Goal: Task Accomplishment & Management: Manage account settings

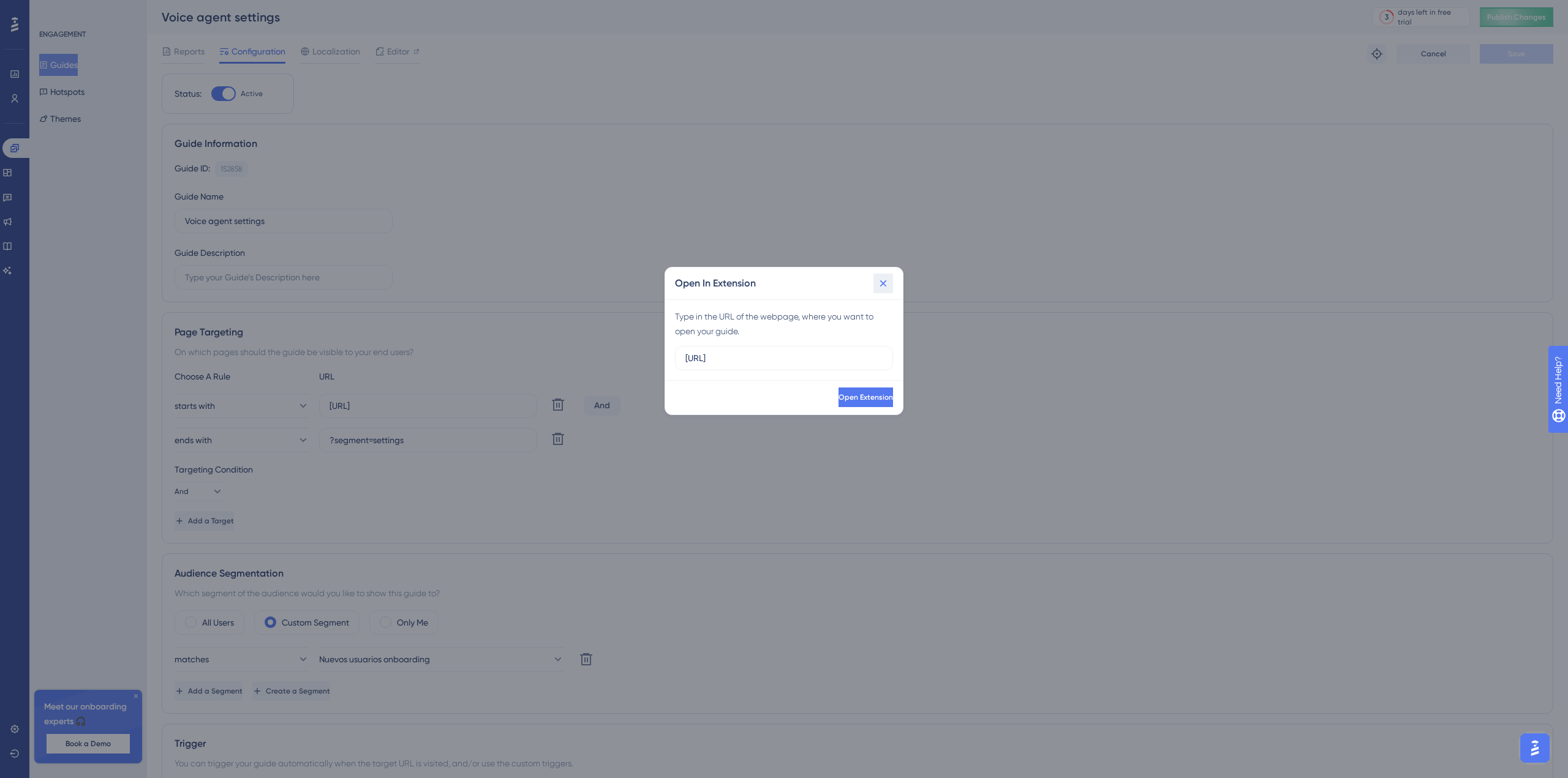
click at [880, 284] on icon at bounding box center [883, 283] width 12 height 12
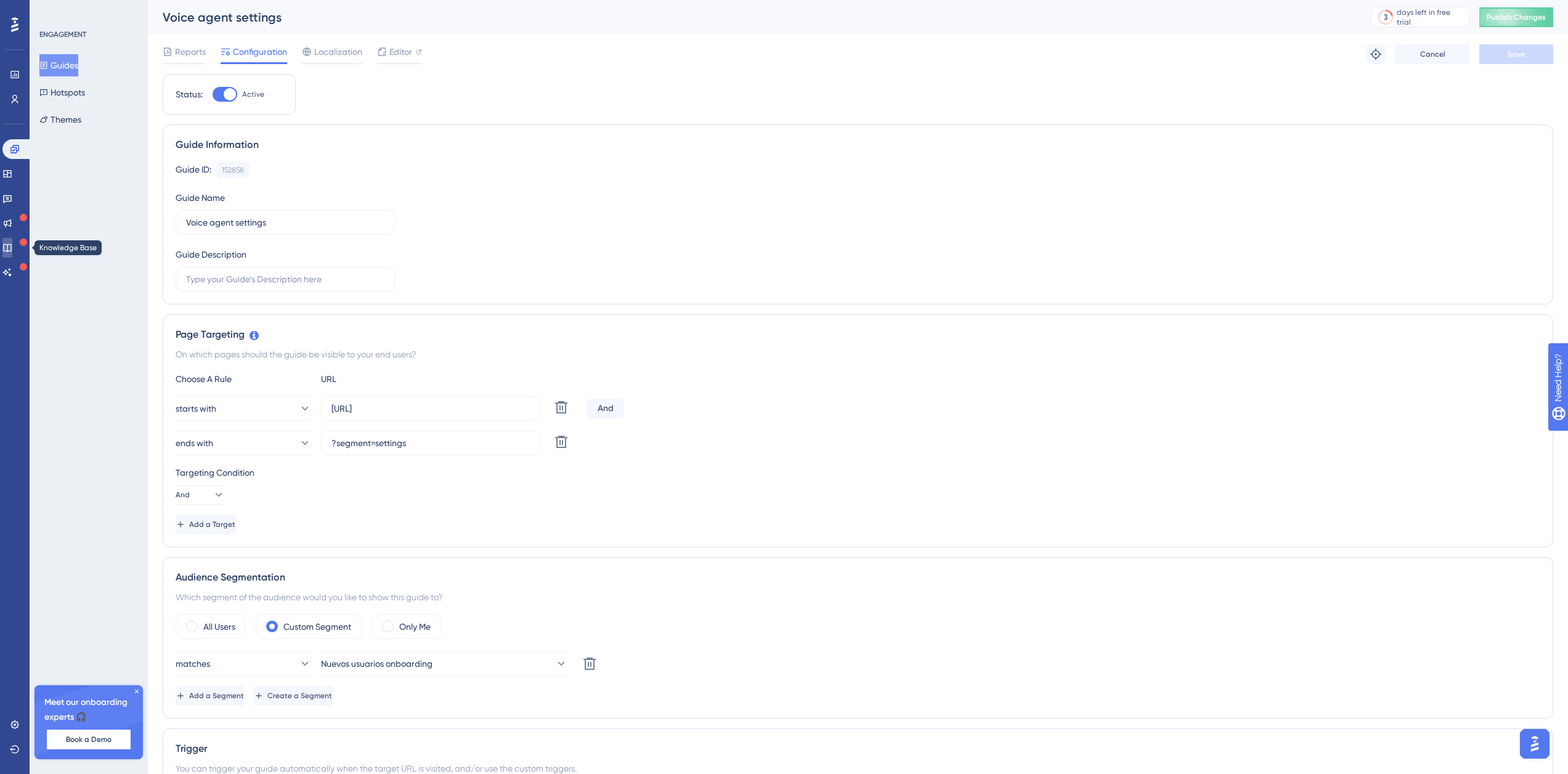
click at [12, 241] on link at bounding box center [7, 247] width 9 height 20
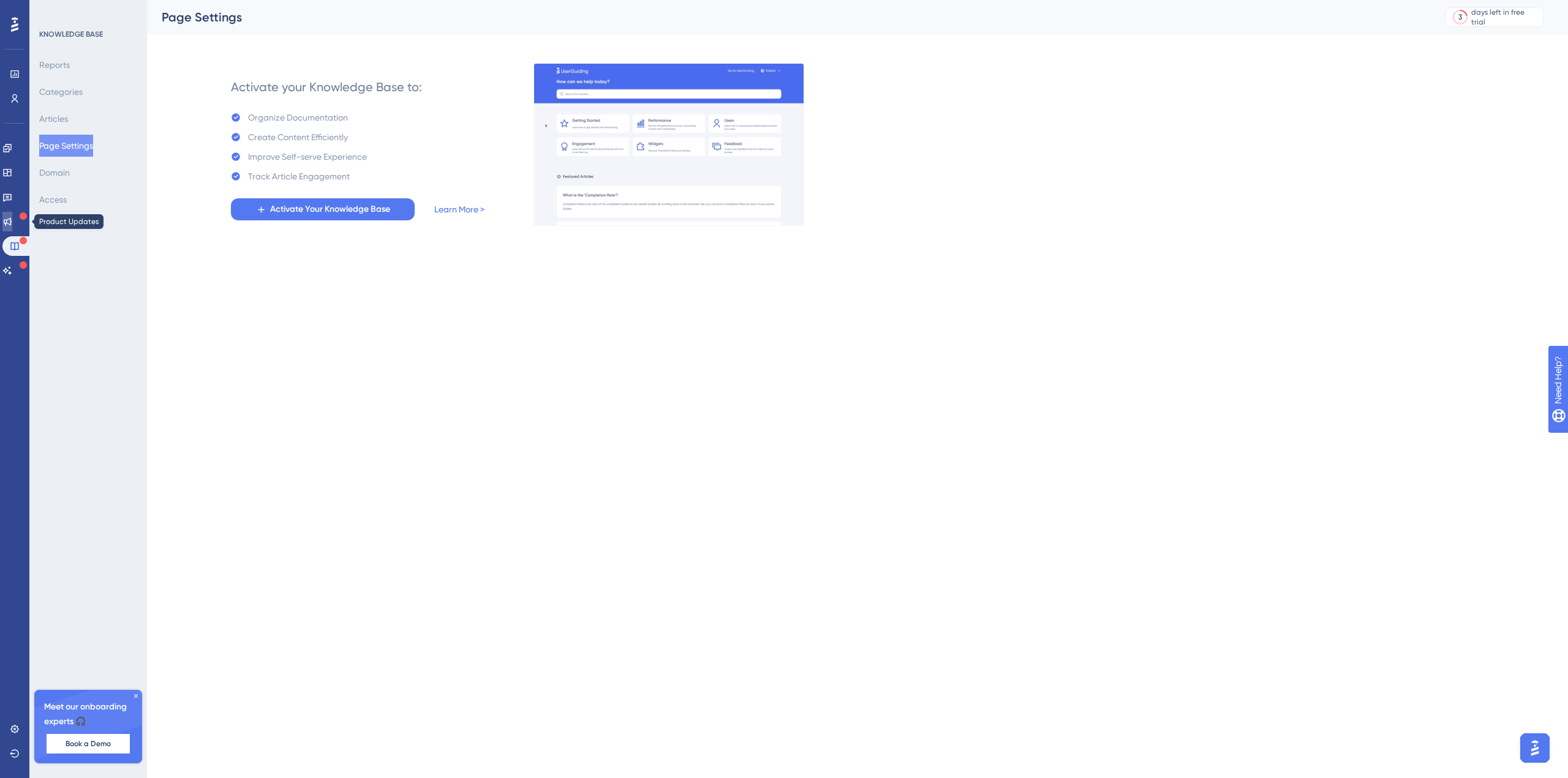
click at [12, 223] on icon at bounding box center [7, 221] width 8 height 8
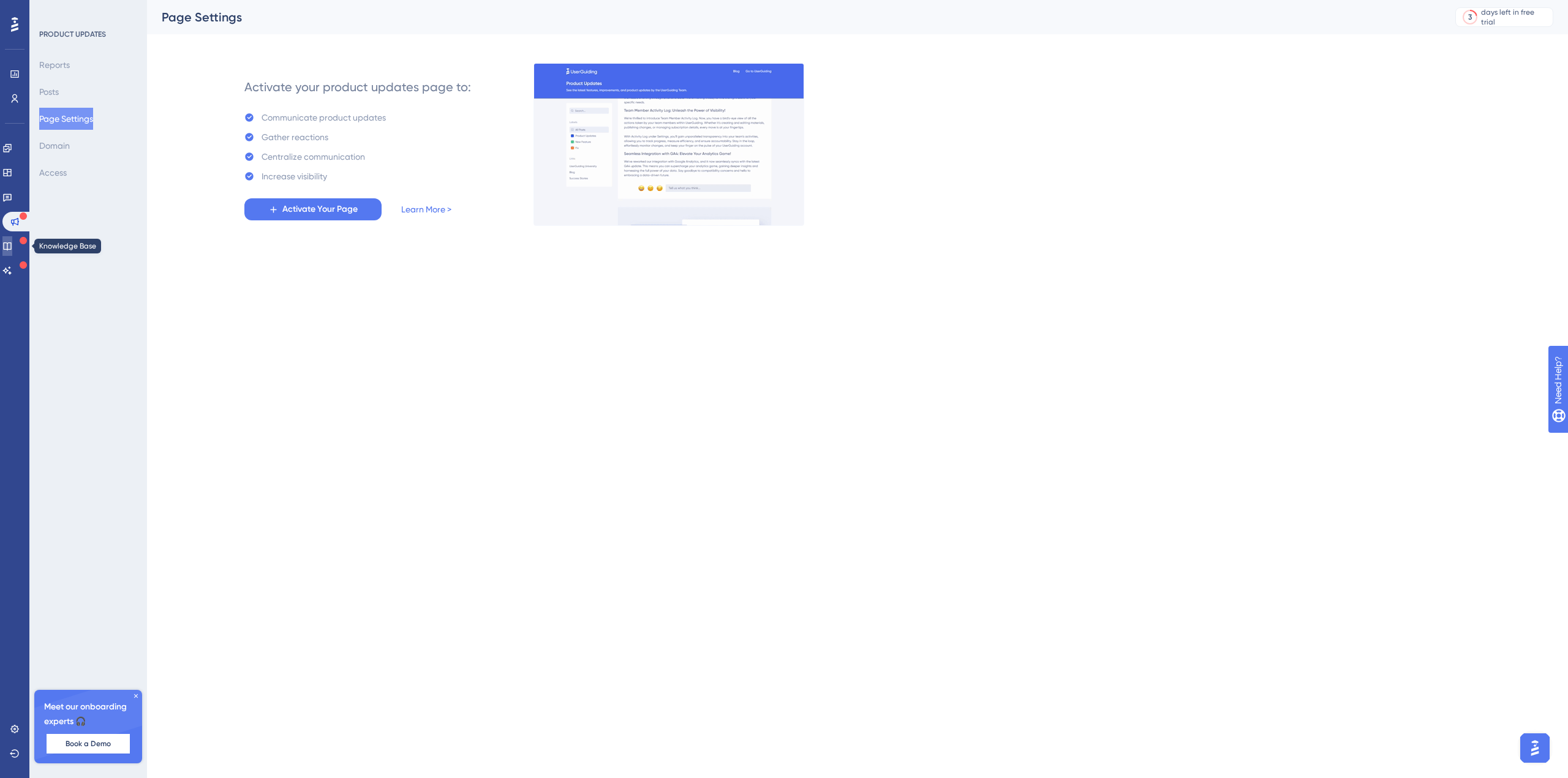
click at [12, 242] on icon at bounding box center [7, 245] width 9 height 9
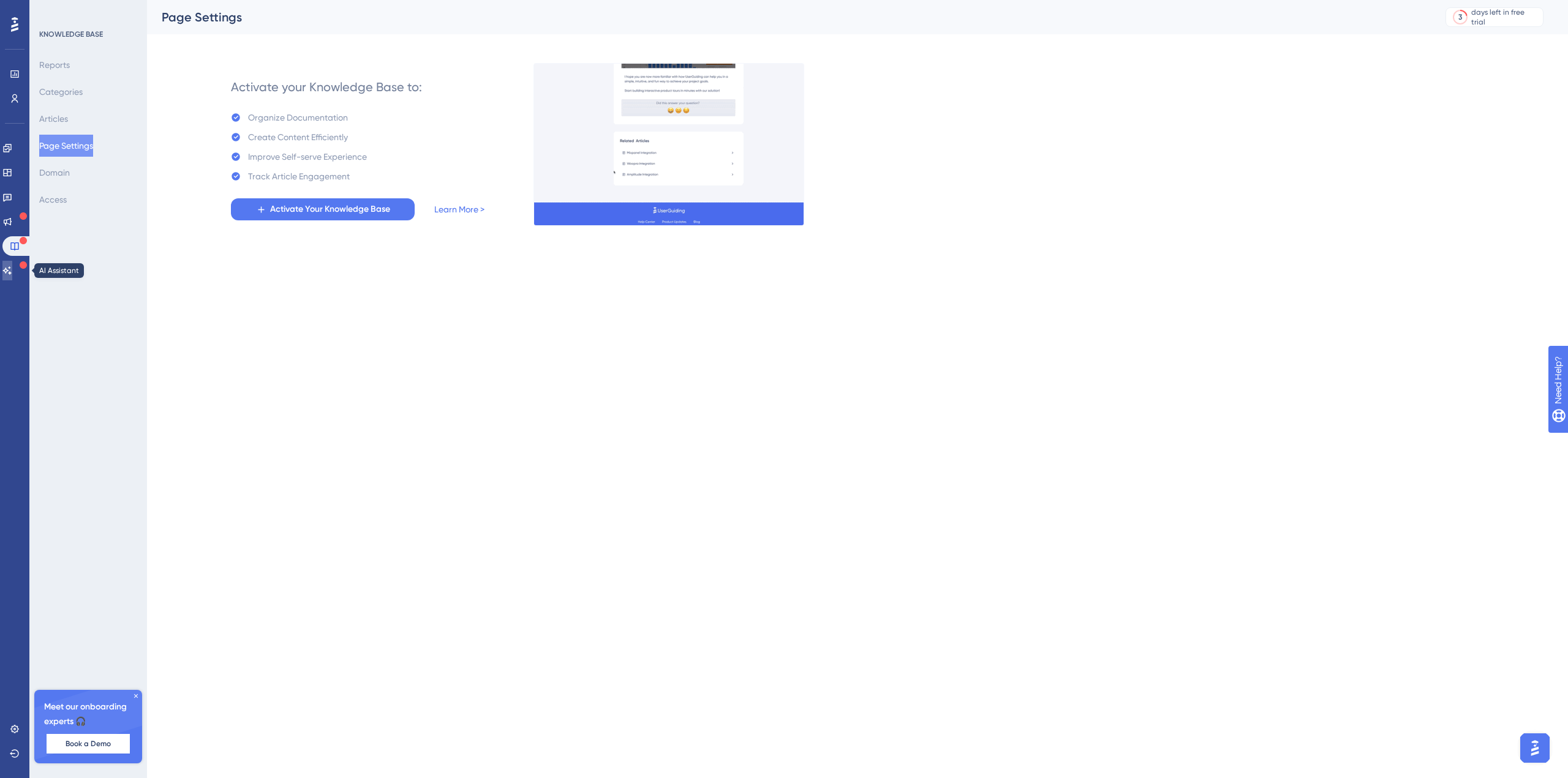
click at [12, 261] on link at bounding box center [7, 270] width 9 height 20
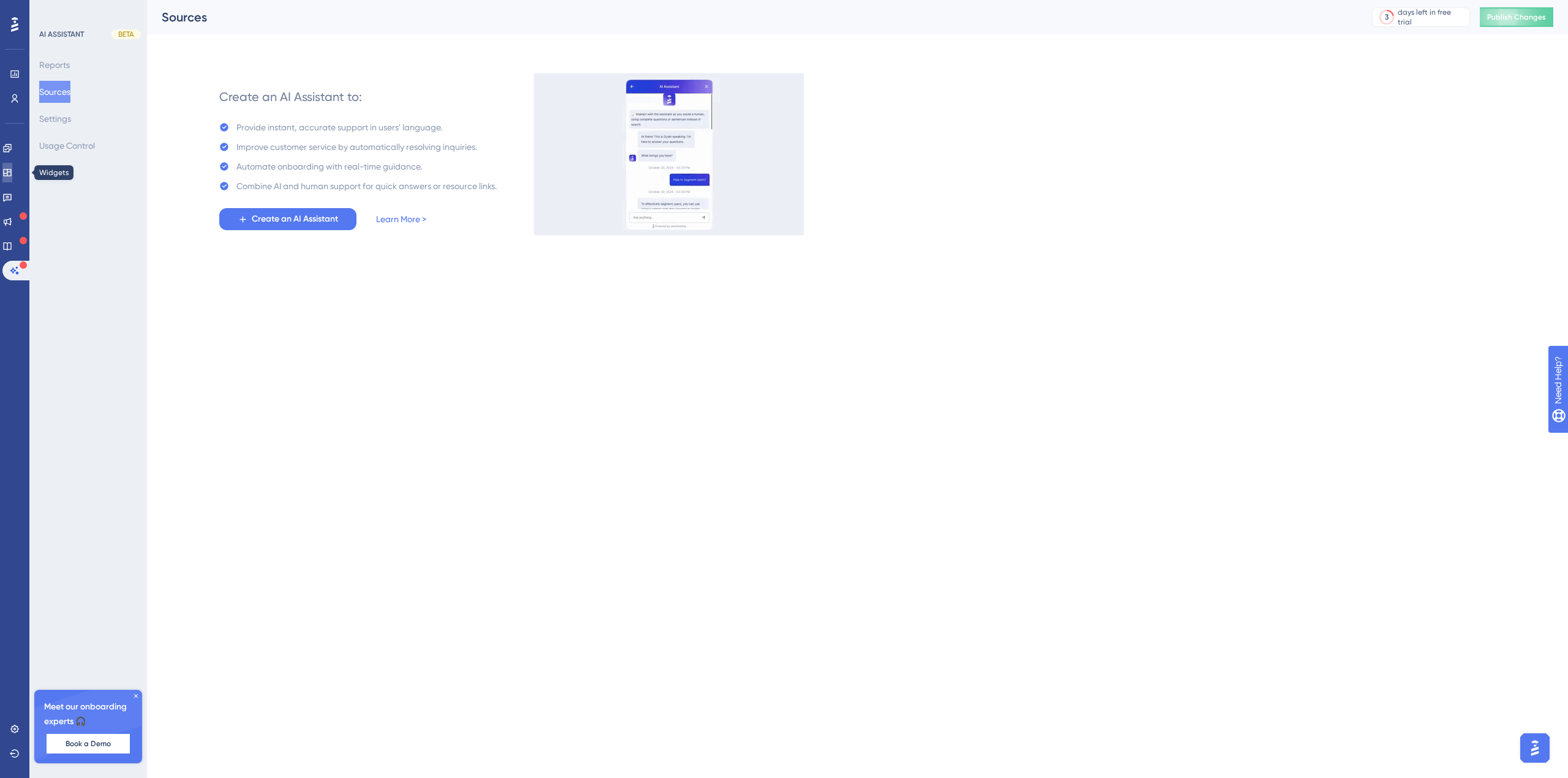
click at [12, 174] on icon at bounding box center [7, 172] width 9 height 9
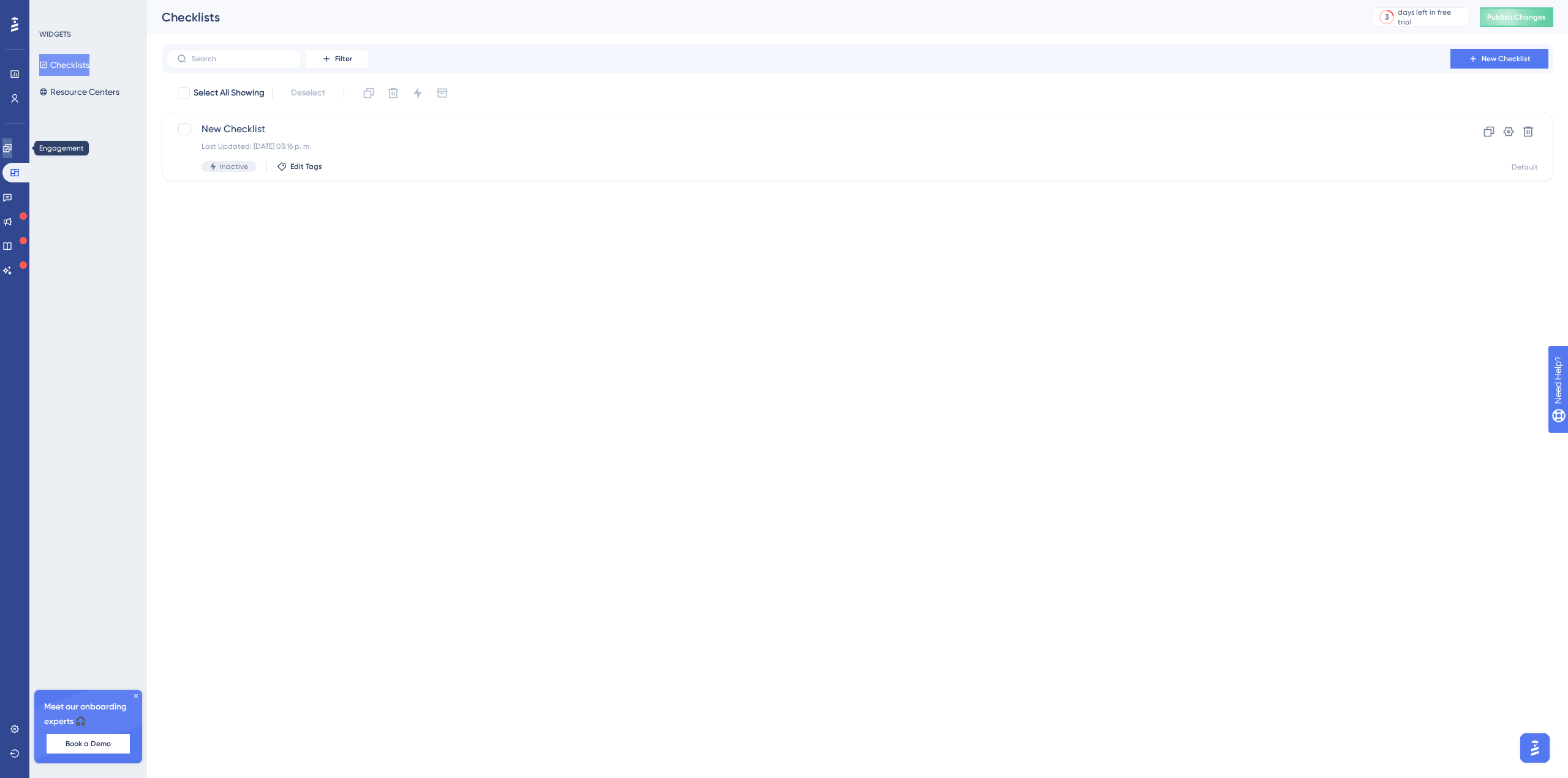
click at [12, 151] on icon at bounding box center [7, 148] width 9 height 9
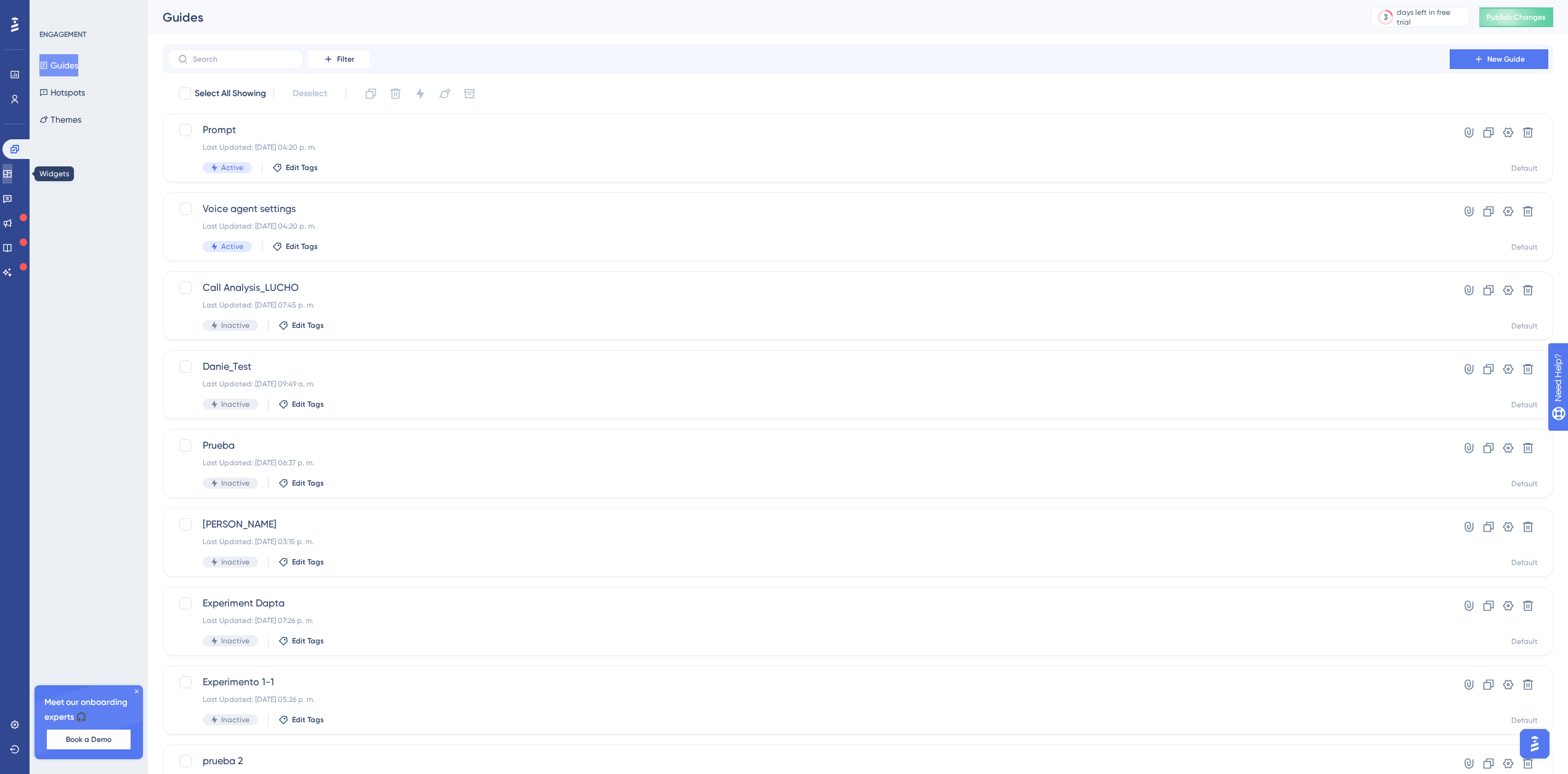
click at [12, 172] on link at bounding box center [7, 173] width 9 height 20
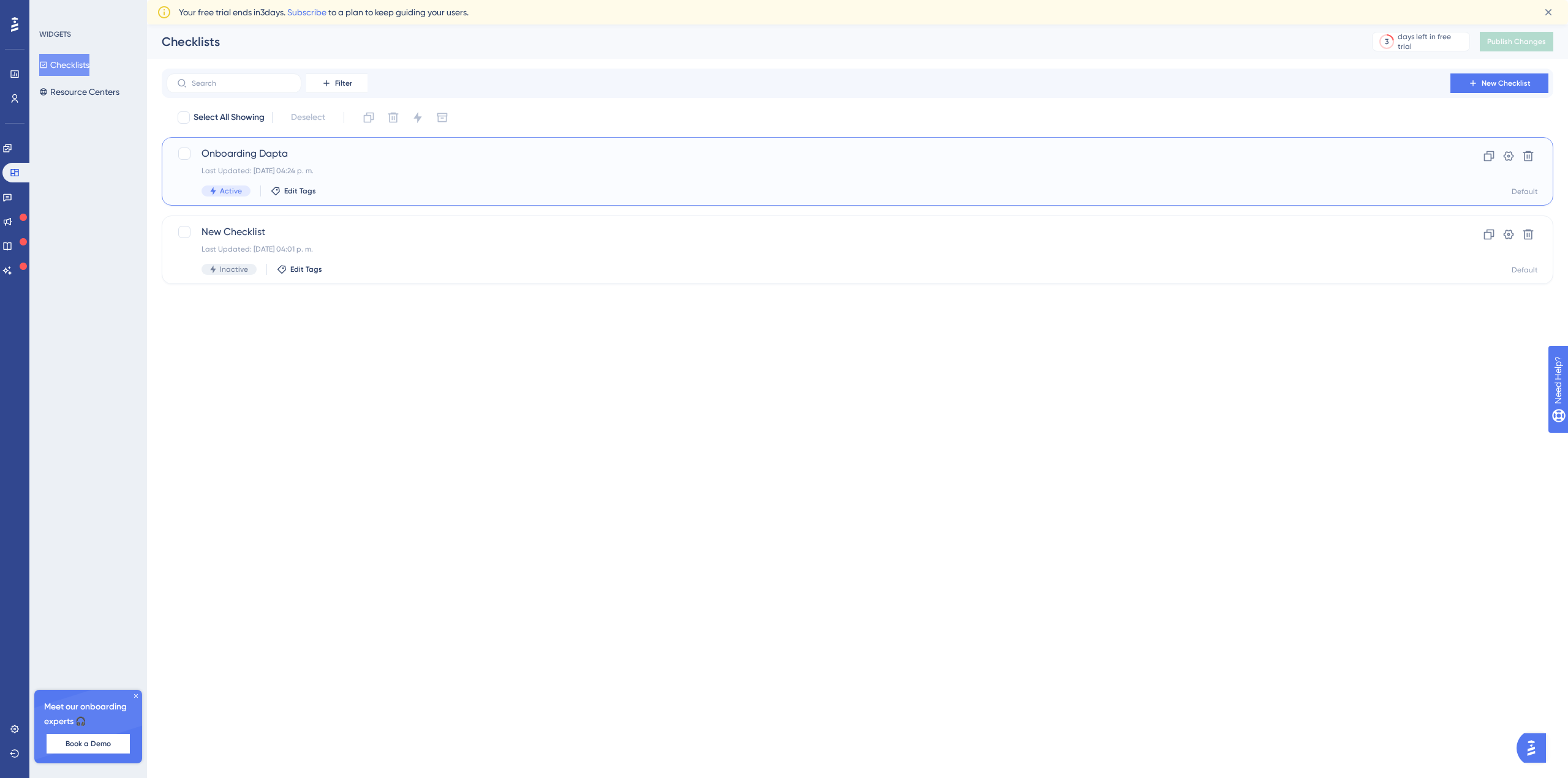
click at [311, 154] on span "Onboarding Dapta" at bounding box center [808, 153] width 1214 height 15
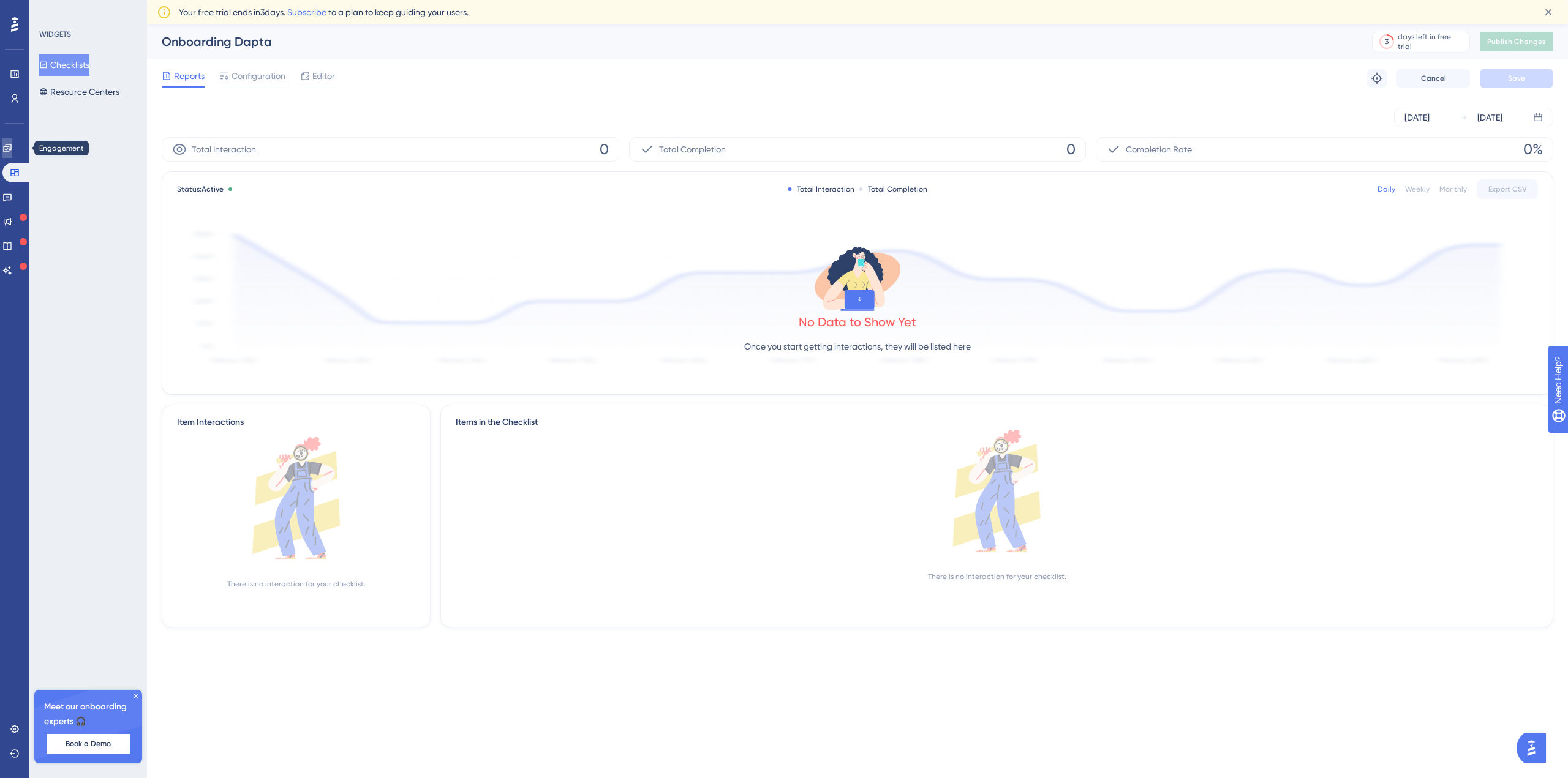
click at [9, 152] on link at bounding box center [7, 148] width 9 height 20
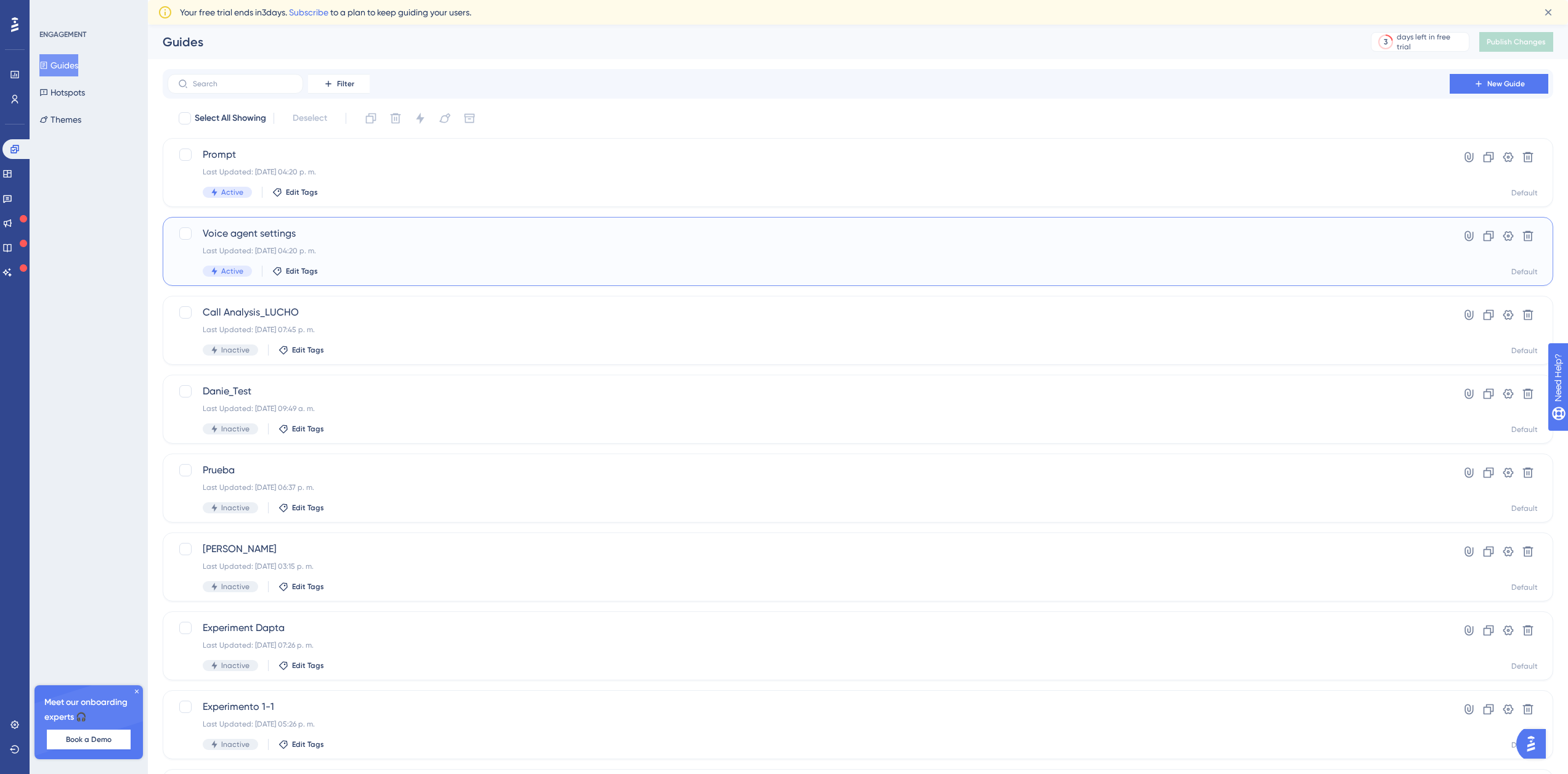
click at [342, 244] on div "Voice agent settings Last Updated: [DATE] 04:20 p. m. Active Edit Tags" at bounding box center [809, 251] width 1212 height 51
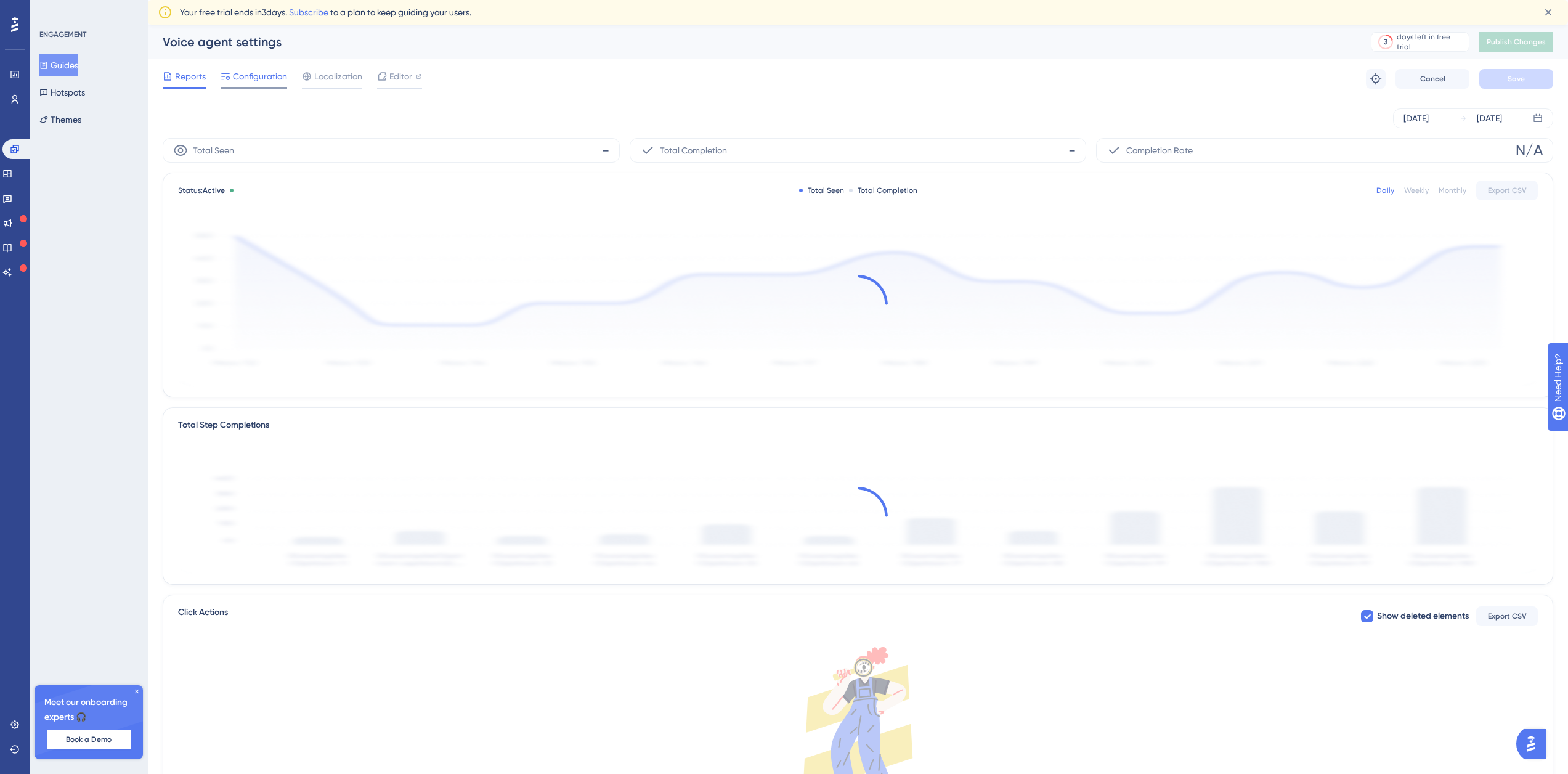
click at [254, 77] on span "Configuration" at bounding box center [260, 76] width 54 height 15
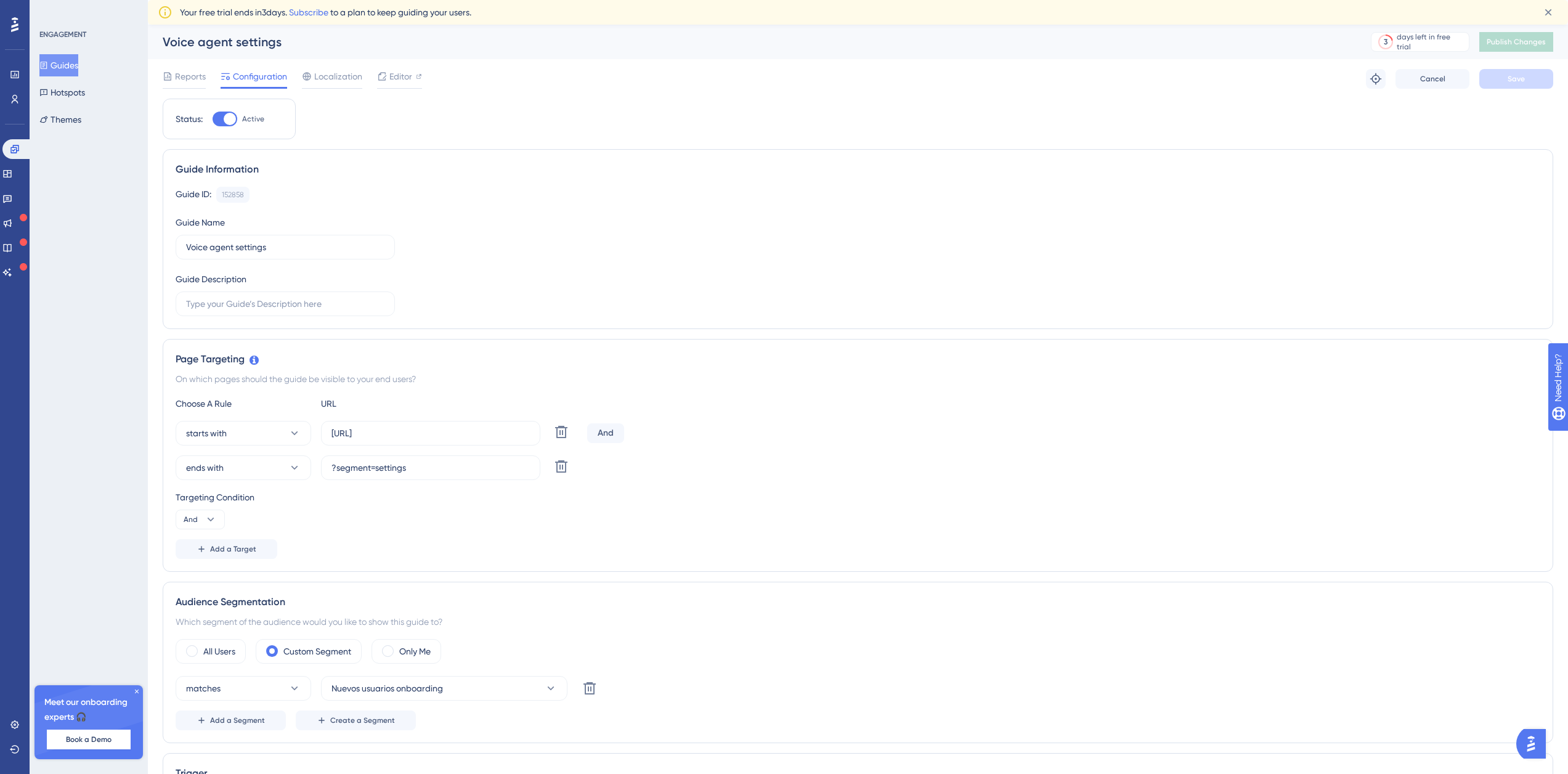
scroll to position [308, 0]
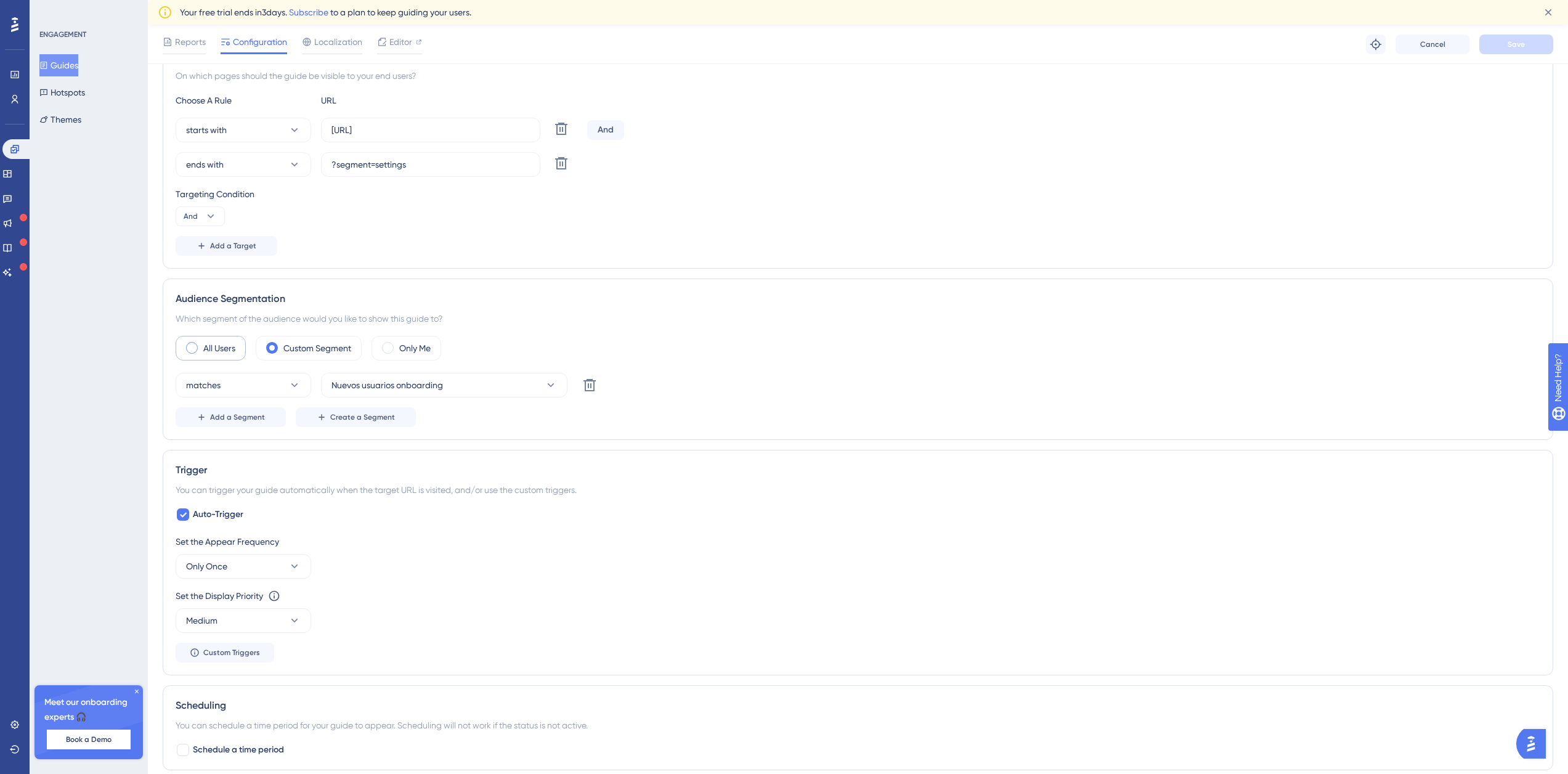
click at [196, 346] on span at bounding box center [192, 348] width 12 height 12
click at [201, 344] on input "radio" at bounding box center [201, 344] width 0 height 0
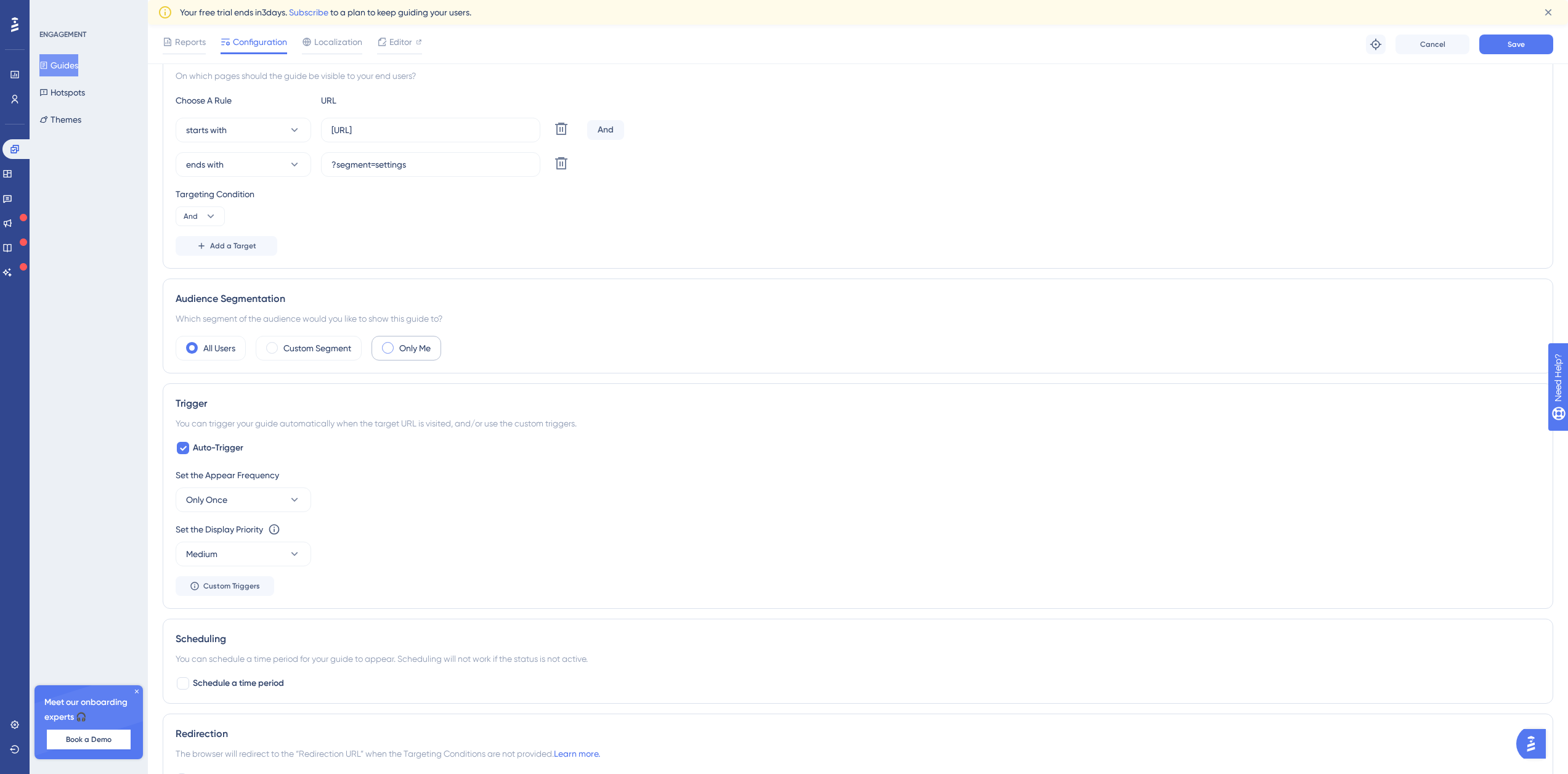
click at [418, 350] on label "Only Me" at bounding box center [415, 348] width 32 height 15
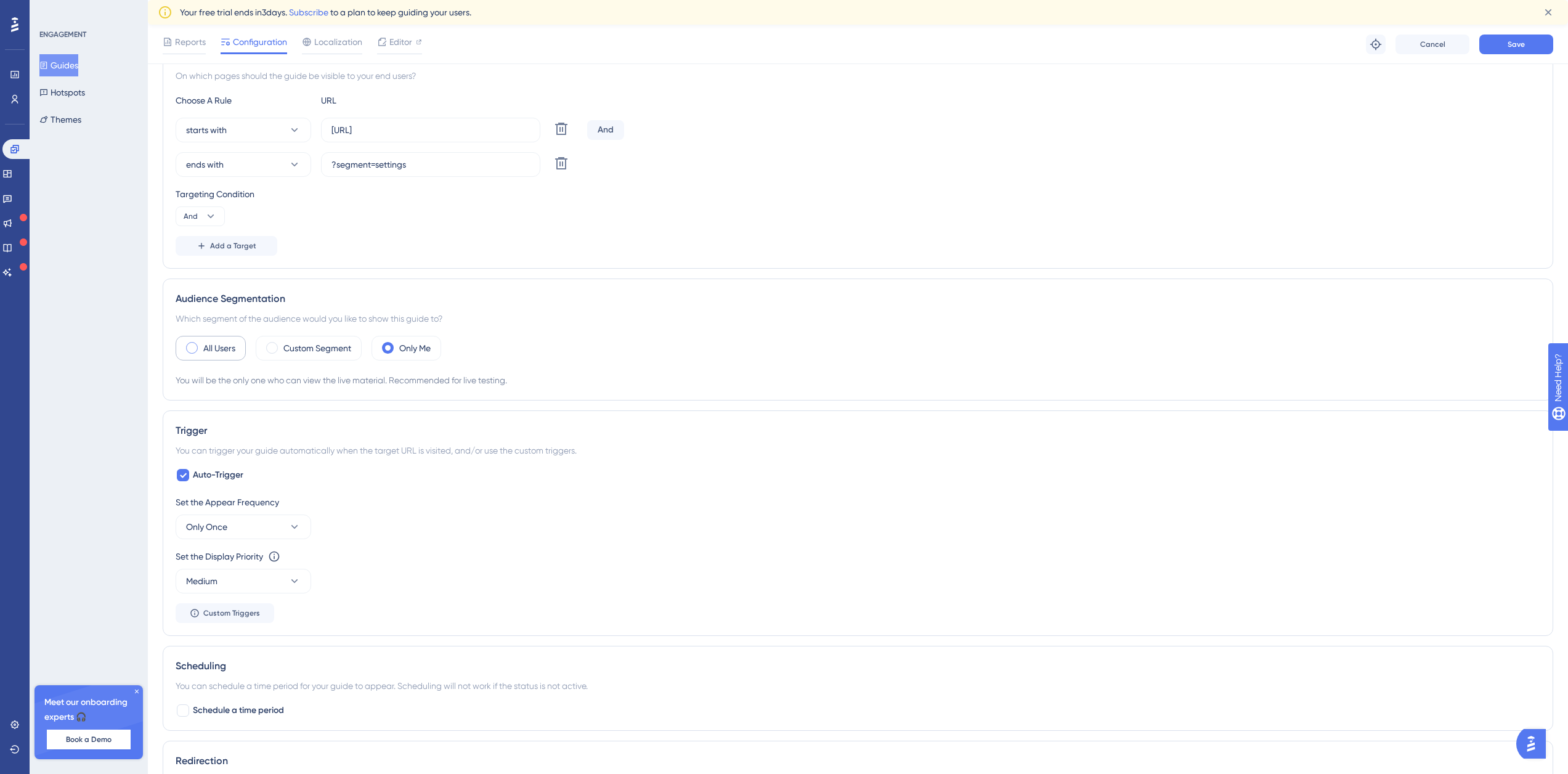
click at [185, 340] on div "All Users" at bounding box center [211, 348] width 71 height 25
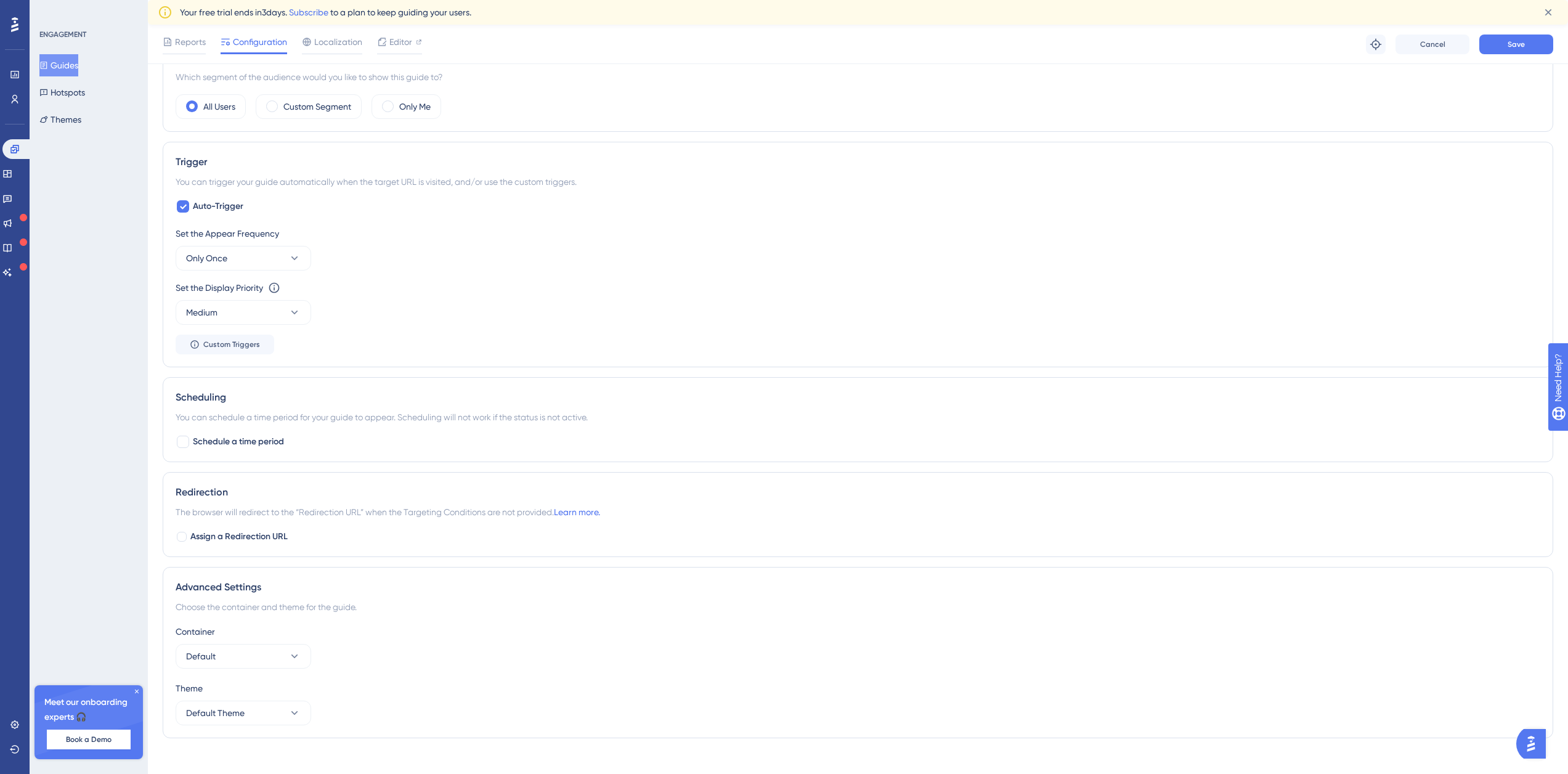
scroll to position [255, 0]
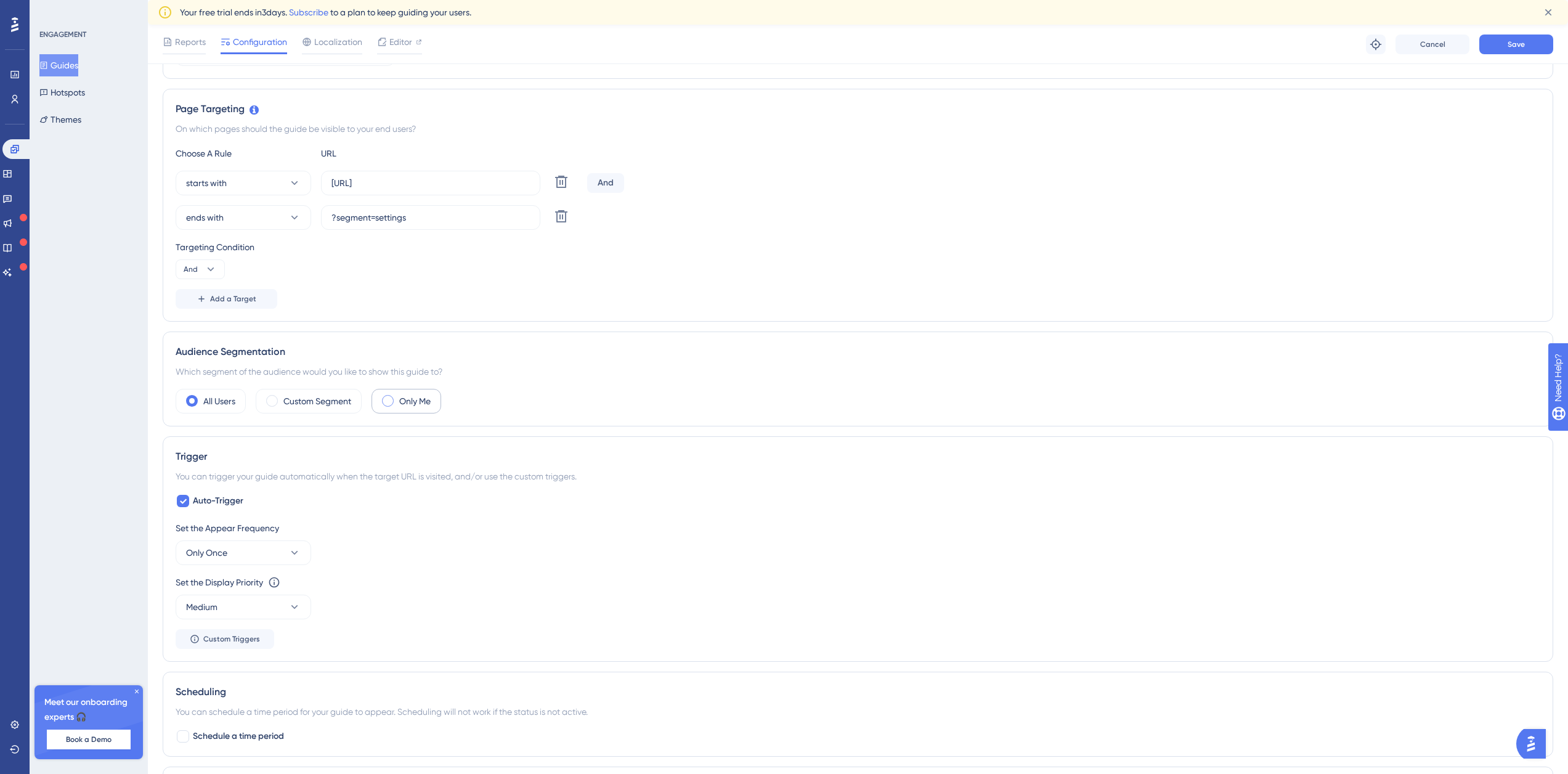
click at [416, 399] on label "Only Me" at bounding box center [415, 400] width 32 height 15
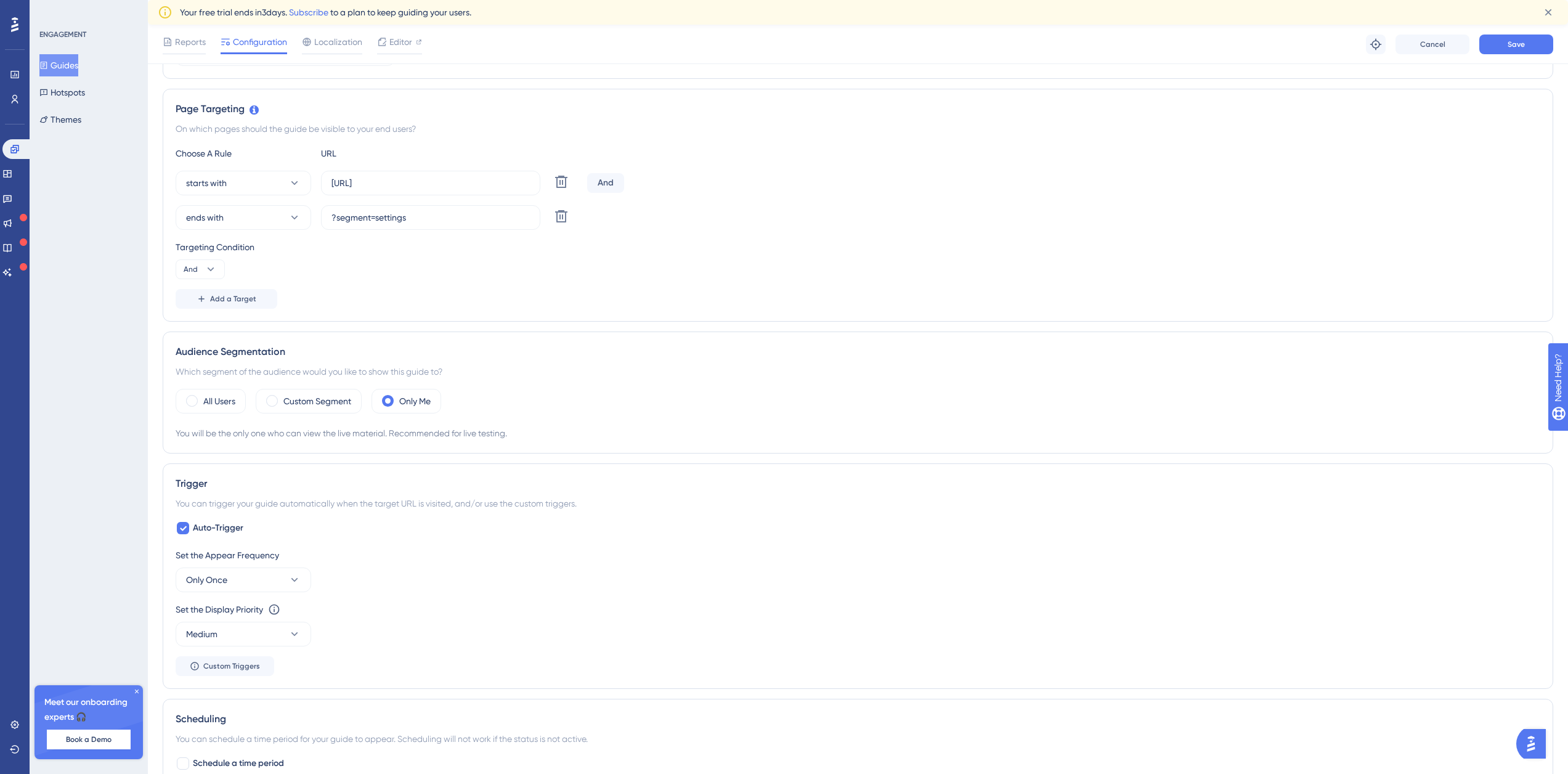
scroll to position [0, 0]
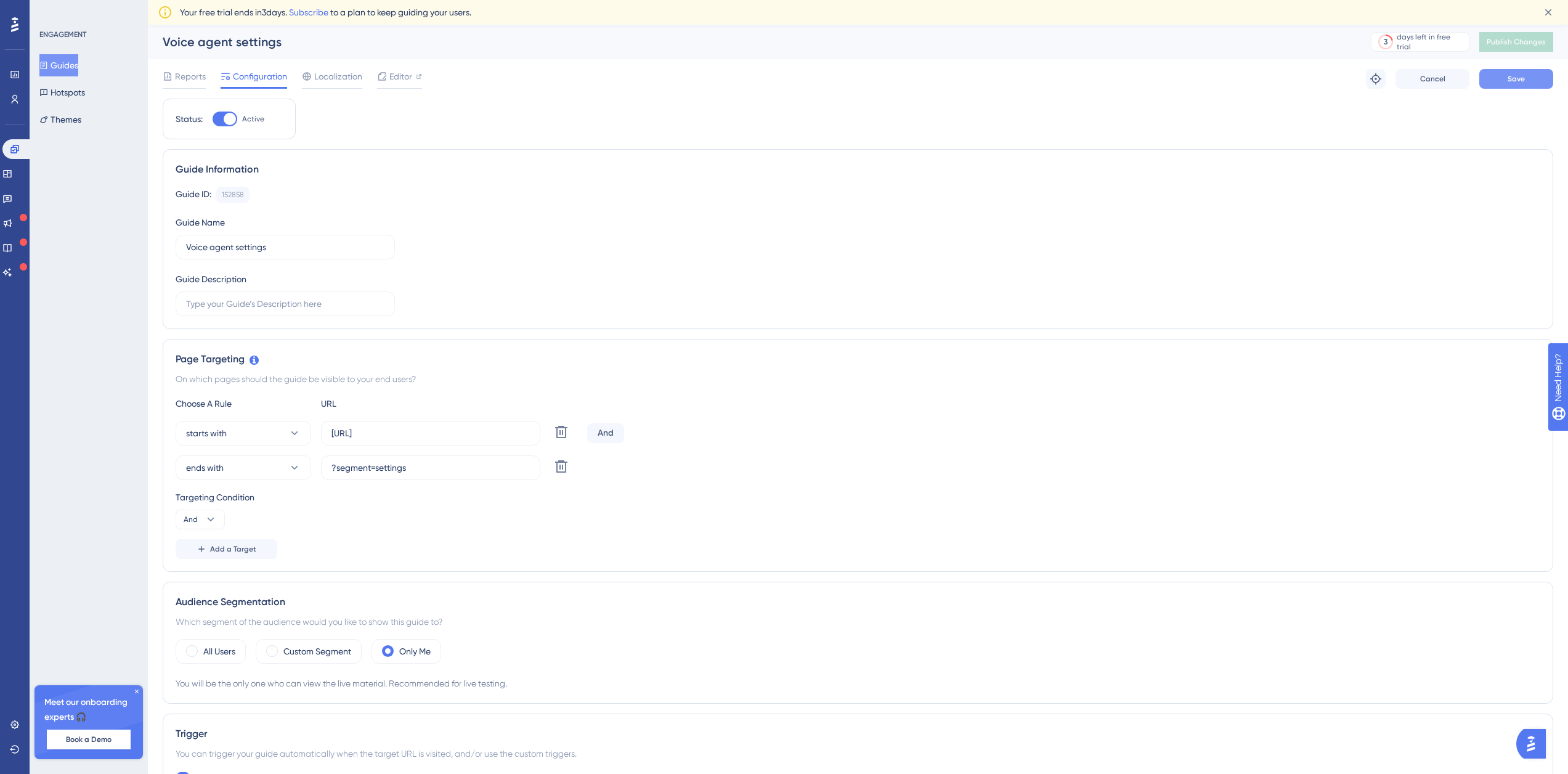
click at [1508, 83] on button "Save" at bounding box center [1516, 78] width 74 height 20
drag, startPoint x: 1526, startPoint y: 40, endPoint x: 1515, endPoint y: 113, distance: 73.8
click at [1525, 40] on span "Publish Changes" at bounding box center [1516, 41] width 59 height 9
click at [12, 176] on icon at bounding box center [7, 173] width 9 height 9
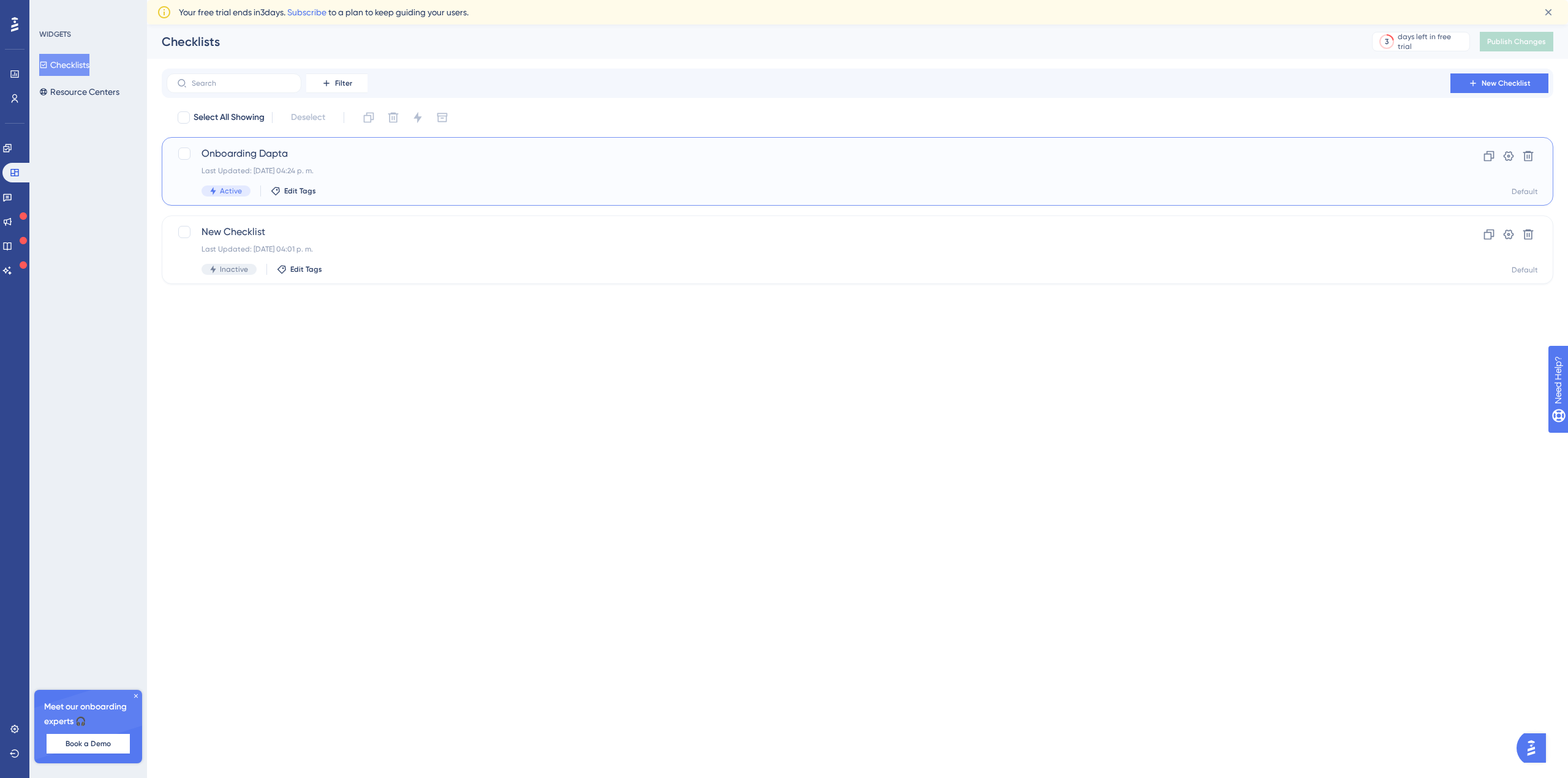
click at [255, 165] on div "Onboarding Dapta Last Updated: [DATE] 04:24 p. m. Active Edit Tags" at bounding box center [808, 171] width 1214 height 50
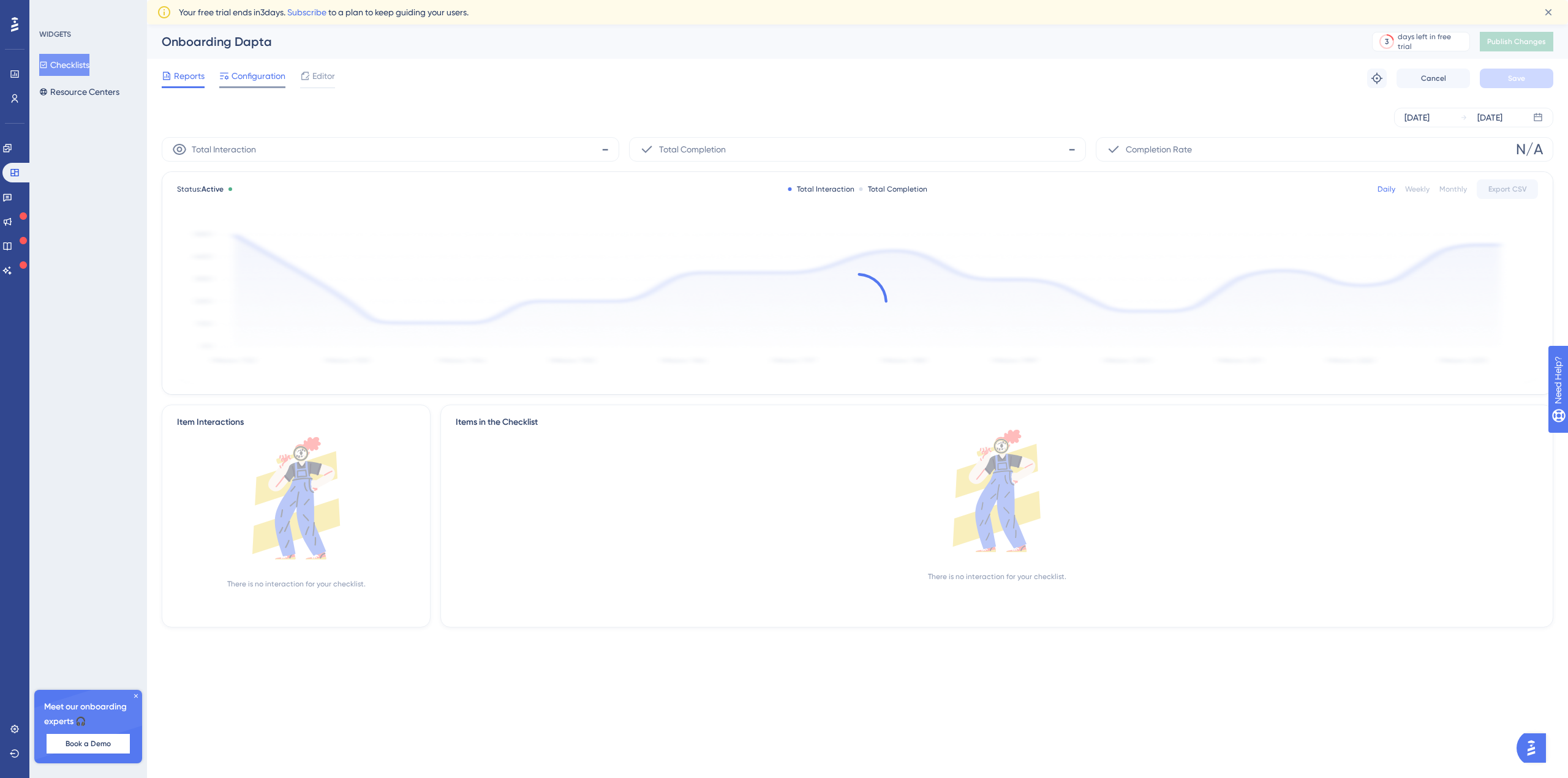
click at [253, 76] on span "Configuration" at bounding box center [258, 75] width 54 height 15
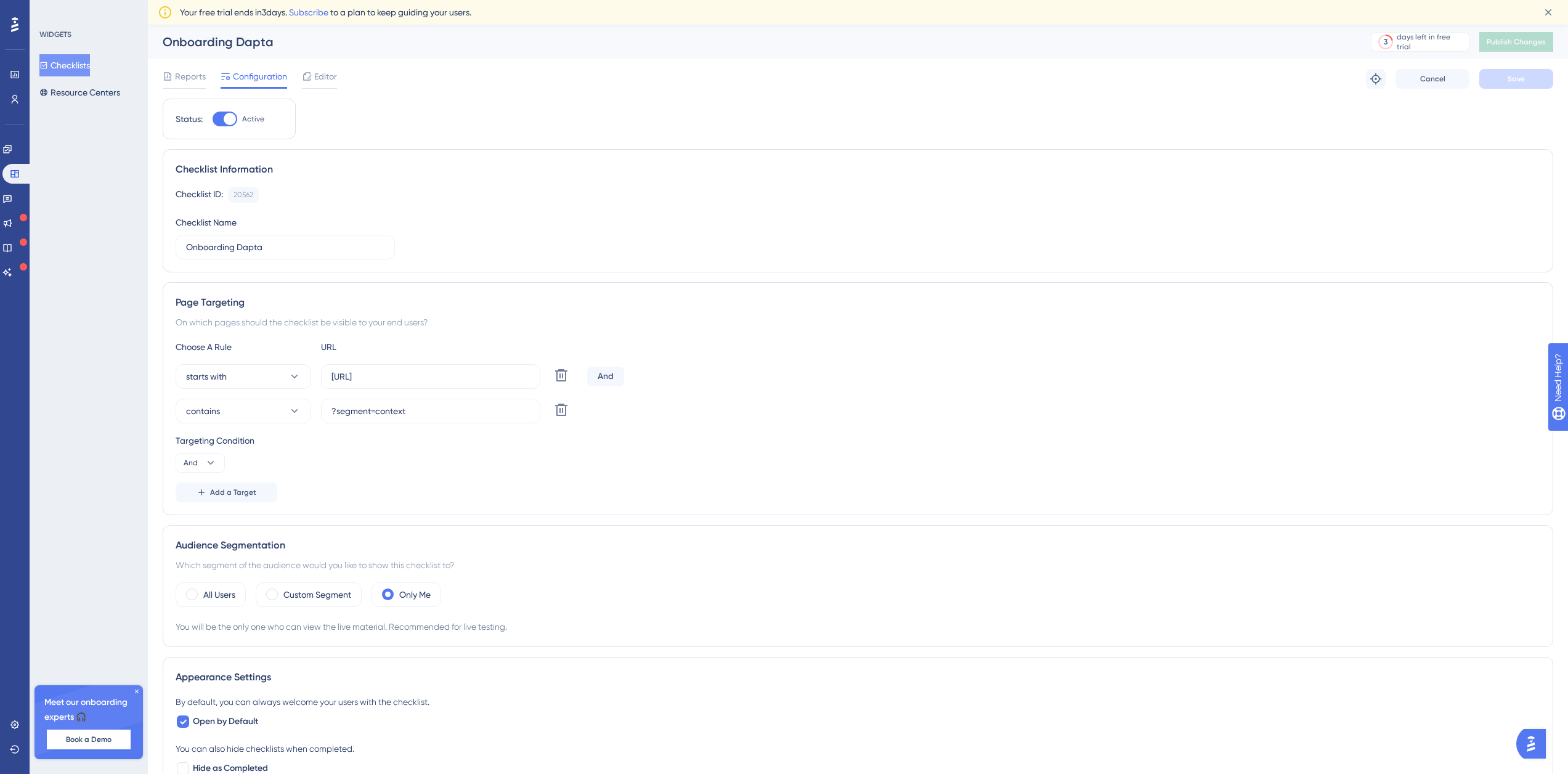
scroll to position [123, 0]
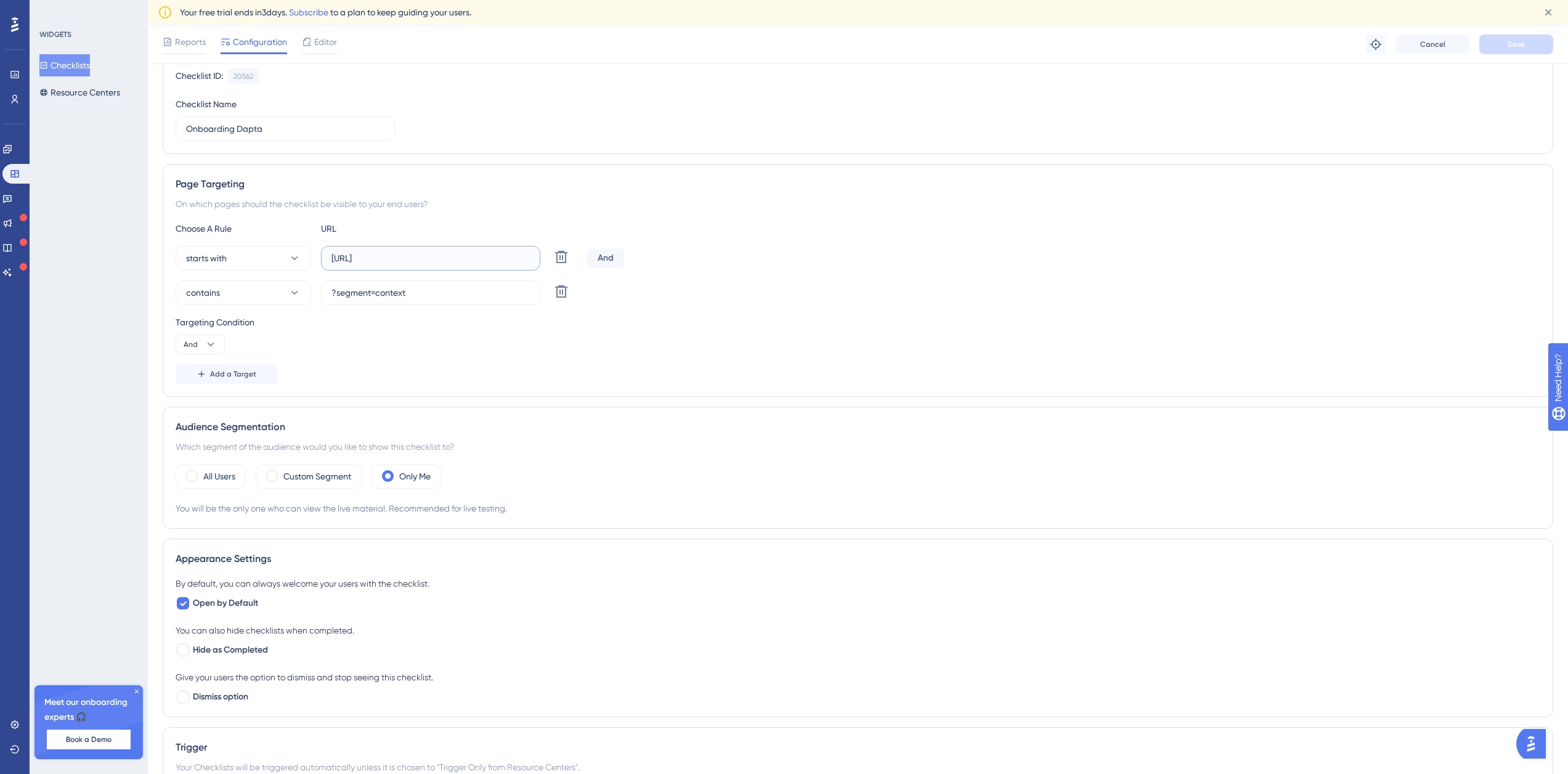
click at [487, 261] on input "[URL]" at bounding box center [430, 258] width 199 height 14
click at [473, 346] on div "Targeting Condition And" at bounding box center [858, 335] width 1365 height 40
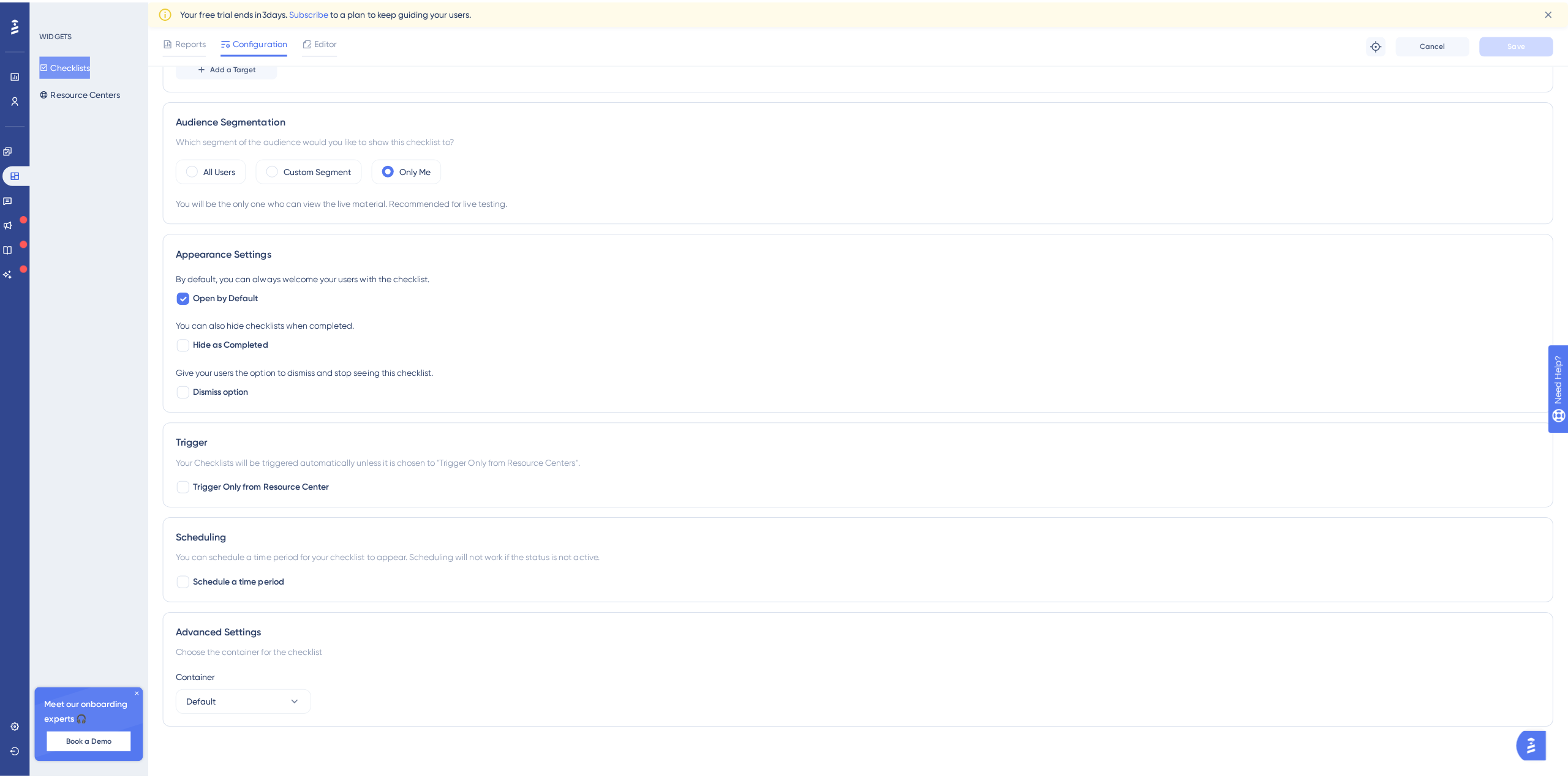
scroll to position [0, 0]
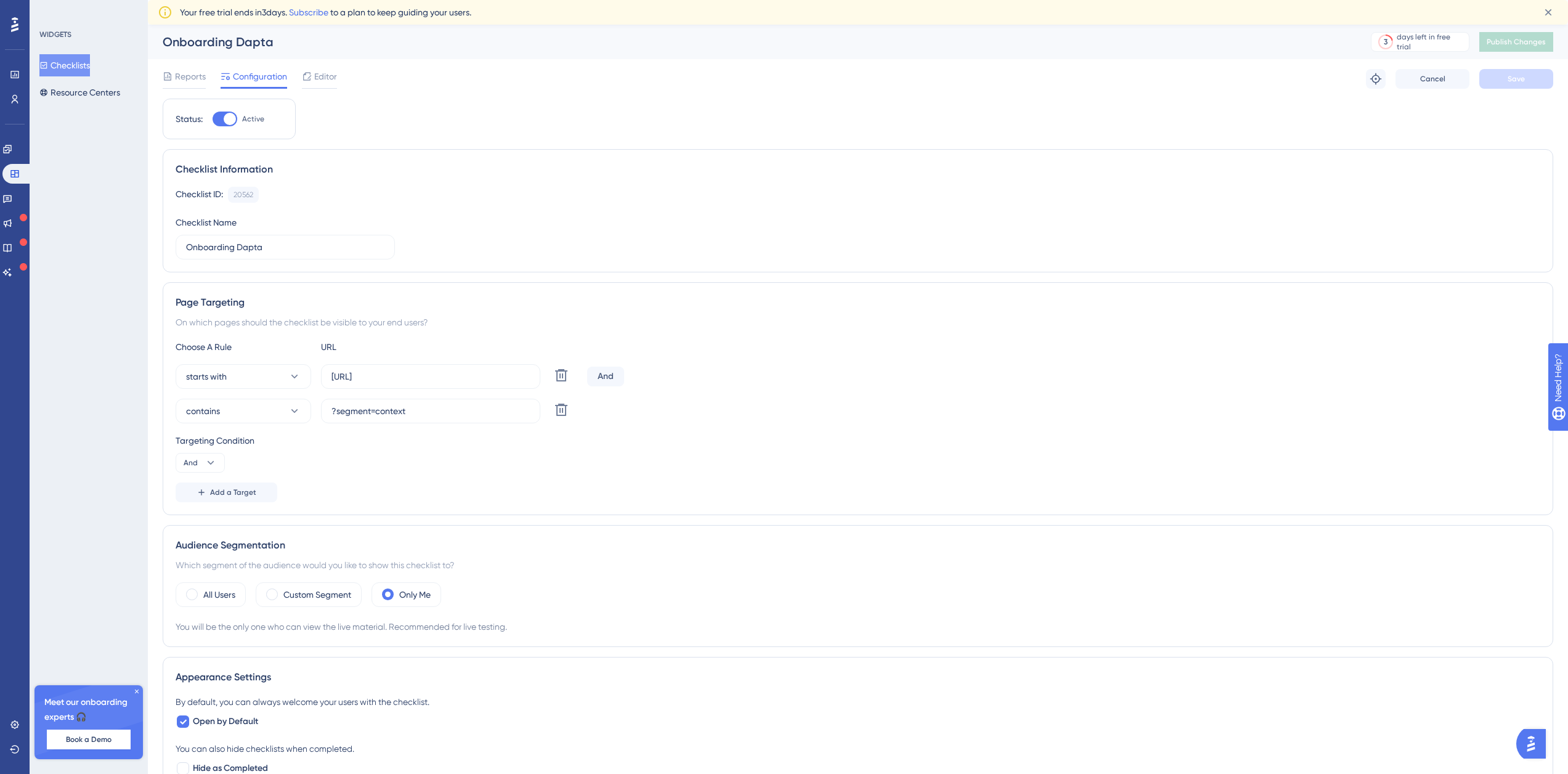
click at [314, 51] on div "Onboarding Dapta 3 days left in free trial Click to see upgrade options Publish…" at bounding box center [858, 42] width 1420 height 34
click at [324, 87] on div at bounding box center [319, 88] width 35 height 2
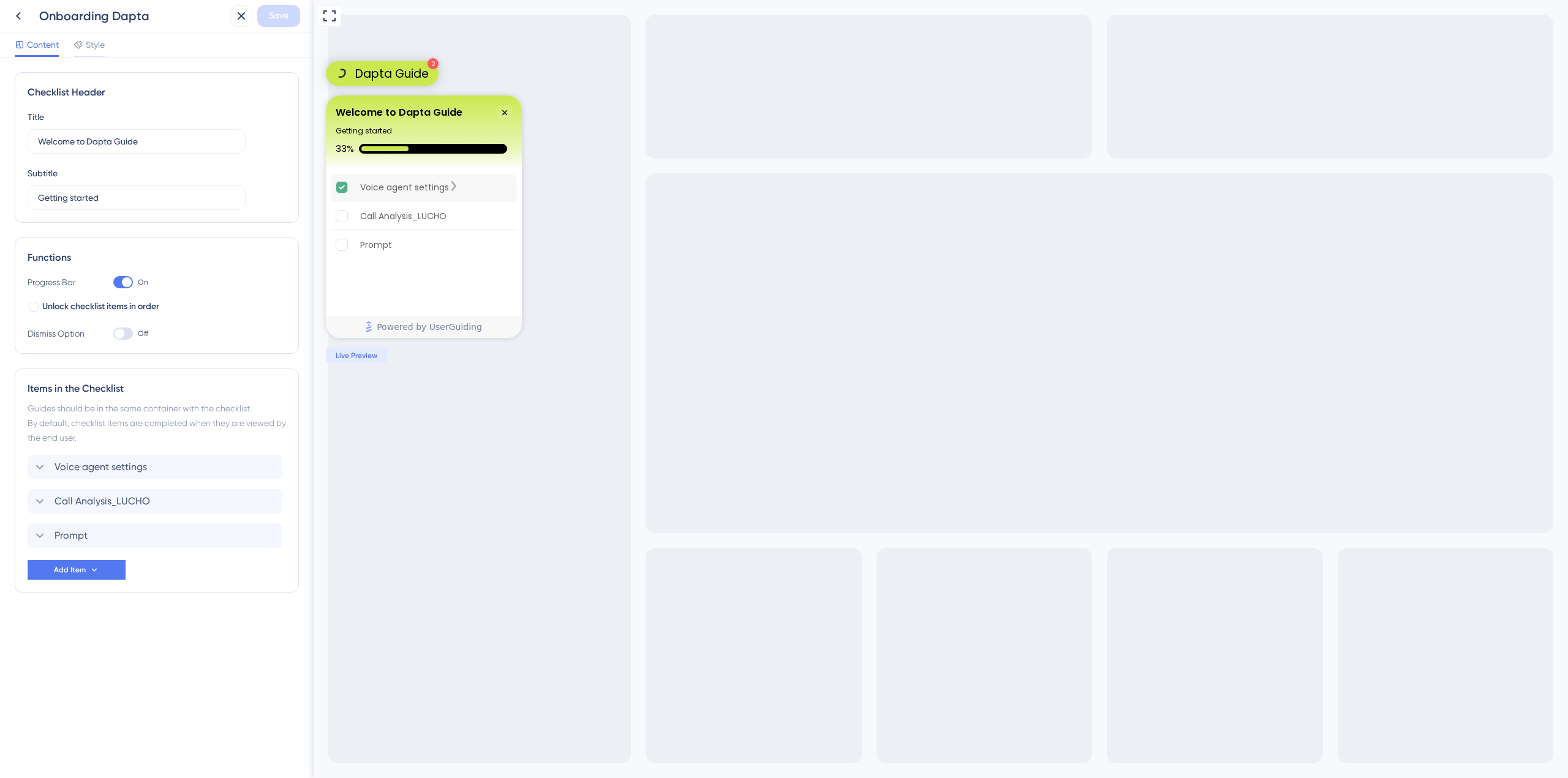
click at [344, 187] on icon "Voice agent settings is complete." at bounding box center [341, 186] width 6 height 4
click at [42, 501] on icon at bounding box center [39, 501] width 15 height 15
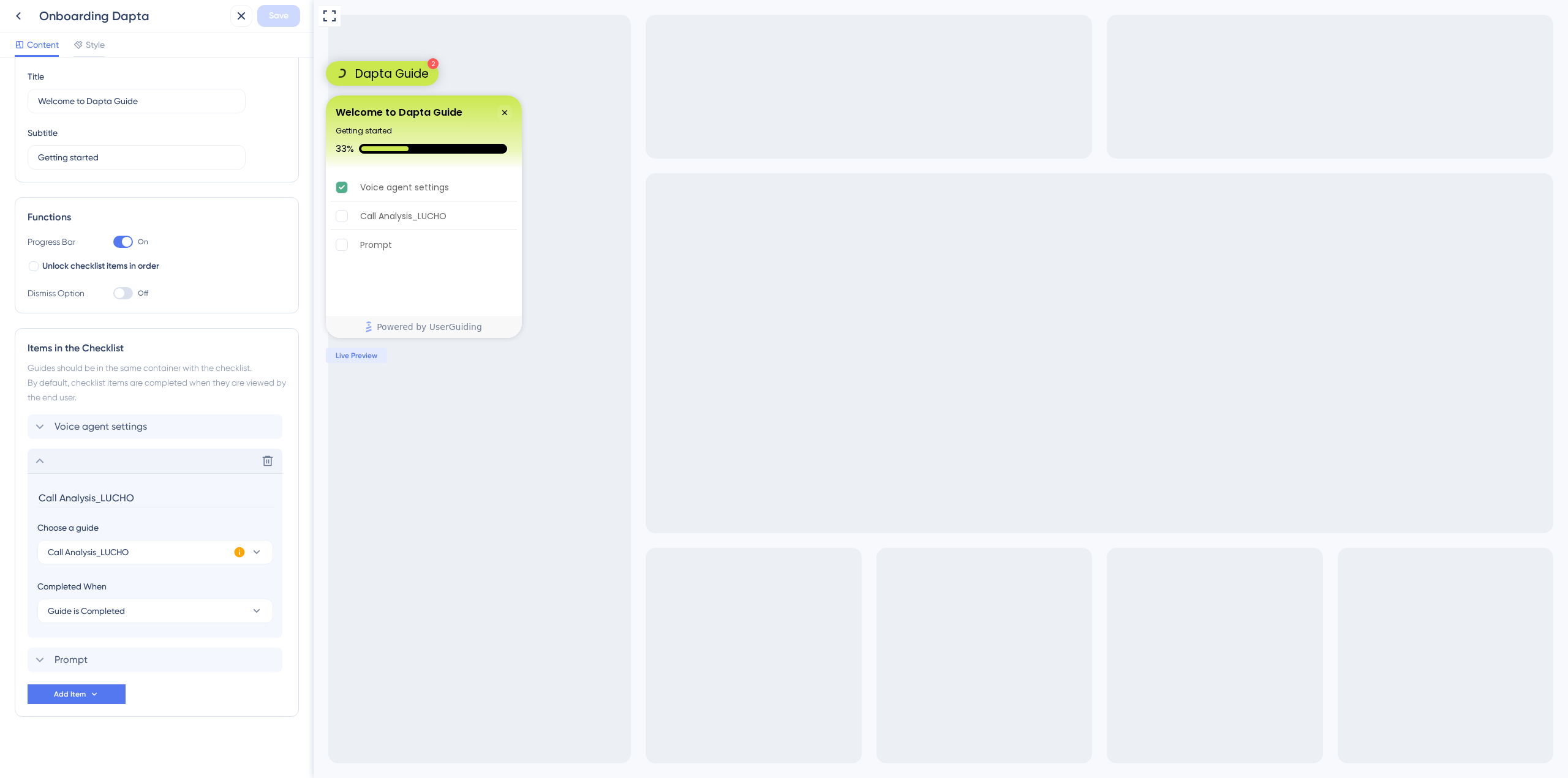
scroll to position [43, 0]
click at [238, 551] on icon at bounding box center [240, 550] width 10 height 10
click at [127, 426] on span "Voice agent settings" at bounding box center [101, 424] width 92 height 15
click at [92, 427] on div "Delete" at bounding box center [155, 424] width 255 height 25
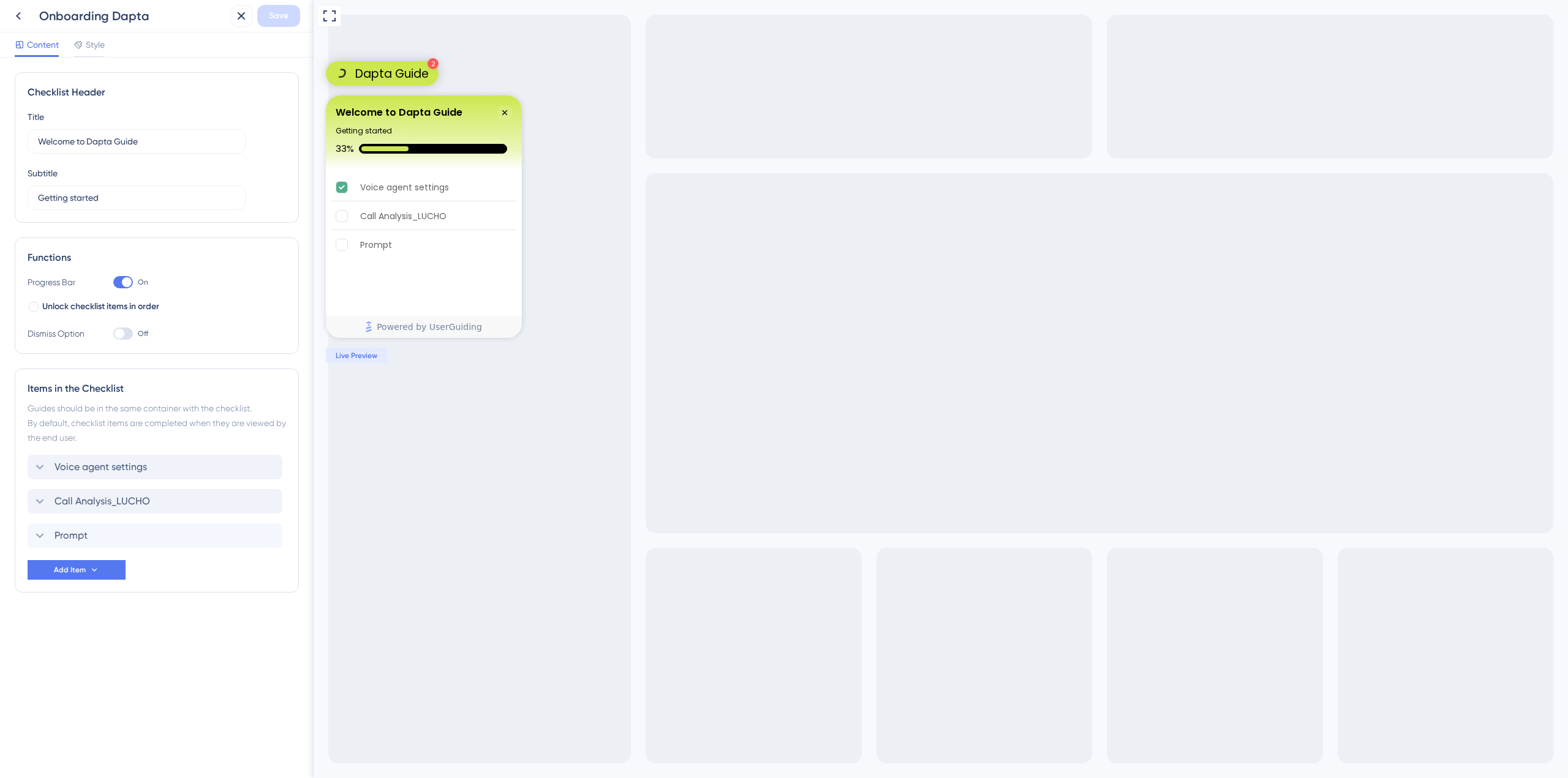
scroll to position [0, 0]
click at [98, 524] on div "Prompt Delete" at bounding box center [155, 535] width 255 height 25
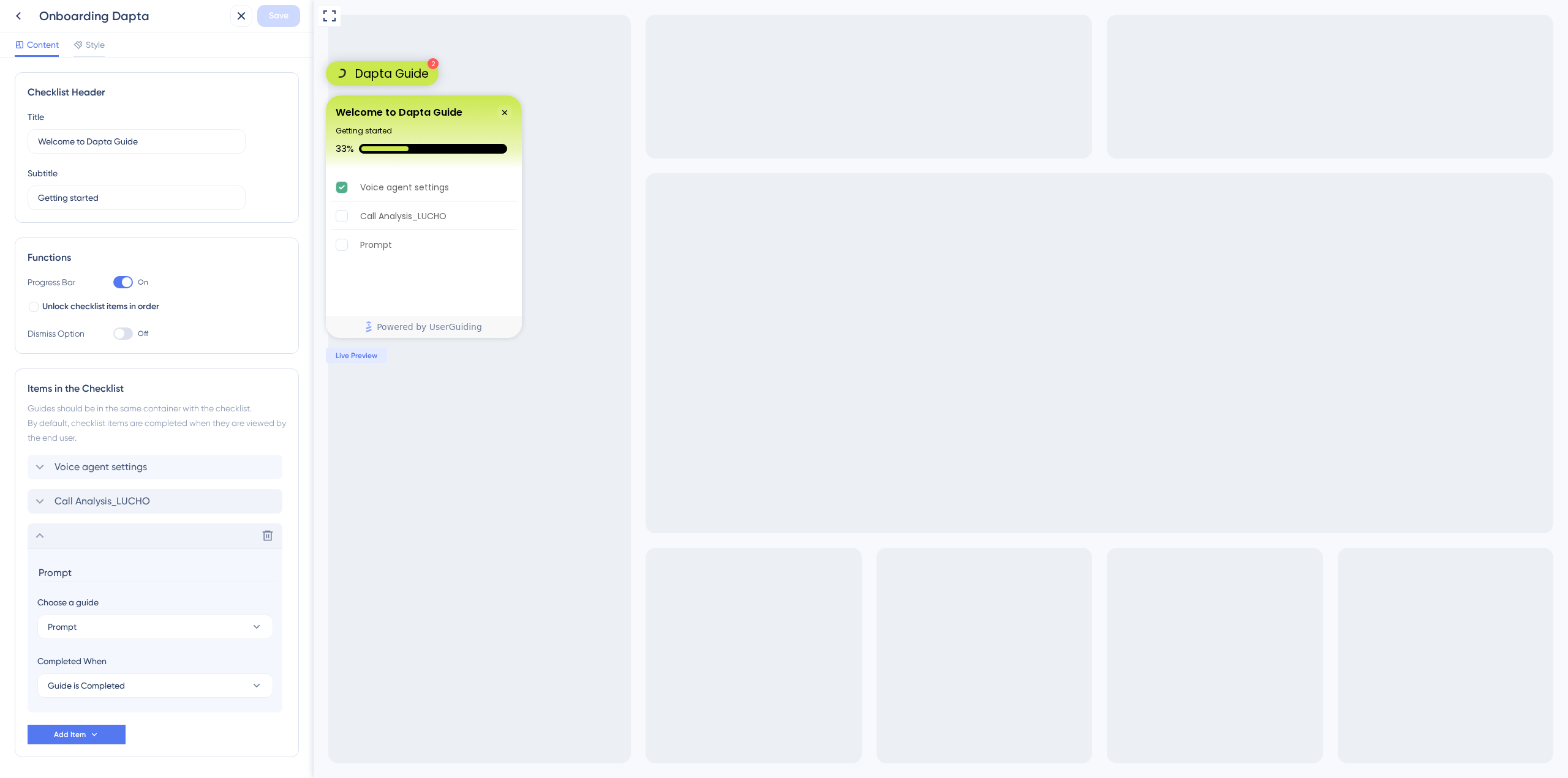
scroll to position [43, 0]
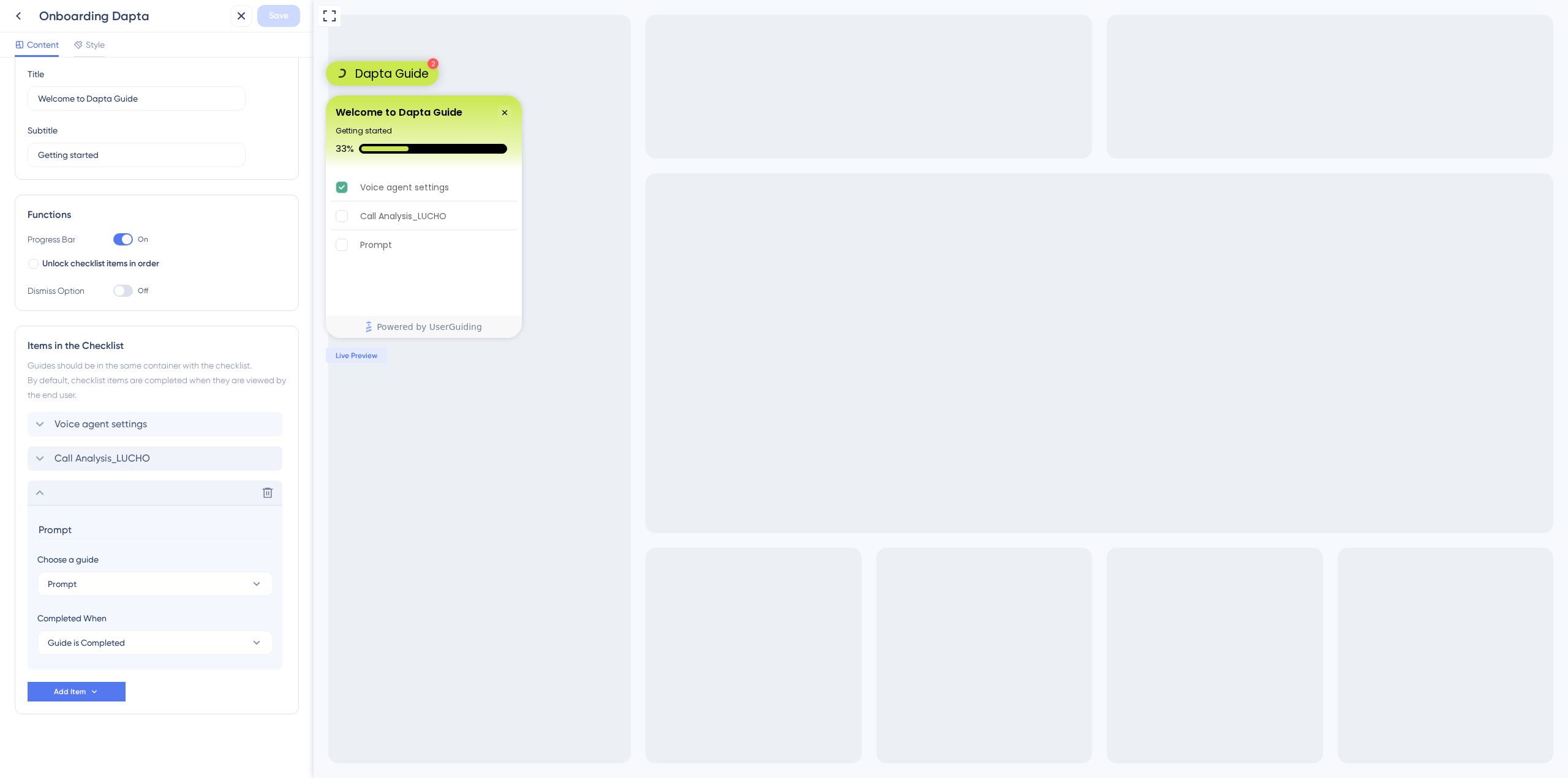
click at [90, 501] on div "Delete" at bounding box center [155, 492] width 255 height 25
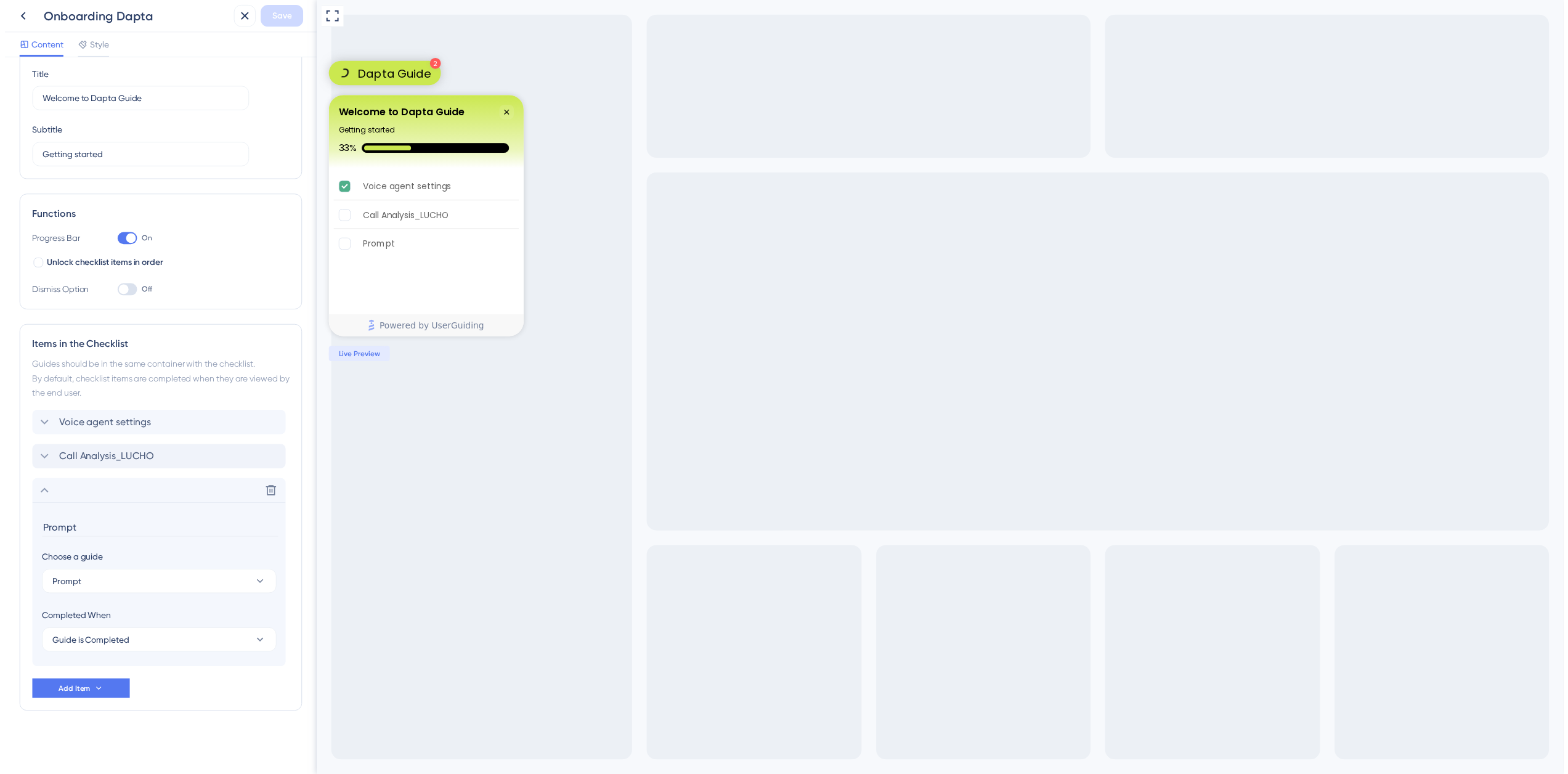
scroll to position [0, 0]
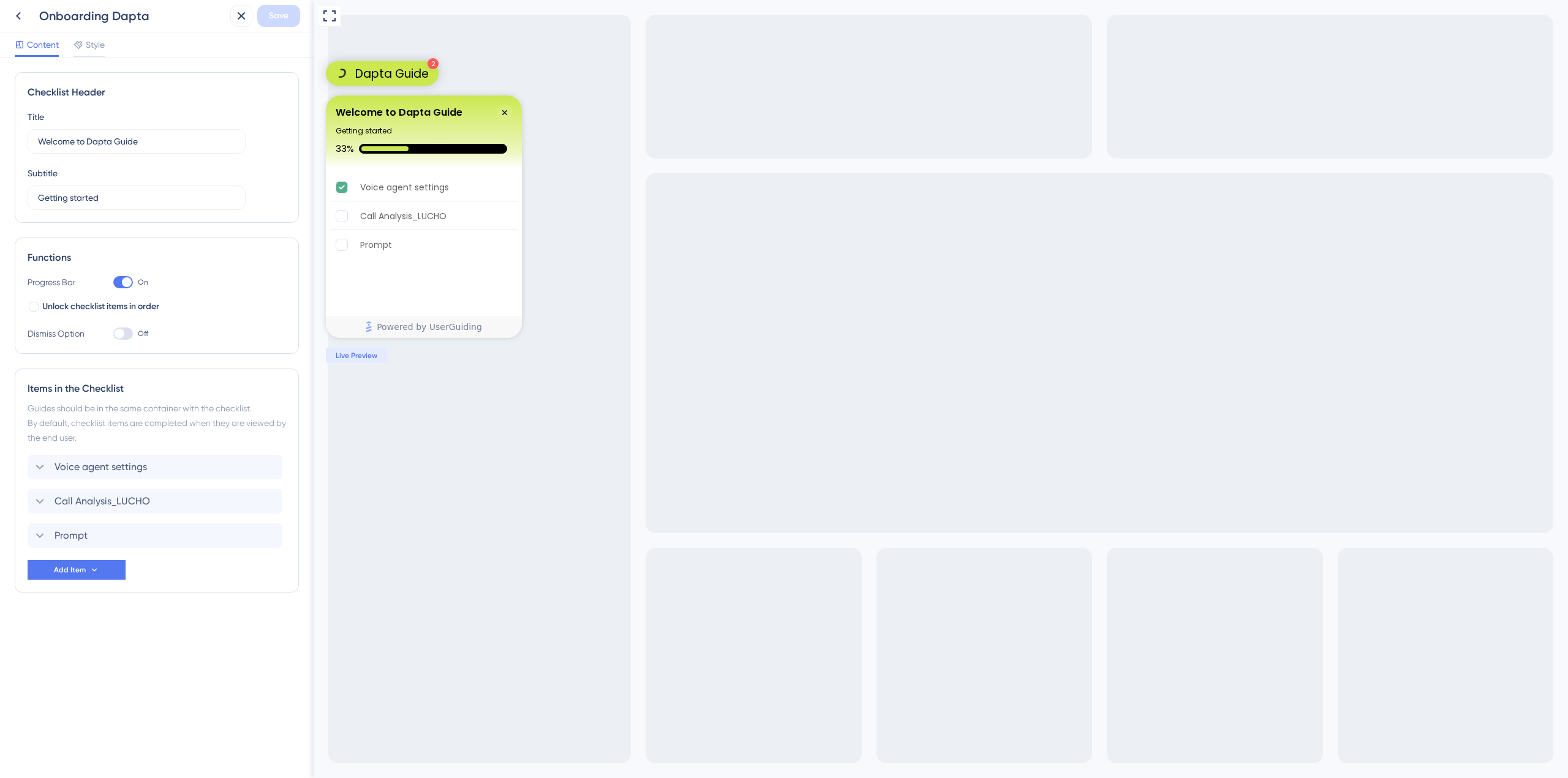
click at [30, 16] on div "Onboarding Dapta" at bounding box center [116, 16] width 218 height 22
click at [22, 12] on icon at bounding box center [18, 15] width 15 height 15
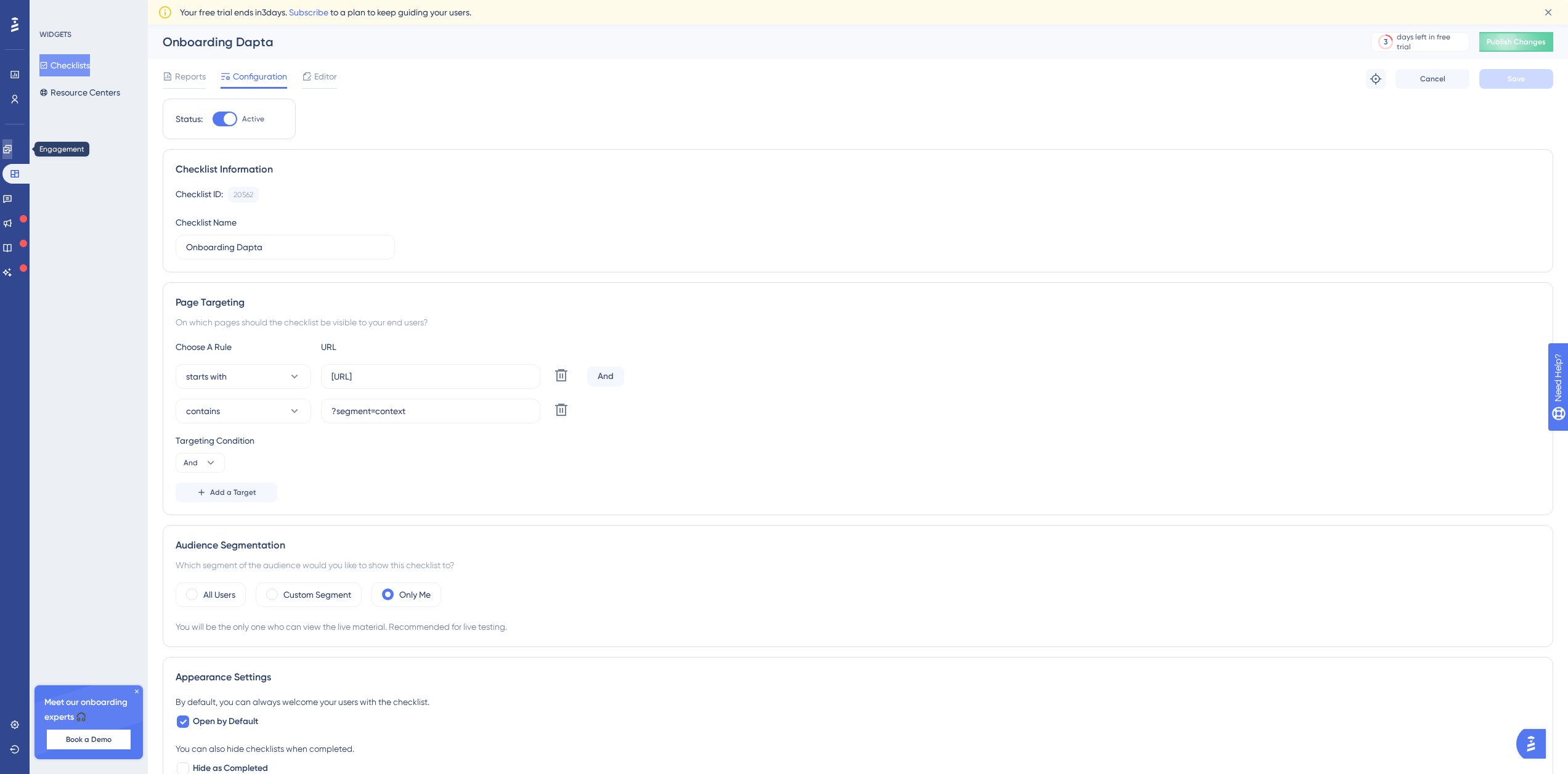
click at [12, 144] on link at bounding box center [7, 149] width 9 height 20
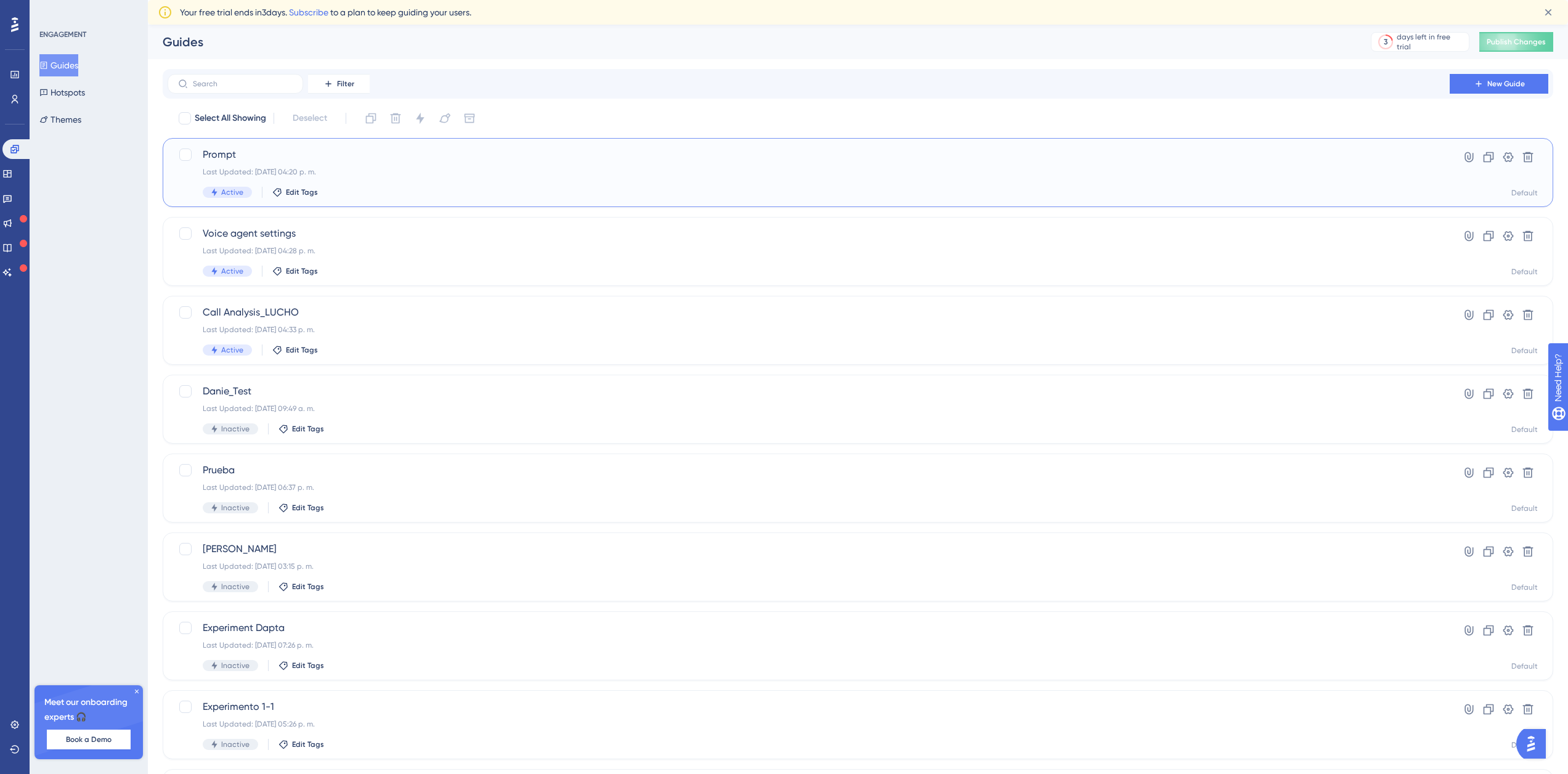
click at [263, 166] on div "Prompt Last Updated: [DATE] 04:20 p. m. Active Edit Tags" at bounding box center [809, 172] width 1212 height 51
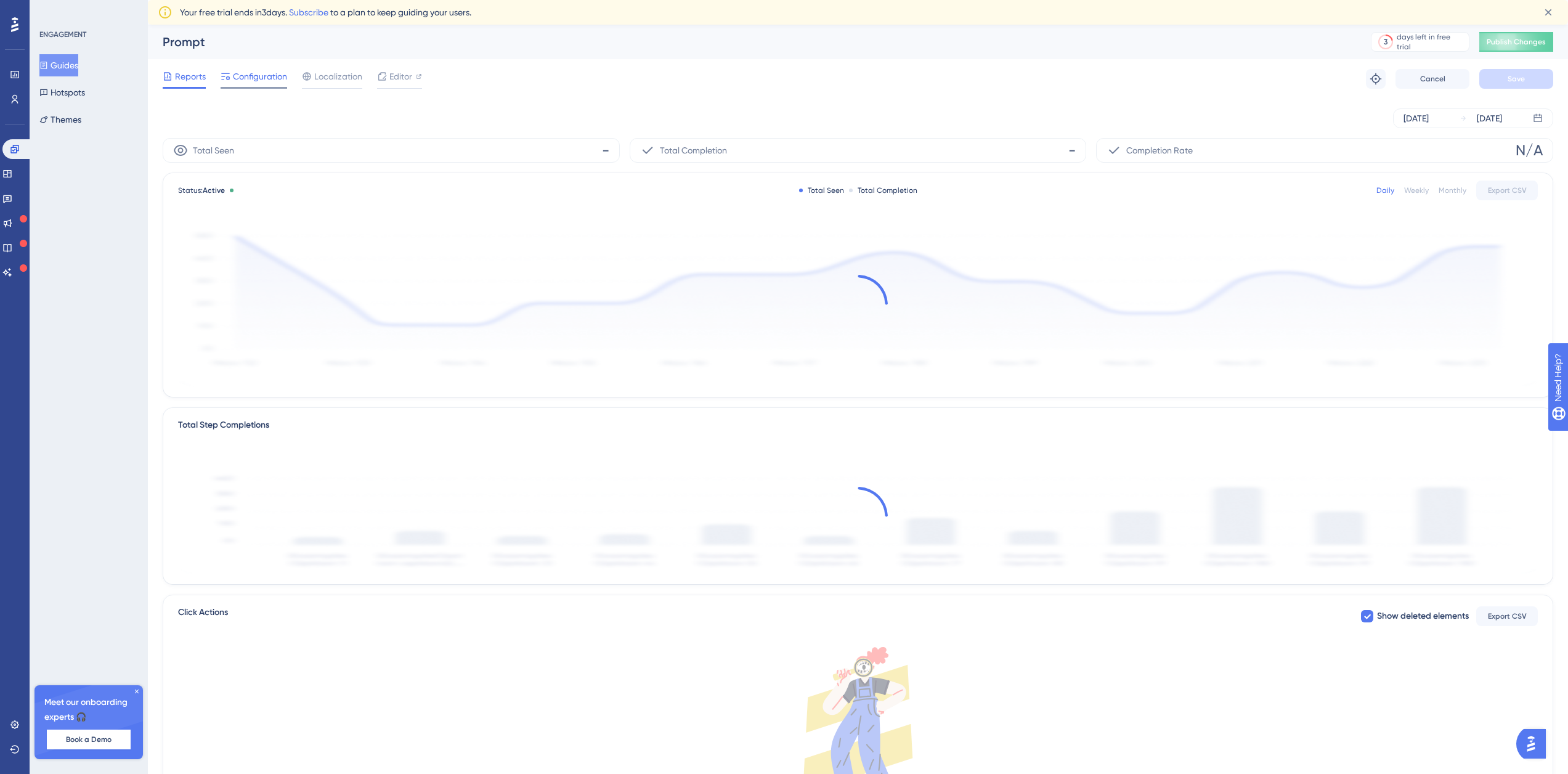
click at [253, 75] on span "Configuration" at bounding box center [260, 76] width 54 height 15
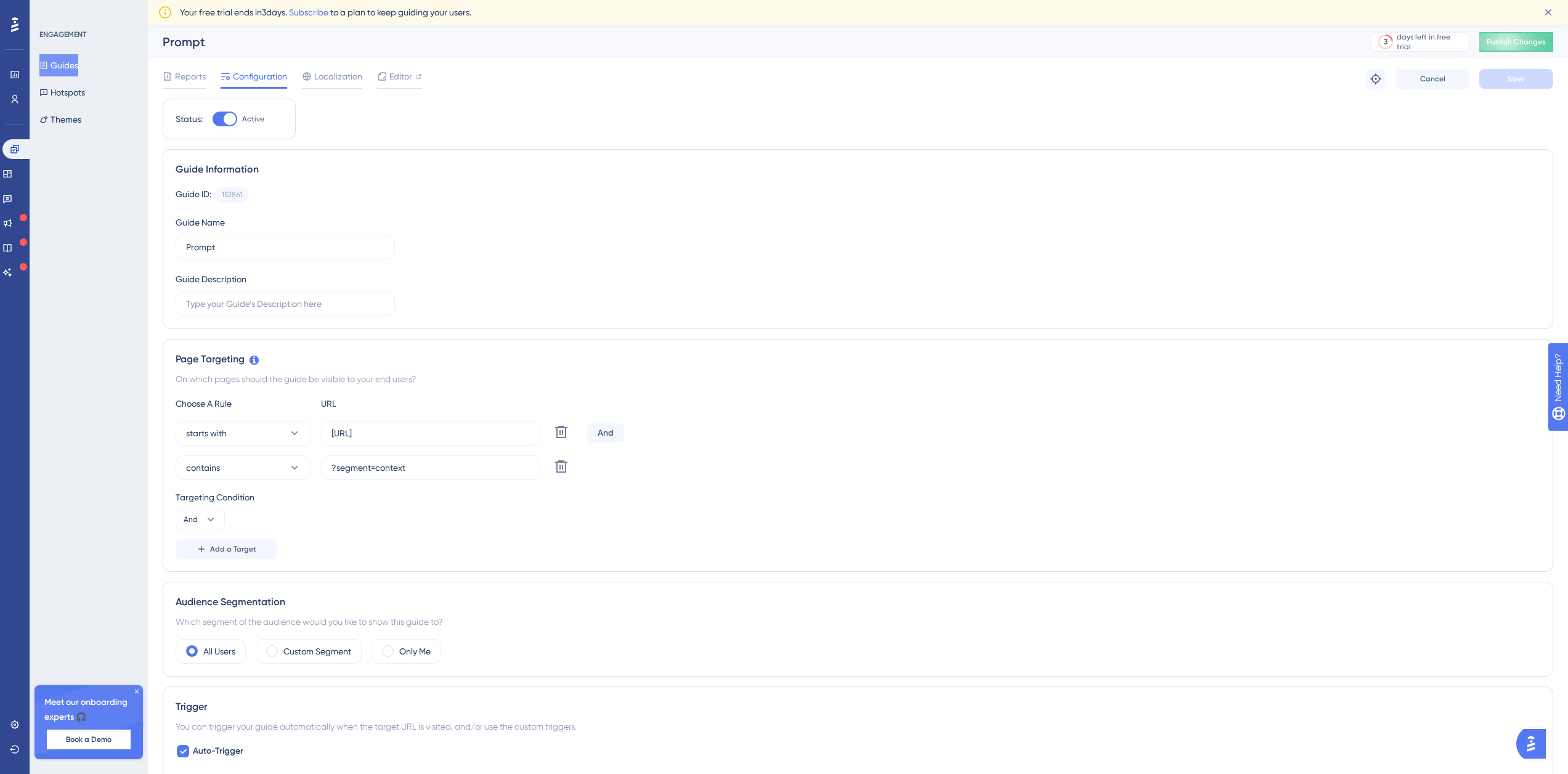
scroll to position [308, 0]
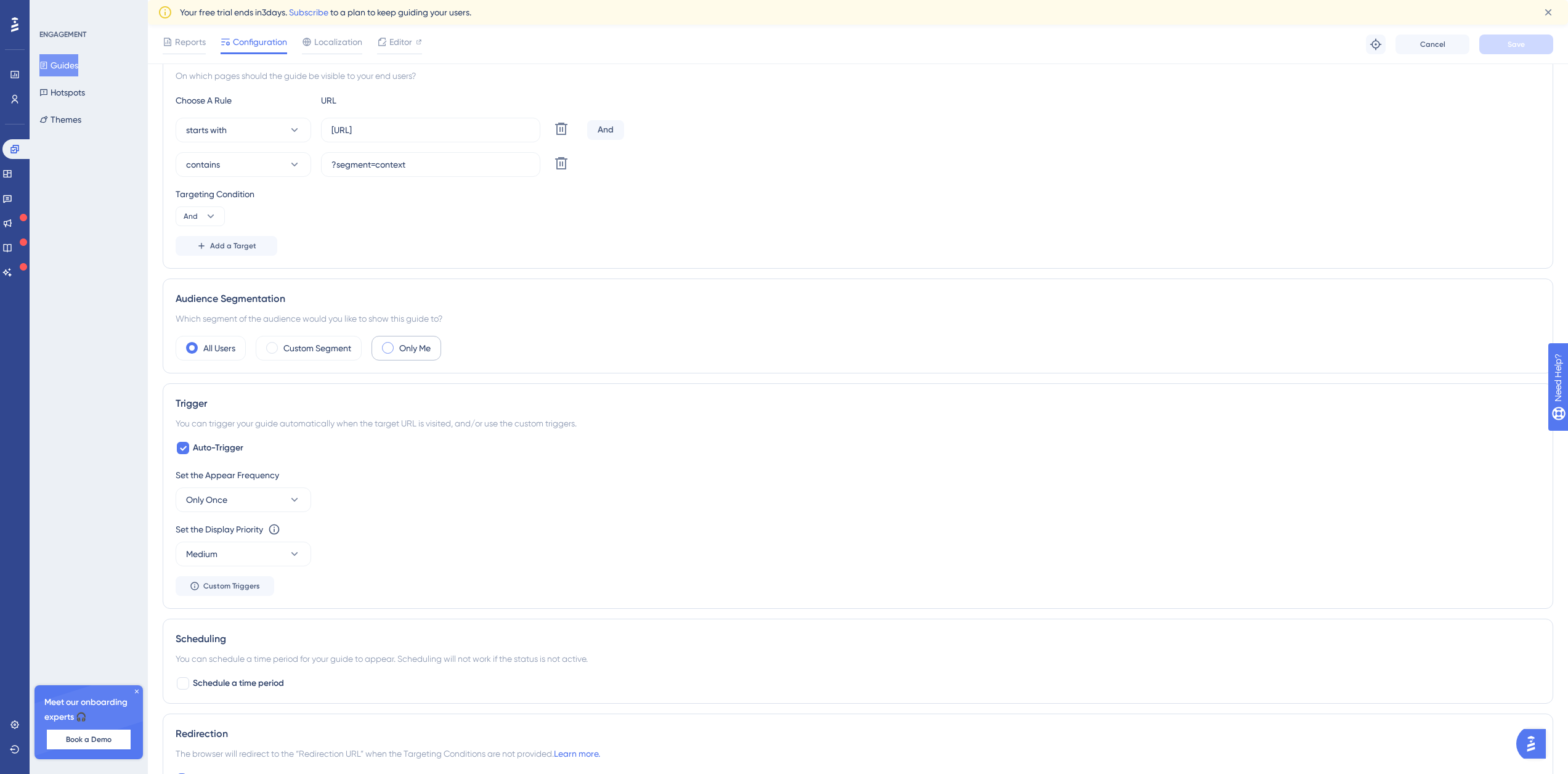
click at [416, 343] on label "Only Me" at bounding box center [415, 348] width 32 height 15
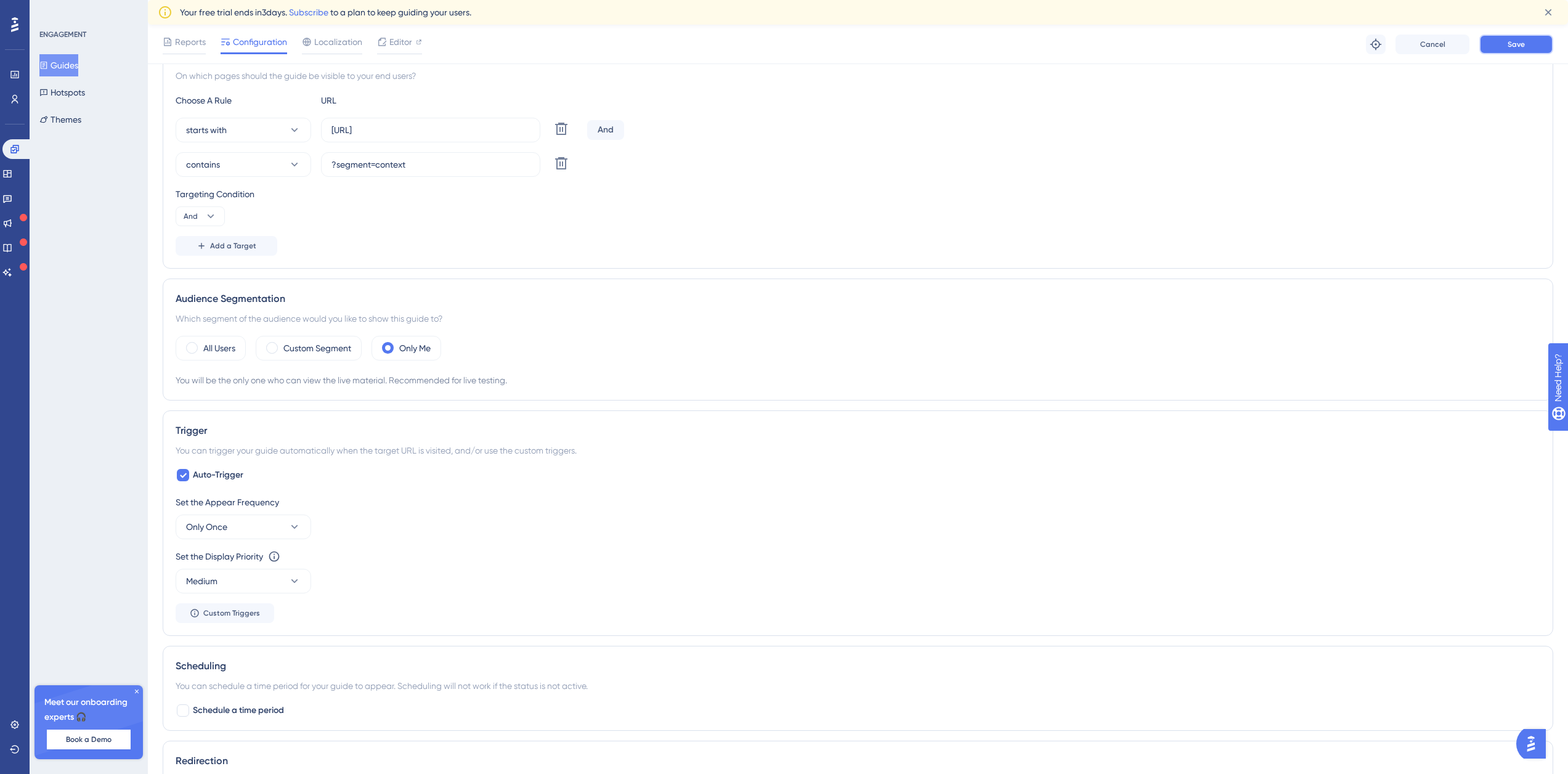
click at [1529, 42] on button "Save" at bounding box center [1516, 44] width 74 height 20
click at [64, 64] on button "Guides" at bounding box center [59, 65] width 39 height 22
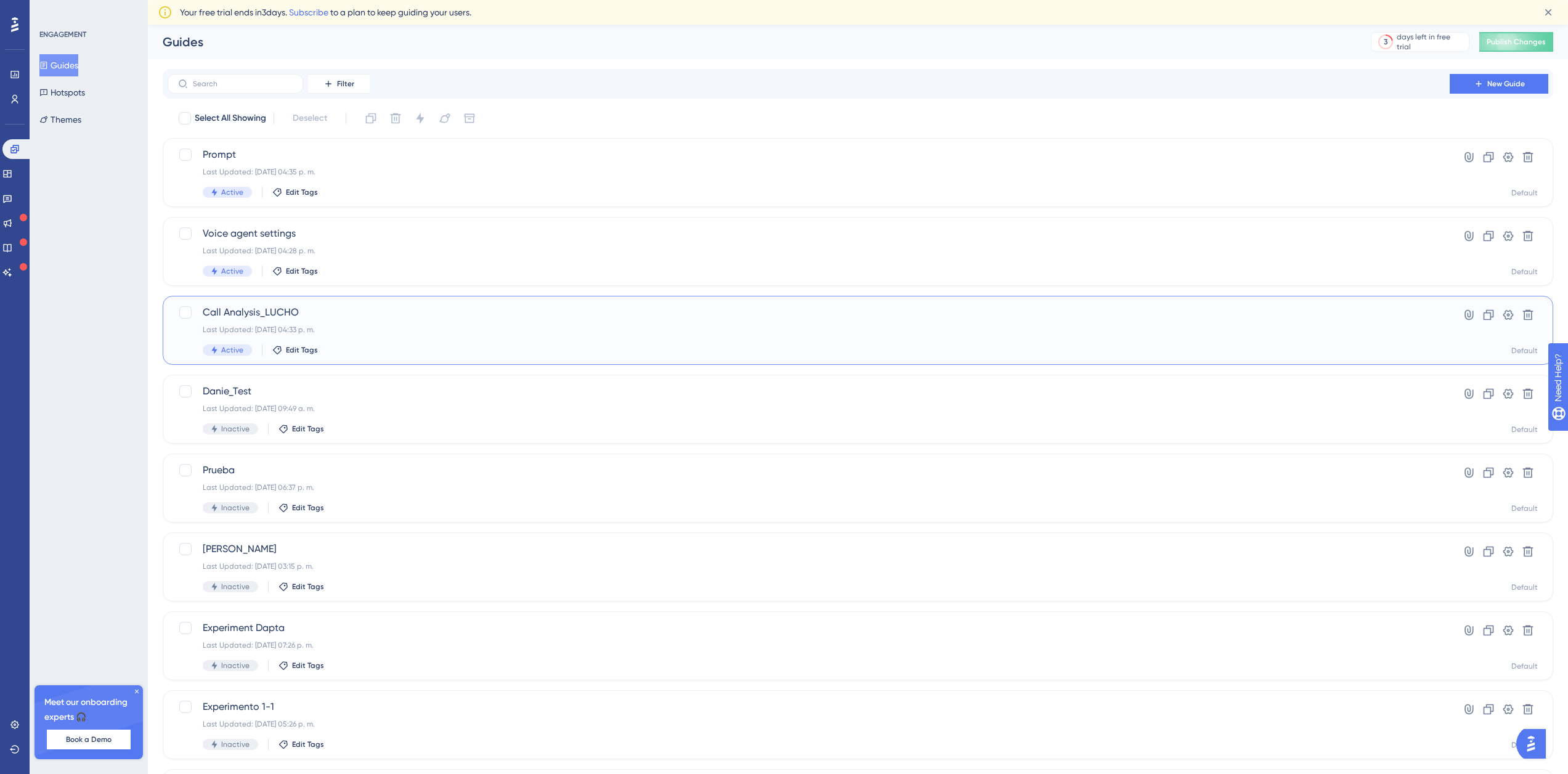
click at [387, 334] on div "Last Updated: [DATE] 04:33 p. m." at bounding box center [809, 329] width 1212 height 9
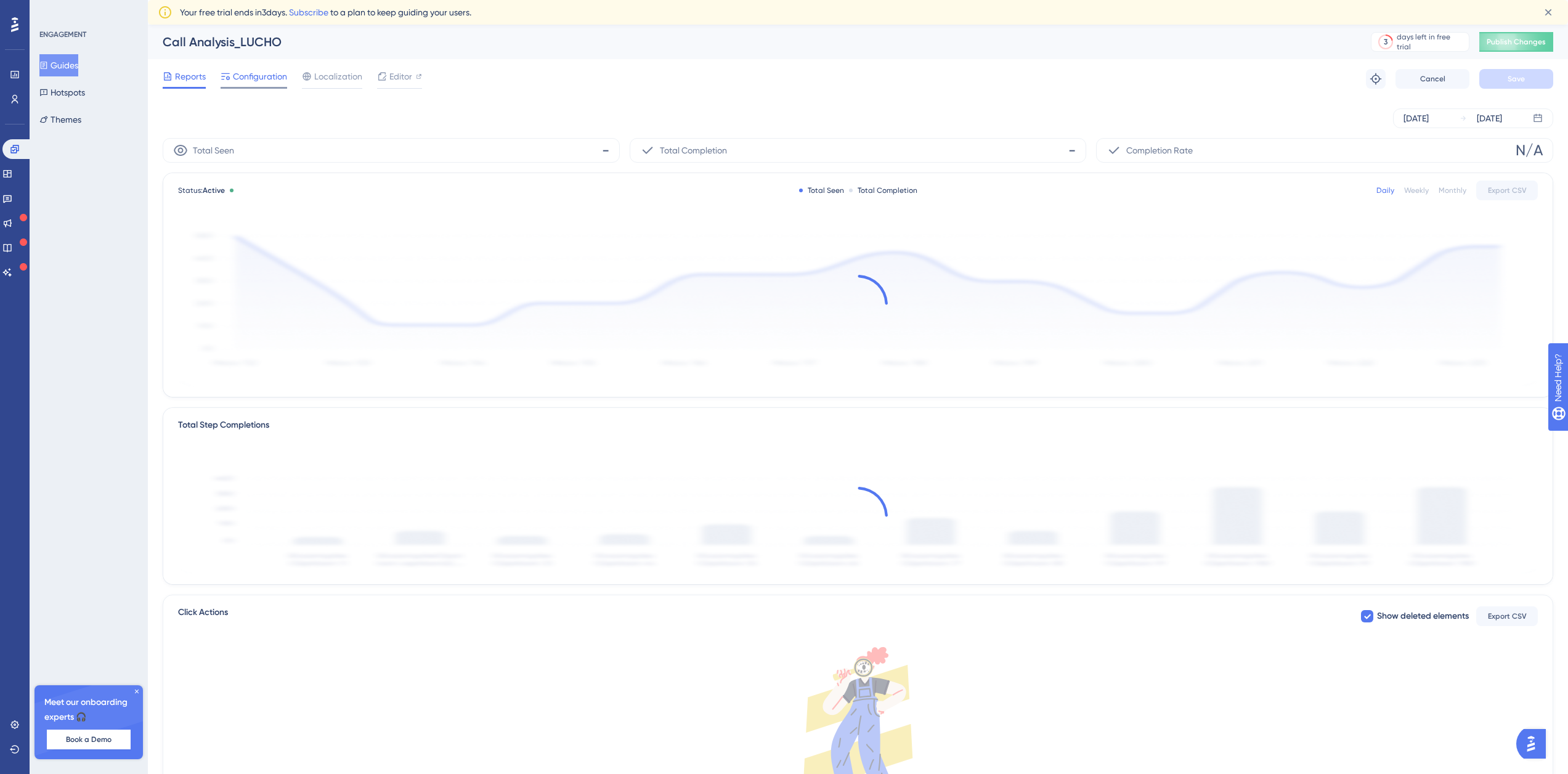
click at [278, 84] on span "Configuration" at bounding box center [260, 76] width 54 height 15
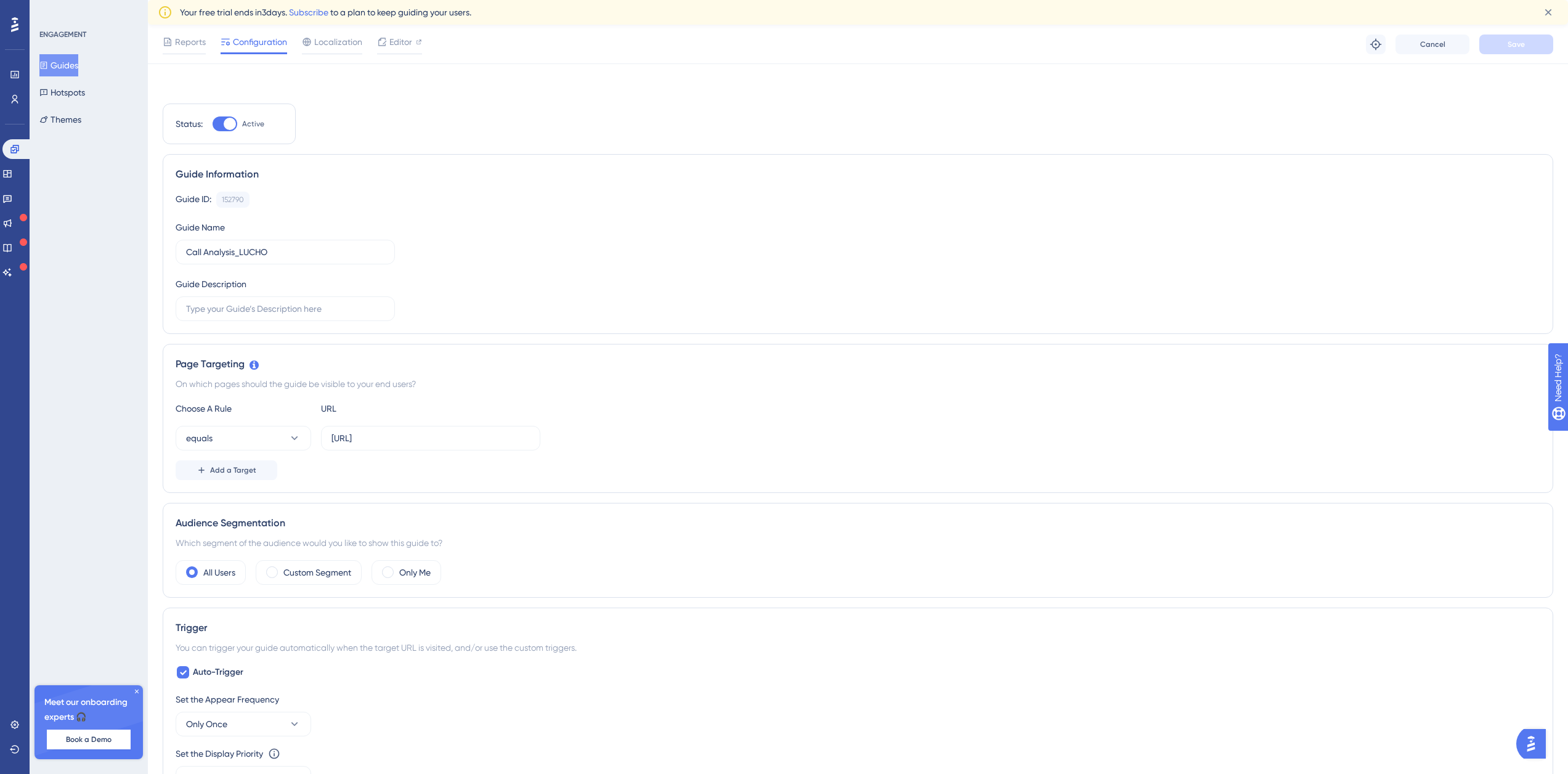
scroll to position [308, 0]
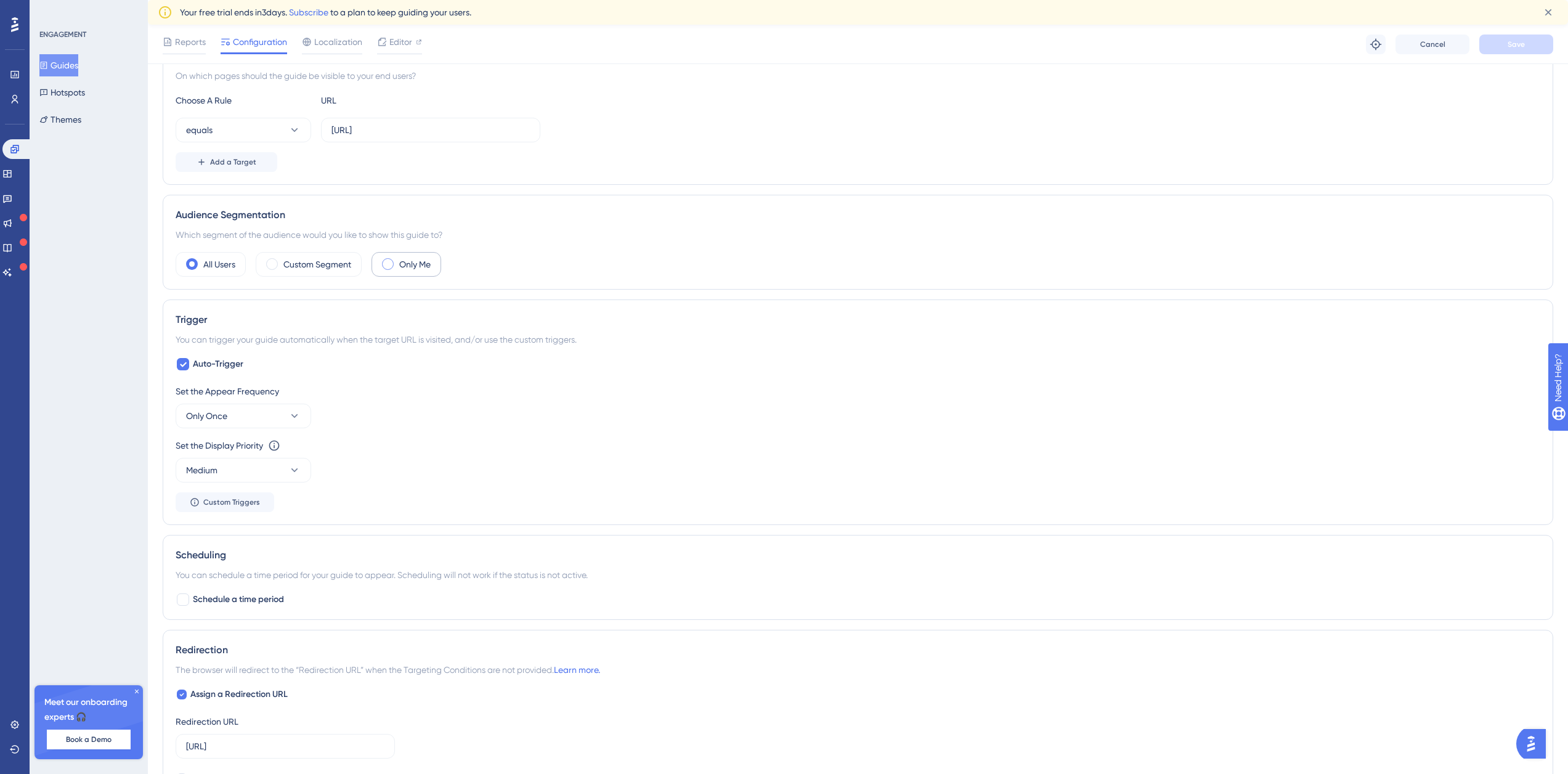
click at [433, 263] on div "Only Me" at bounding box center [406, 264] width 70 height 25
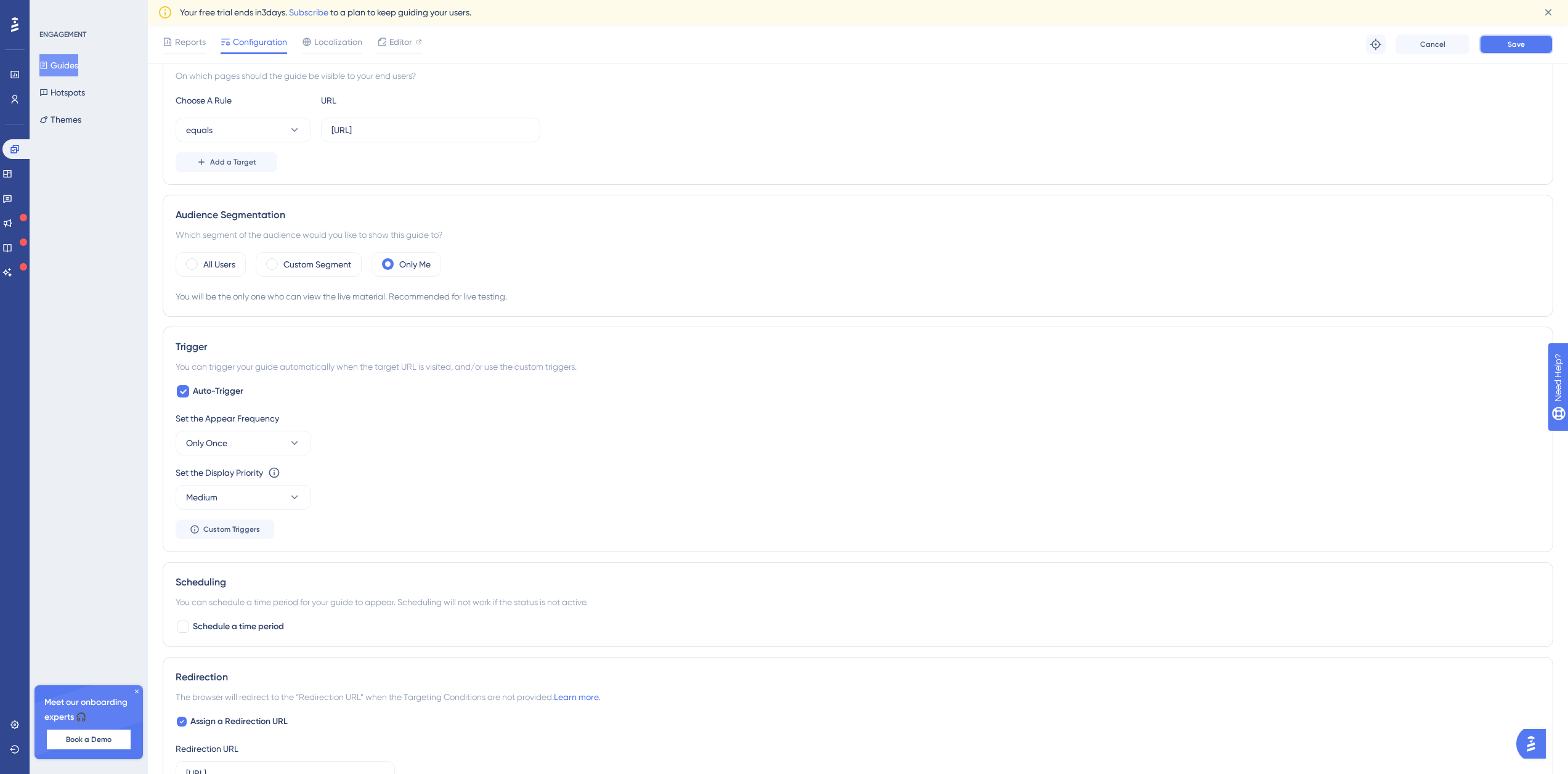
click at [1537, 49] on button "Save" at bounding box center [1516, 44] width 74 height 20
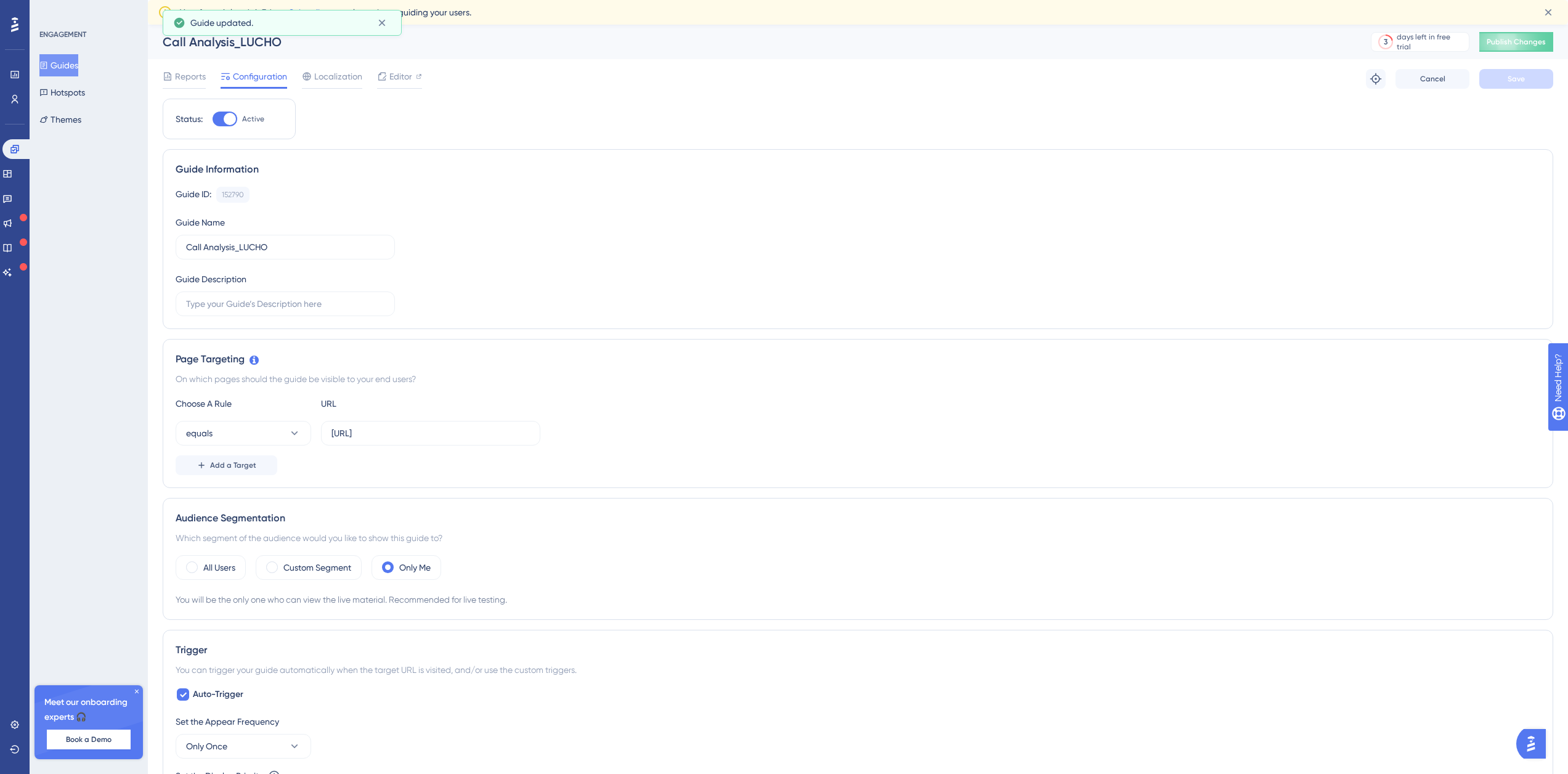
click at [1519, 28] on div "Call Analysis_LUCHO 3 days left in free trial Click to see upgrade options Publ…" at bounding box center [858, 42] width 1420 height 34
click at [1520, 37] on span "Publish Changes" at bounding box center [1516, 41] width 59 height 9
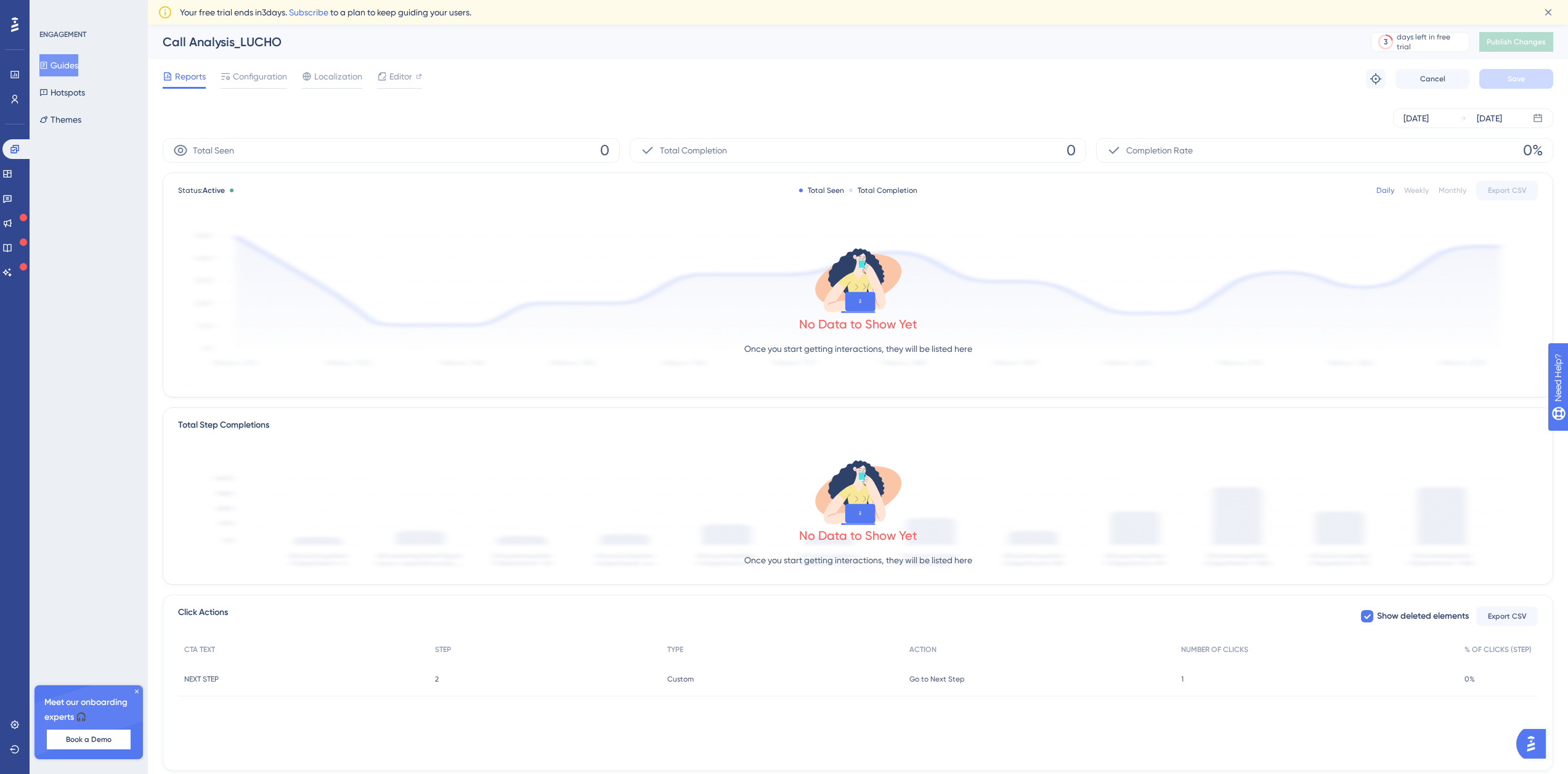
click at [75, 61] on button "Guides" at bounding box center [59, 65] width 39 height 22
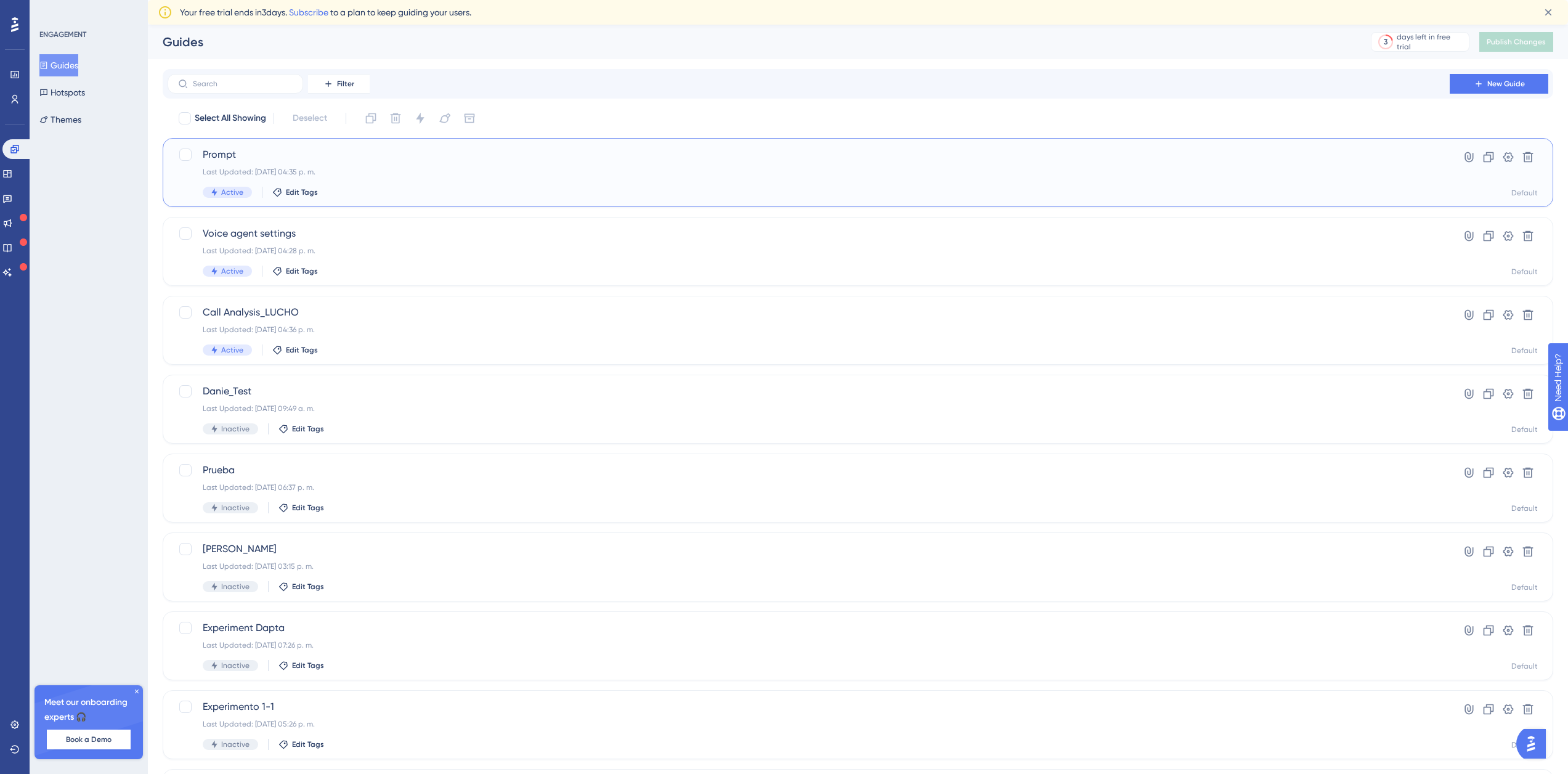
click at [328, 159] on span "Prompt" at bounding box center [809, 154] width 1212 height 15
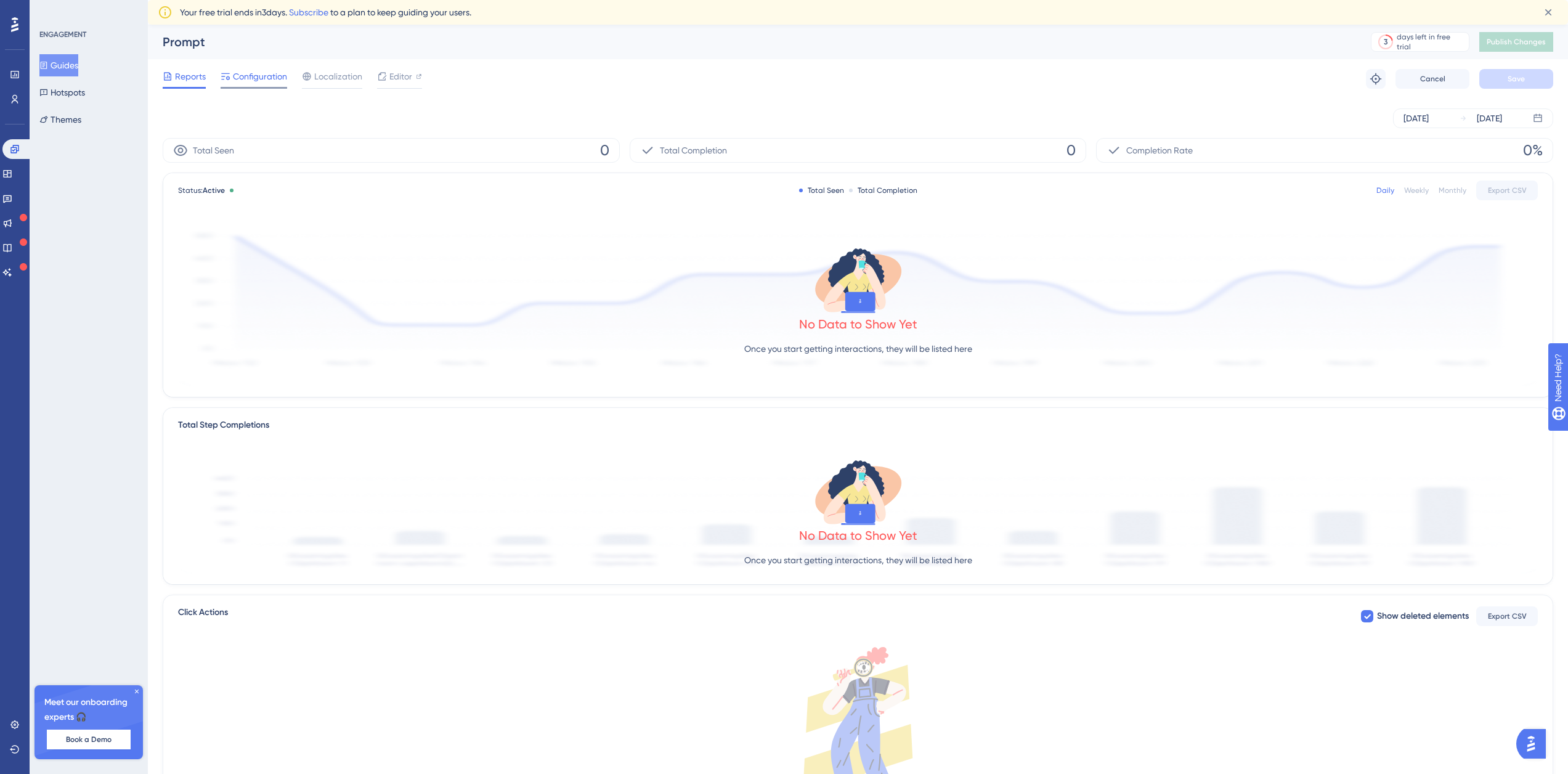
click at [273, 80] on span "Configuration" at bounding box center [260, 76] width 54 height 15
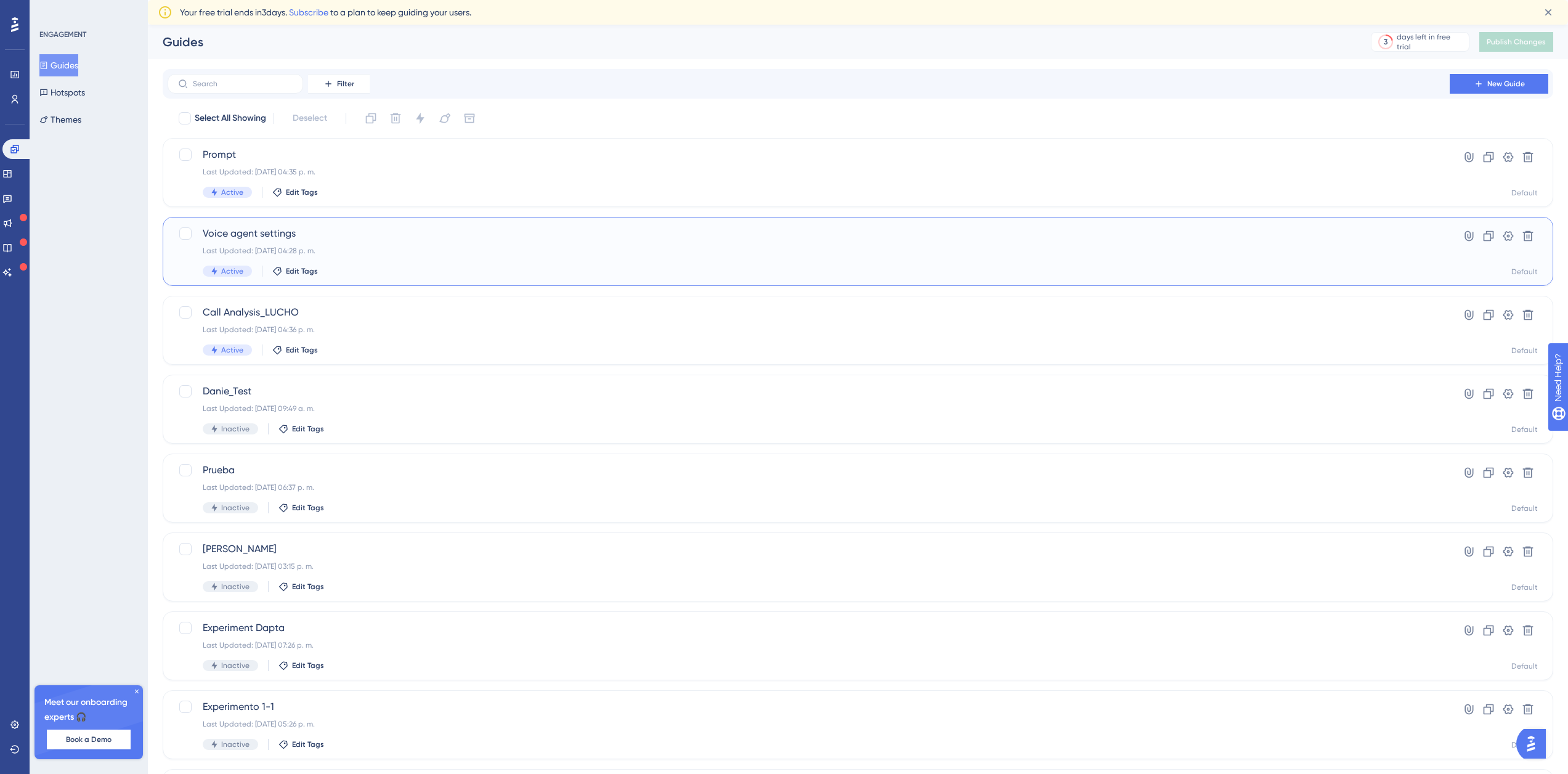
click at [373, 245] on div "Voice agent settings Last Updated: [DATE] 04:28 p. m. Active Edit Tags" at bounding box center [809, 251] width 1212 height 51
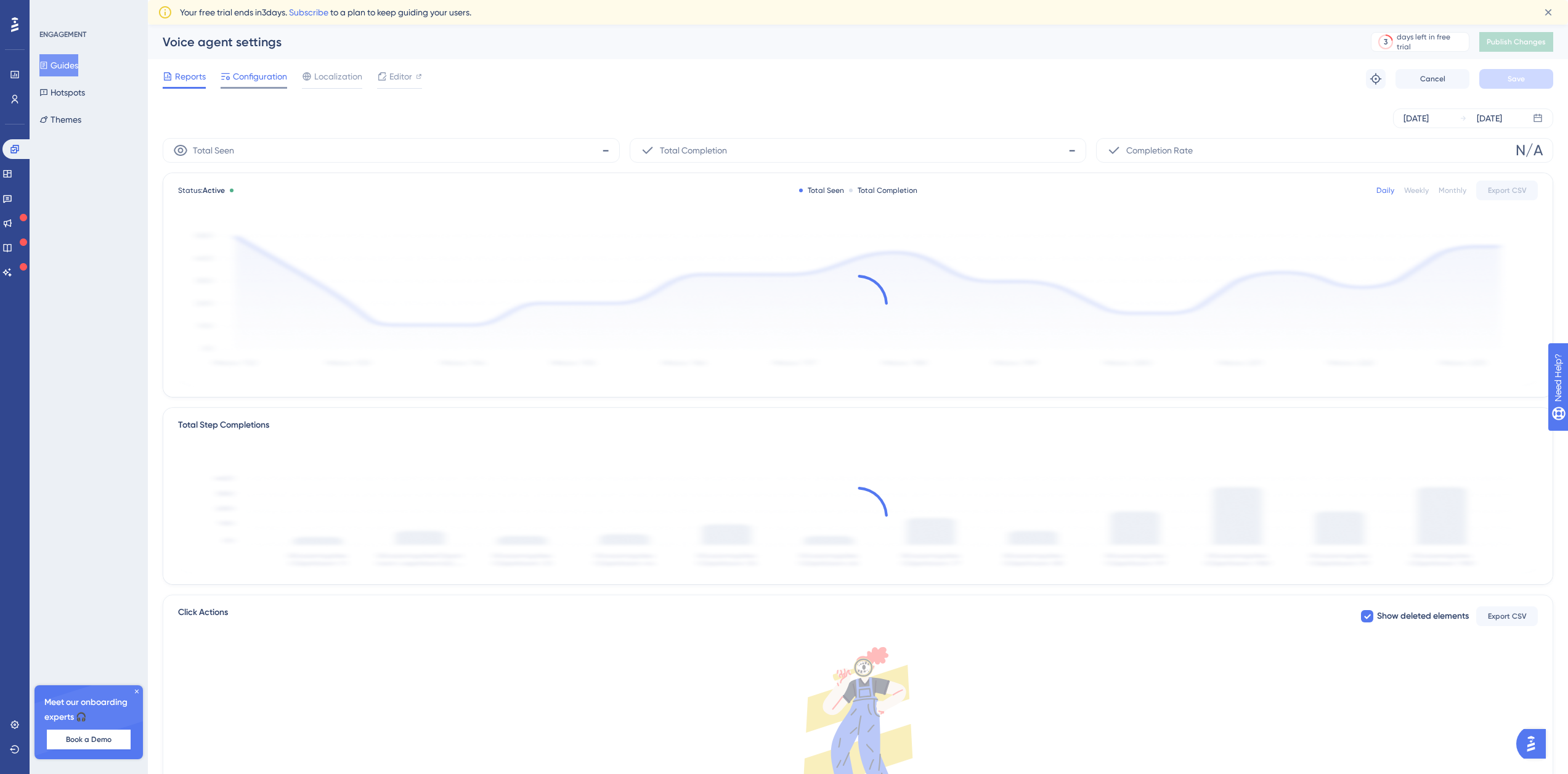
click at [268, 82] on span "Configuration" at bounding box center [260, 76] width 54 height 15
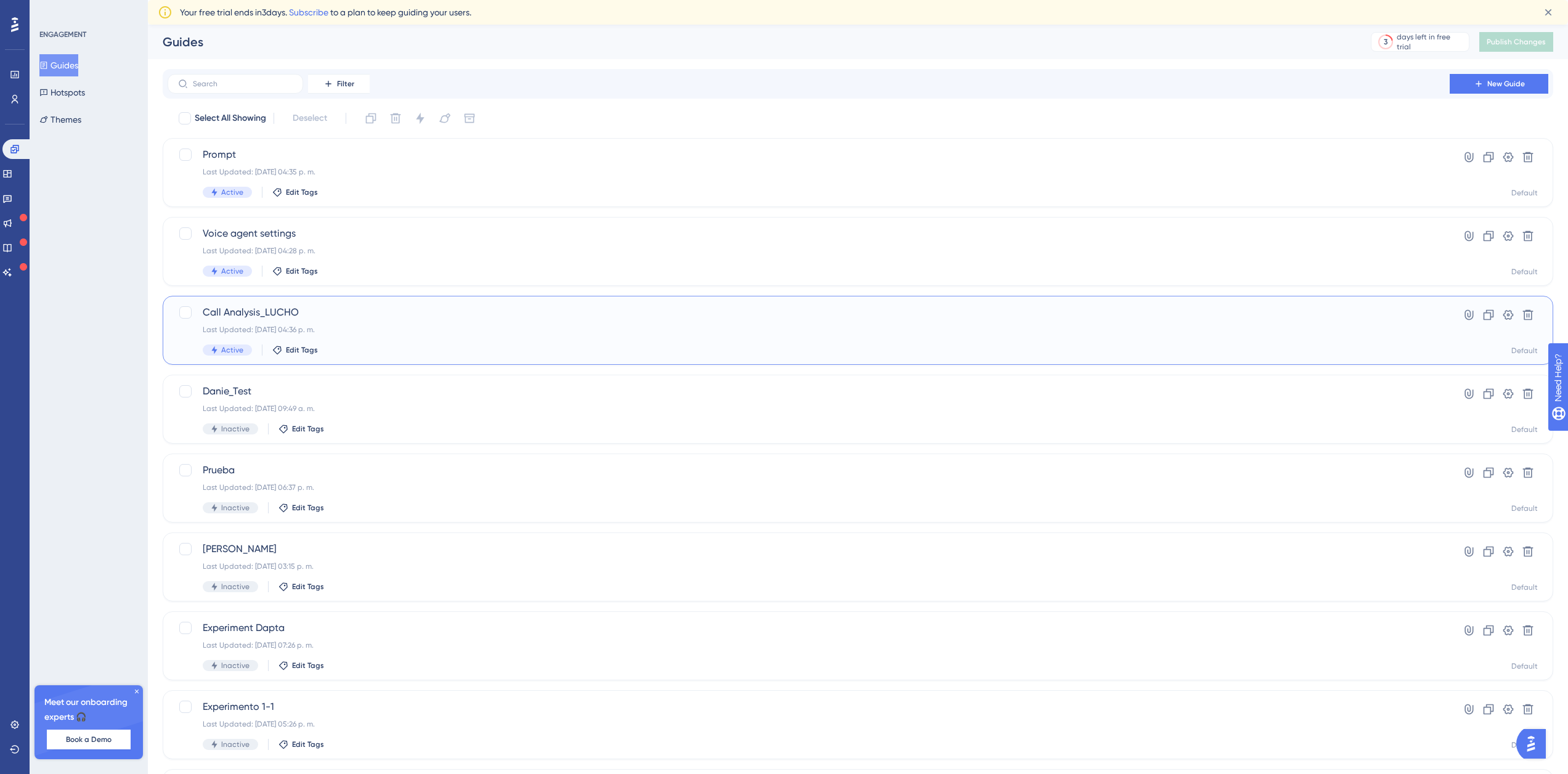
click at [387, 325] on div "Call Analysis_LUCHO Last Updated: [DATE] 04:36 p. m. Active Edit Tags" at bounding box center [809, 330] width 1212 height 51
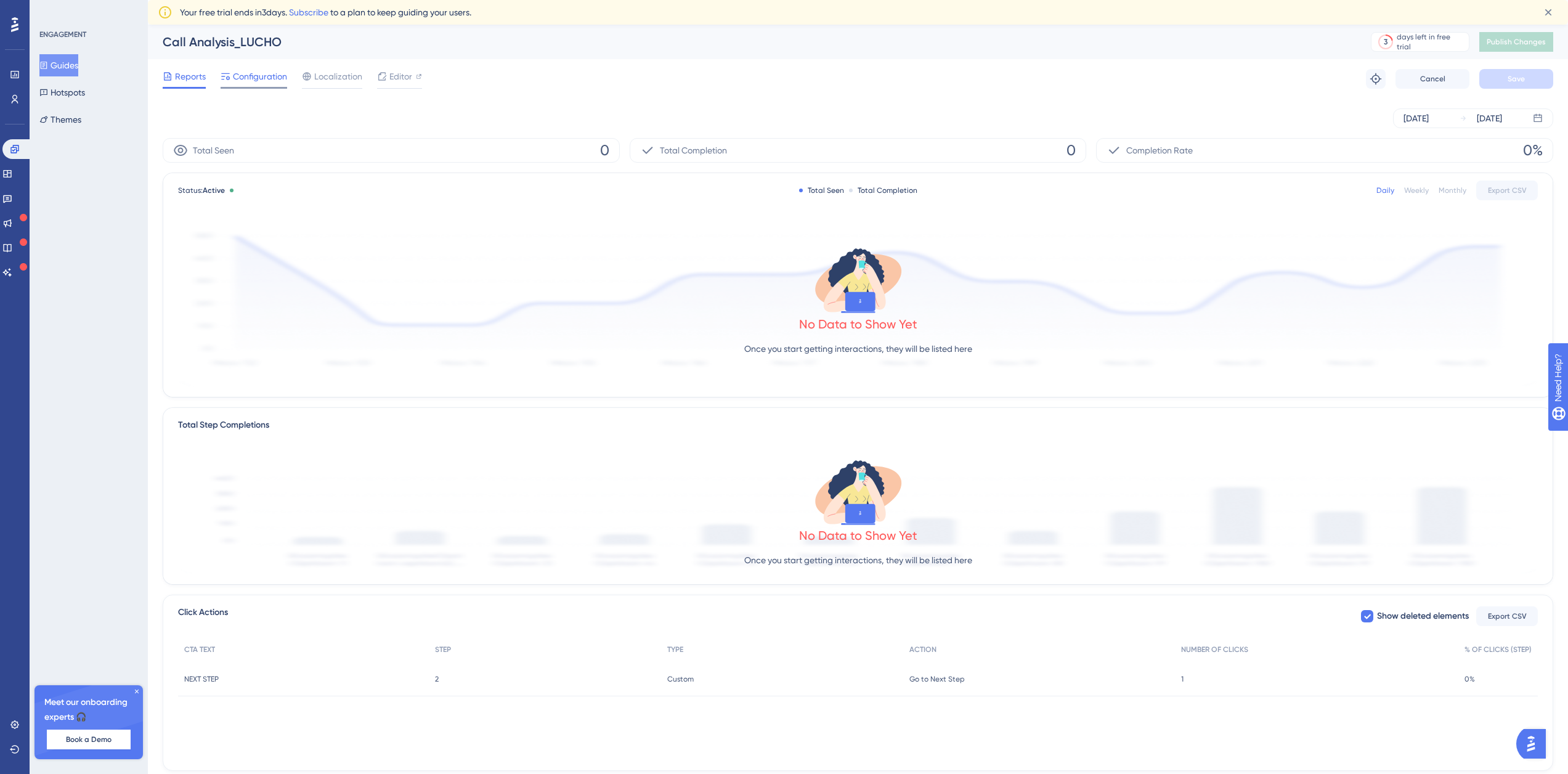
click at [253, 81] on span "Configuration" at bounding box center [260, 76] width 54 height 15
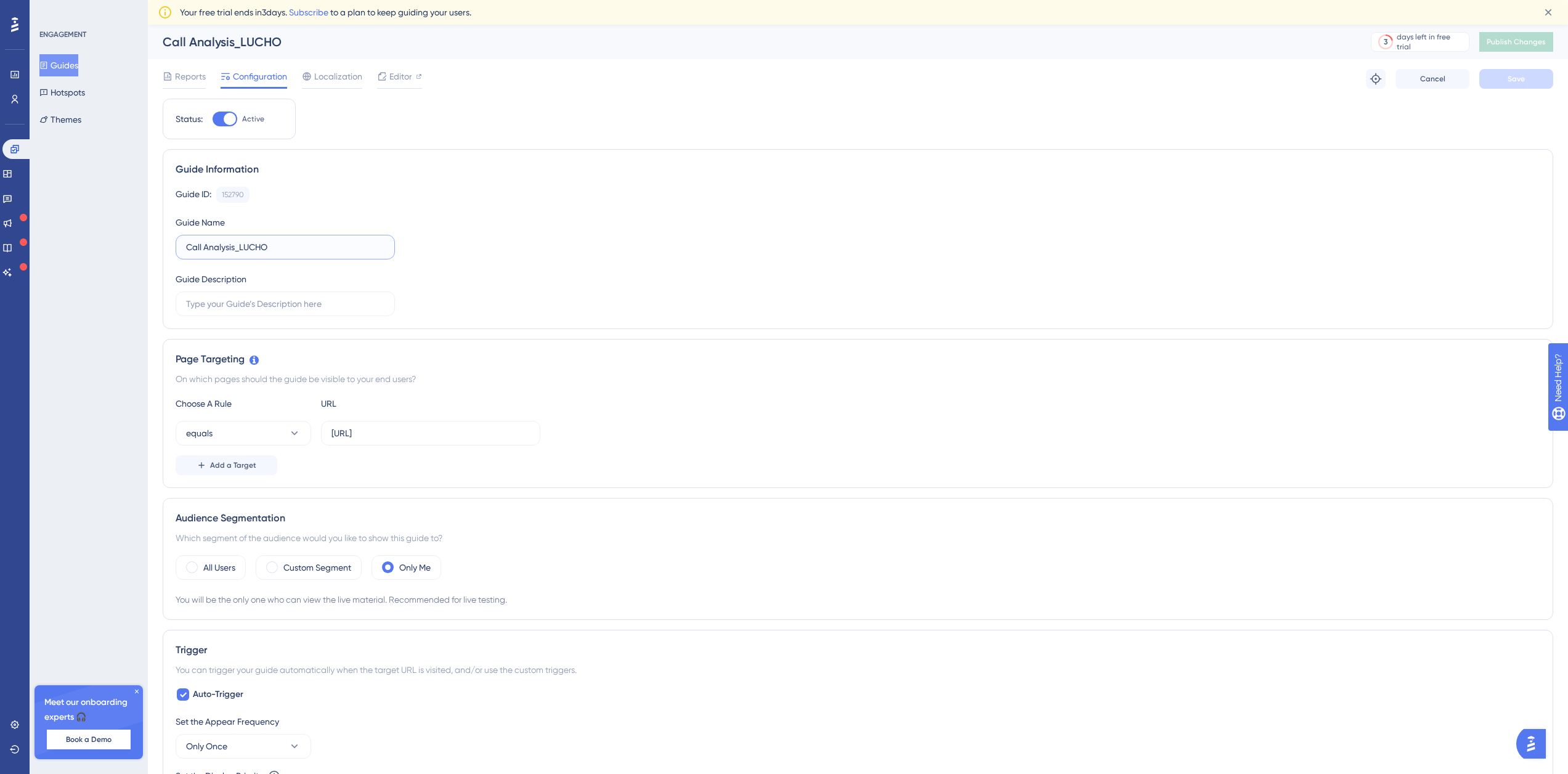
drag, startPoint x: 287, startPoint y: 248, endPoint x: 235, endPoint y: 249, distance: 52.0
click at [235, 249] on input "Call Analysis_LUCHO" at bounding box center [285, 247] width 199 height 14
type input "Call Analysis"
click at [1524, 68] on div "Reports Configuration Localization Editor Troubleshoot Cancel Save" at bounding box center [858, 79] width 1391 height 40
click at [1530, 86] on button "Save" at bounding box center [1516, 78] width 74 height 20
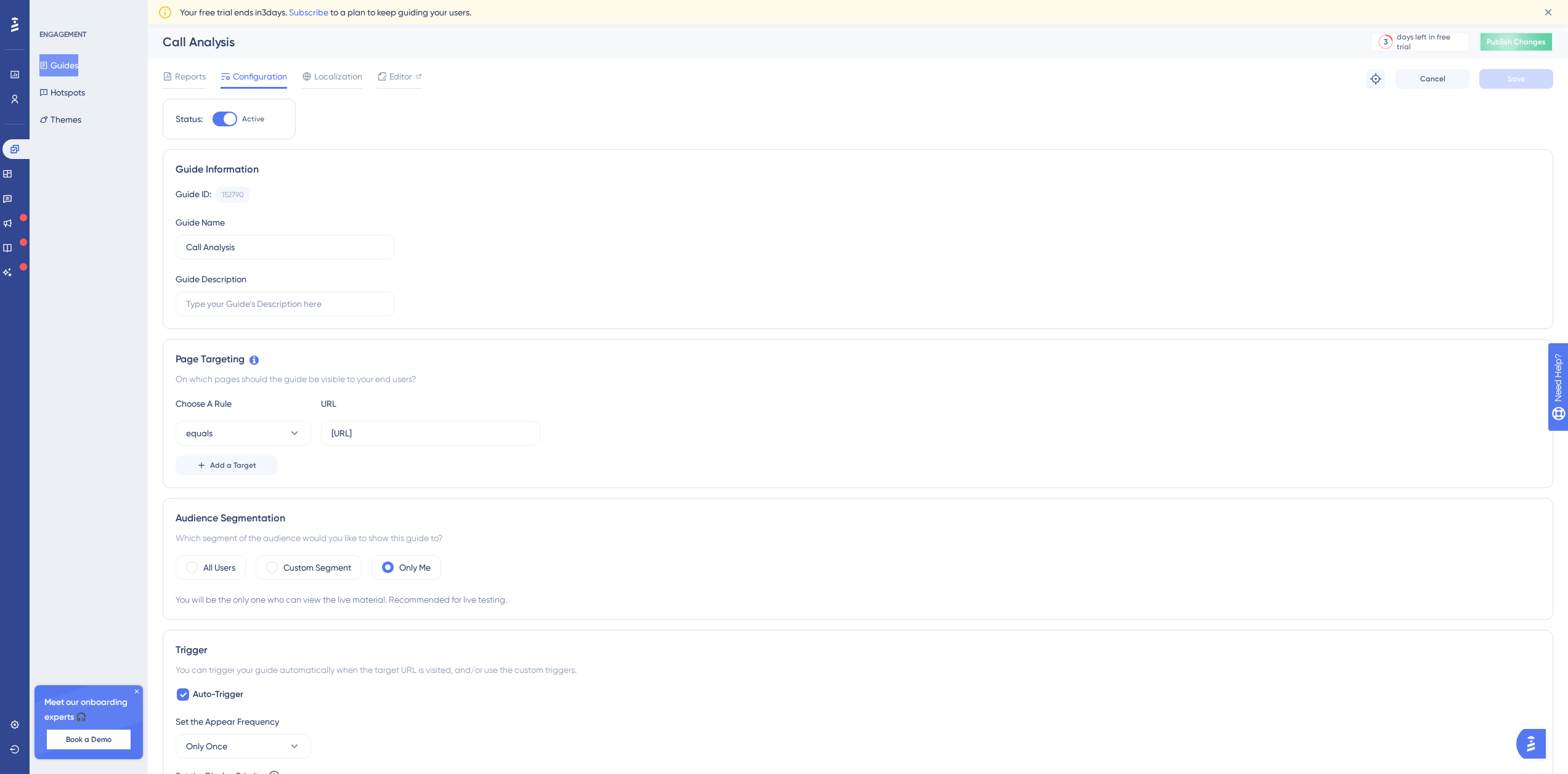
click at [1529, 43] on span "Publish Changes" at bounding box center [1516, 41] width 59 height 9
click at [7, 168] on link at bounding box center [7, 173] width 9 height 20
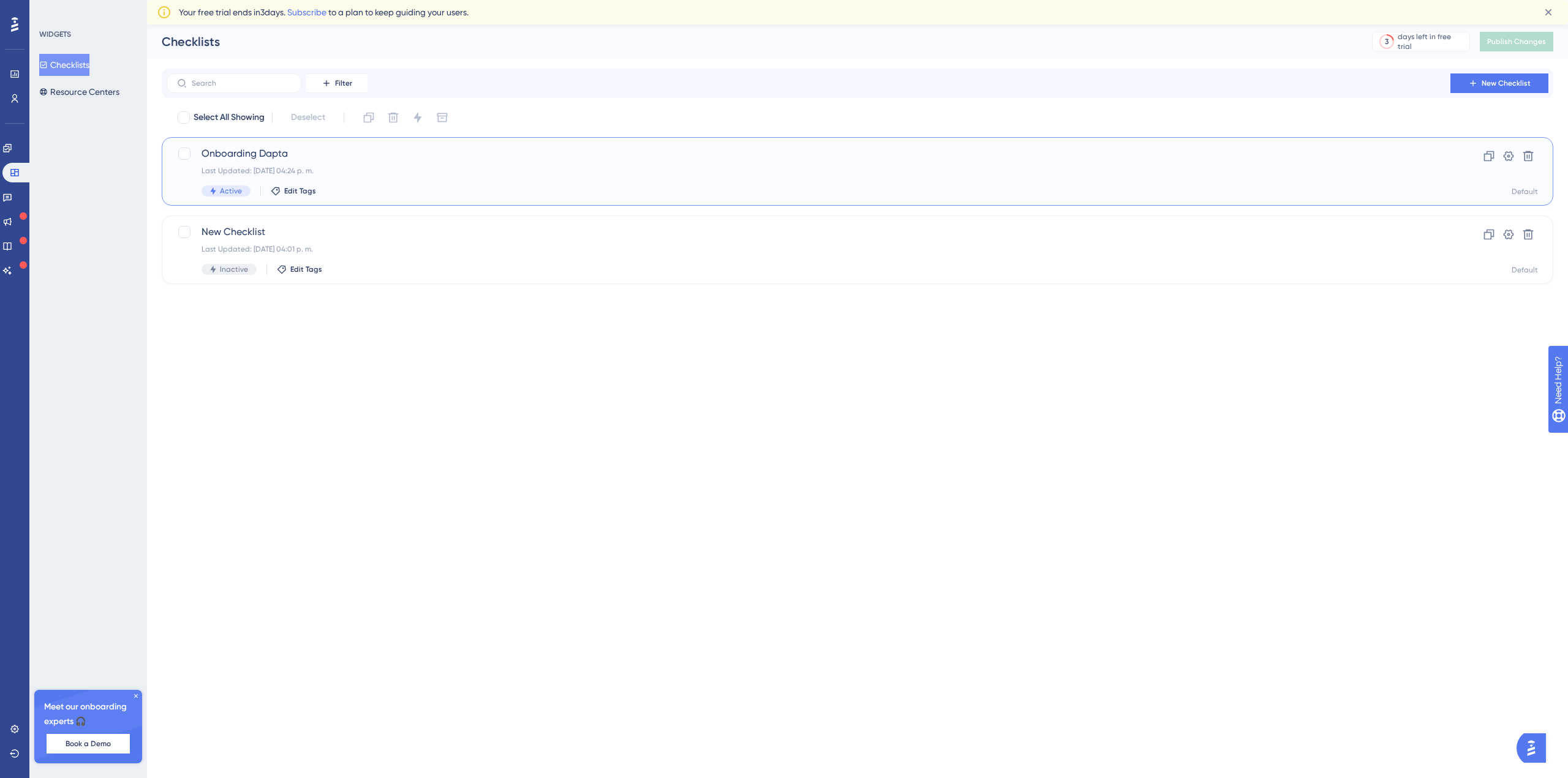
click at [279, 159] on span "Onboarding Dapta" at bounding box center [808, 153] width 1214 height 15
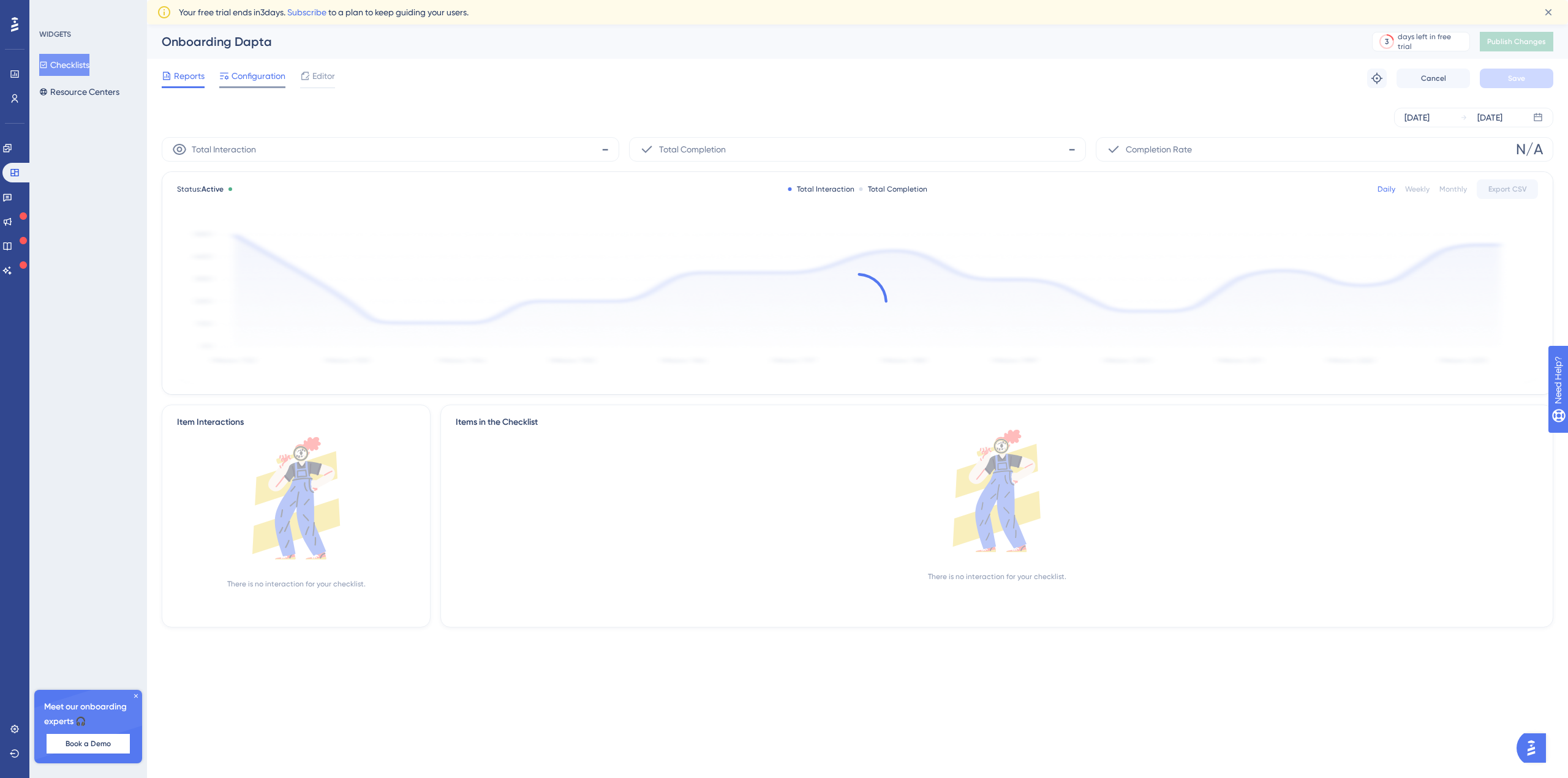
click at [246, 80] on span "Configuration" at bounding box center [258, 75] width 54 height 15
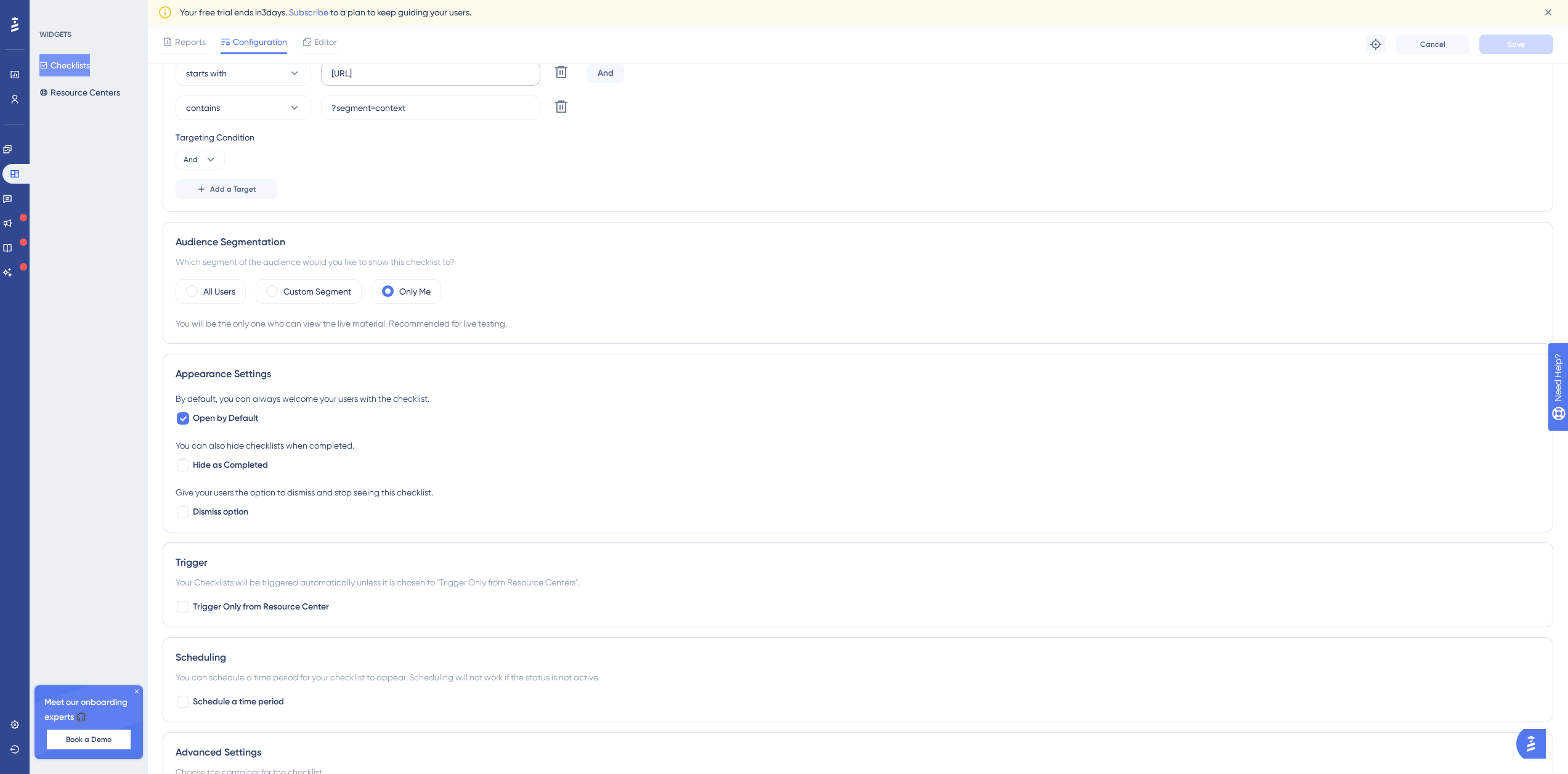
scroll to position [62, 0]
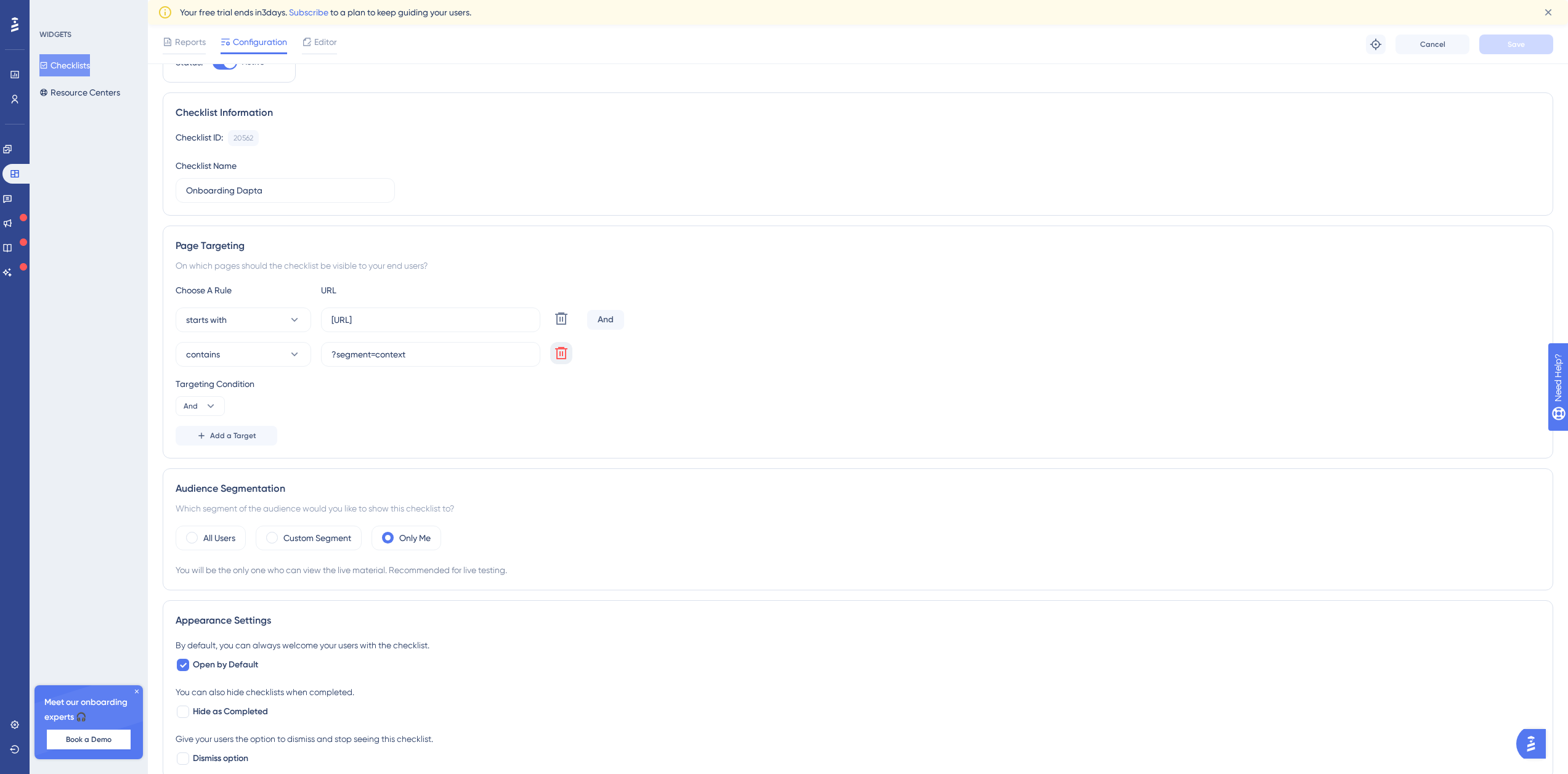
click at [561, 360] on icon at bounding box center [561, 353] width 15 height 15
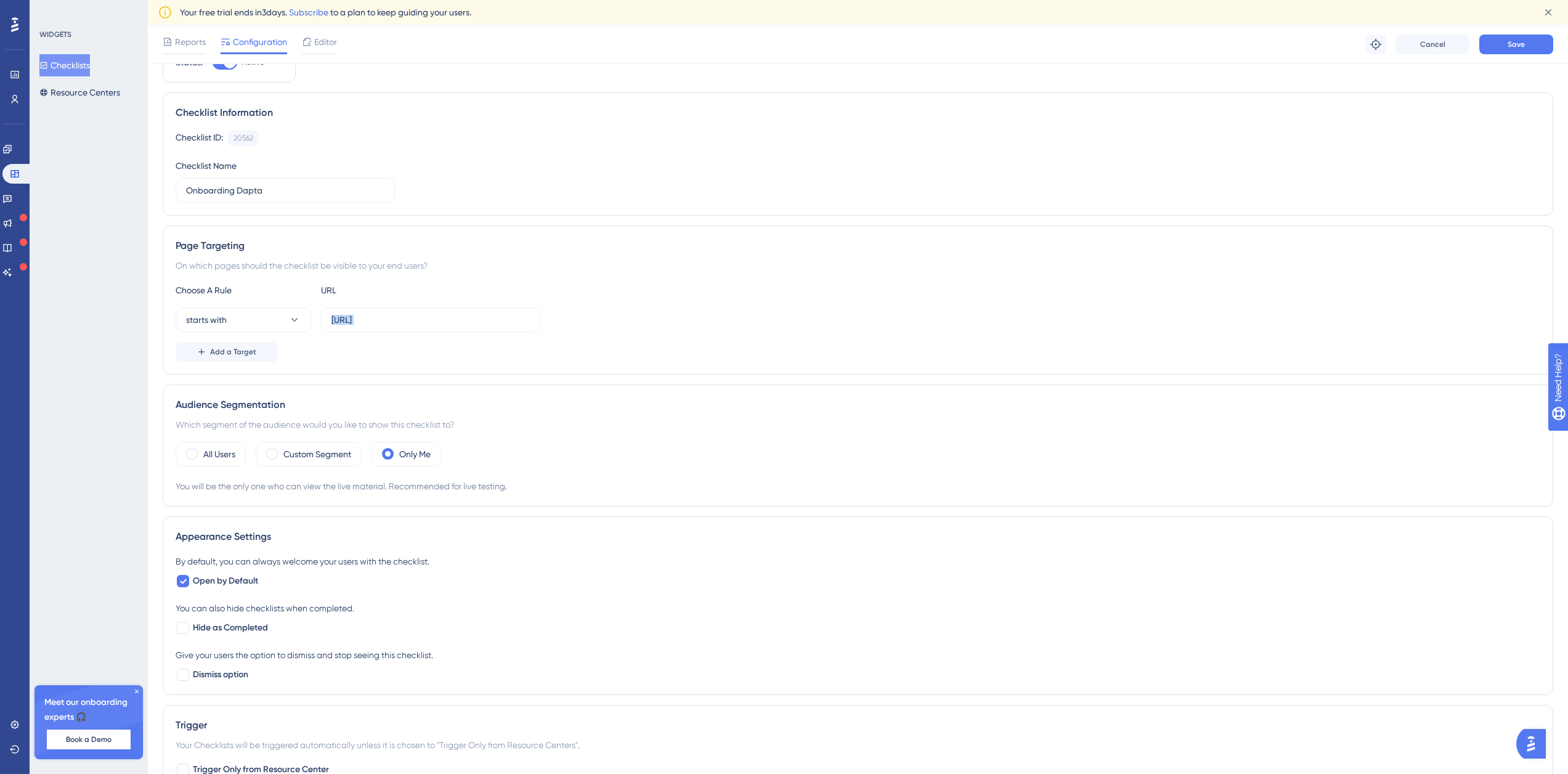
drag, startPoint x: 326, startPoint y: 321, endPoint x: 762, endPoint y: 350, distance: 437.0
click at [762, 350] on div "Choose A Rule URL starts with [URL] Add a Target" at bounding box center [858, 323] width 1365 height 79
click at [519, 342] on div "Add a Target" at bounding box center [858, 351] width 1365 height 20
drag, startPoint x: 333, startPoint y: 318, endPoint x: 555, endPoint y: 320, distance: 222.0
click at [555, 320] on div "starts with [URL]" at bounding box center [858, 319] width 1365 height 25
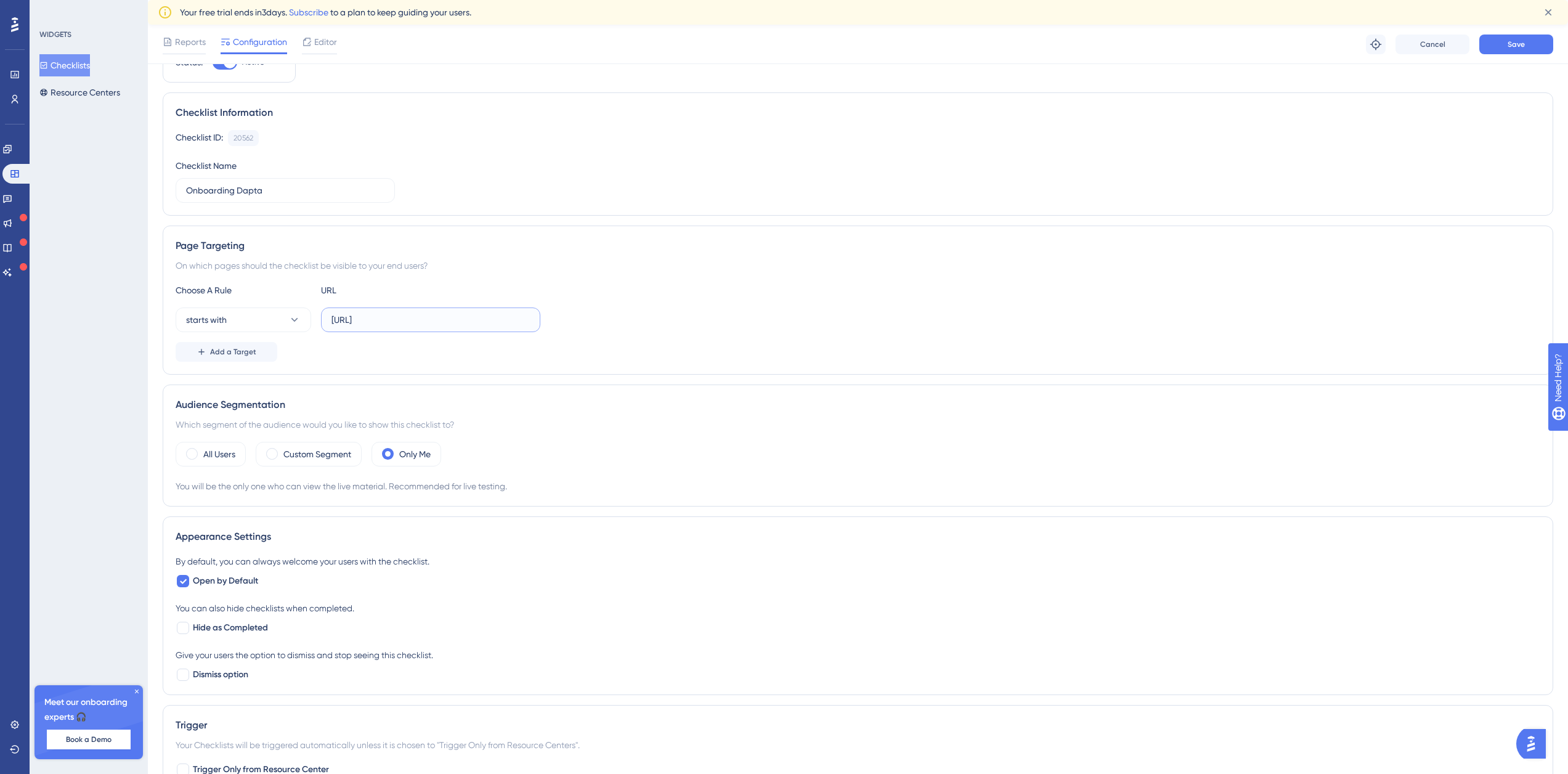
click at [423, 317] on input "[URL]" at bounding box center [430, 320] width 199 height 14
click at [426, 319] on input "[URL]" at bounding box center [430, 320] width 199 height 14
click at [443, 317] on input "[URL]" at bounding box center [430, 320] width 199 height 14
type input "[URL]"
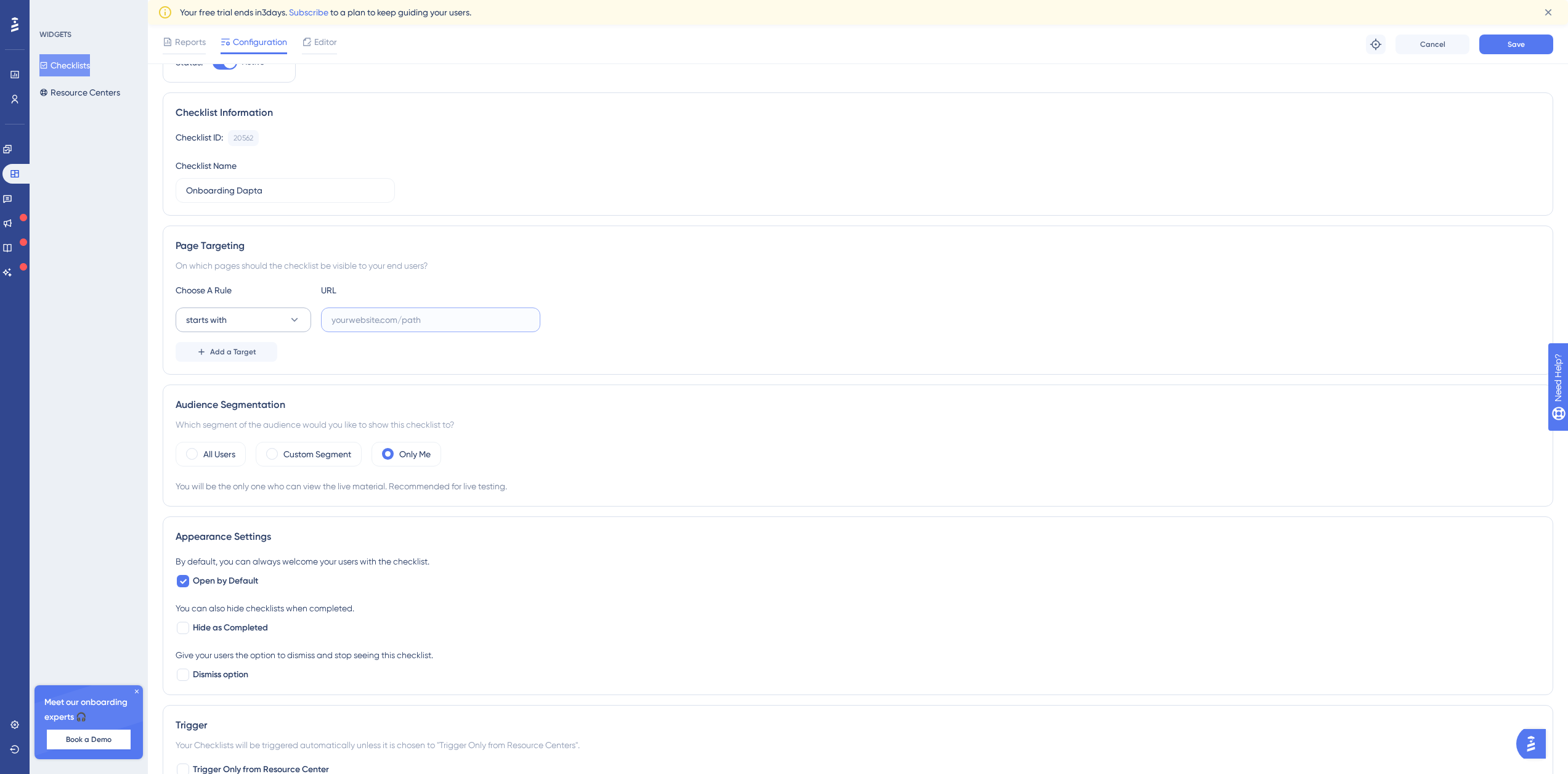
drag, startPoint x: 515, startPoint y: 319, endPoint x: 250, endPoint y: 316, distance: 265.0
click at [250, 316] on div "starts with" at bounding box center [358, 319] width 365 height 25
paste input "[URL]"
type input "[URL]"
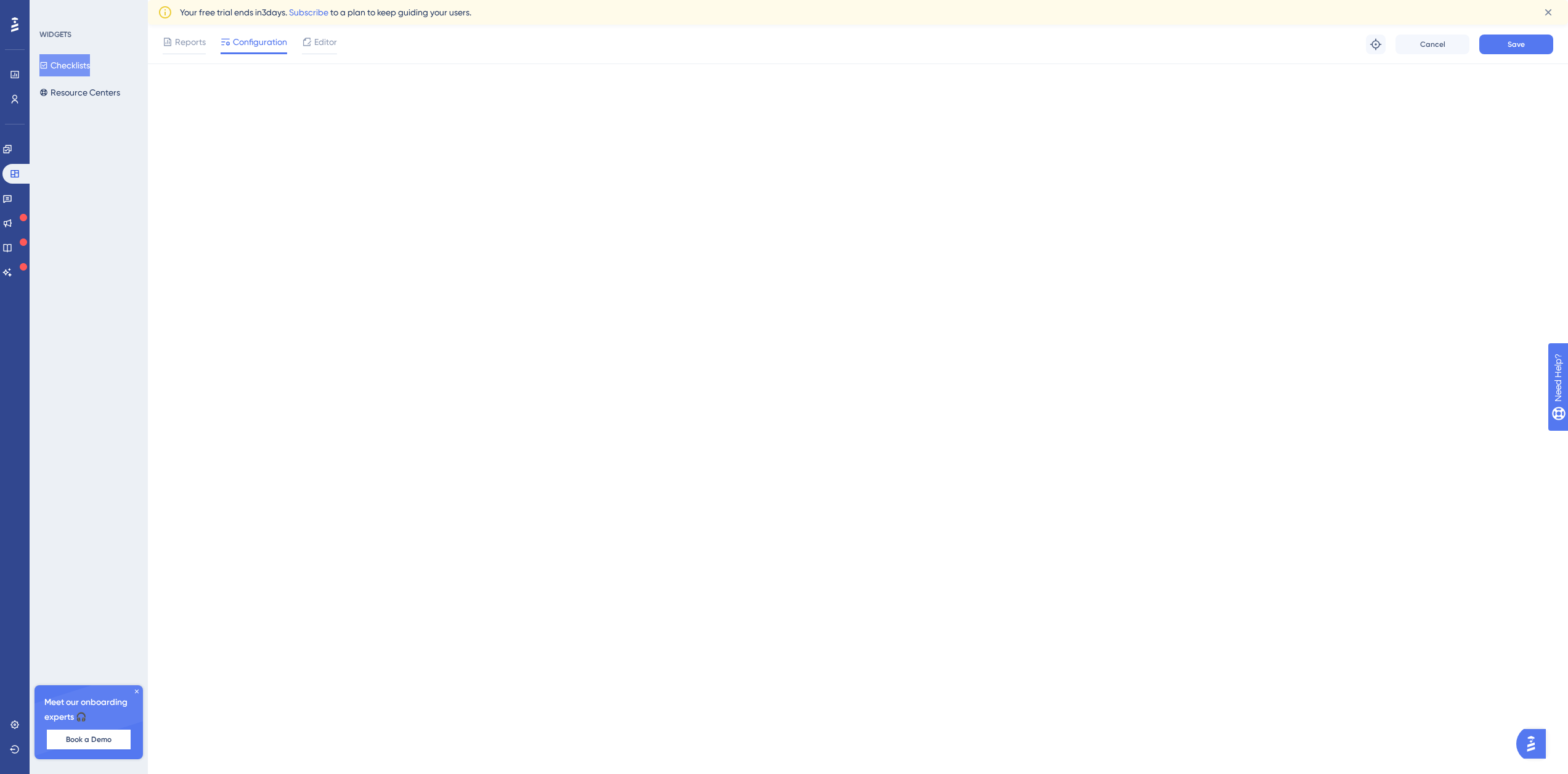
scroll to position [0, 0]
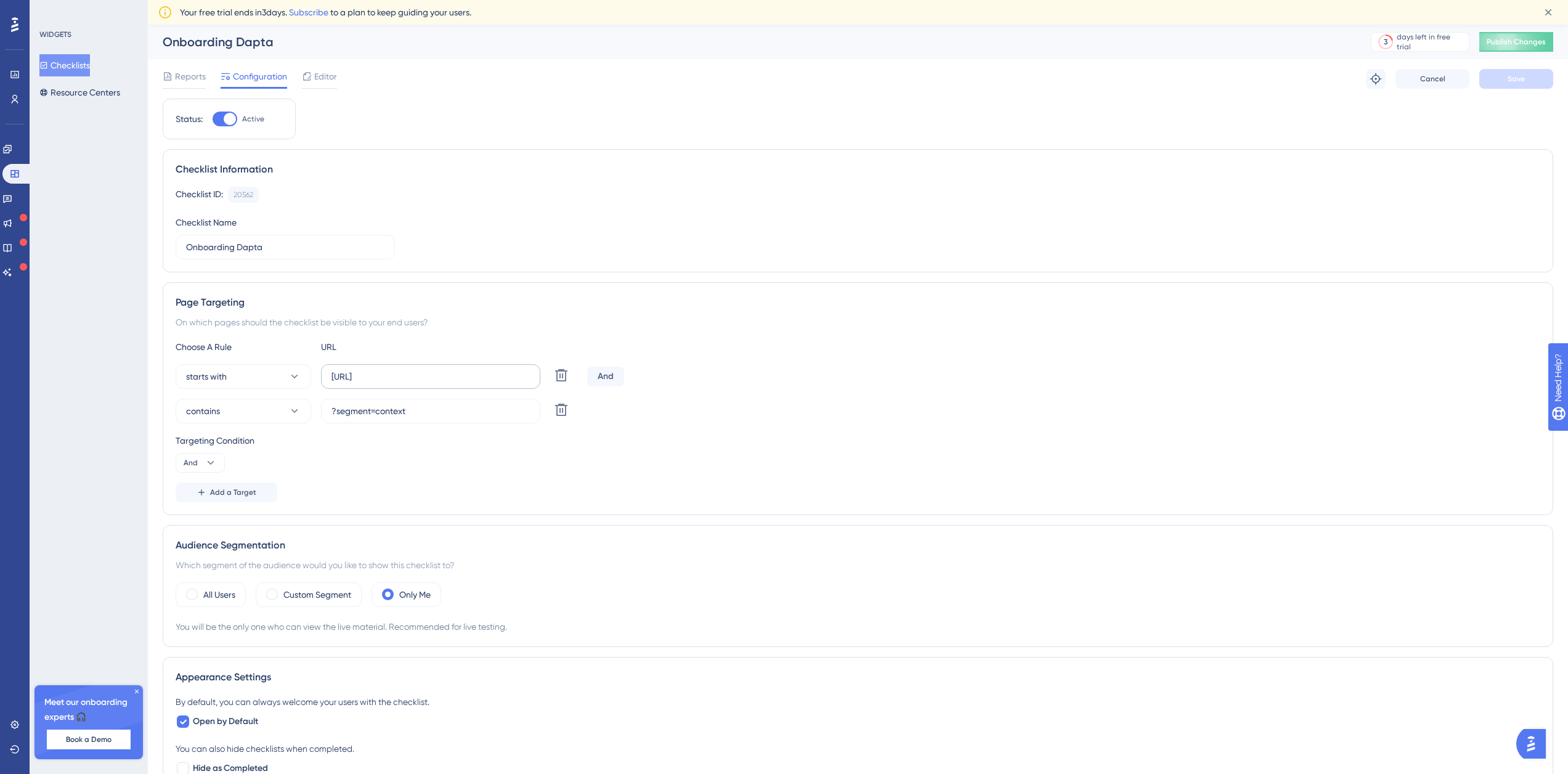
click at [378, 369] on label "[URL]" at bounding box center [430, 376] width 219 height 25
click at [378, 370] on input "[URL]" at bounding box center [430, 377] width 199 height 14
drag, startPoint x: 335, startPoint y: 375, endPoint x: 565, endPoint y: 373, distance: 230.0
click at [565, 373] on div "starts with [URL] Delete" at bounding box center [379, 376] width 406 height 25
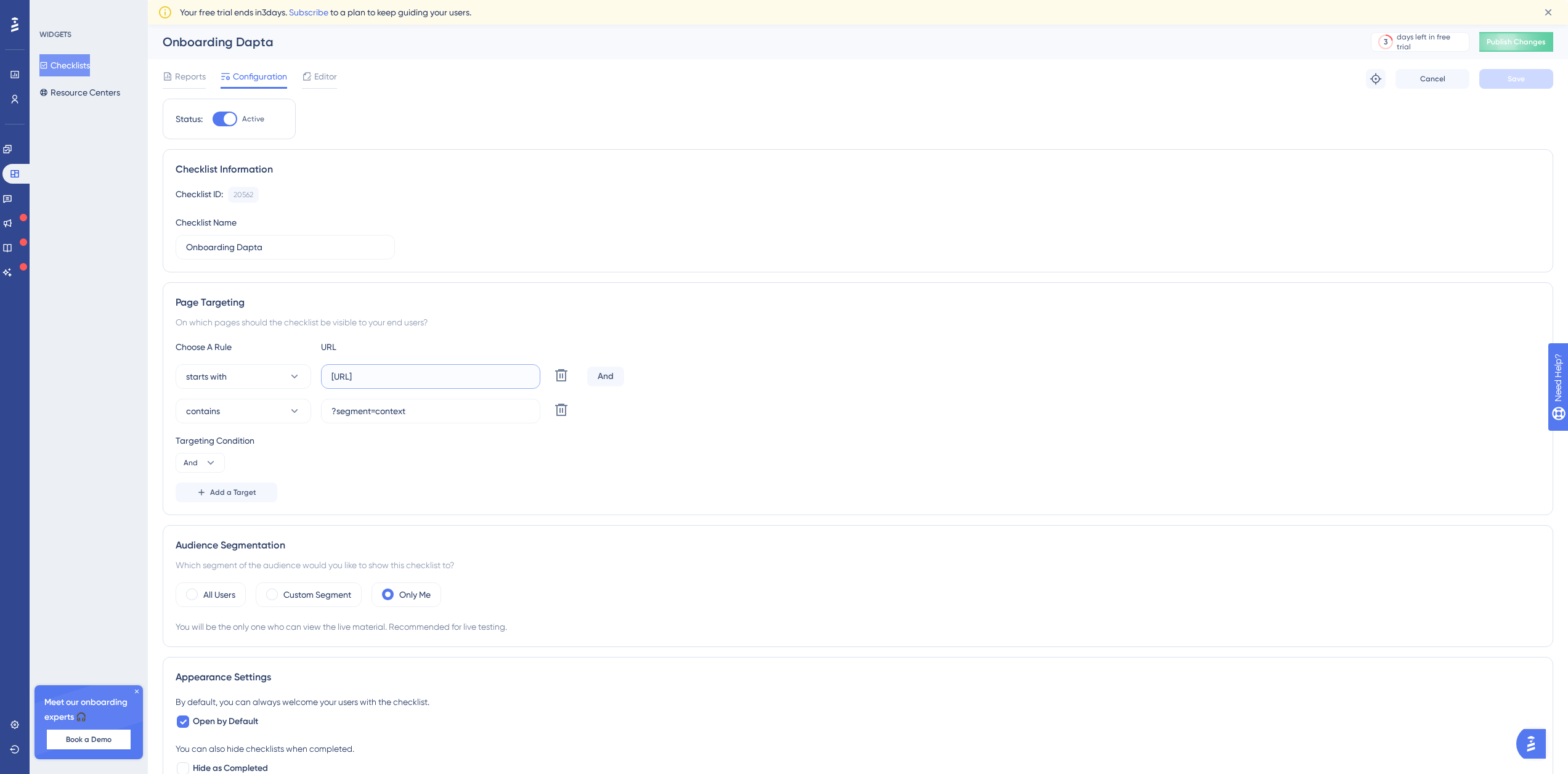
type input "htt"
drag, startPoint x: 386, startPoint y: 379, endPoint x: 309, endPoint y: 368, distance: 77.8
click at [300, 368] on div "starts with htt Delete" at bounding box center [379, 376] width 406 height 25
paste input "[URL]"
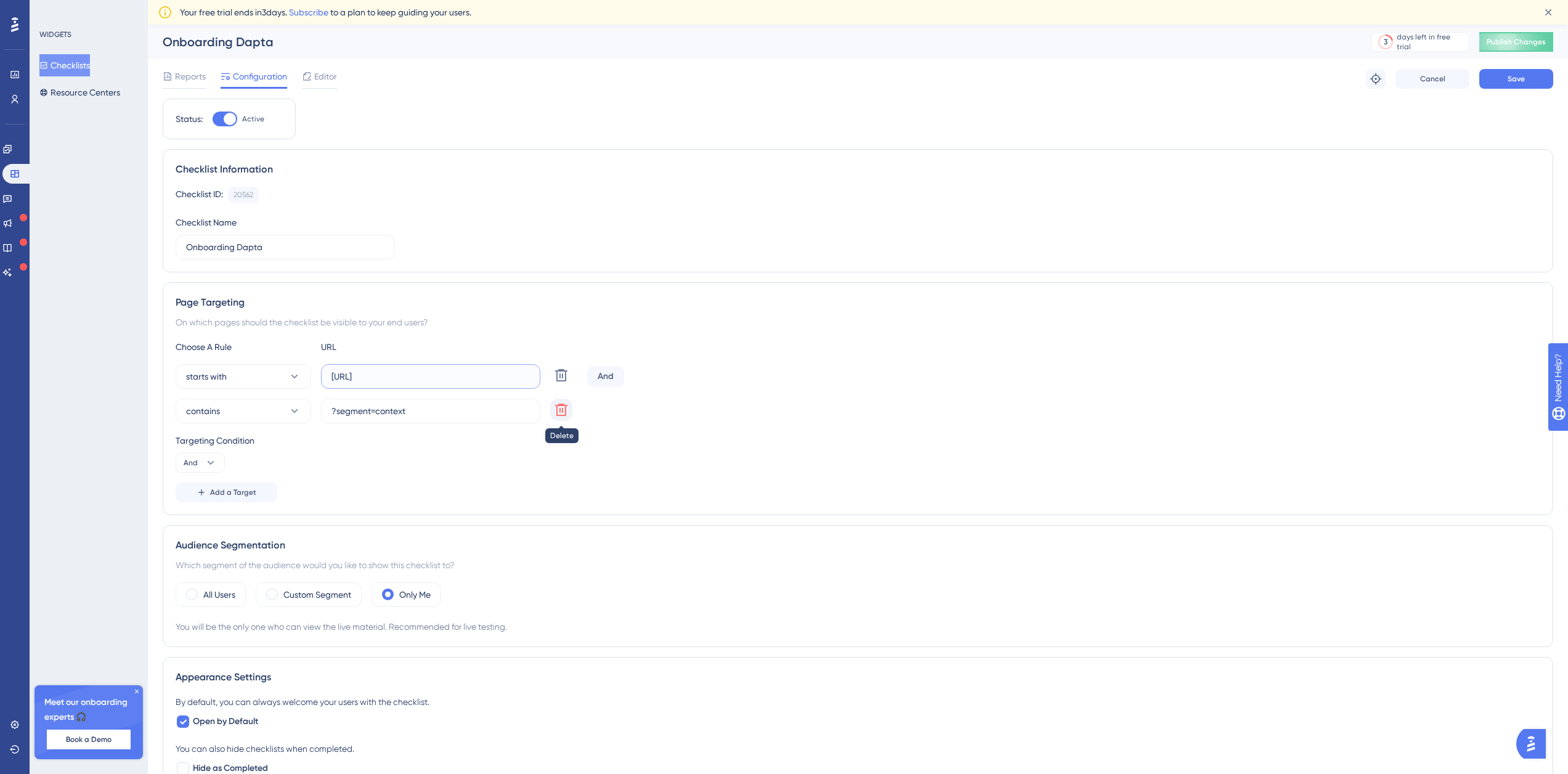
type input "[URL]"
click at [556, 406] on icon at bounding box center [561, 409] width 15 height 15
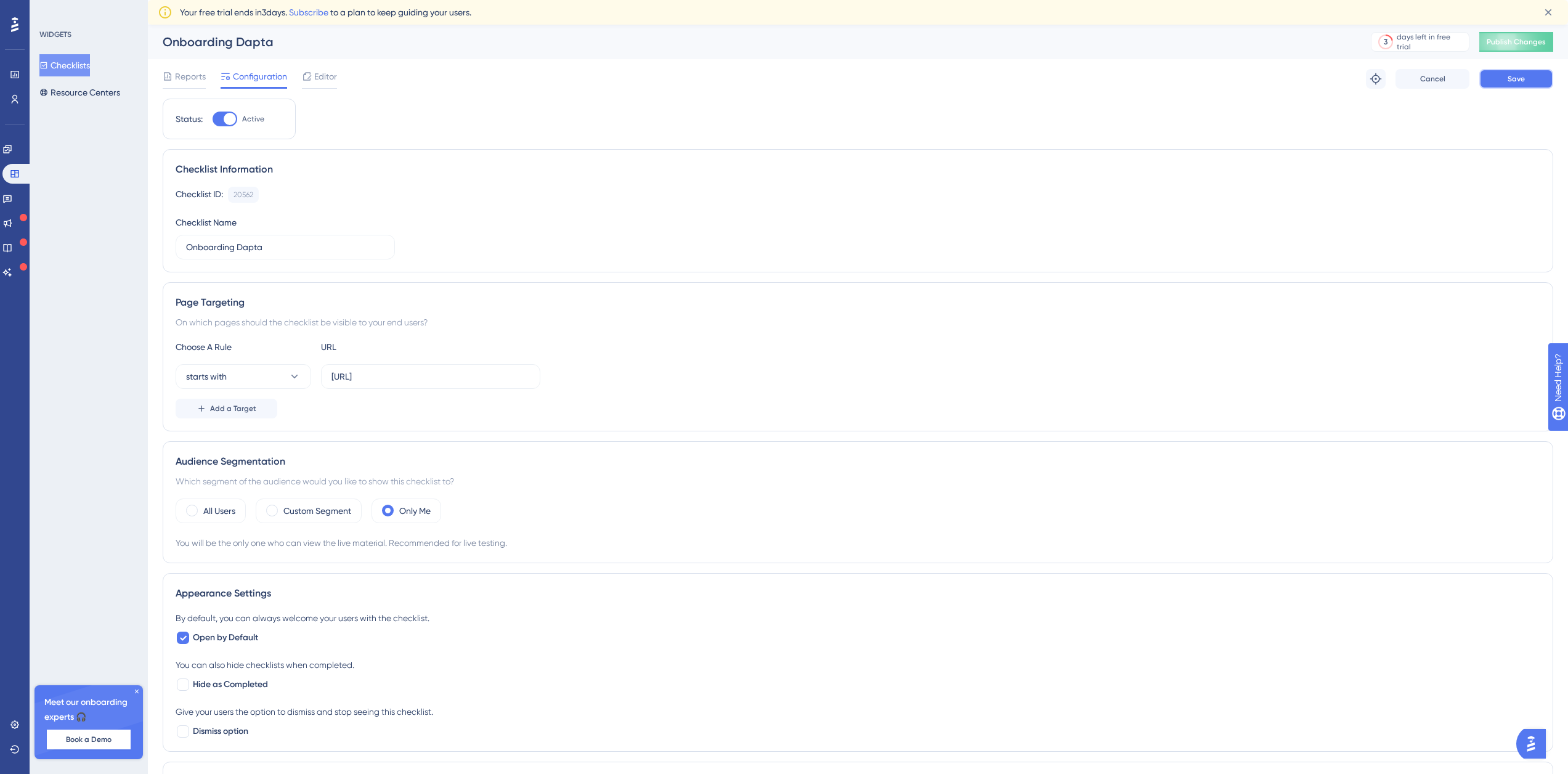
click at [1520, 83] on span "Save" at bounding box center [1516, 78] width 17 height 9
click at [1537, 43] on span "Publish Changes" at bounding box center [1516, 41] width 59 height 9
click at [331, 74] on span "Editor" at bounding box center [325, 76] width 22 height 15
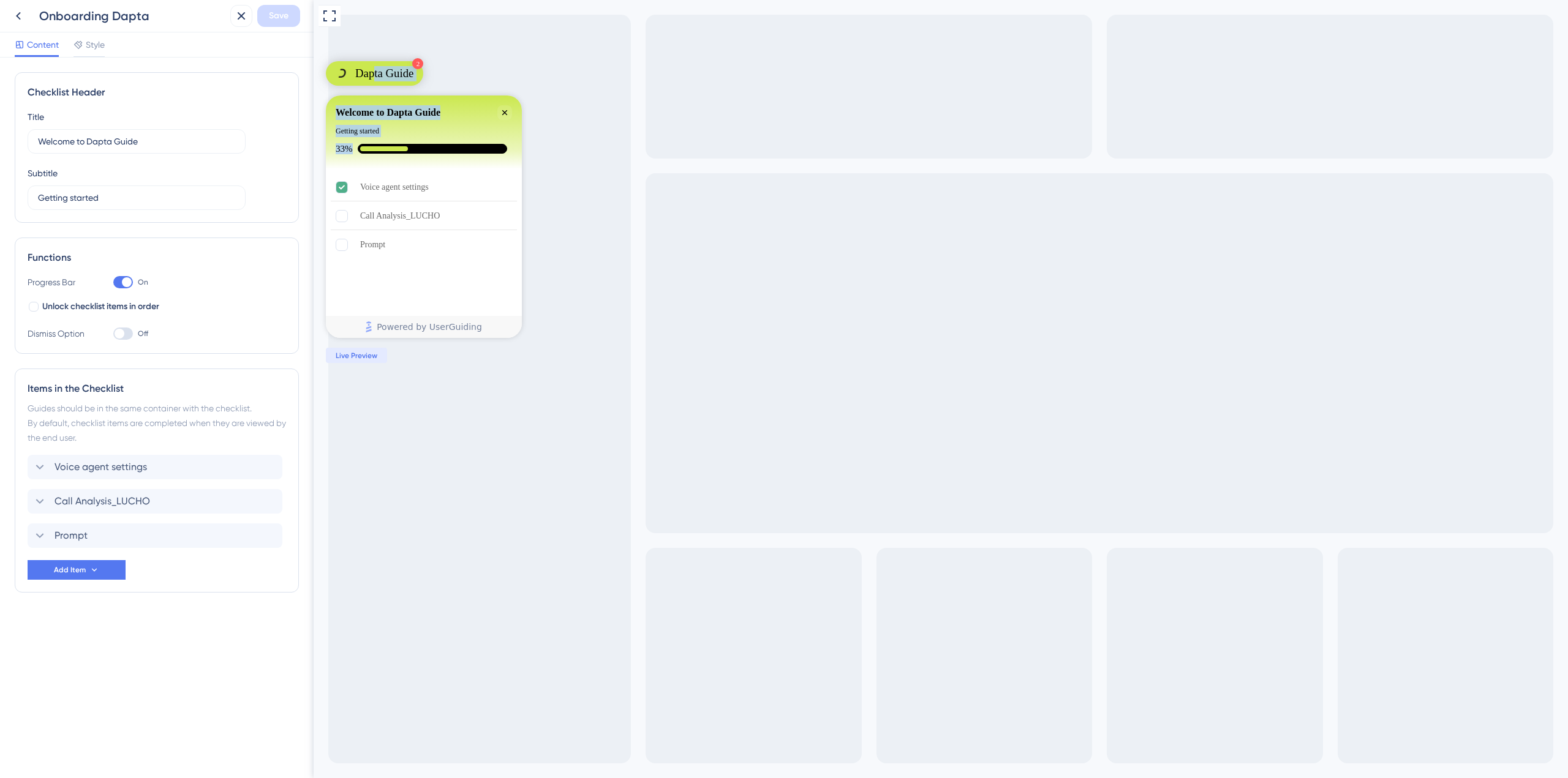
drag, startPoint x: 380, startPoint y: 67, endPoint x: 472, endPoint y: 139, distance: 116.8
click at [476, 777] on div "2 Dapta Guide Welcome to Dapta Guide Getting started 33% Voice agent settings C…" at bounding box center [941, 778] width 1254 height 0
click at [83, 67] on div "Checklist Header Title Welcome to Dapta Guide Subtitle Getting started Function…" at bounding box center [157, 417] width 314 height 721
click at [90, 45] on span "Style" at bounding box center [95, 44] width 19 height 15
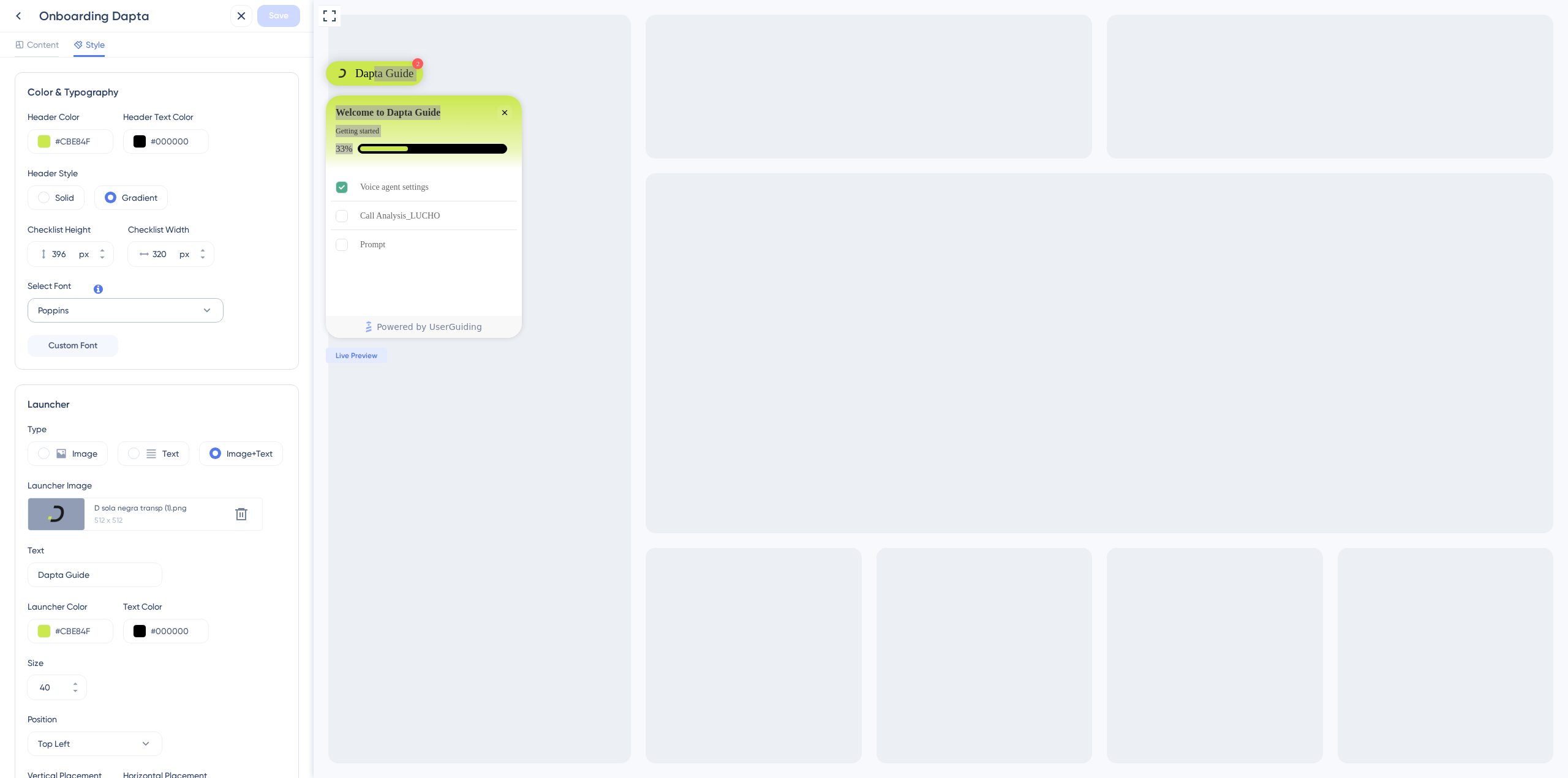
scroll to position [245, 0]
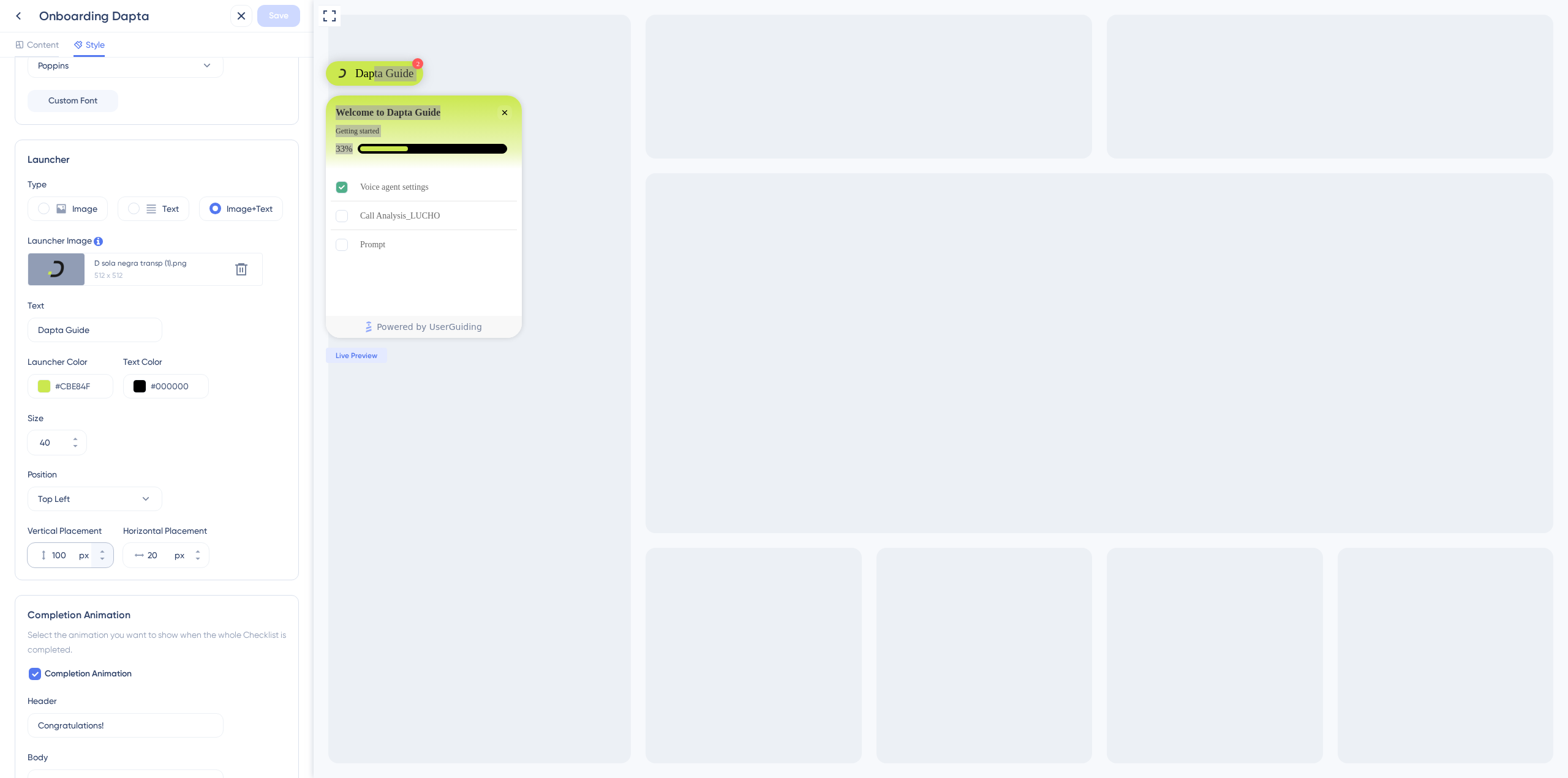
click at [40, 561] on div "100 px" at bounding box center [59, 555] width 63 height 25
click at [52, 561] on input "100" at bounding box center [64, 555] width 25 height 15
click at [38, 559] on icon at bounding box center [44, 555] width 12 height 12
click at [52, 559] on input "100" at bounding box center [64, 555] width 25 height 15
click at [105, 562] on icon at bounding box center [102, 558] width 8 height 8
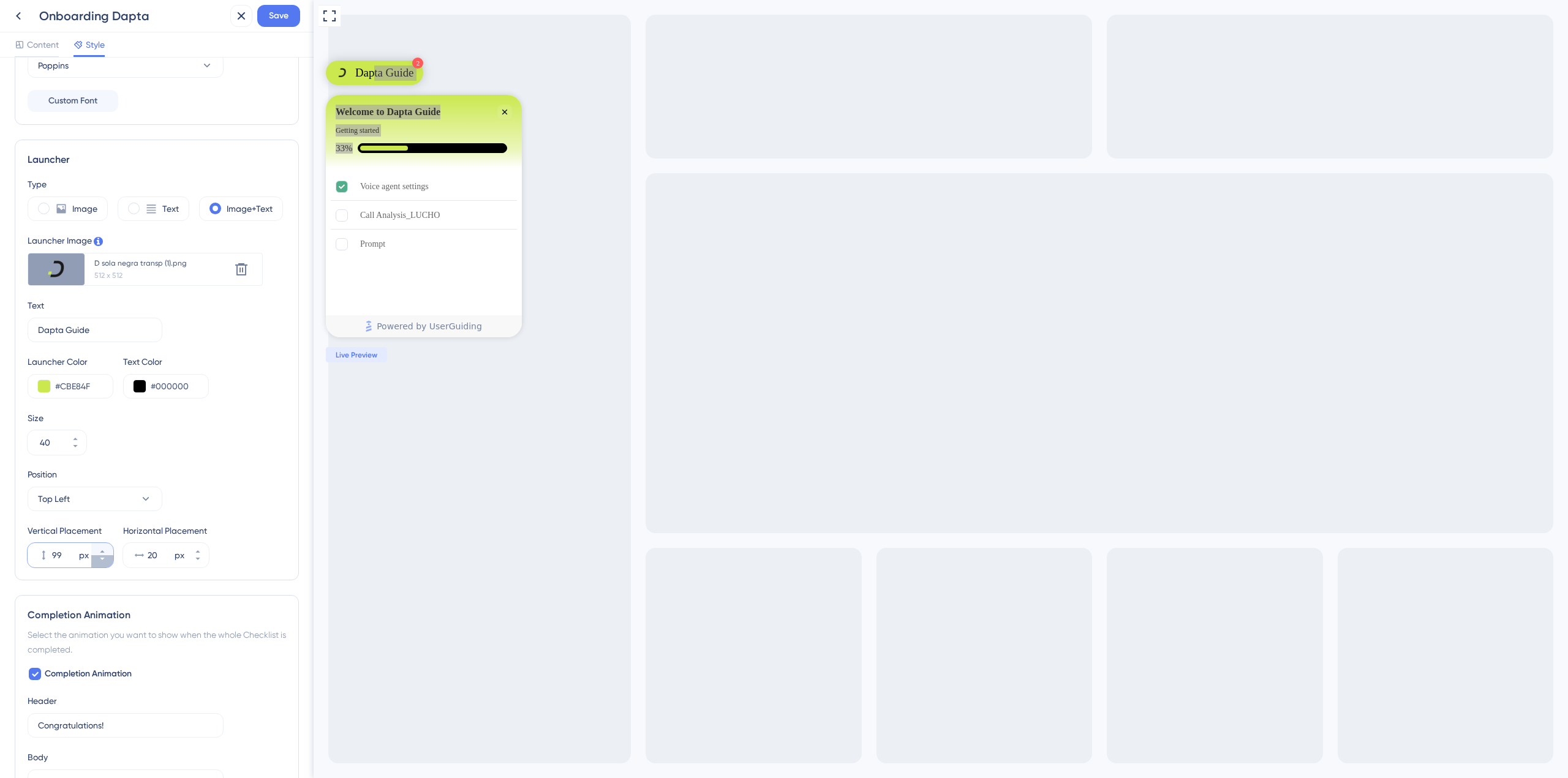
click at [105, 562] on icon at bounding box center [102, 558] width 8 height 8
click at [105, 551] on icon at bounding box center [102, 551] width 8 height 8
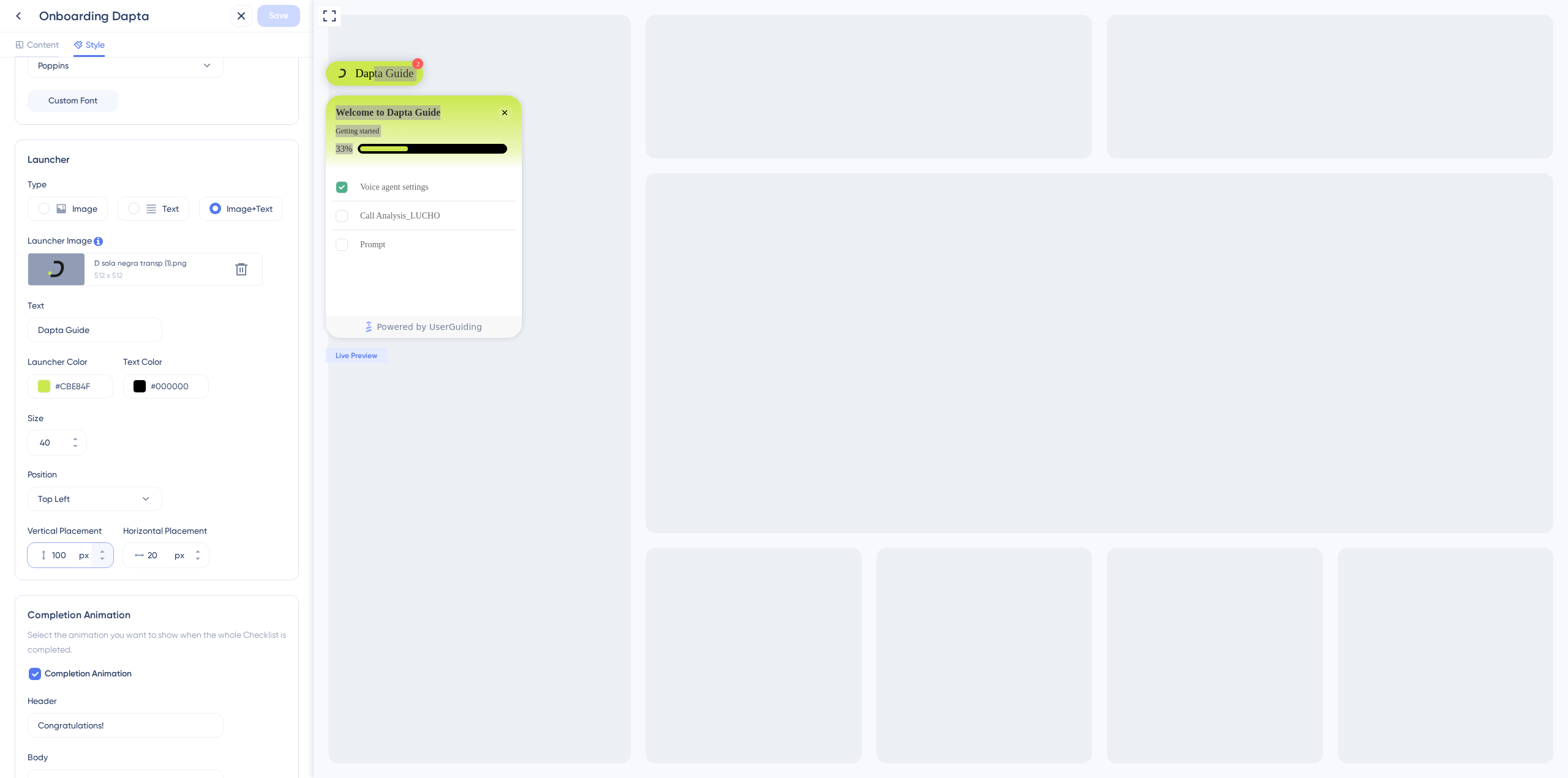
drag, startPoint x: 68, startPoint y: 552, endPoint x: 31, endPoint y: 549, distance: 37.1
click at [31, 549] on div "100 px" at bounding box center [59, 555] width 63 height 25
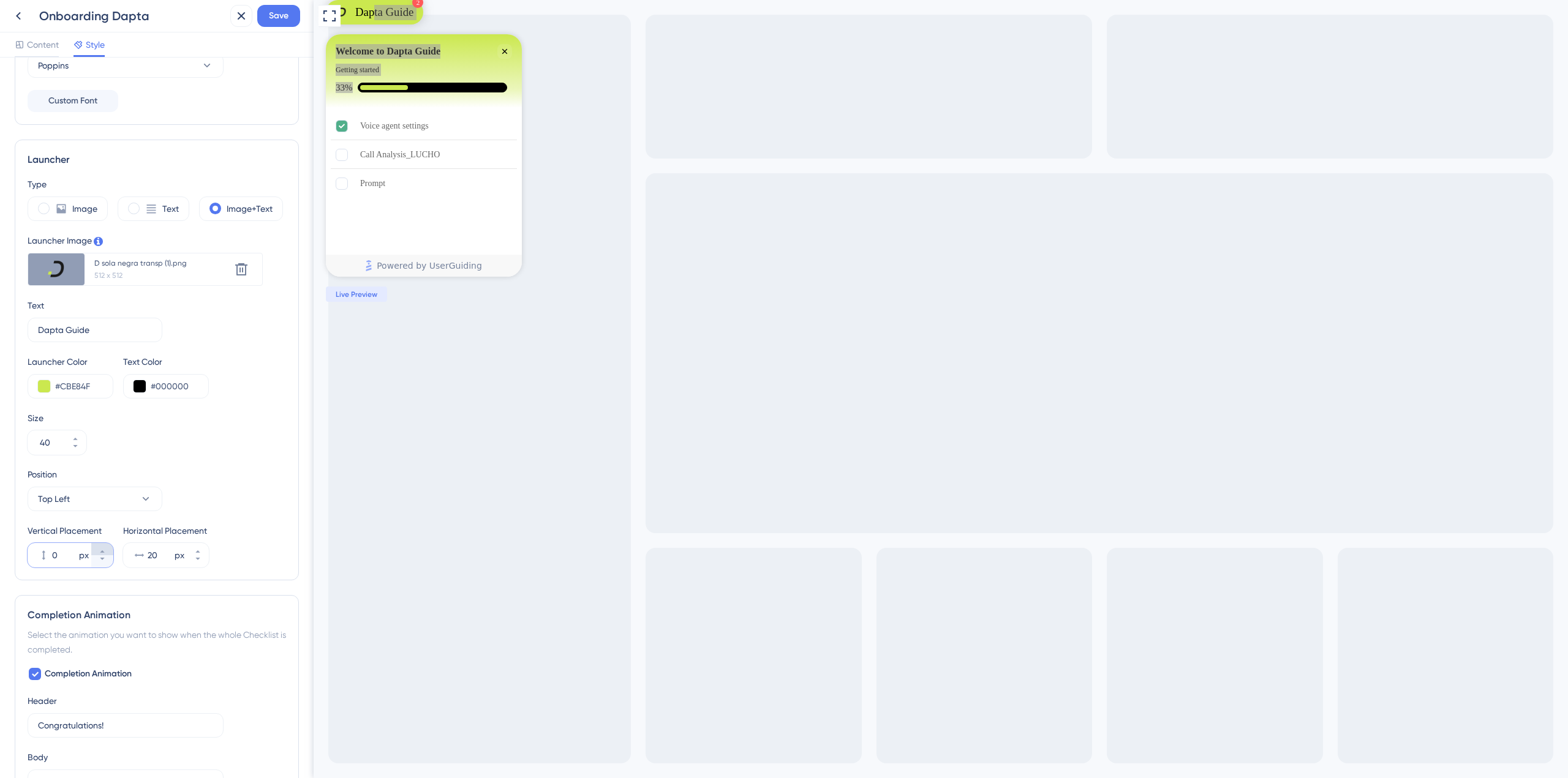
click at [97, 549] on button "0 px" at bounding box center [103, 549] width 22 height 12
click at [98, 549] on button "1 px" at bounding box center [103, 549] width 22 height 12
click at [98, 549] on button "2 px" at bounding box center [103, 549] width 22 height 12
click at [98, 549] on button "3 px" at bounding box center [103, 549] width 22 height 12
click at [98, 549] on button "4 px" at bounding box center [103, 549] width 22 height 12
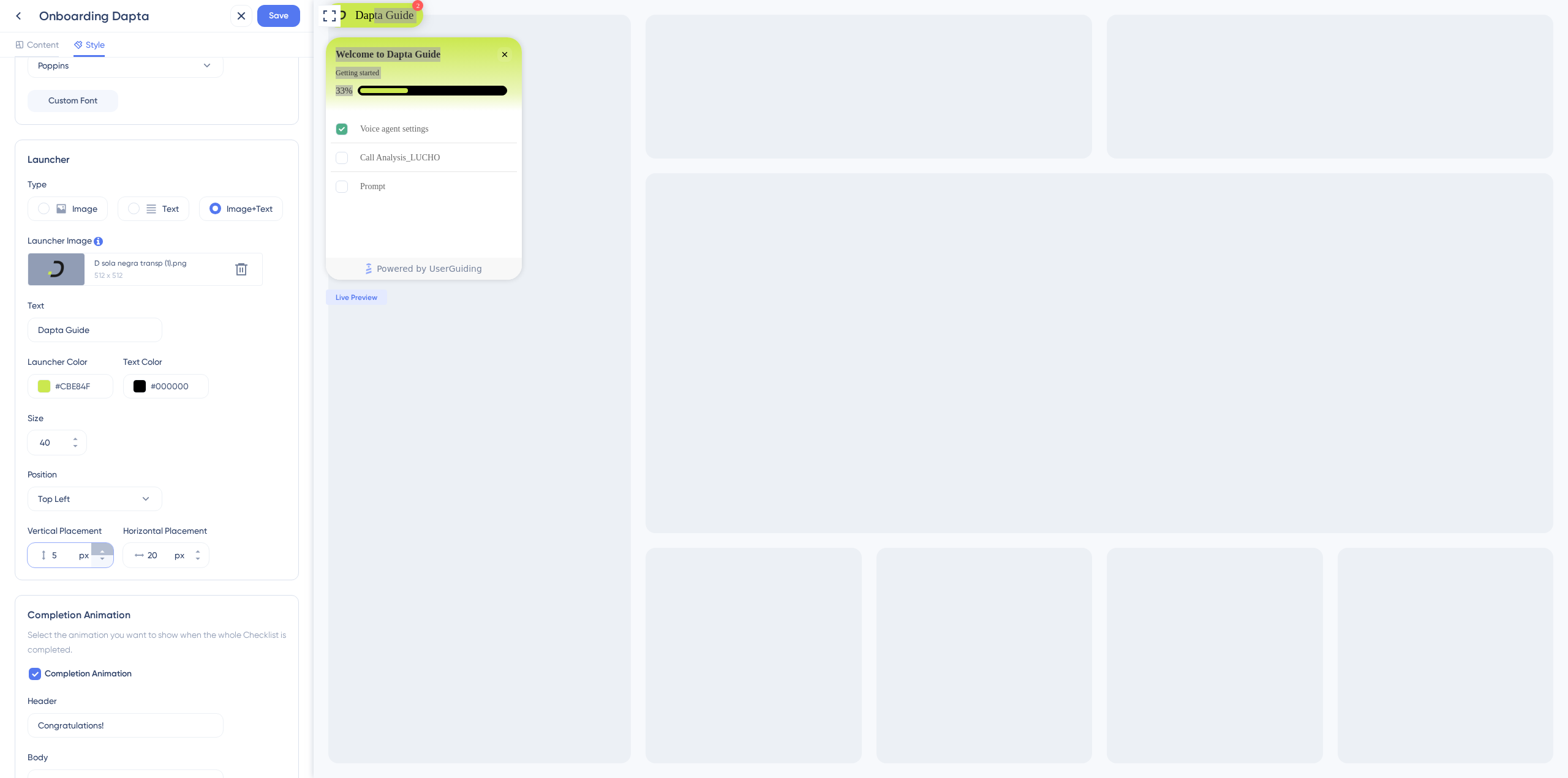
click at [98, 549] on button "5 px" at bounding box center [103, 549] width 22 height 12
click at [98, 549] on button "6 px" at bounding box center [103, 549] width 22 height 12
click at [98, 549] on button "7 px" at bounding box center [103, 549] width 22 height 12
click at [98, 549] on button "8 px" at bounding box center [103, 549] width 22 height 12
click at [98, 549] on button "9 px" at bounding box center [103, 549] width 22 height 12
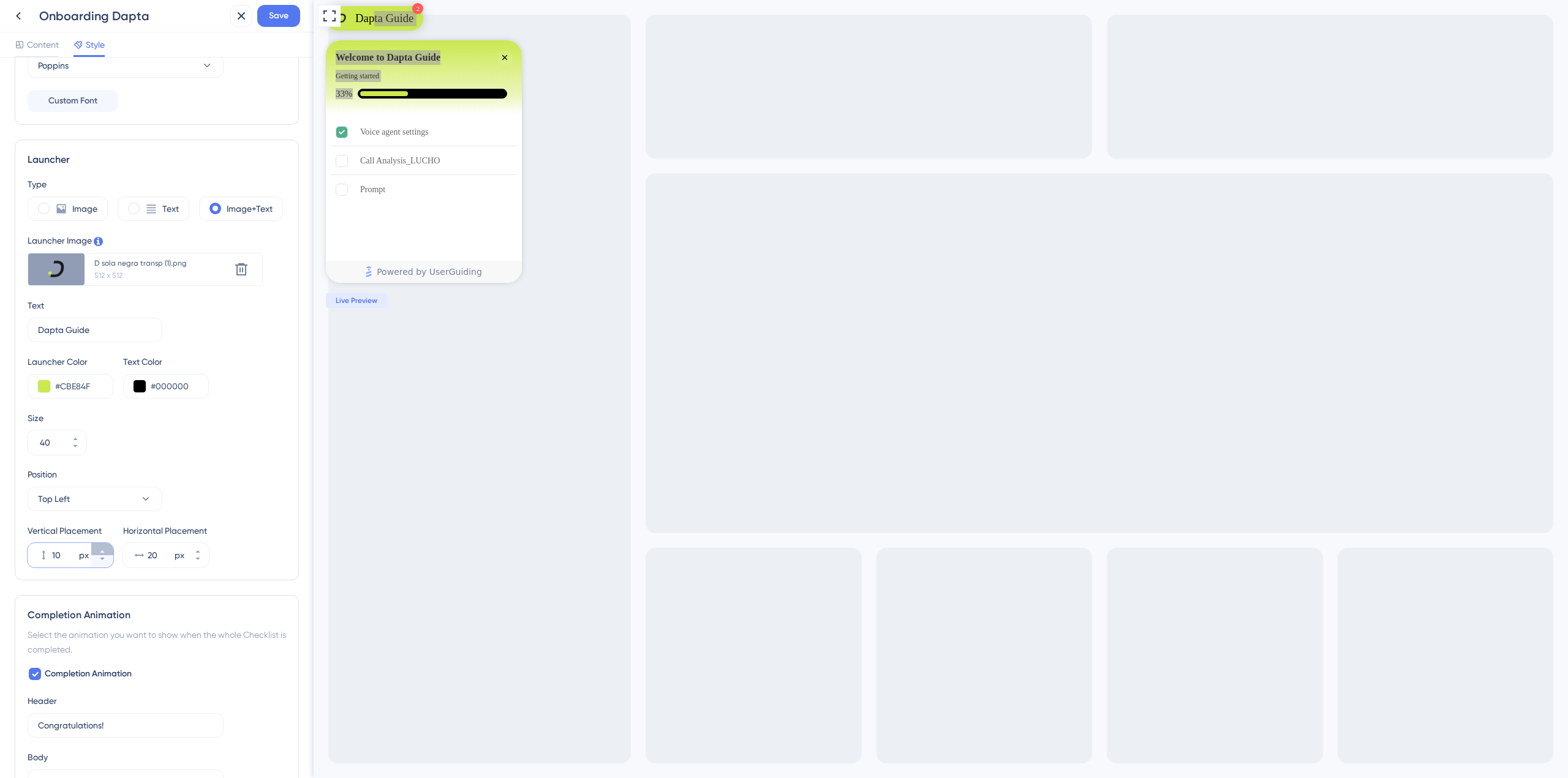
click at [98, 549] on button "10 px" at bounding box center [103, 549] width 22 height 12
click at [42, 550] on div "11 px" at bounding box center [59, 555] width 63 height 25
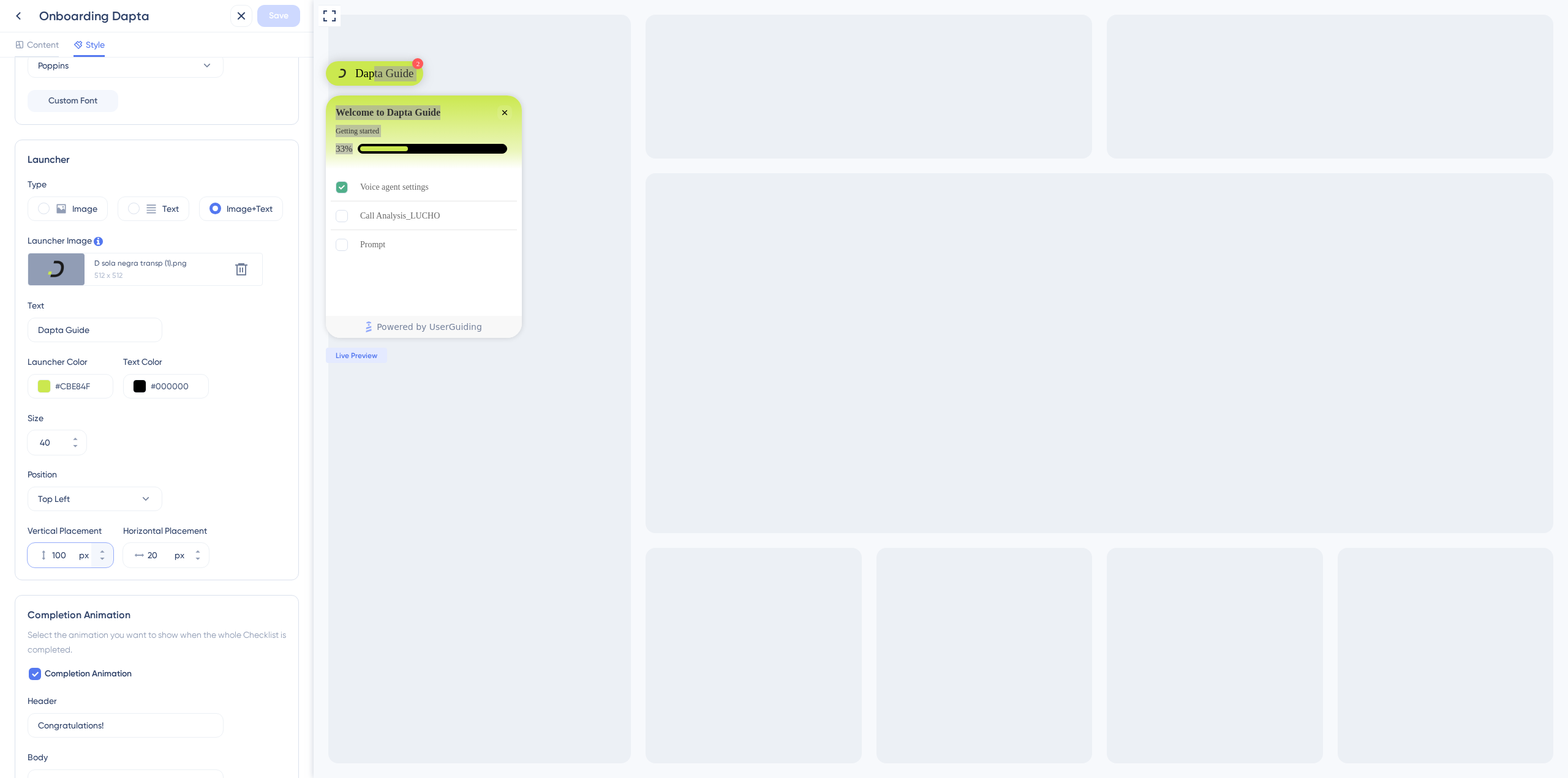
drag, startPoint x: 66, startPoint y: 557, endPoint x: 35, endPoint y: 551, distance: 31.6
click at [35, 551] on div "100 px" at bounding box center [59, 555] width 63 height 25
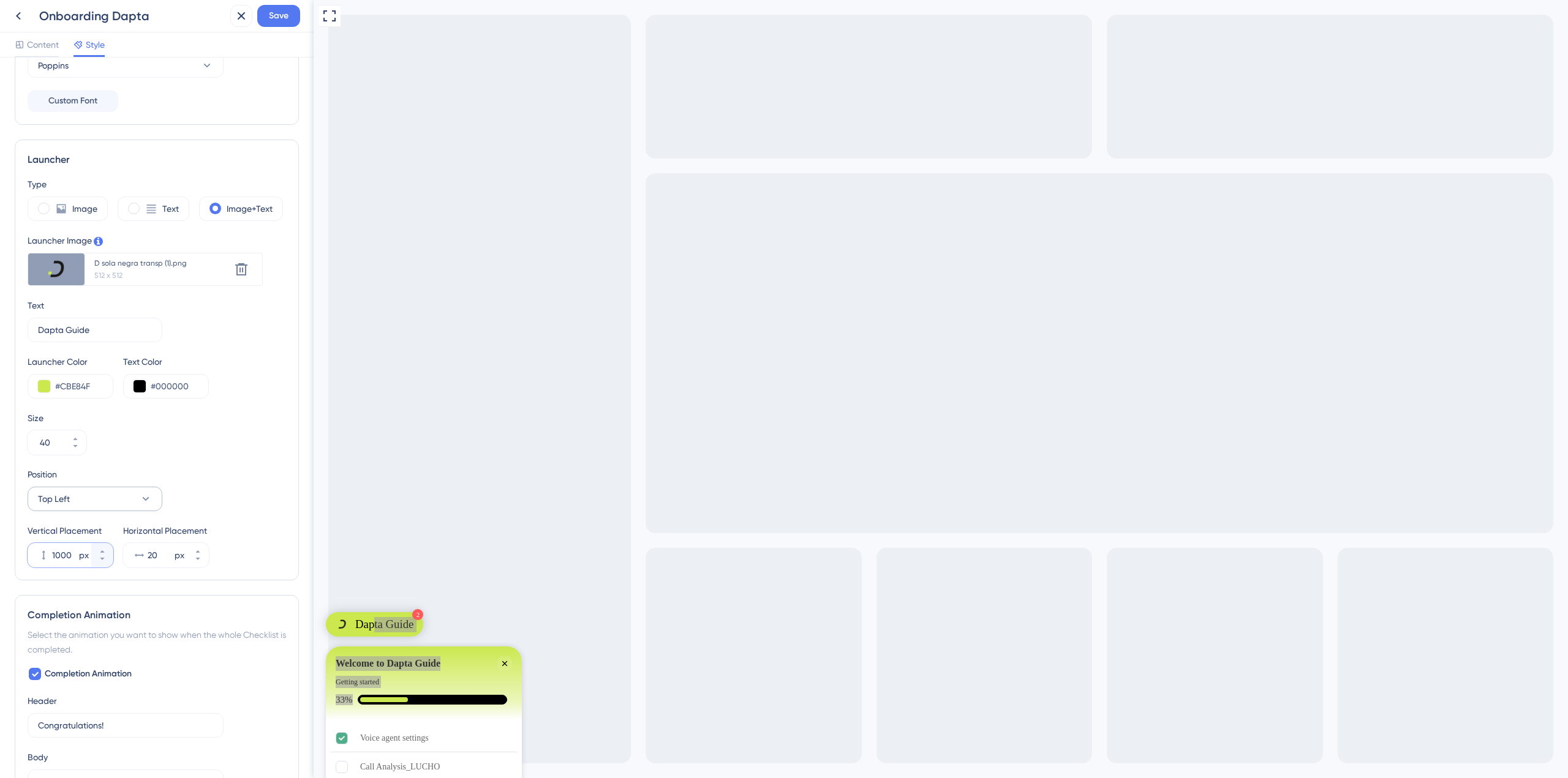
type input "1000"
click at [93, 493] on button "Top Left" at bounding box center [94, 498] width 134 height 25
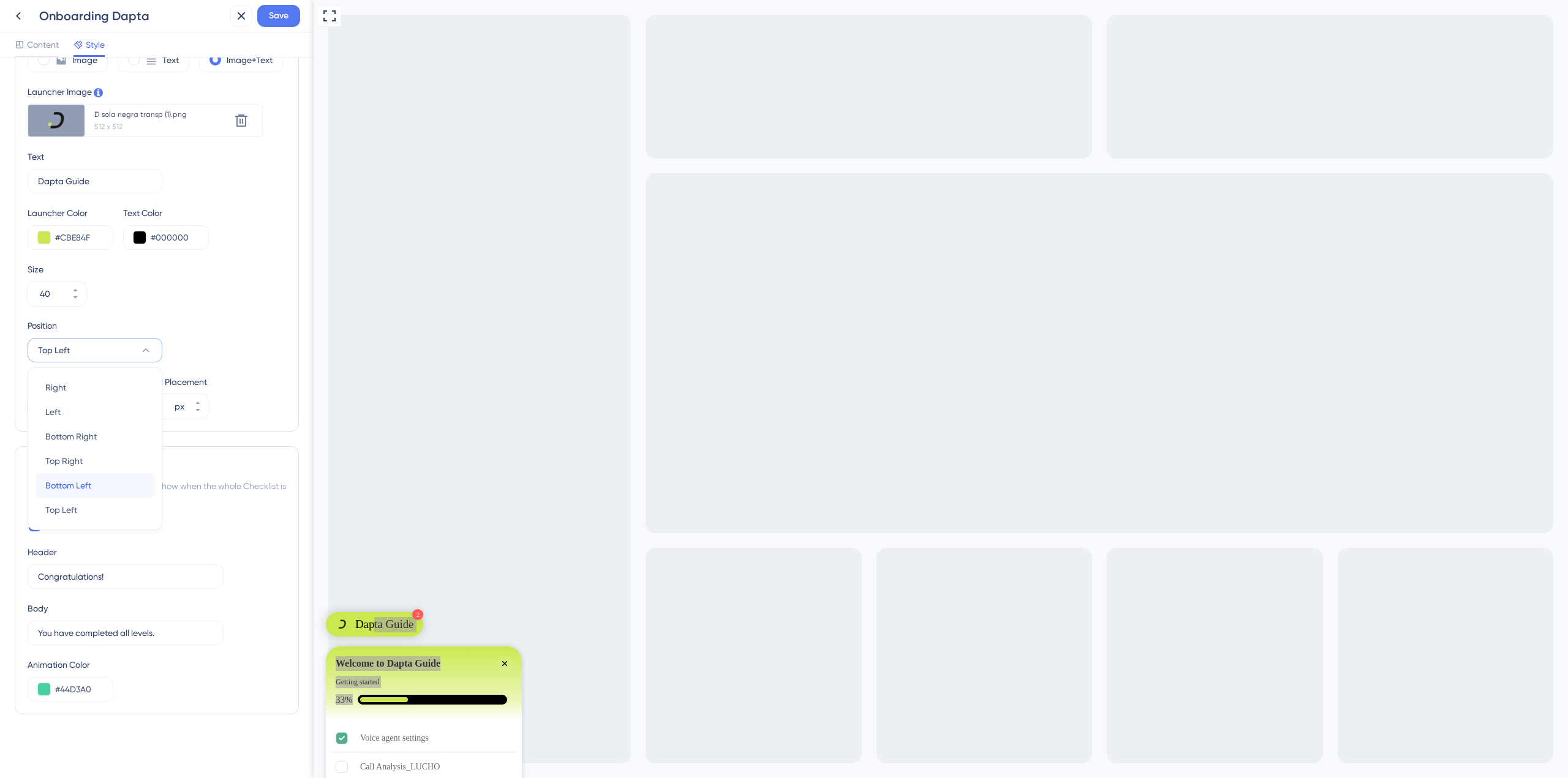
click at [109, 480] on div "Bottom Left Bottom Left" at bounding box center [95, 485] width 99 height 25
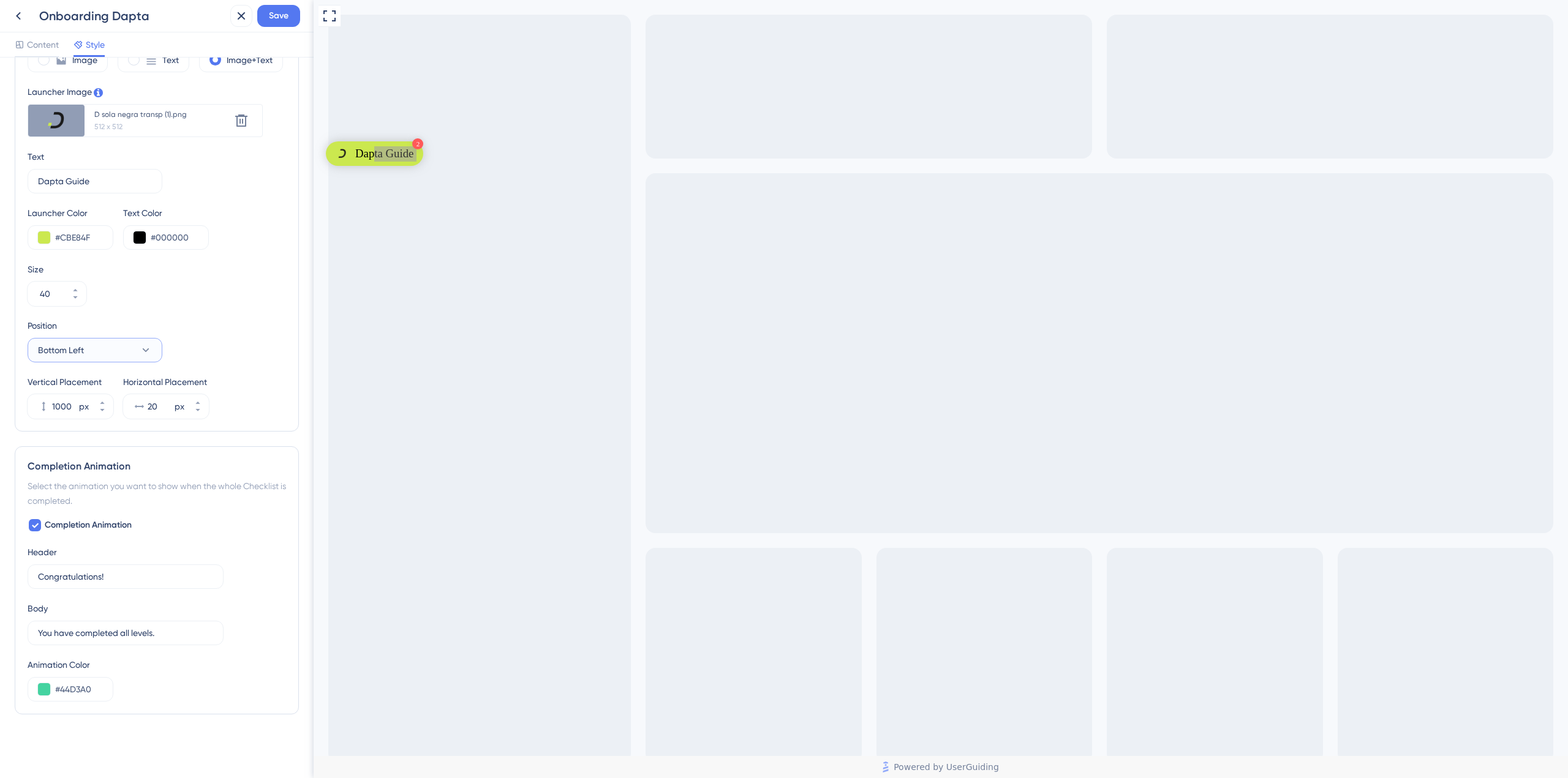
click at [87, 355] on button "Bottom Left" at bounding box center [94, 350] width 134 height 25
click at [98, 481] on div "Bottom Left Bottom Left" at bounding box center [95, 485] width 99 height 25
click at [86, 356] on button "Bottom Left" at bounding box center [94, 350] width 134 height 25
click at [80, 388] on div "Right Right" at bounding box center [95, 387] width 99 height 25
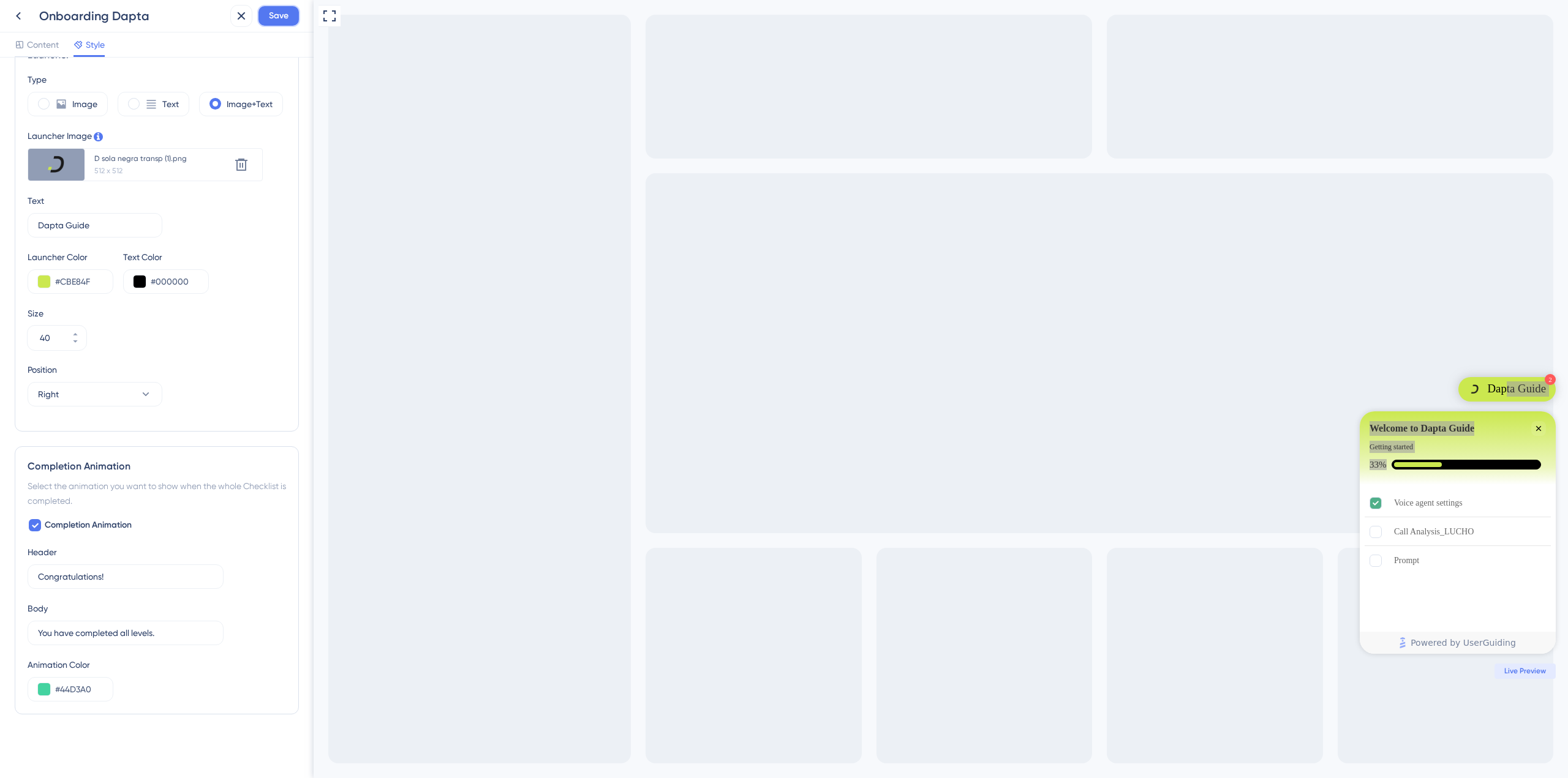
click at [268, 13] on button "Save" at bounding box center [279, 16] width 43 height 22
click at [237, 22] on icon at bounding box center [233, 22] width 12 height 12
click at [30, 38] on div "Content Style" at bounding box center [157, 44] width 314 height 25
click at [36, 44] on span "Content" at bounding box center [42, 44] width 32 height 15
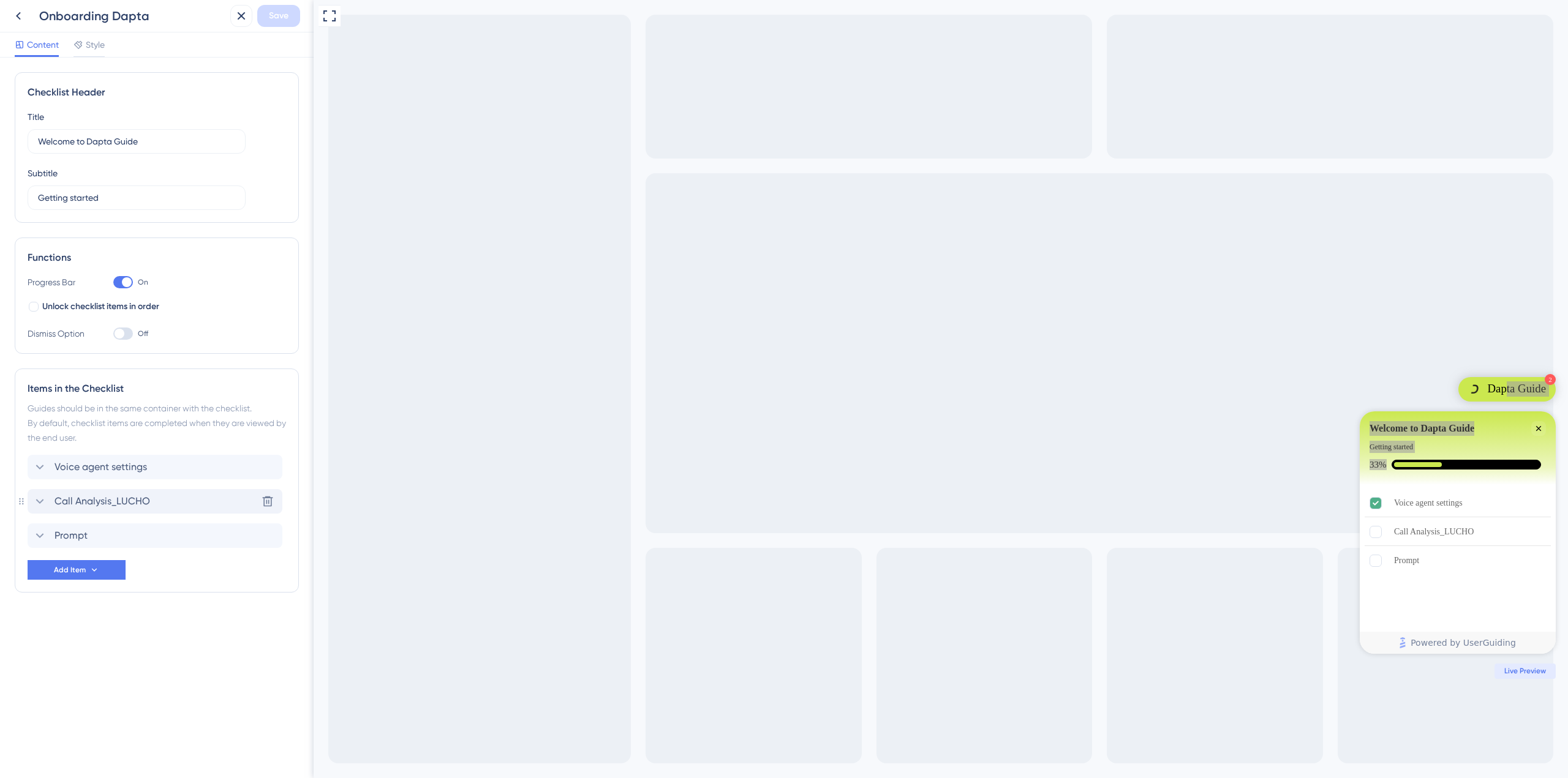
click at [122, 497] on span "Call Analysis_LUCHO" at bounding box center [103, 501] width 96 height 15
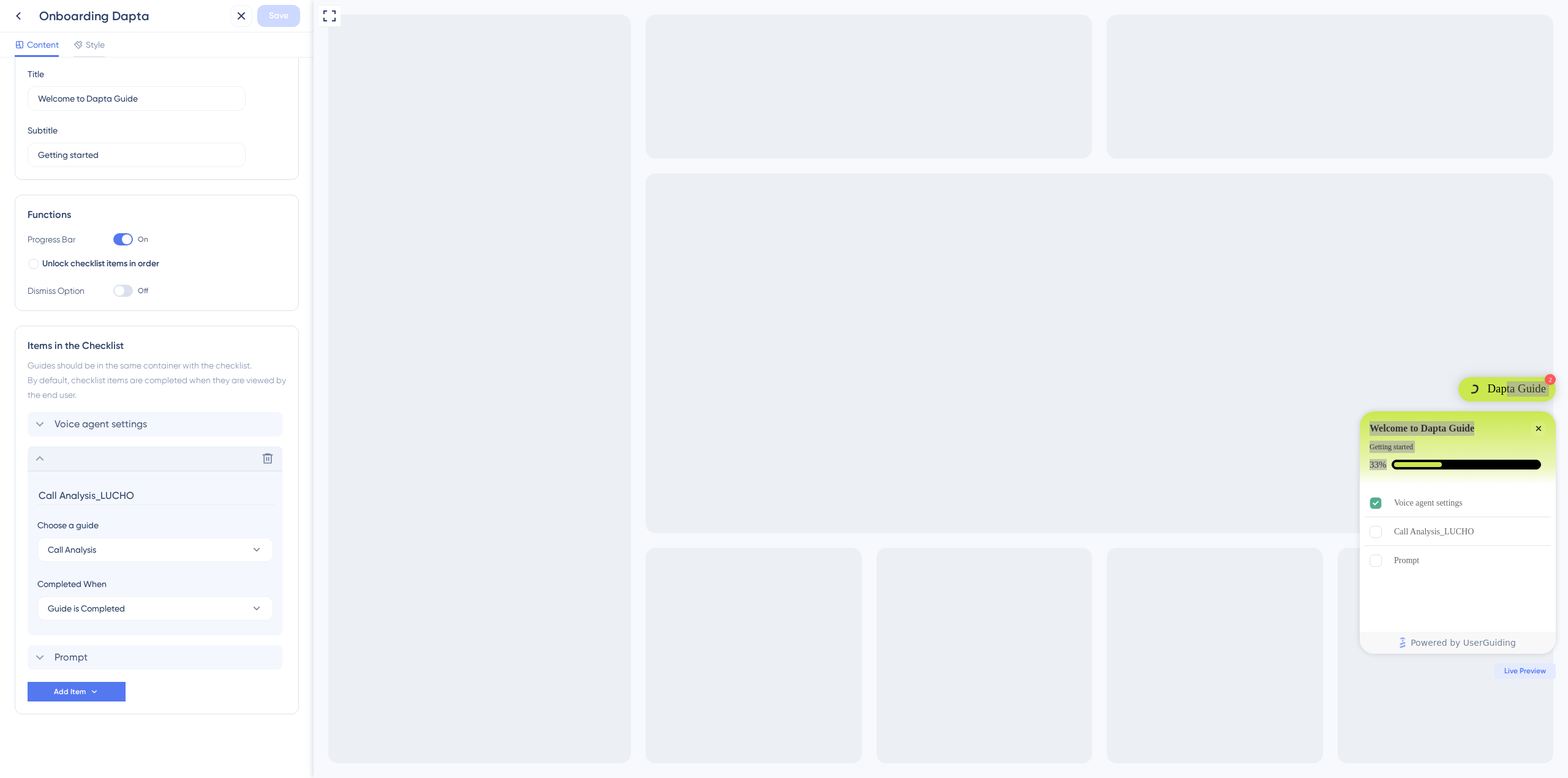
click at [107, 492] on input "Call Analysis_LUCHO" at bounding box center [157, 495] width 238 height 19
click at [137, 492] on input "Call Analysis_LUCHO" at bounding box center [157, 495] width 238 height 19
drag, startPoint x: 123, startPoint y: 494, endPoint x: 96, endPoint y: 494, distance: 27.0
click at [96, 494] on input "Call Analysis_LUCHO" at bounding box center [157, 495] width 238 height 19
type input "Call Analysis"
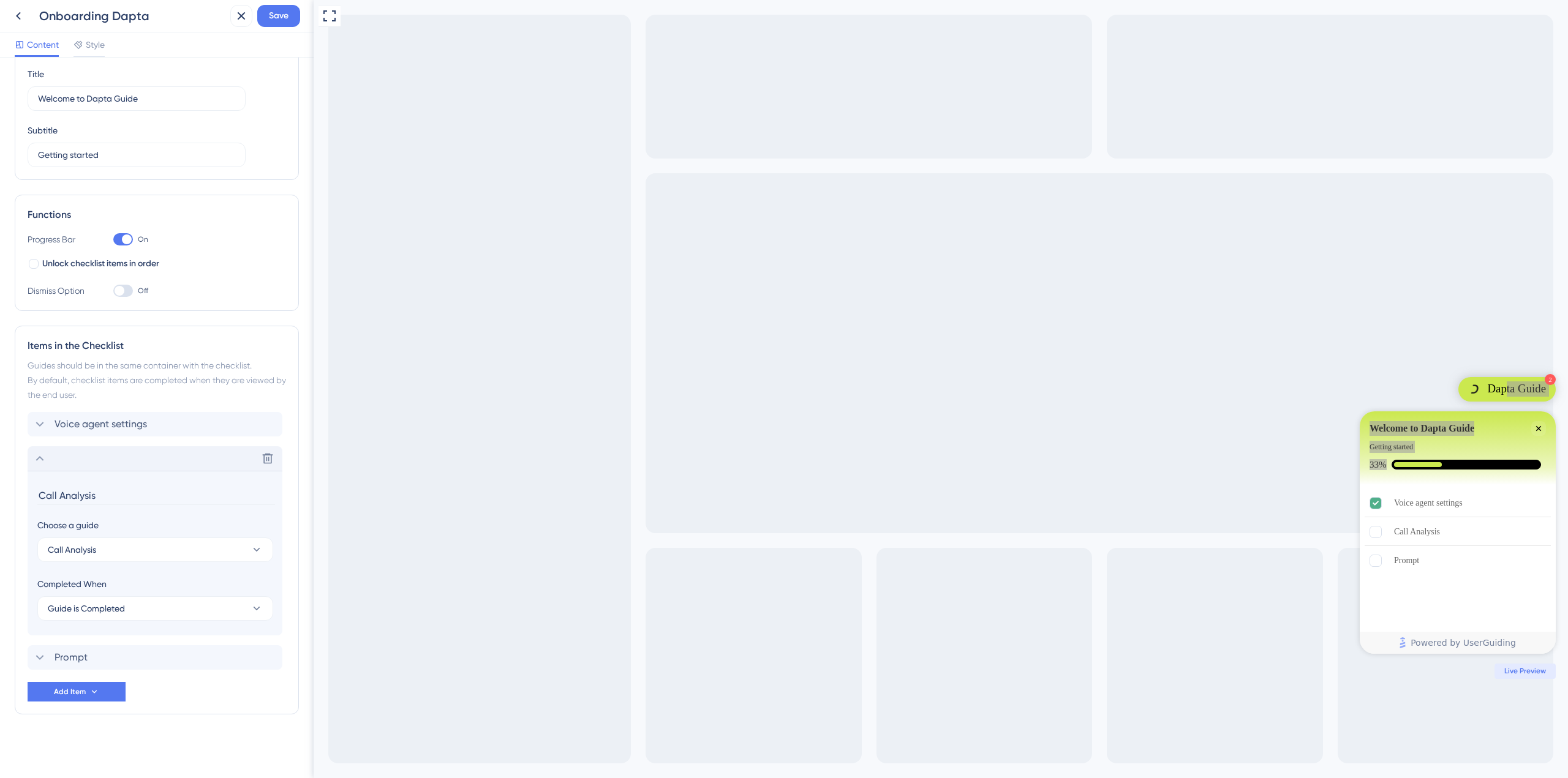
click at [72, 456] on div "Delete" at bounding box center [155, 458] width 255 height 25
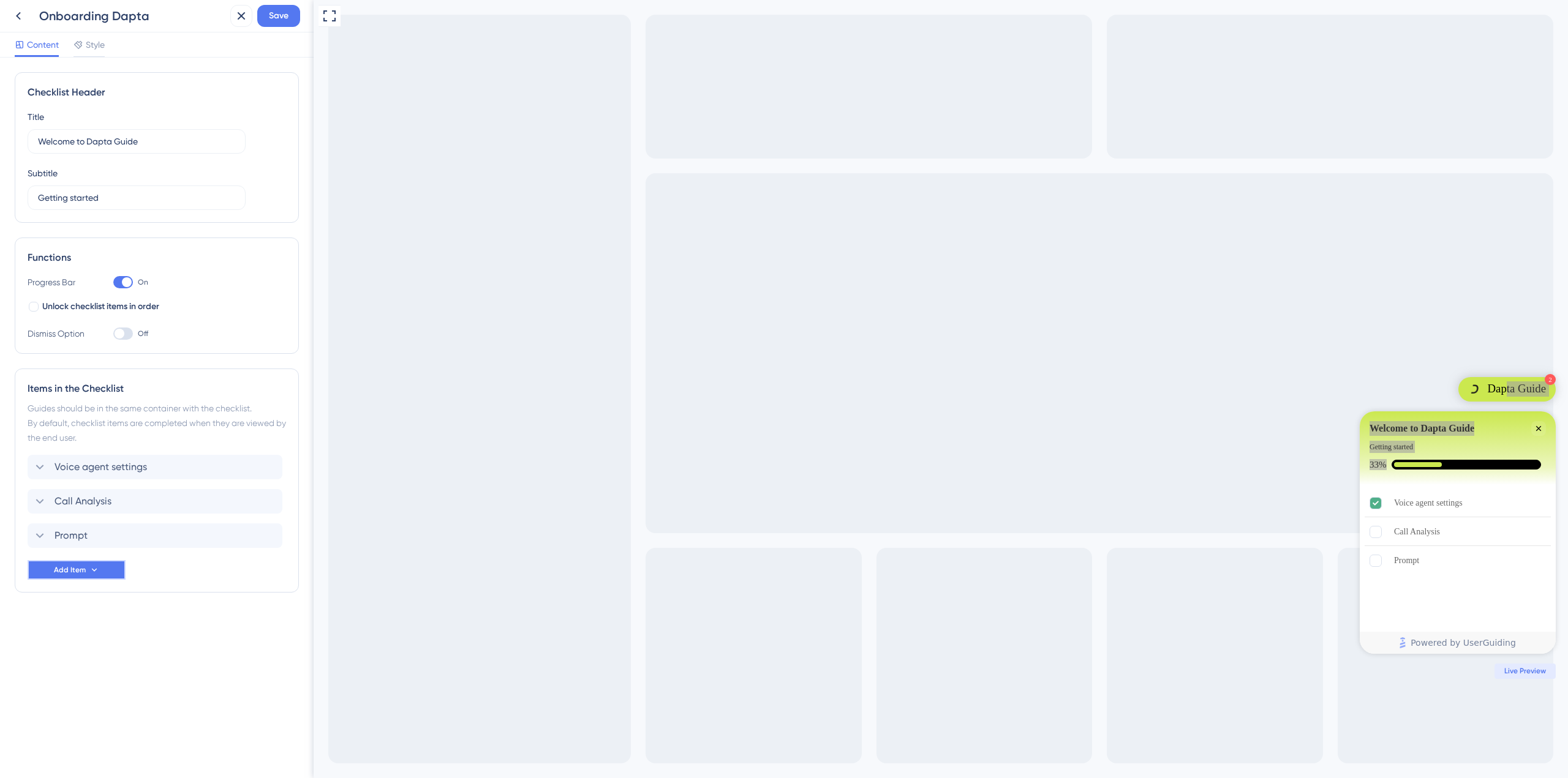
click at [103, 569] on button "Add Item" at bounding box center [76, 569] width 98 height 20
click at [78, 610] on div "Guide Guide" at bounding box center [76, 604] width 62 height 25
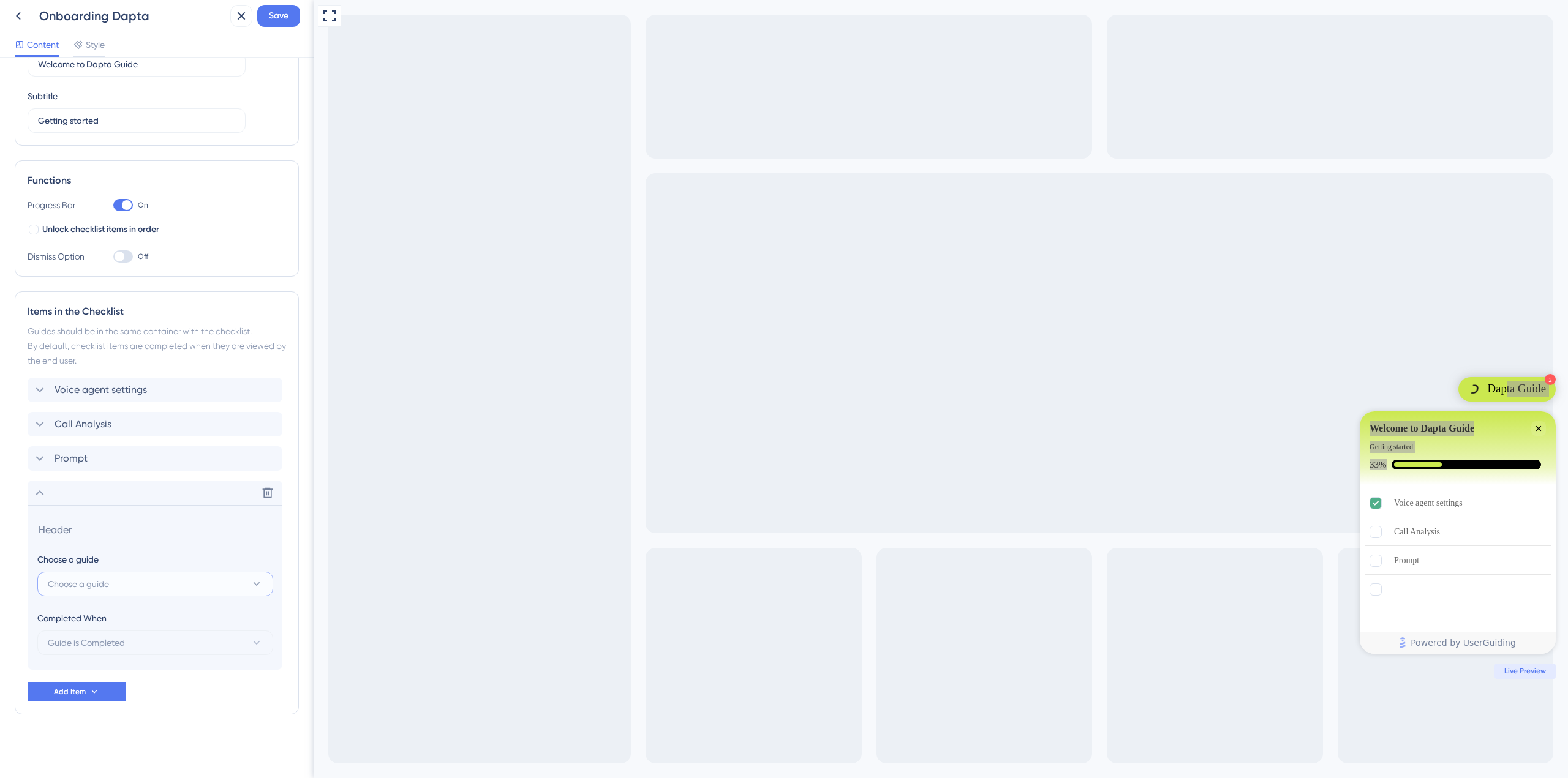
click at [96, 579] on span "Choose a guide" at bounding box center [79, 583] width 62 height 15
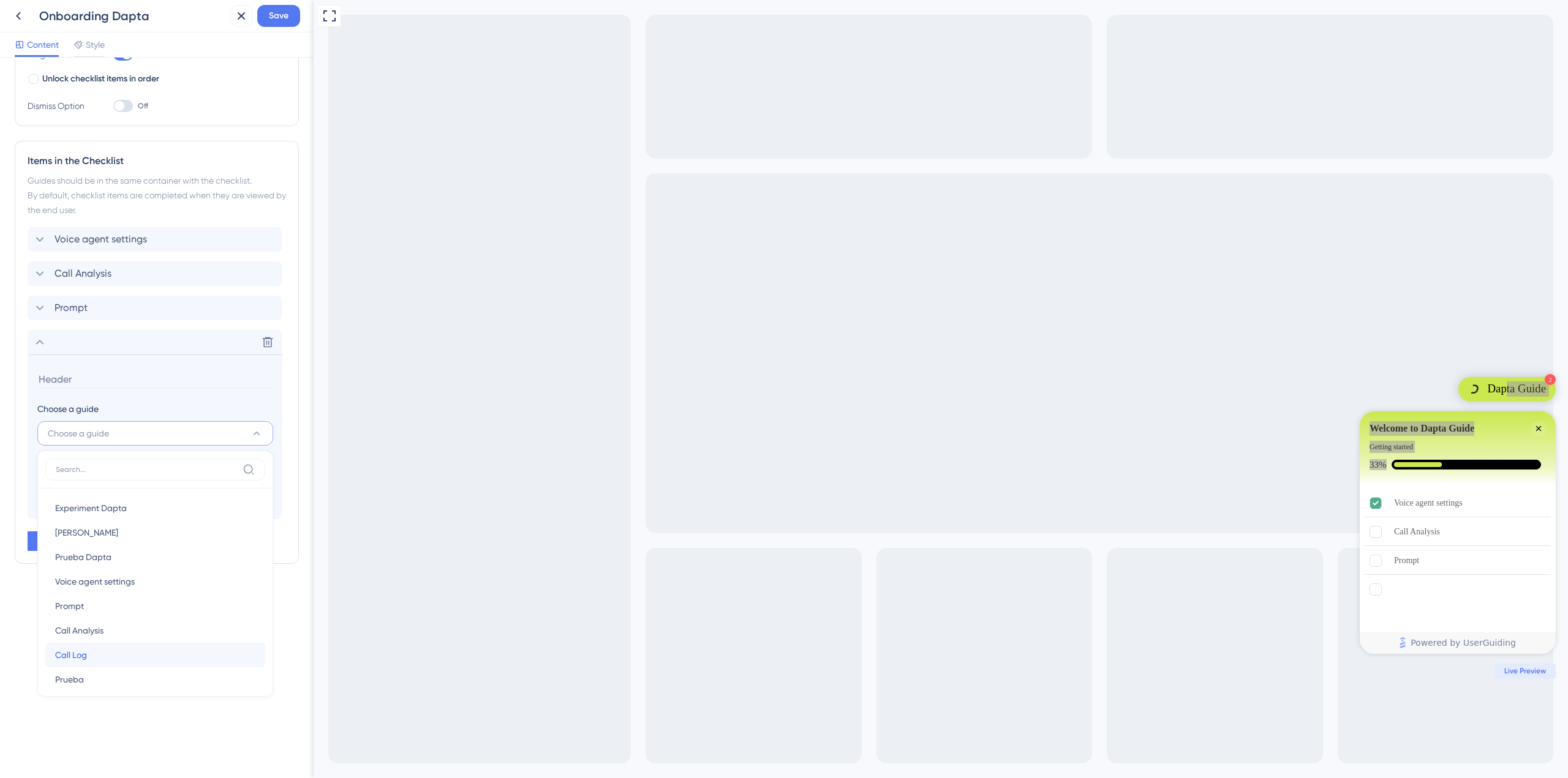
click at [107, 648] on div "Call Log Call Log" at bounding box center [155, 655] width 200 height 25
type input "Call Log"
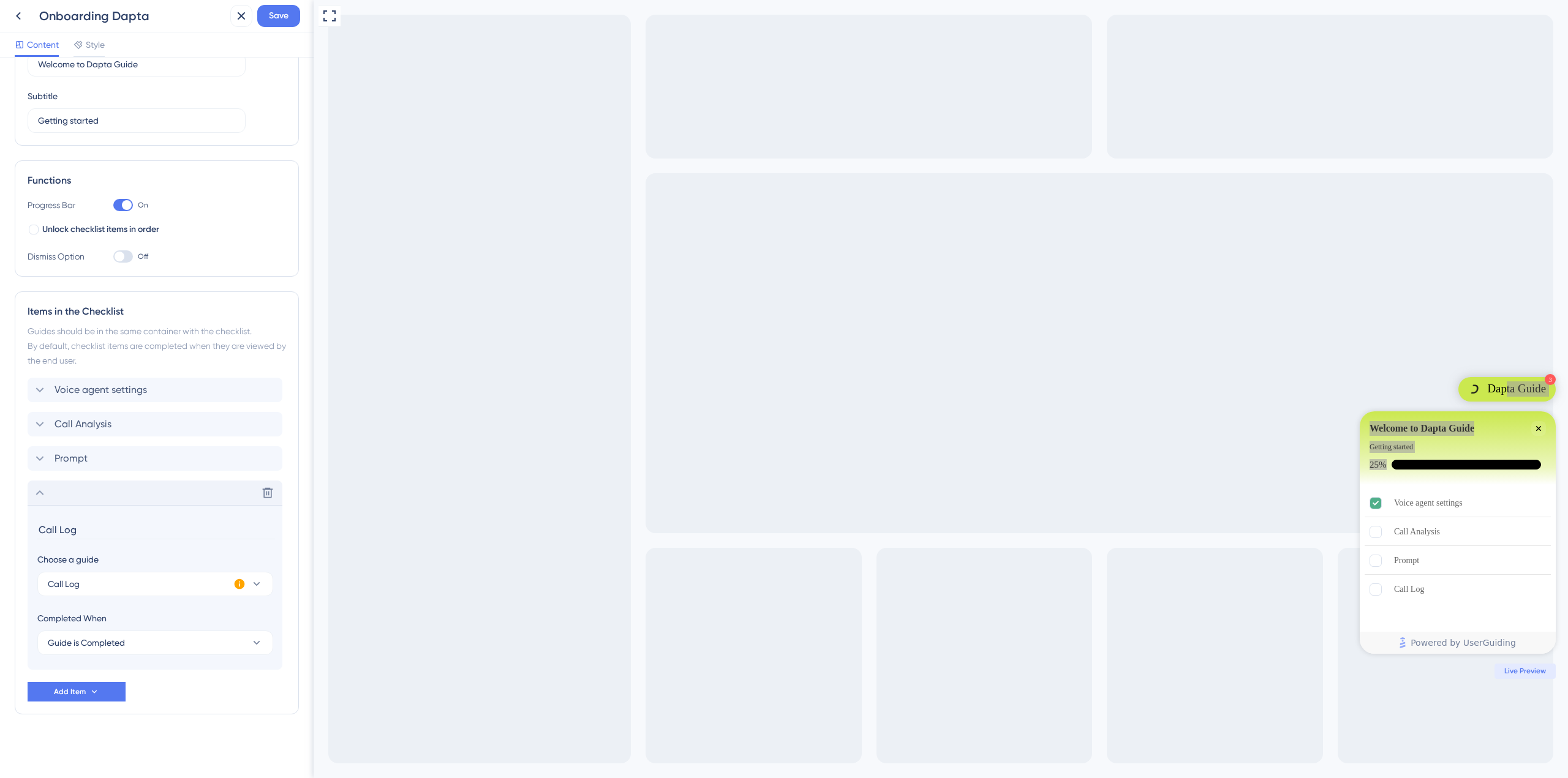
click at [44, 492] on icon at bounding box center [39, 492] width 15 height 15
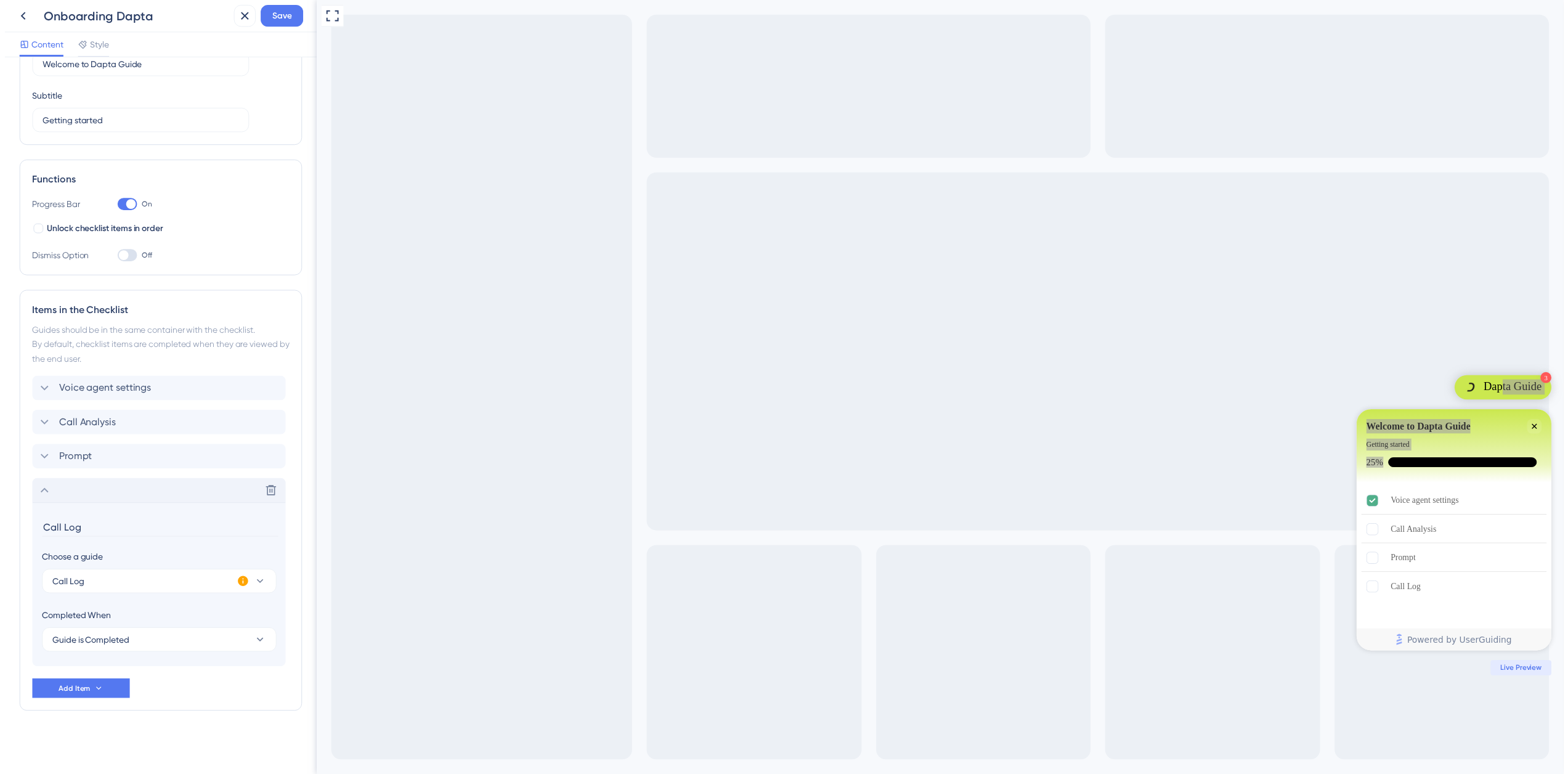
scroll to position [0, 0]
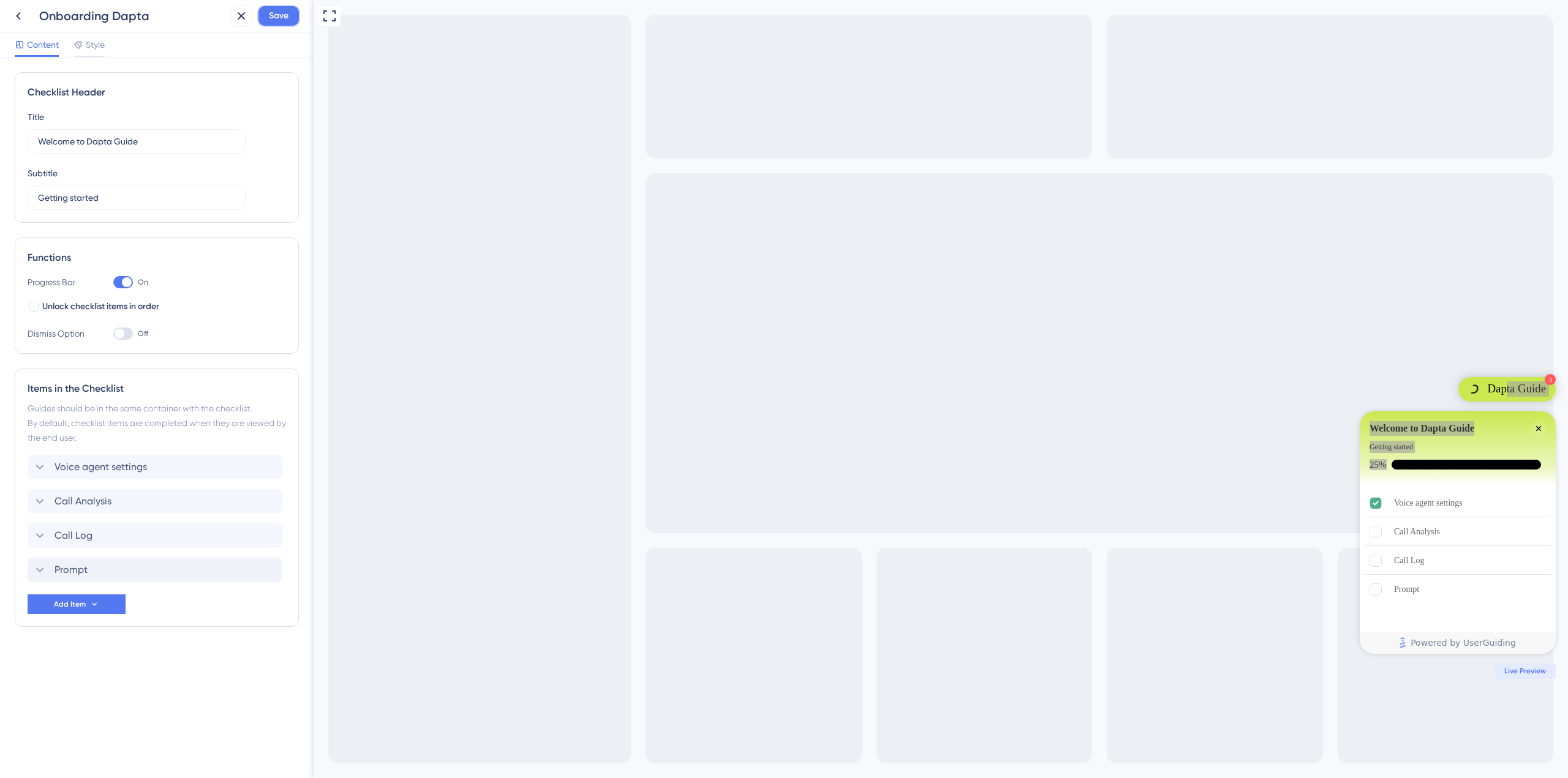
click at [273, 25] on button "Save" at bounding box center [279, 16] width 43 height 22
click at [243, 7] on button at bounding box center [241, 16] width 22 height 22
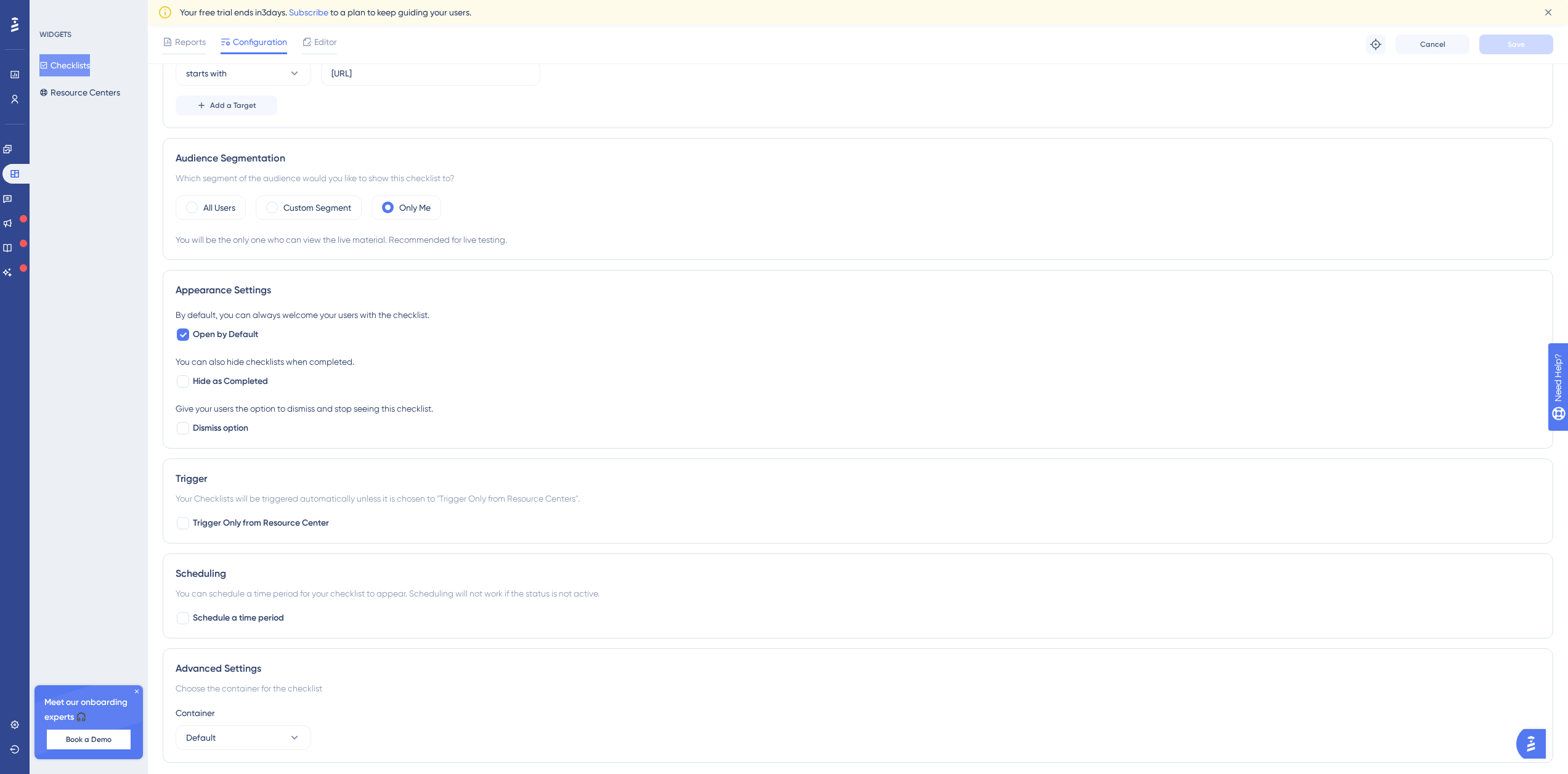
scroll to position [346, 0]
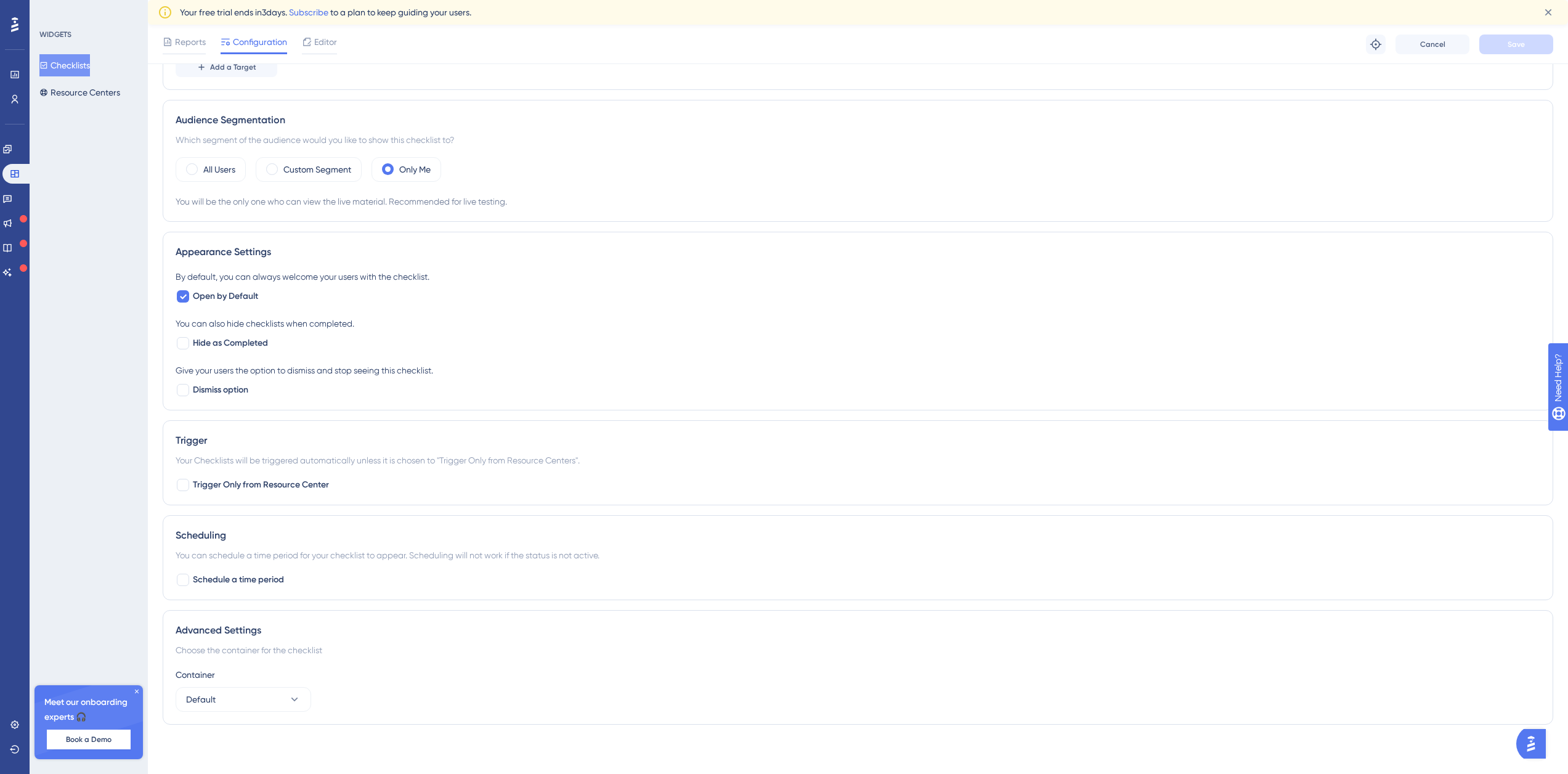
click at [201, 330] on div "You can also hide checklists when completed." at bounding box center [858, 323] width 1365 height 15
click at [197, 338] on span "Hide as Completed" at bounding box center [230, 343] width 75 height 15
checkbox input "true"
click at [219, 389] on span "Dismiss option" at bounding box center [220, 390] width 55 height 15
checkbox input "true"
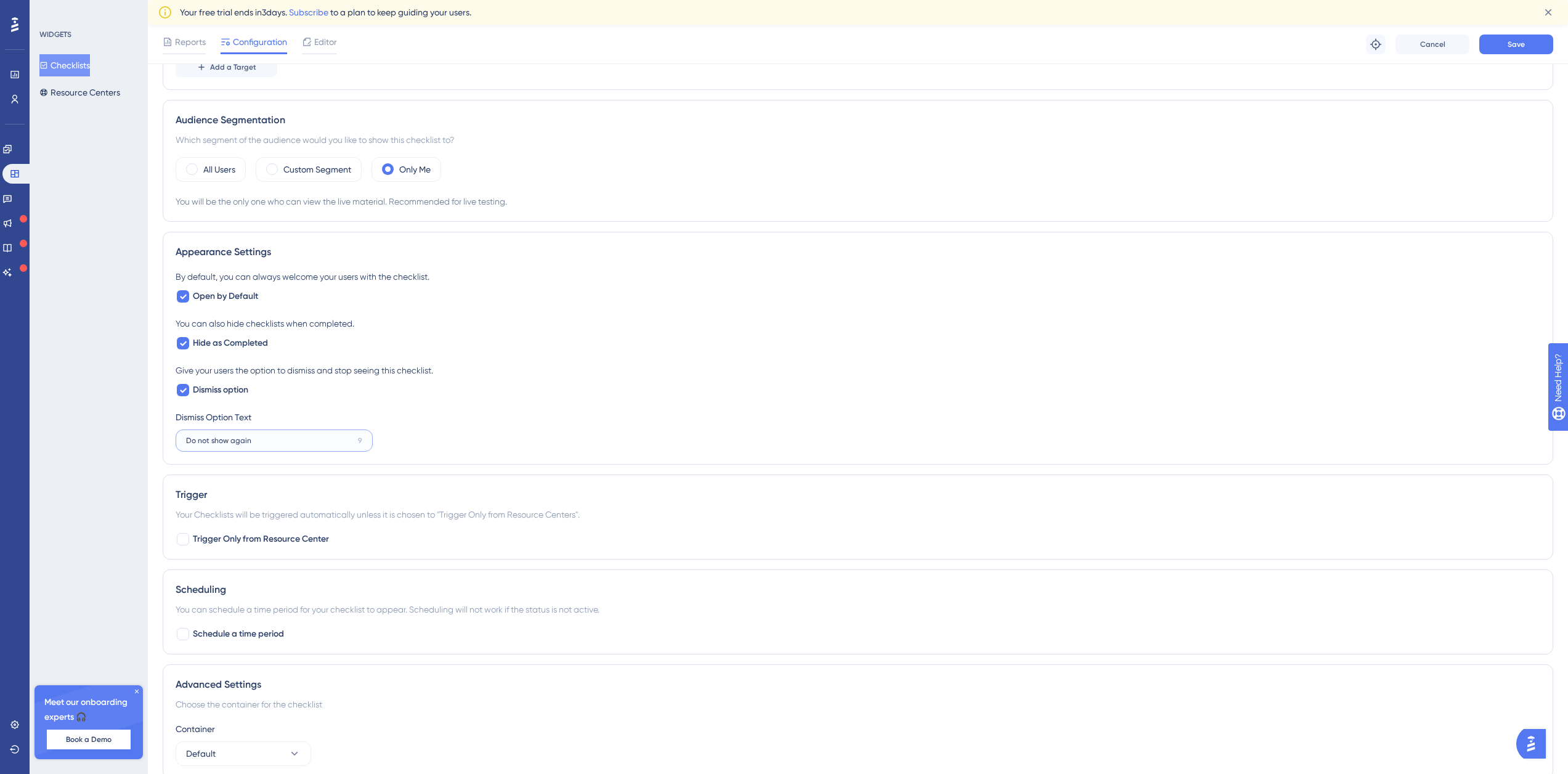
click at [256, 439] on input "Do not show again" at bounding box center [269, 441] width 167 height 9
click at [1509, 37] on button "Save" at bounding box center [1516, 44] width 74 height 20
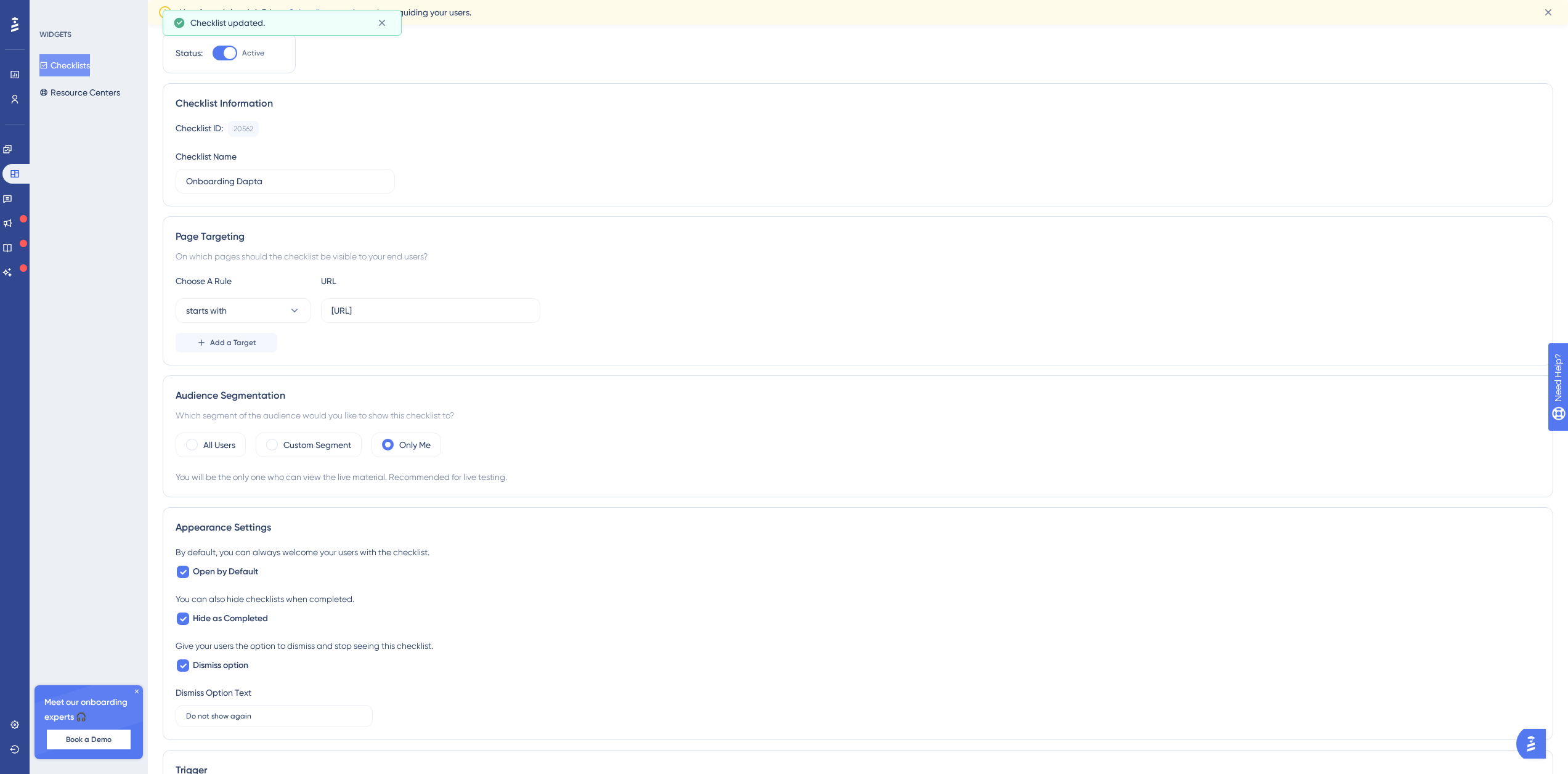
scroll to position [0, 0]
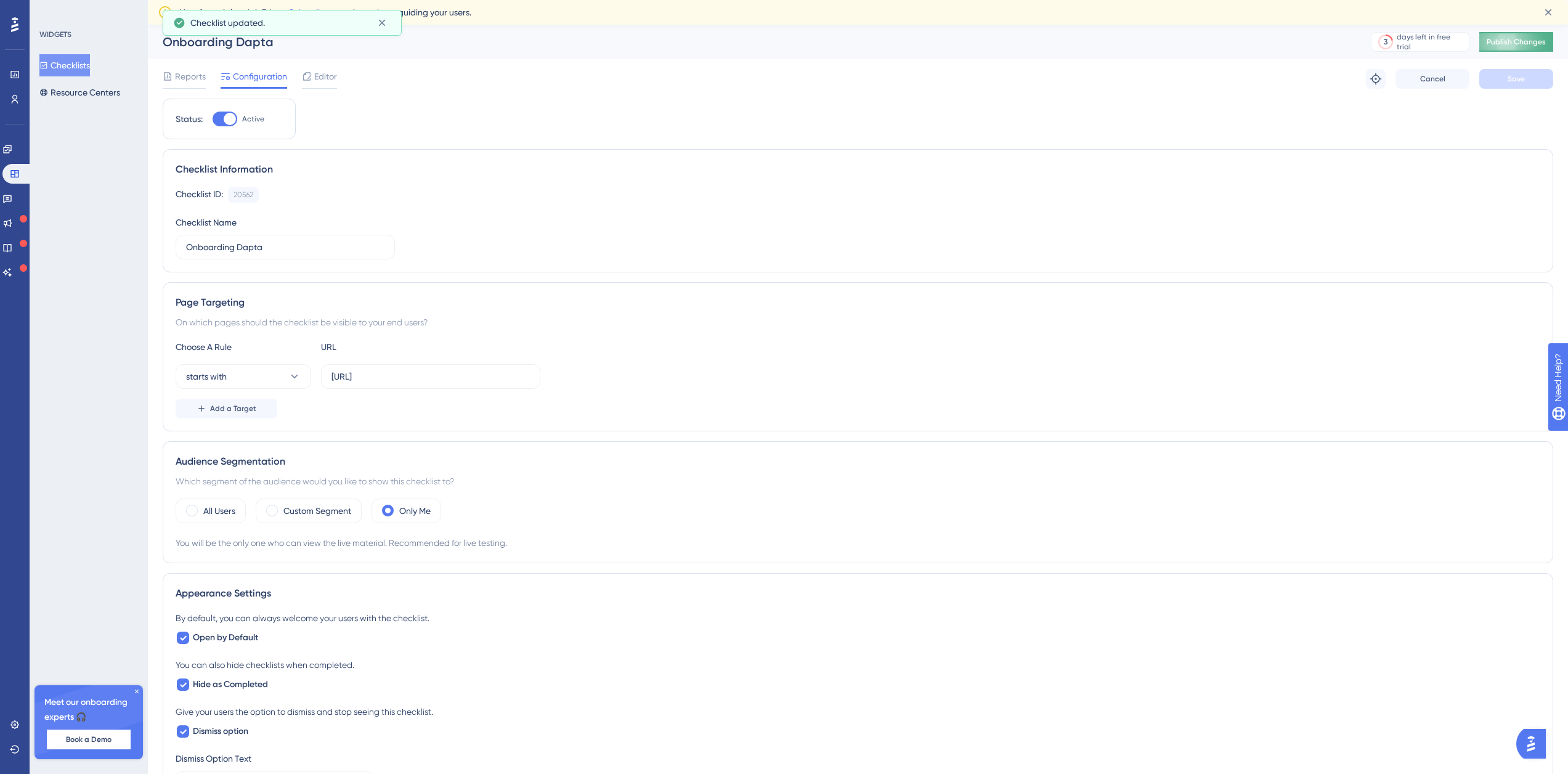
click at [1515, 34] on div "Onboarding Dapta 3 days left in free trial Click to see upgrade options Publish…" at bounding box center [858, 42] width 1420 height 34
click at [1515, 34] on button "Publish Changes" at bounding box center [1516, 41] width 74 height 20
click at [9, 153] on link at bounding box center [7, 149] width 9 height 20
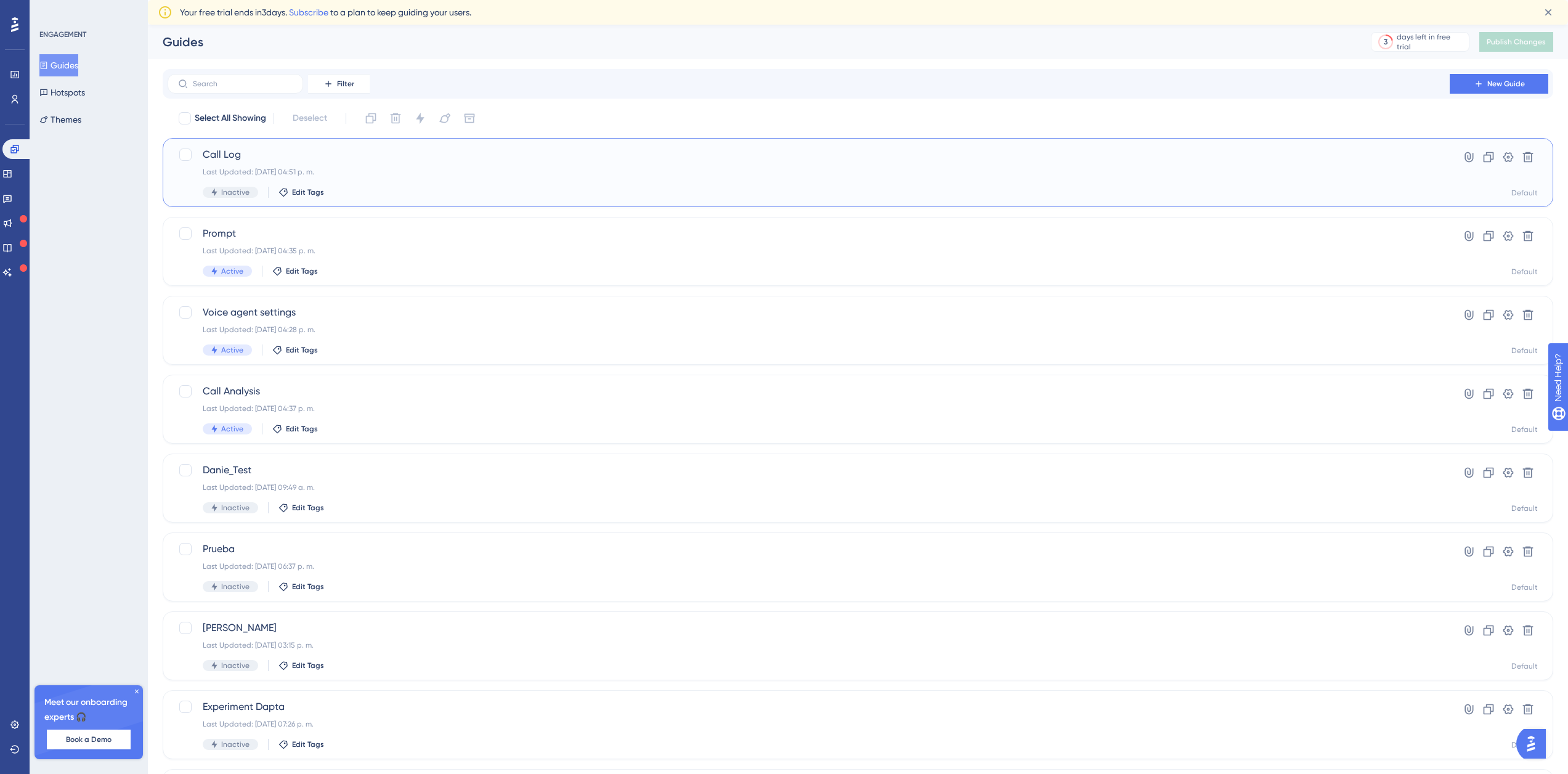
click at [213, 161] on span "Call Log" at bounding box center [809, 154] width 1212 height 15
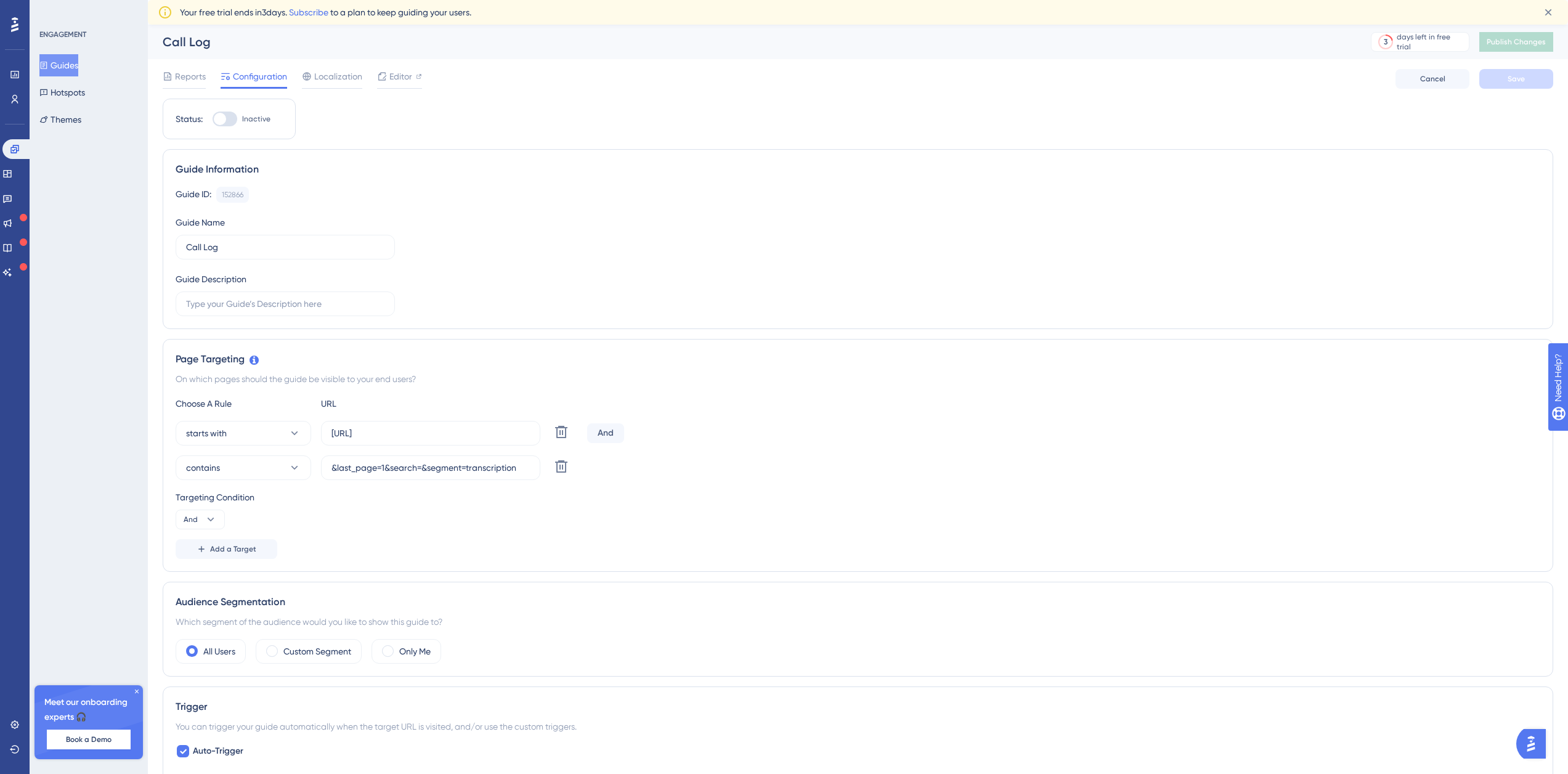
click at [237, 117] on div at bounding box center [225, 119] width 25 height 15
click at [213, 119] on input "Inactive" at bounding box center [212, 119] width 1 height 1
checkbox input "true"
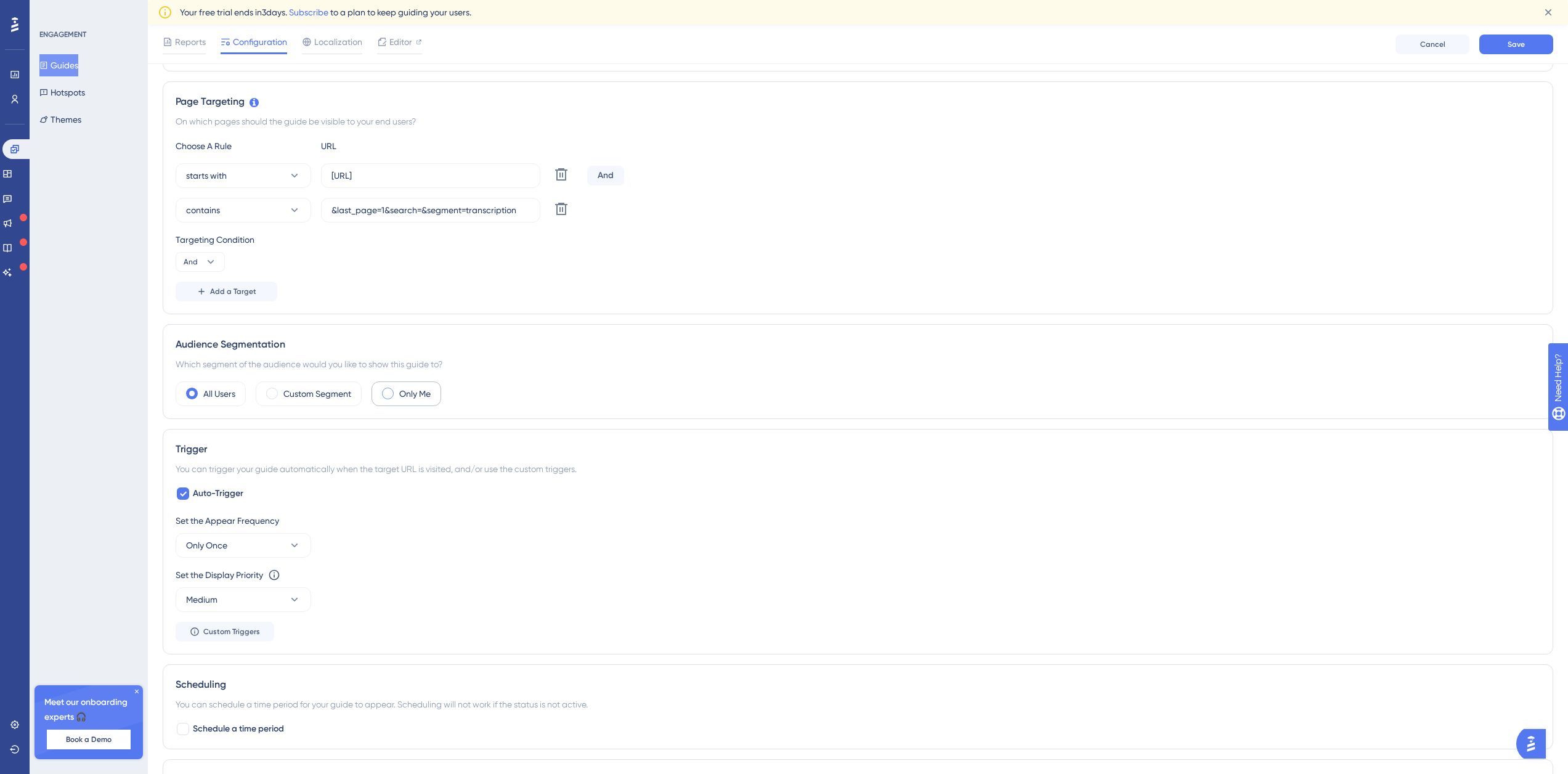
scroll to position [308, 0]
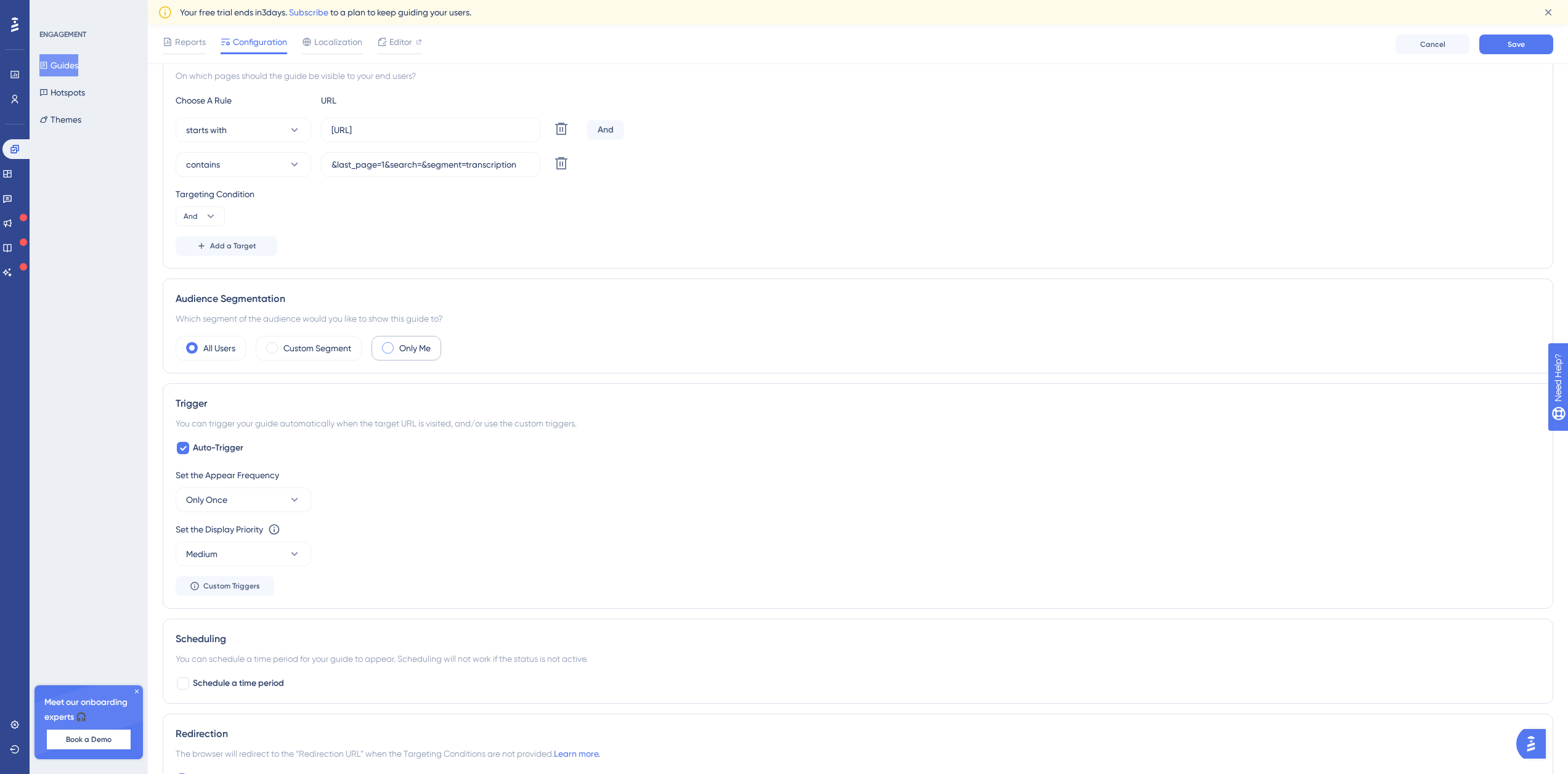
drag, startPoint x: 413, startPoint y: 348, endPoint x: 522, endPoint y: 337, distance: 109.6
click at [412, 348] on label "Only Me" at bounding box center [415, 348] width 32 height 15
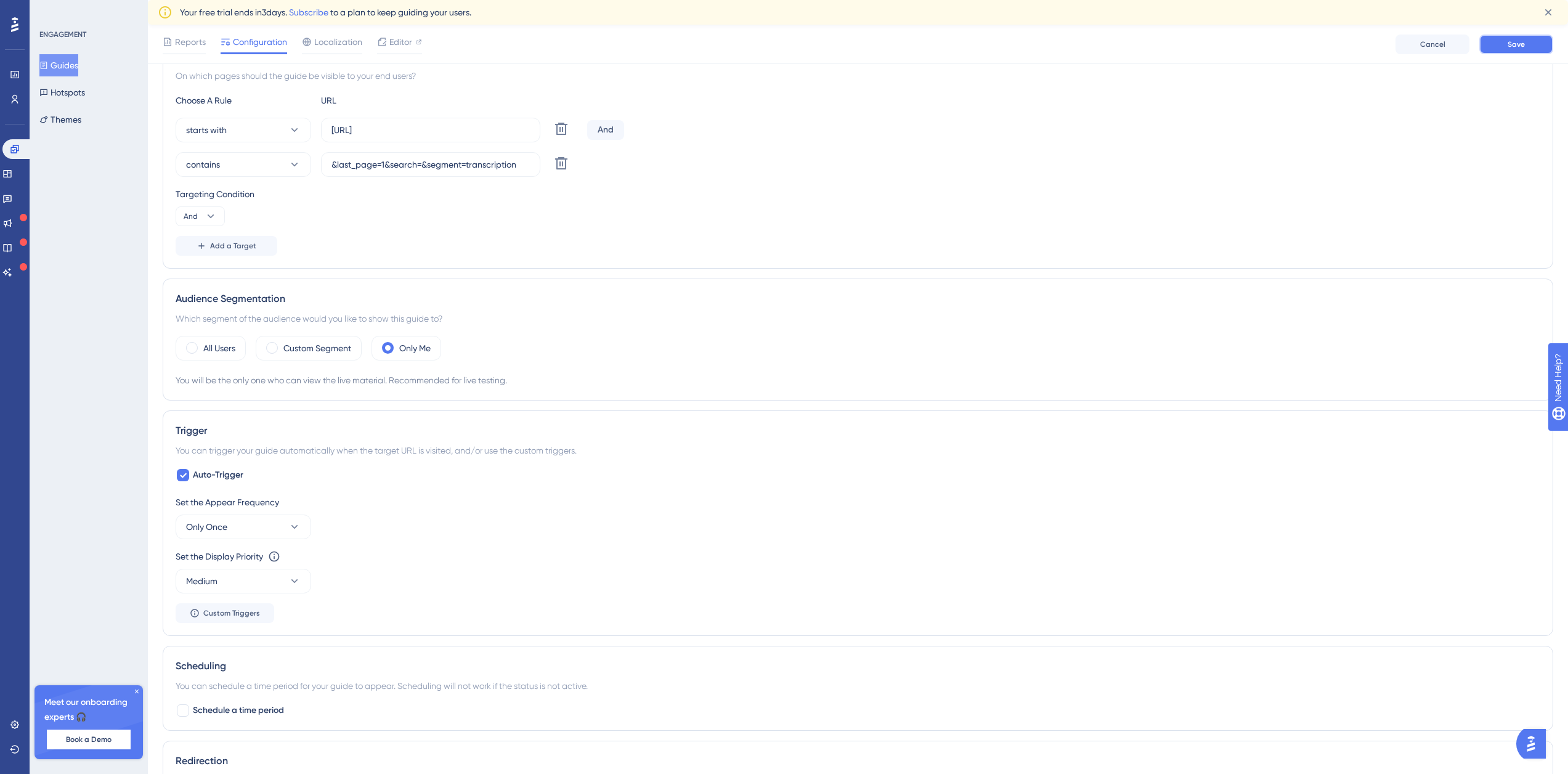
click at [1507, 51] on button "Save" at bounding box center [1516, 44] width 74 height 20
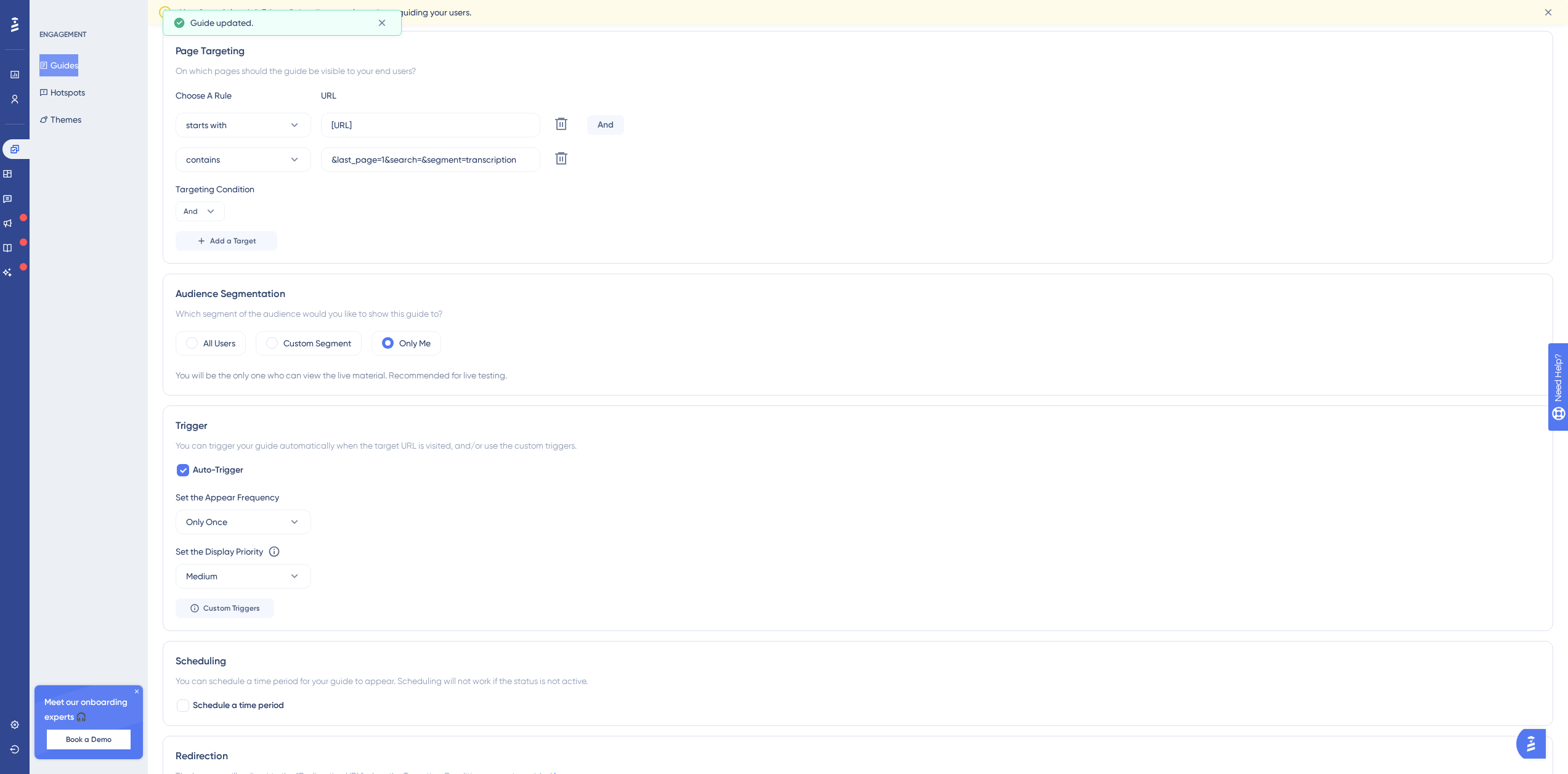
scroll to position [0, 0]
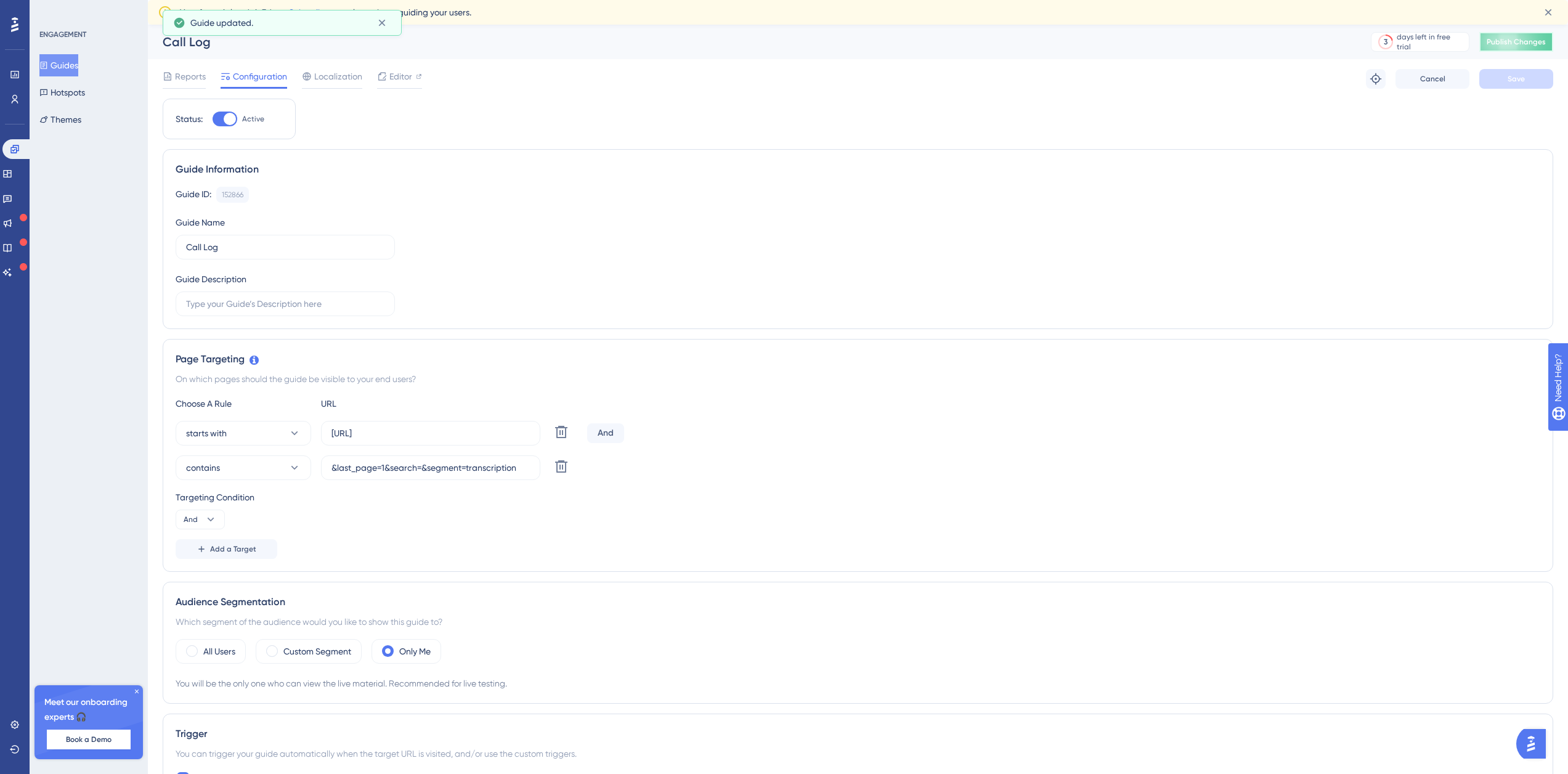
click at [1520, 50] on button "Publish Changes" at bounding box center [1516, 41] width 74 height 20
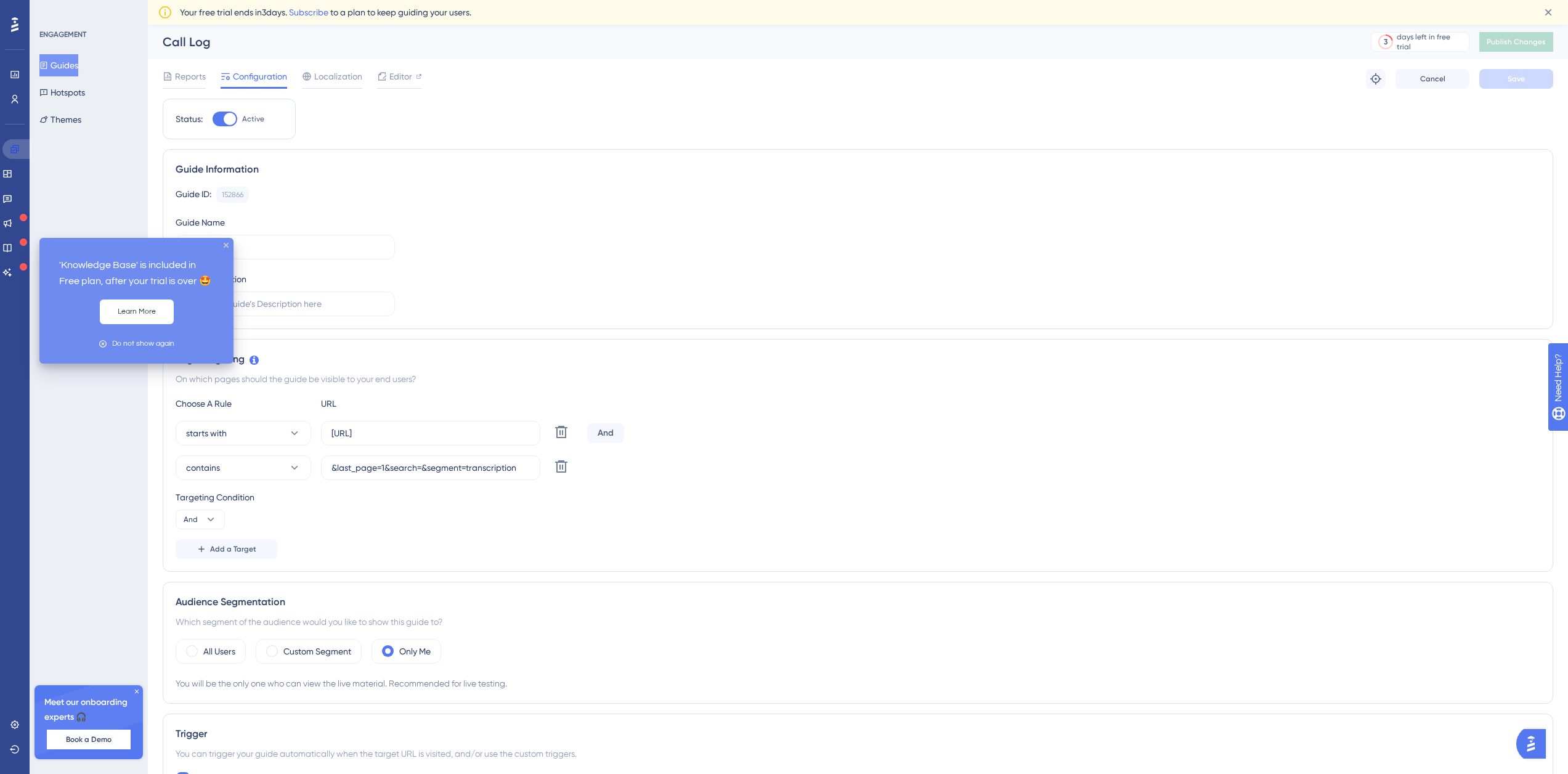
click at [21, 153] on link at bounding box center [17, 149] width 29 height 20
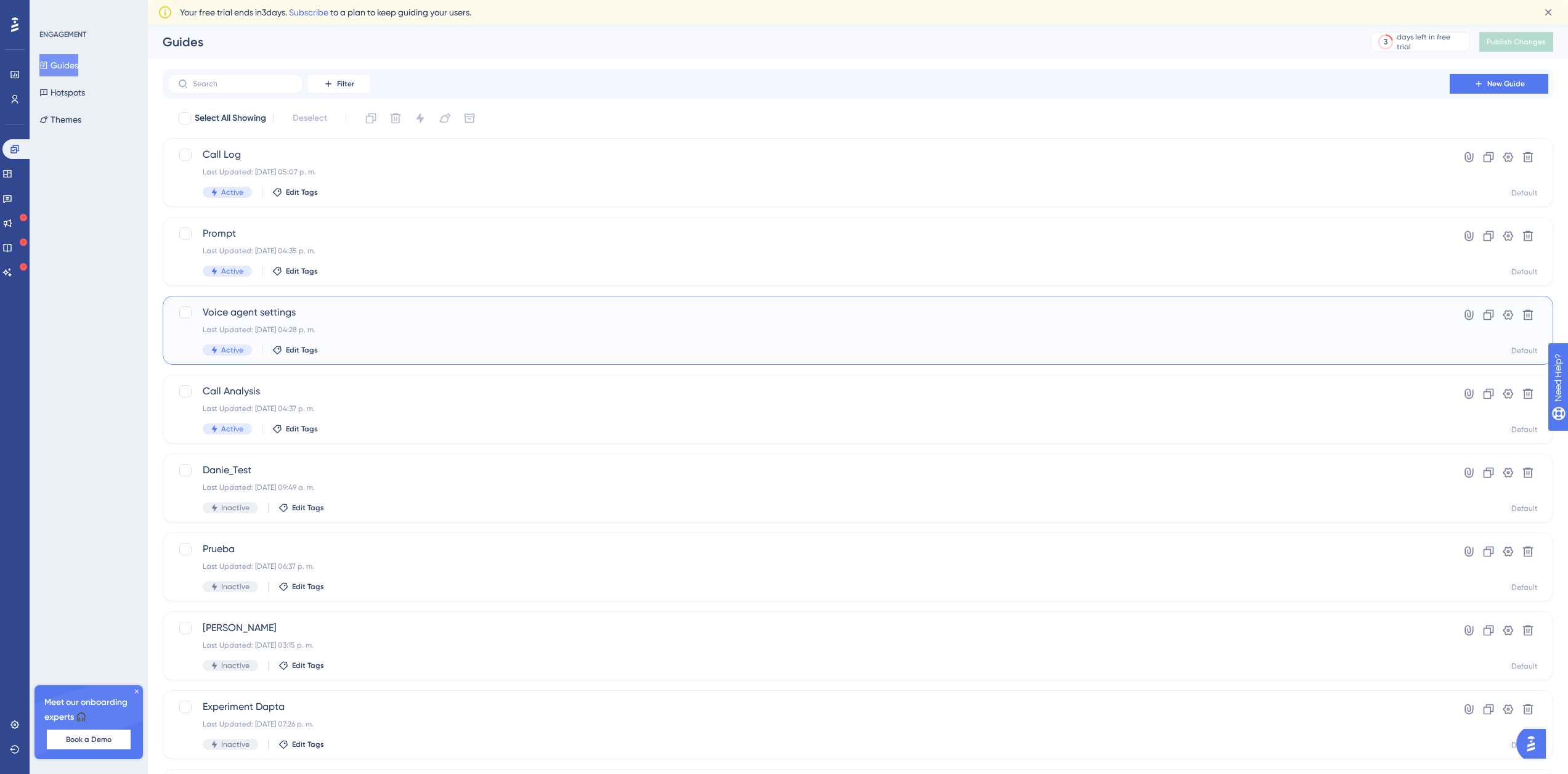
click at [353, 307] on span "Voice agent settings" at bounding box center [809, 312] width 1212 height 15
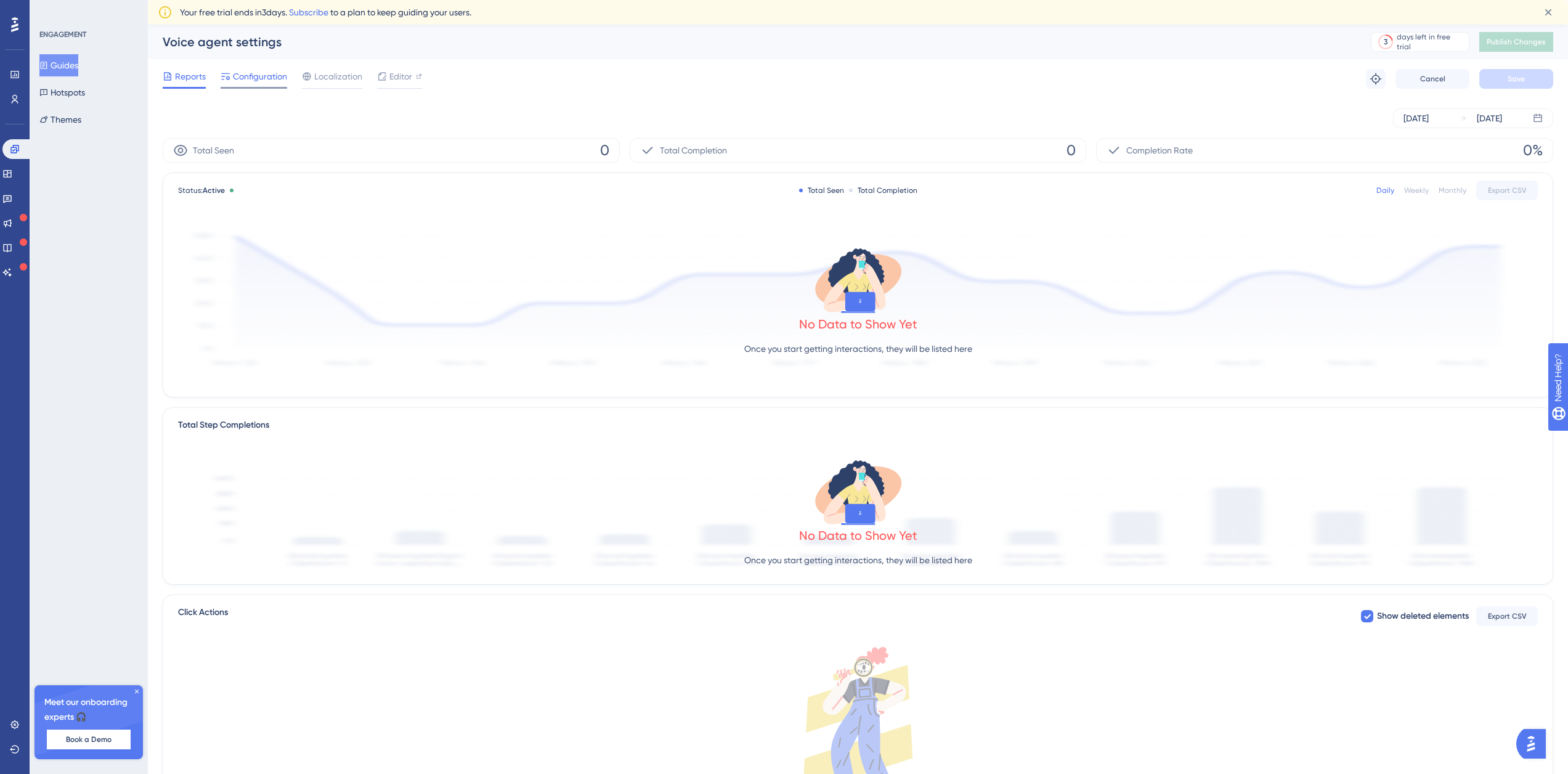
click at [262, 86] on div "Configuration" at bounding box center [253, 78] width 66 height 20
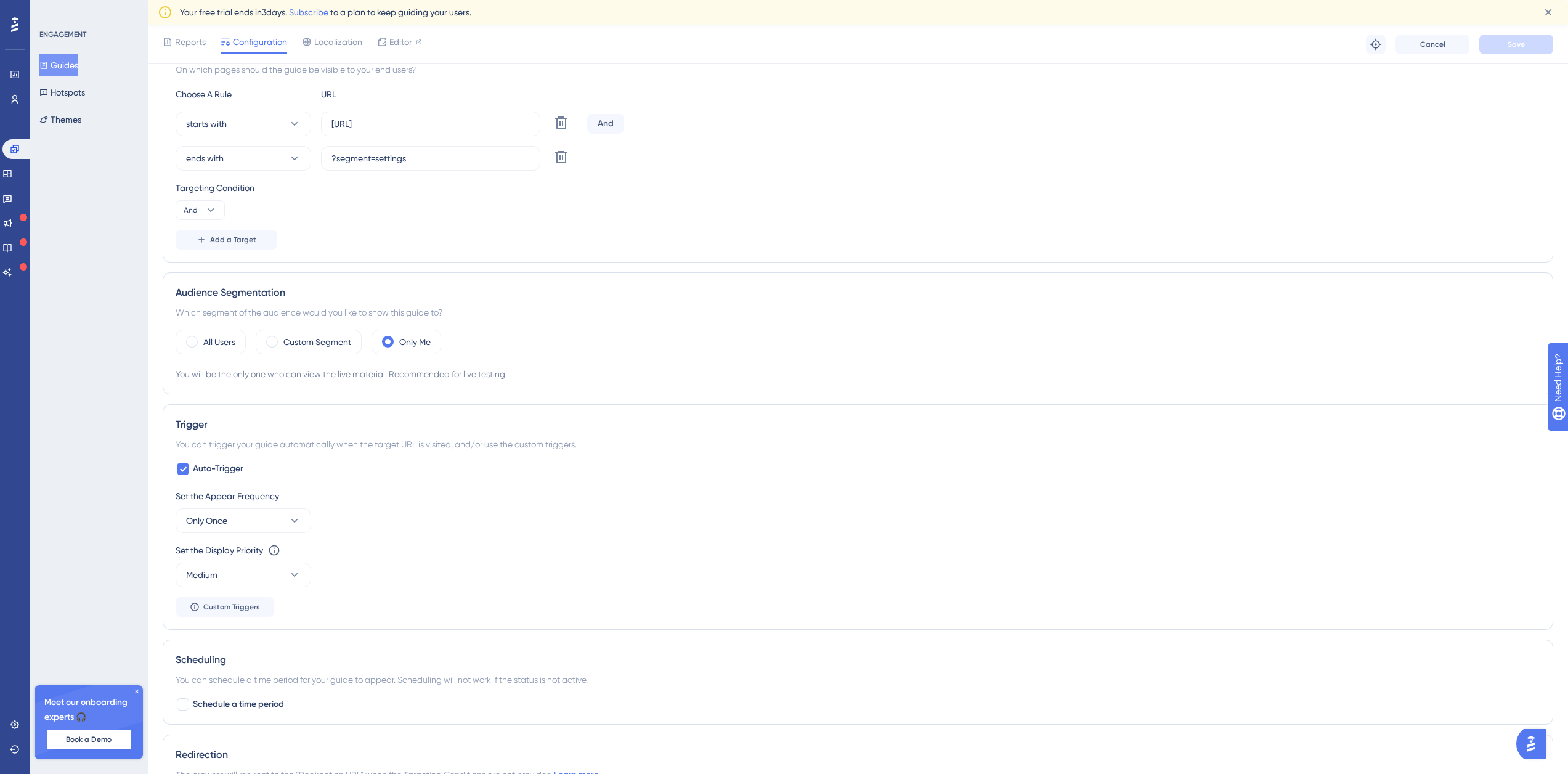
scroll to position [591, 0]
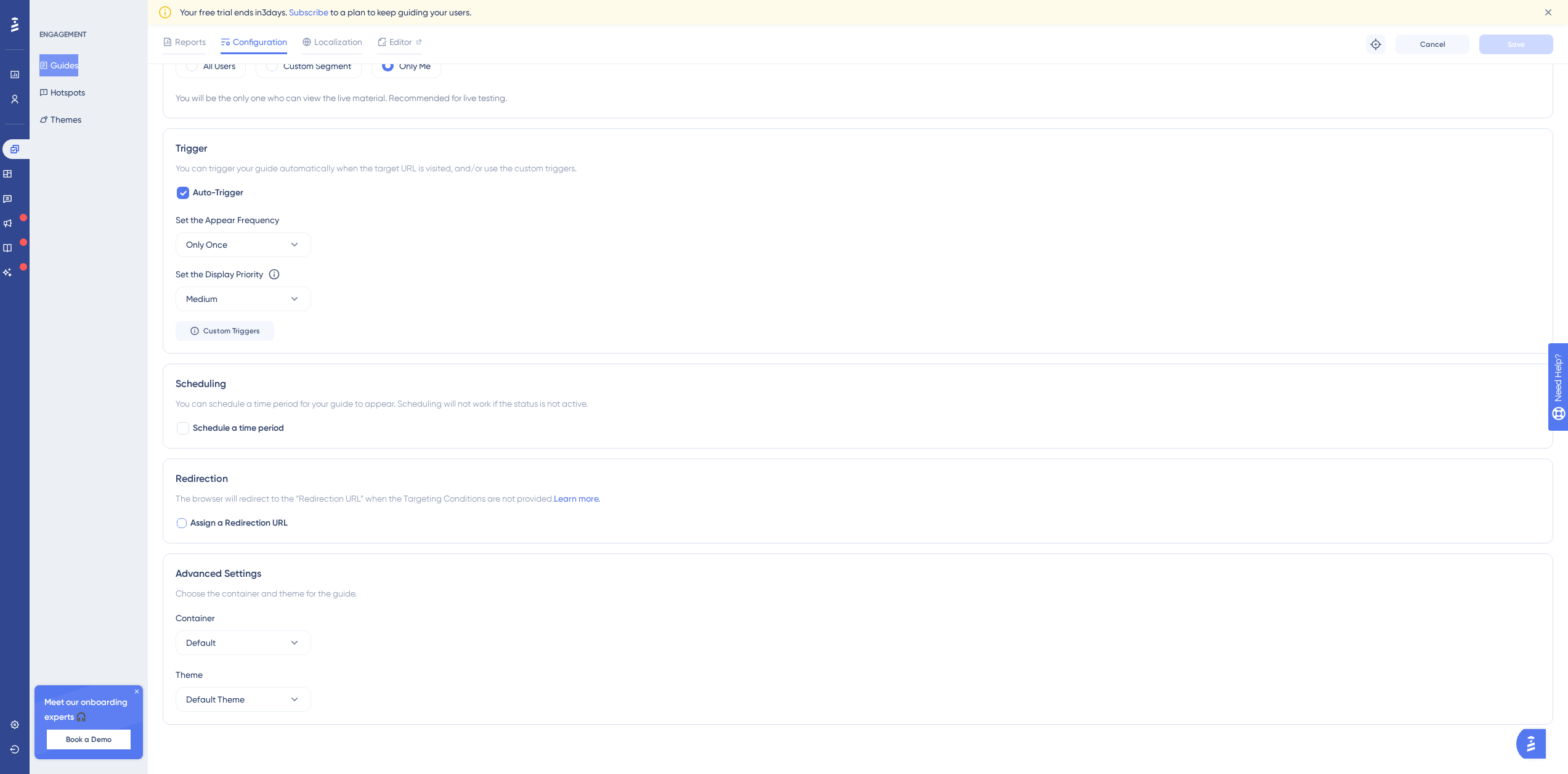
click at [234, 520] on span "Assign a Redirection URL" at bounding box center [238, 523] width 97 height 15
checkbox input "true"
click at [331, 579] on input "[URL]" at bounding box center [285, 575] width 199 height 14
drag, startPoint x: 387, startPoint y: 578, endPoint x: 270, endPoint y: 579, distance: 117.0
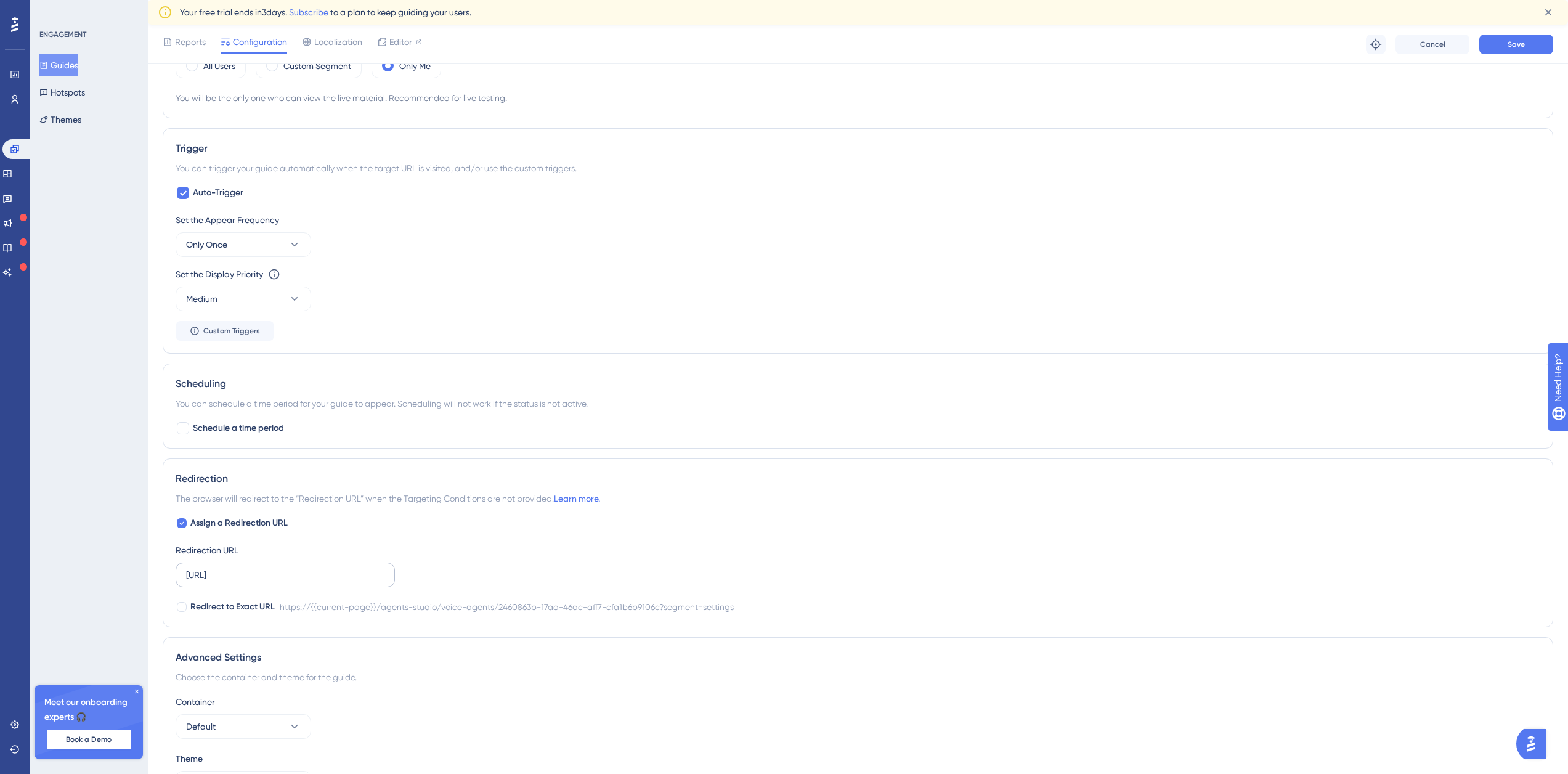
click at [270, 579] on label "[URL]" at bounding box center [285, 575] width 219 height 25
click at [270, 579] on input "[URL]" at bounding box center [285, 575] width 199 height 14
click at [201, 608] on span "Redirect to Exact URL" at bounding box center [232, 607] width 84 height 15
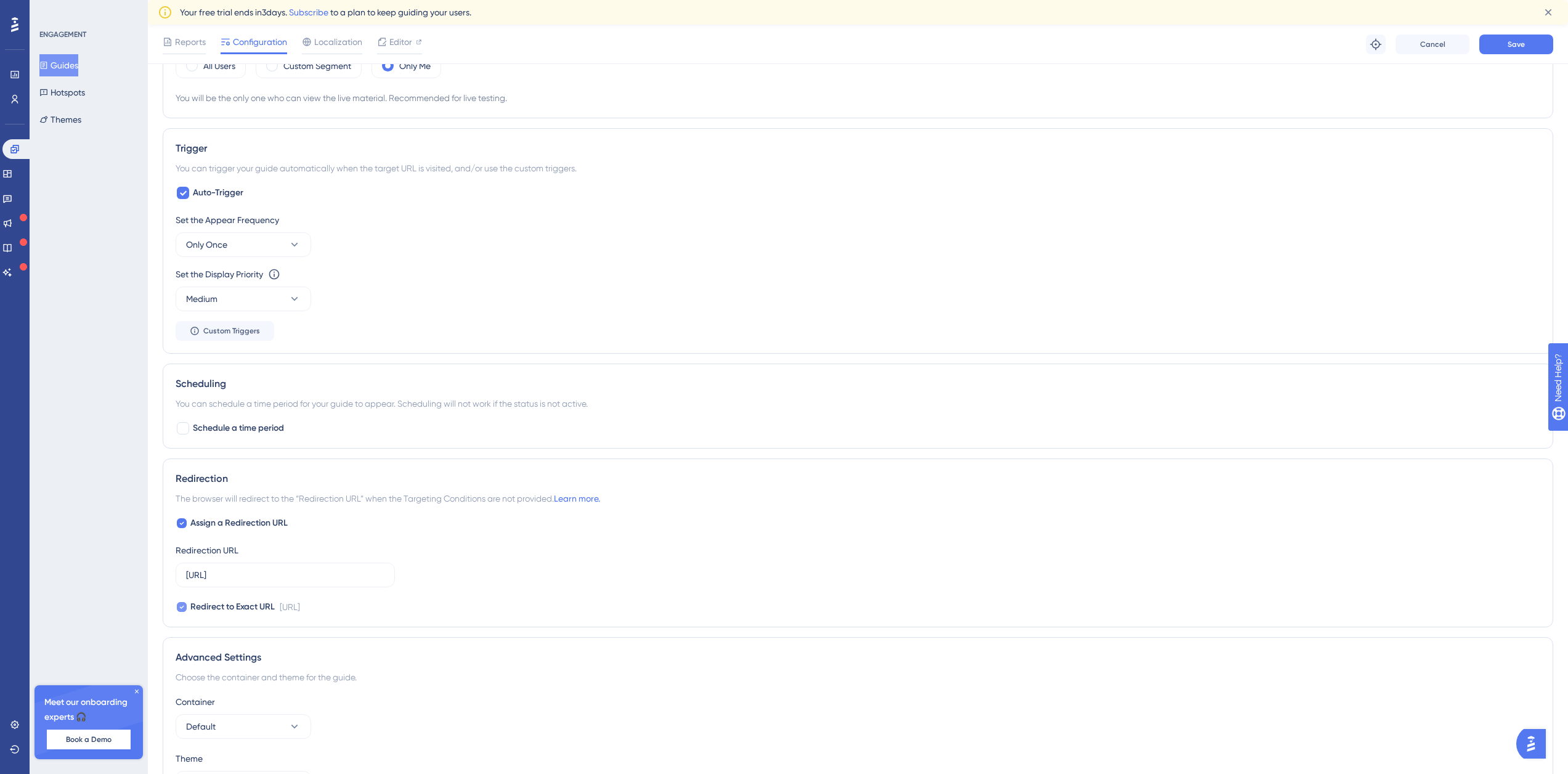
click at [182, 608] on icon at bounding box center [182, 608] width 4 height 3
checkbox input "false"
click at [234, 573] on input "[URL]" at bounding box center [285, 575] width 199 height 14
click at [1516, 46] on span "Save" at bounding box center [1516, 44] width 17 height 9
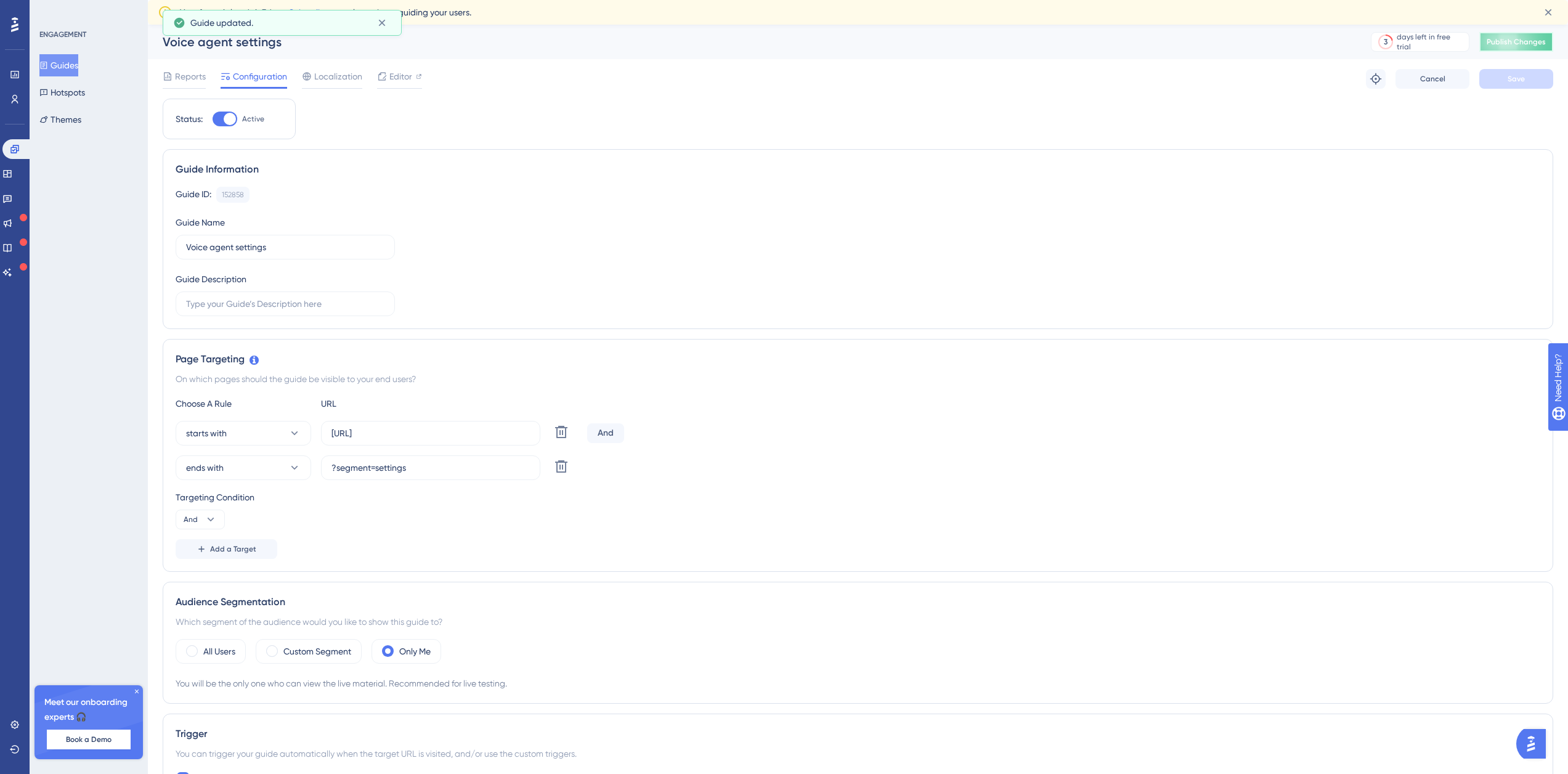
click at [1532, 45] on span "Publish Changes" at bounding box center [1516, 41] width 59 height 9
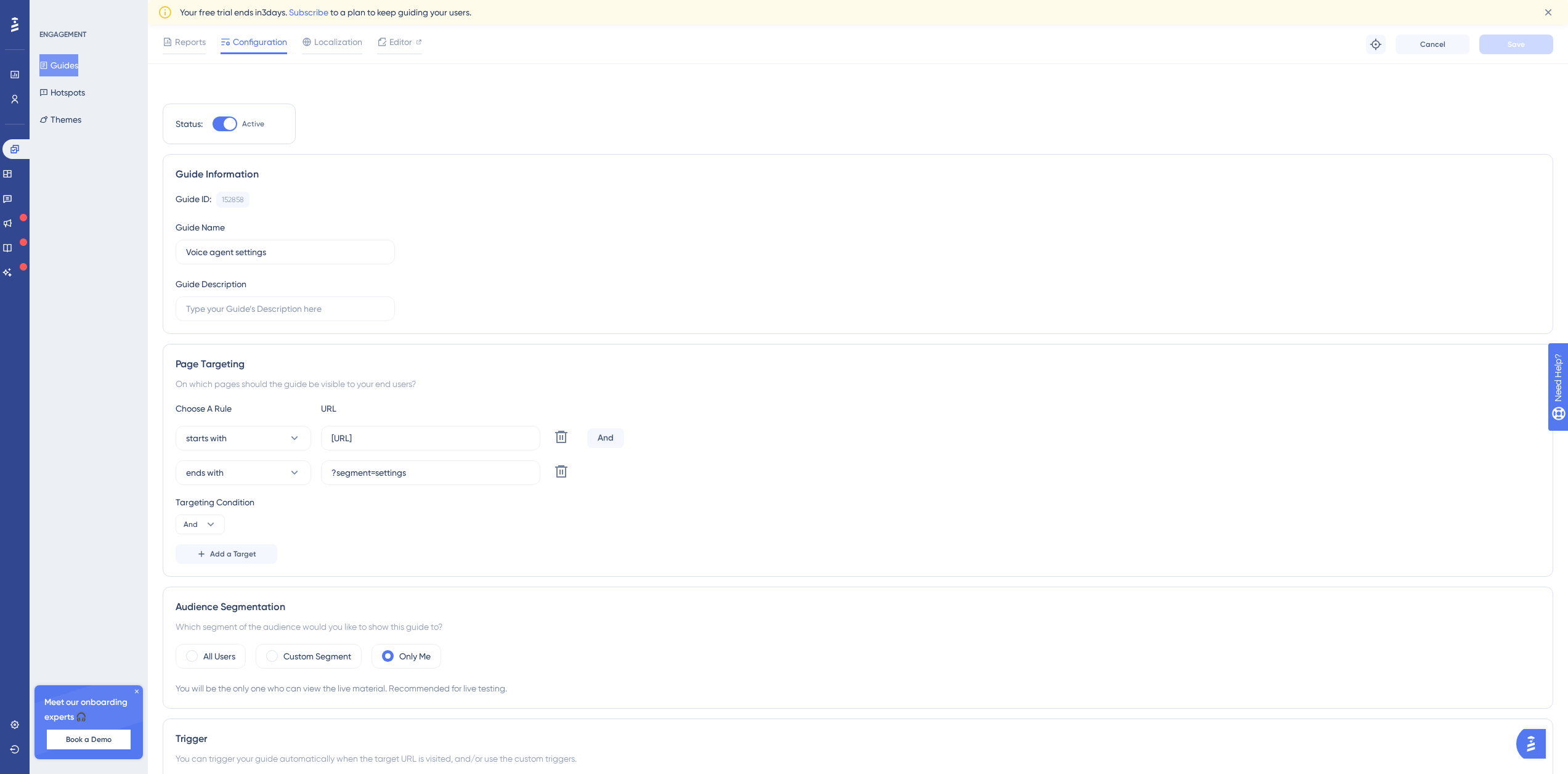
scroll to position [674, 0]
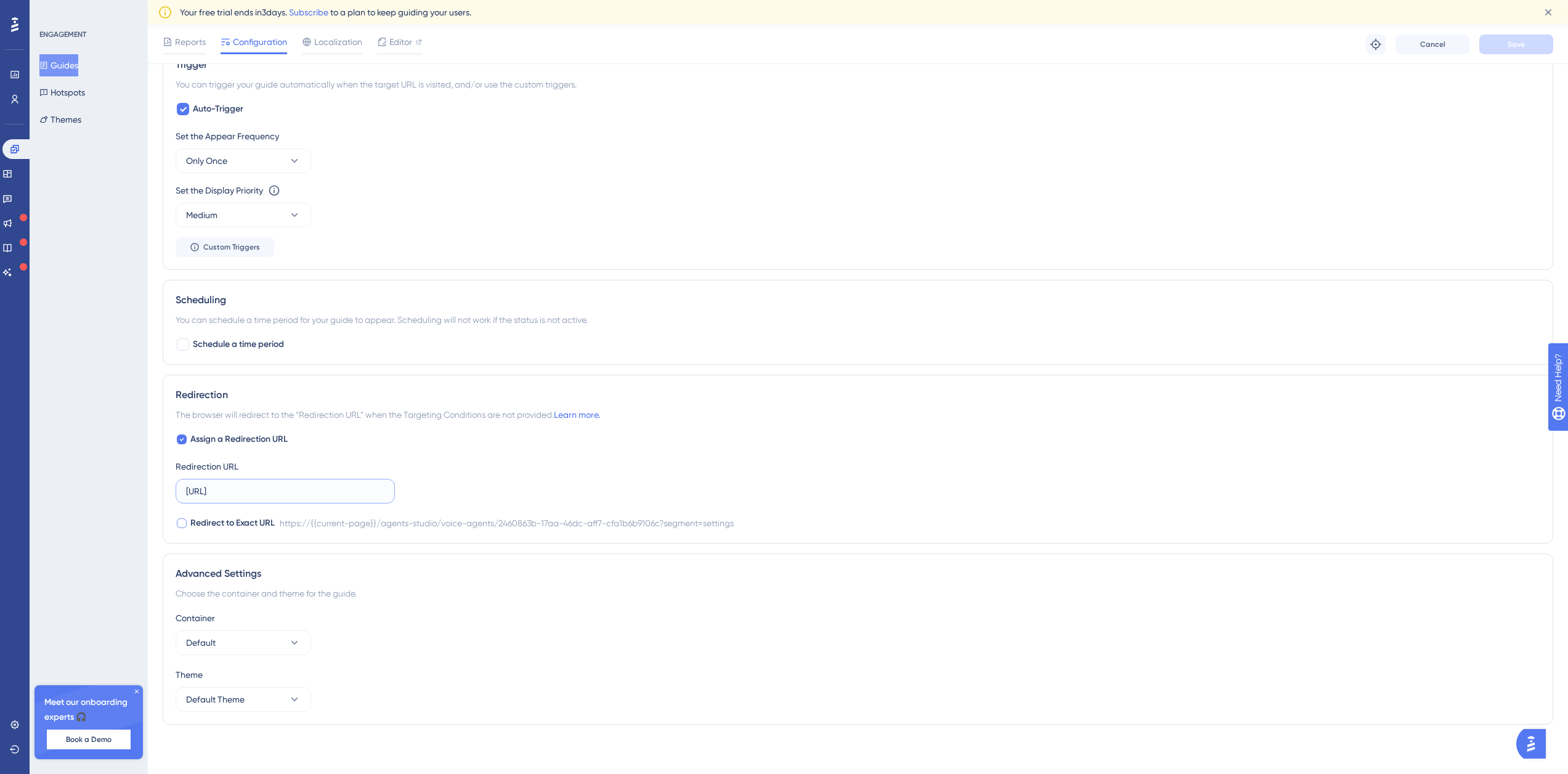
click at [336, 491] on input "[URL]" at bounding box center [285, 492] width 199 height 14
drag, startPoint x: 272, startPoint y: 490, endPoint x: 121, endPoint y: 485, distance: 151.1
click at [148, 485] on div "Performance Users Engagement Widgets Feedback Product Updates Knowledge Base AI…" at bounding box center [858, 52] width 1420 height 1404
type input "agents-studio/voice-agents/2460863b-17aa-46dc-aff7-cfa1b6b9106c?segment=settings"
click at [229, 523] on span "Redirect to Exact URL" at bounding box center [232, 523] width 84 height 15
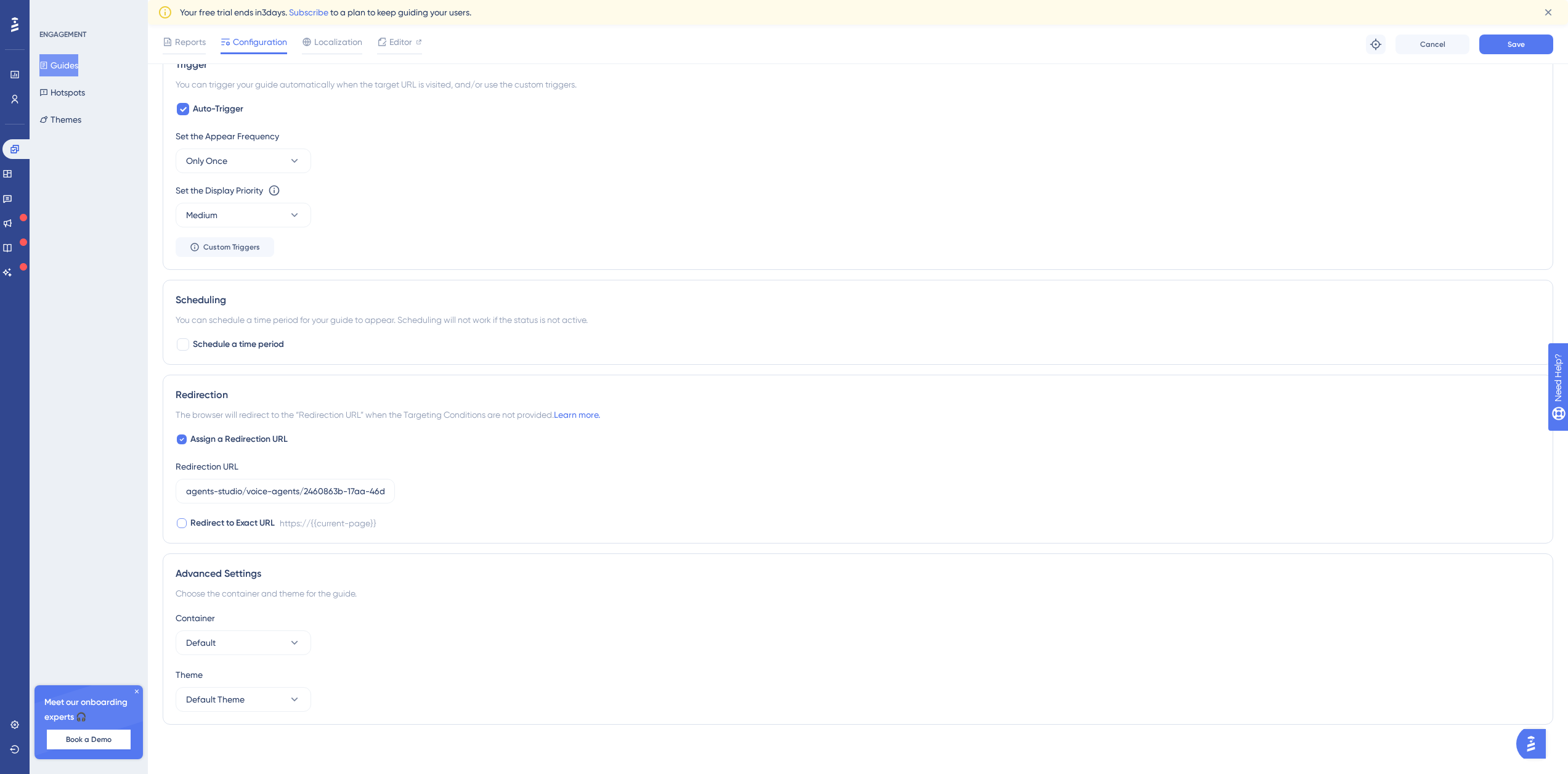
checkbox input "true"
click at [202, 442] on span "Assign a Redirection URL" at bounding box center [238, 439] width 97 height 15
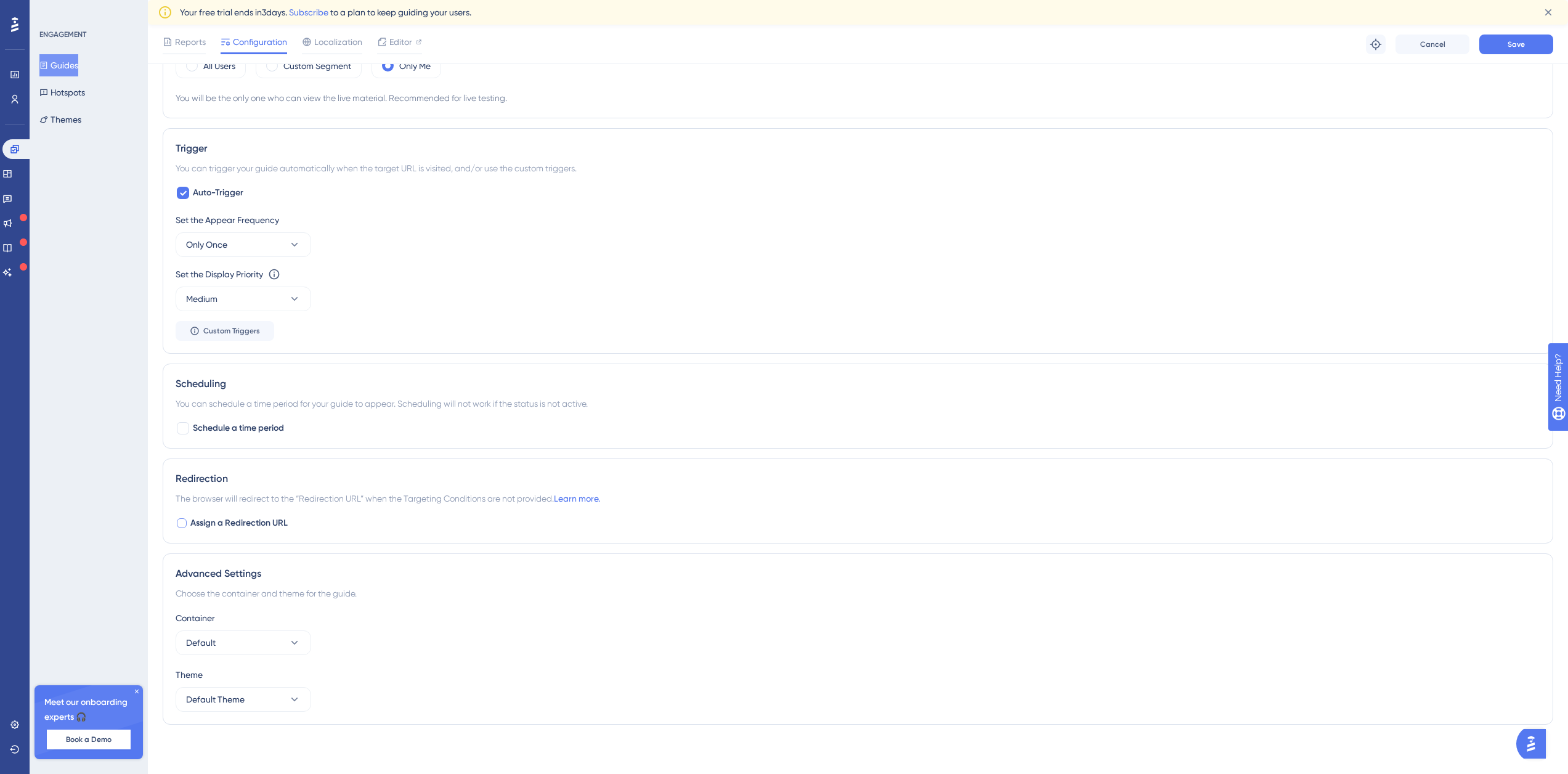
scroll to position [591, 0]
click at [217, 526] on span "Assign a Redirection URL" at bounding box center [238, 523] width 97 height 15
checkbox input "true"
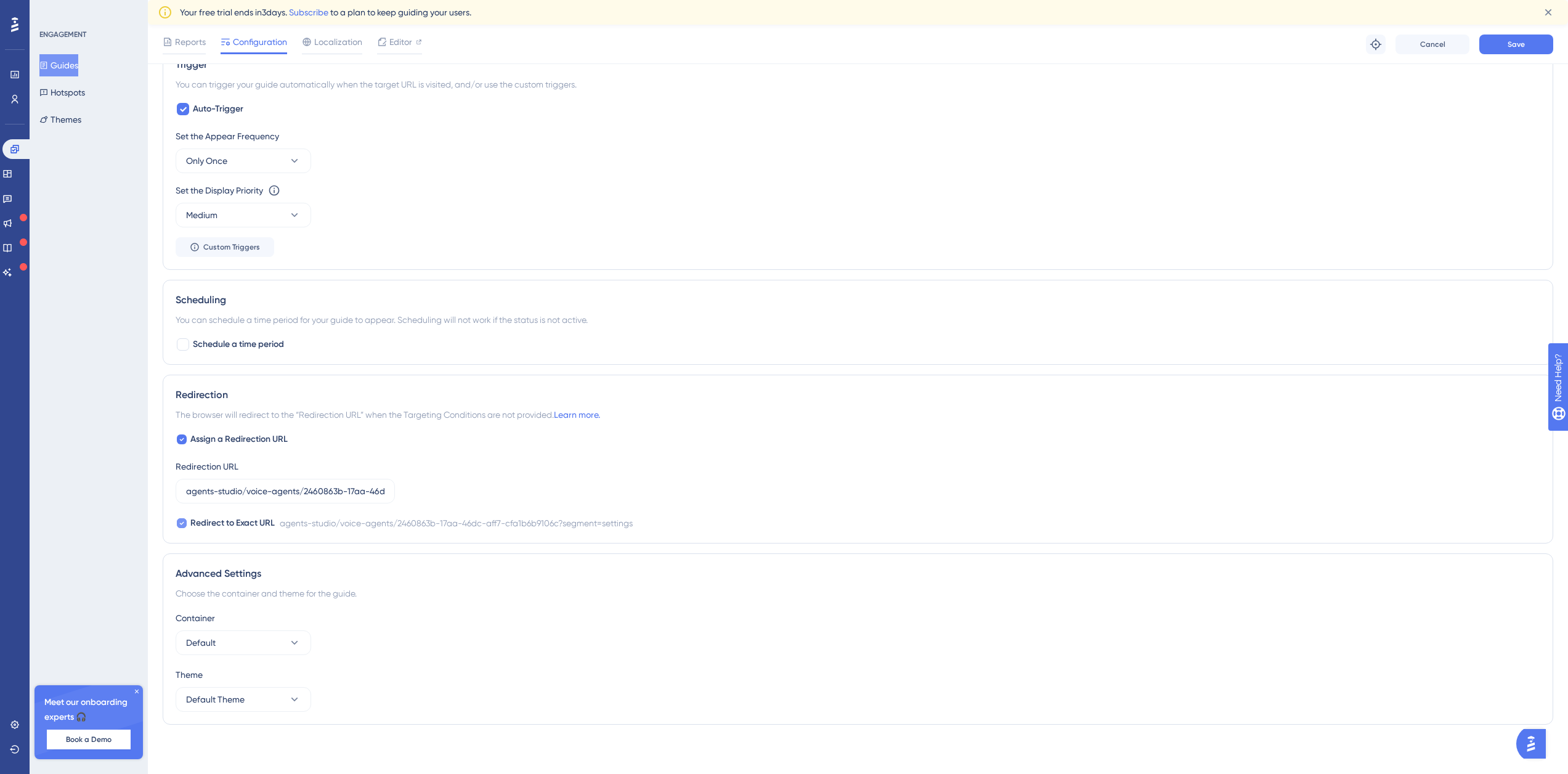
click at [223, 522] on span "Redirect to Exact URL" at bounding box center [232, 523] width 84 height 15
checkbox input "false"
click at [311, 496] on input "agents-studio/voice-agents/2460863b-17aa-46dc-aff7-cfa1b6b9106c?segment=settings" at bounding box center [285, 492] width 199 height 14
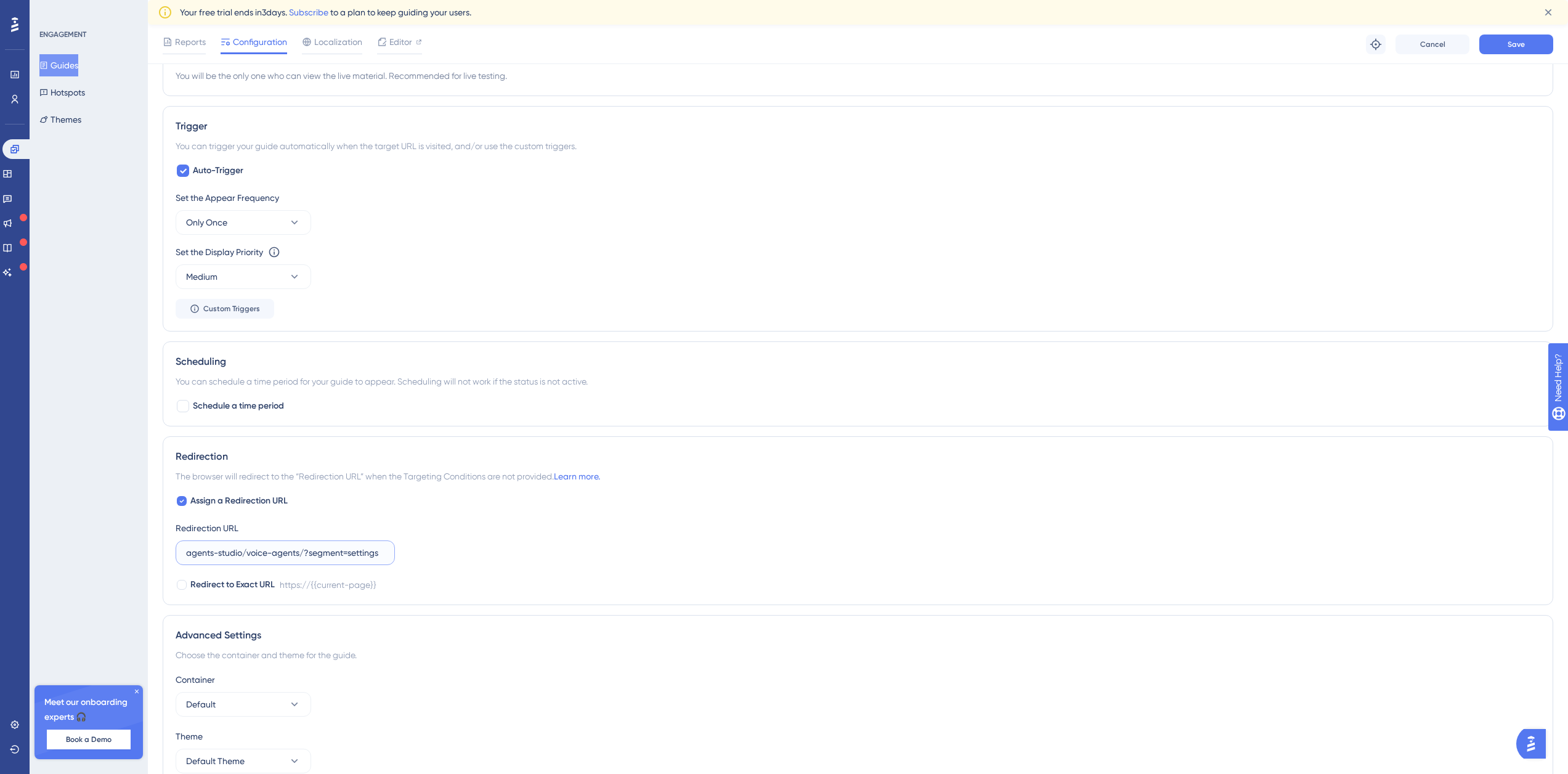
scroll to position [674, 0]
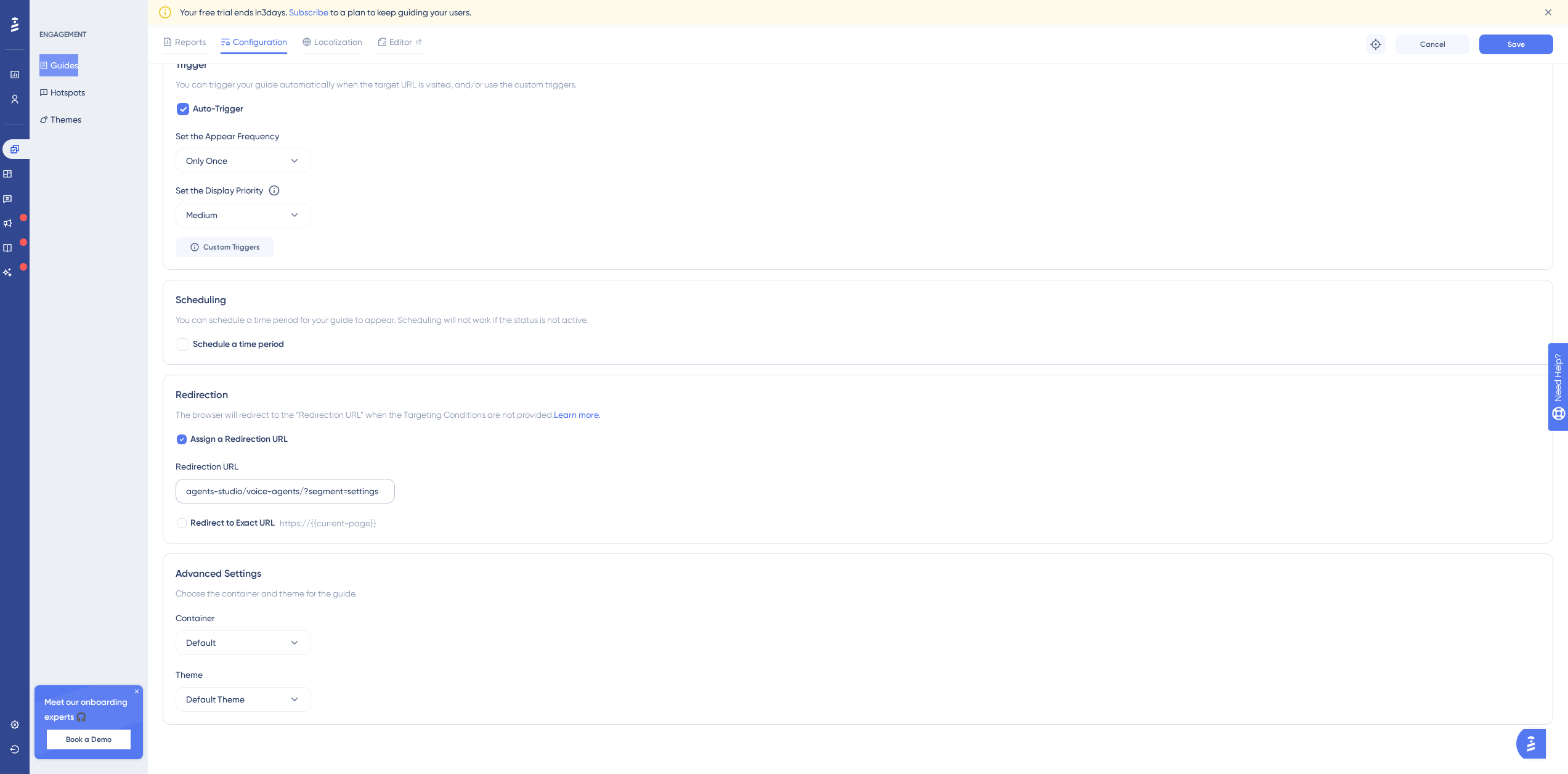
drag, startPoint x: 385, startPoint y: 492, endPoint x: 300, endPoint y: 489, distance: 85.1
click at [300, 489] on label "agents-studio/voice-agents/?segment=settings" at bounding box center [285, 491] width 219 height 25
click at [300, 489] on input "agents-studio/voice-agents/?segment=settings" at bounding box center [285, 492] width 199 height 14
click at [305, 491] on input "agents-studio/voice-agents/?segment=settings" at bounding box center [285, 492] width 199 height 14
drag, startPoint x: 382, startPoint y: 490, endPoint x: 306, endPoint y: 494, distance: 76.1
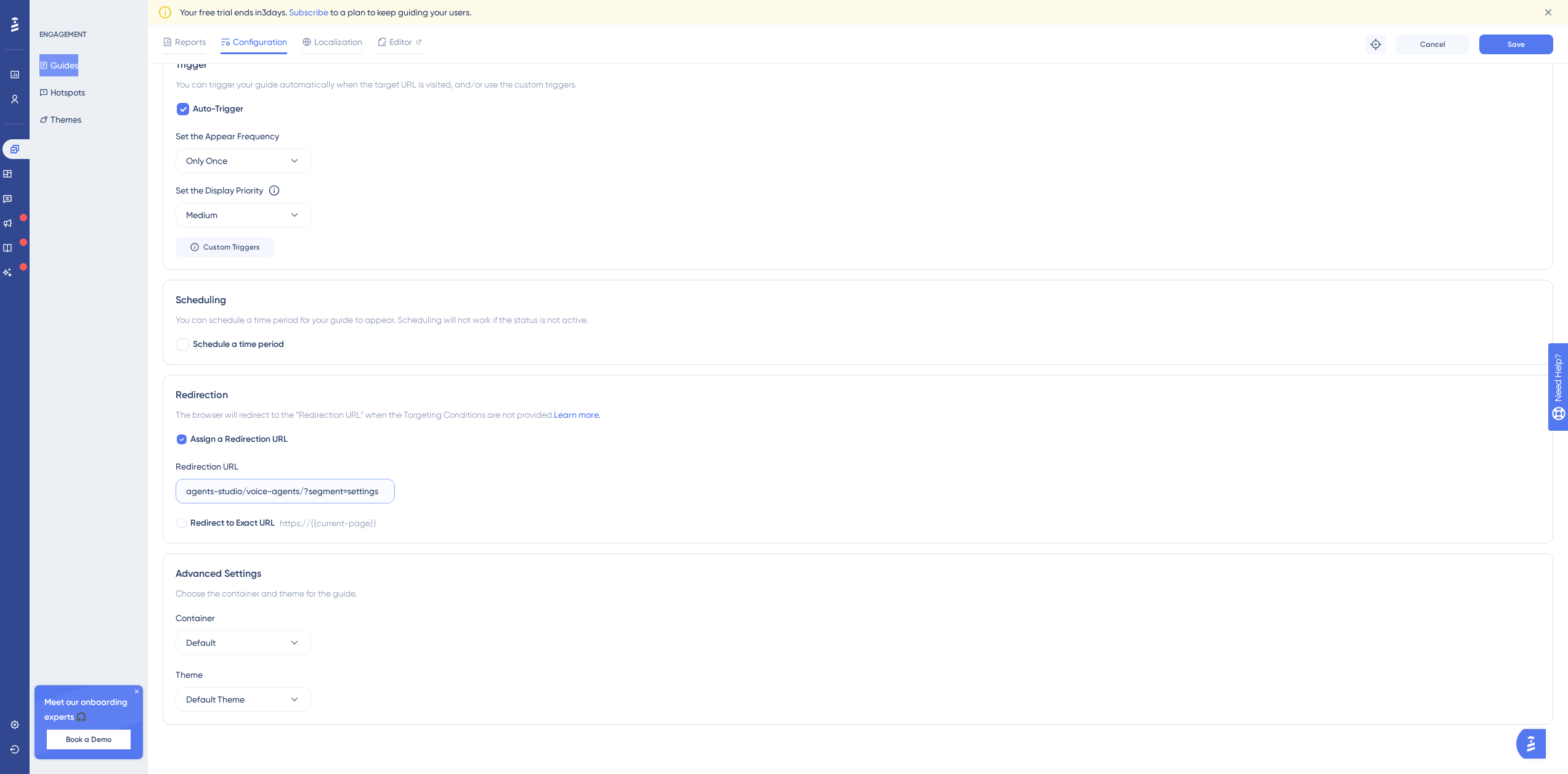
click at [306, 494] on input "agents-studio/voice-agents/?segment=settings" at bounding box center [285, 492] width 199 height 14
click at [380, 492] on input "agents-studio/voice-agents/?segment=settings" at bounding box center [285, 492] width 199 height 14
drag, startPoint x: 384, startPoint y: 490, endPoint x: 45, endPoint y: 473, distance: 339.4
click at [148, 473] on div "Performance Users Engagement Widgets Feedback Product Updates Knowledge Base AI…" at bounding box center [858, 52] width 1420 height 1404
paste input "[URL]"
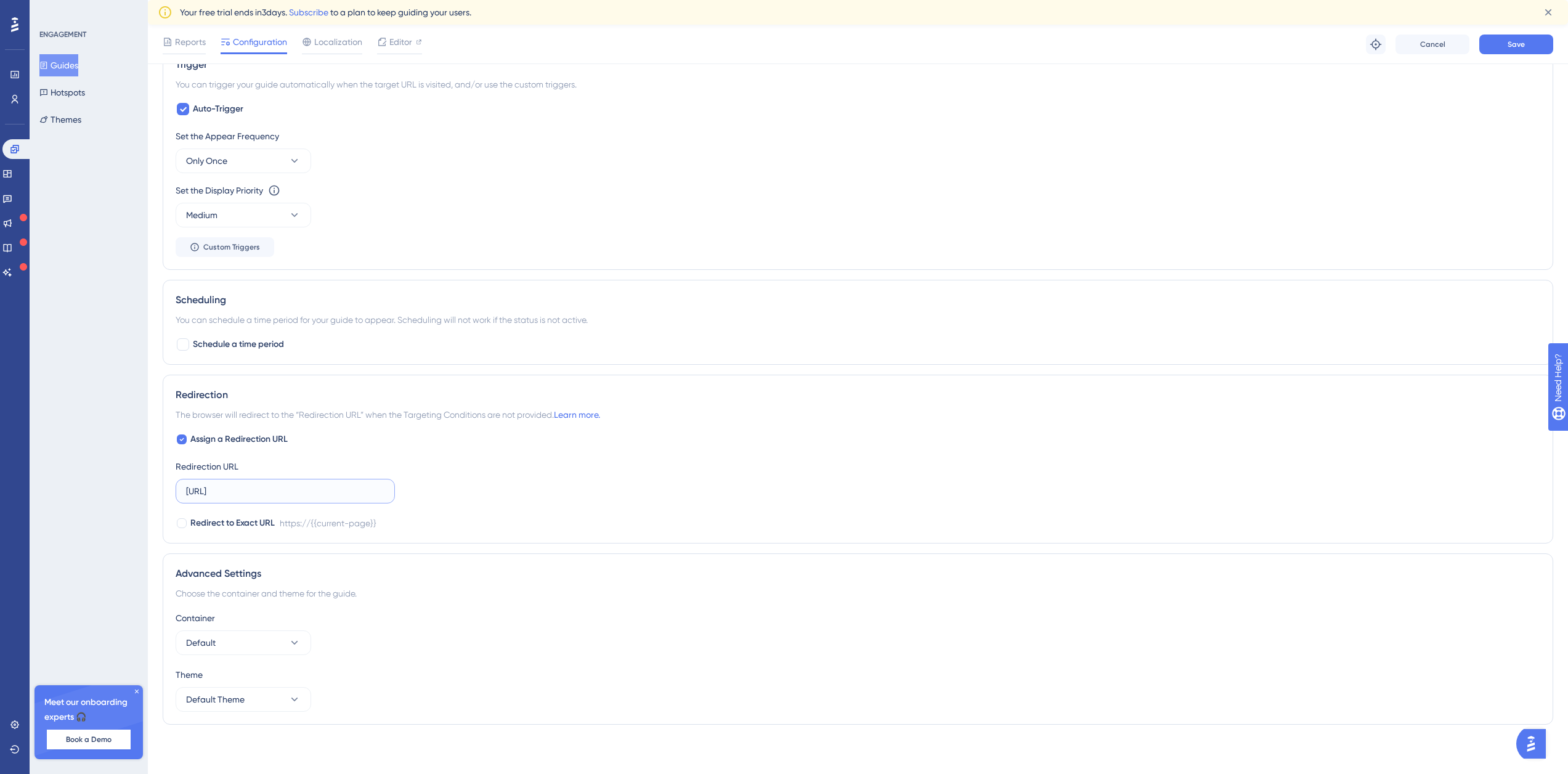
scroll to position [0, 3]
type input "[URL]"
click at [522, 514] on div "Assign a Redirection URL Redirection URL [URL] Redirect to Exact URL https://{{…" at bounding box center [858, 481] width 1365 height 99
click at [371, 492] on input "[URL]" at bounding box center [285, 492] width 199 height 14
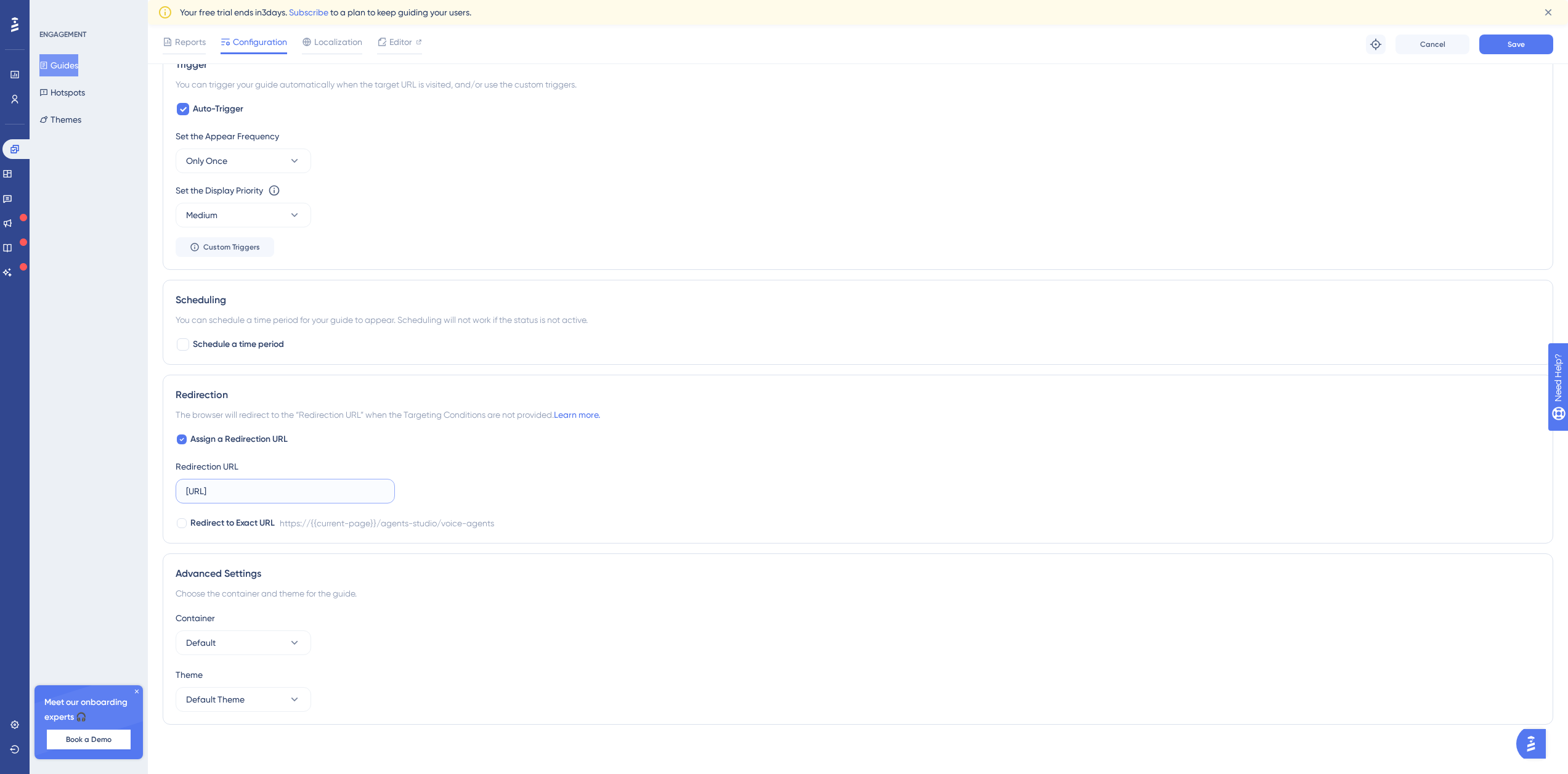
scroll to position [0, 3]
click at [208, 519] on span "Redirect to Exact URL" at bounding box center [232, 523] width 84 height 15
click at [185, 525] on div at bounding box center [181, 523] width 9 height 9
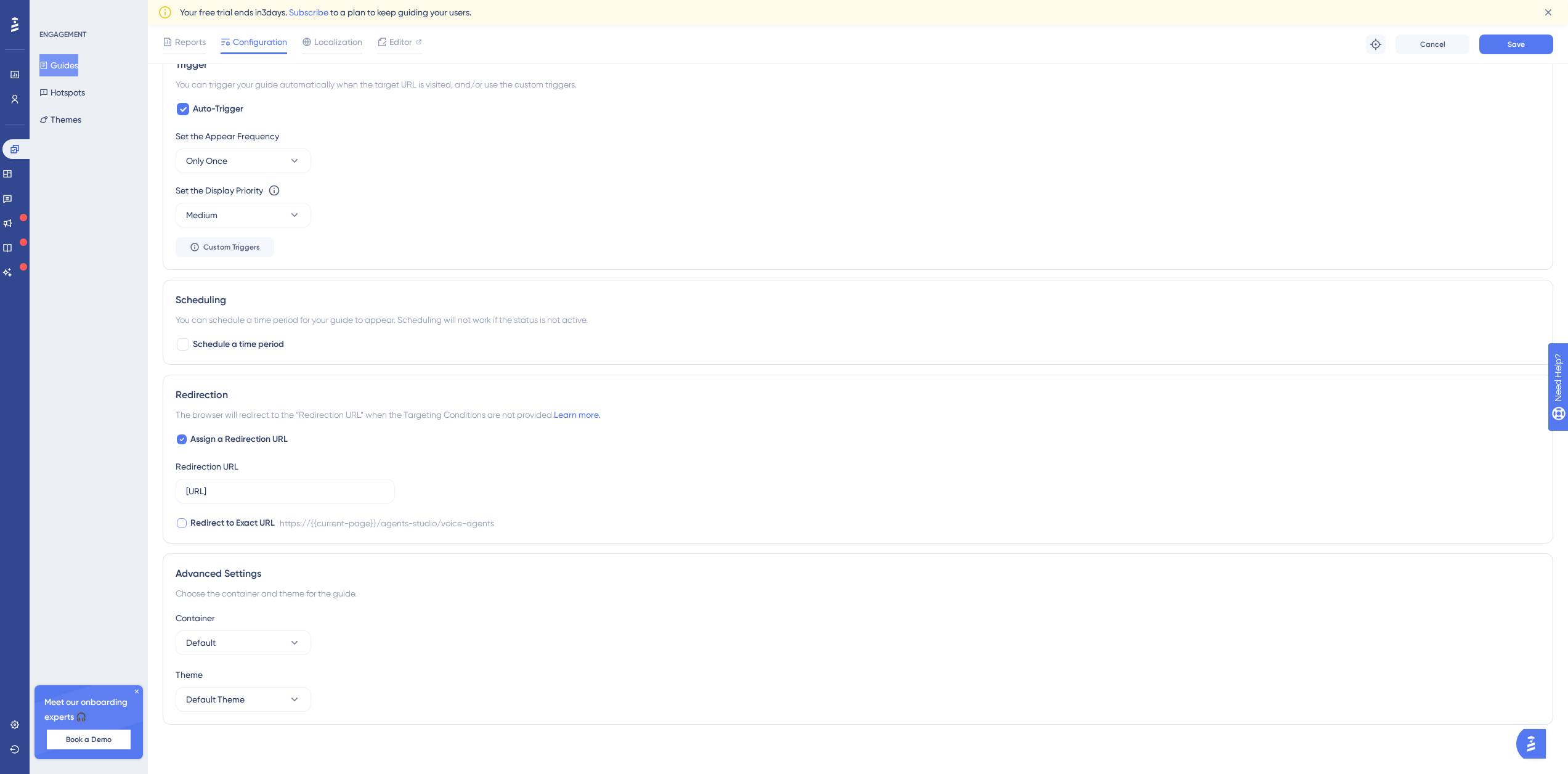
checkbox input "true"
click at [1516, 50] on button "Save" at bounding box center [1516, 44] width 74 height 20
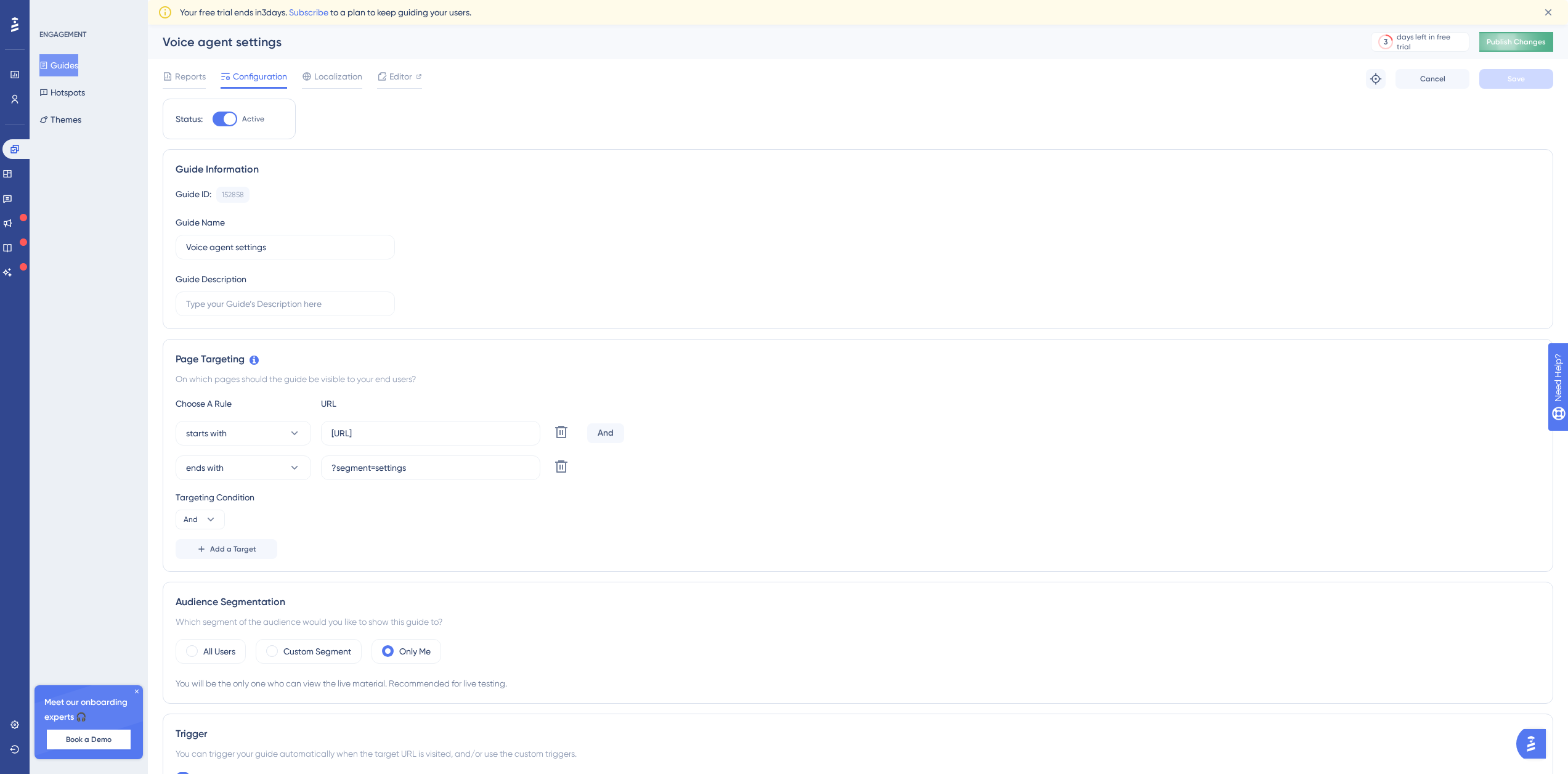
click at [1516, 42] on span "Publish Changes" at bounding box center [1516, 41] width 59 height 9
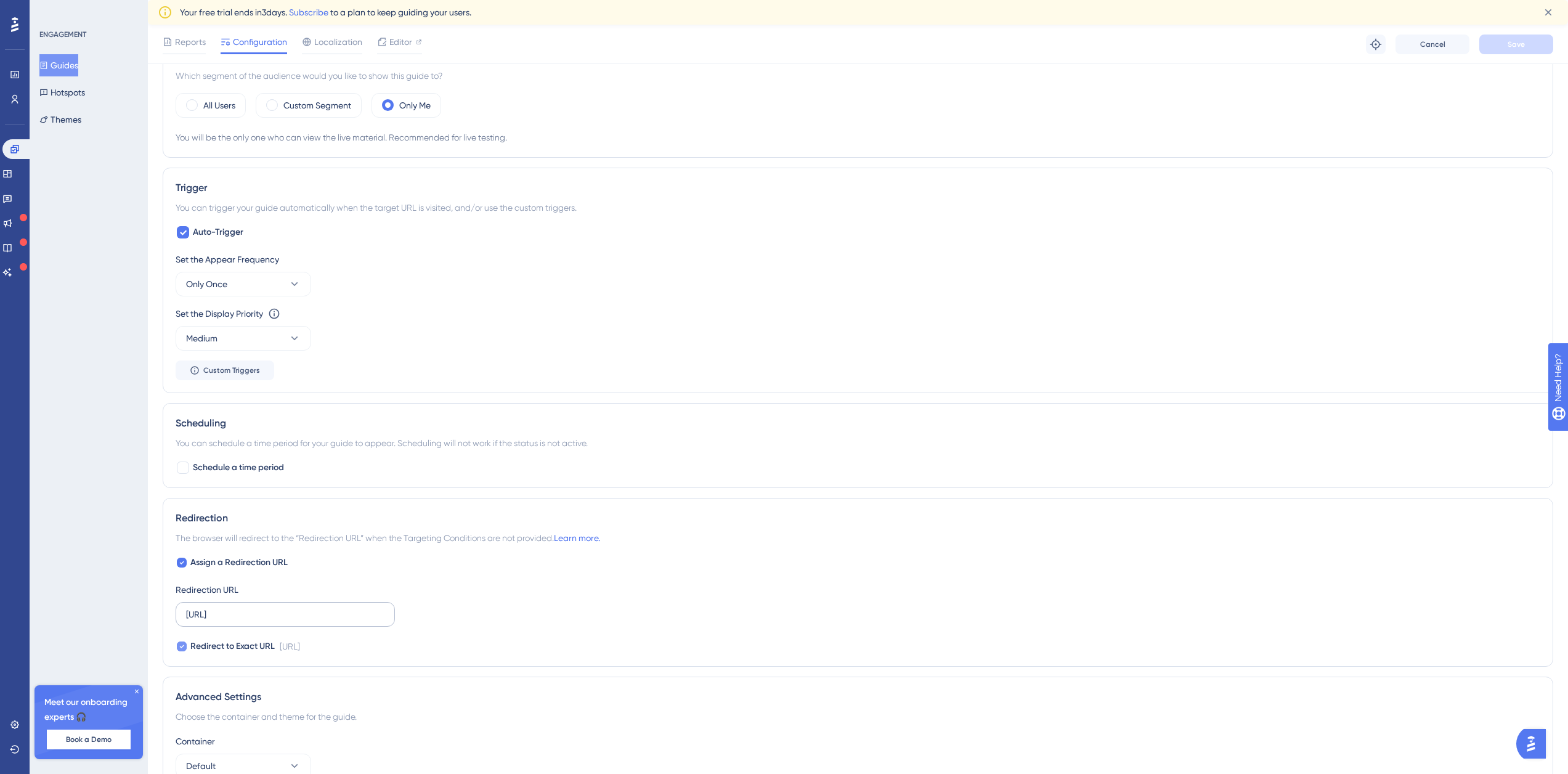
scroll to position [674, 0]
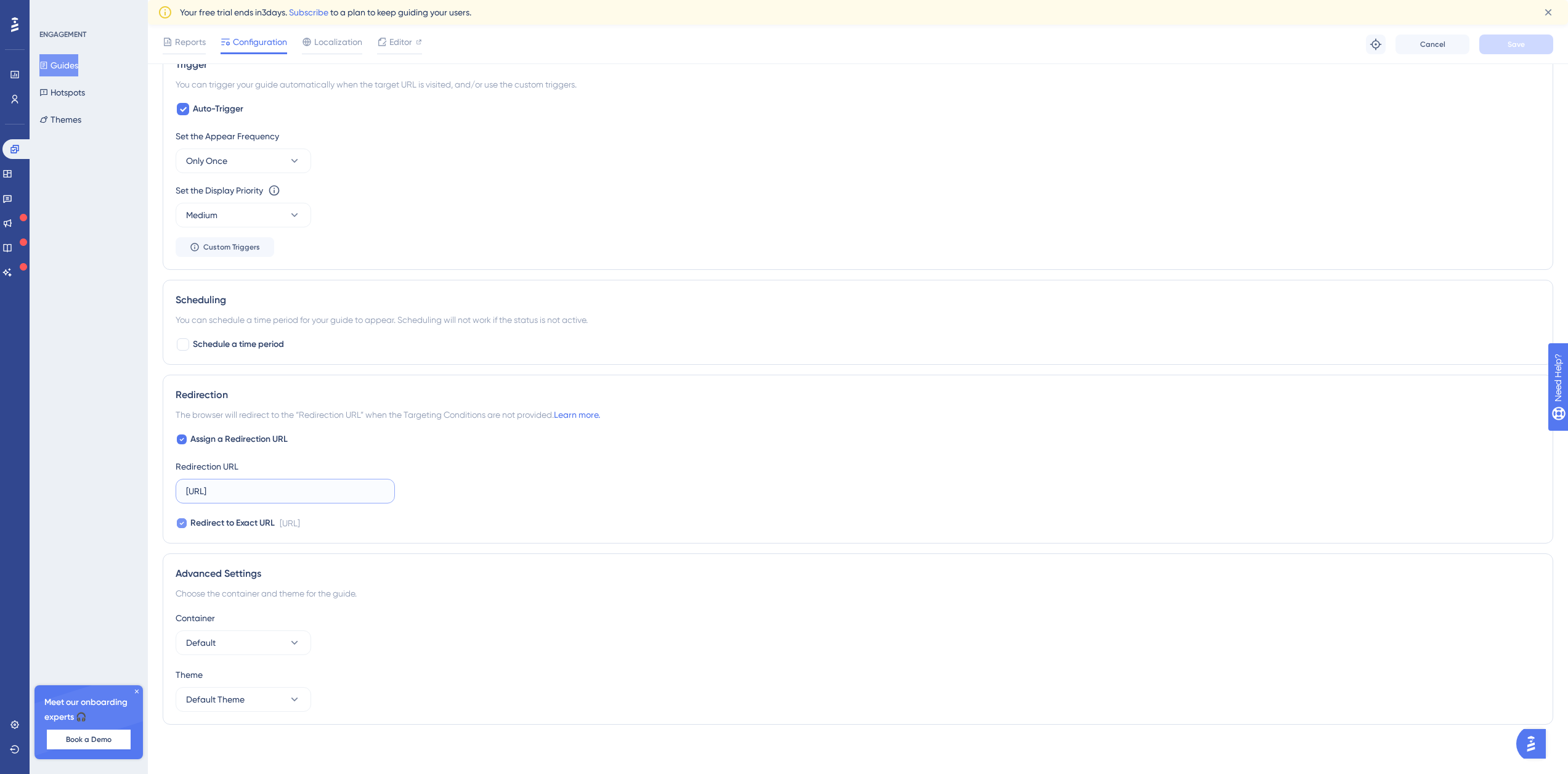
click at [214, 489] on input "[URL]" at bounding box center [285, 492] width 199 height 14
drag, startPoint x: 184, startPoint y: 492, endPoint x: 450, endPoint y: 490, distance: 266.0
click at [450, 490] on div "Assign a Redirection URL Redirection URL [URL] Redirect to Exact URL [URL]" at bounding box center [858, 481] width 1365 height 99
click at [375, 489] on input "[URL]" at bounding box center [285, 492] width 199 height 14
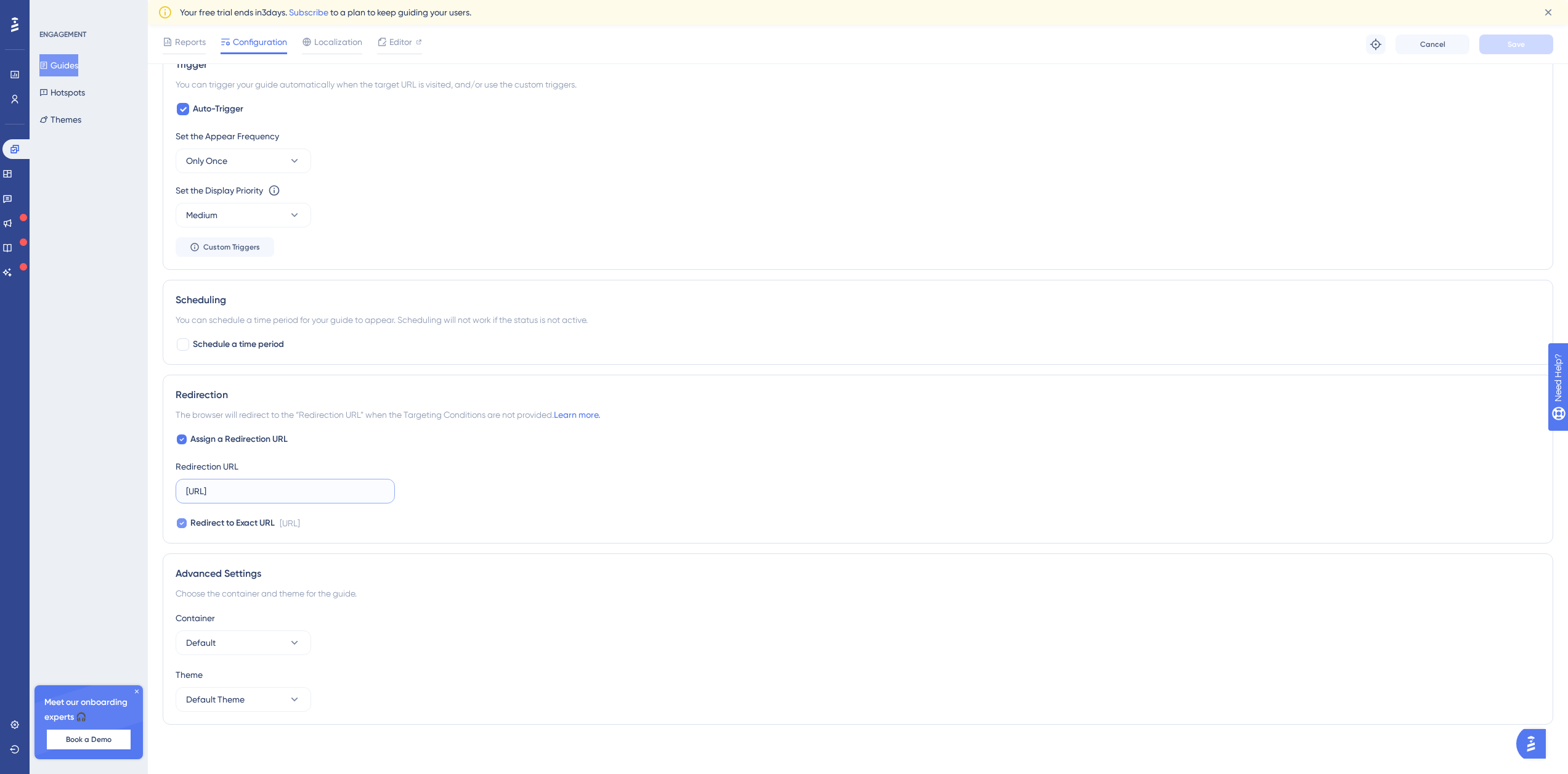
drag, startPoint x: 186, startPoint y: 489, endPoint x: 474, endPoint y: 478, distance: 288.2
click at [474, 478] on div "Assign a Redirection URL Redirection URL [URL] Redirect to Exact URL [URL]" at bounding box center [858, 481] width 1365 height 99
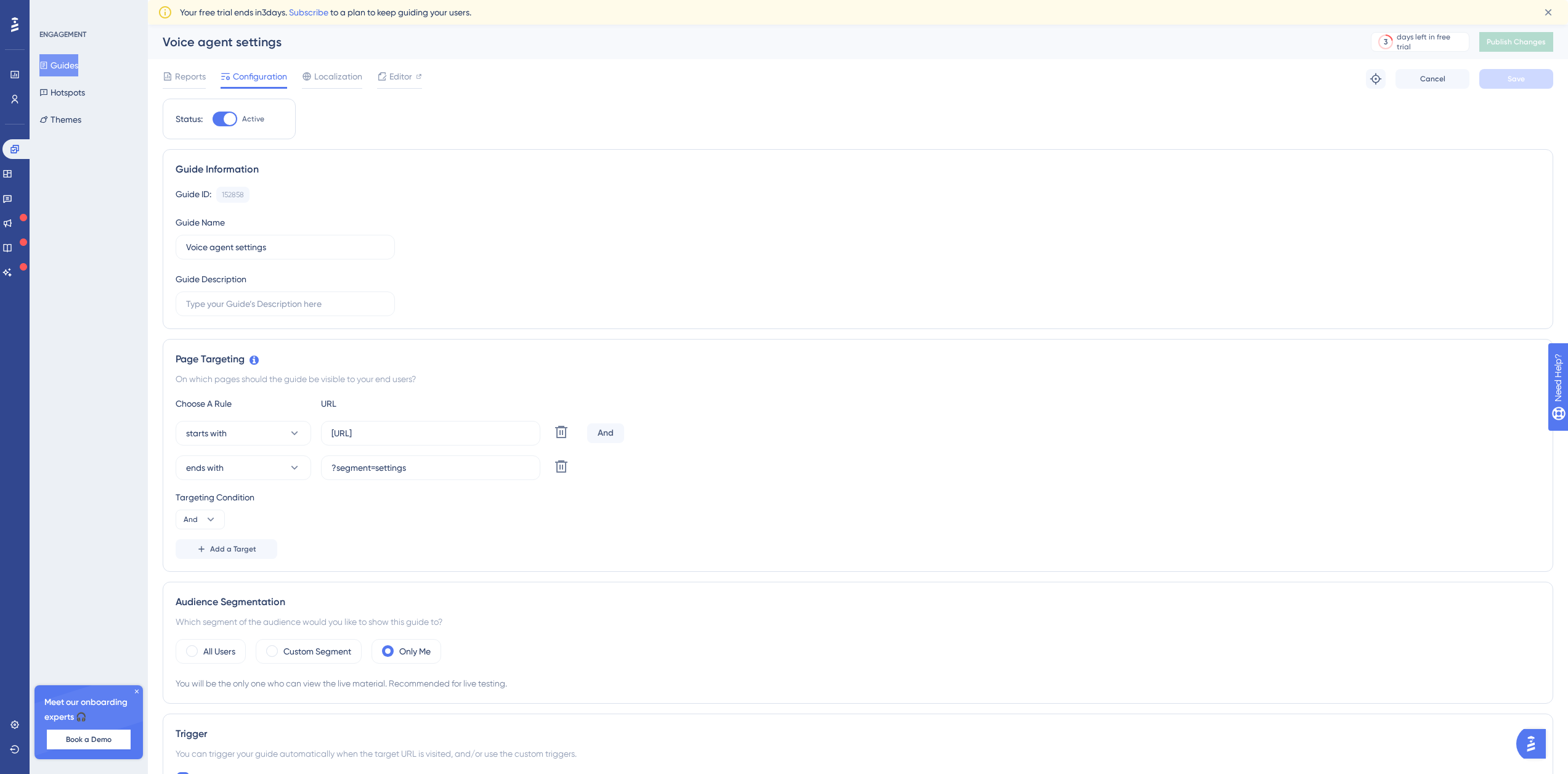
click at [77, 64] on button "Guides" at bounding box center [59, 65] width 39 height 22
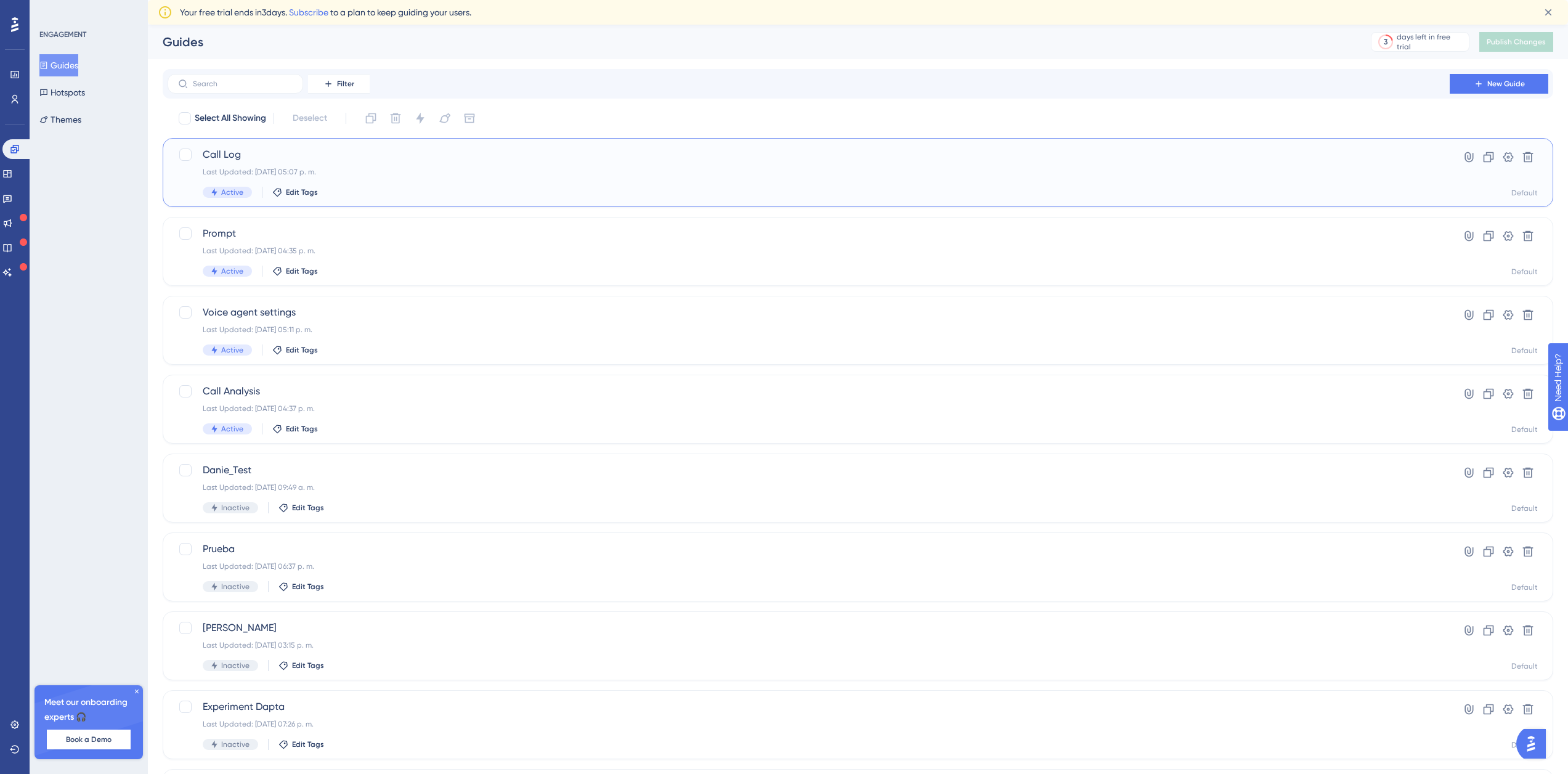
click at [373, 162] on div "Call Log Last Updated: [DATE] 05:07 p. m. Active Edit Tags" at bounding box center [809, 172] width 1212 height 51
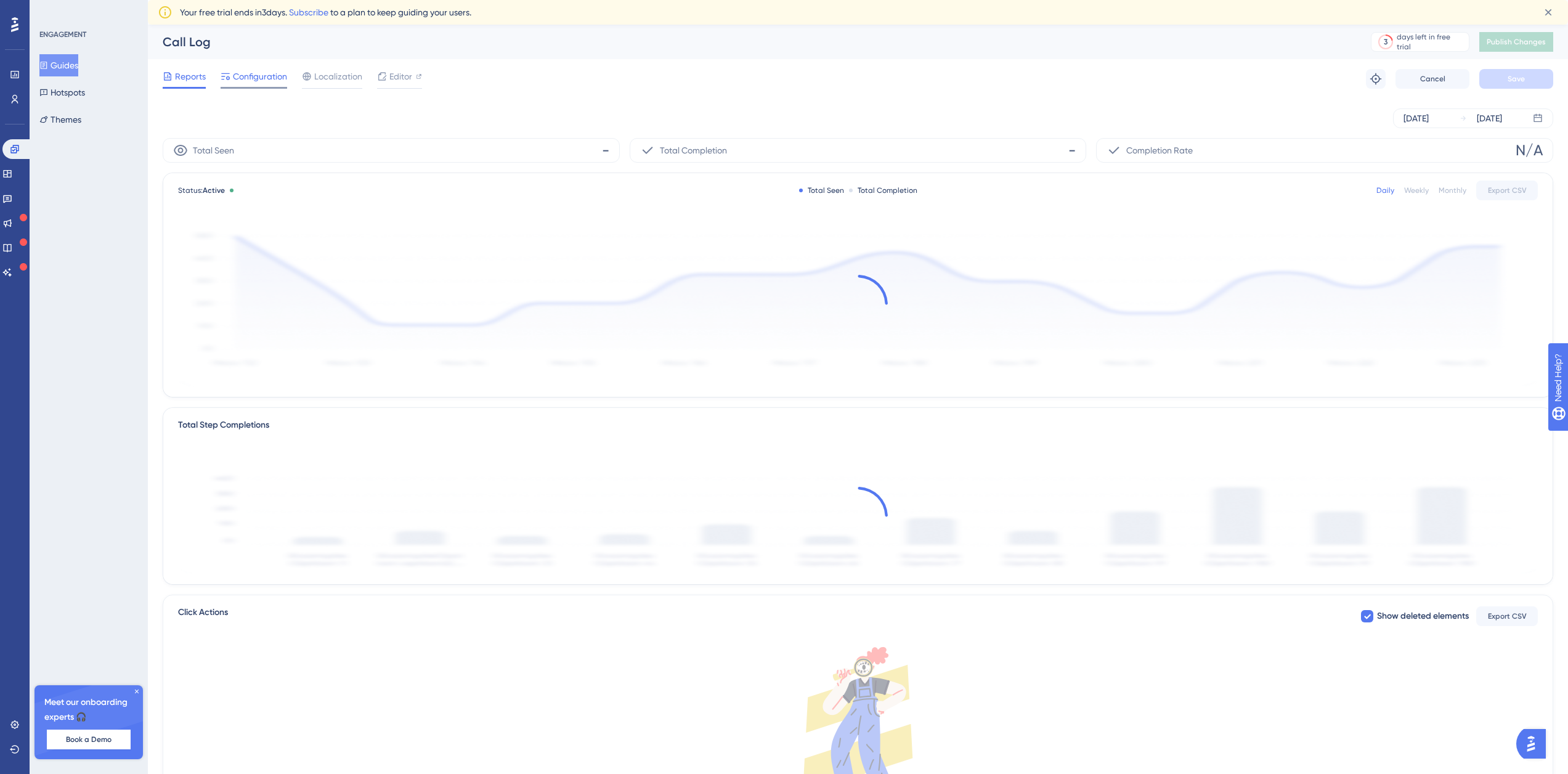
click at [270, 73] on span "Configuration" at bounding box center [260, 76] width 54 height 15
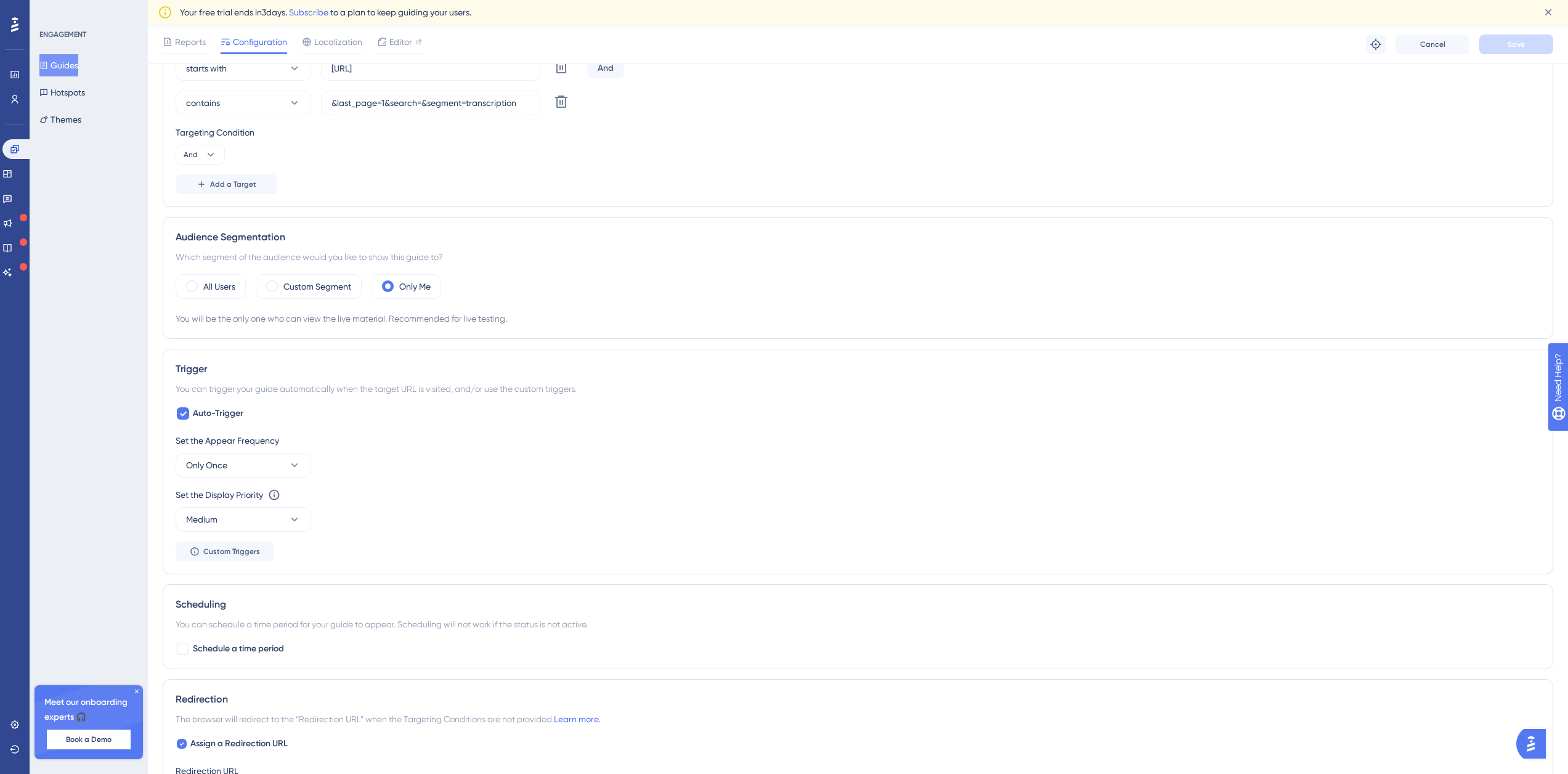
scroll to position [674, 0]
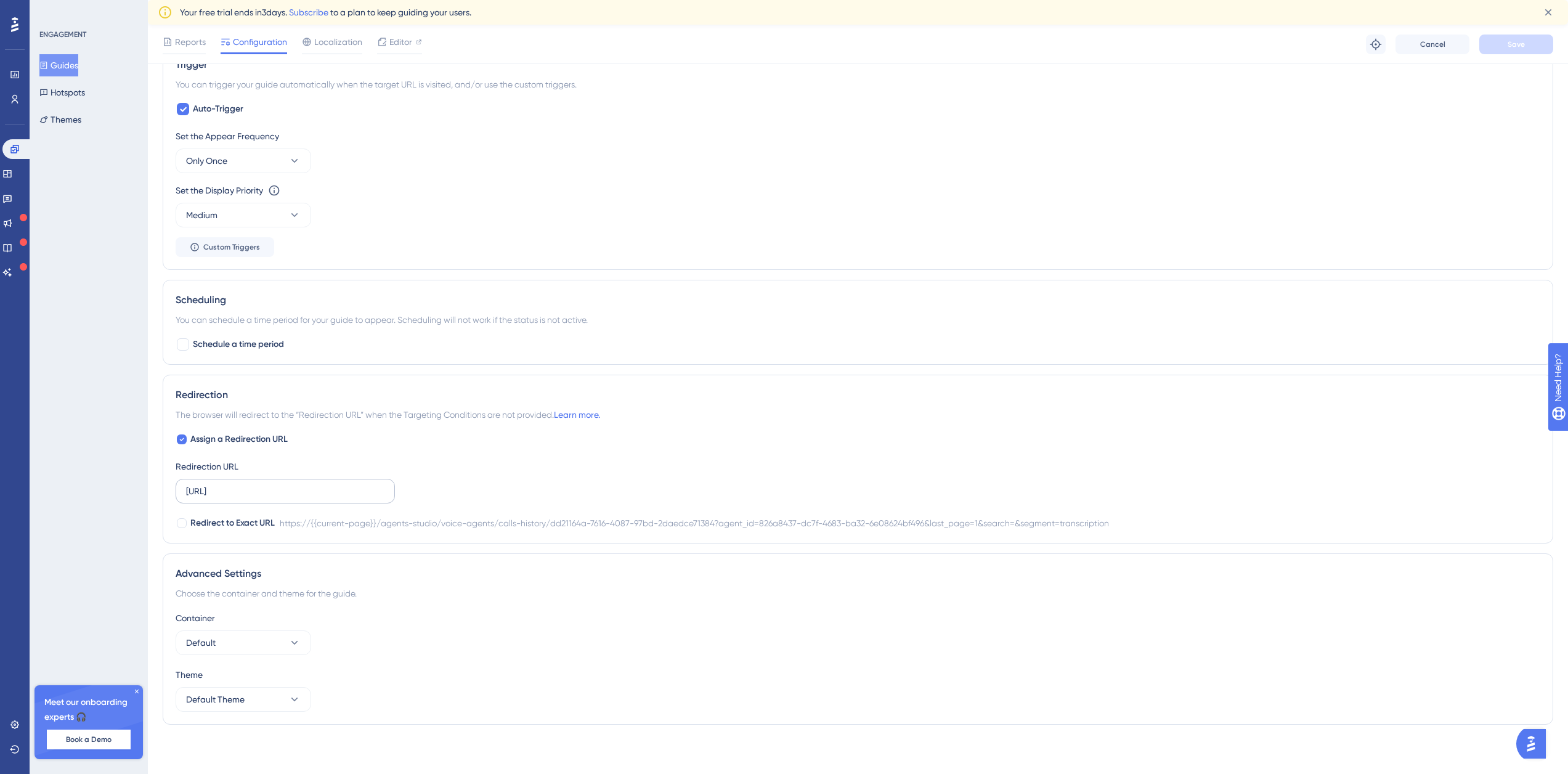
click at [185, 486] on label "[URL]" at bounding box center [285, 491] width 219 height 25
click at [186, 486] on input "[URL]" at bounding box center [285, 492] width 199 height 14
drag, startPoint x: 238, startPoint y: 467, endPoint x: 188, endPoint y: 498, distance: 58.8
click at [188, 498] on label "[URL]" at bounding box center [285, 491] width 219 height 25
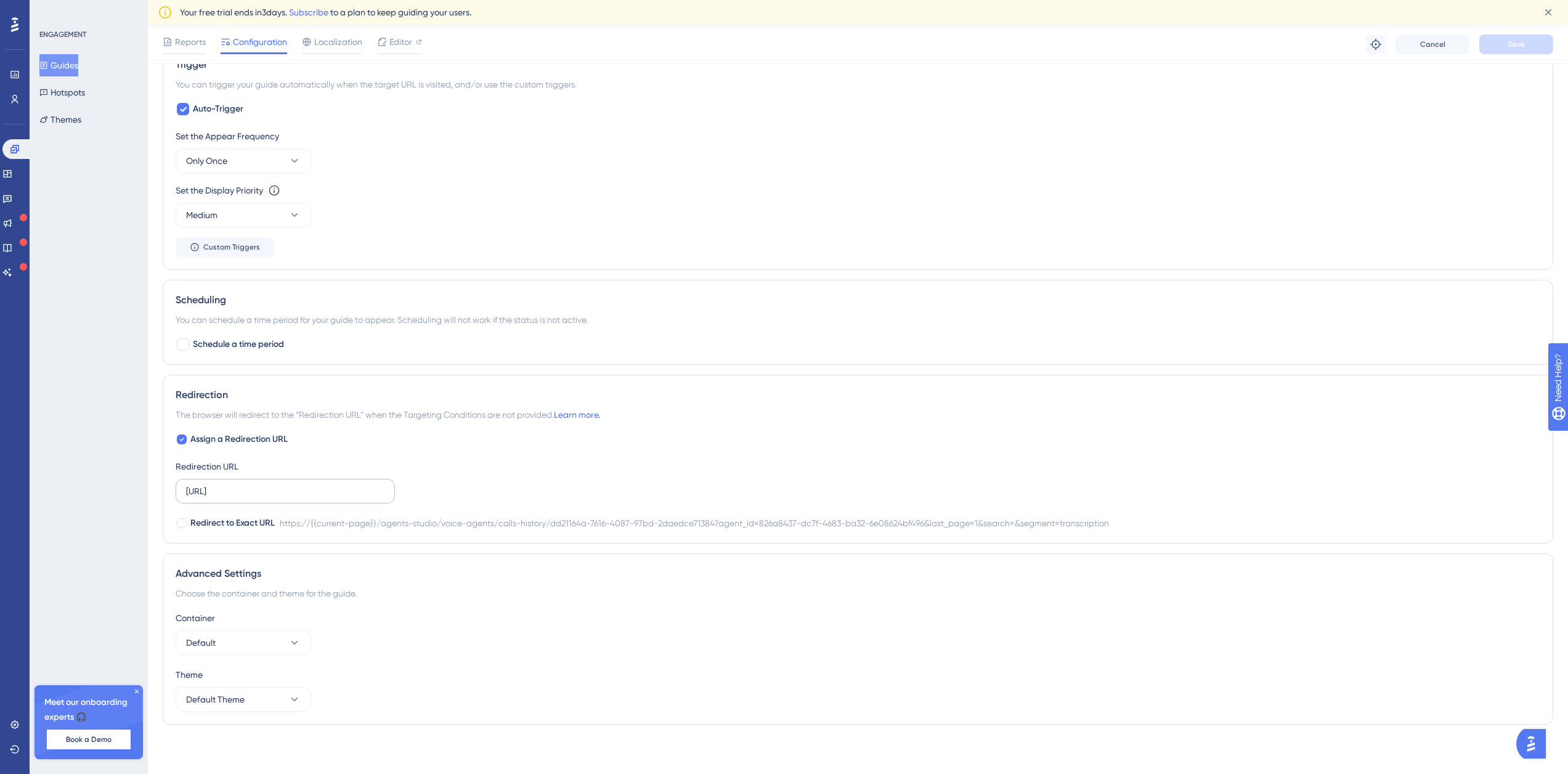
click at [199, 499] on label "[URL]" at bounding box center [285, 491] width 219 height 25
click at [199, 498] on input "[URL]" at bounding box center [285, 492] width 199 height 14
click at [225, 487] on input "[URL]" at bounding box center [285, 492] width 199 height 14
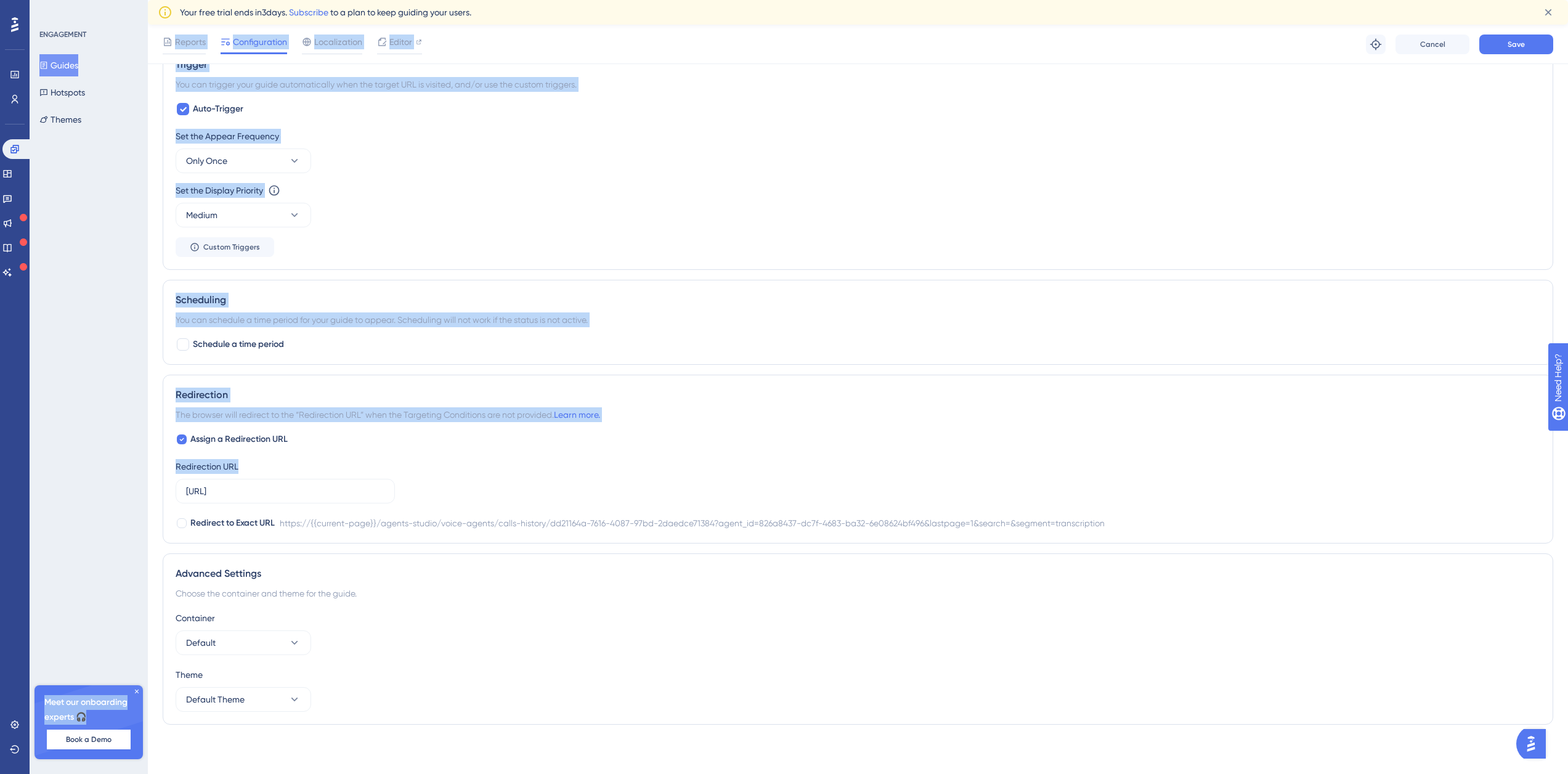
scroll to position [0, 0]
drag, startPoint x: 121, startPoint y: 487, endPoint x: 0, endPoint y: 498, distance: 121.5
click at [148, 498] on div "Performance Users Engagement Widgets Feedback Product Updates Knowledge Base AI…" at bounding box center [858, 52] width 1420 height 1404
click at [332, 489] on input "[URL]" at bounding box center [285, 492] width 199 height 14
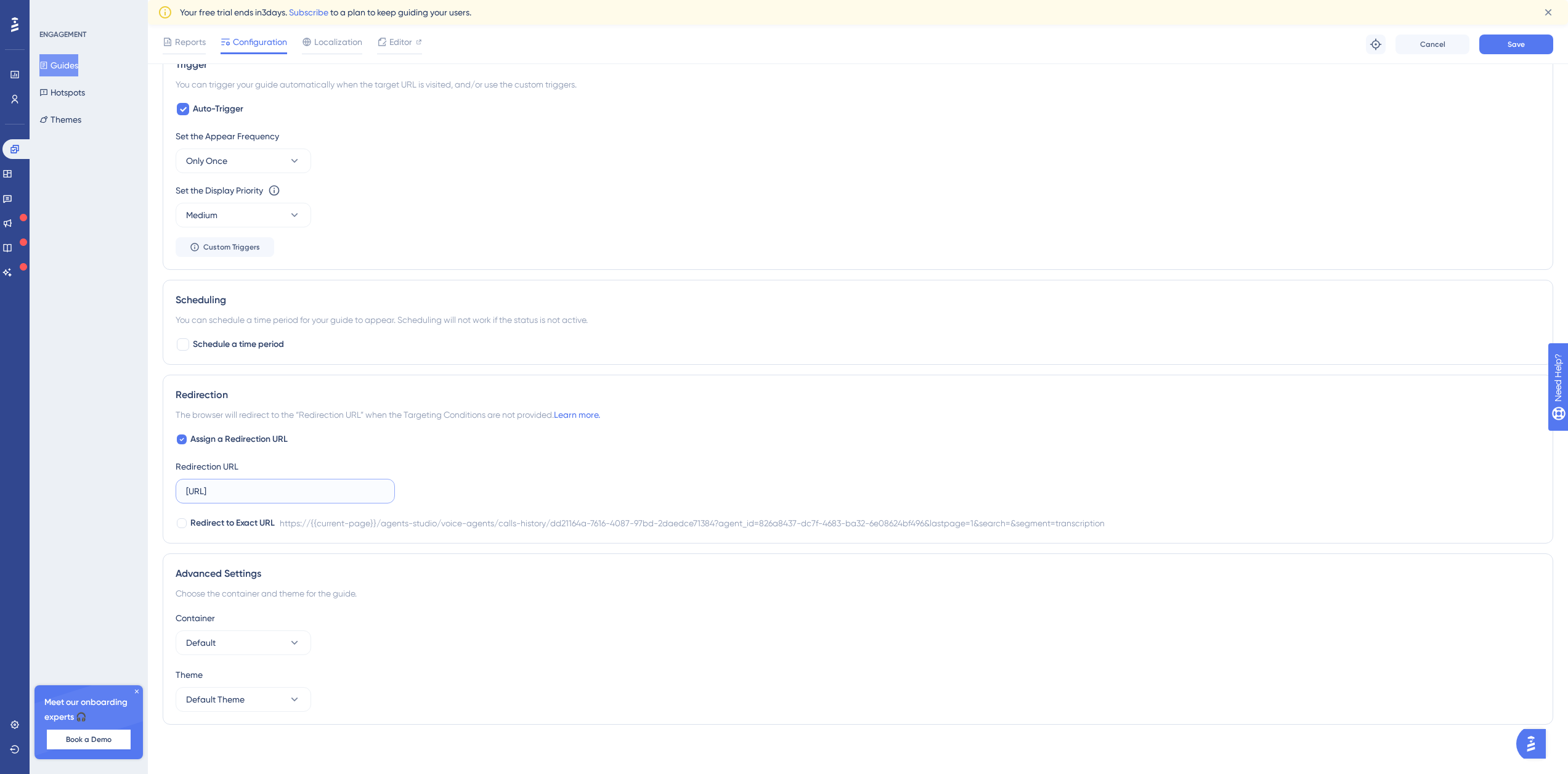
drag, startPoint x: 385, startPoint y: 494, endPoint x: 222, endPoint y: 487, distance: 163.2
click at [225, 487] on label "[URL]" at bounding box center [285, 491] width 219 height 25
drag, startPoint x: 185, startPoint y: 487, endPoint x: 406, endPoint y: 486, distance: 221.0
click at [406, 486] on div "Assign a Redirection URL Redirection URL https:/[URL] Redirect to Exact URL htt…" at bounding box center [858, 481] width 1365 height 99
click at [285, 484] on label "https:/[URL]" at bounding box center [285, 491] width 219 height 25
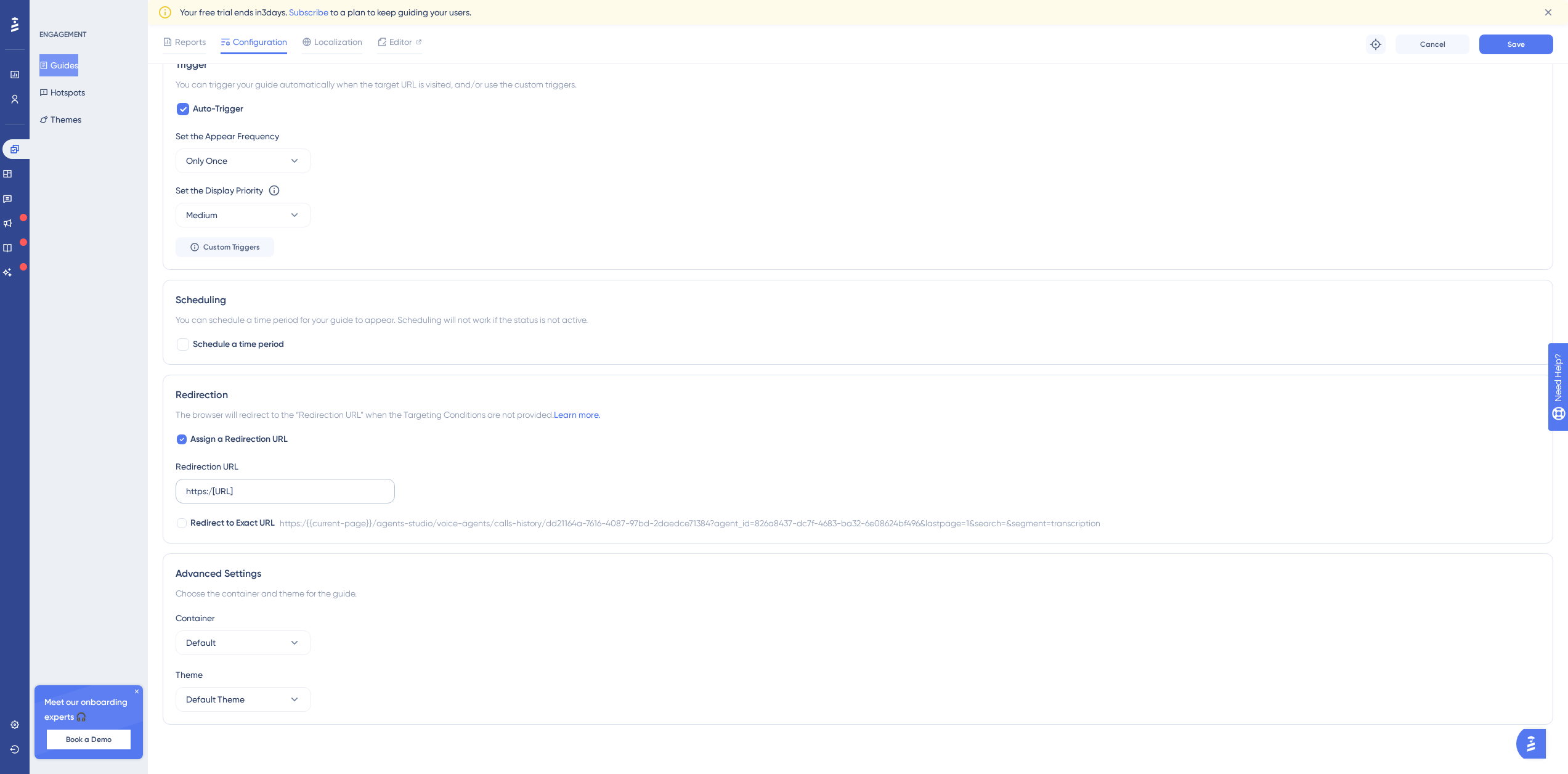
click at [285, 485] on input "https:/[URL]" at bounding box center [285, 492] width 199 height 14
drag, startPoint x: 189, startPoint y: 493, endPoint x: 458, endPoint y: 502, distance: 269.2
click at [468, 498] on div "Assign a Redirection URL Redirection URL https:/[URL] Redirect to Exact URL htt…" at bounding box center [858, 481] width 1365 height 99
type input "2-6e08624bf496&lastpage=1&search=&segment=transcription"
drag, startPoint x: 185, startPoint y: 489, endPoint x: 350, endPoint y: 491, distance: 165.0
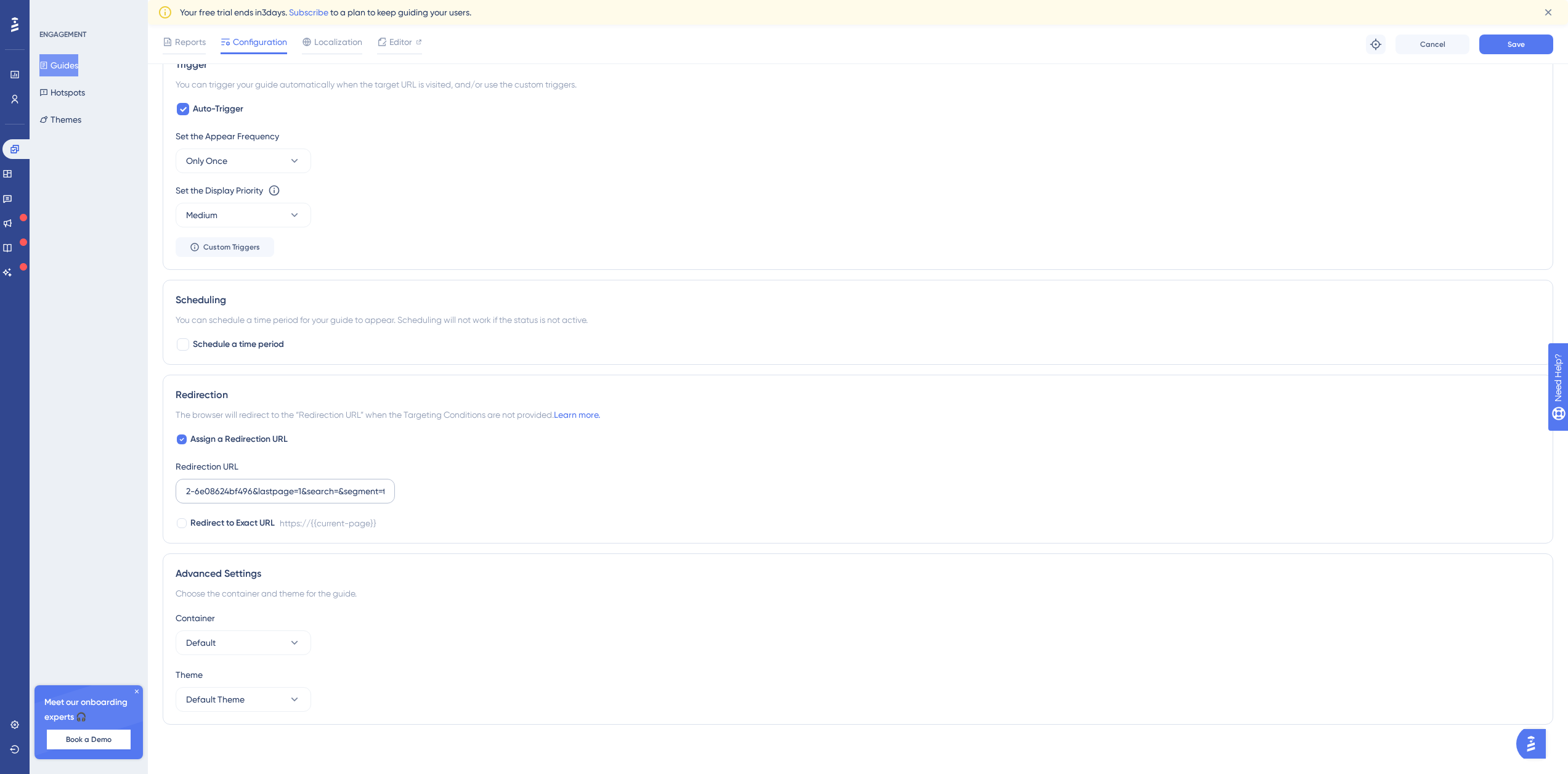
click at [350, 491] on label "2-6e08624bf496&lastpage=1&search=&segment=transcription" at bounding box center [285, 491] width 219 height 25
click at [350, 491] on input "2-6e08624bf496&lastpage=1&search=&segment=transcription" at bounding box center [285, 492] width 199 height 14
click at [204, 493] on input "2-6e08624bf496&lastpage=1&search=&segment=transcription" at bounding box center [285, 492] width 199 height 14
drag, startPoint x: 187, startPoint y: 489, endPoint x: 399, endPoint y: 490, distance: 212.0
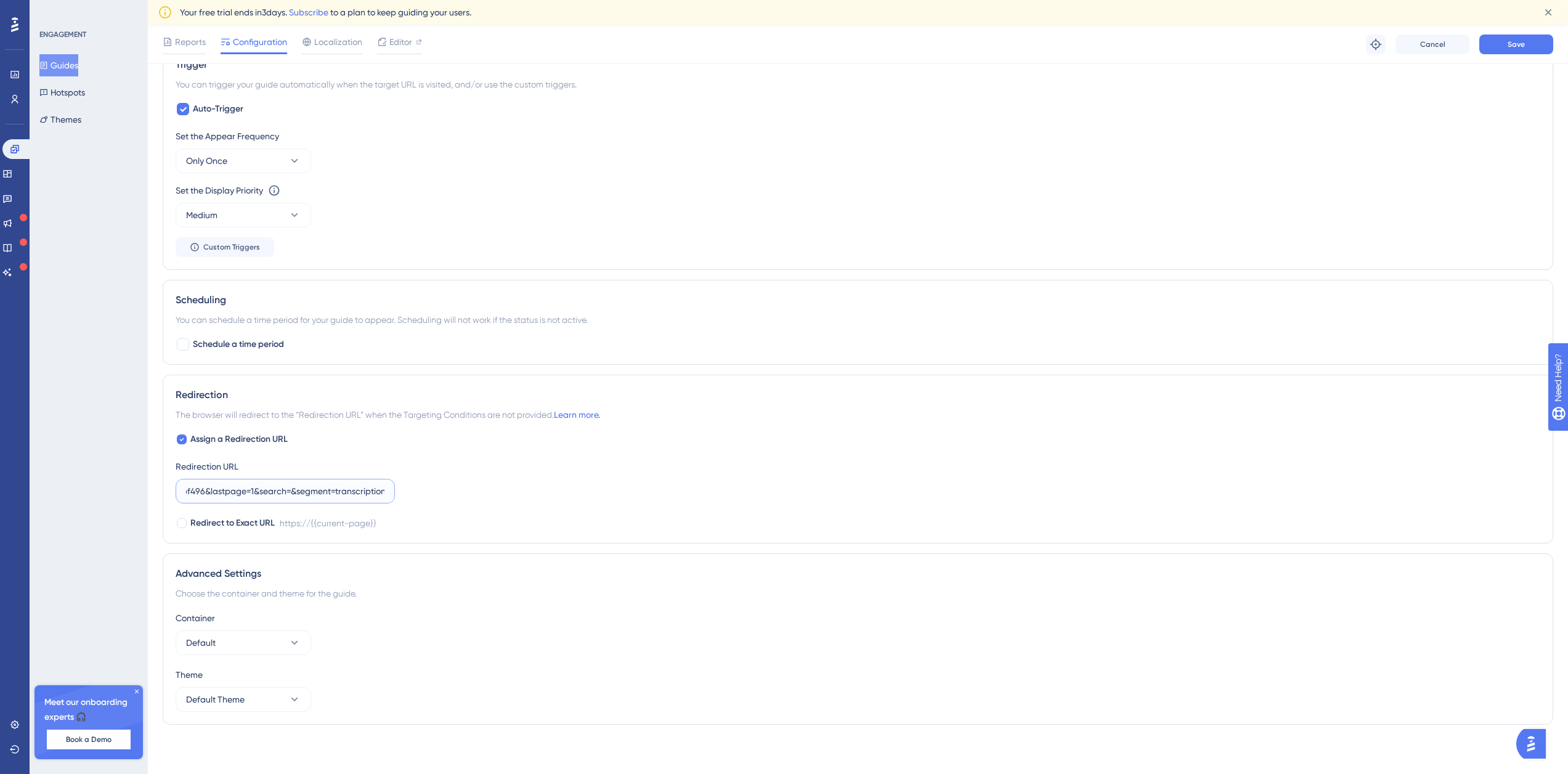
click at [399, 490] on div "Assign a Redirection URL Redirection URL 2-6e08624bf496&lastpage=1&search=&segm…" at bounding box center [858, 481] width 1365 height 99
paste input "[URL]"
type input "[URL]"
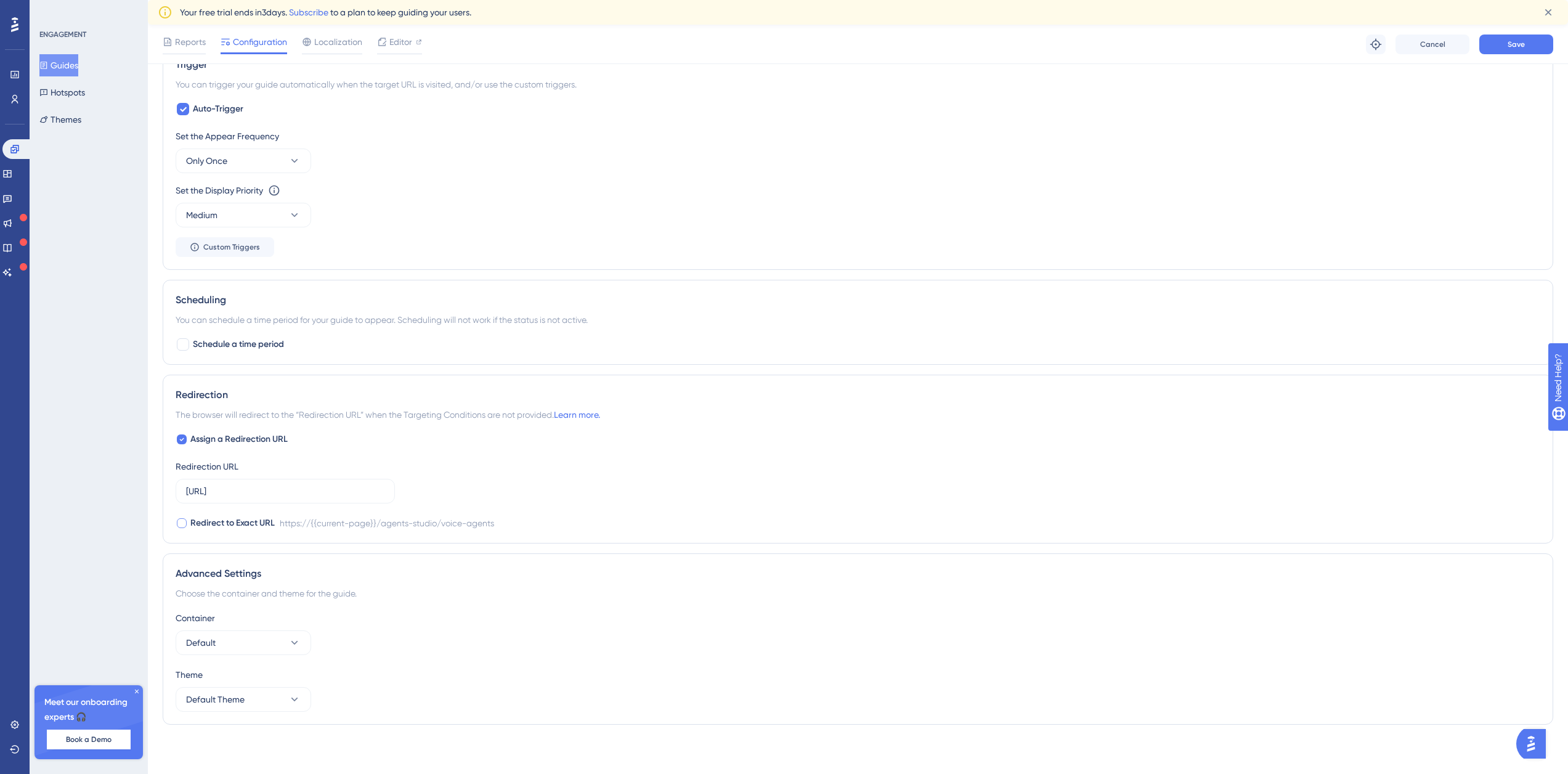
click at [206, 521] on span "Redirect to Exact URL" at bounding box center [232, 523] width 84 height 15
checkbox input "true"
click at [1506, 35] on button "Save" at bounding box center [1516, 44] width 74 height 20
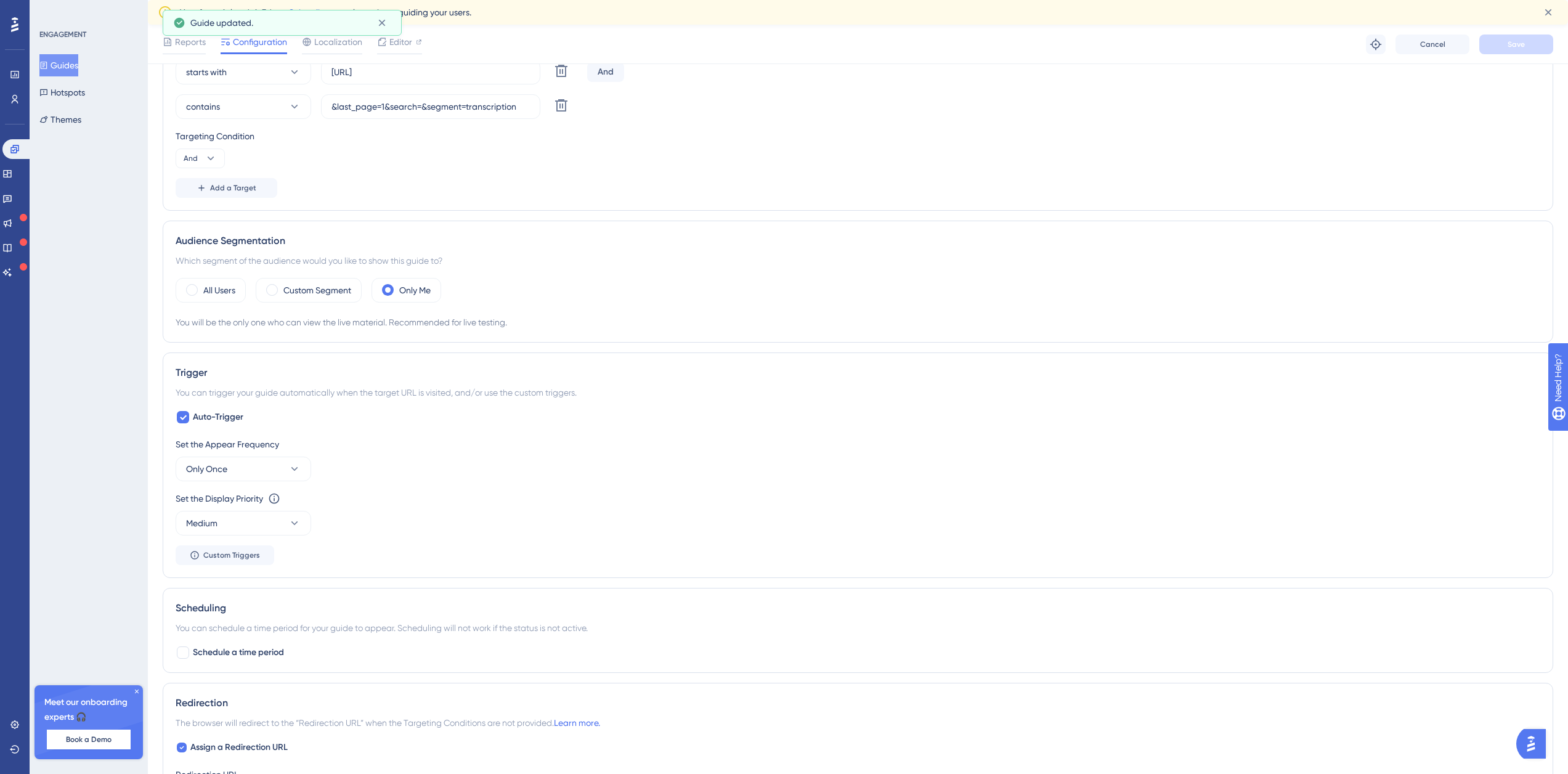
scroll to position [120, 0]
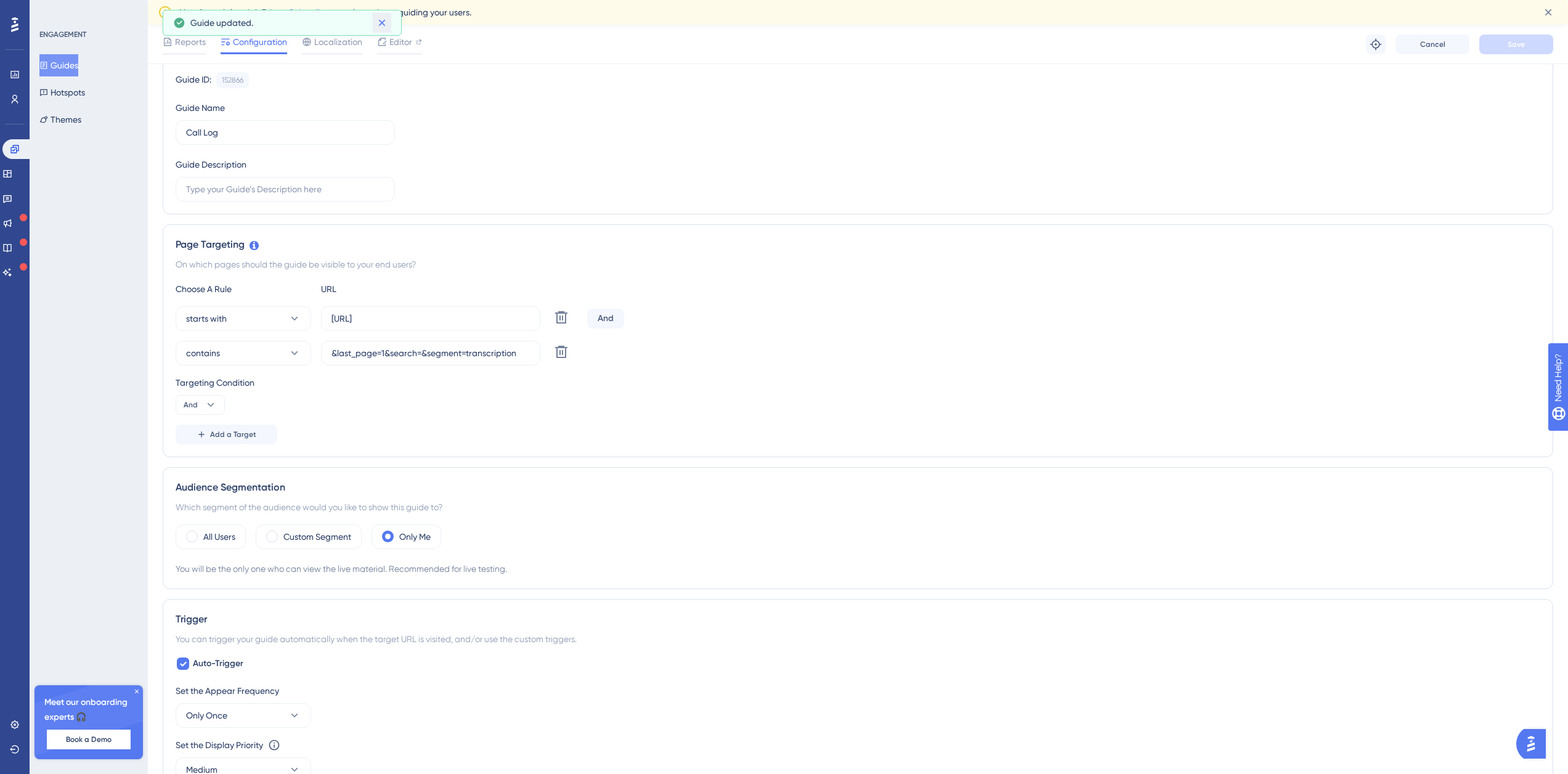
click at [389, 23] on button at bounding box center [381, 22] width 19 height 20
click at [78, 67] on button "Guides" at bounding box center [59, 65] width 39 height 22
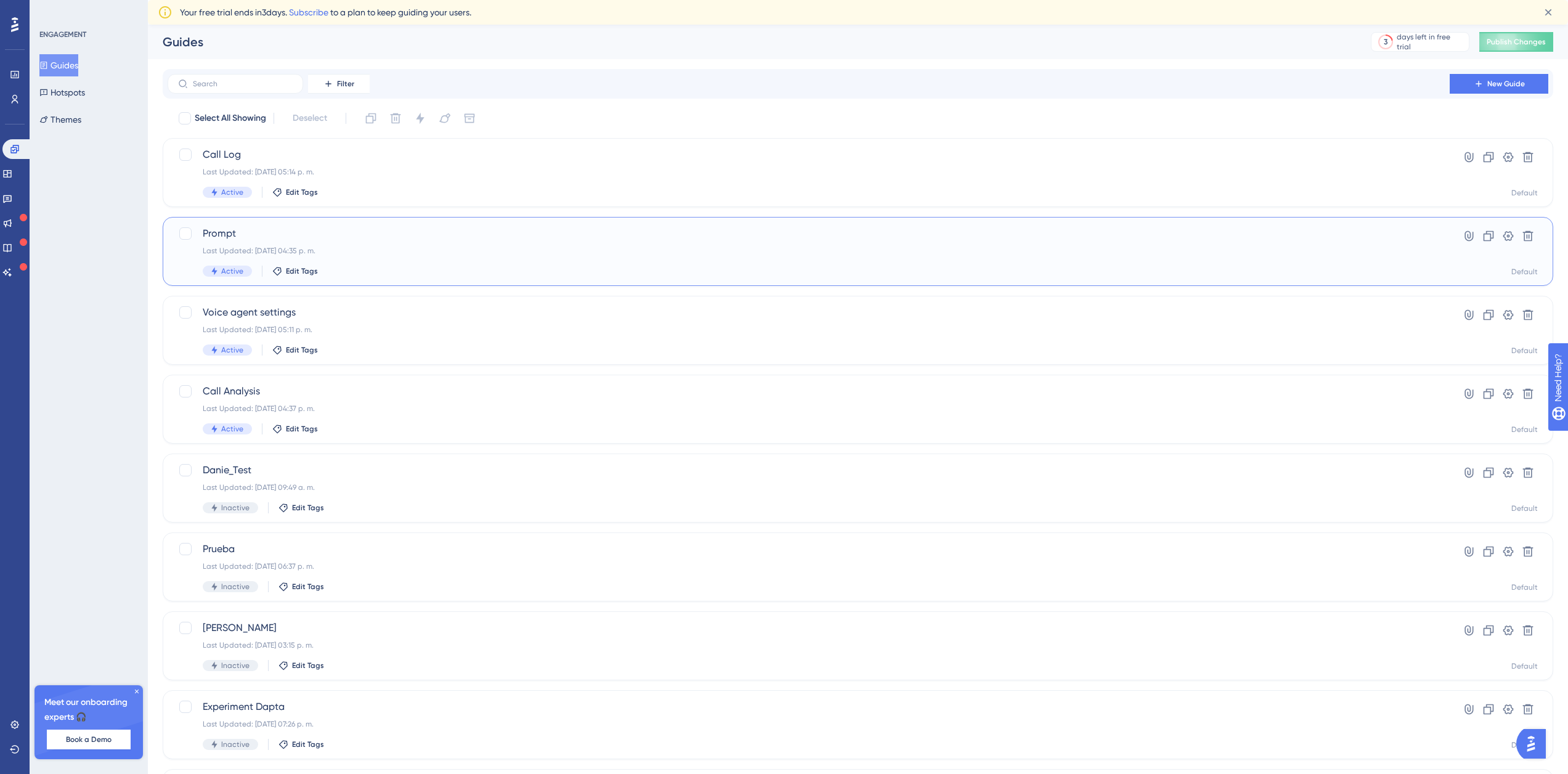
click at [363, 245] on div "Prompt Last Updated: [DATE] 04:35 p. m. Active Edit Tags" at bounding box center [809, 251] width 1212 height 51
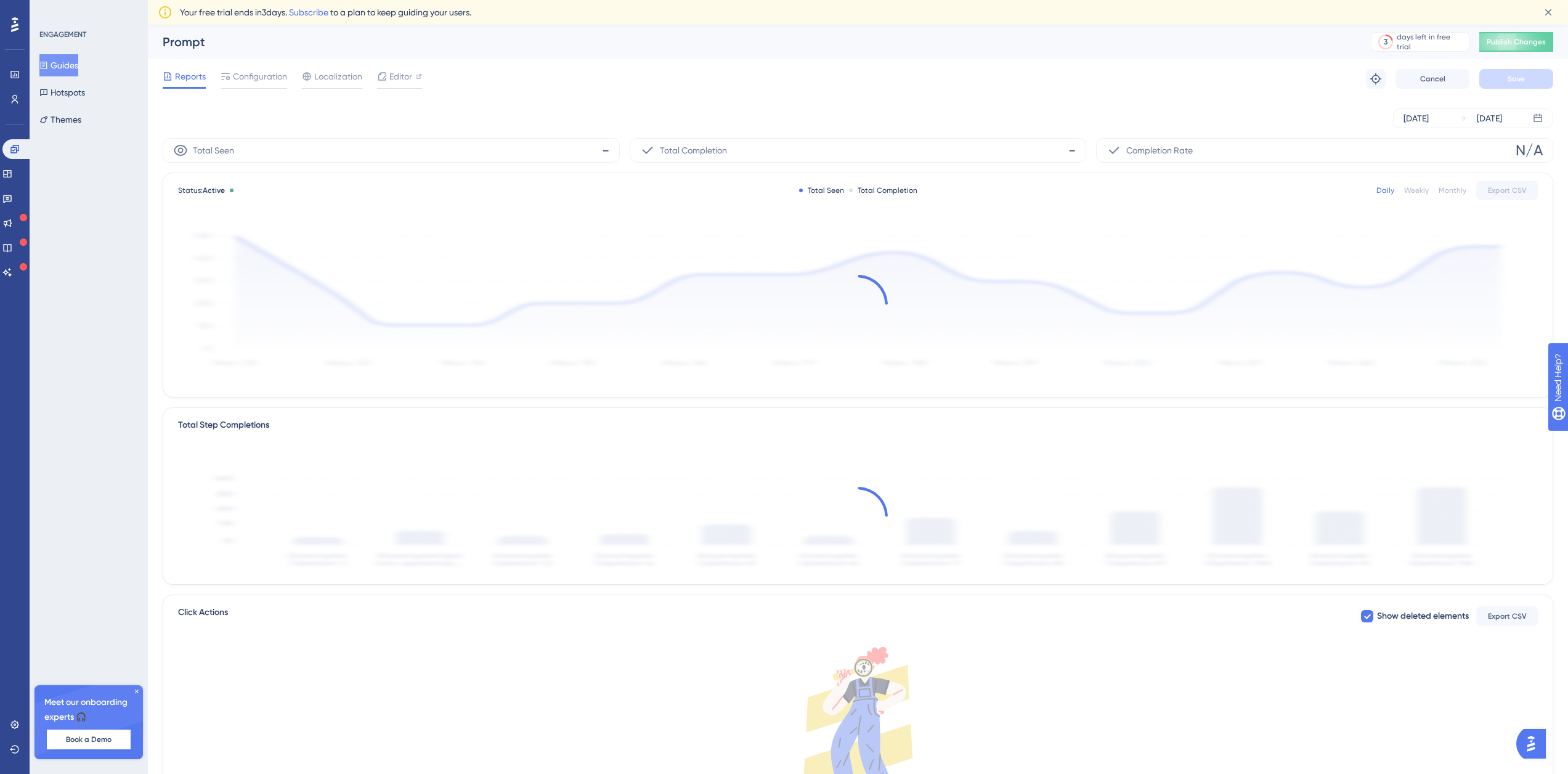
drag, startPoint x: 252, startPoint y: 71, endPoint x: 392, endPoint y: 298, distance: 266.7
click at [253, 71] on span "Configuration" at bounding box center [260, 76] width 54 height 15
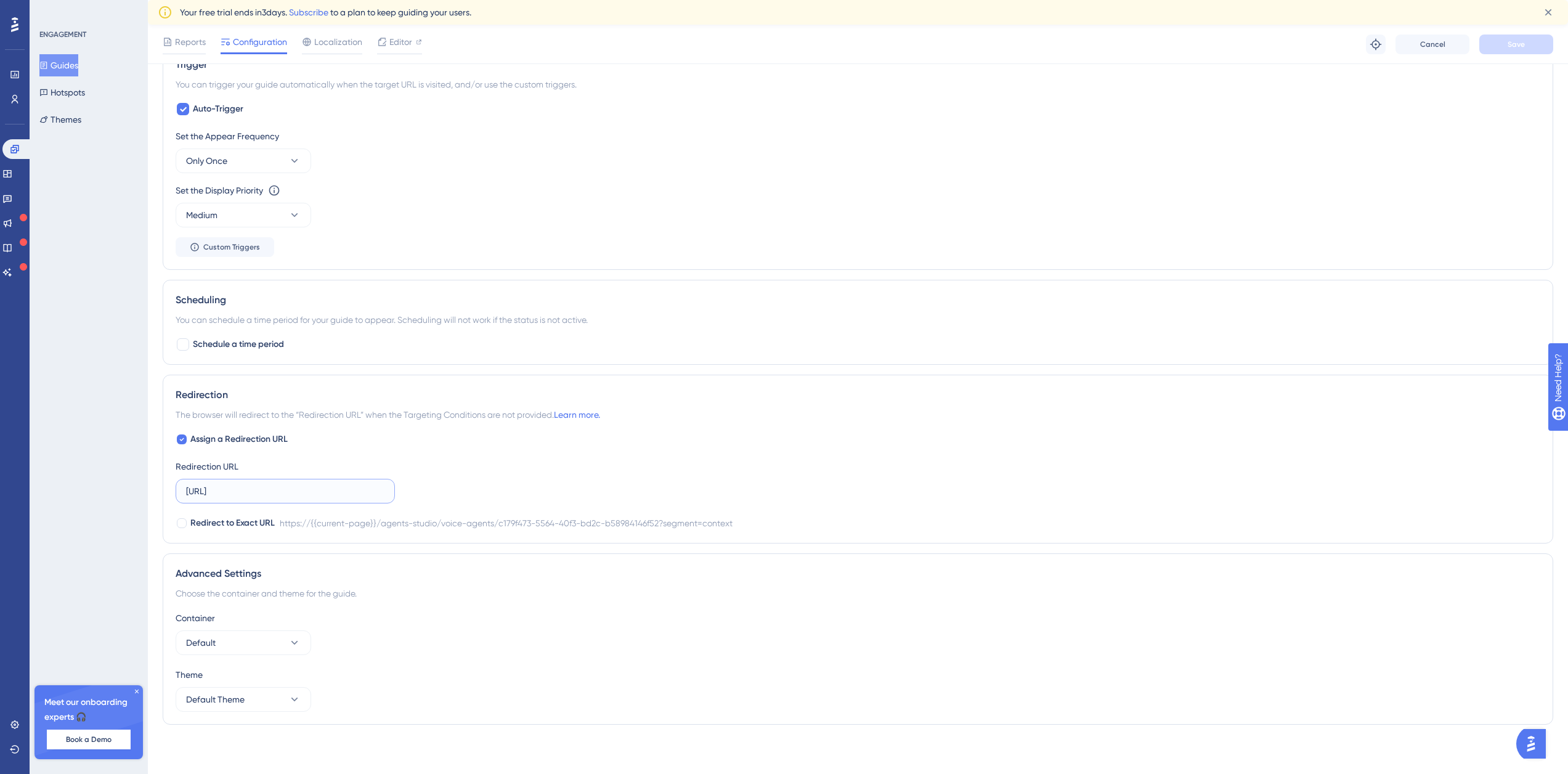
scroll to position [0, 244]
drag, startPoint x: 223, startPoint y: 491, endPoint x: 465, endPoint y: 483, distance: 242.1
click at [465, 483] on div "Assign a Redirection URL Redirection URL [URL] Redirect to Exact URL https://{{…" at bounding box center [858, 481] width 1365 height 99
paste input "[URL]"
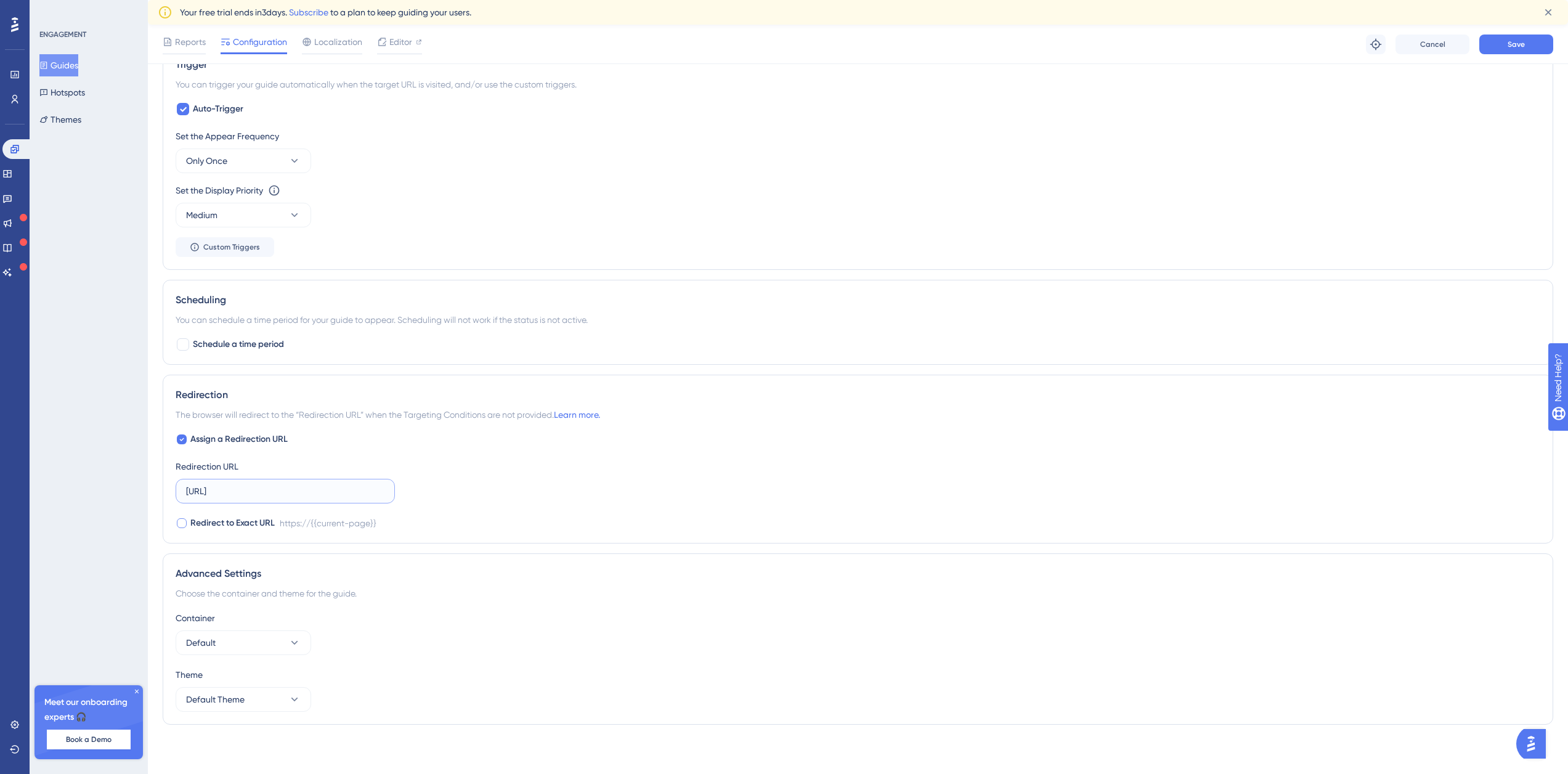
scroll to position [0, 3]
type input "[URL]"
click at [223, 516] on span "Redirect to Exact URL" at bounding box center [232, 523] width 84 height 15
checkbox input "true"
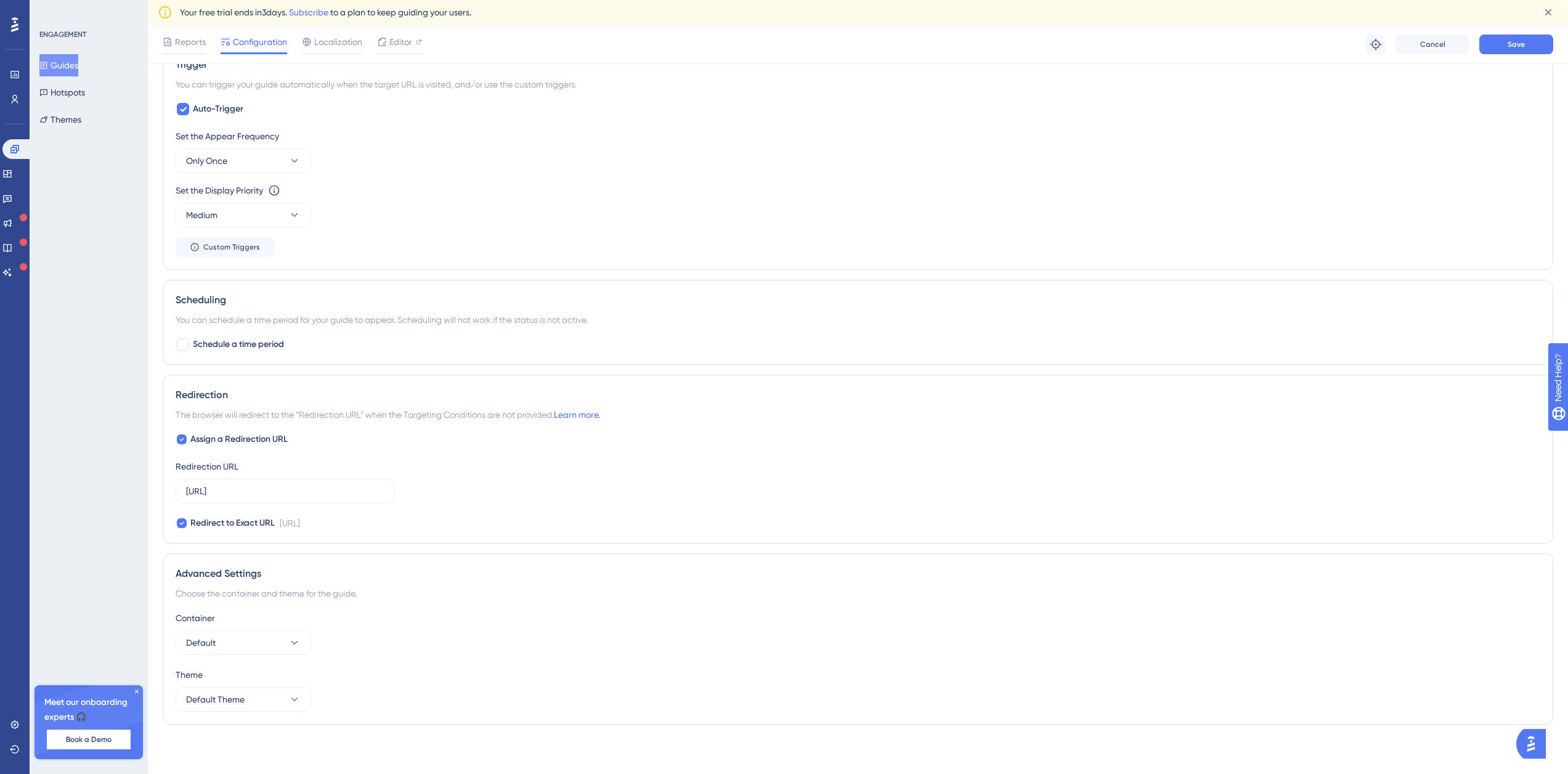
click at [1522, 59] on div "Reports Configuration Localization Editor Troubleshoot Cancel Save" at bounding box center [858, 45] width 1420 height 40
click at [1521, 43] on span "Save" at bounding box center [1516, 44] width 17 height 9
click at [379, 21] on icon at bounding box center [382, 23] width 7 height 7
click at [235, 40] on span "Configuration" at bounding box center [260, 41] width 54 height 15
click at [244, 44] on span "Configuration" at bounding box center [260, 41] width 54 height 15
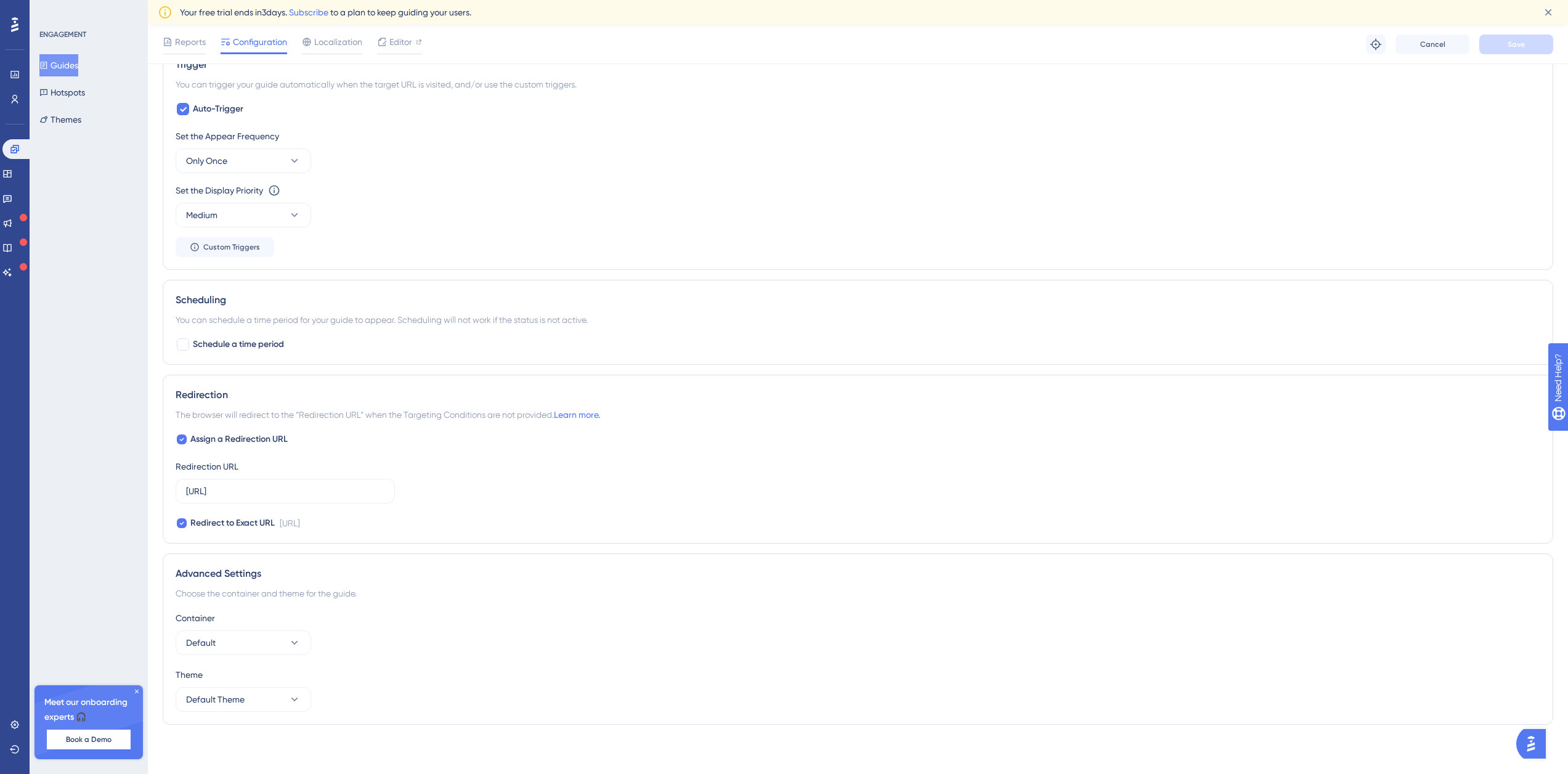
click at [64, 68] on button "Guides" at bounding box center [59, 65] width 39 height 22
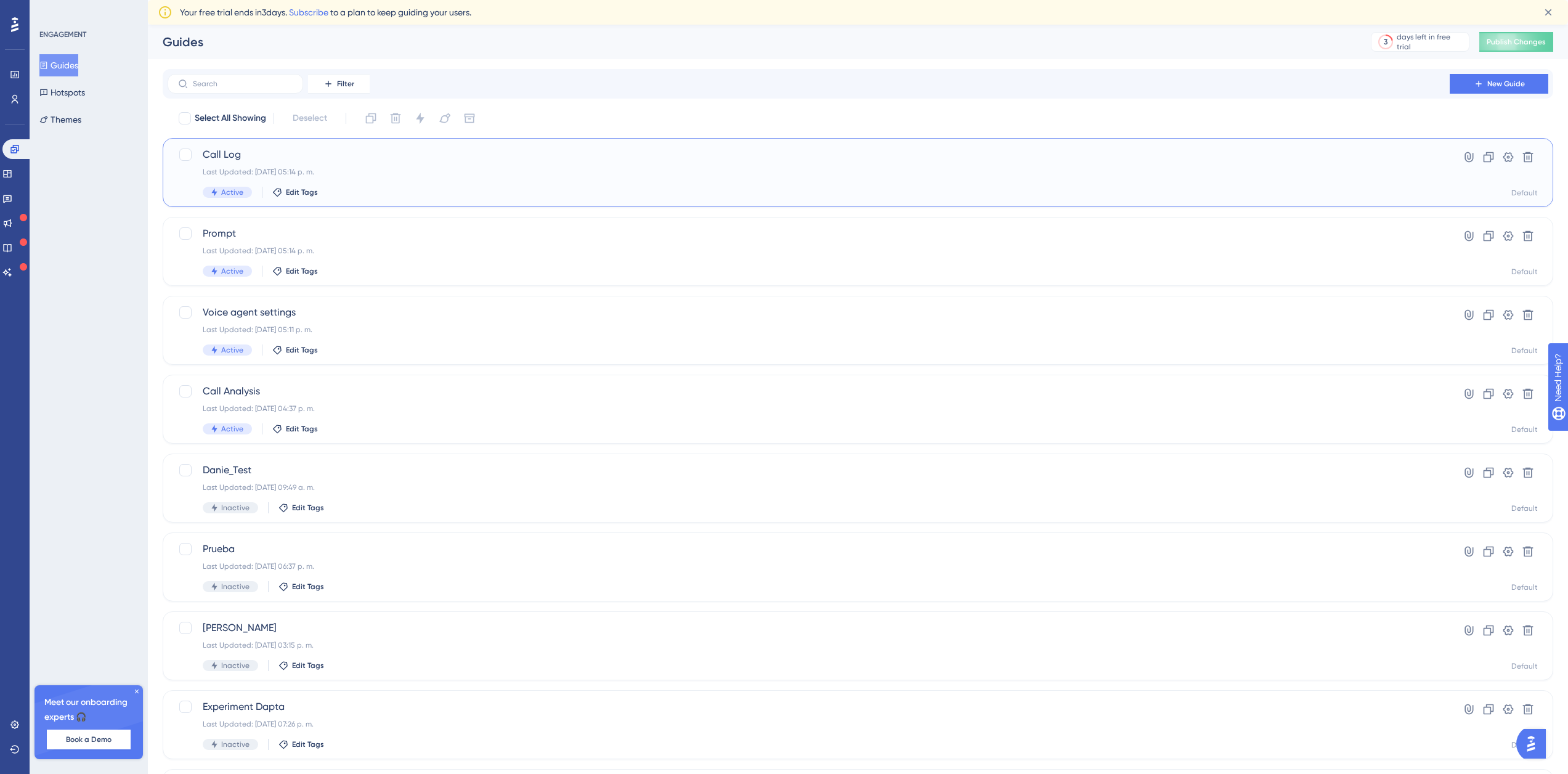
click at [320, 166] on div "Call Log Last Updated: [DATE] 05:14 p. m. Active Edit Tags" at bounding box center [809, 172] width 1212 height 51
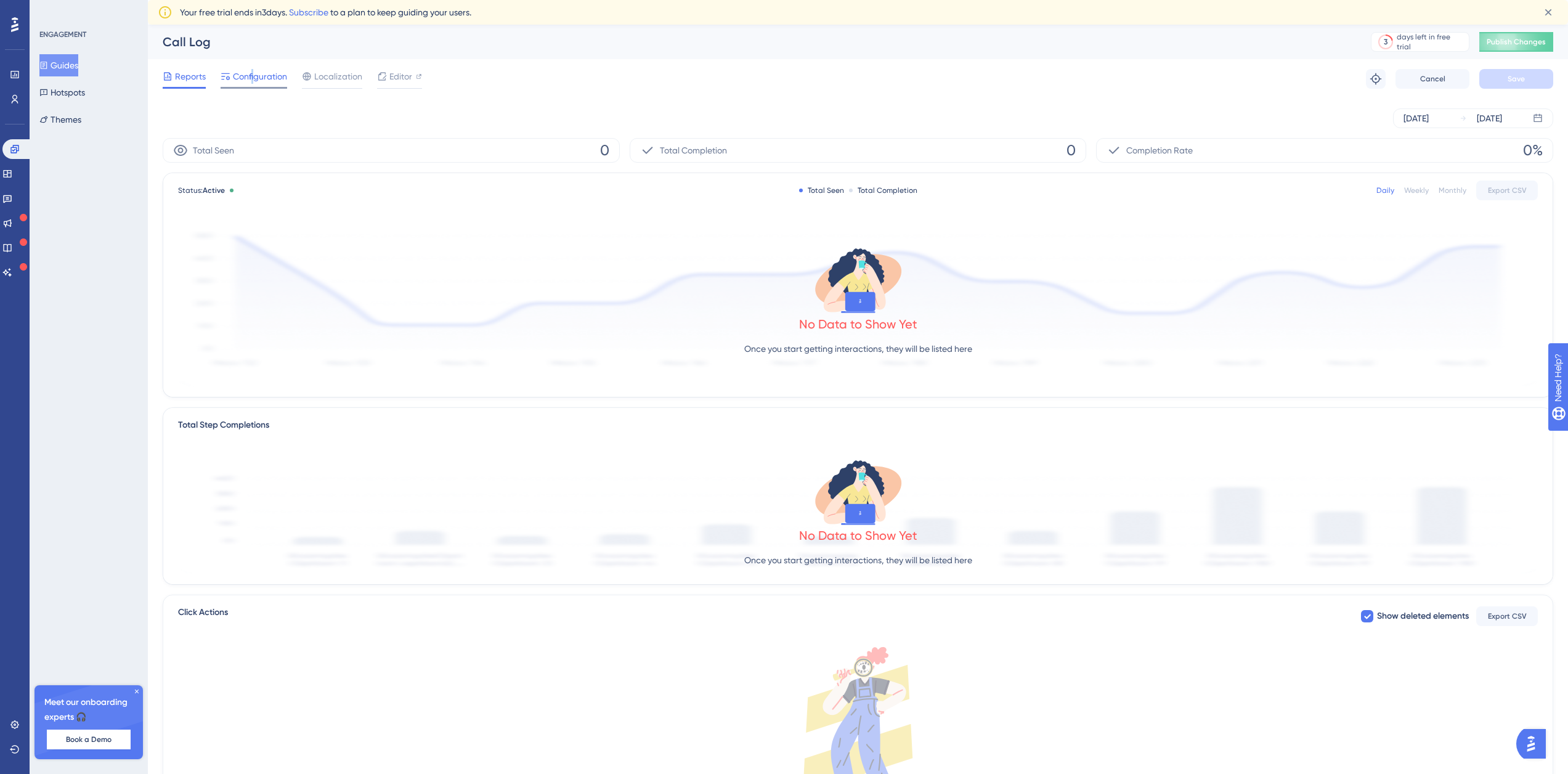
click at [253, 77] on span "Configuration" at bounding box center [260, 76] width 54 height 15
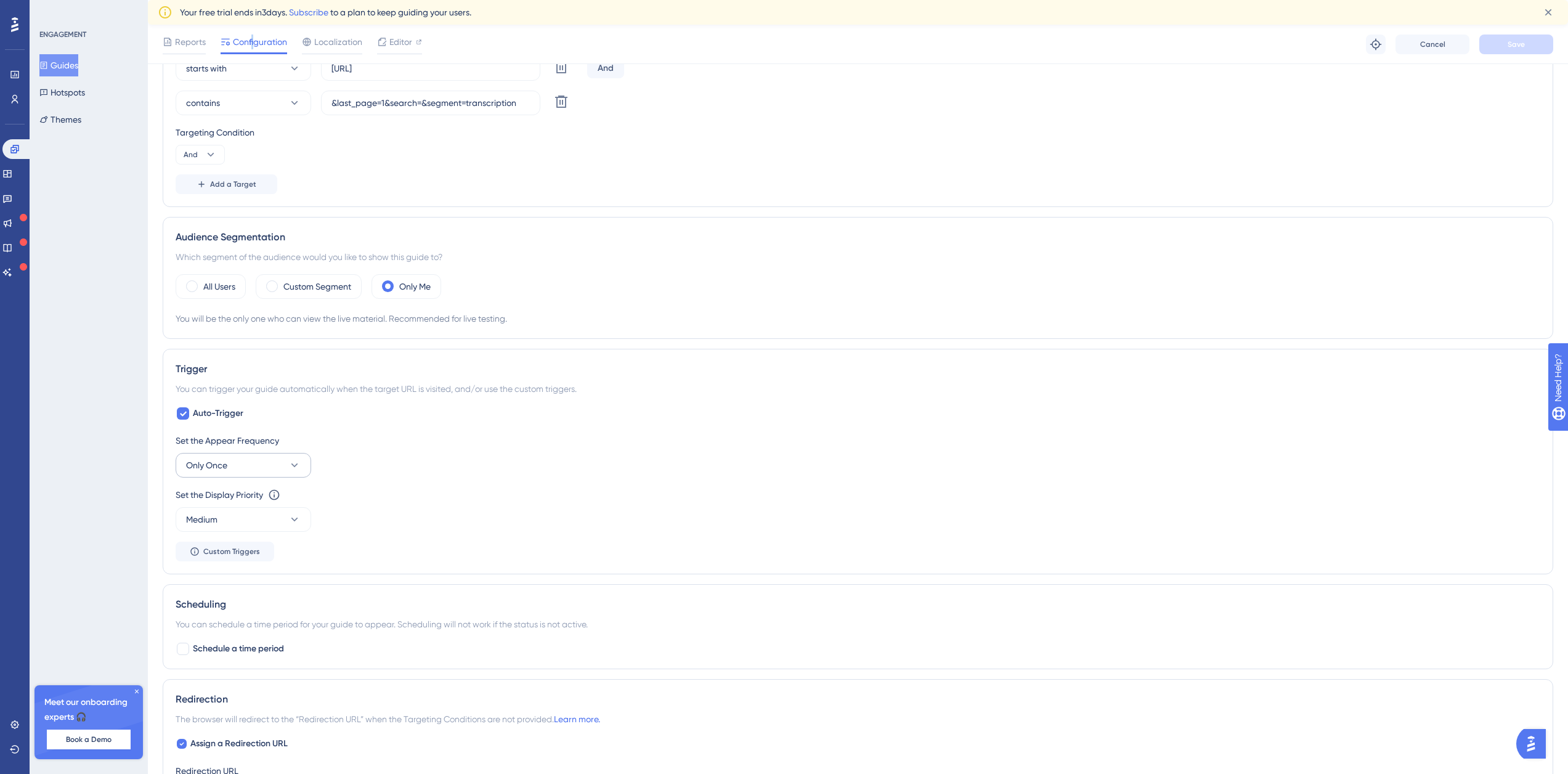
scroll to position [674, 0]
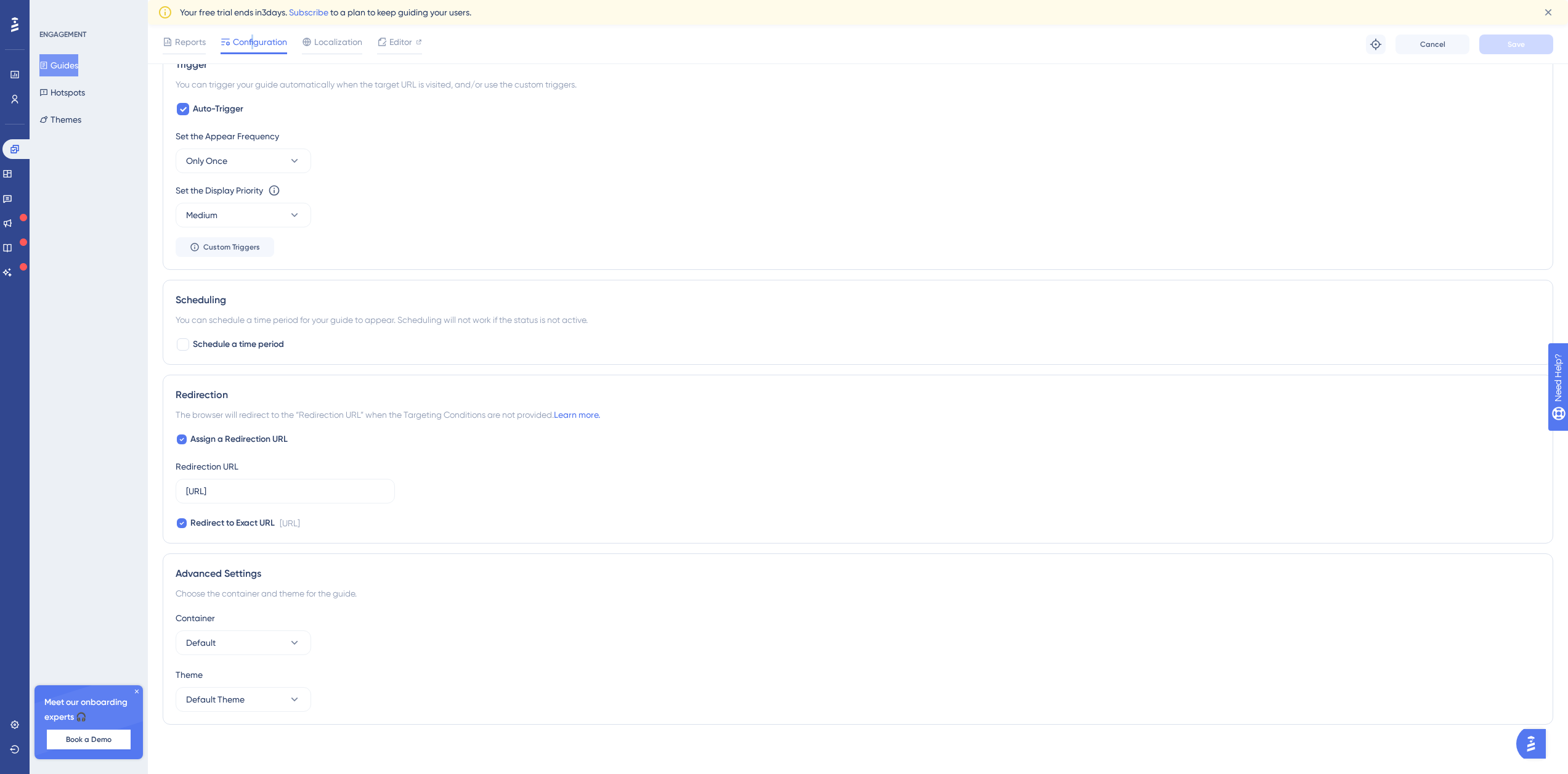
click at [59, 71] on button "Guides" at bounding box center [59, 65] width 39 height 22
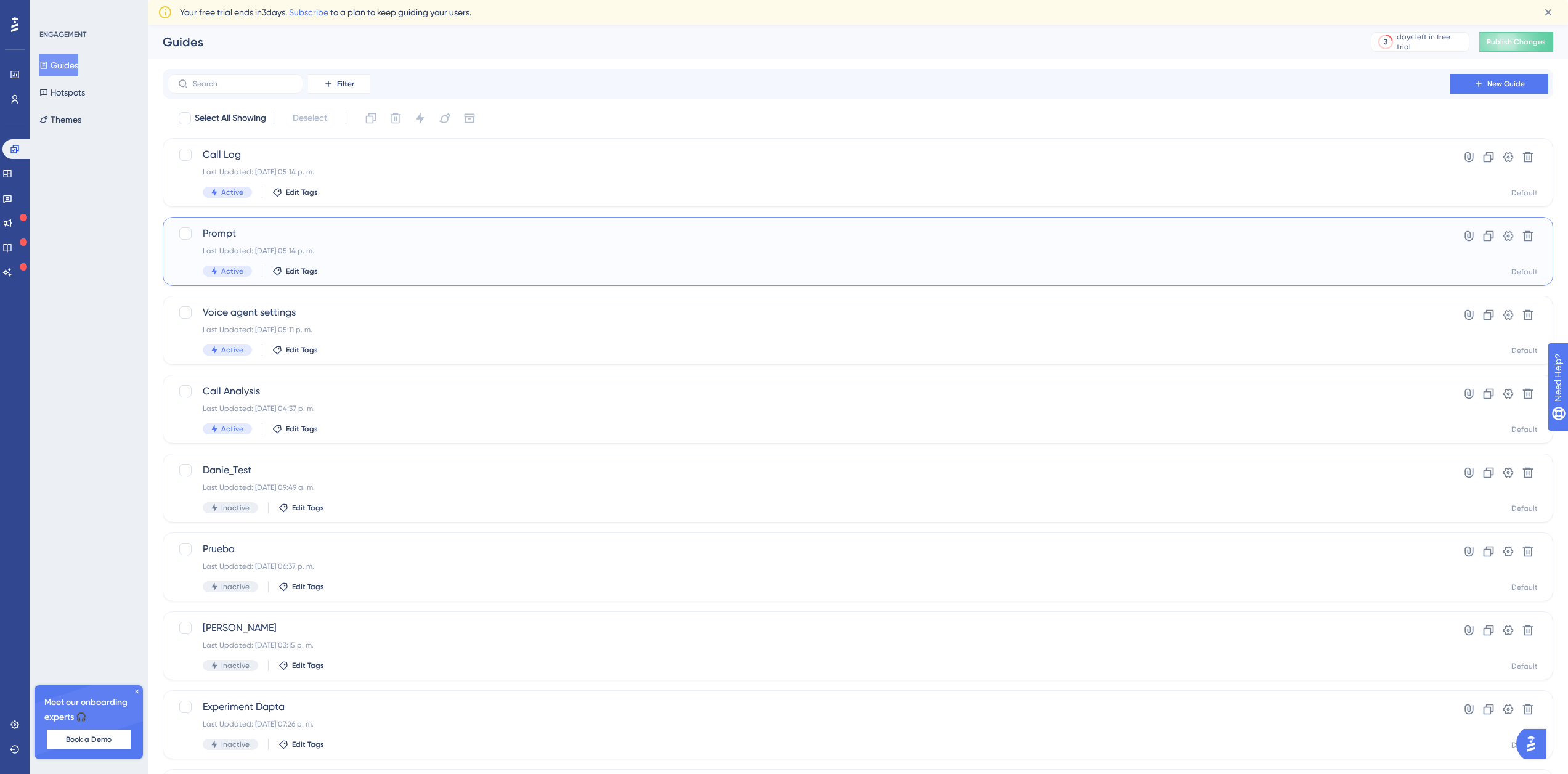
click at [292, 242] on div "Prompt Last Updated: [DATE] 05:14 p. m. Active Edit Tags" at bounding box center [809, 251] width 1212 height 51
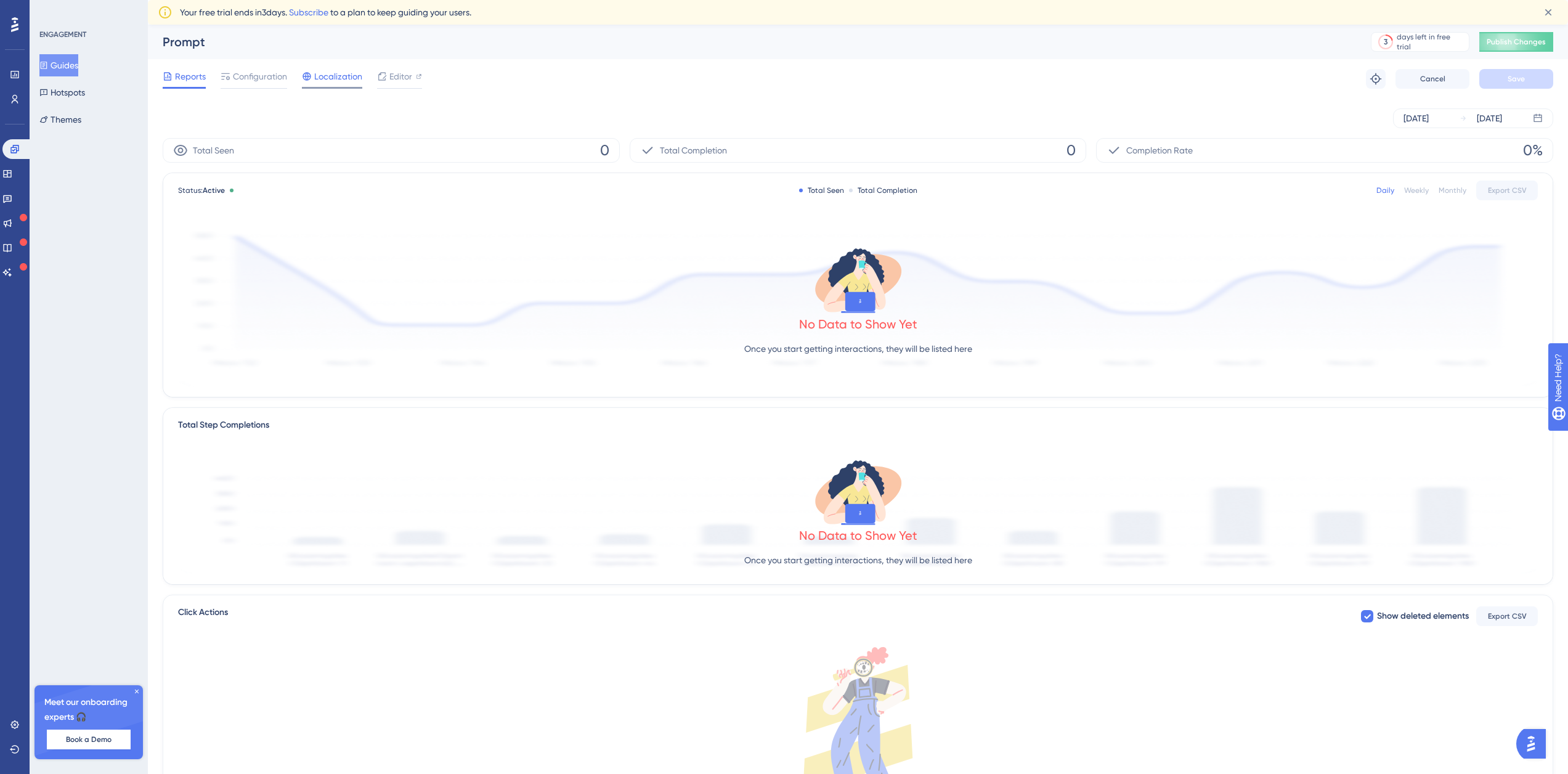
click at [318, 84] on div "Localization" at bounding box center [332, 78] width 60 height 20
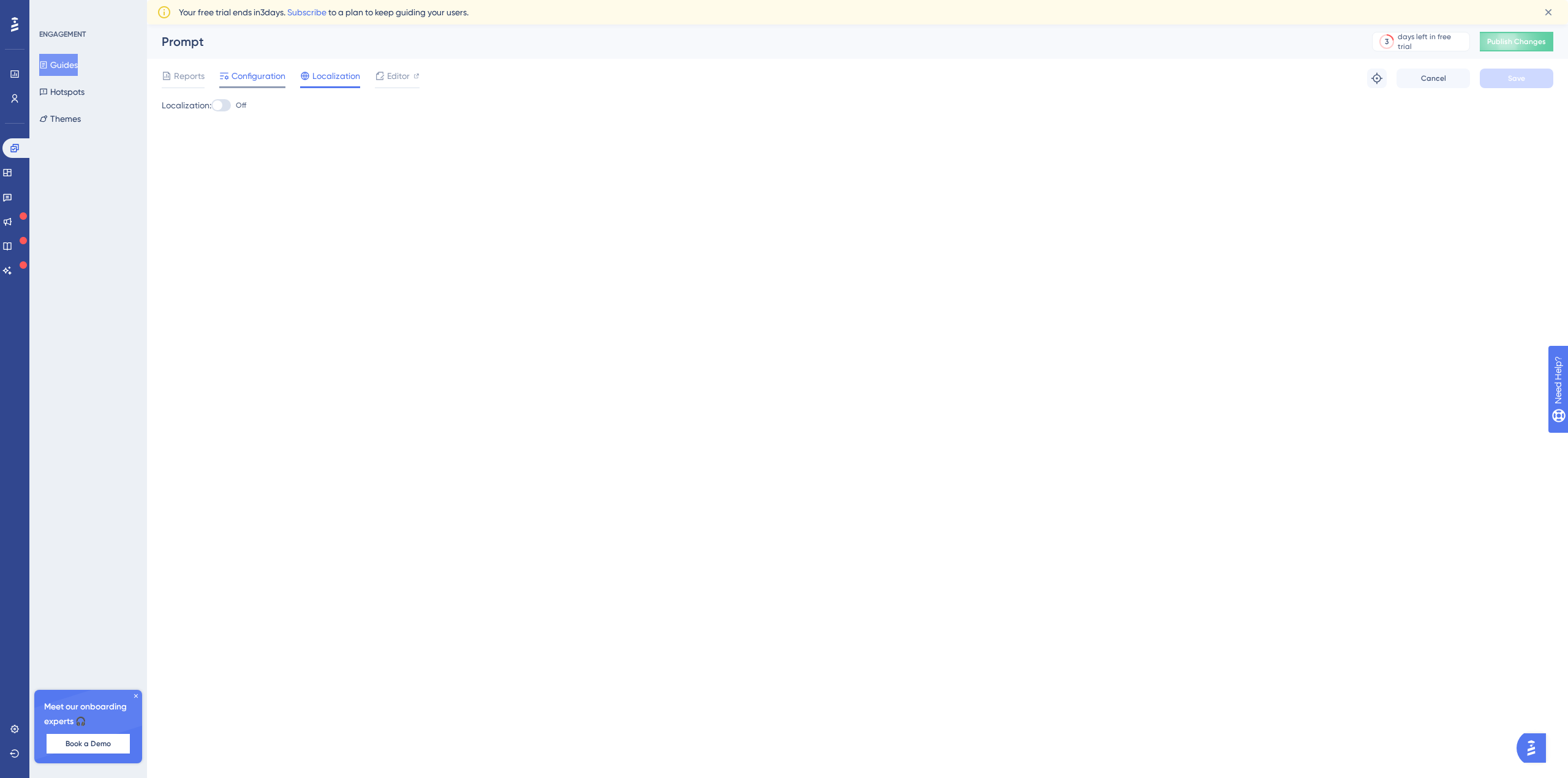
click at [232, 80] on span "Configuration" at bounding box center [258, 75] width 54 height 15
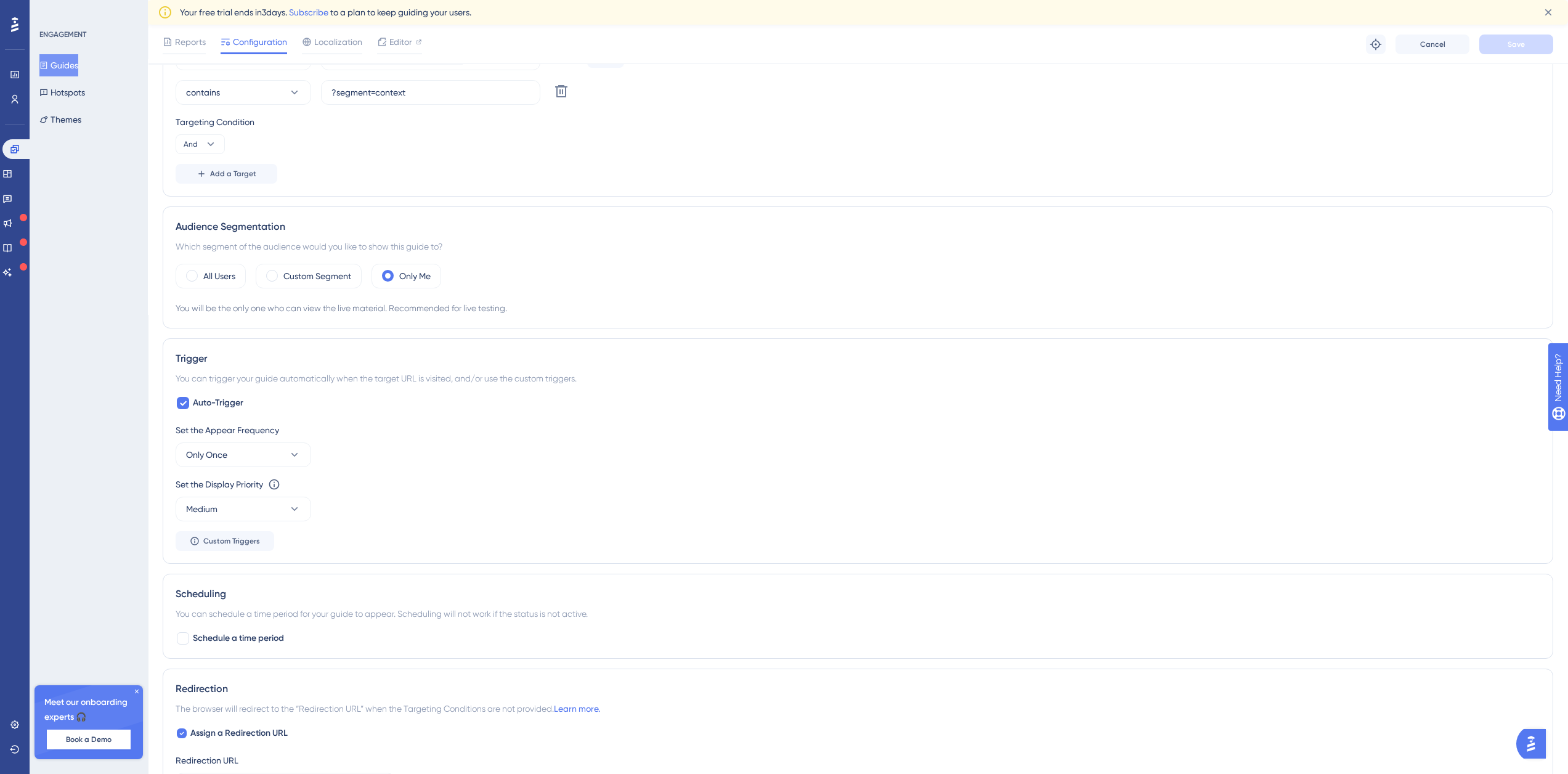
scroll to position [674, 0]
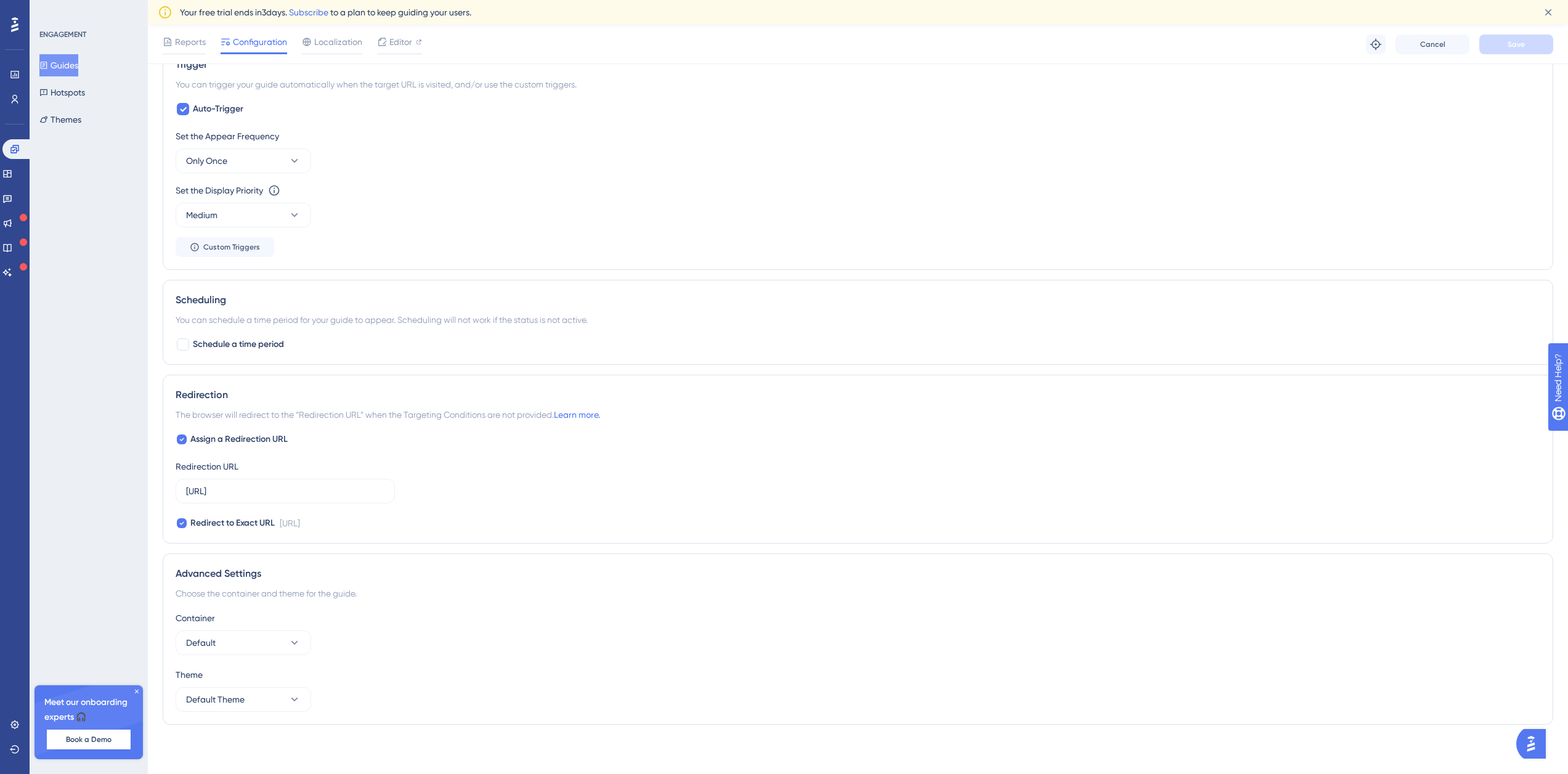
click at [68, 71] on button "Guides" at bounding box center [59, 65] width 39 height 22
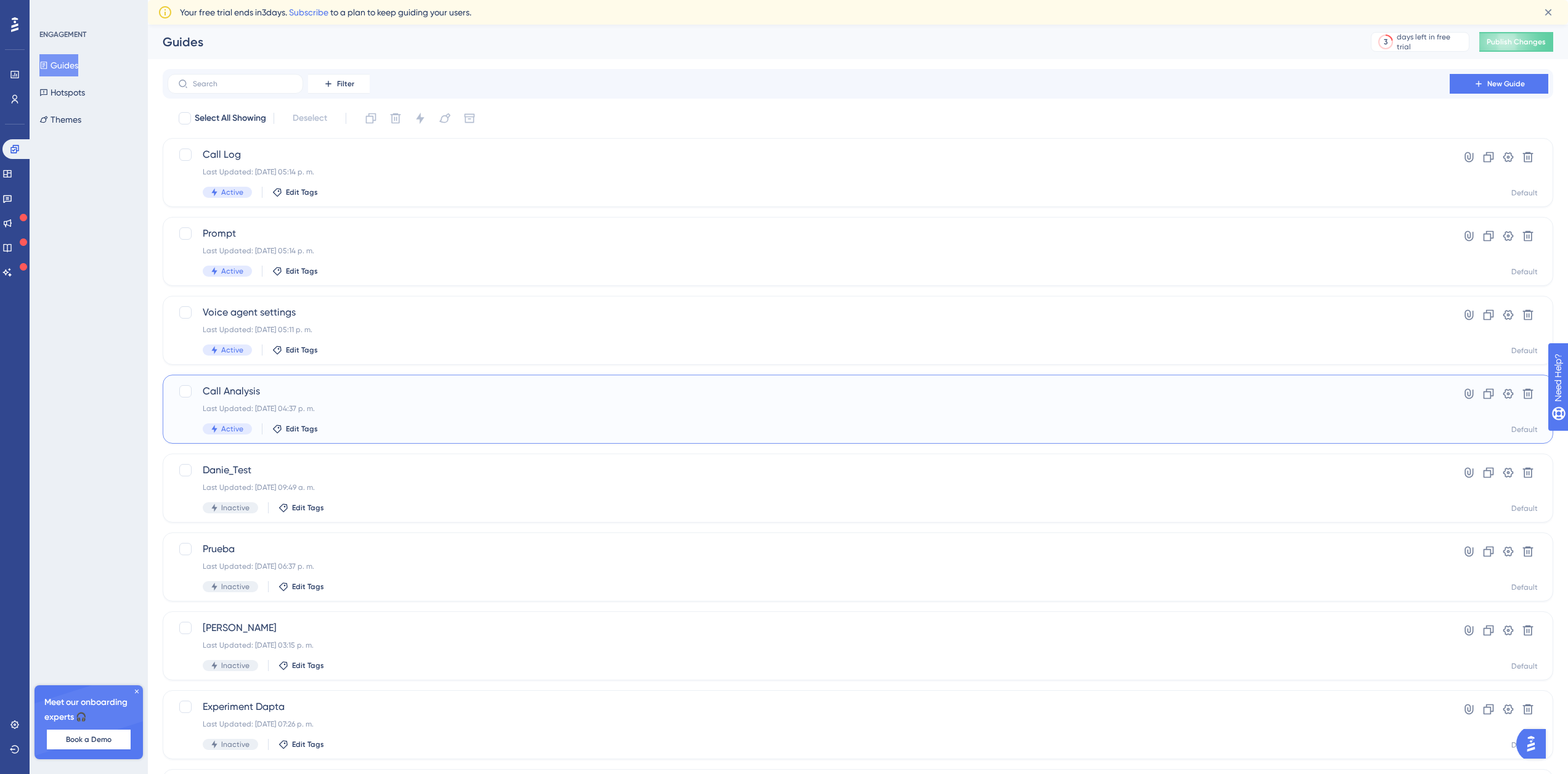
click at [386, 401] on div "Call Analysis Last Updated: [DATE] 04:37 p. m. Active Edit Tags" at bounding box center [809, 409] width 1212 height 51
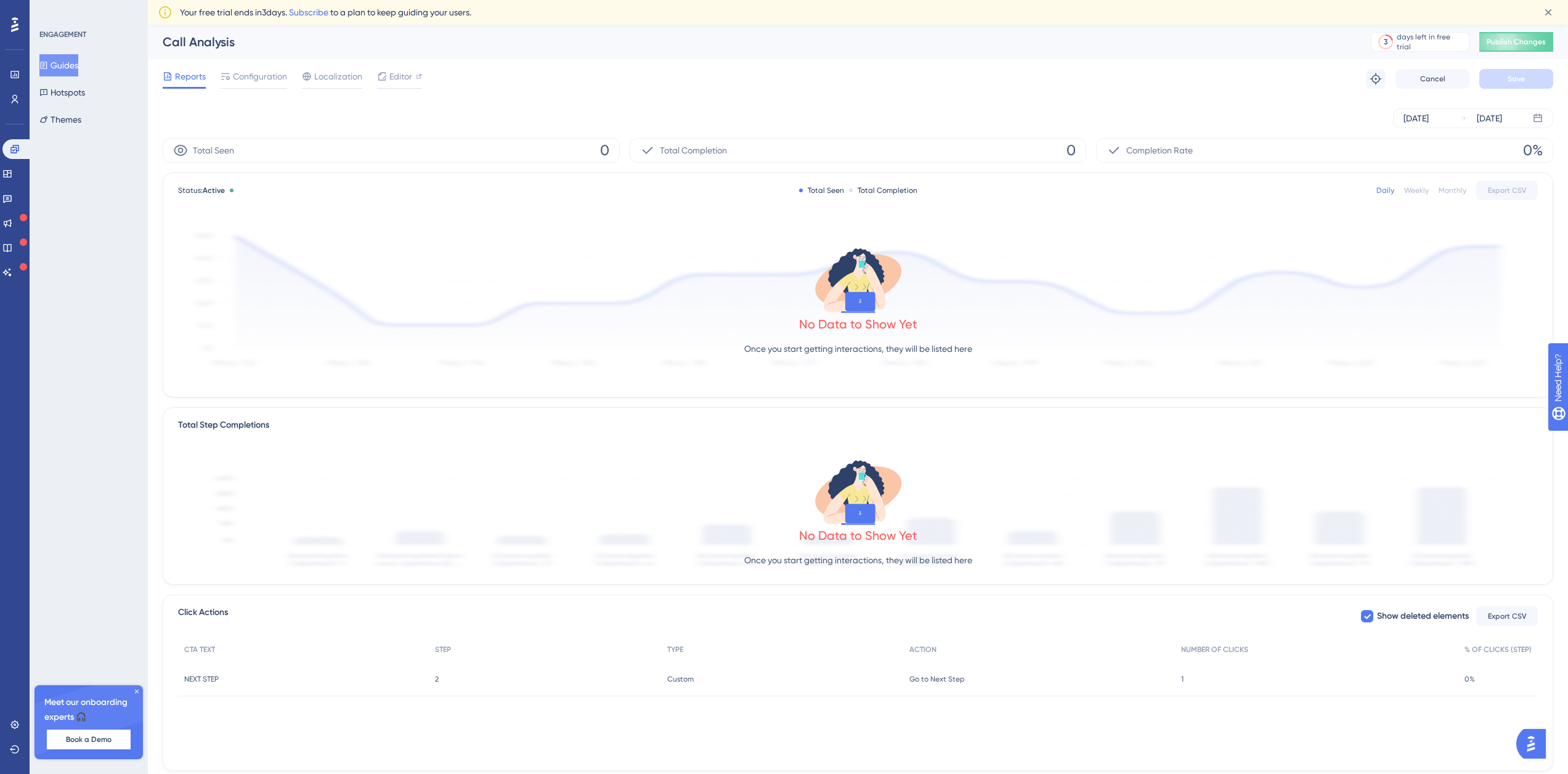
click at [325, 68] on div "Reports Configuration Localization Editor Troubleshoot Cancel Save" at bounding box center [858, 79] width 1391 height 40
click at [263, 77] on span "Configuration" at bounding box center [260, 76] width 54 height 15
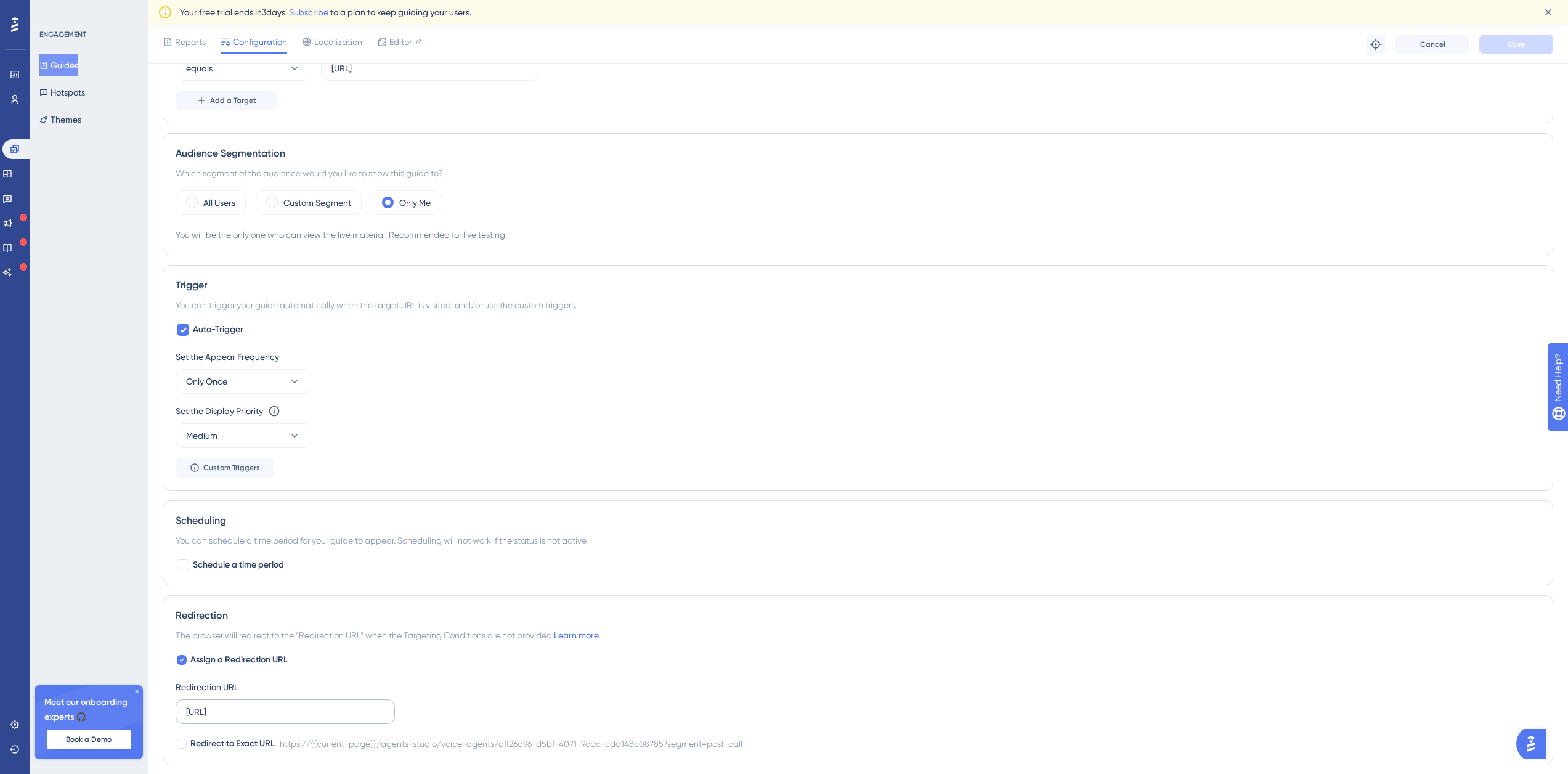
scroll to position [591, 0]
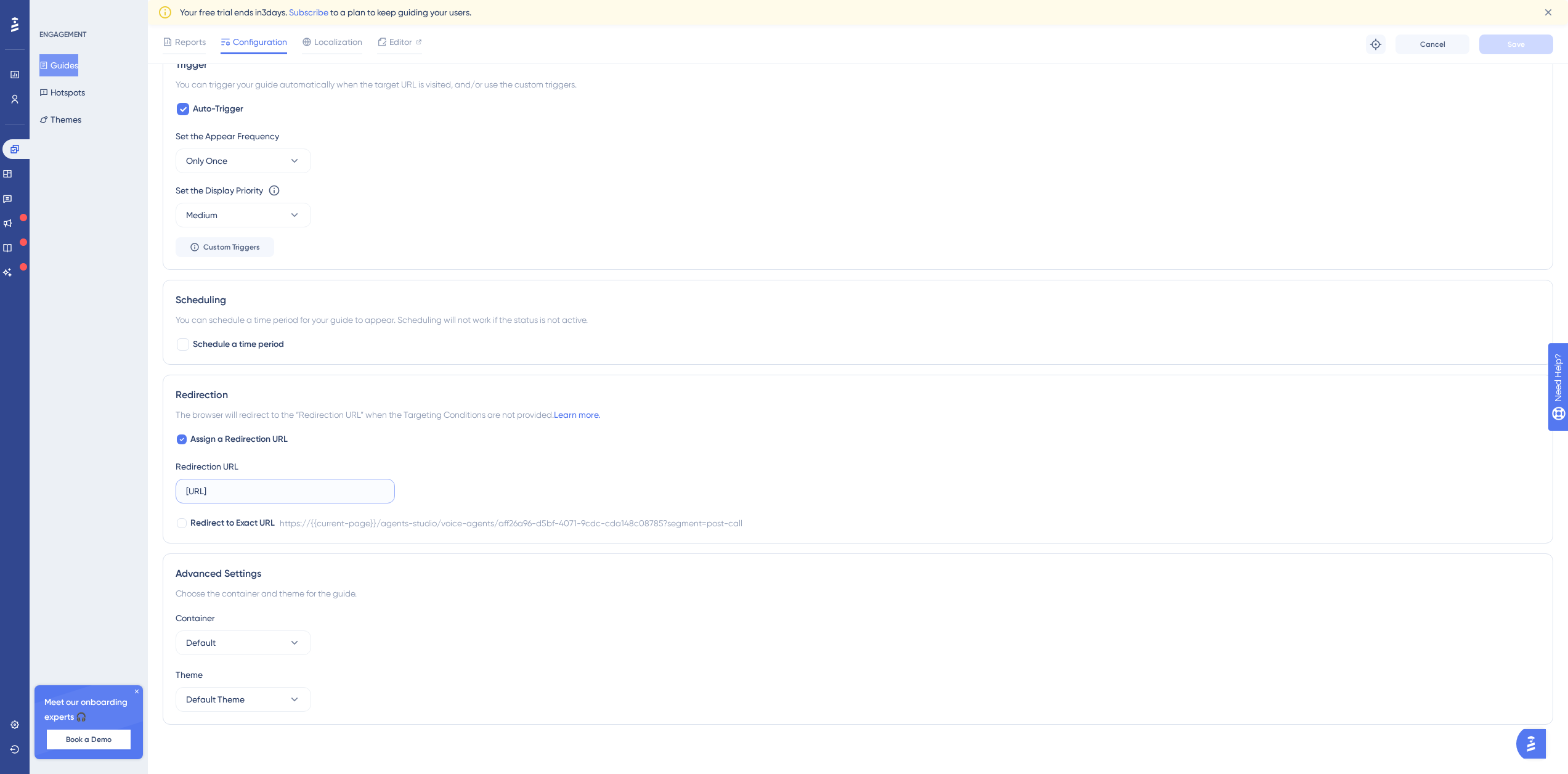
drag, startPoint x: 490, startPoint y: 497, endPoint x: 500, endPoint y: 494, distance: 10.4
click at [500, 494] on div "Assign a Redirection URL Redirection URL [URL] Redirect to Exact URL https://{{…" at bounding box center [858, 481] width 1365 height 99
type input "cda148c08785?segment=post-call"
drag, startPoint x: 342, startPoint y: 486, endPoint x: 81, endPoint y: 487, distance: 261.0
click at [148, 487] on div "Performance Users Engagement Widgets Feedback Product Updates Knowledge Base AI…" at bounding box center [858, 94] width 1420 height 1320
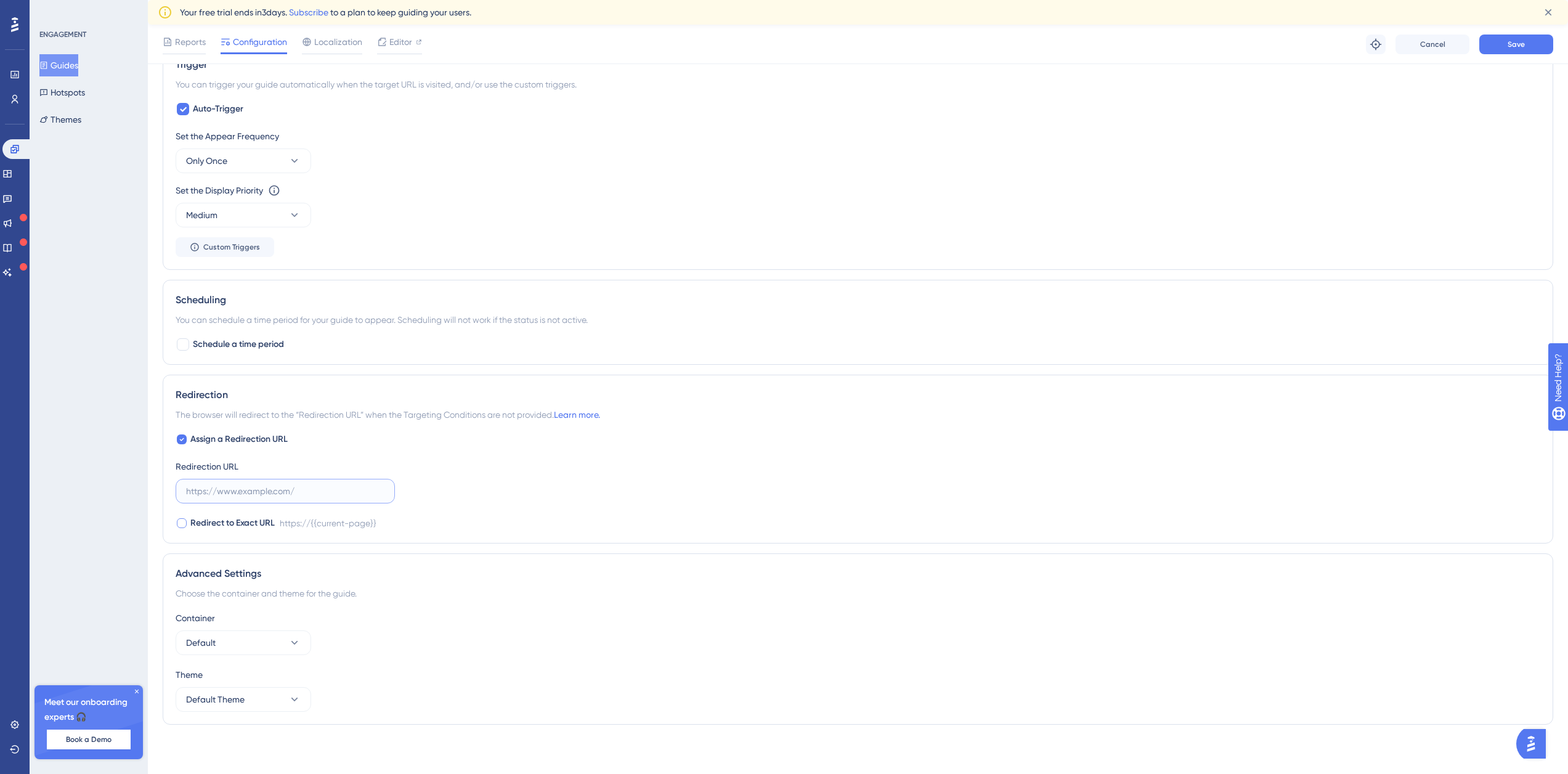
paste input "[URL]"
type input "[URL]"
click at [199, 524] on span "Redirect to Exact URL" at bounding box center [232, 523] width 84 height 15
checkbox input "true"
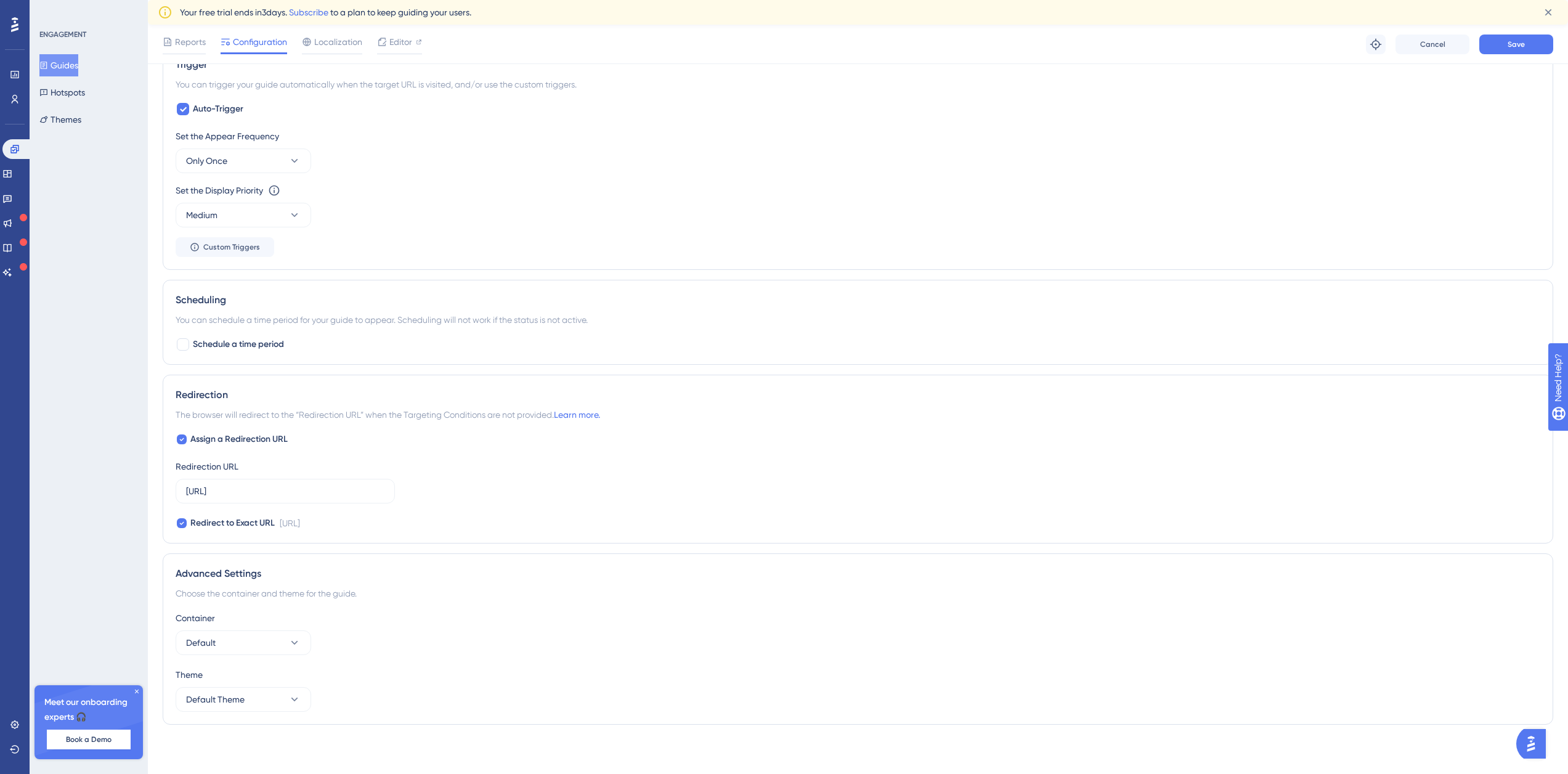
scroll to position [0, 0]
click at [1498, 47] on button "Save" at bounding box center [1516, 44] width 74 height 20
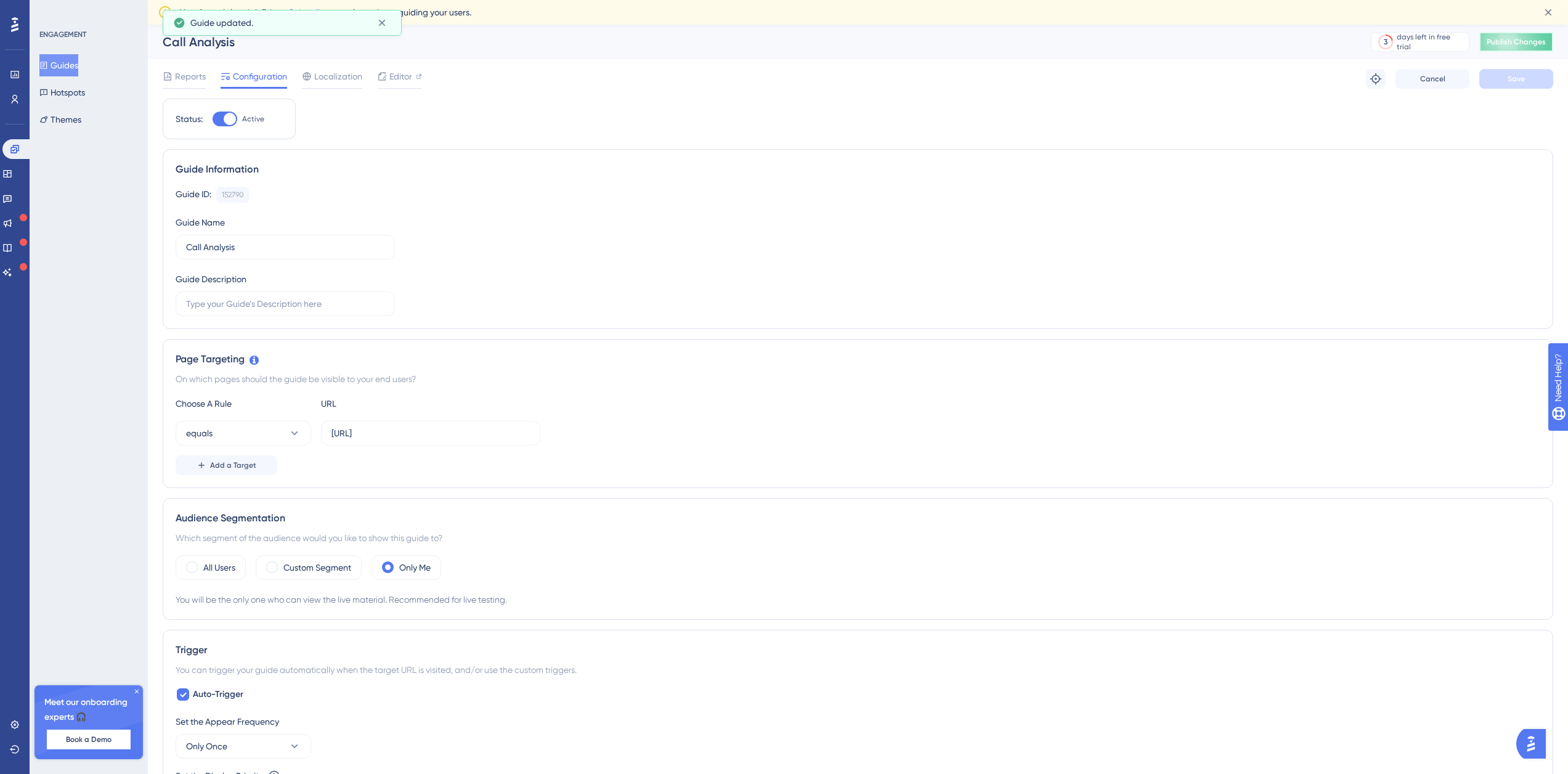
click at [1503, 46] on button "Publish Changes" at bounding box center [1516, 41] width 74 height 20
click at [281, 437] on button "equals" at bounding box center [243, 433] width 135 height 25
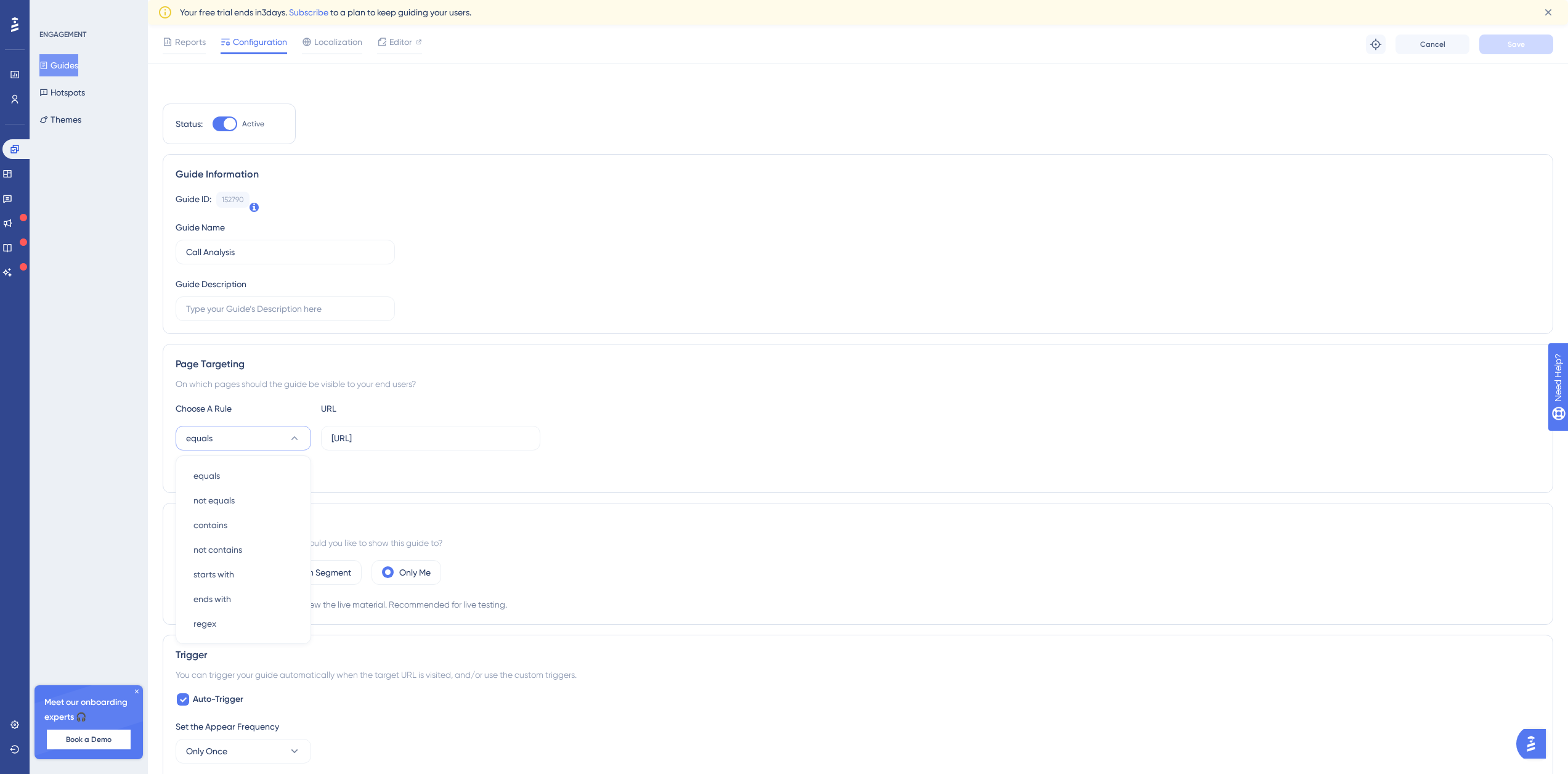
scroll to position [158, 0]
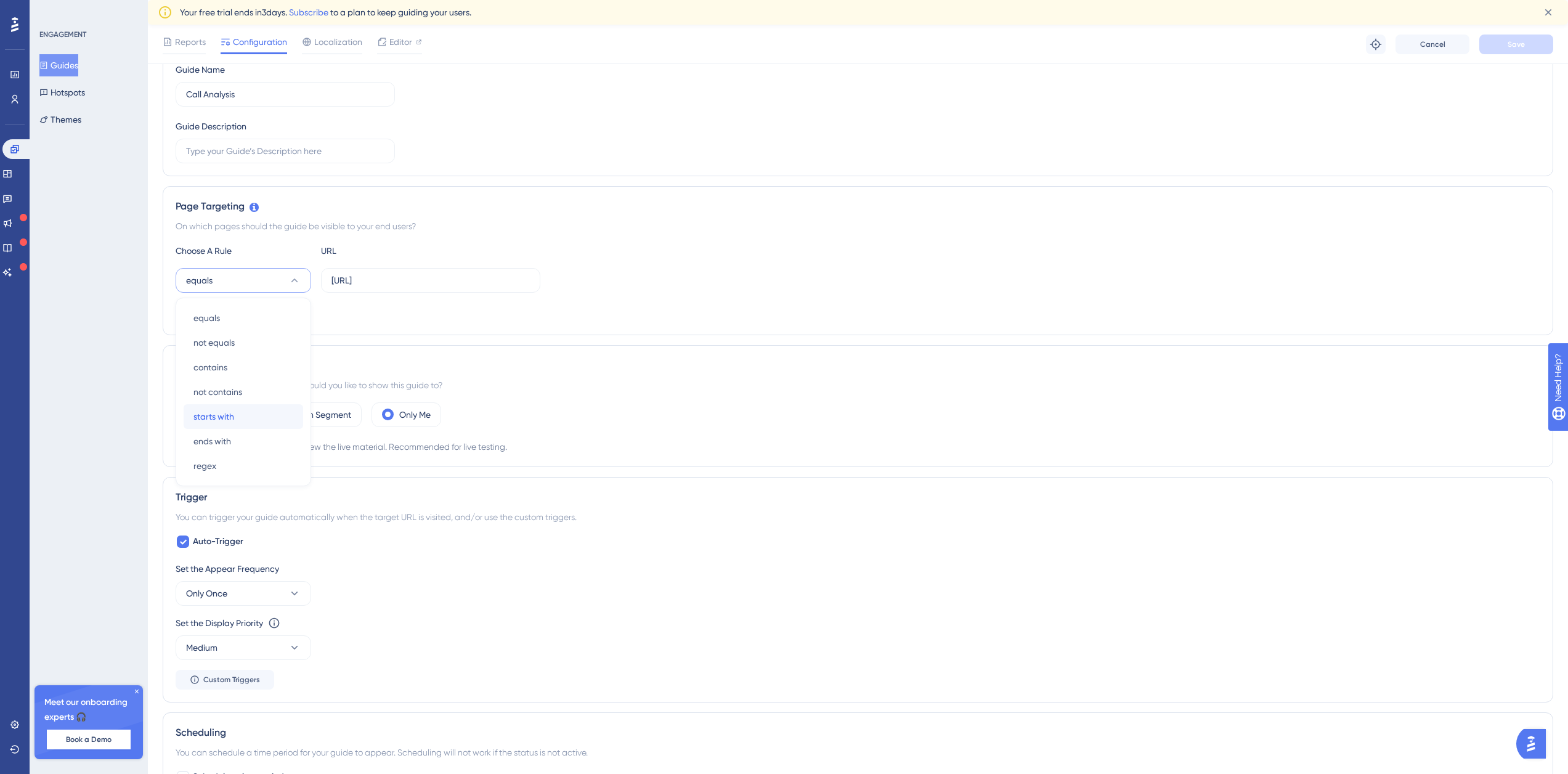
click at [233, 411] on span "starts with" at bounding box center [213, 416] width 40 height 15
click at [483, 277] on input "[URL]" at bounding box center [430, 281] width 199 height 14
click at [506, 279] on input "[URL]" at bounding box center [430, 281] width 199 height 14
drag, startPoint x: 530, startPoint y: 280, endPoint x: 476, endPoint y: 283, distance: 54.1
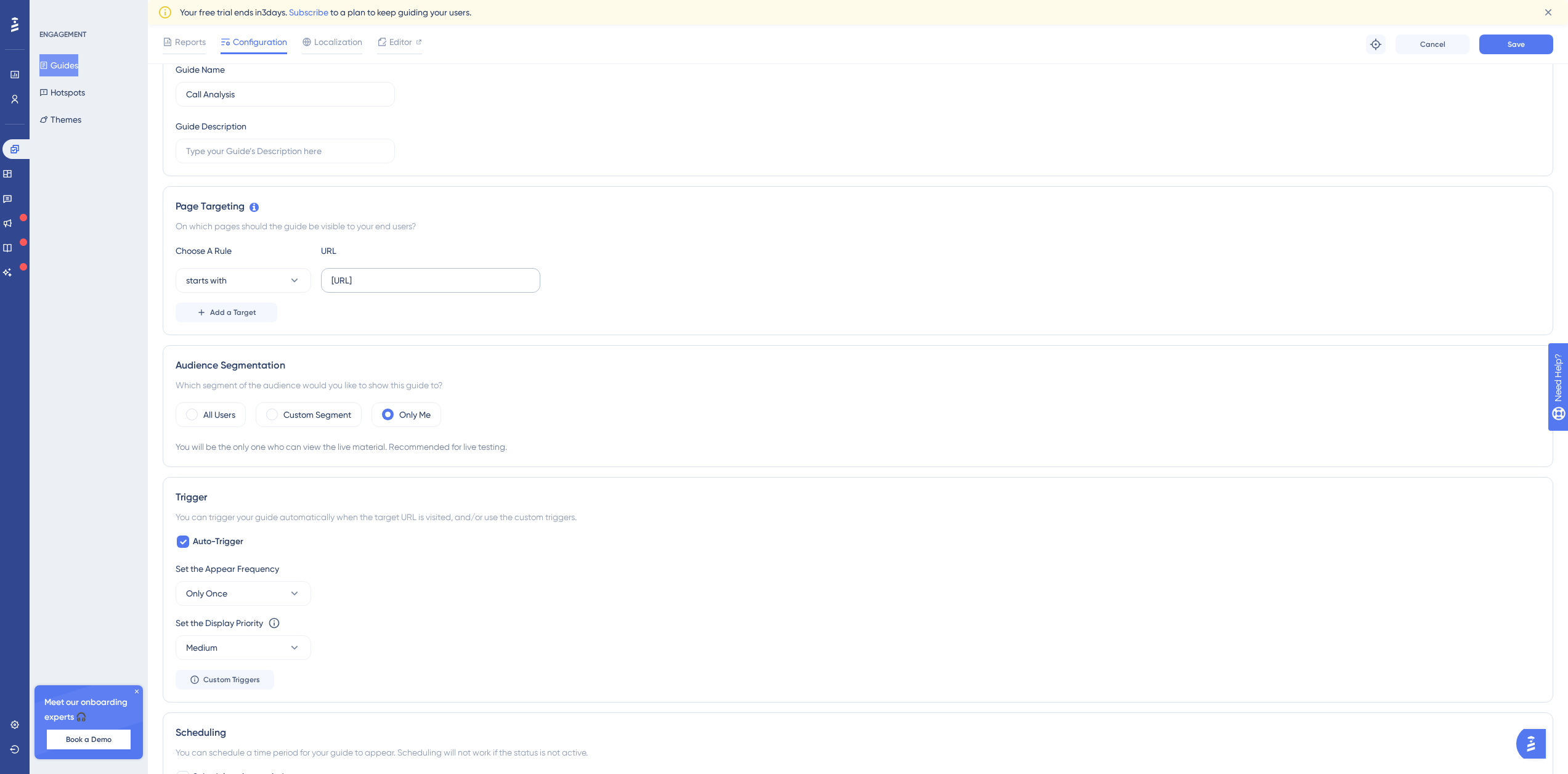
click at [476, 283] on label "[URL]" at bounding box center [430, 280] width 219 height 25
click at [476, 283] on input "[URL]" at bounding box center [430, 281] width 199 height 14
drag, startPoint x: 530, startPoint y: 281, endPoint x: 489, endPoint y: 283, distance: 41.0
click at [489, 283] on label "[URL]" at bounding box center [430, 280] width 219 height 25
click at [489, 283] on input "[URL]" at bounding box center [430, 281] width 199 height 14
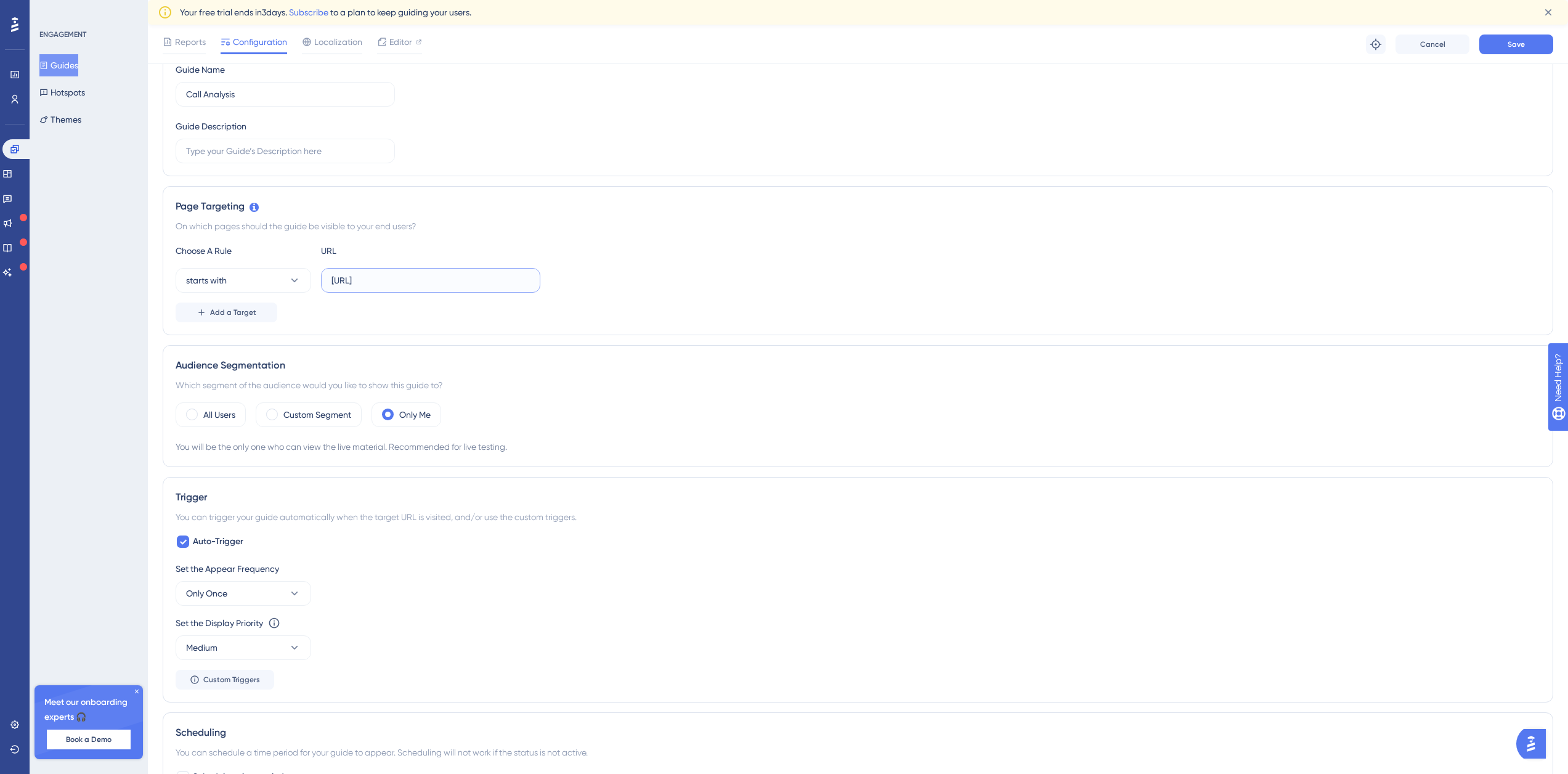
scroll to position [0, 251]
click at [506, 278] on input "[URL]" at bounding box center [430, 281] width 199 height 14
drag, startPoint x: 529, startPoint y: 280, endPoint x: 452, endPoint y: 285, distance: 77.2
click at [452, 285] on input "[URL]" at bounding box center [430, 281] width 199 height 14
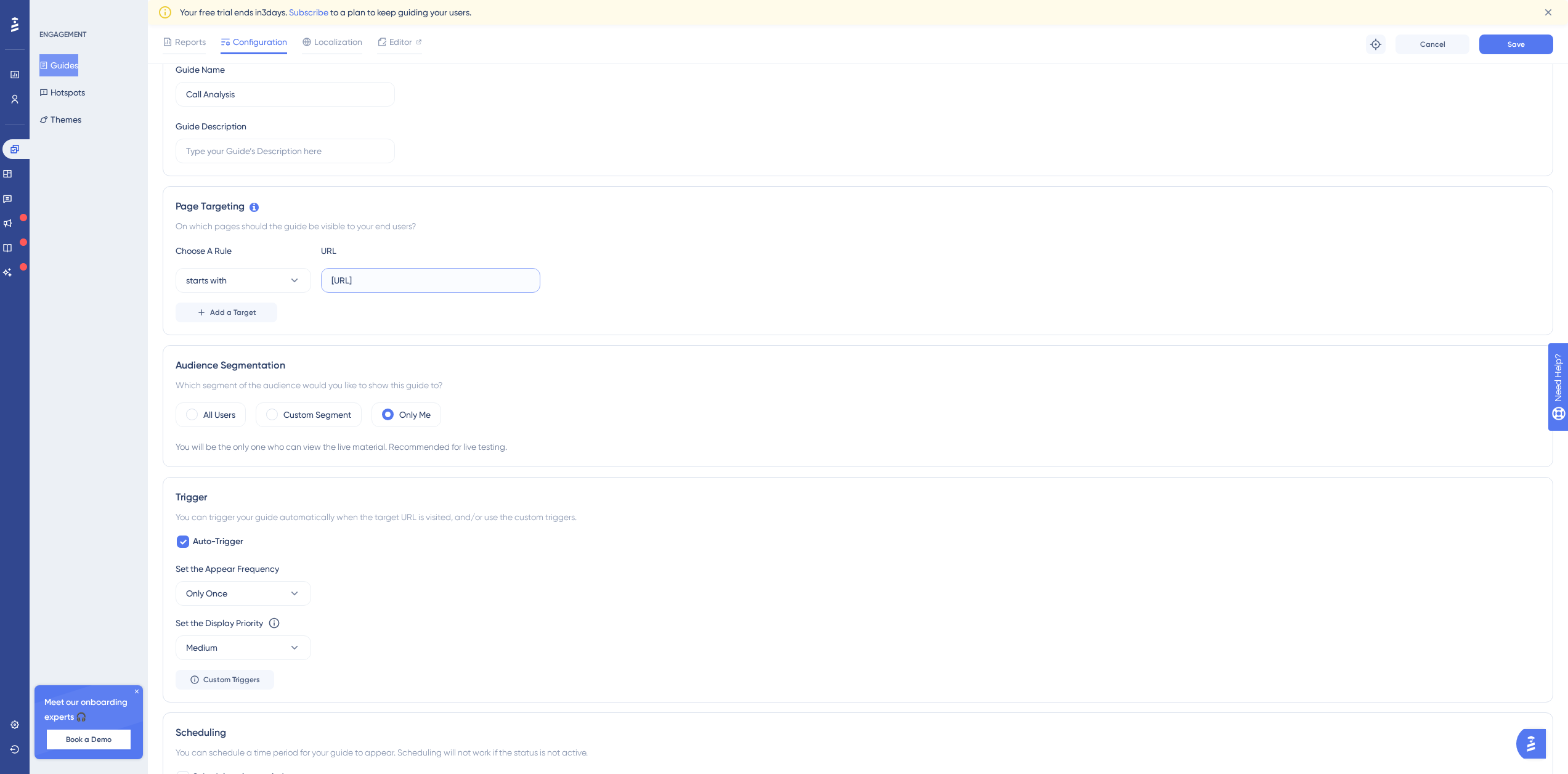
drag, startPoint x: 527, startPoint y: 280, endPoint x: 366, endPoint y: 283, distance: 161.0
click at [366, 282] on input "[URL]" at bounding box center [430, 281] width 199 height 14
type input "[URL]"
click at [233, 313] on span "Add a Target" at bounding box center [233, 312] width 46 height 9
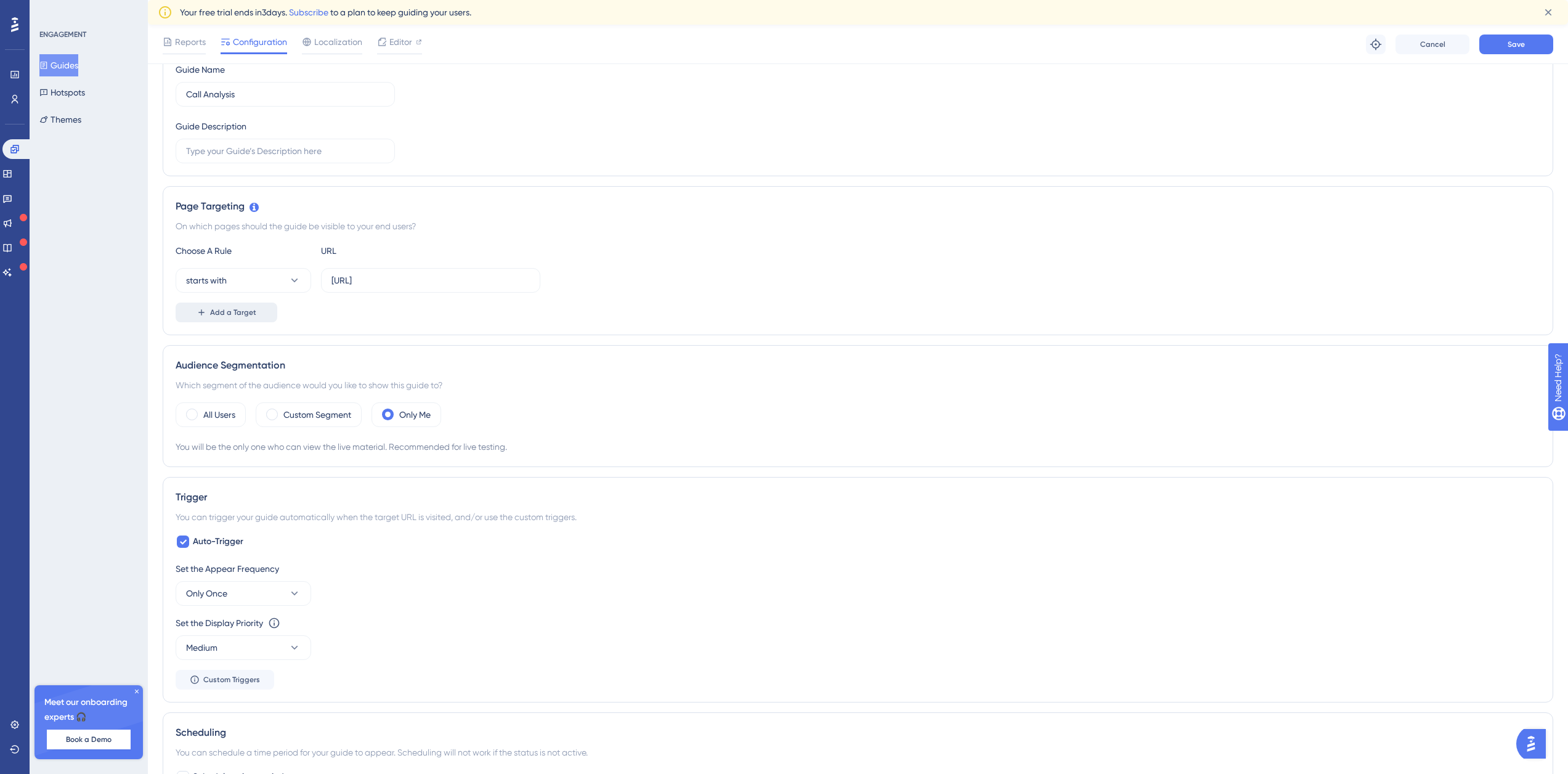
scroll to position [0, 0]
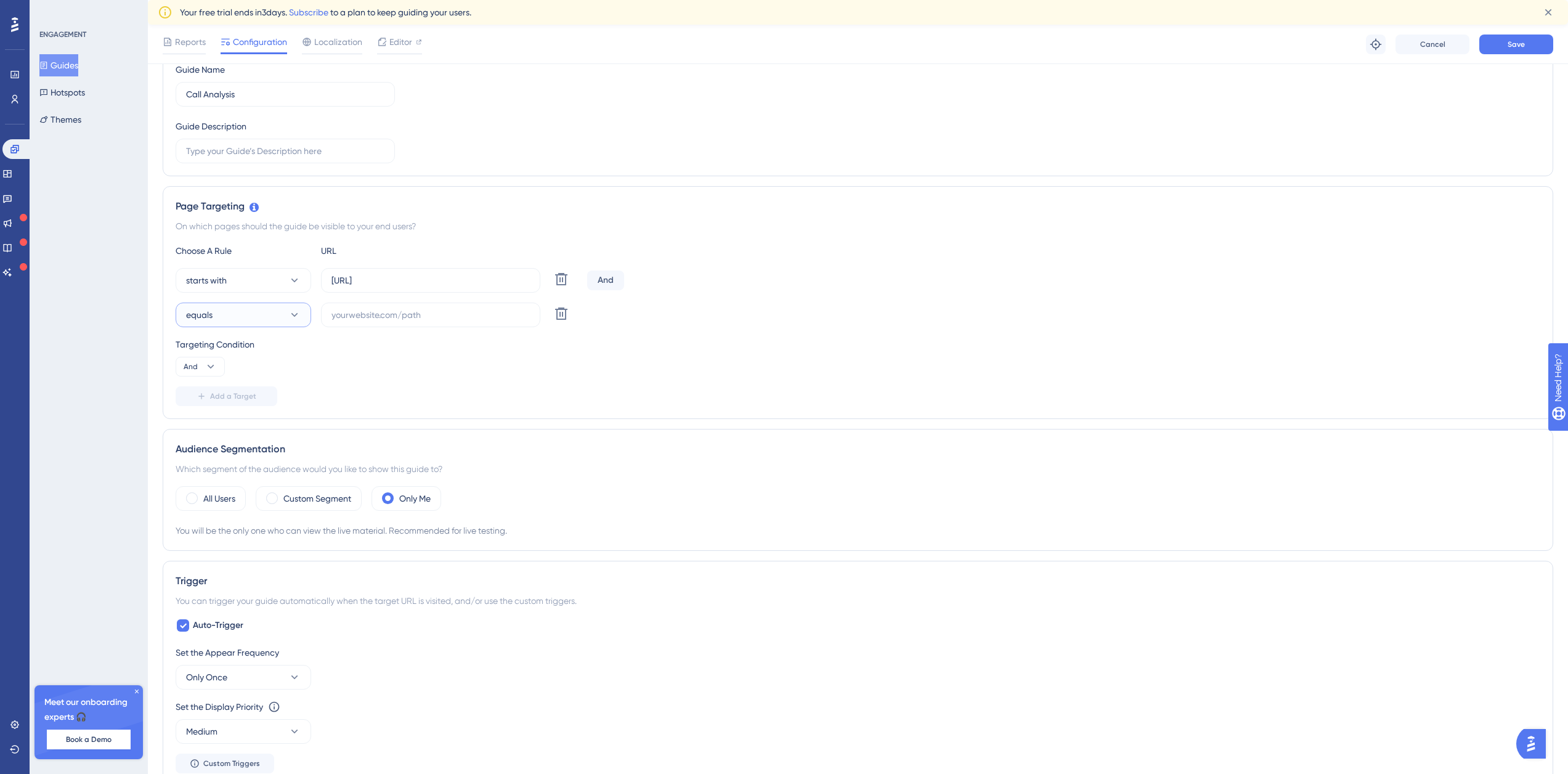
click at [238, 316] on button "equals" at bounding box center [243, 314] width 135 height 25
click at [238, 469] on div "ends with ends with" at bounding box center [244, 475] width 100 height 25
click at [363, 313] on input "text" at bounding box center [430, 315] width 199 height 14
paste input "?segment=post-call"
type input "?segment=post-call"
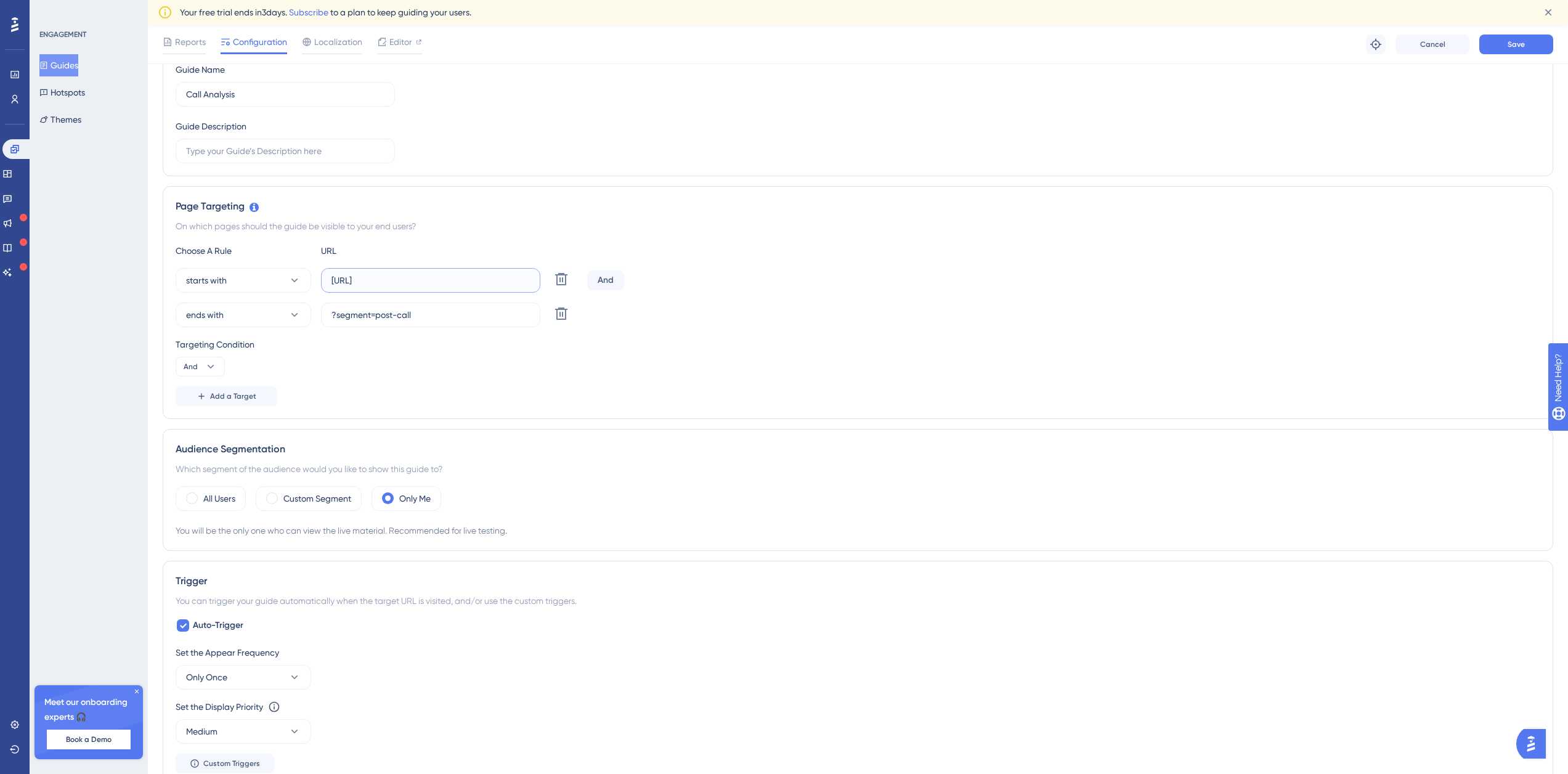
click at [408, 285] on input "[URL]" at bounding box center [430, 281] width 199 height 14
click at [1510, 40] on span "Save" at bounding box center [1516, 44] width 17 height 9
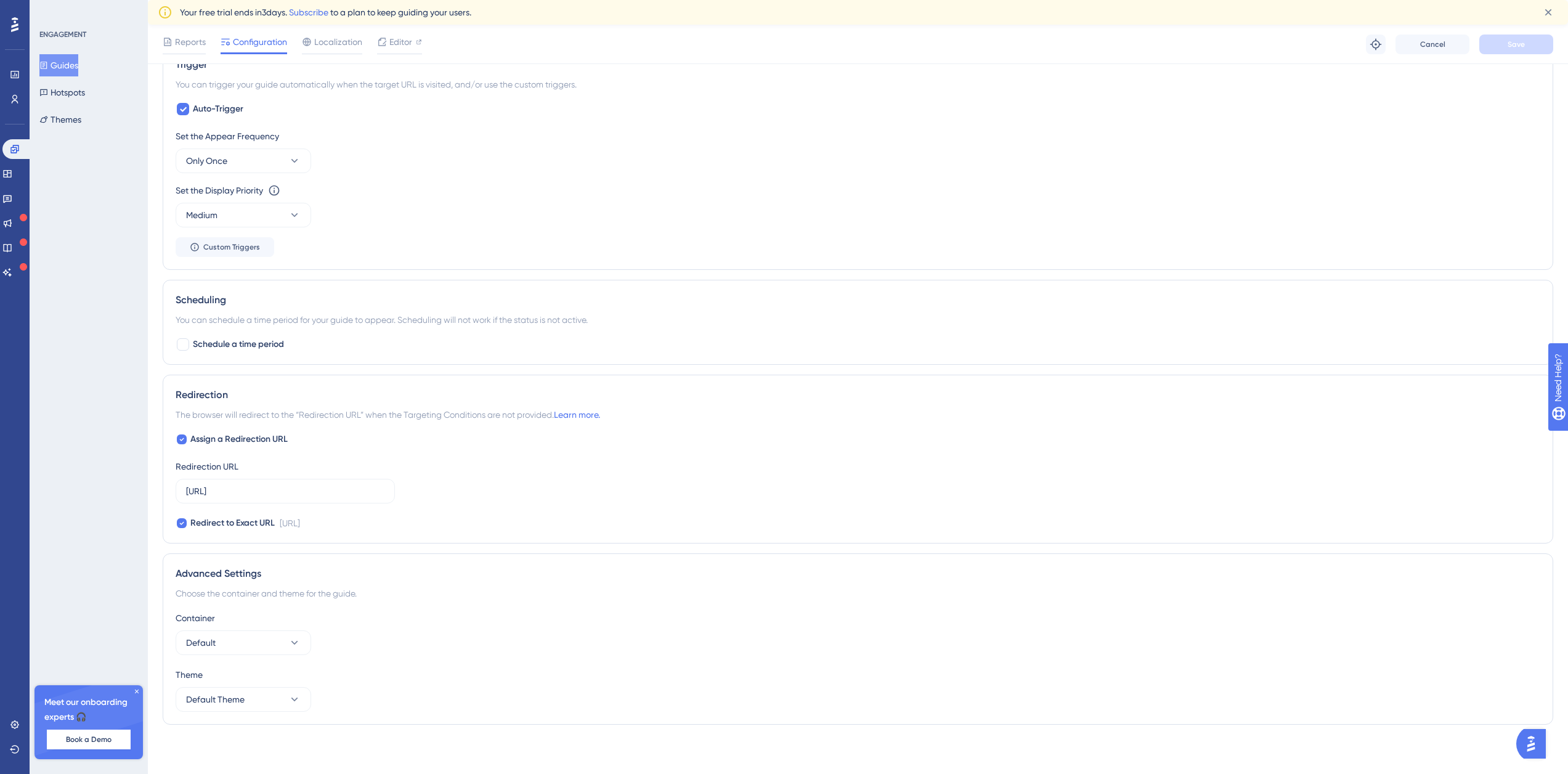
scroll to position [305, 0]
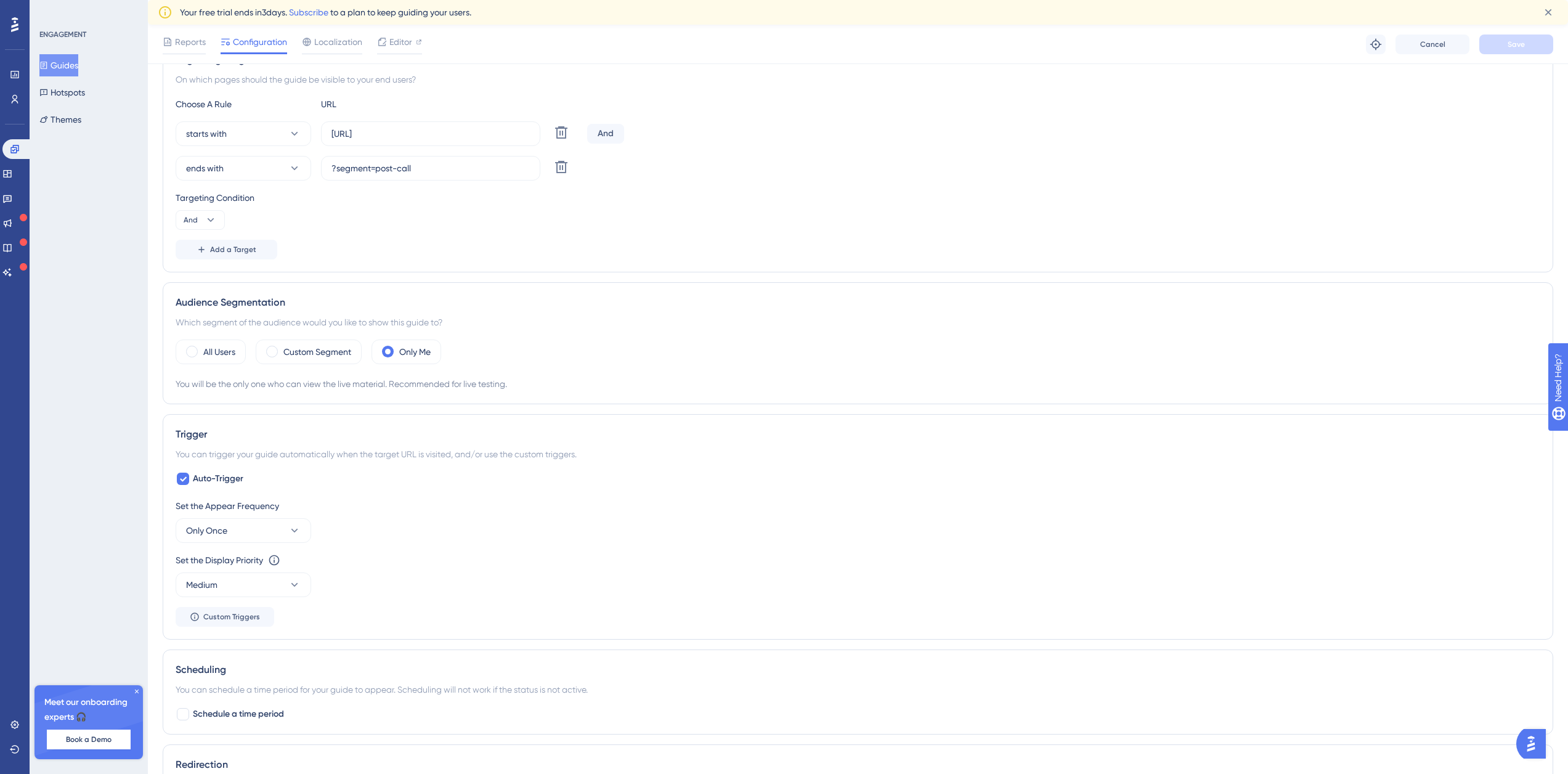
click at [59, 71] on button "Guides" at bounding box center [59, 65] width 39 height 22
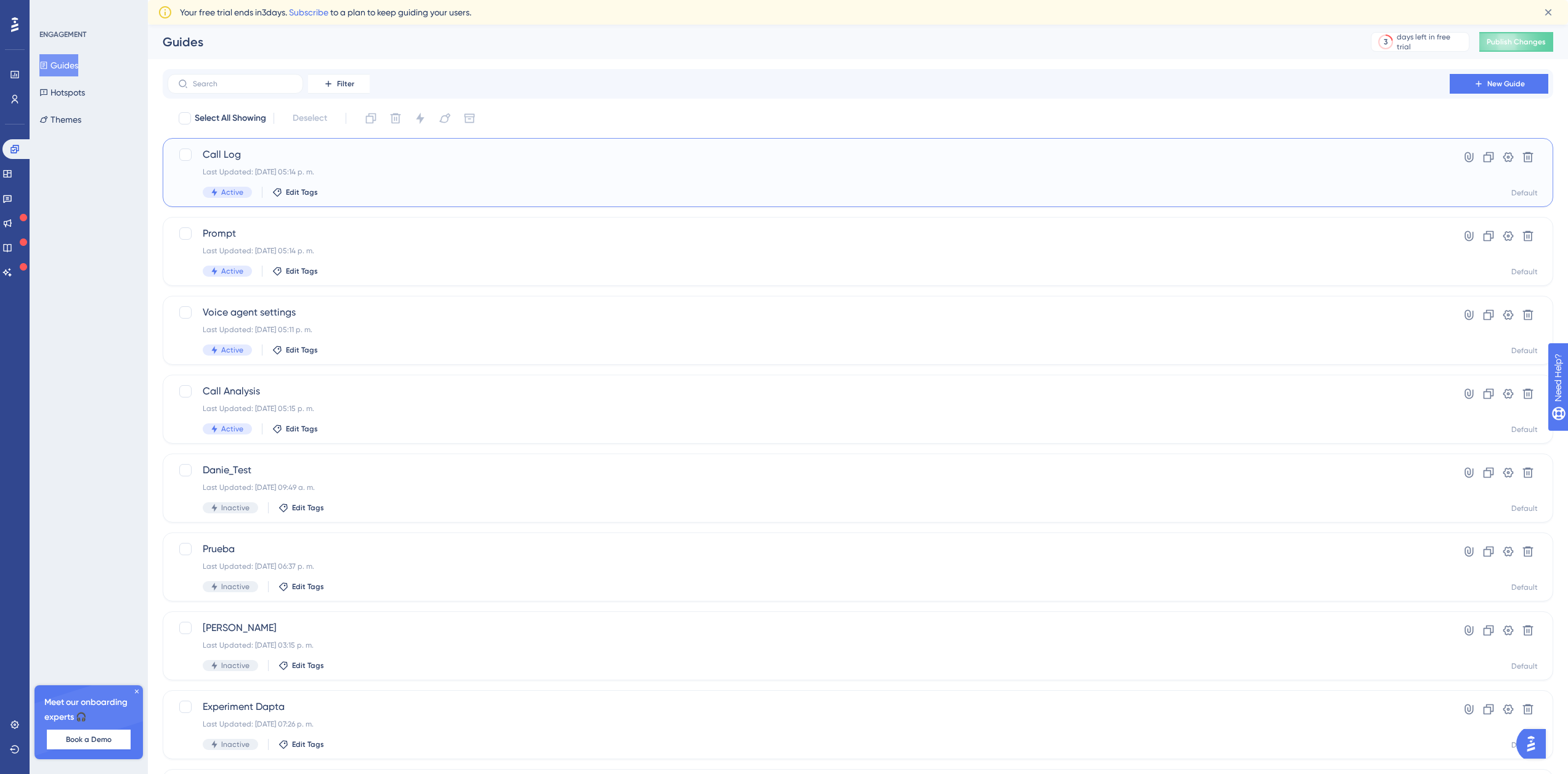
click at [335, 166] on div "Call Log Last Updated: [DATE] 05:14 p. m. Active Edit Tags" at bounding box center [809, 172] width 1212 height 51
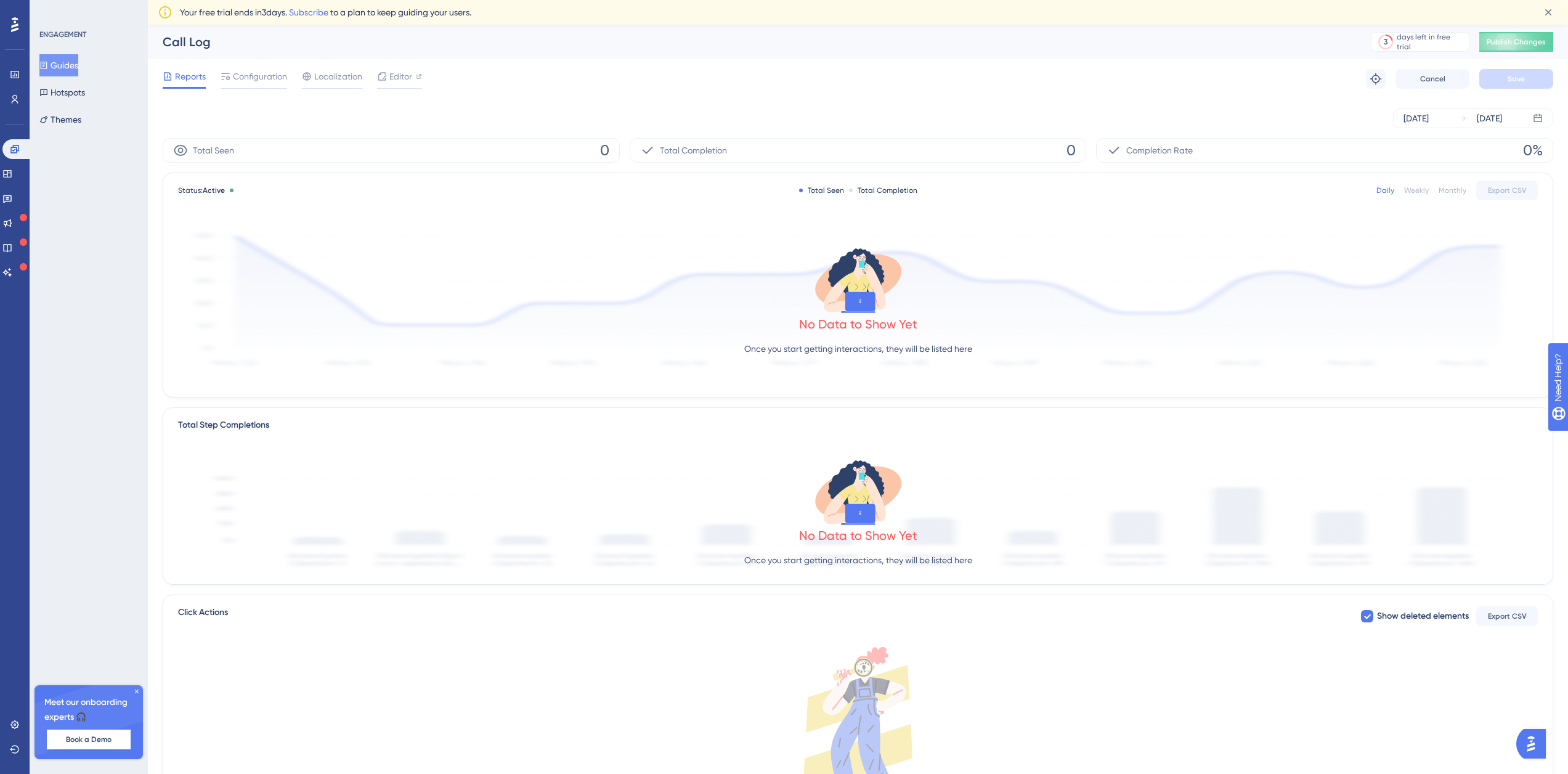
click at [244, 68] on div "Reports Configuration Localization Editor Troubleshoot Cancel Save" at bounding box center [858, 79] width 1391 height 40
click at [244, 76] on span "Configuration" at bounding box center [260, 76] width 54 height 15
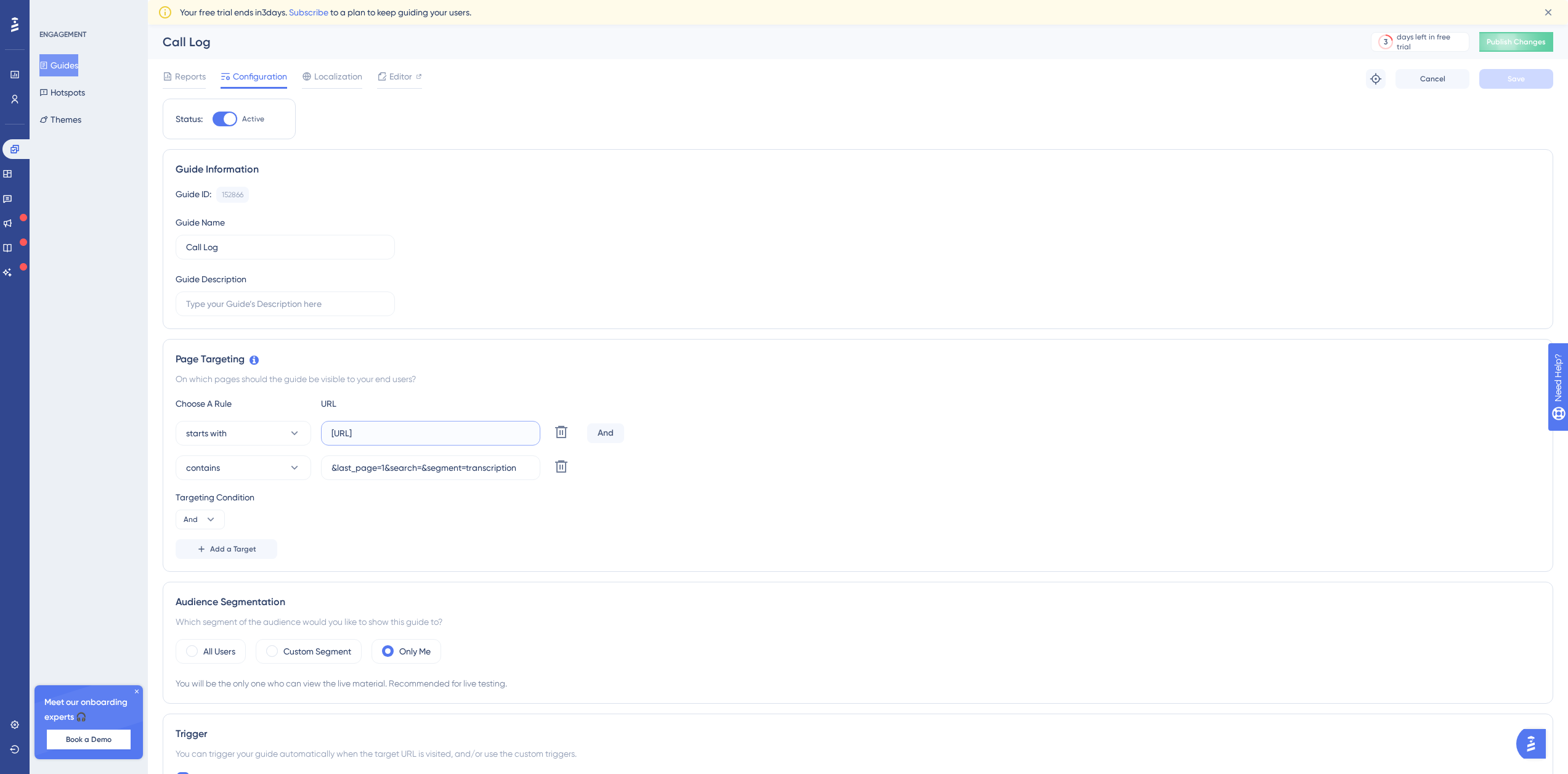
click at [400, 433] on input "[URL]" at bounding box center [430, 433] width 199 height 14
click at [71, 74] on button "Guides" at bounding box center [59, 65] width 39 height 22
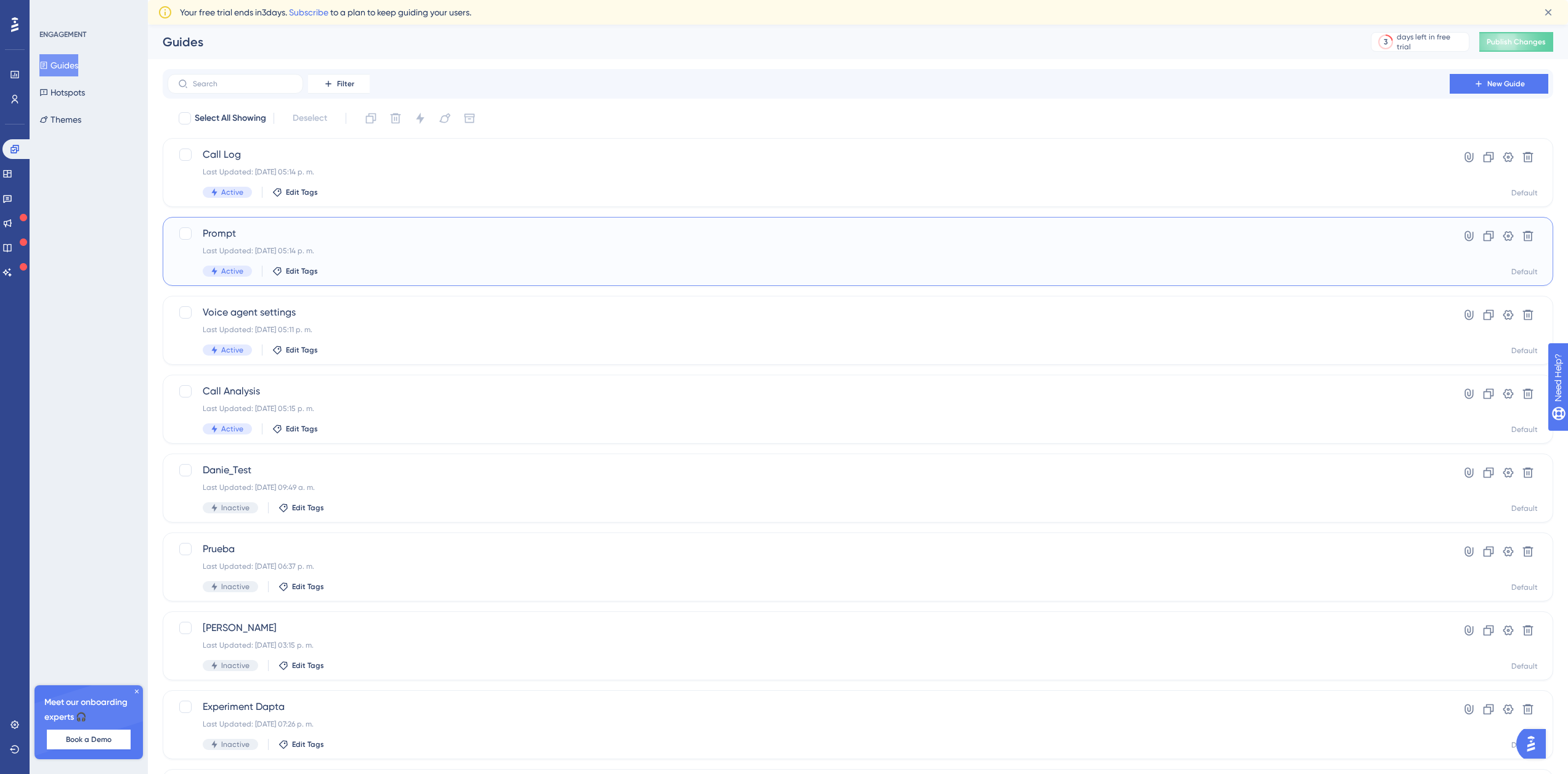
click at [226, 229] on span "Prompt" at bounding box center [809, 233] width 1212 height 15
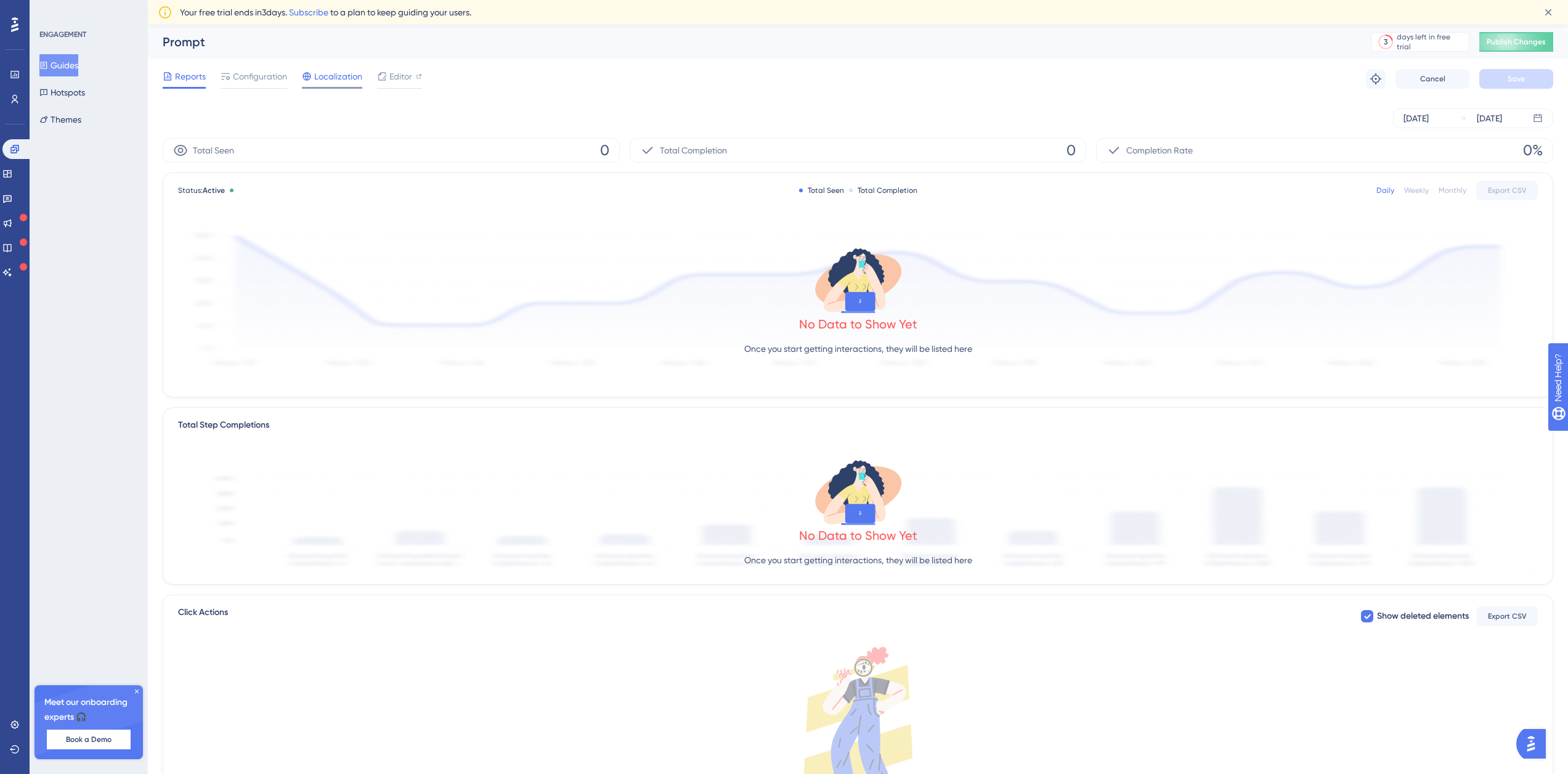
click at [326, 72] on span "Localization" at bounding box center [338, 76] width 48 height 15
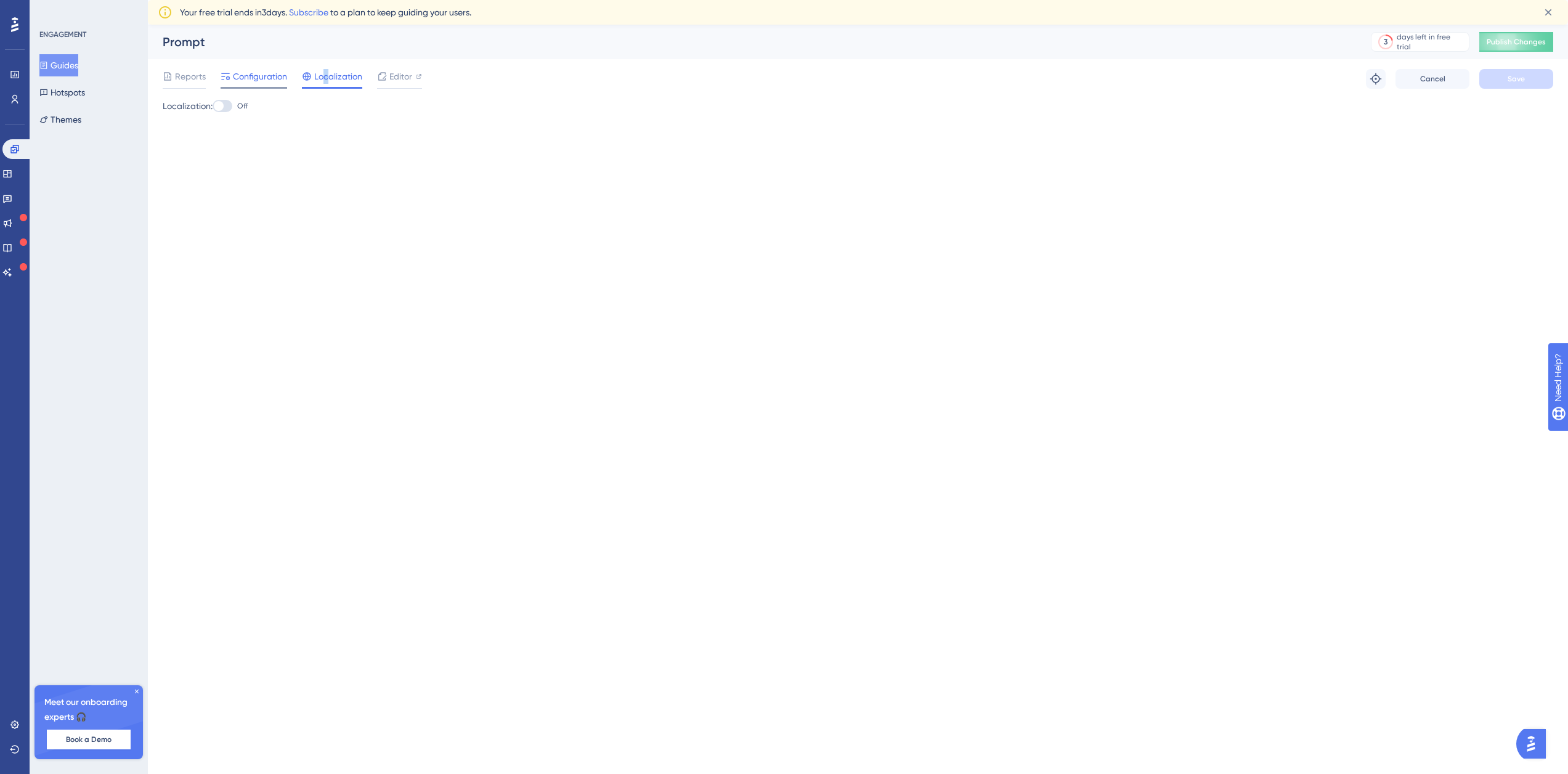
click at [250, 84] on span "Configuration" at bounding box center [260, 76] width 54 height 15
click at [246, 78] on span "Configuration" at bounding box center [260, 76] width 54 height 15
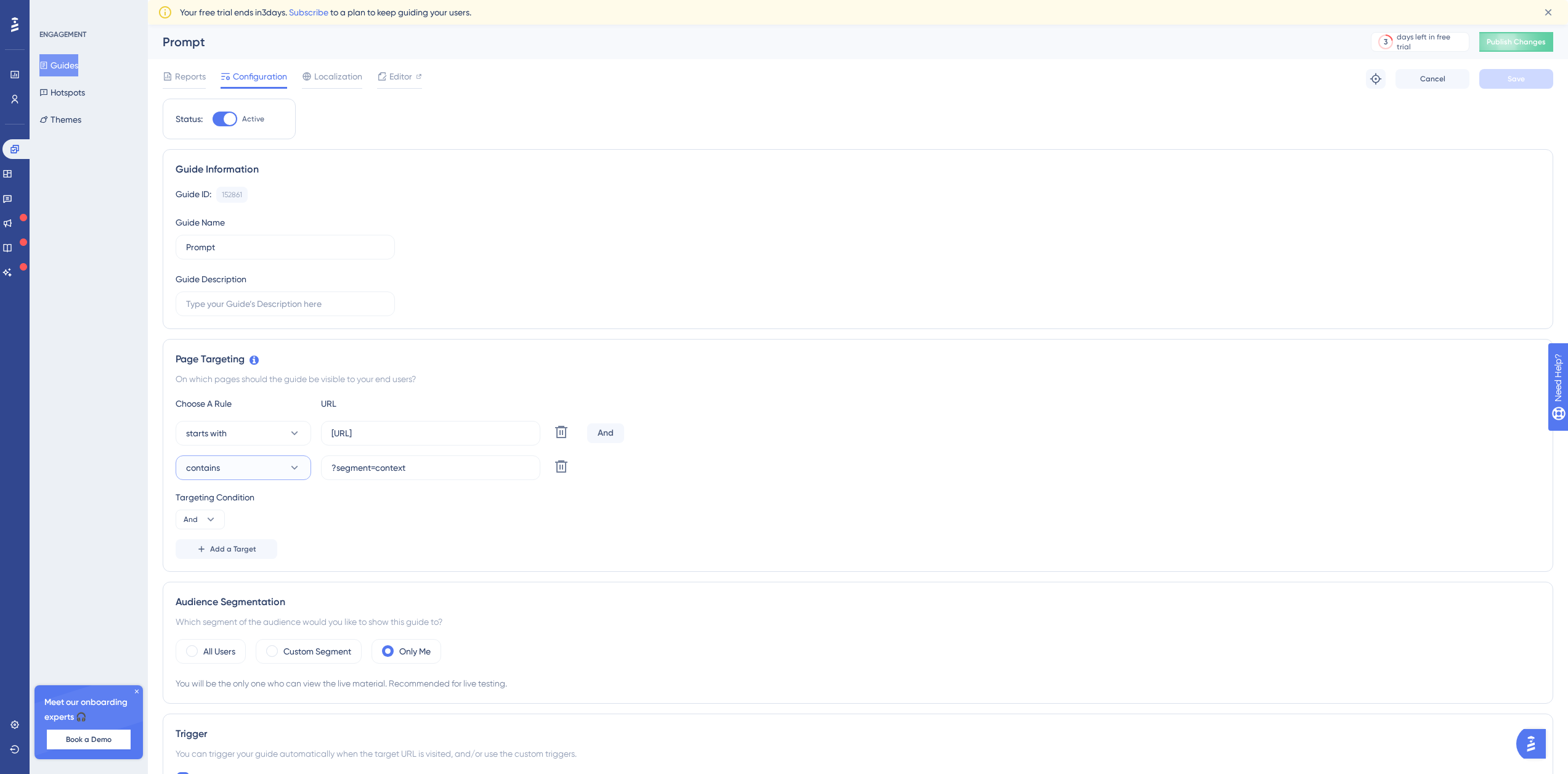
click at [246, 461] on button "contains" at bounding box center [243, 467] width 135 height 25
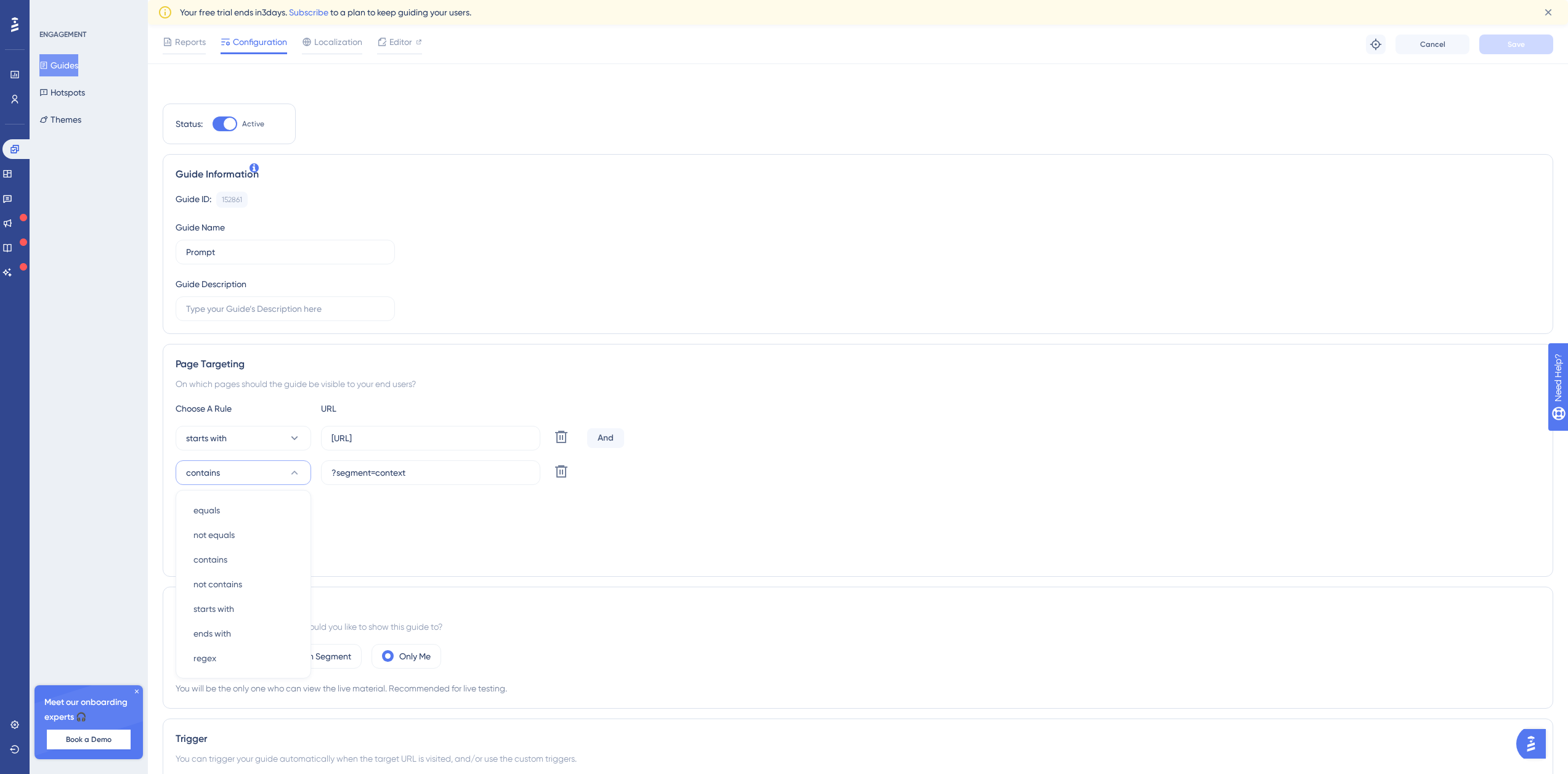
scroll to position [192, 0]
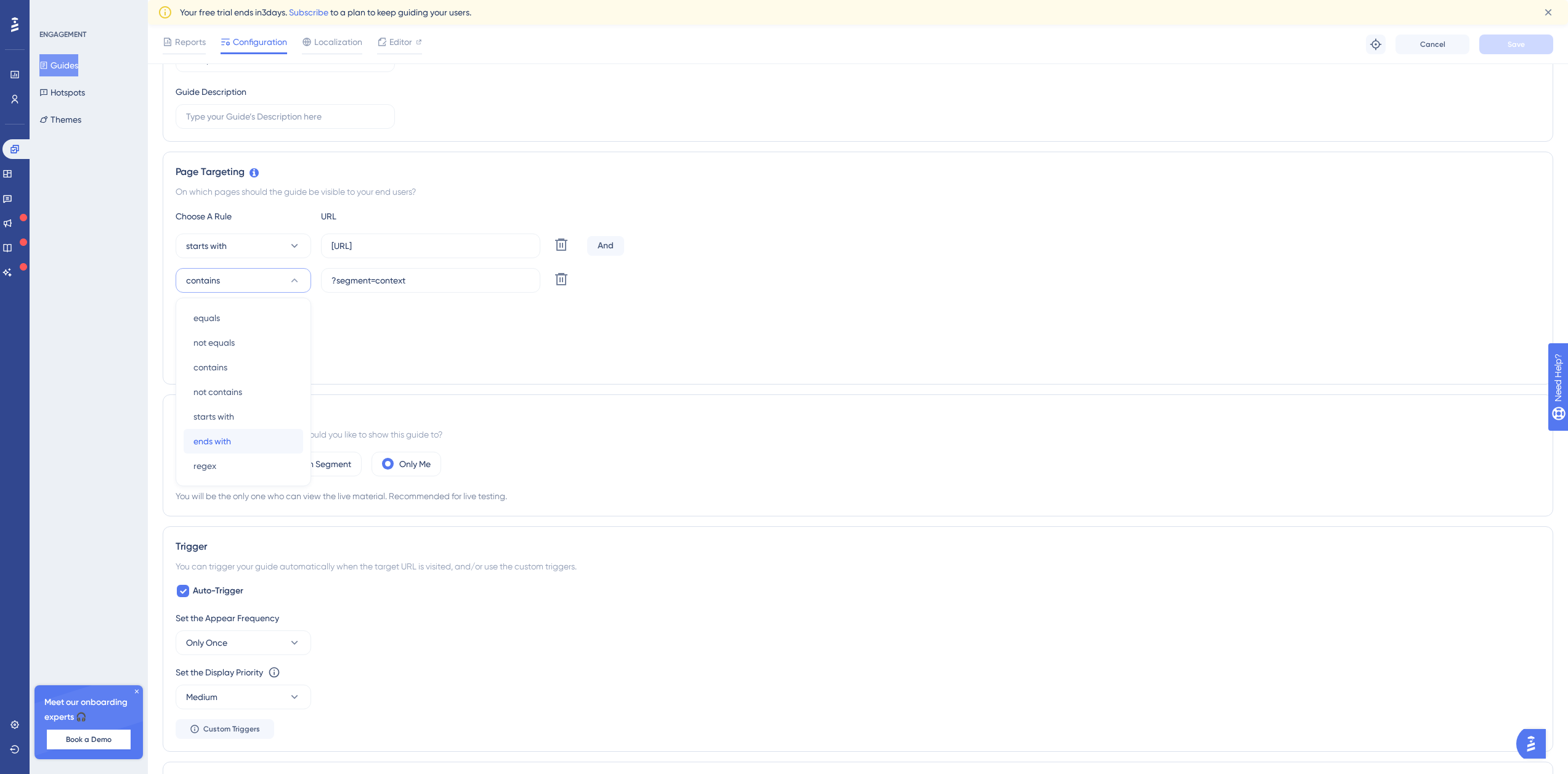
drag, startPoint x: 229, startPoint y: 439, endPoint x: 233, endPoint y: 434, distance: 6.4
click at [229, 435] on span "ends with" at bounding box center [213, 441] width 38 height 15
click at [1535, 45] on button "Save" at bounding box center [1516, 44] width 74 height 20
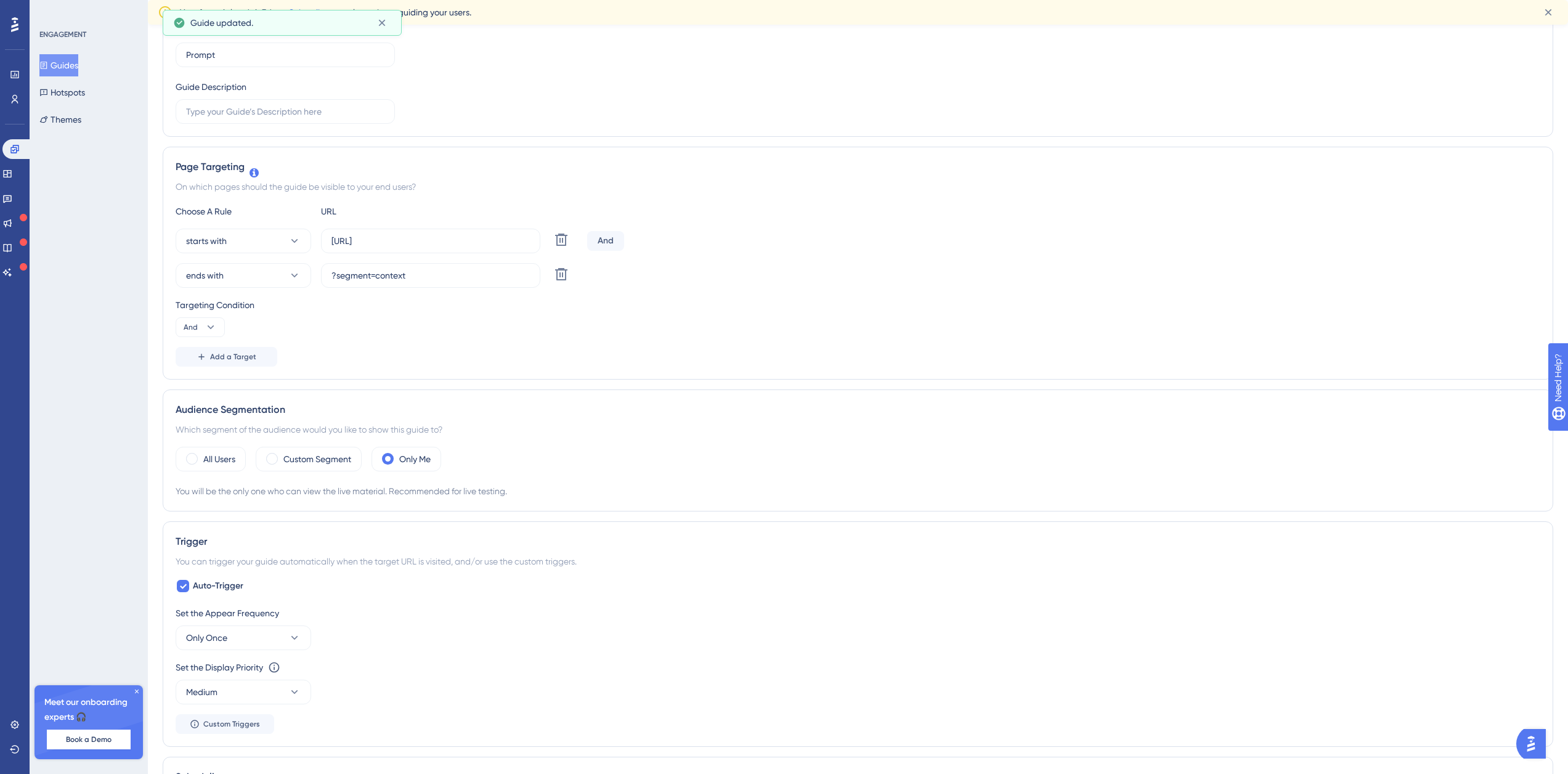
scroll to position [0, 0]
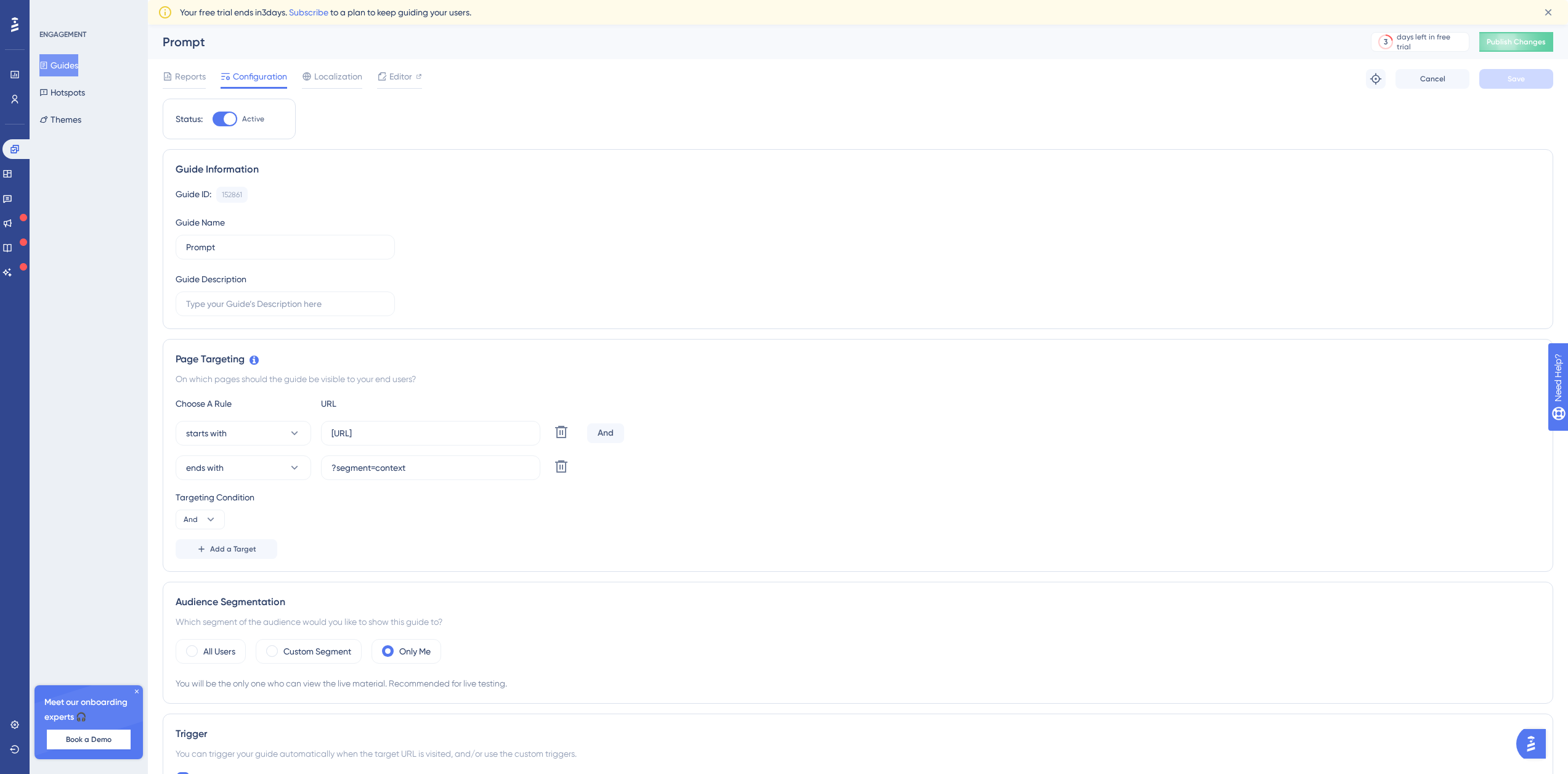
click at [53, 71] on button "Guides" at bounding box center [59, 65] width 39 height 22
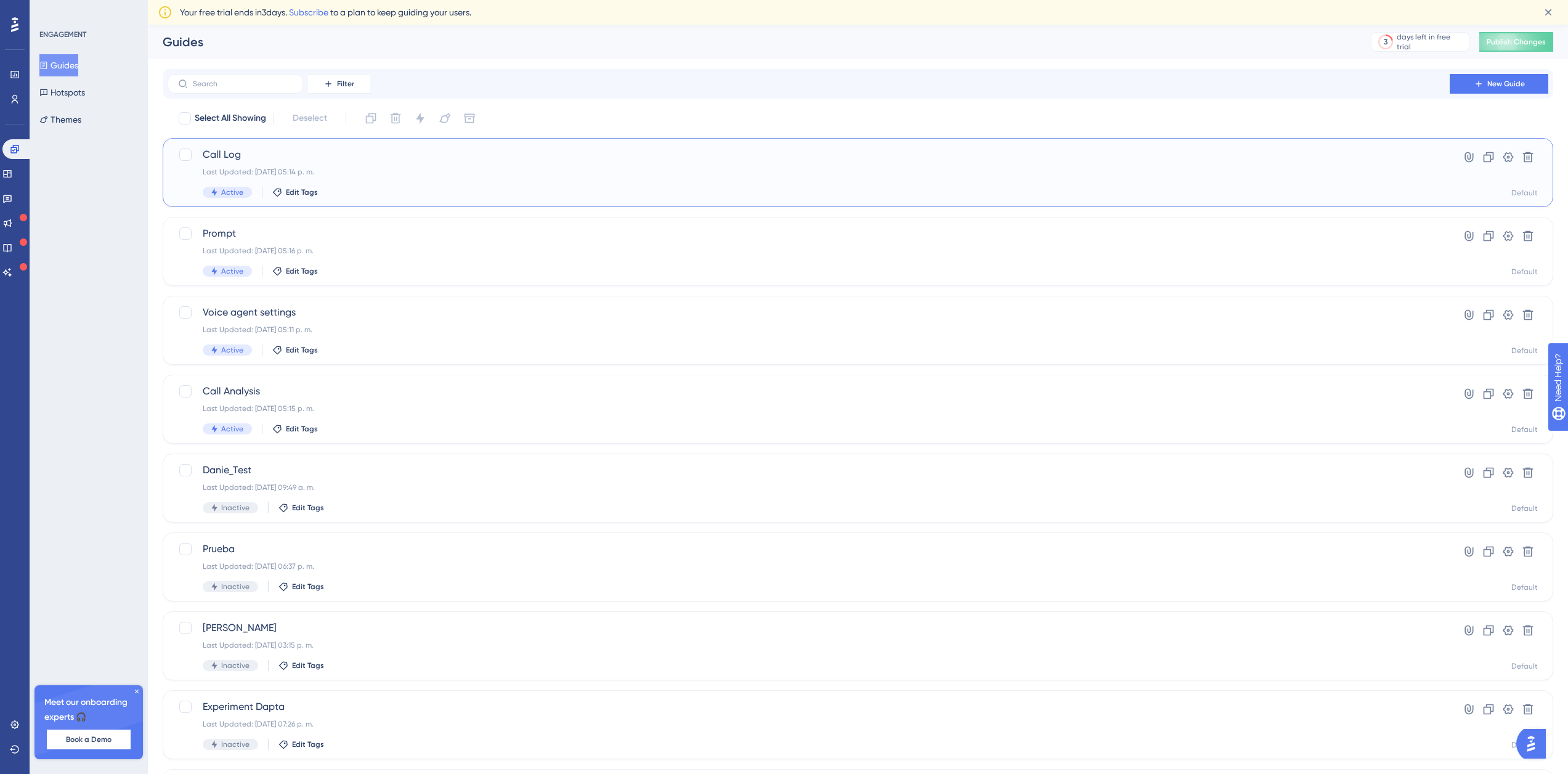
click at [247, 163] on div "Call Log Last Updated: [DATE] 05:14 p. m. Active Edit Tags" at bounding box center [809, 172] width 1212 height 51
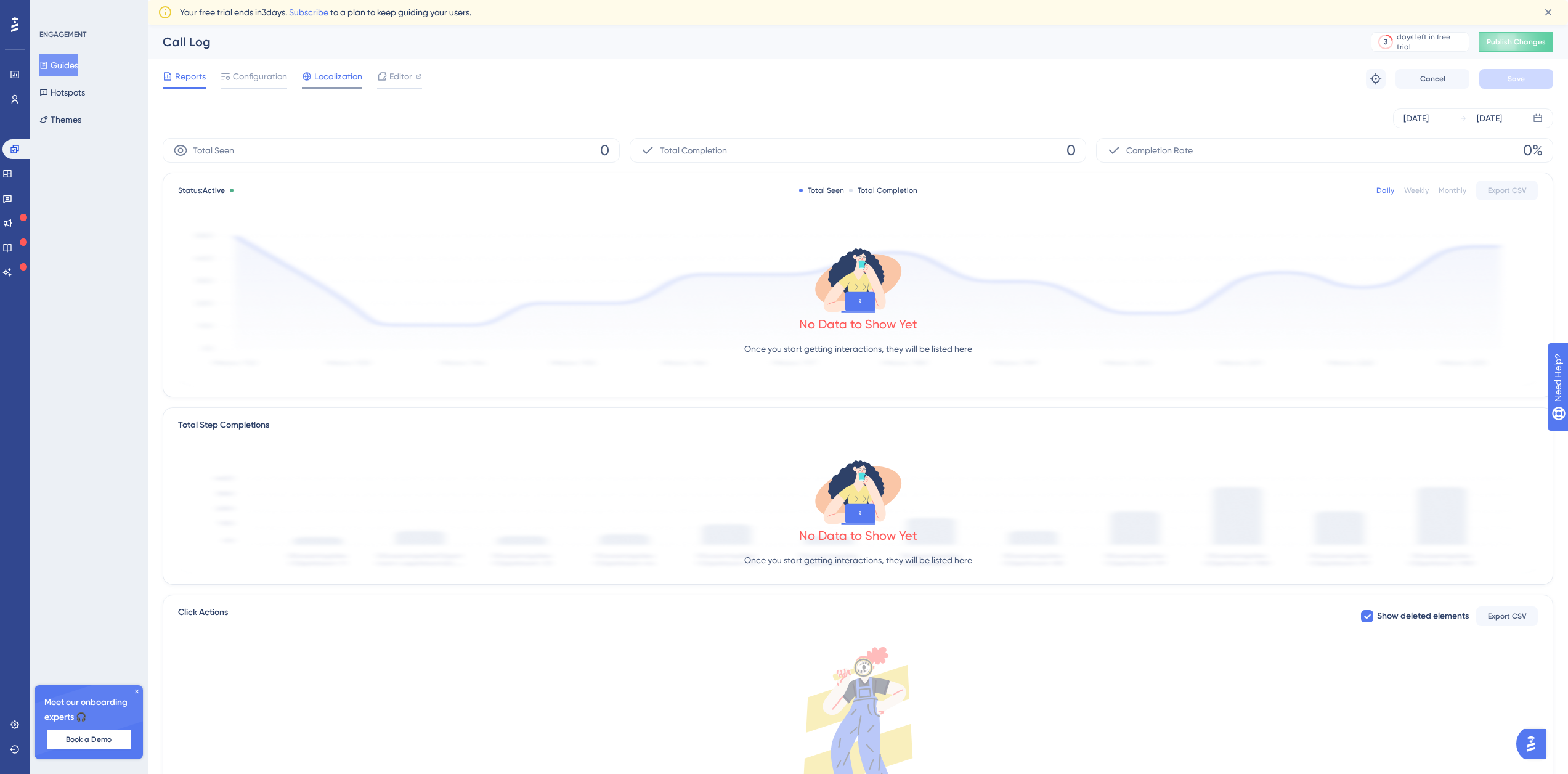
click at [329, 78] on span "Localization" at bounding box center [338, 76] width 48 height 15
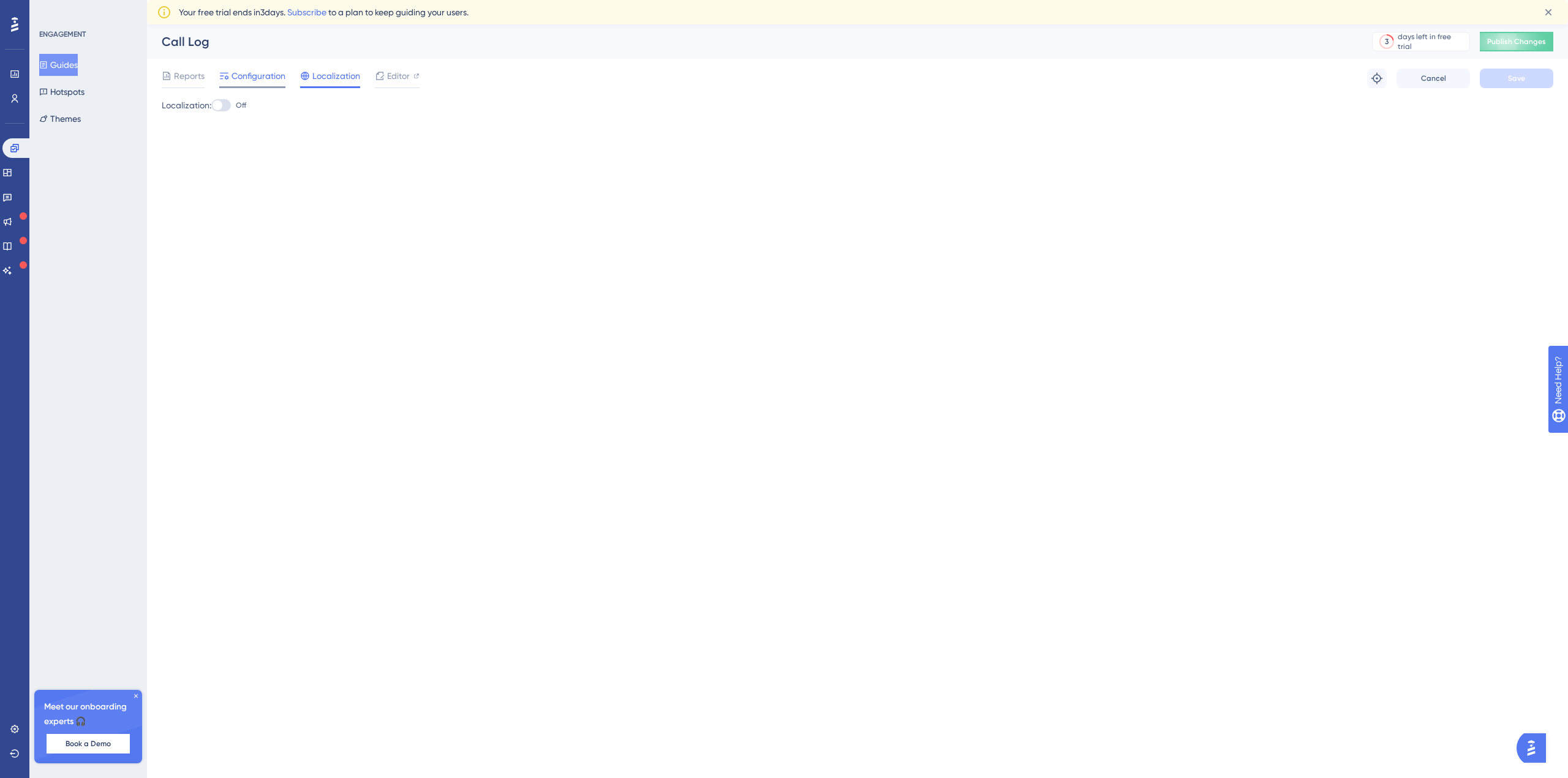
click at [236, 85] on div "Configuration" at bounding box center [251, 78] width 66 height 20
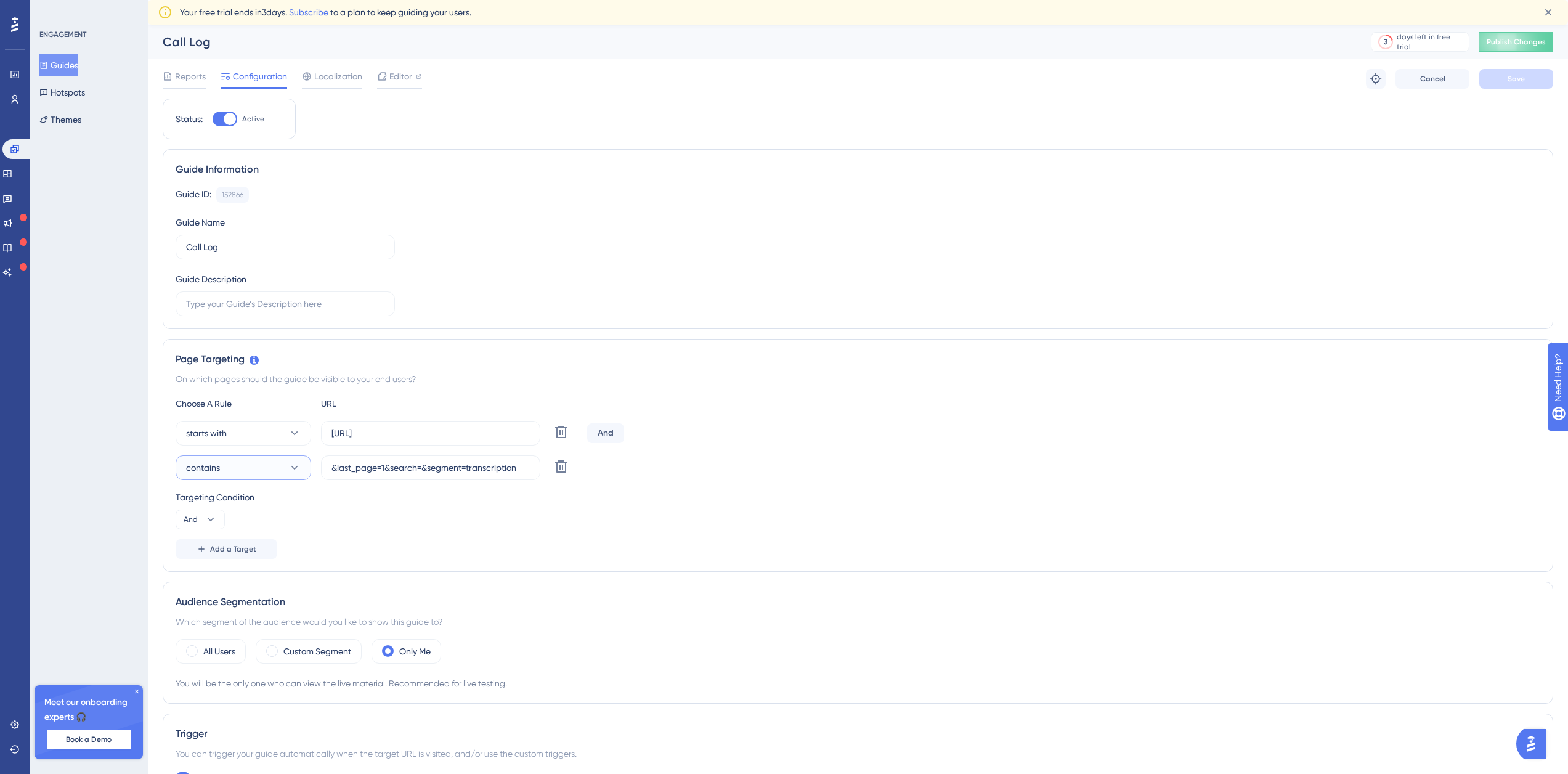
click at [239, 471] on button "contains" at bounding box center [243, 467] width 135 height 25
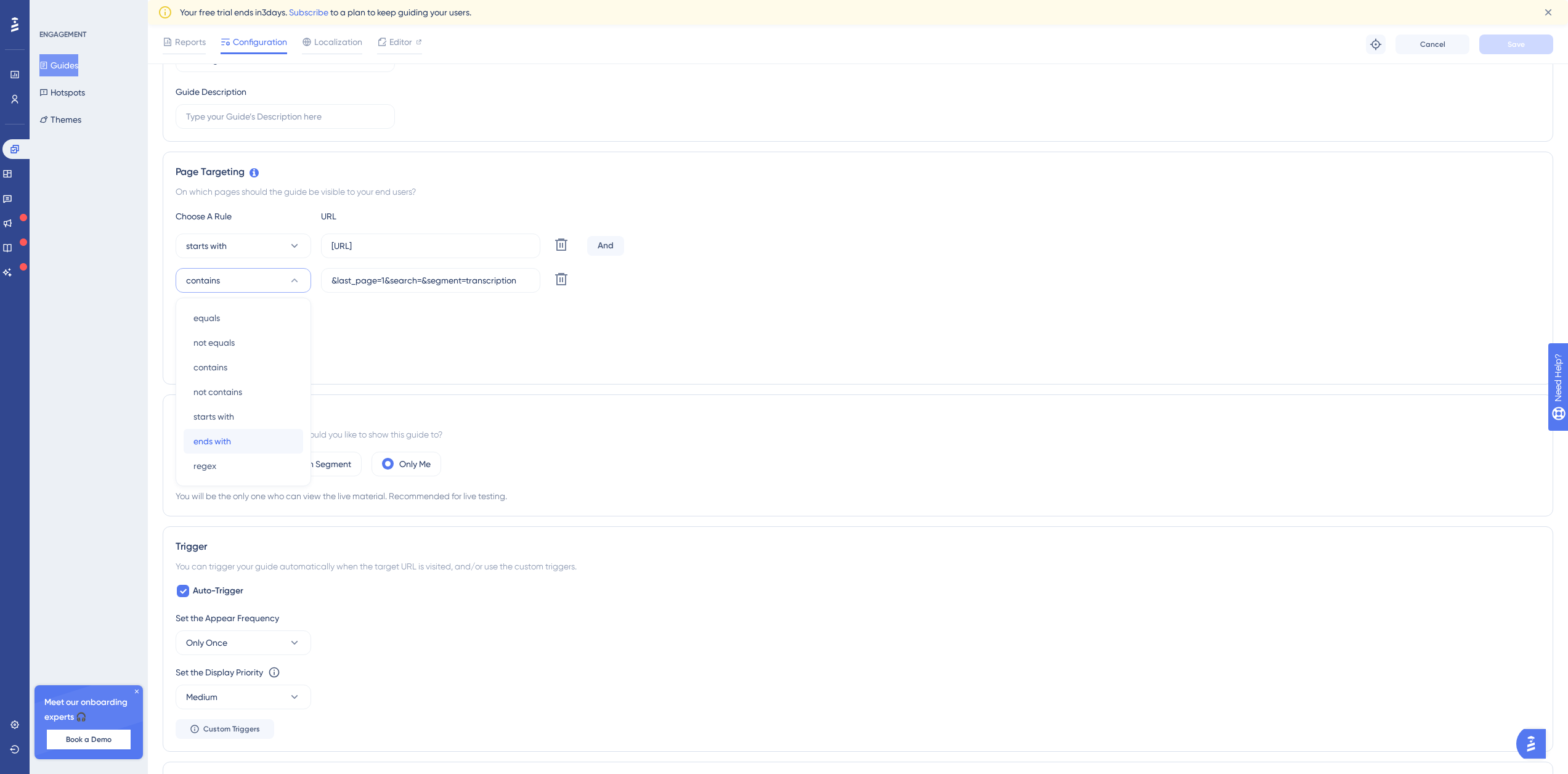
click at [234, 441] on div "ends with ends with" at bounding box center [244, 441] width 100 height 25
click at [1510, 49] on span "Save" at bounding box center [1516, 44] width 17 height 9
click at [71, 66] on button "Guides" at bounding box center [59, 65] width 39 height 22
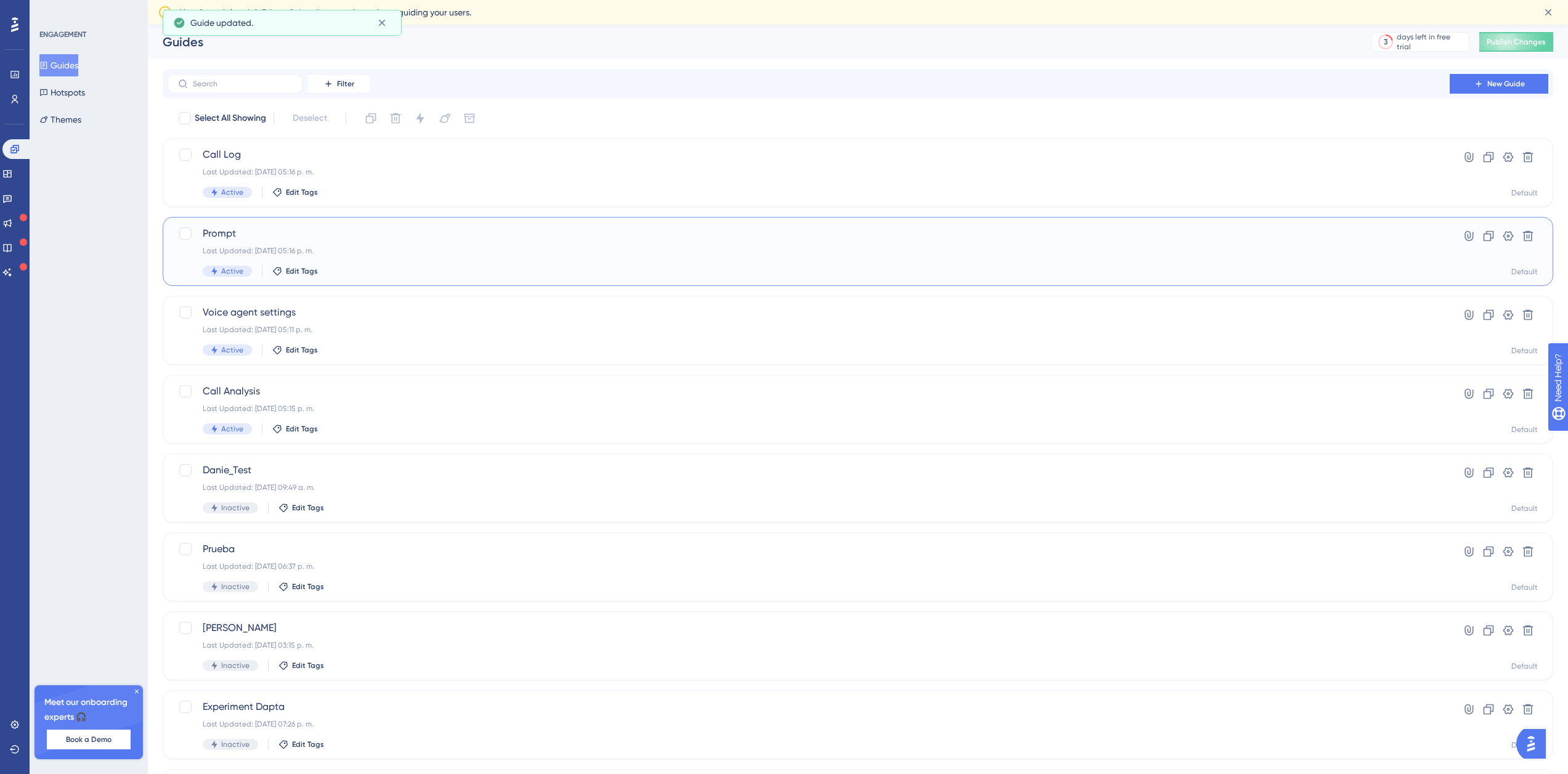
click at [372, 240] on span "Prompt" at bounding box center [809, 233] width 1212 height 15
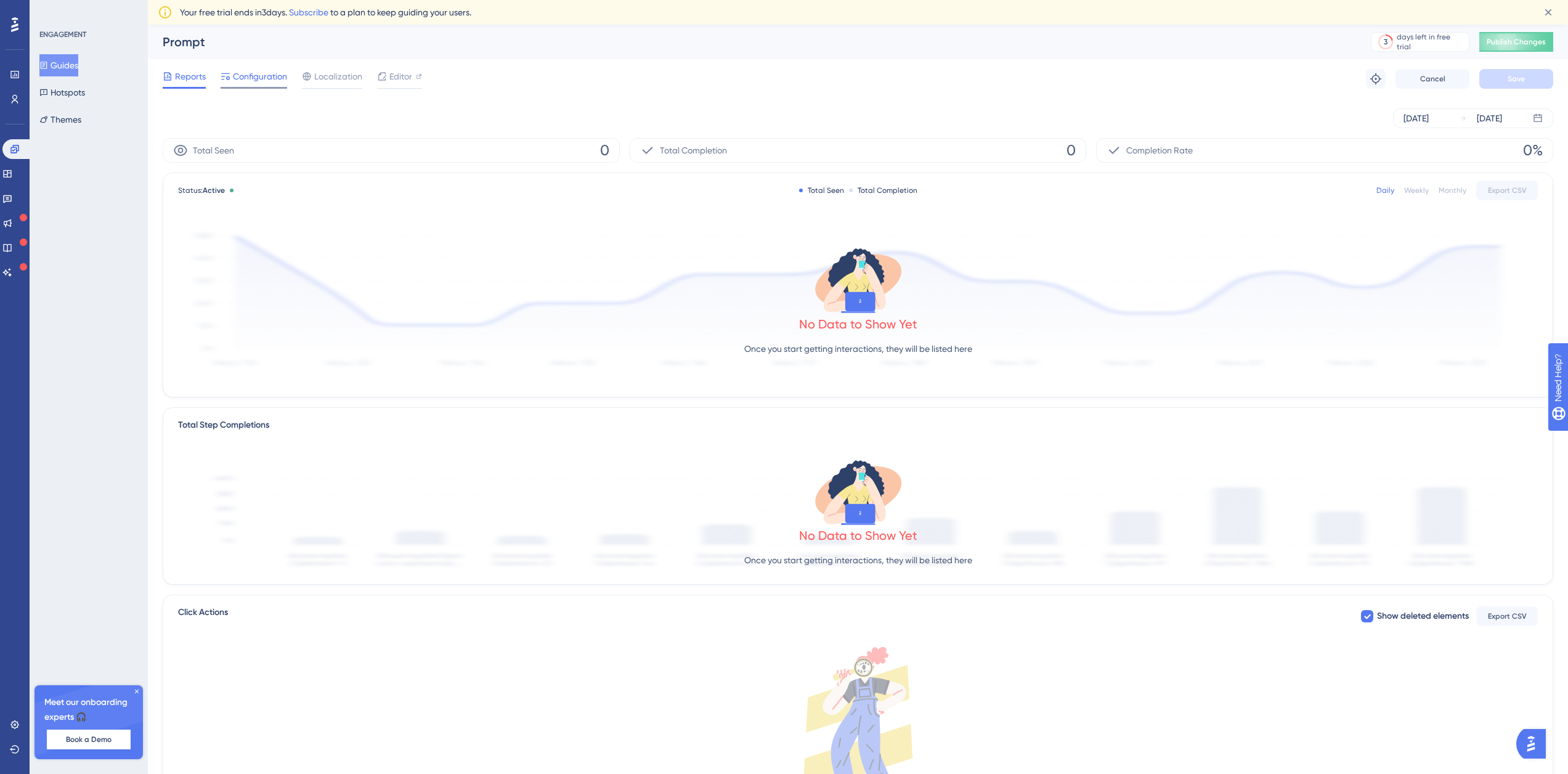
click at [259, 74] on span "Configuration" at bounding box center [260, 76] width 54 height 15
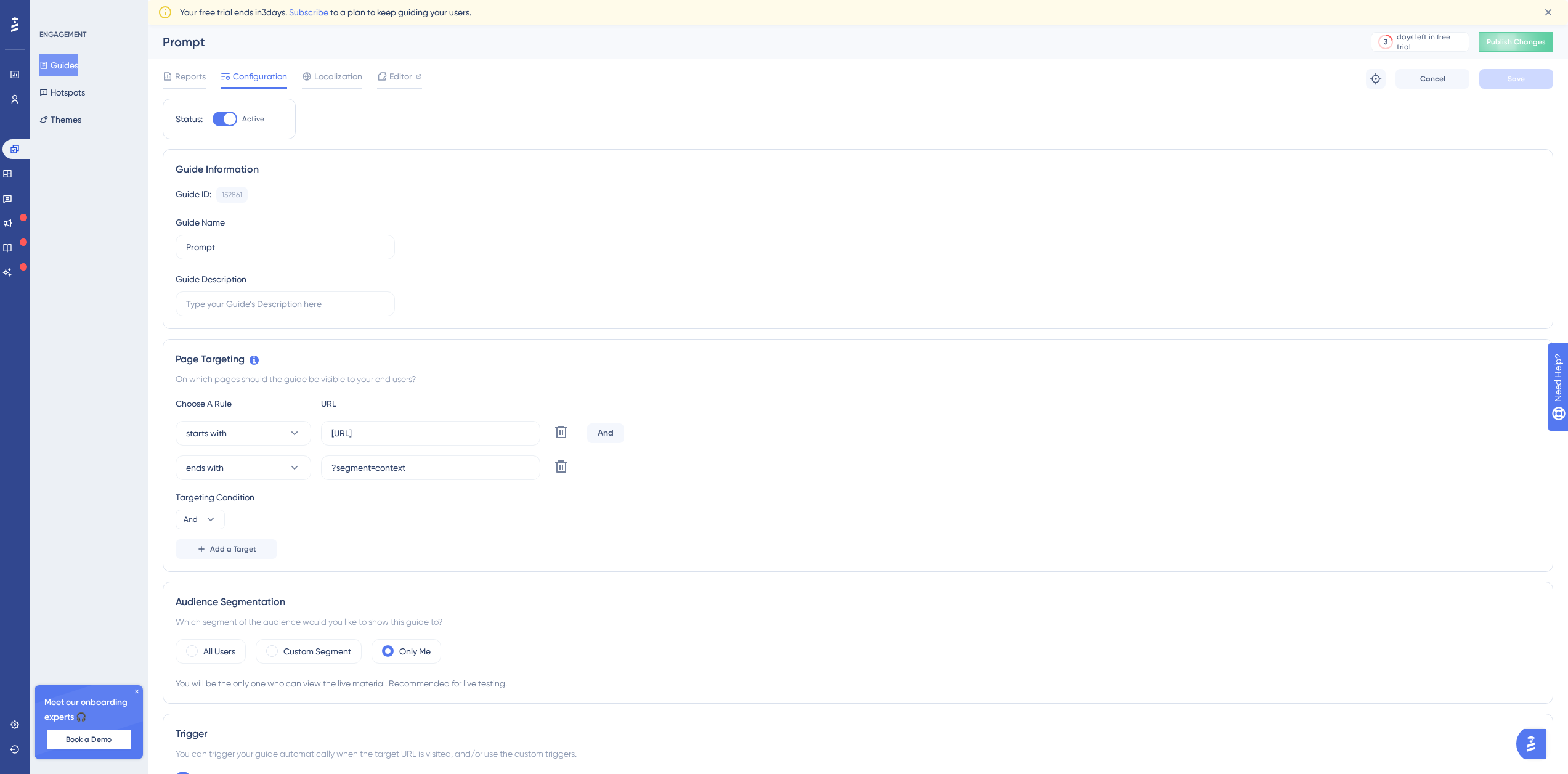
click at [76, 70] on button "Guides" at bounding box center [59, 65] width 39 height 22
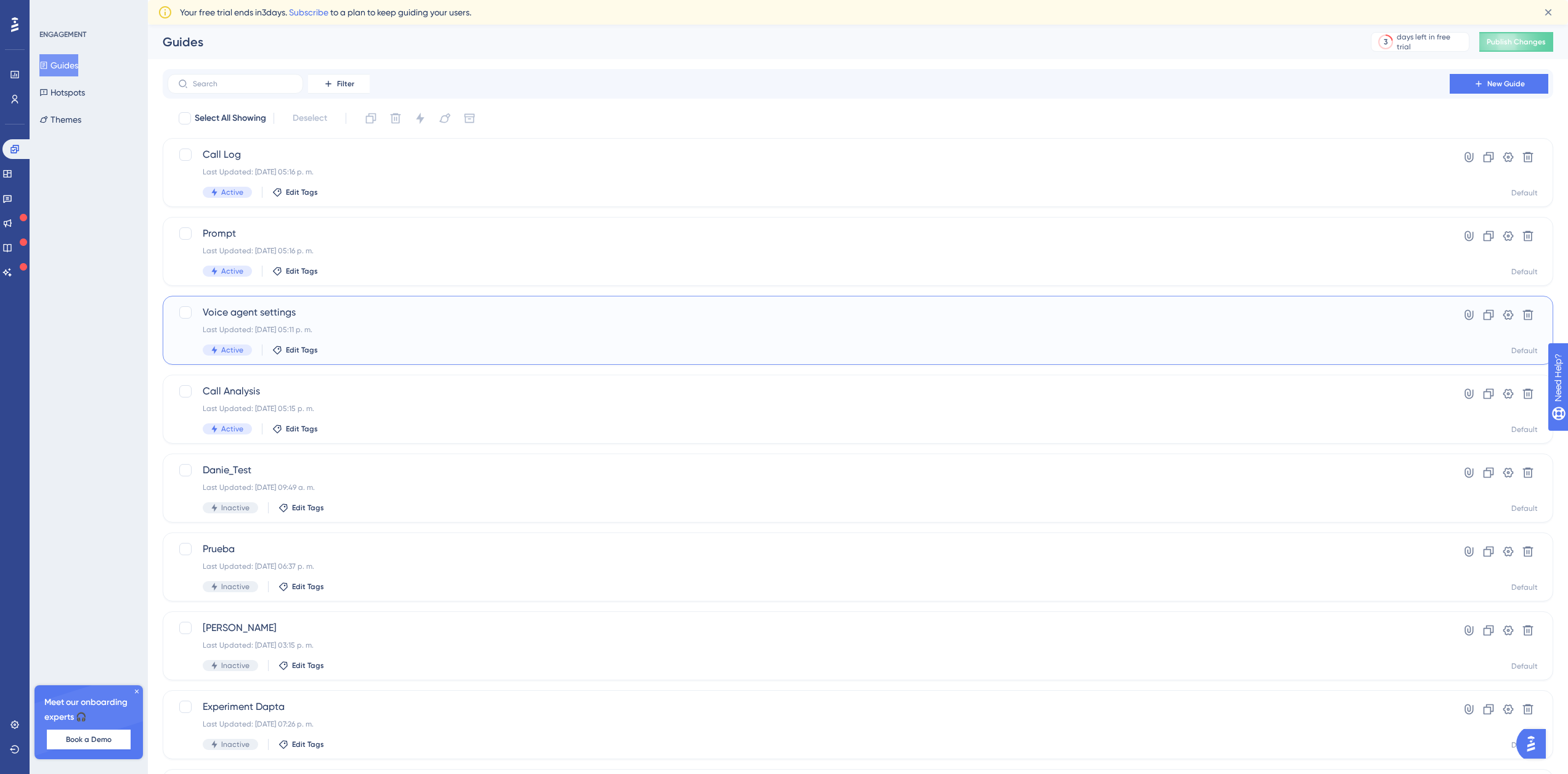
click at [392, 330] on div "Last Updated: [DATE] 05:11 p. m." at bounding box center [809, 329] width 1212 height 9
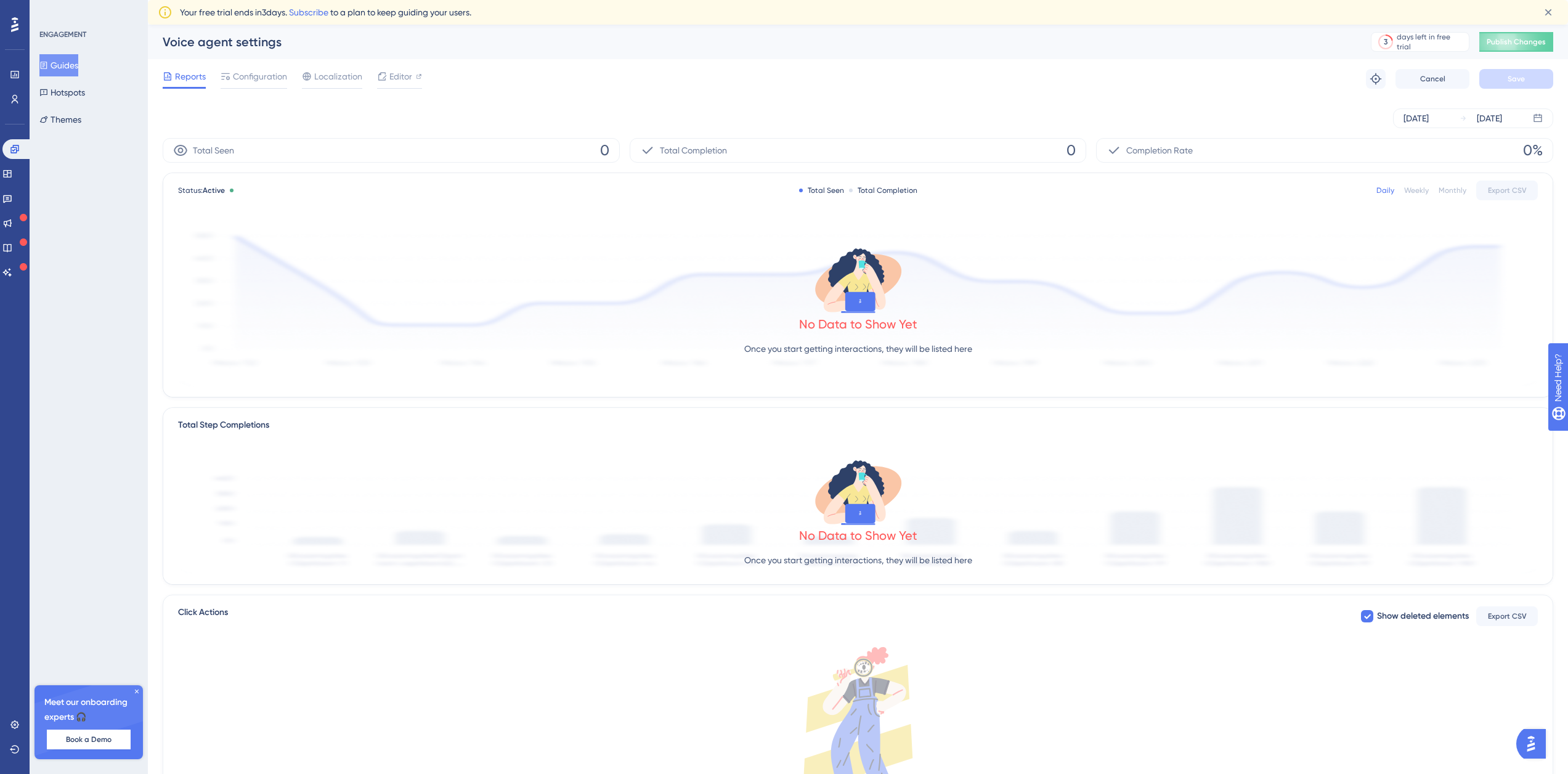
click at [61, 58] on button "Guides" at bounding box center [59, 65] width 39 height 22
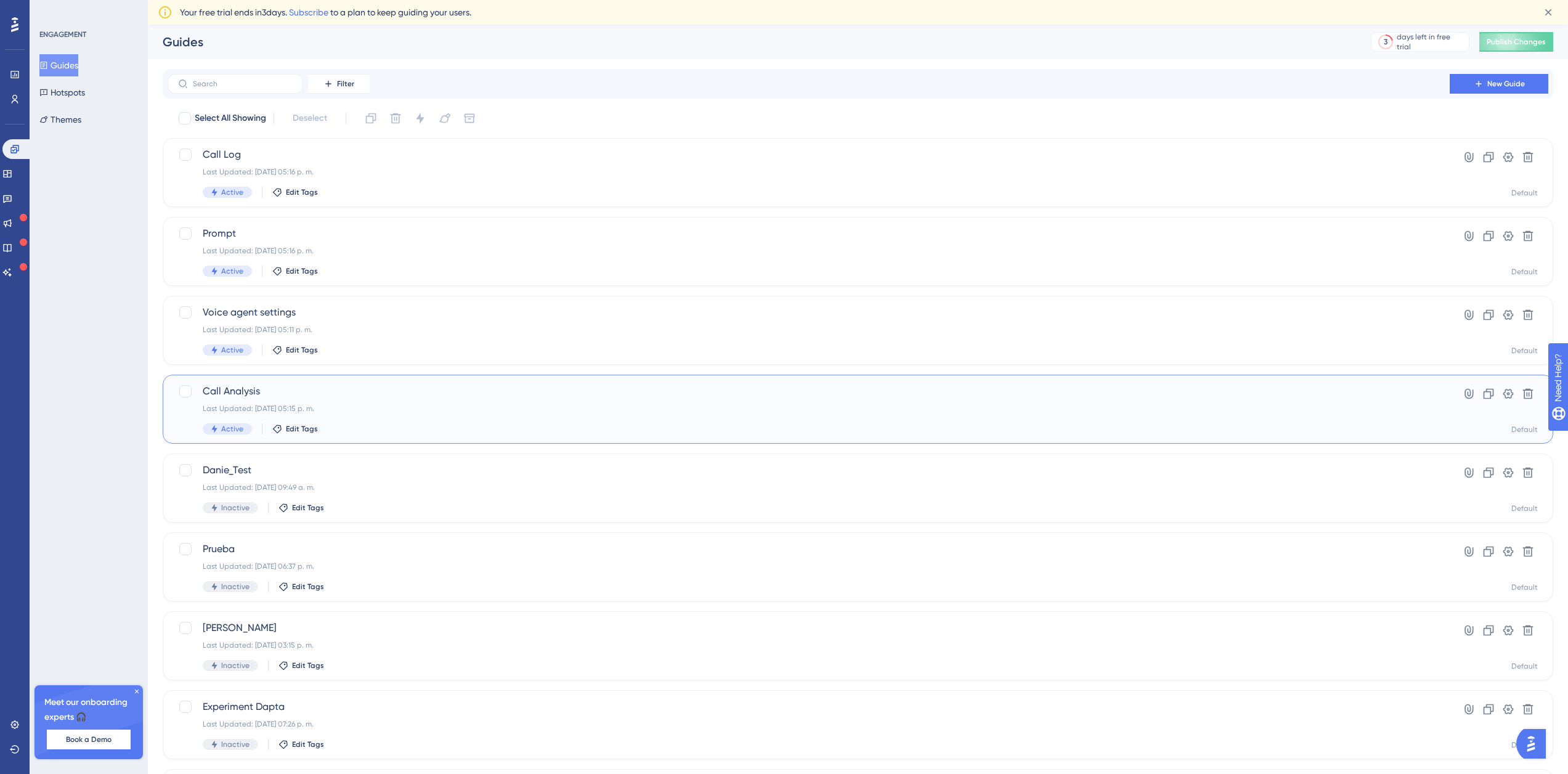
click at [359, 406] on div "Last Updated: [DATE] 05:15 p. m." at bounding box center [809, 408] width 1212 height 9
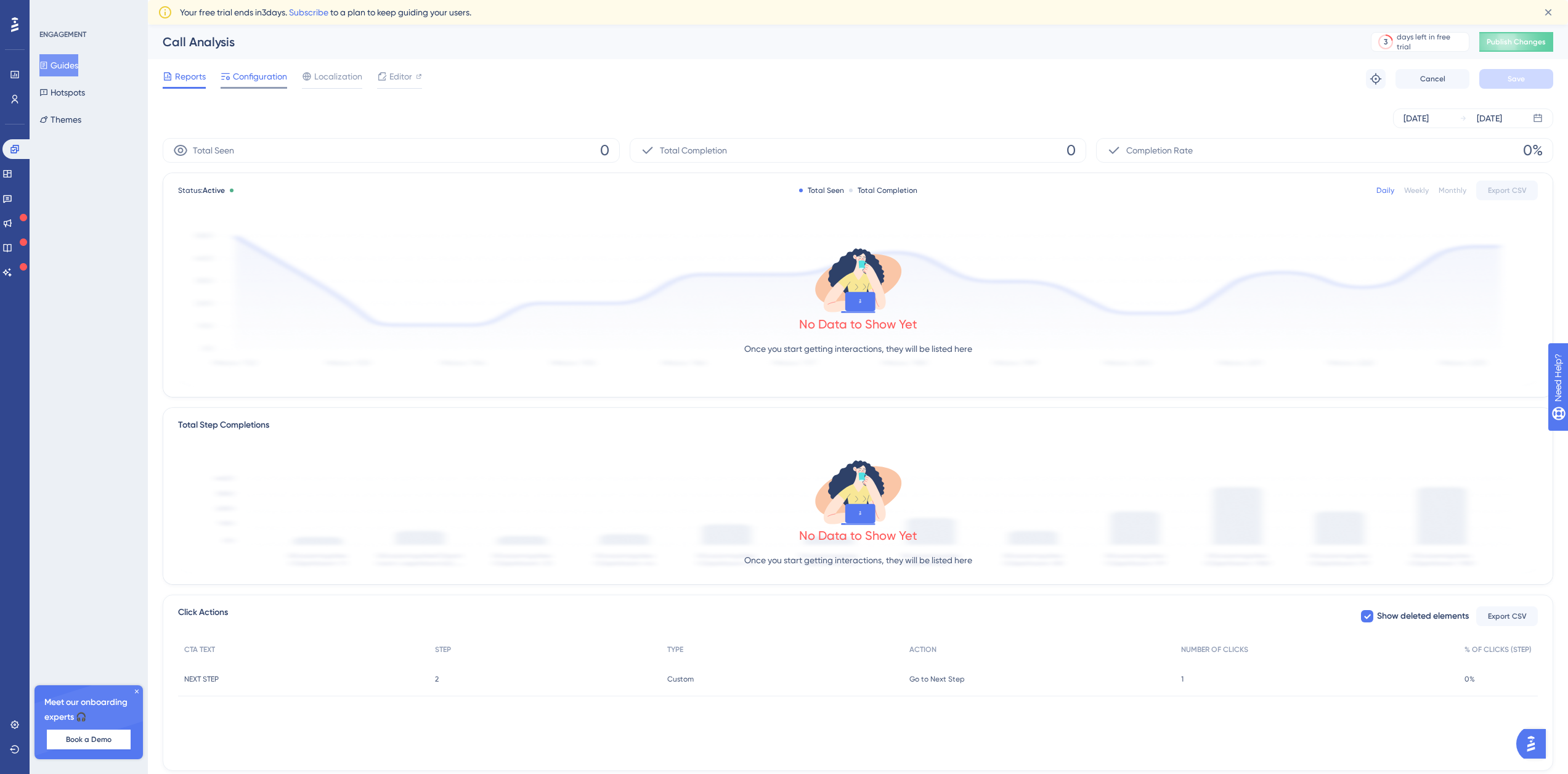
click at [246, 73] on span "Configuration" at bounding box center [260, 76] width 54 height 15
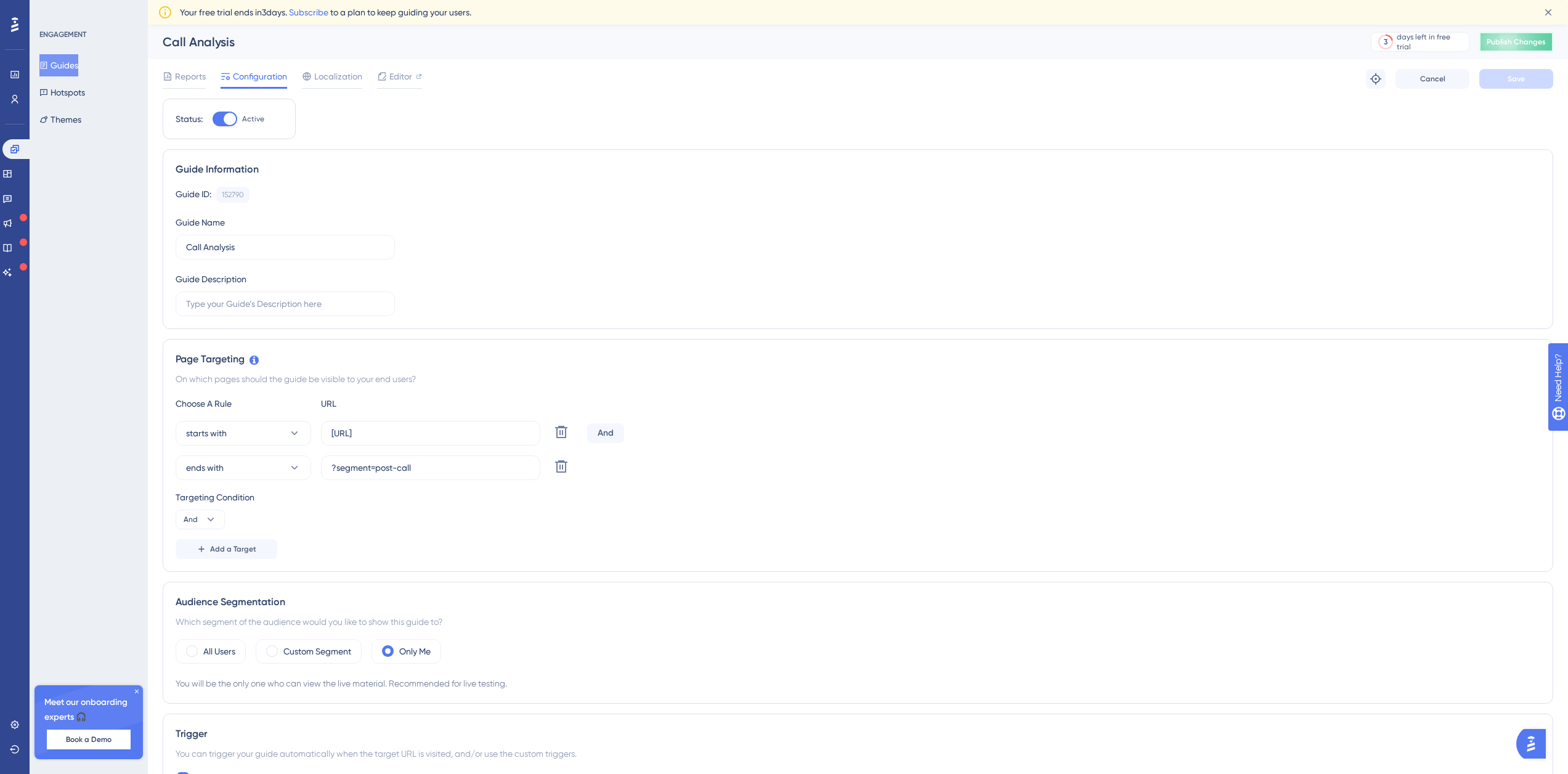
click at [1521, 50] on button "Publish Changes" at bounding box center [1516, 41] width 74 height 20
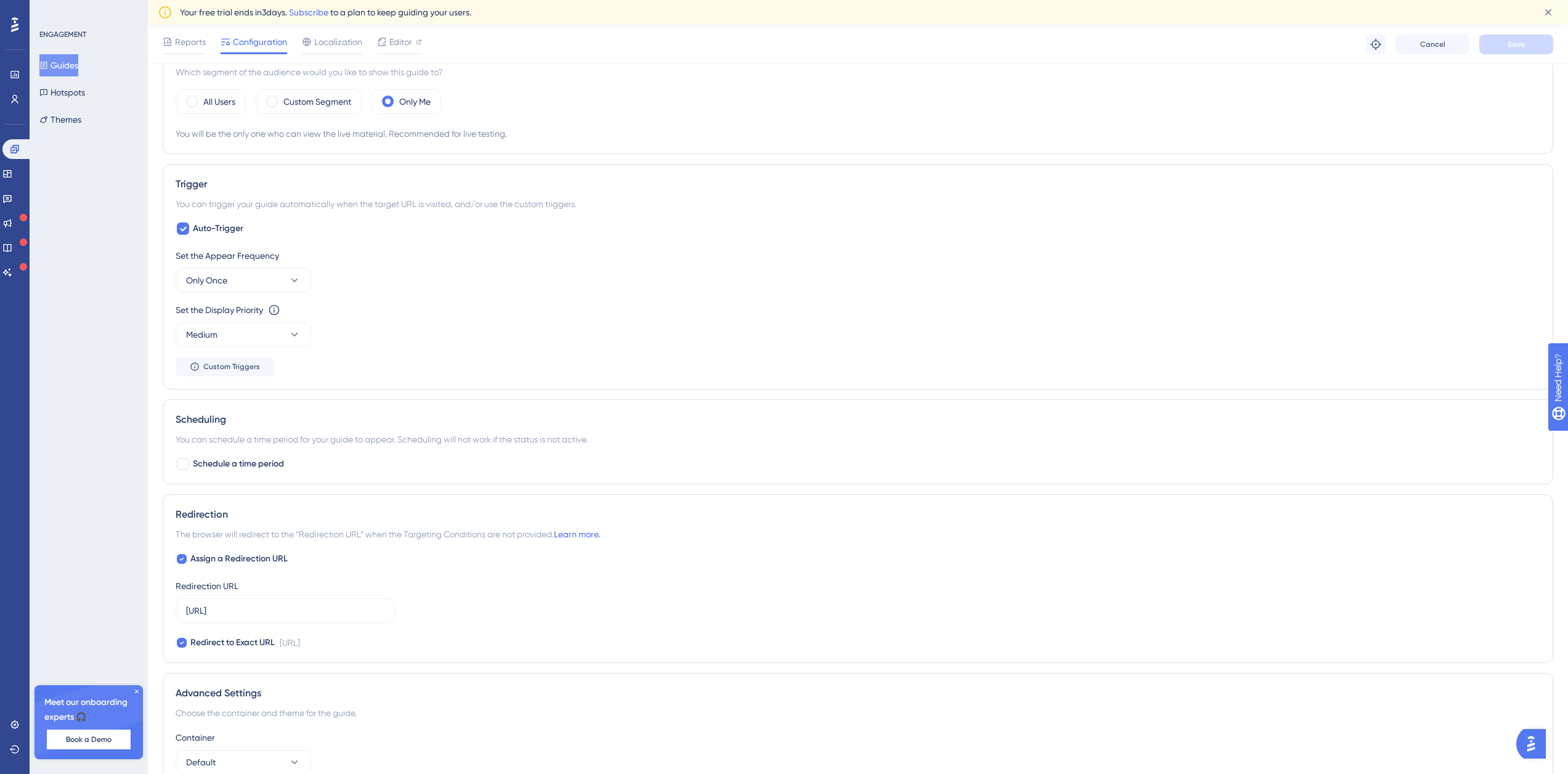
scroll to position [674, 0]
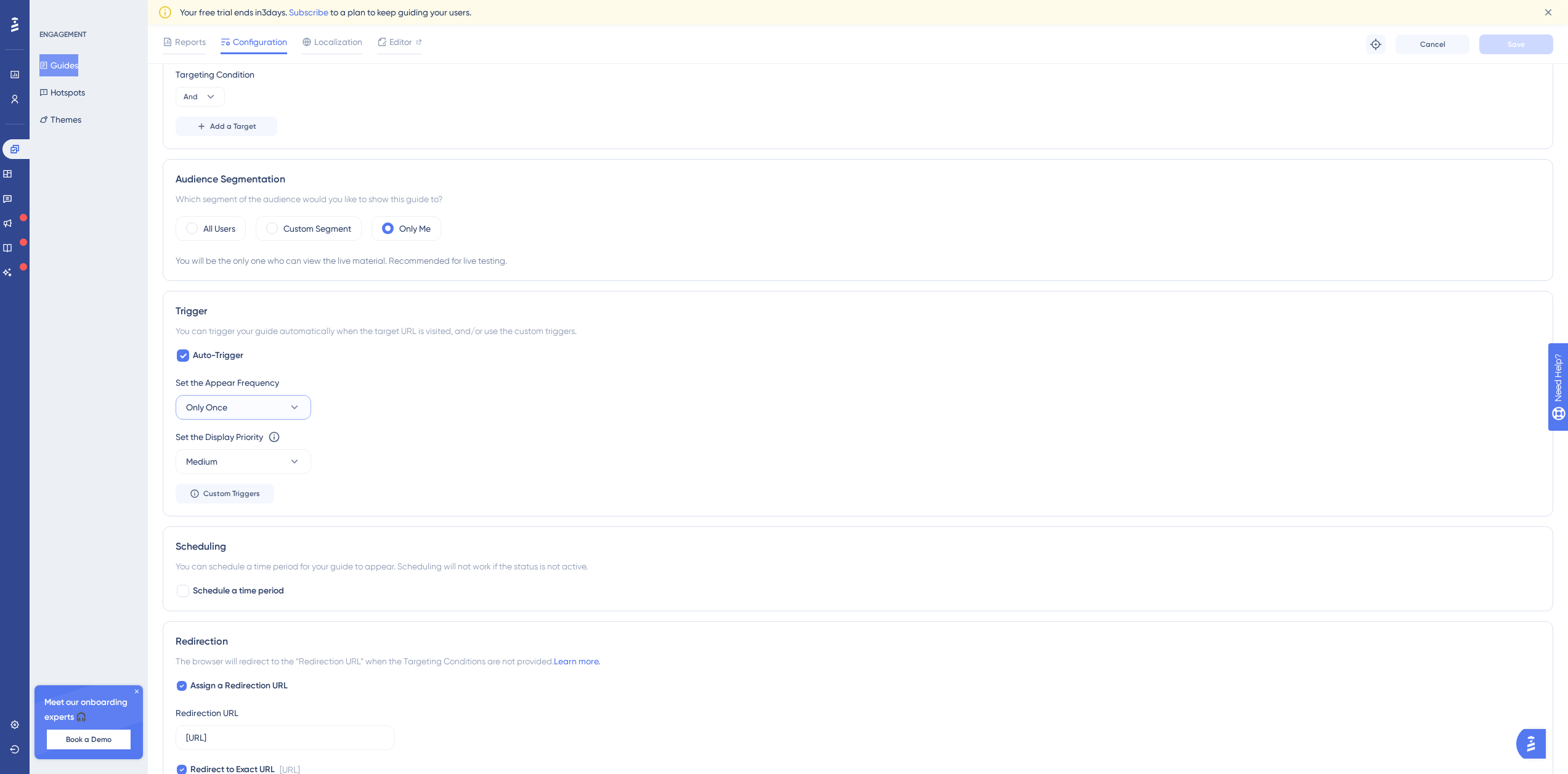
click at [262, 402] on button "Only Once" at bounding box center [243, 407] width 135 height 25
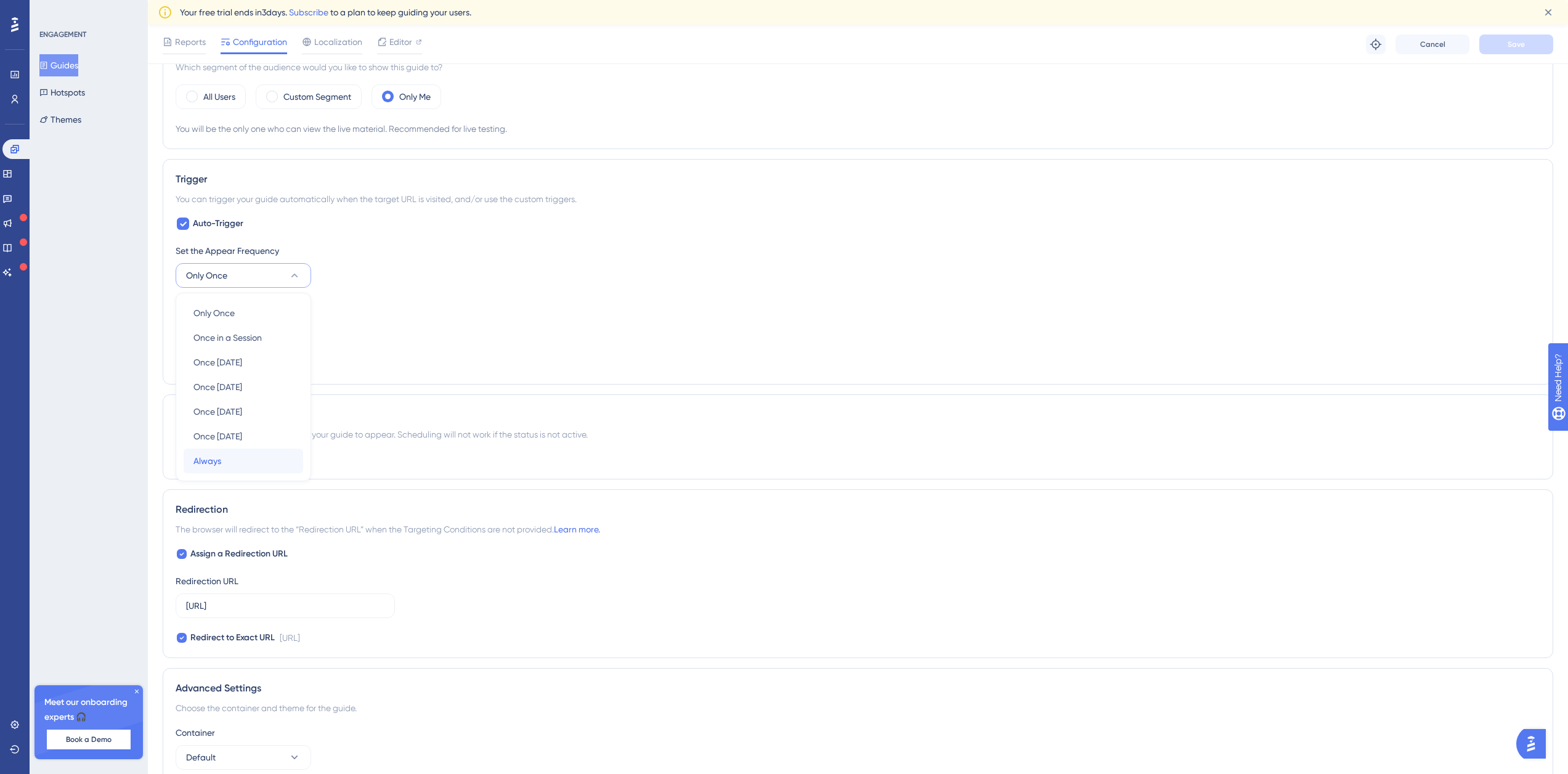
click at [222, 459] on div "Always Always" at bounding box center [244, 461] width 100 height 25
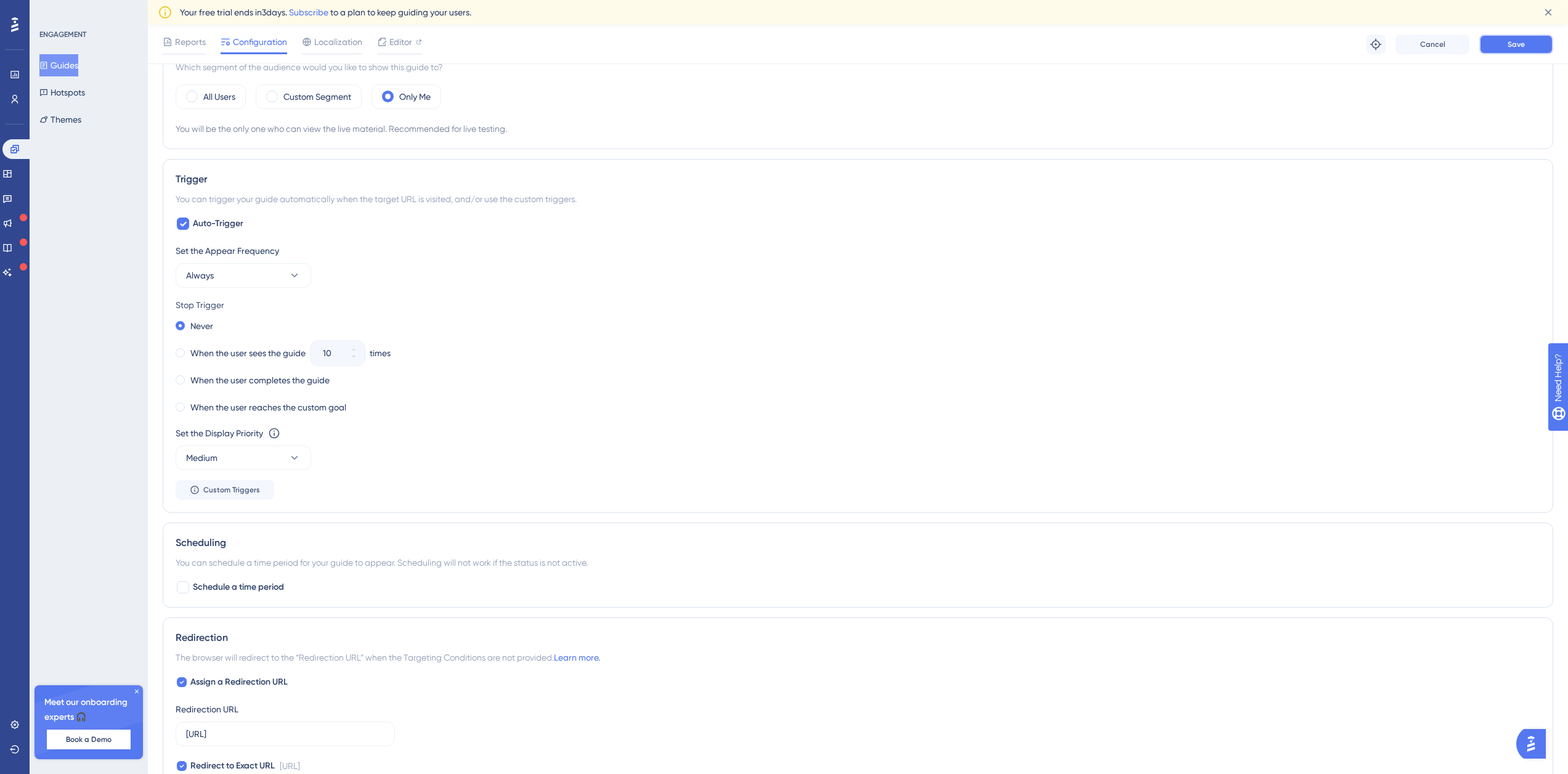
click at [1508, 46] on span "Save" at bounding box center [1516, 44] width 17 height 9
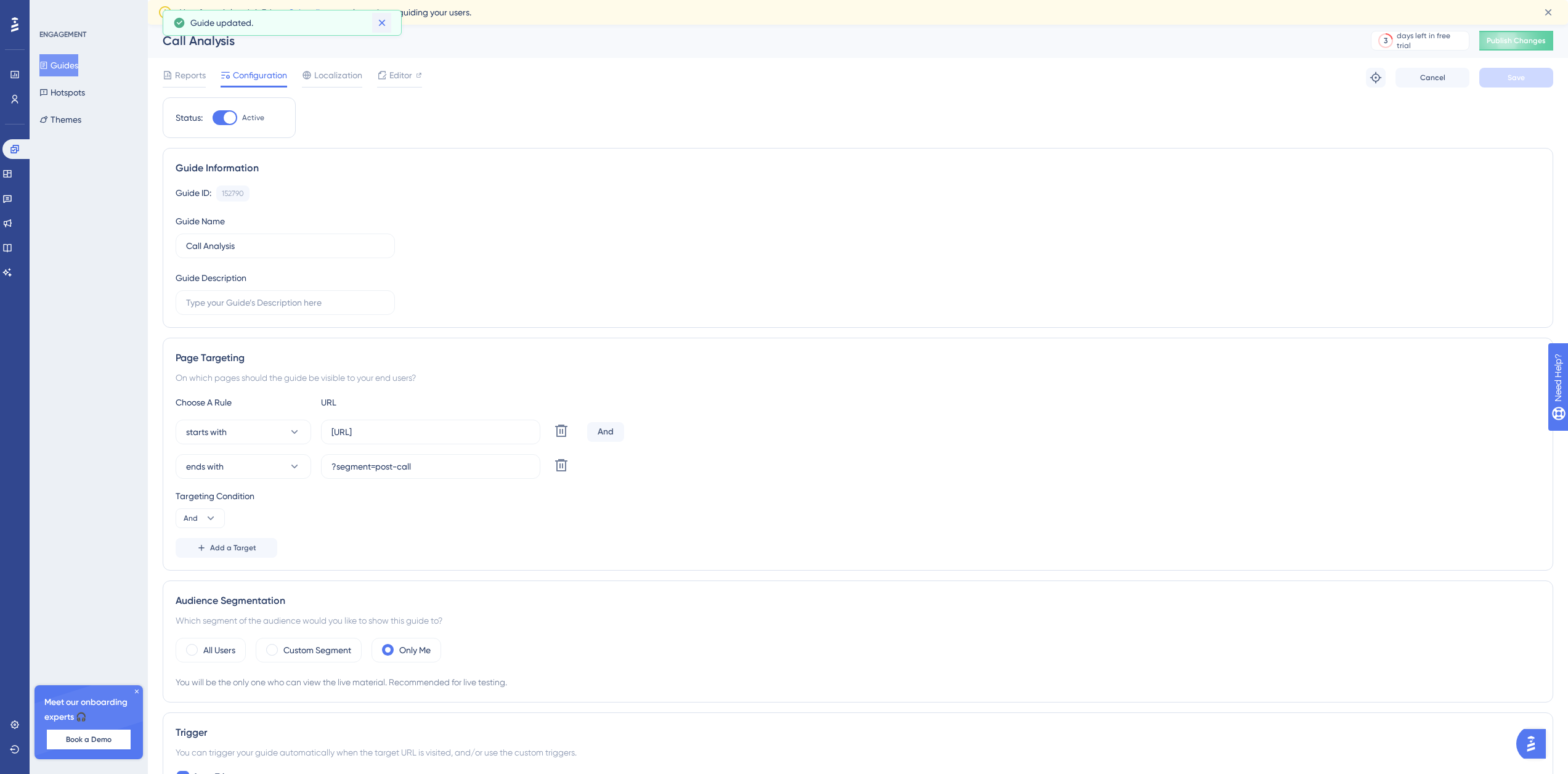
scroll to position [0, 0]
click at [388, 27] on button at bounding box center [381, 22] width 19 height 20
click at [78, 70] on button "Guides" at bounding box center [59, 65] width 39 height 22
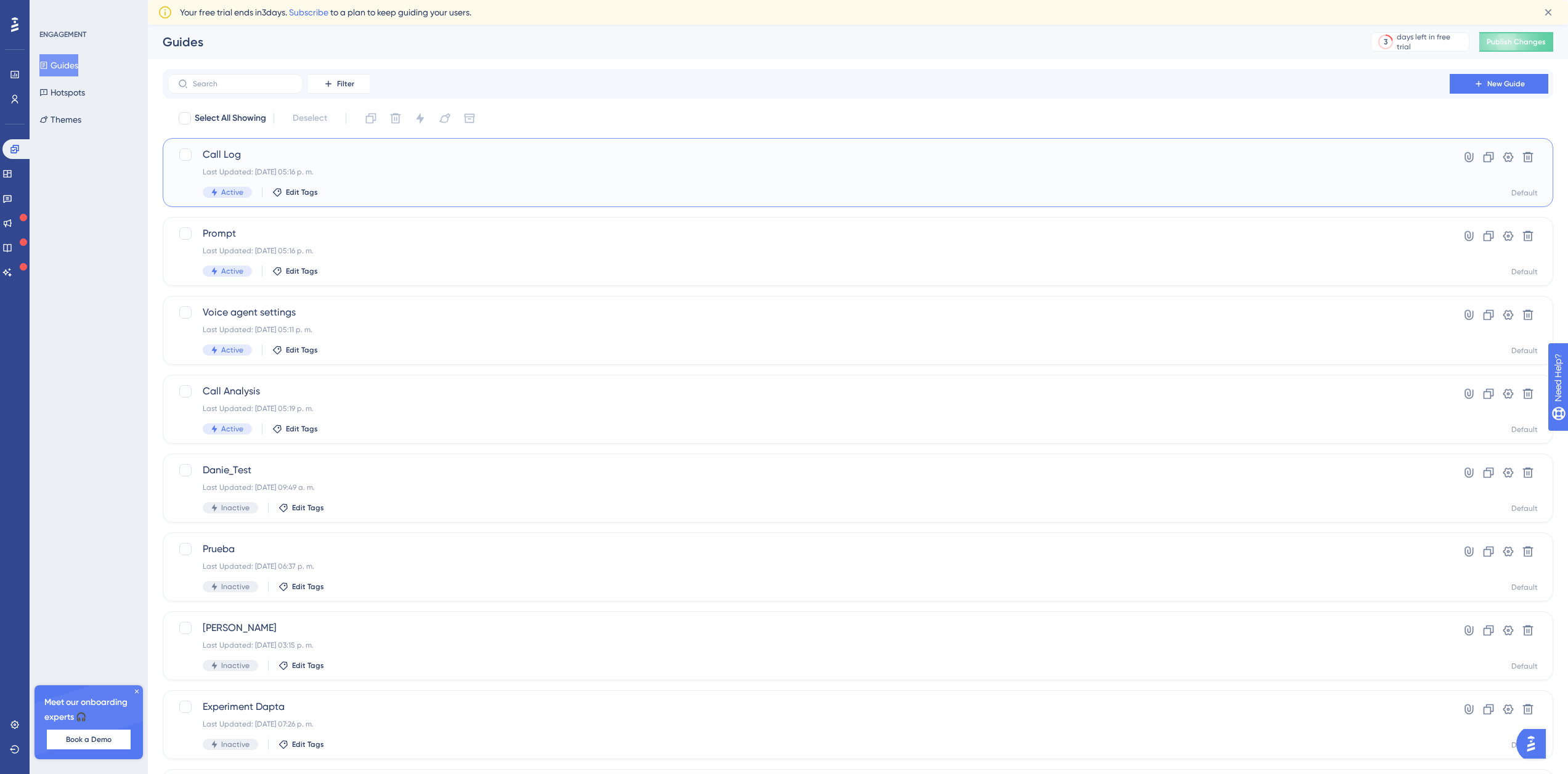
click at [289, 155] on span "Call Log" at bounding box center [809, 154] width 1212 height 15
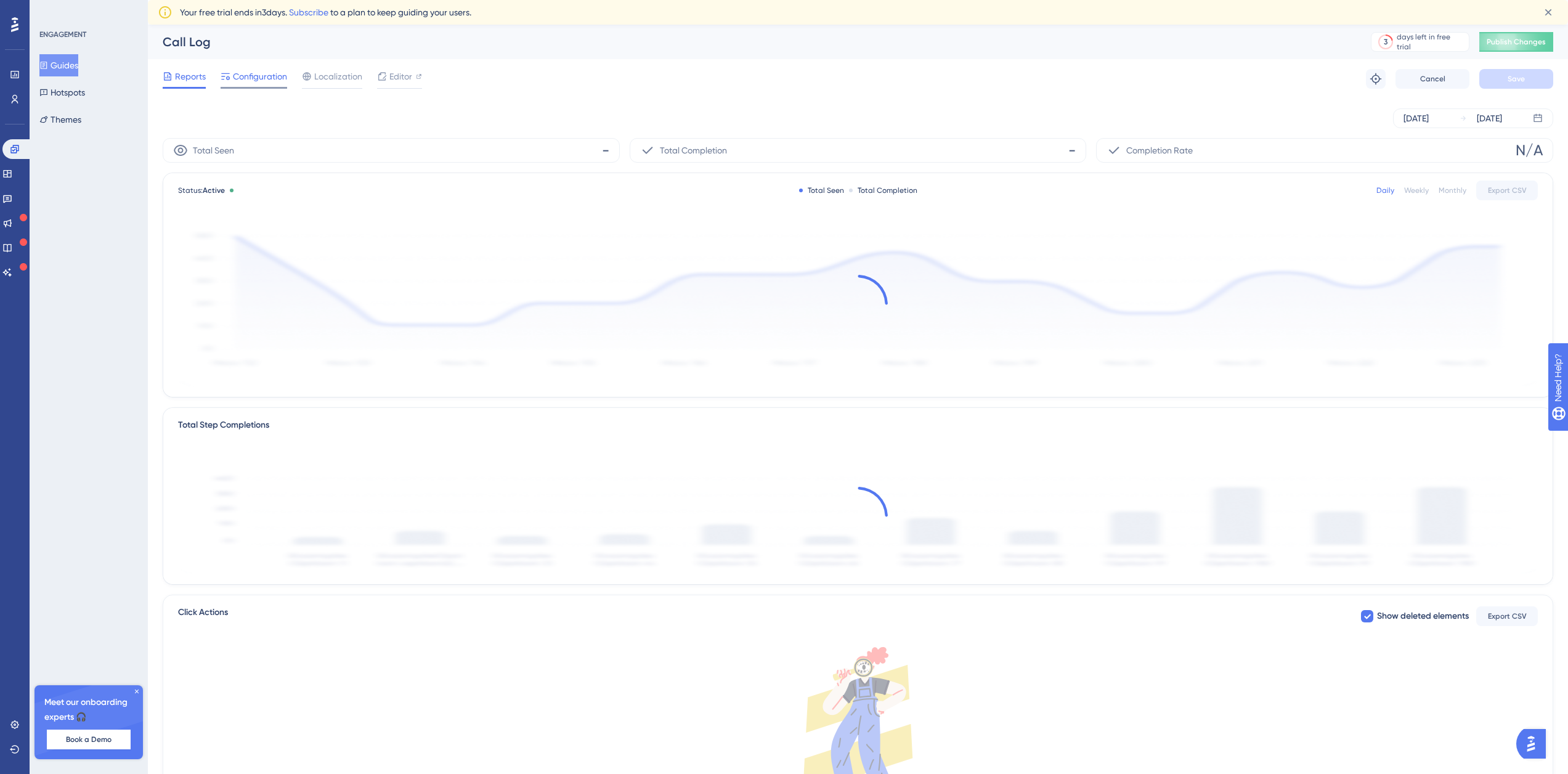
click at [256, 77] on span "Configuration" at bounding box center [260, 76] width 54 height 15
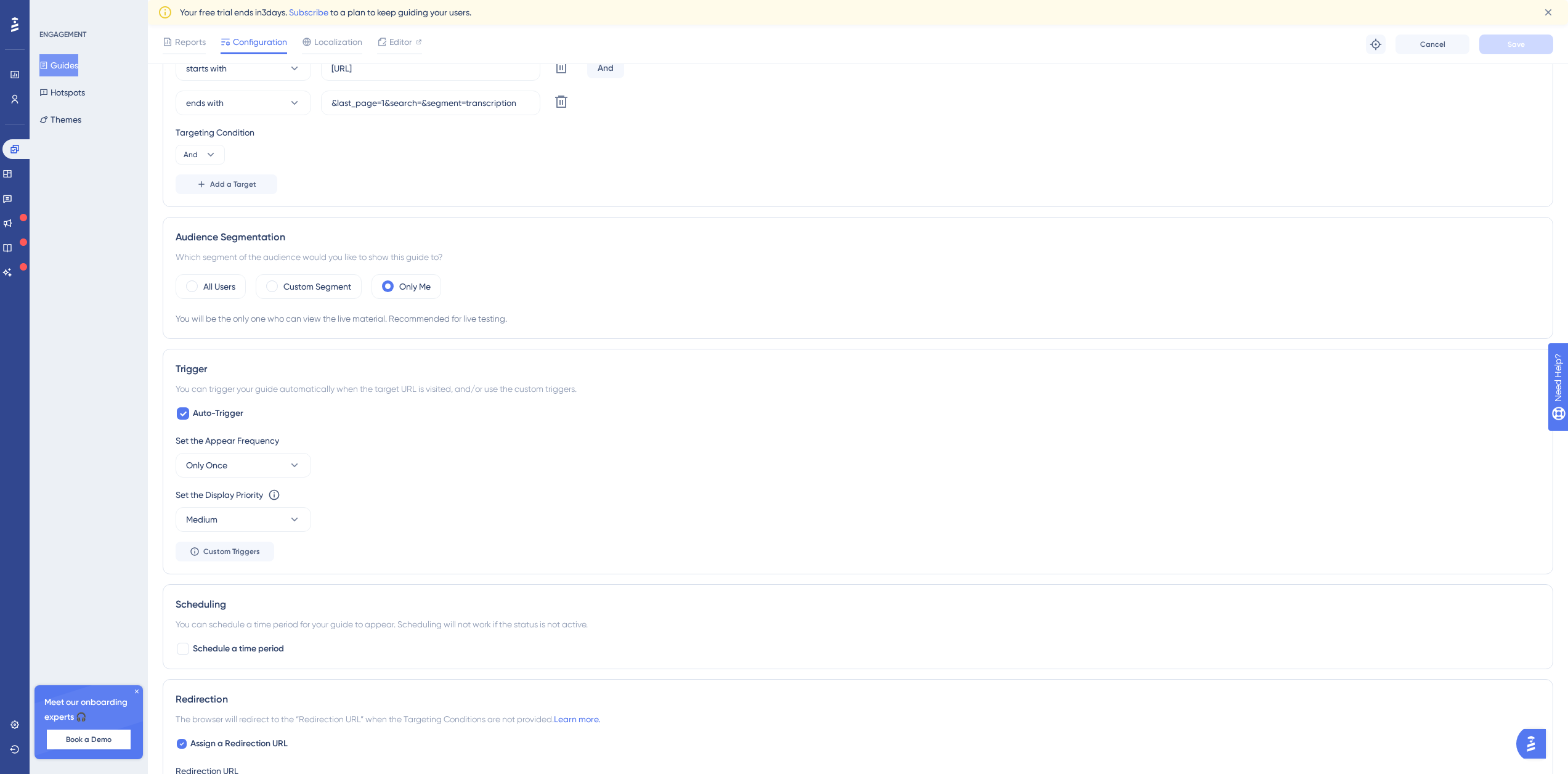
scroll to position [616, 0]
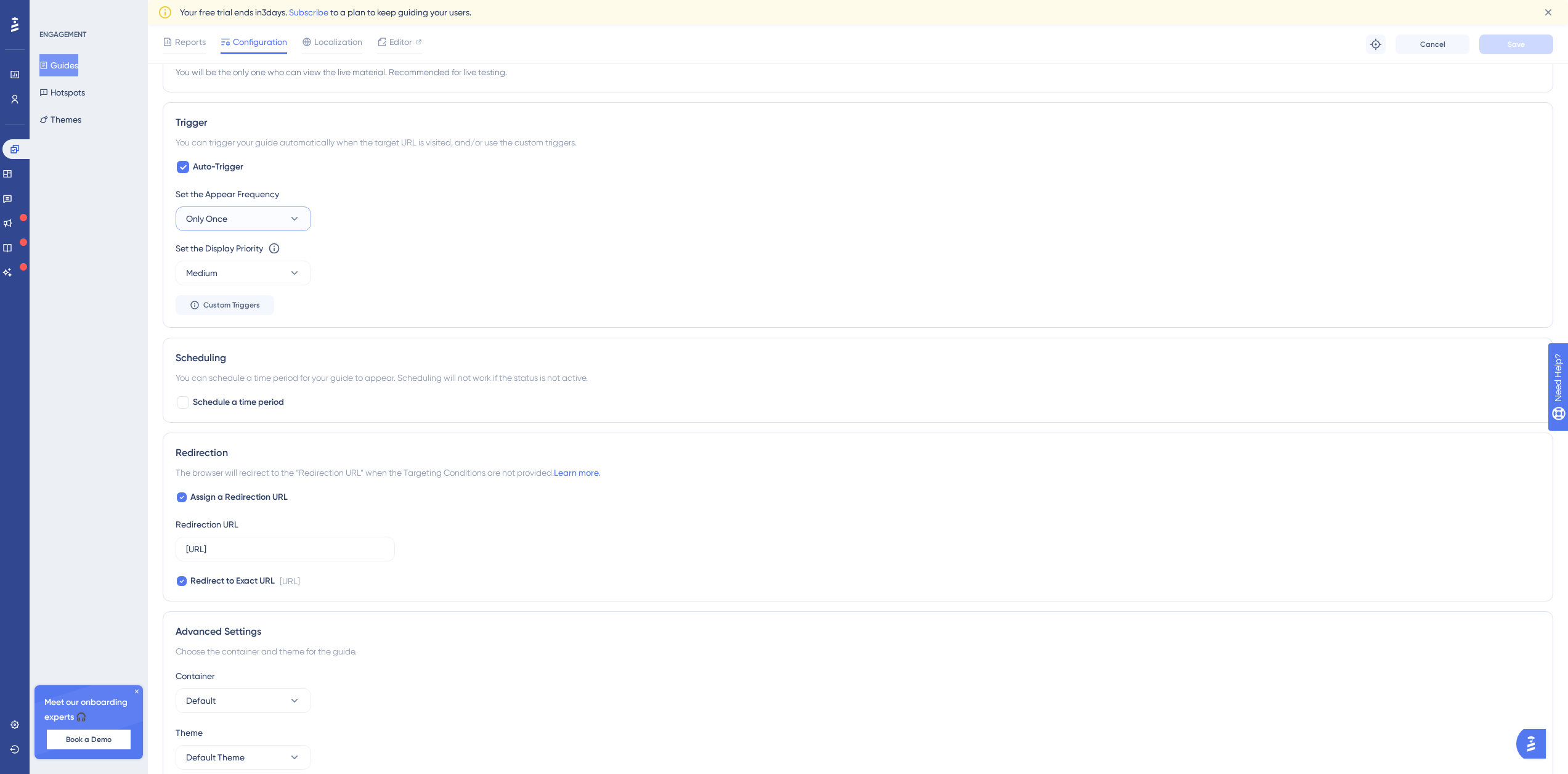
click at [244, 220] on button "Only Once" at bounding box center [243, 219] width 135 height 25
click at [238, 399] on div "Always Always" at bounding box center [244, 404] width 100 height 25
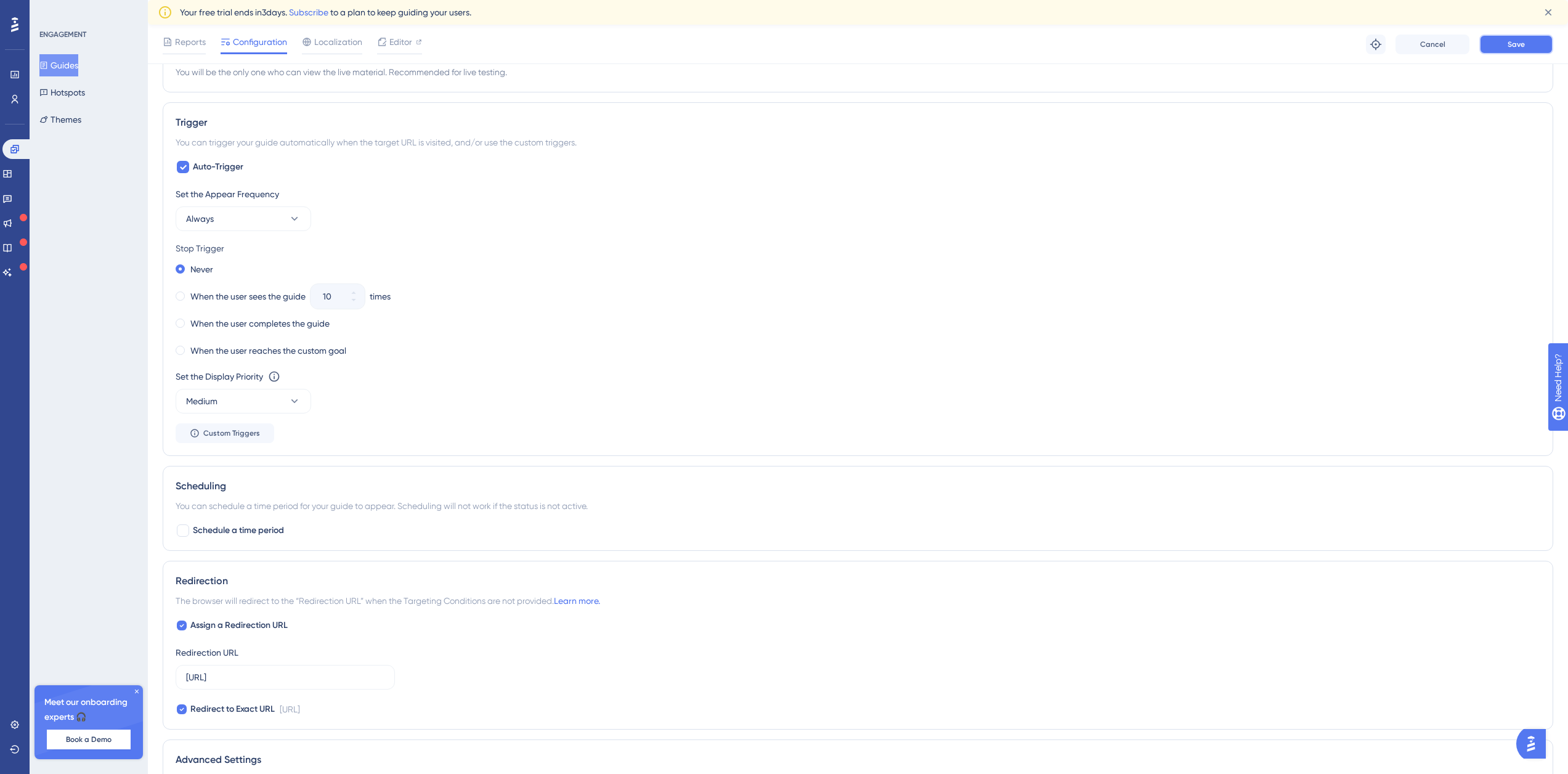
click at [1515, 44] on span "Save" at bounding box center [1516, 44] width 17 height 9
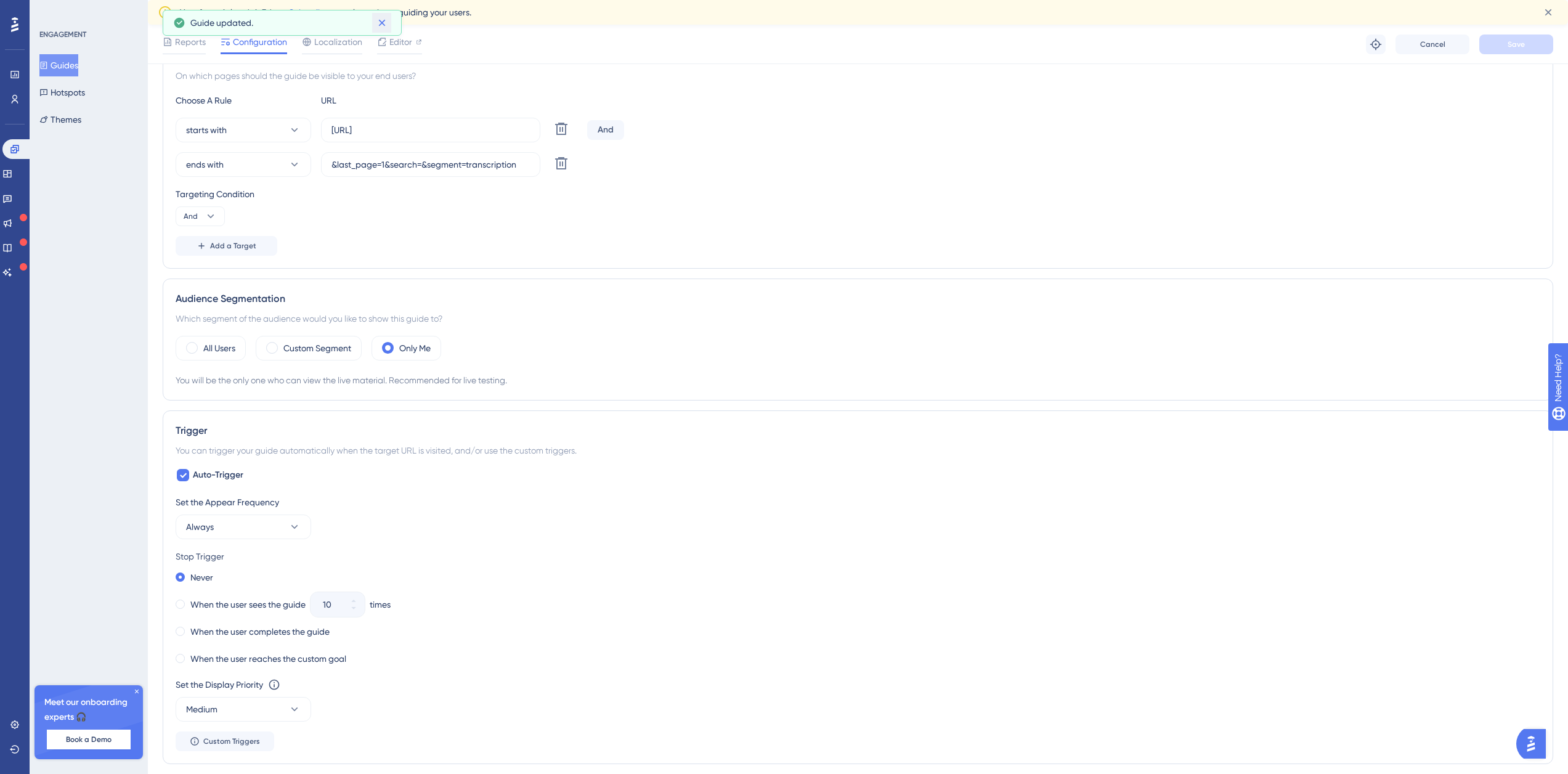
click at [385, 21] on icon at bounding box center [382, 22] width 12 height 12
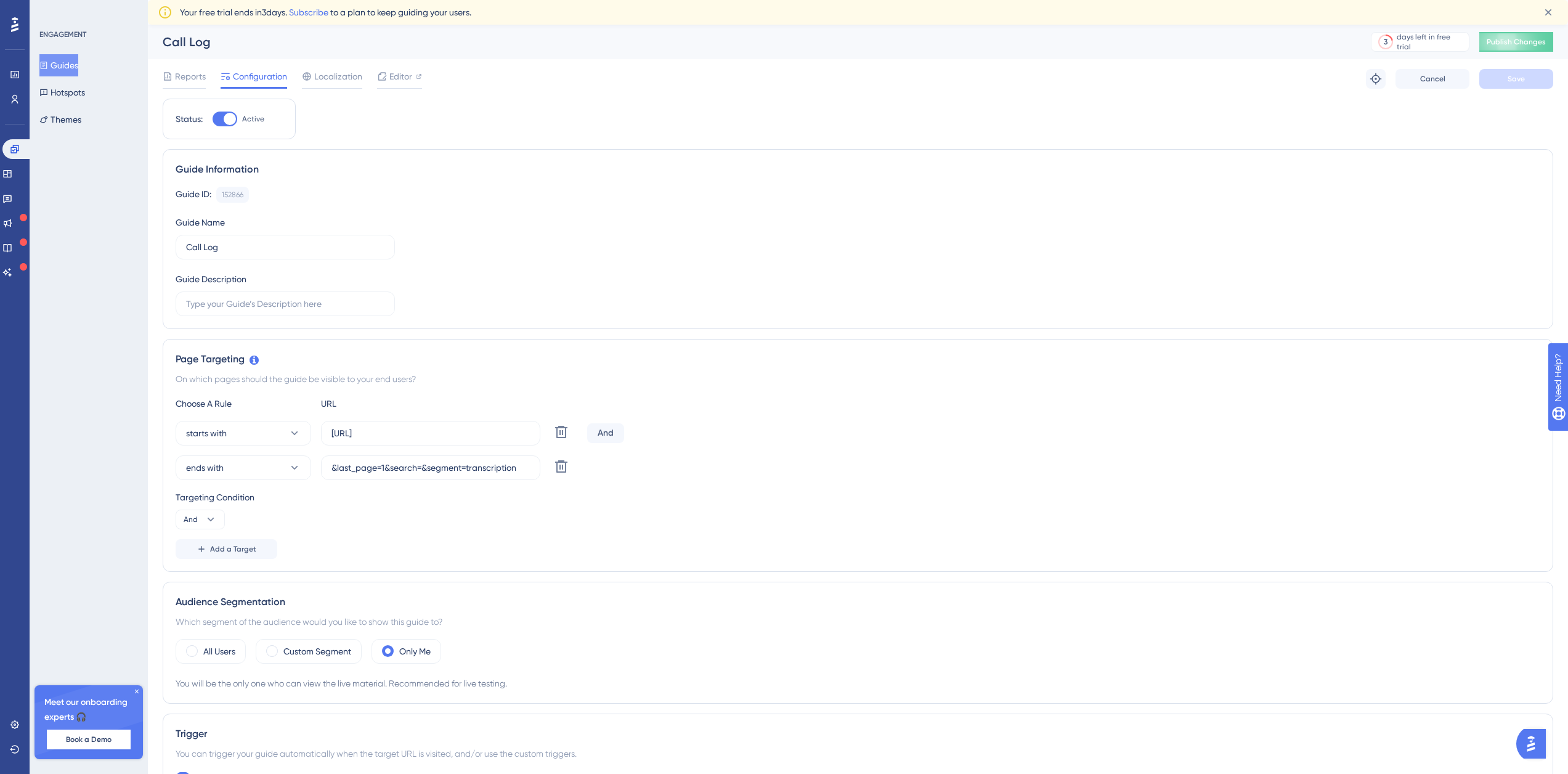
click at [76, 62] on button "Guides" at bounding box center [59, 65] width 39 height 22
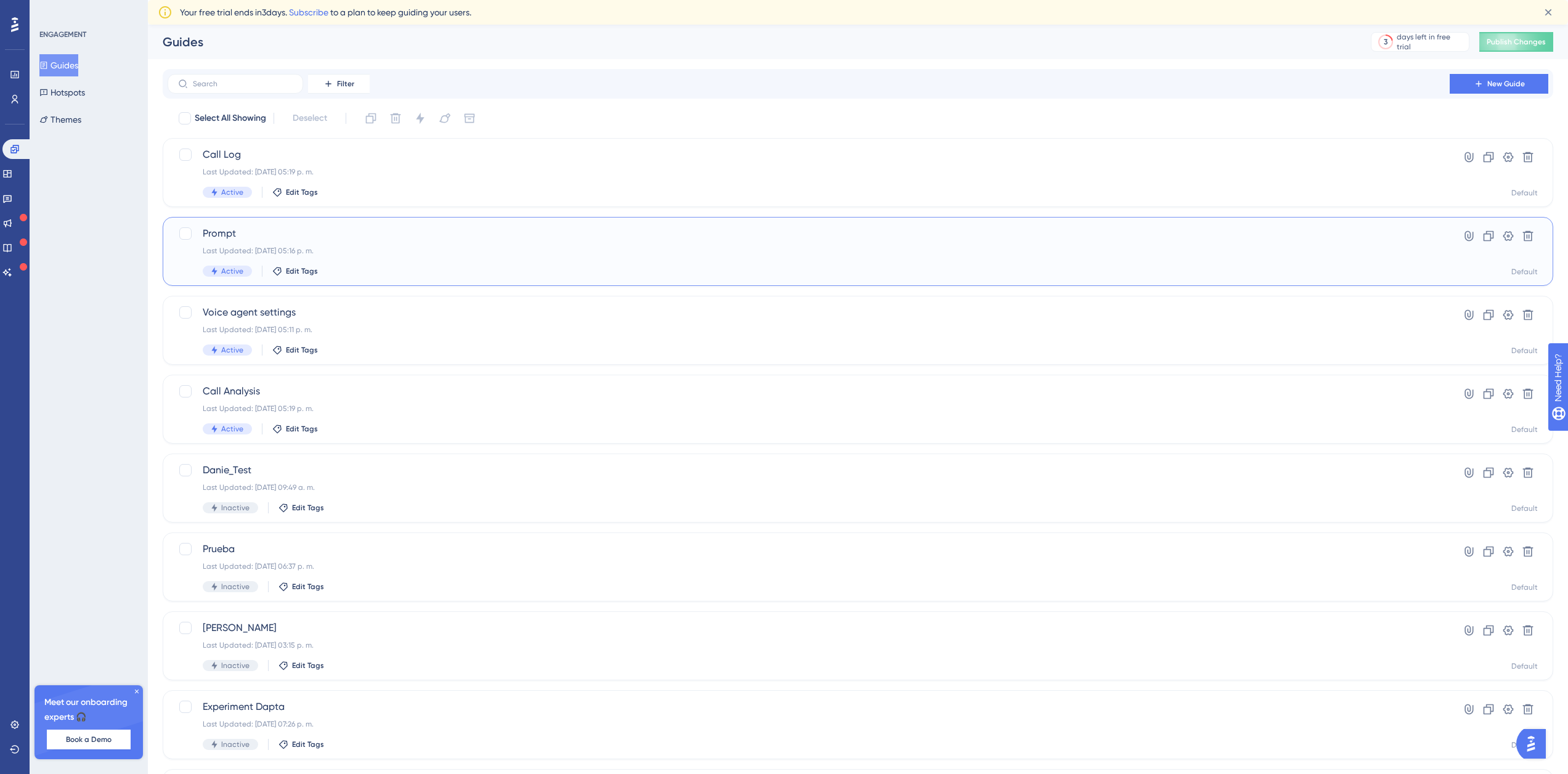
click at [350, 226] on div "Prompt Last Updated: [DATE] 05:16 p. m. Active Edit Tags Hyperlink Clone Settin…" at bounding box center [858, 251] width 1391 height 69
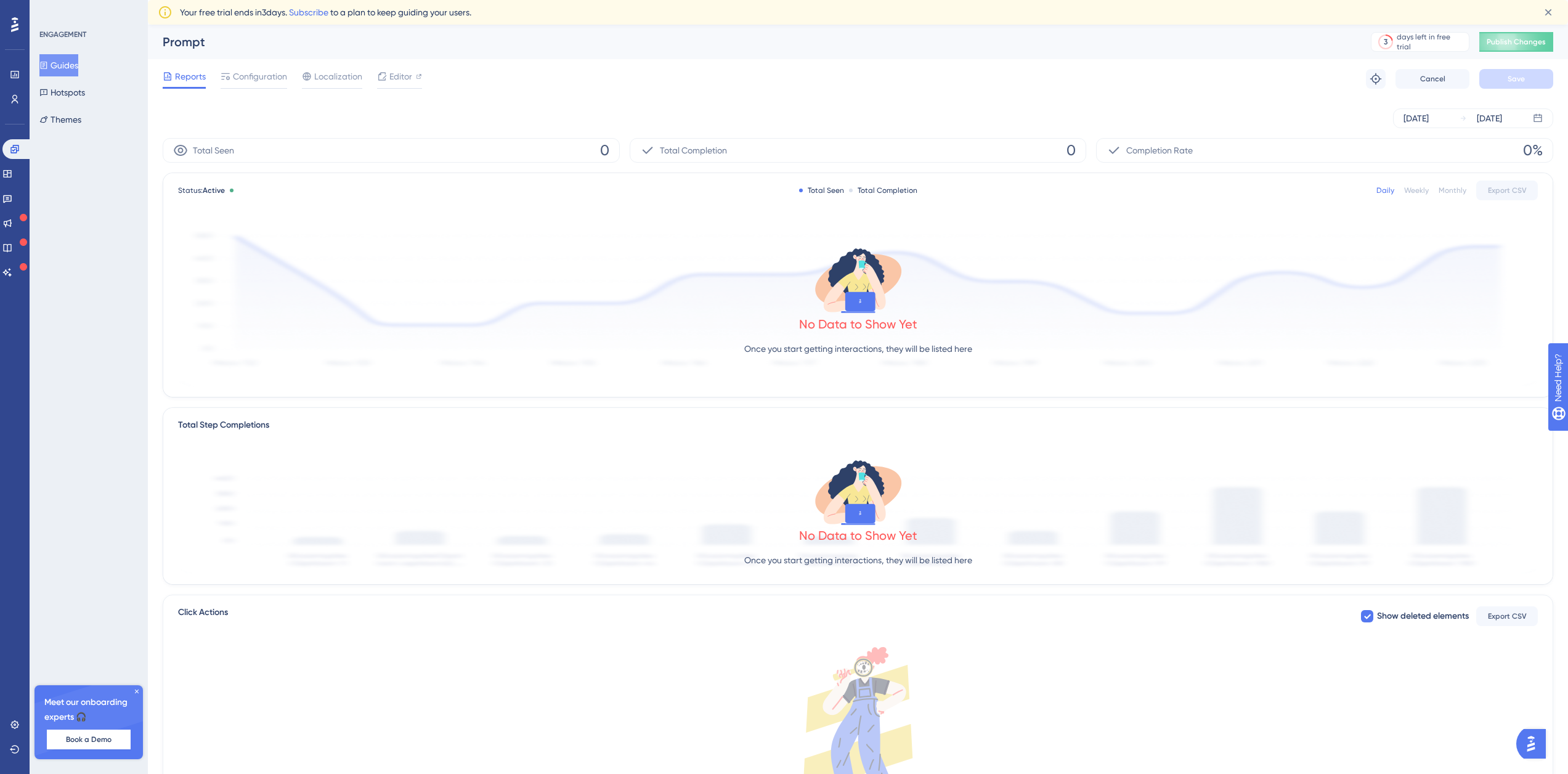
click at [254, 62] on div "Reports Configuration Localization Editor Troubleshoot Cancel Save" at bounding box center [858, 79] width 1391 height 40
click at [284, 77] on span "Configuration" at bounding box center [260, 76] width 54 height 15
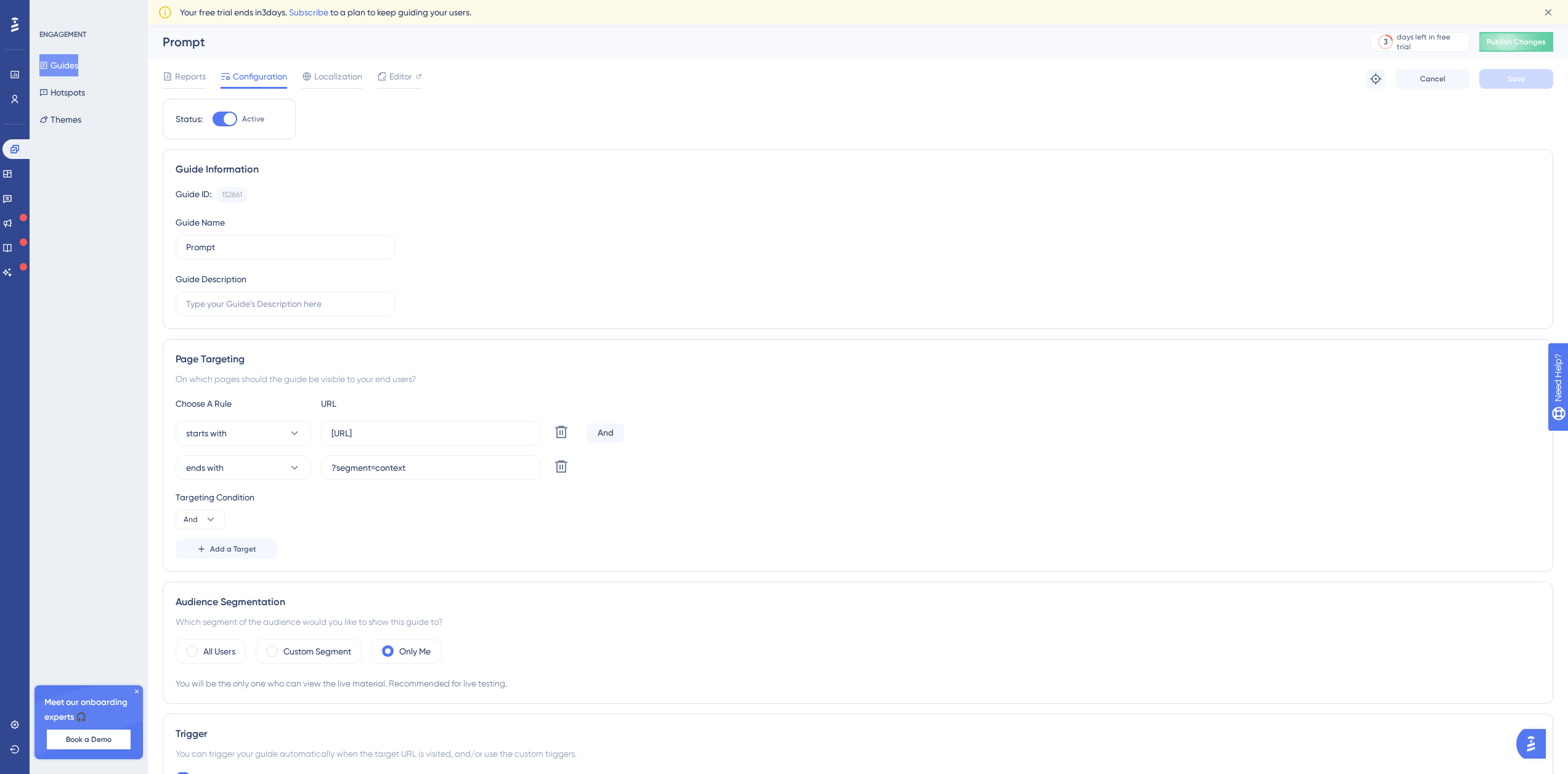
click at [278, 79] on span "Configuration" at bounding box center [260, 76] width 54 height 15
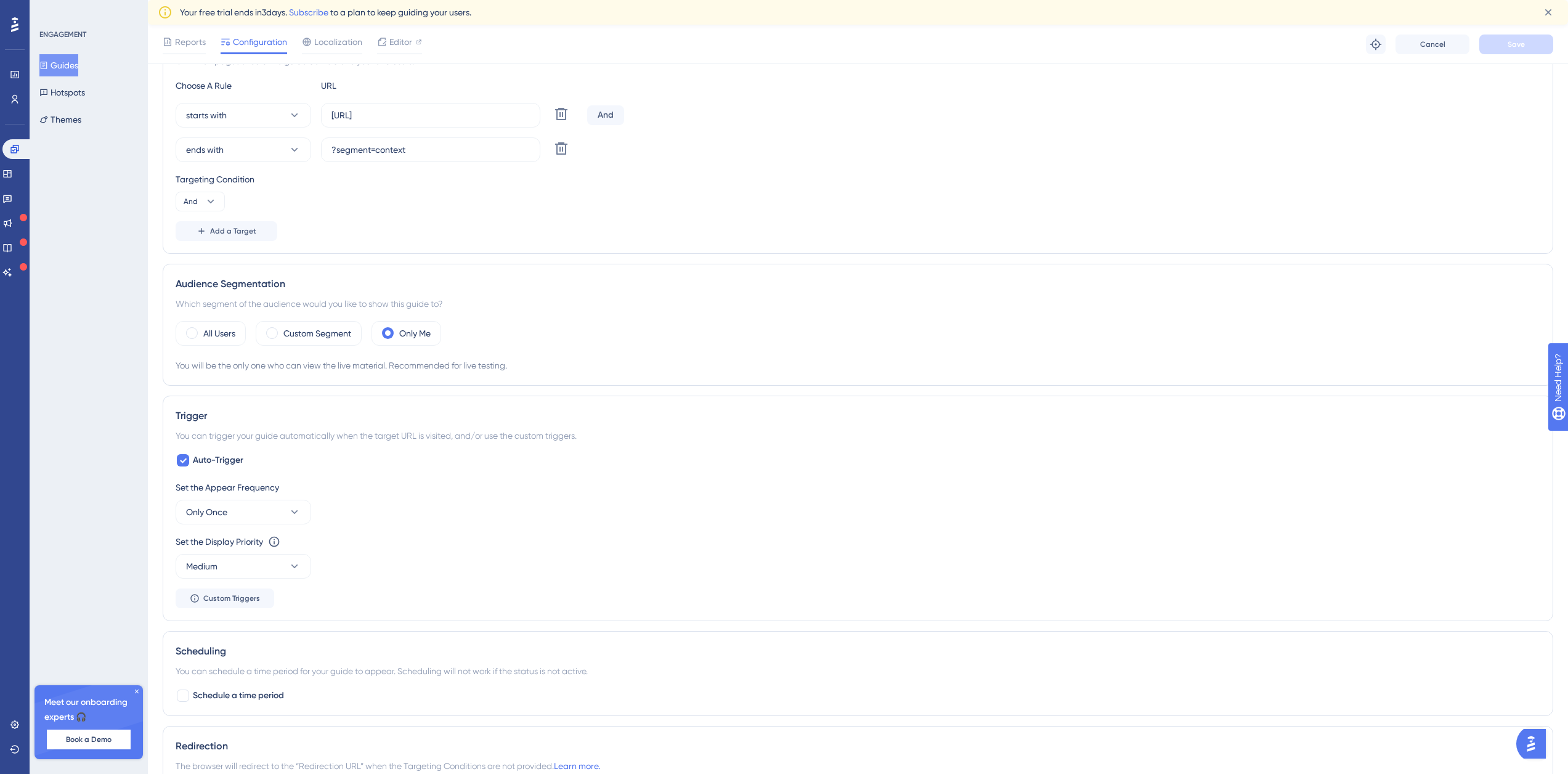
scroll to position [493, 0]
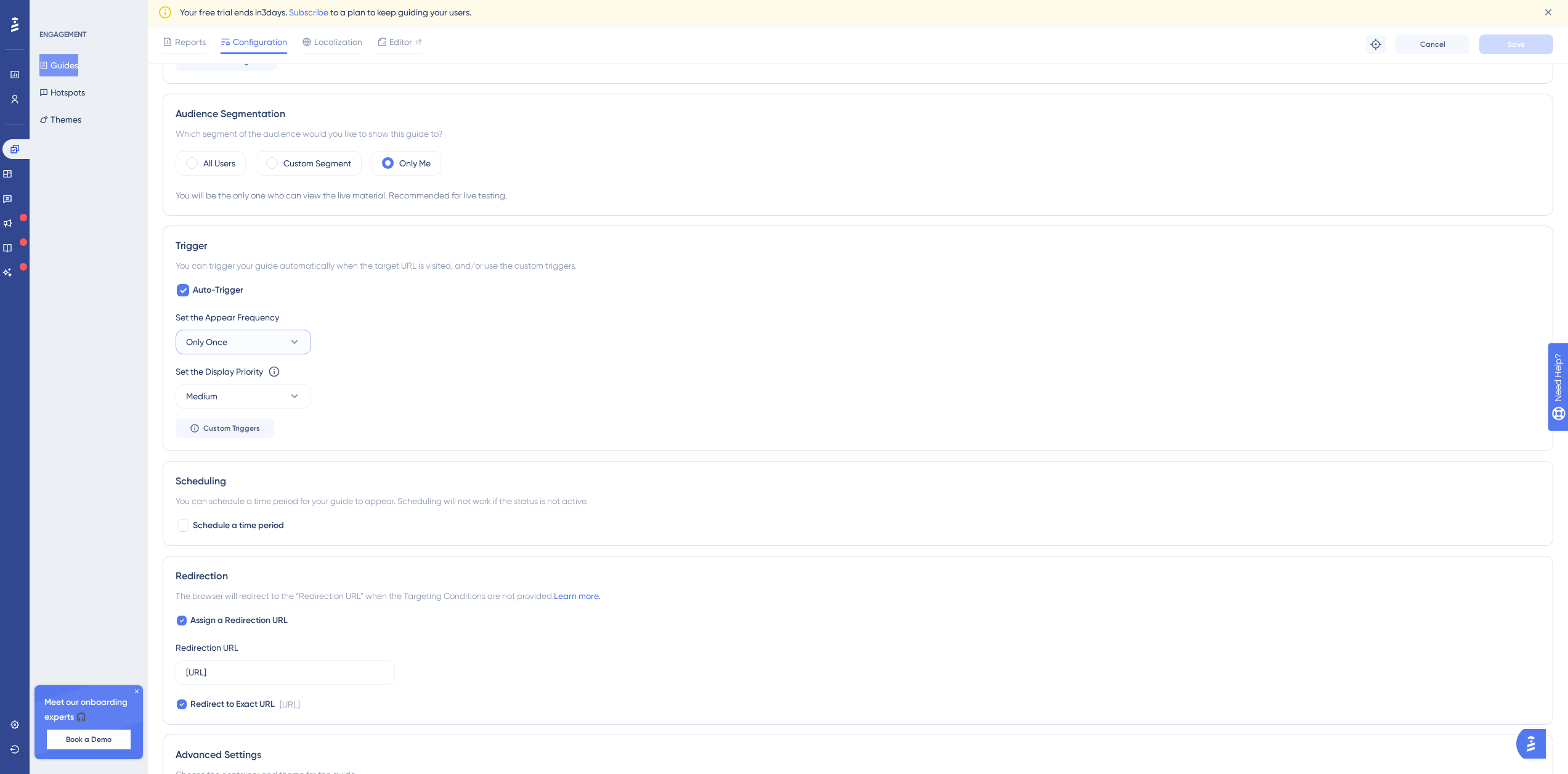
click at [238, 350] on button "Only Once" at bounding box center [243, 342] width 135 height 25
click at [233, 530] on div "Always Always" at bounding box center [244, 527] width 100 height 25
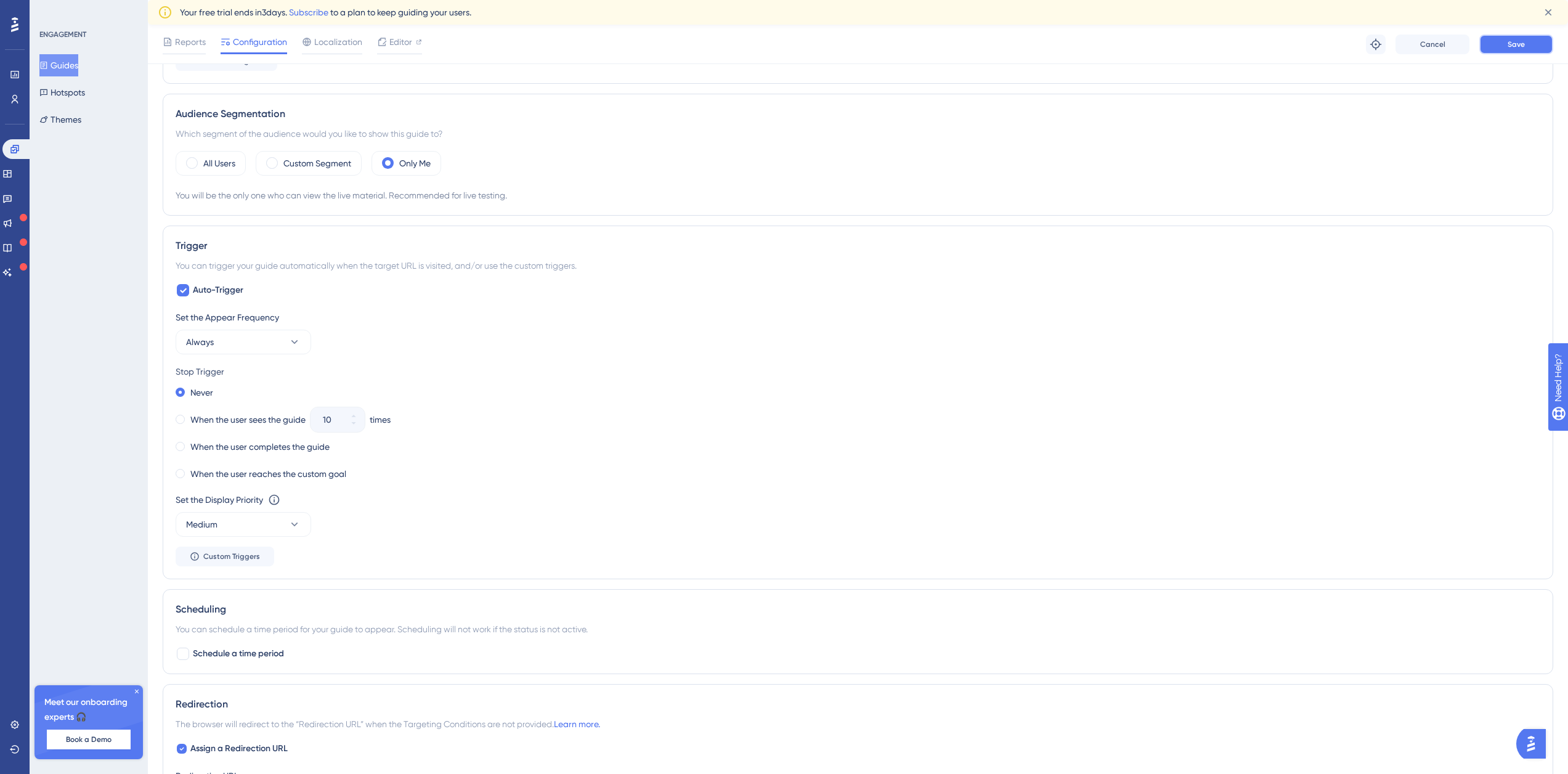
click at [1508, 48] on span "Save" at bounding box center [1516, 44] width 17 height 9
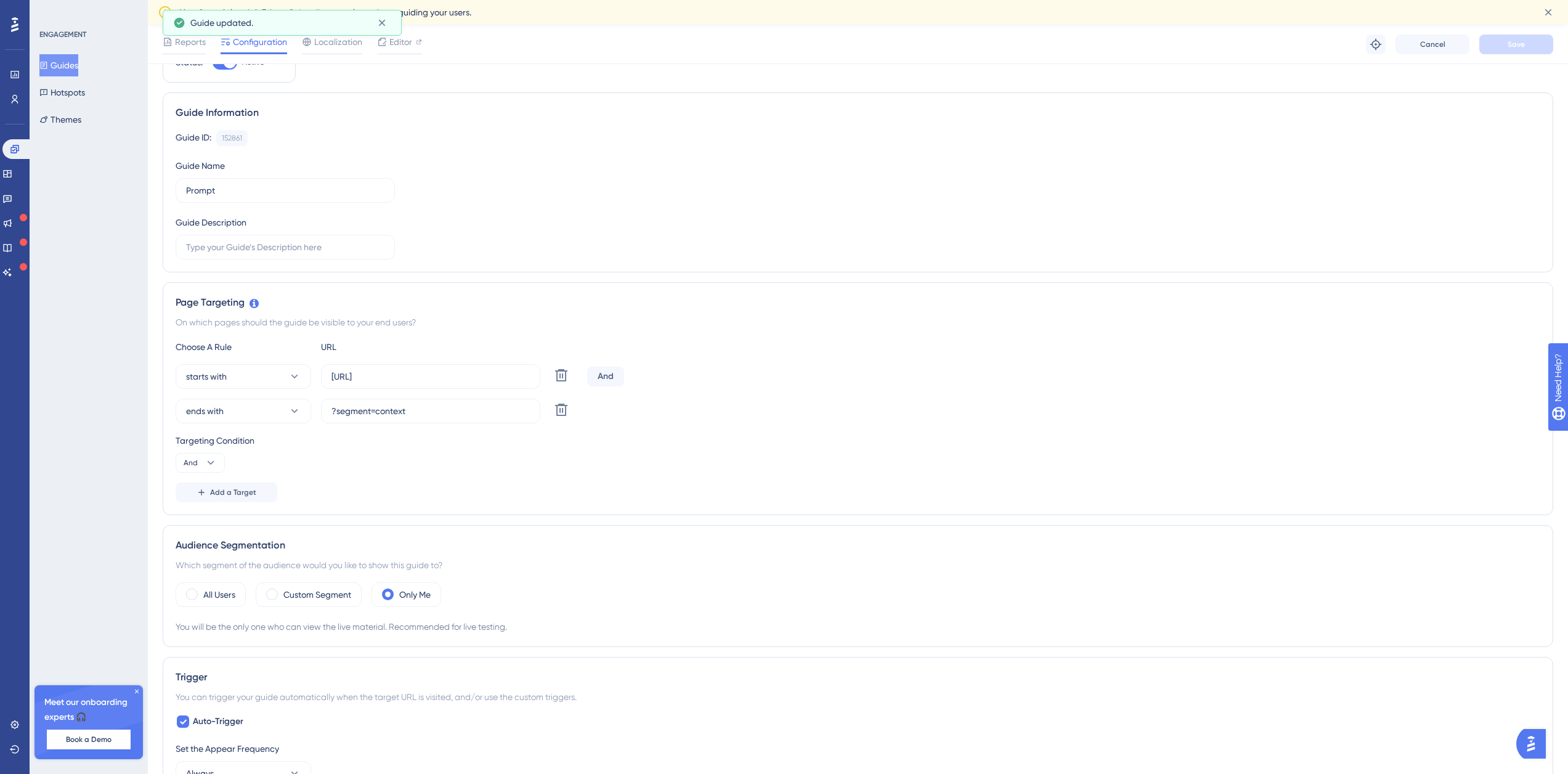
scroll to position [0, 0]
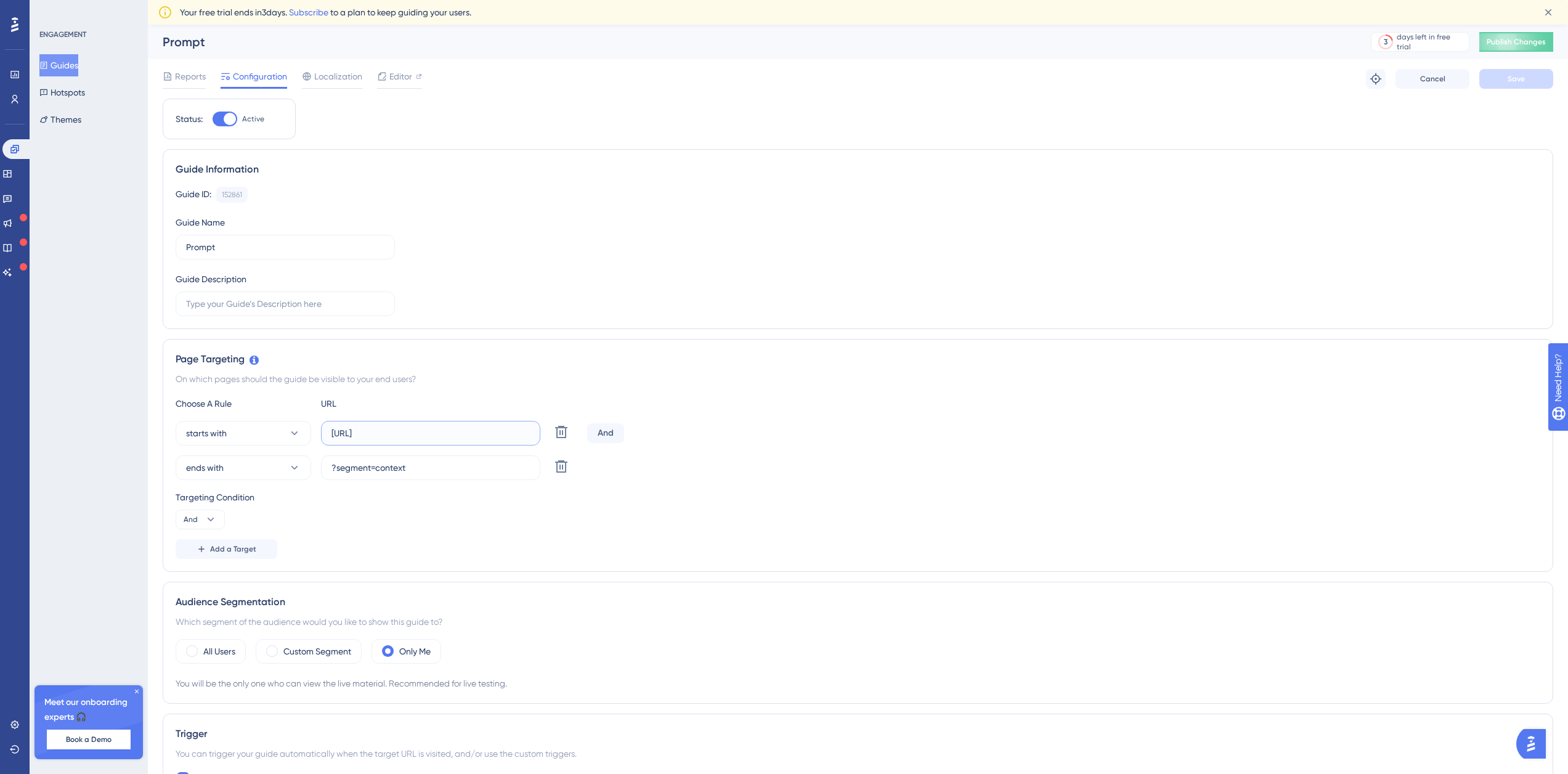
click at [418, 433] on input "[URL]" at bounding box center [430, 433] width 199 height 14
click at [394, 436] on label "[URL]" at bounding box center [430, 433] width 219 height 25
click at [394, 436] on input "[URL]" at bounding box center [430, 433] width 199 height 14
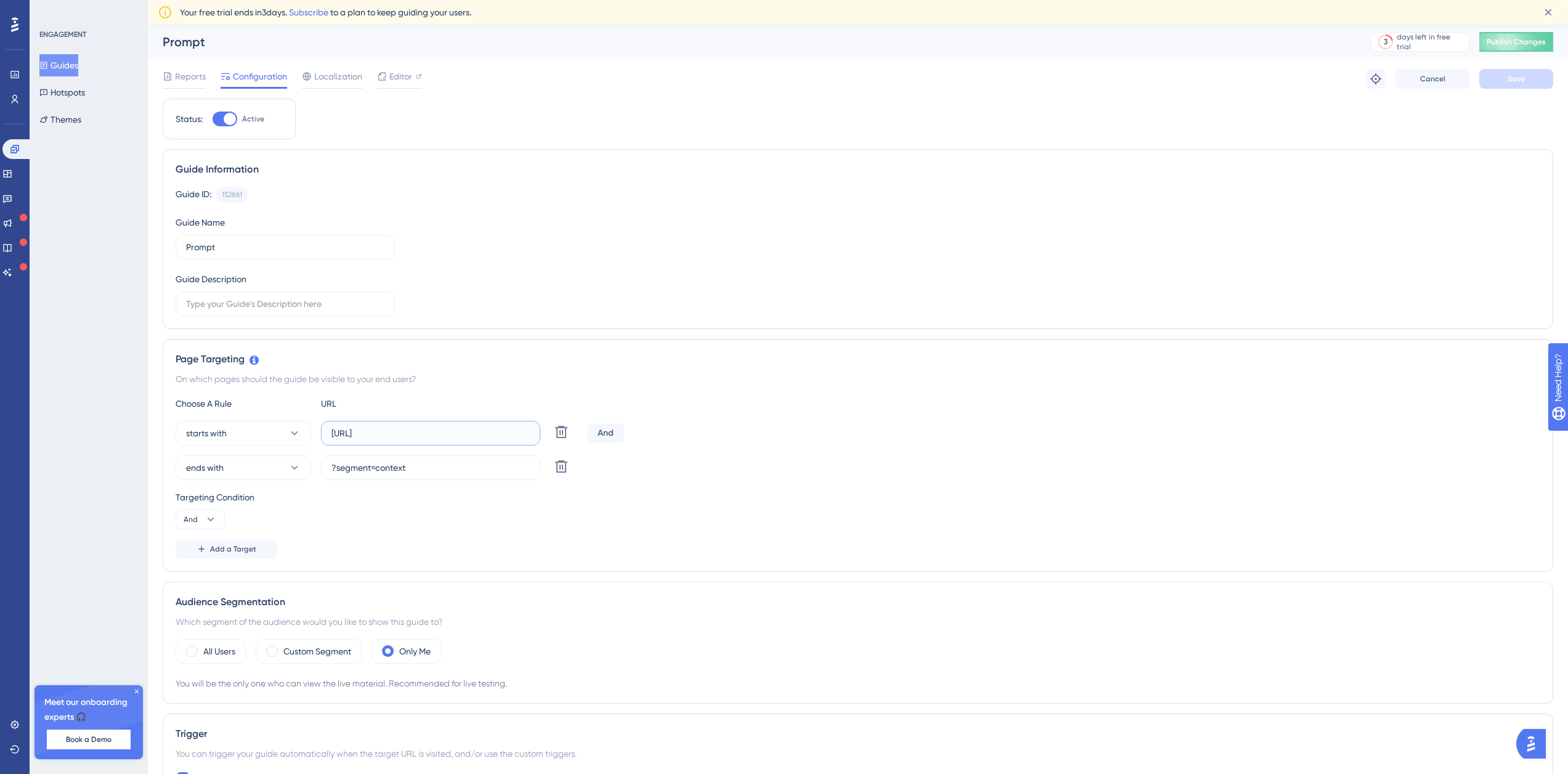
click at [471, 426] on input "[URL]" at bounding box center [430, 433] width 199 height 14
drag, startPoint x: 489, startPoint y: 434, endPoint x: 424, endPoint y: 434, distance: 65.0
click at [430, 434] on label "[URL]" at bounding box center [430, 433] width 219 height 25
click at [430, 434] on input "[URL]" at bounding box center [430, 433] width 199 height 14
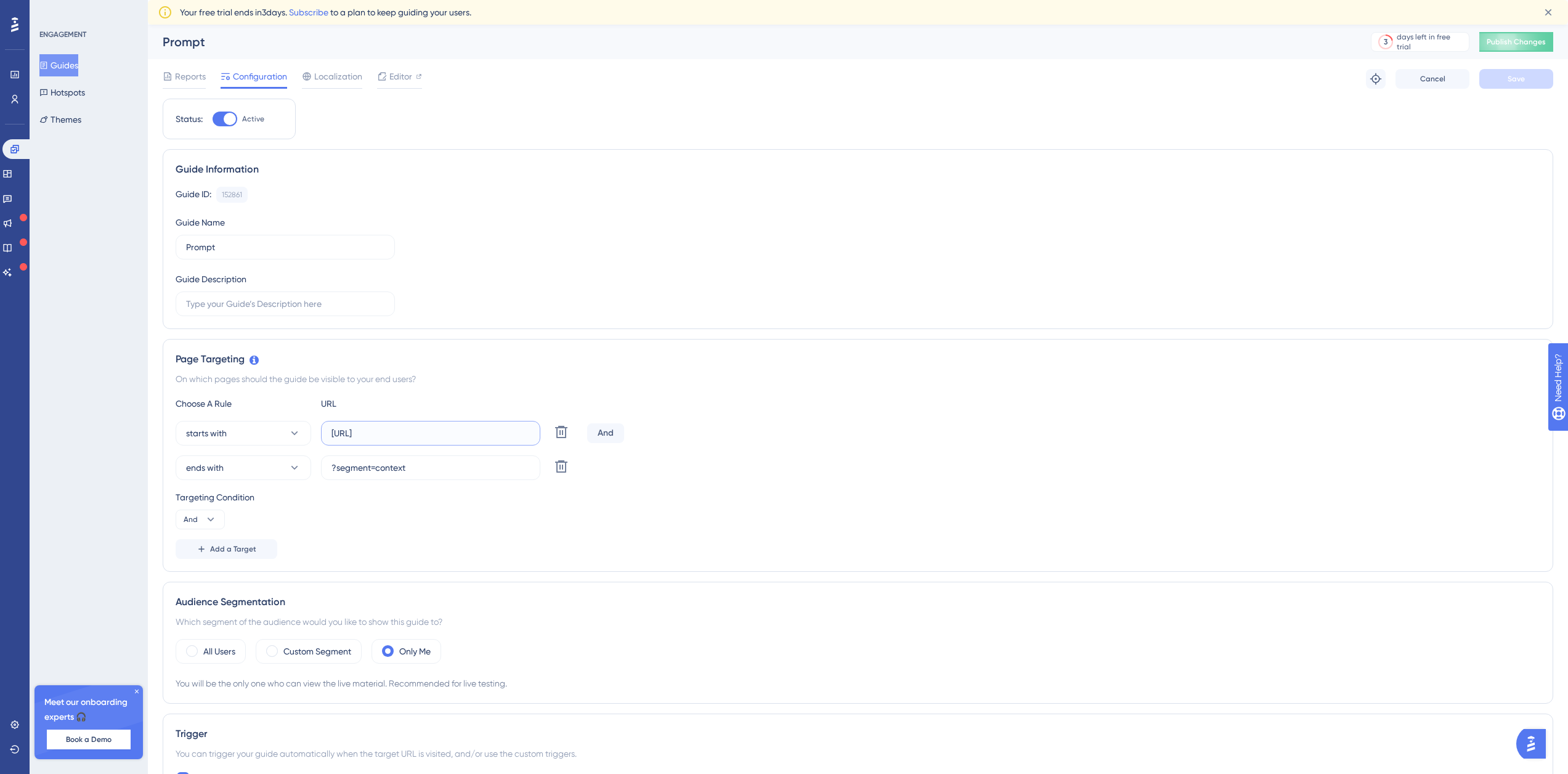
scroll to position [0, 244]
click at [478, 432] on input "[URL]" at bounding box center [430, 433] width 199 height 14
drag, startPoint x: 487, startPoint y: 431, endPoint x: 465, endPoint y: 432, distance: 22.0
click at [463, 432] on label "[URL]" at bounding box center [430, 433] width 219 height 25
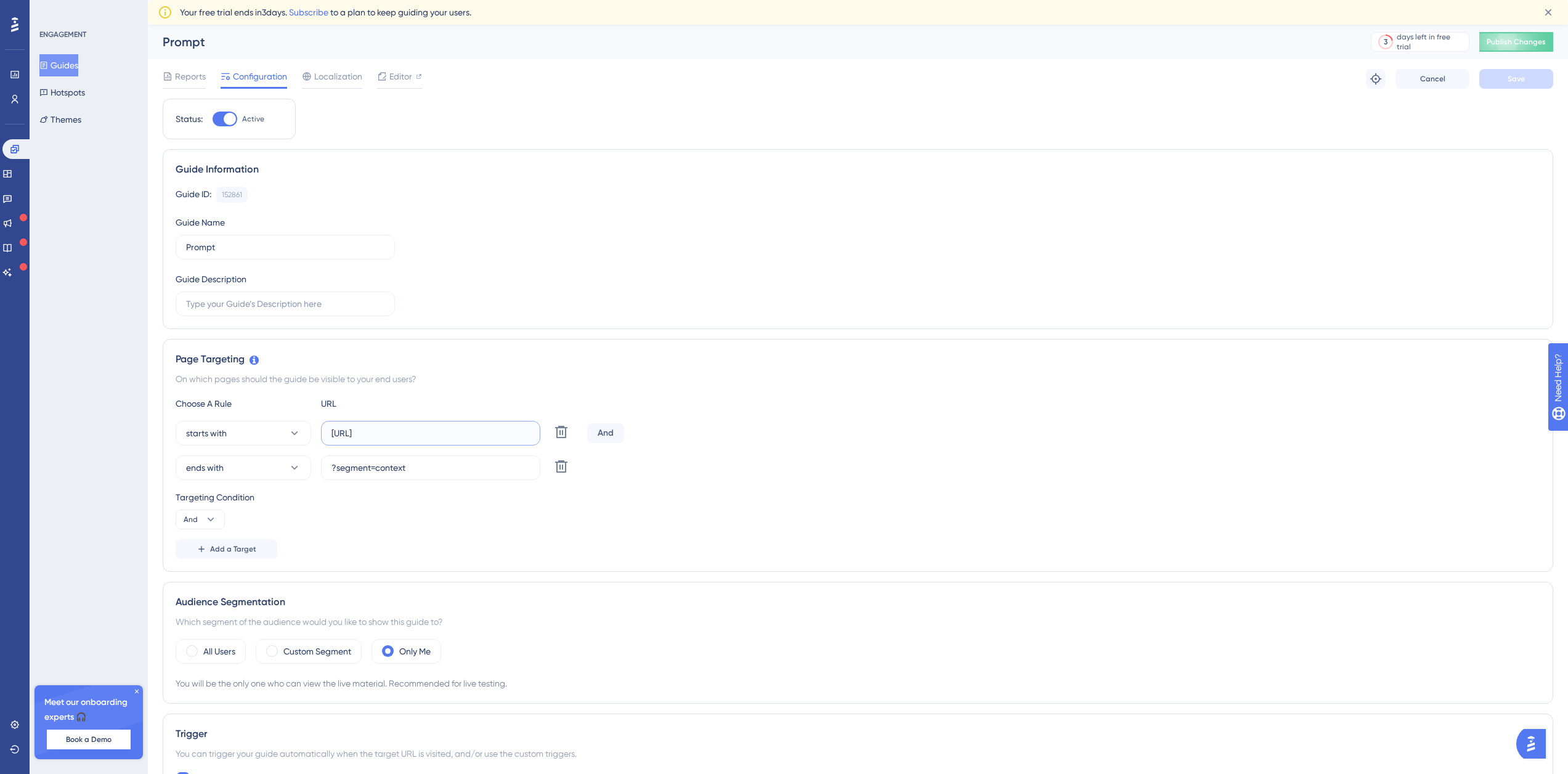
click at [463, 432] on input "[URL]" at bounding box center [430, 433] width 199 height 14
click at [532, 433] on label "[URL]" at bounding box center [430, 433] width 219 height 25
click at [530, 433] on input "[URL]" at bounding box center [430, 433] width 199 height 14
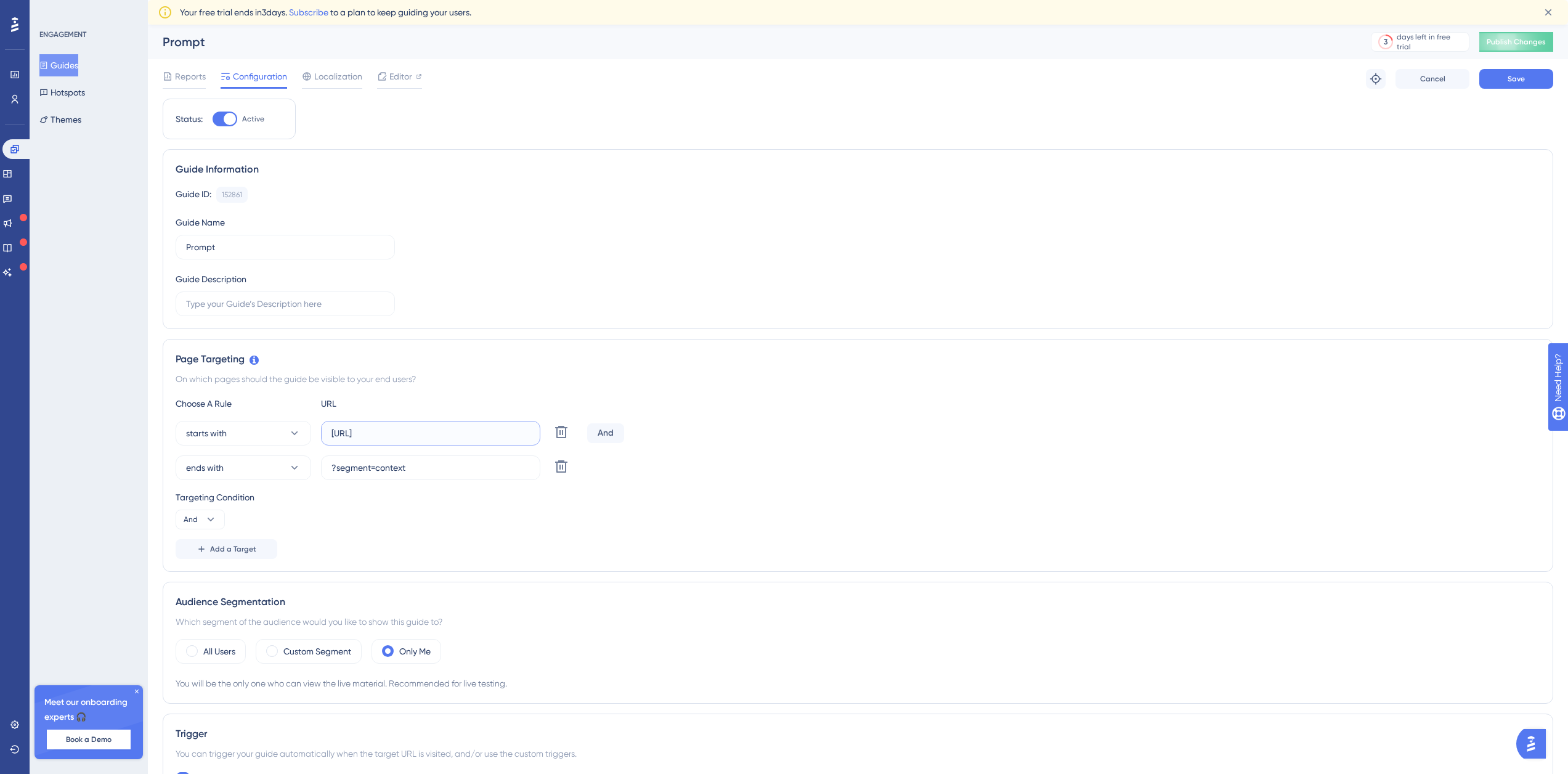
drag, startPoint x: 480, startPoint y: 432, endPoint x: 884, endPoint y: 456, distance: 404.7
click at [763, 444] on div "starts with [URL] Delete And" at bounding box center [858, 433] width 1365 height 25
type input "[URL]"
click at [1525, 81] on button "Save" at bounding box center [1516, 78] width 74 height 20
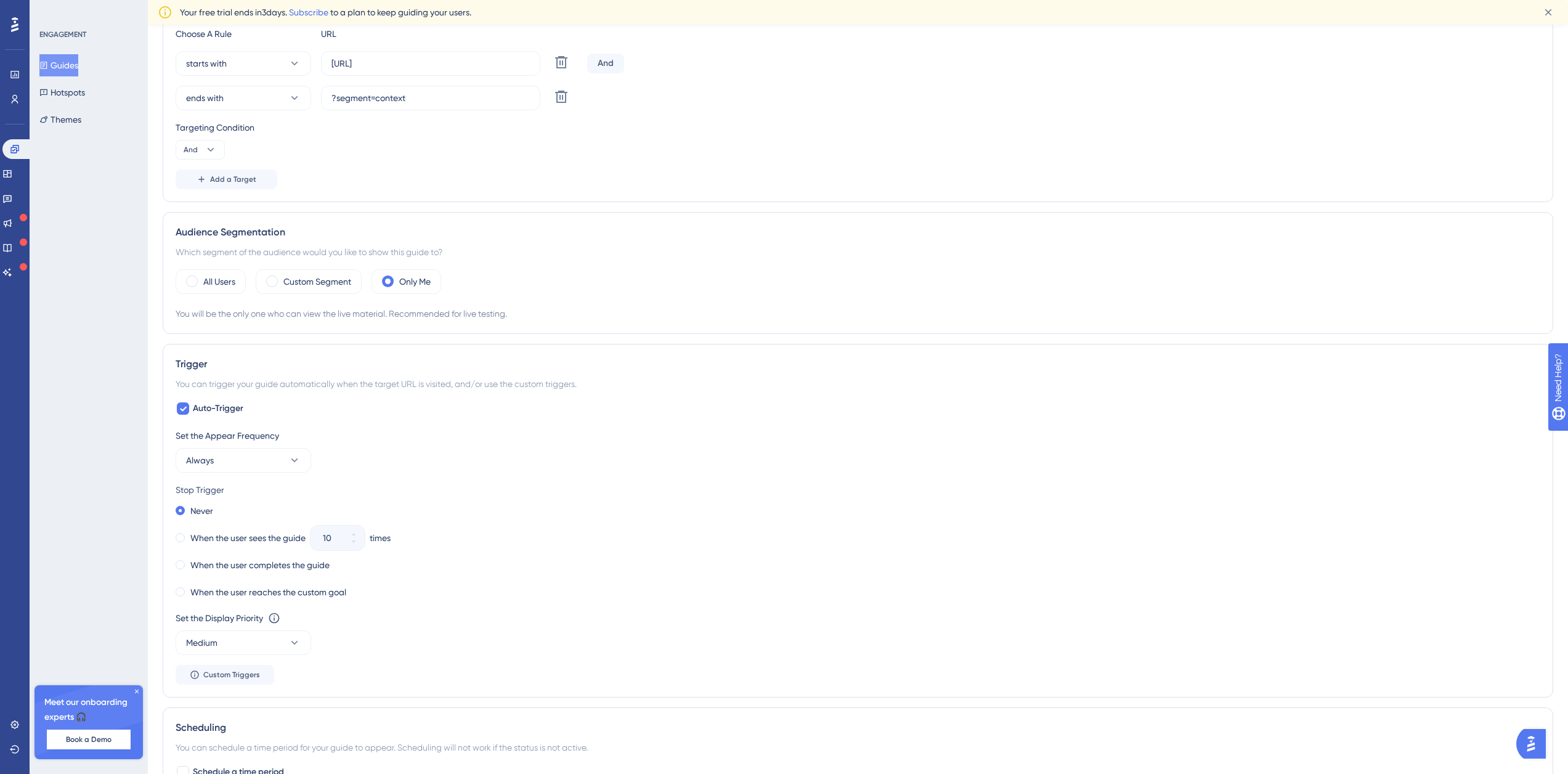
scroll to position [0, 0]
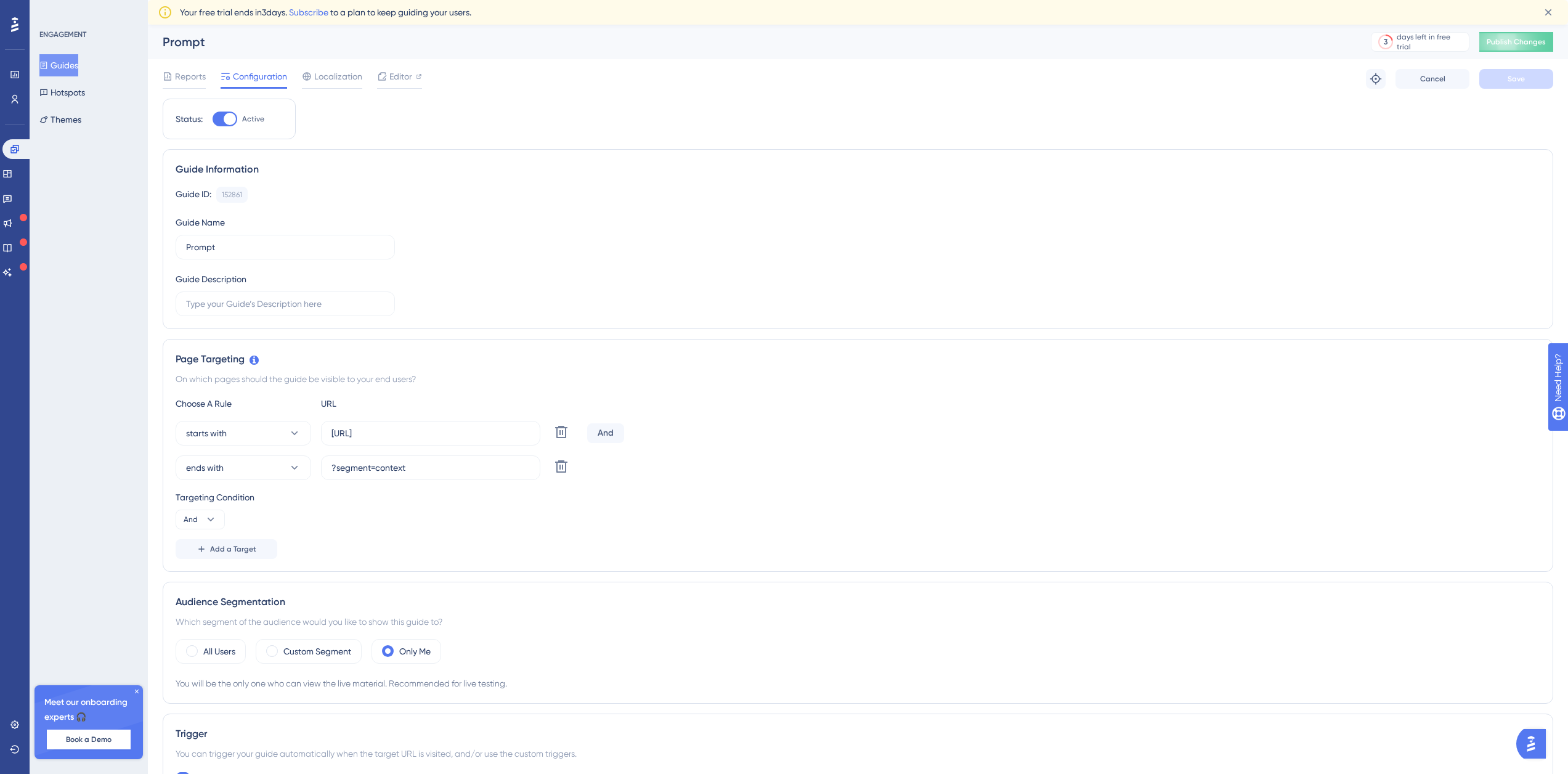
click at [74, 67] on button "Guides" at bounding box center [59, 65] width 39 height 22
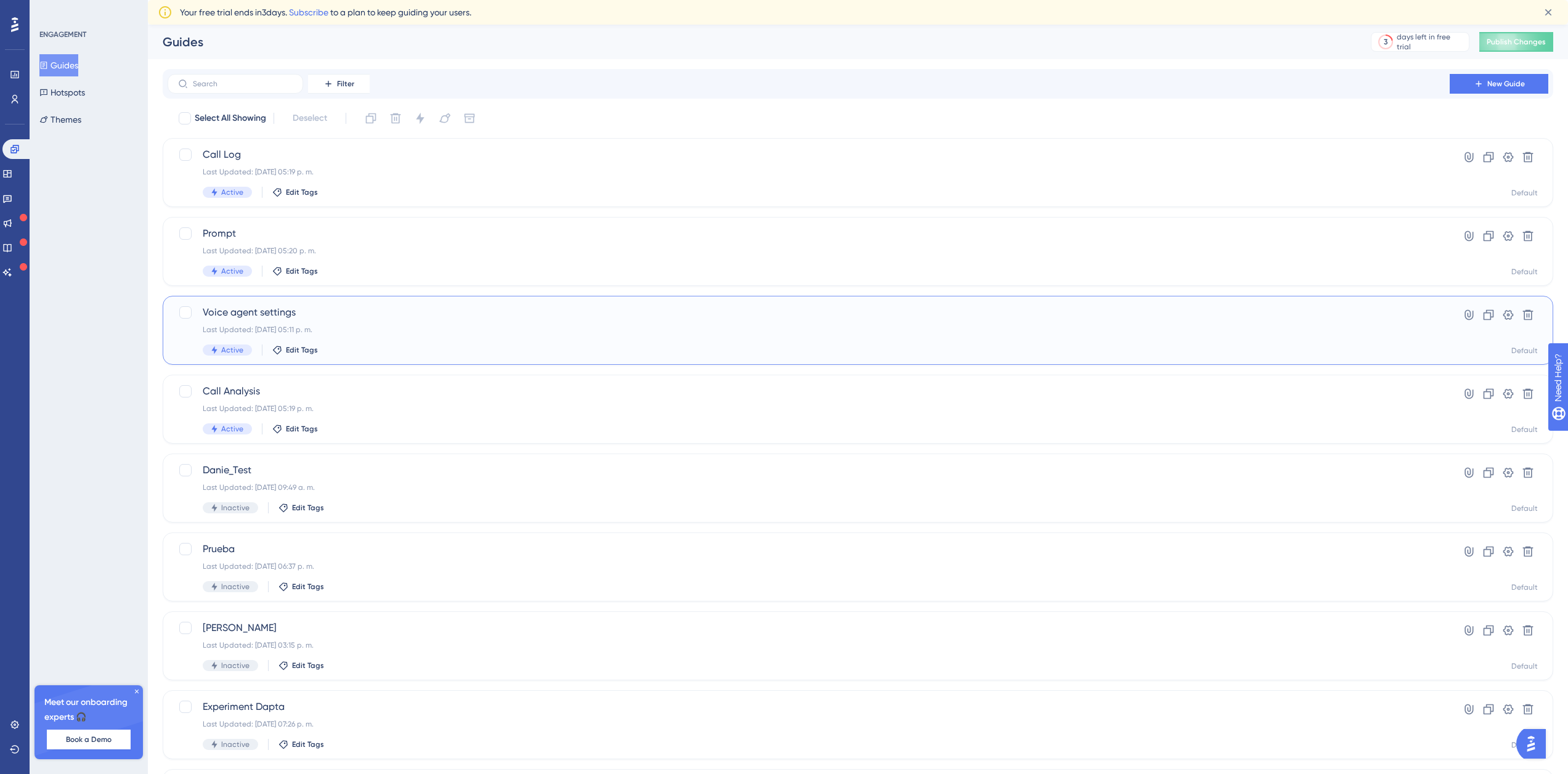
click at [320, 316] on span "Voice agent settings" at bounding box center [809, 312] width 1212 height 15
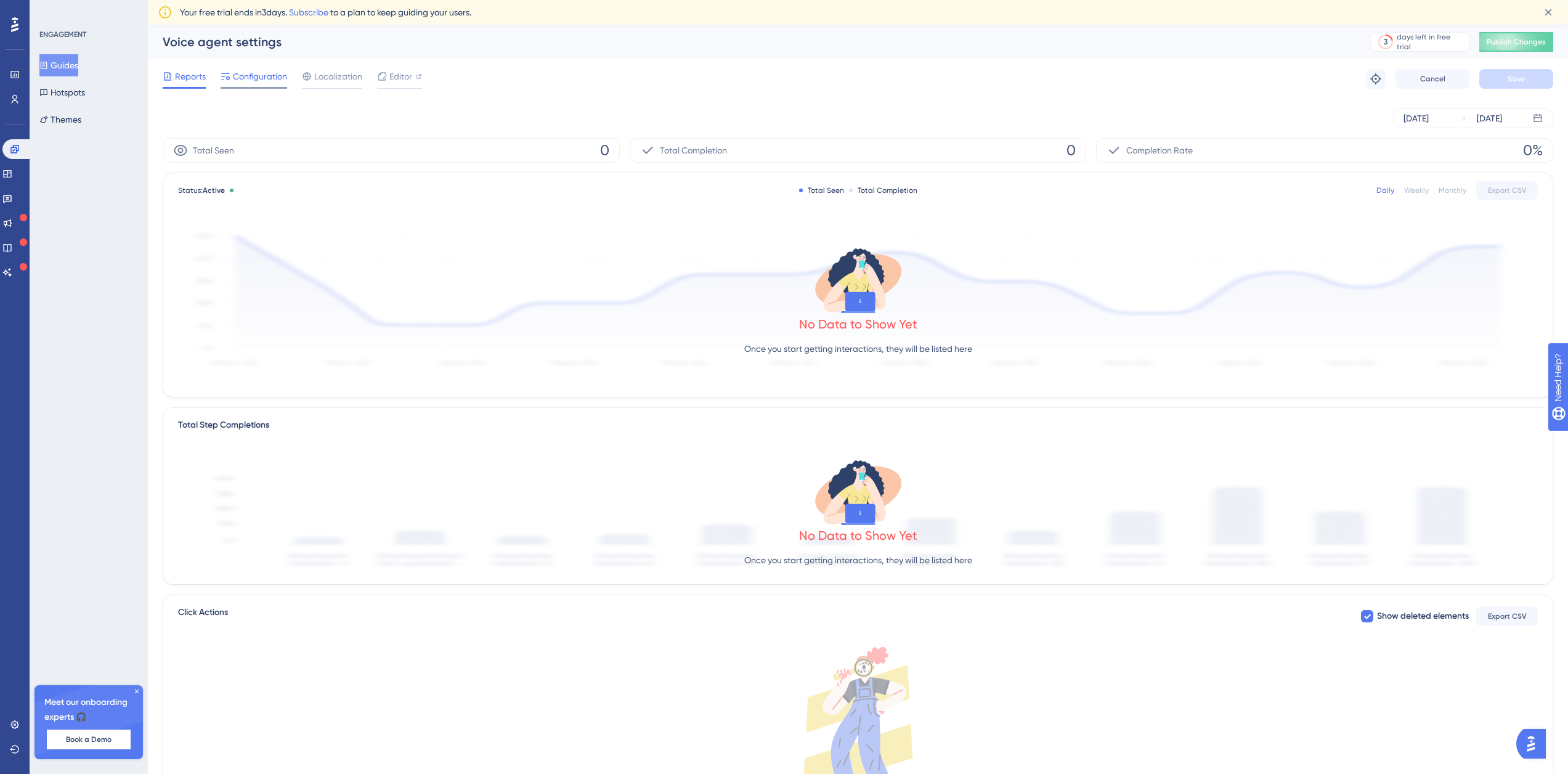
click at [276, 77] on span "Configuration" at bounding box center [260, 76] width 54 height 15
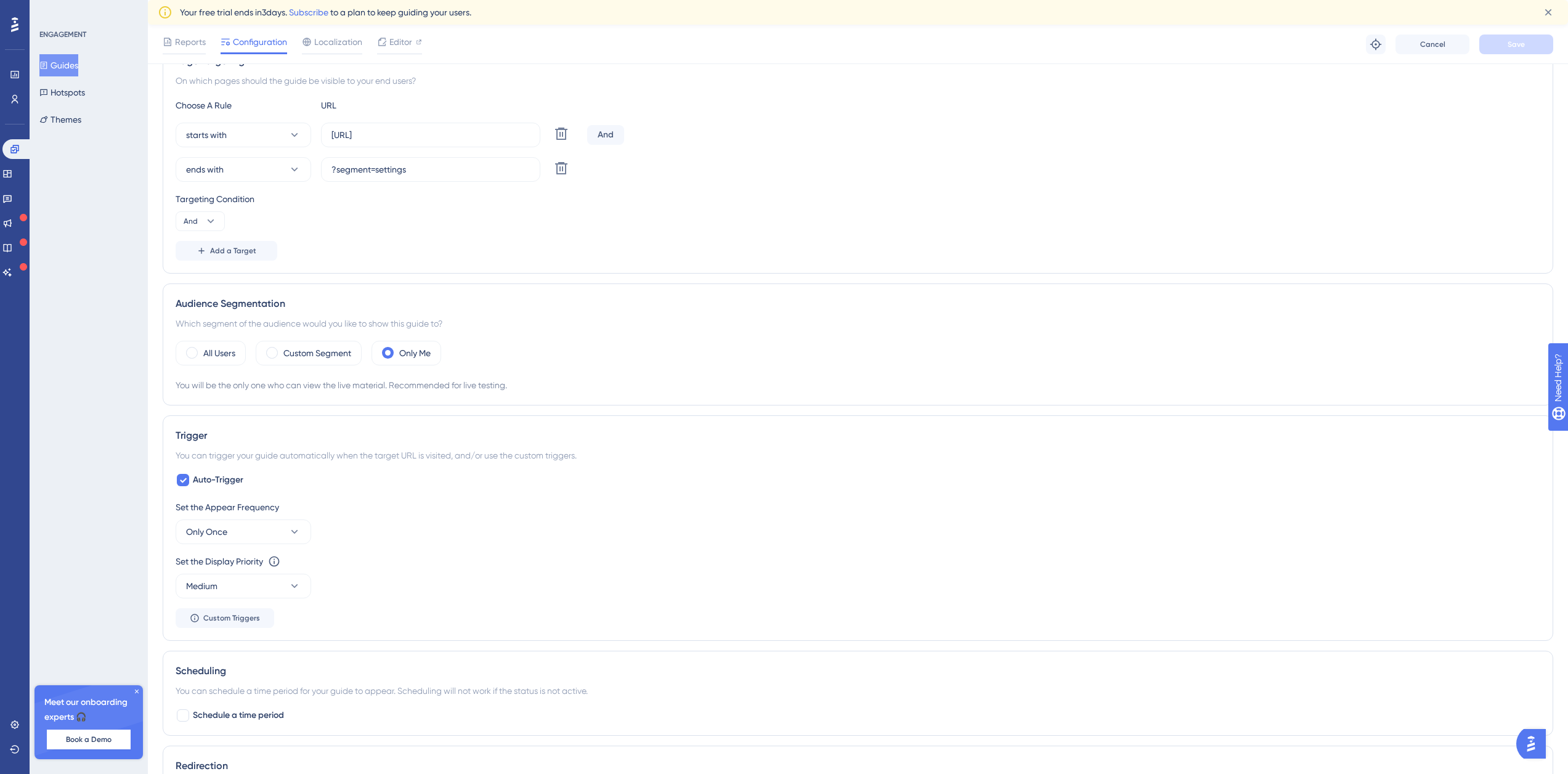
scroll to position [554, 0]
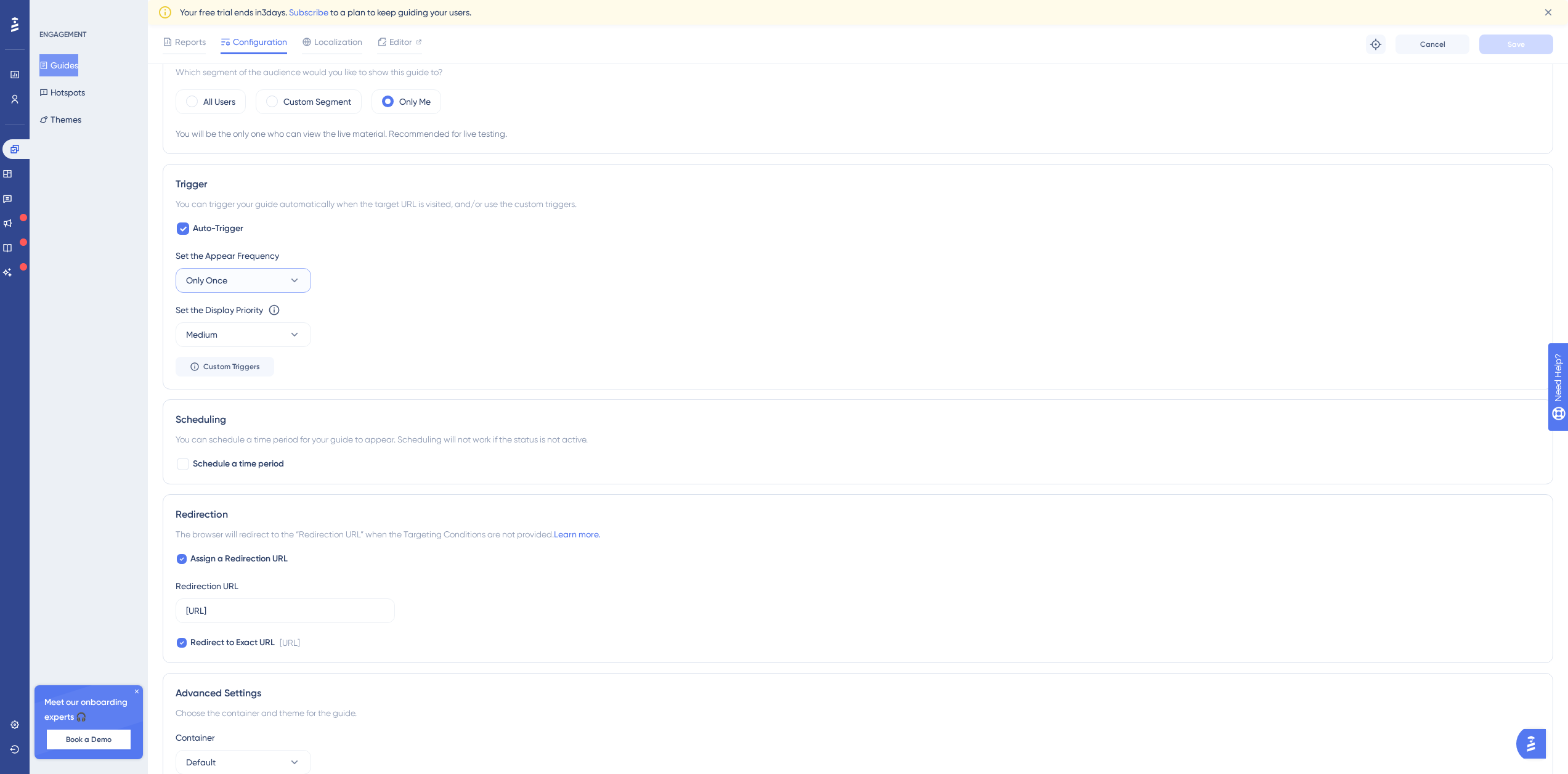
click at [225, 268] on button "Only Once" at bounding box center [243, 280] width 135 height 25
click at [222, 462] on div "Always Always" at bounding box center [244, 466] width 100 height 25
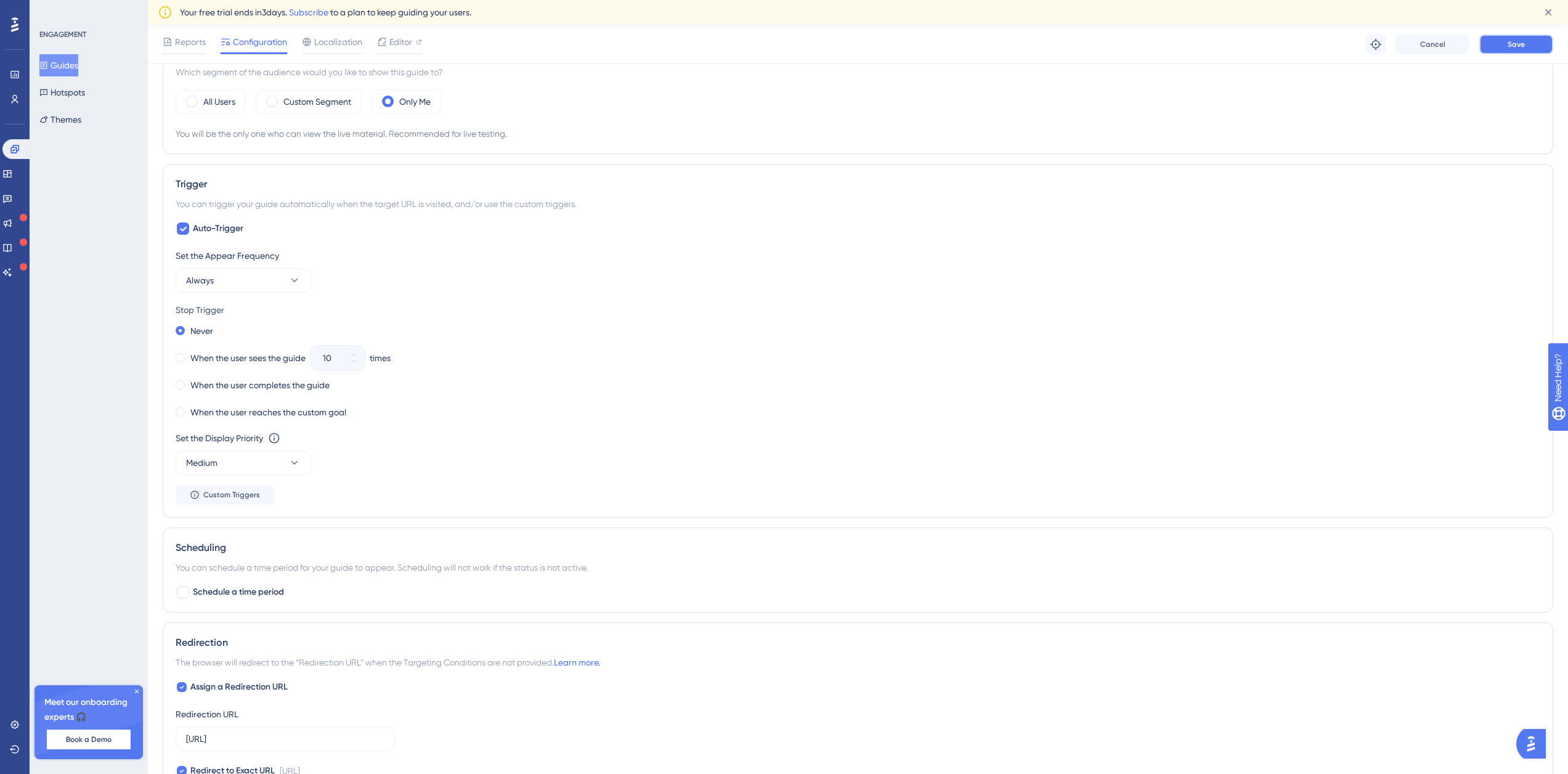
click at [1521, 45] on span "Save" at bounding box center [1516, 44] width 17 height 9
click at [75, 65] on button "Guides" at bounding box center [59, 65] width 39 height 22
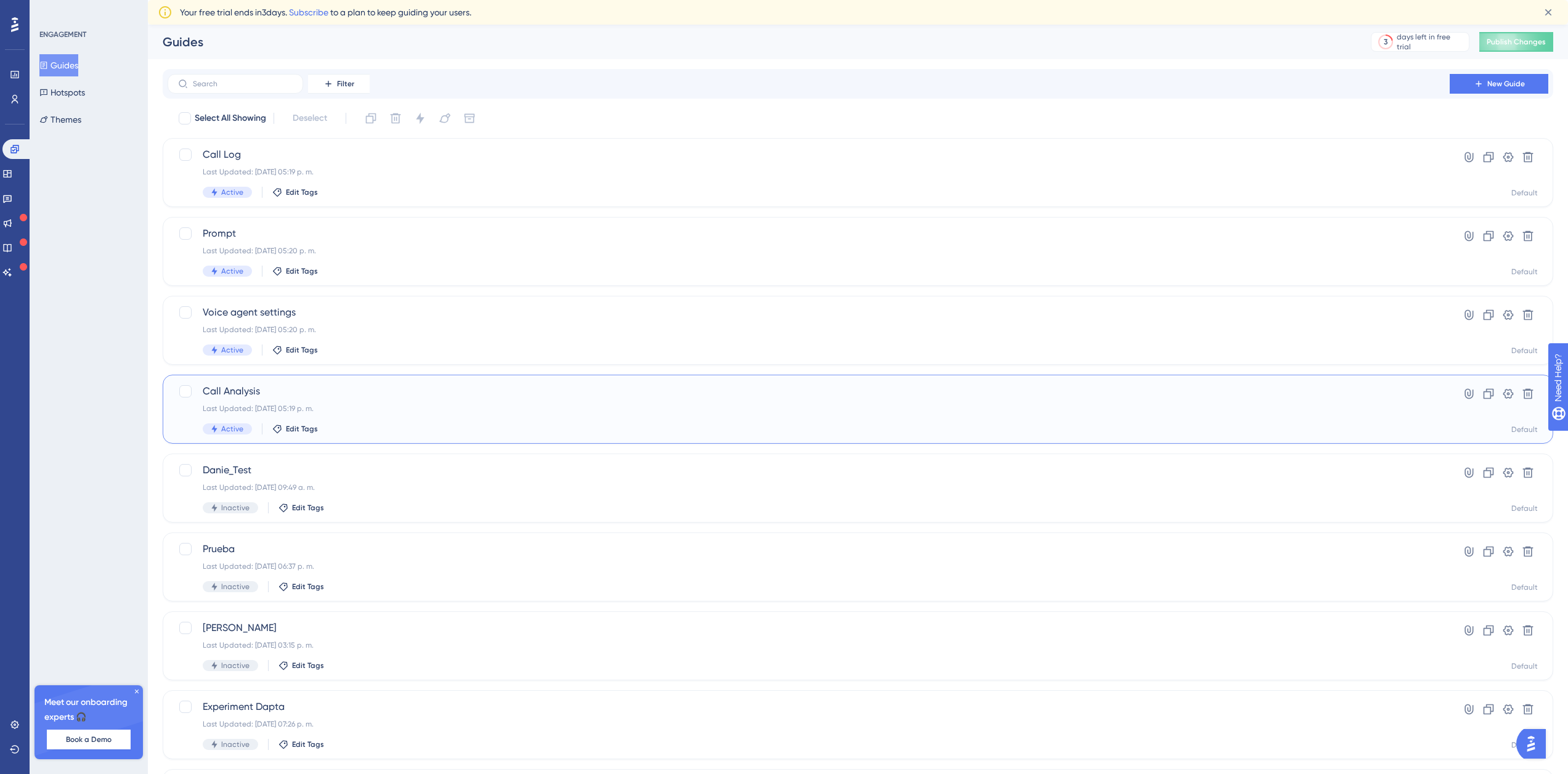
click at [343, 403] on div "Call Analysis Last Updated: [DATE] 05:19 p. m. Active Edit Tags" at bounding box center [809, 409] width 1212 height 51
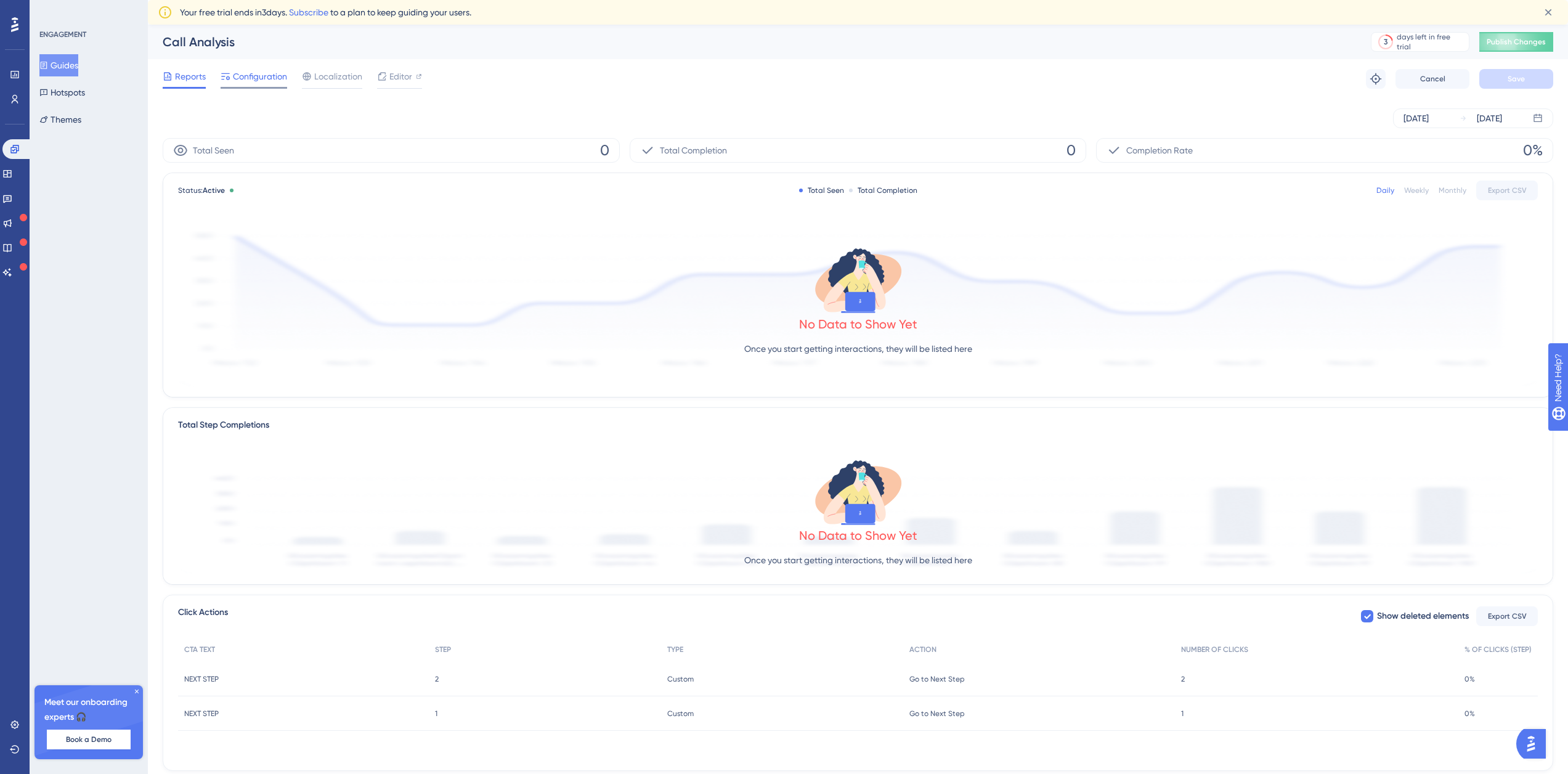
click at [242, 85] on div "Configuration" at bounding box center [253, 78] width 66 height 20
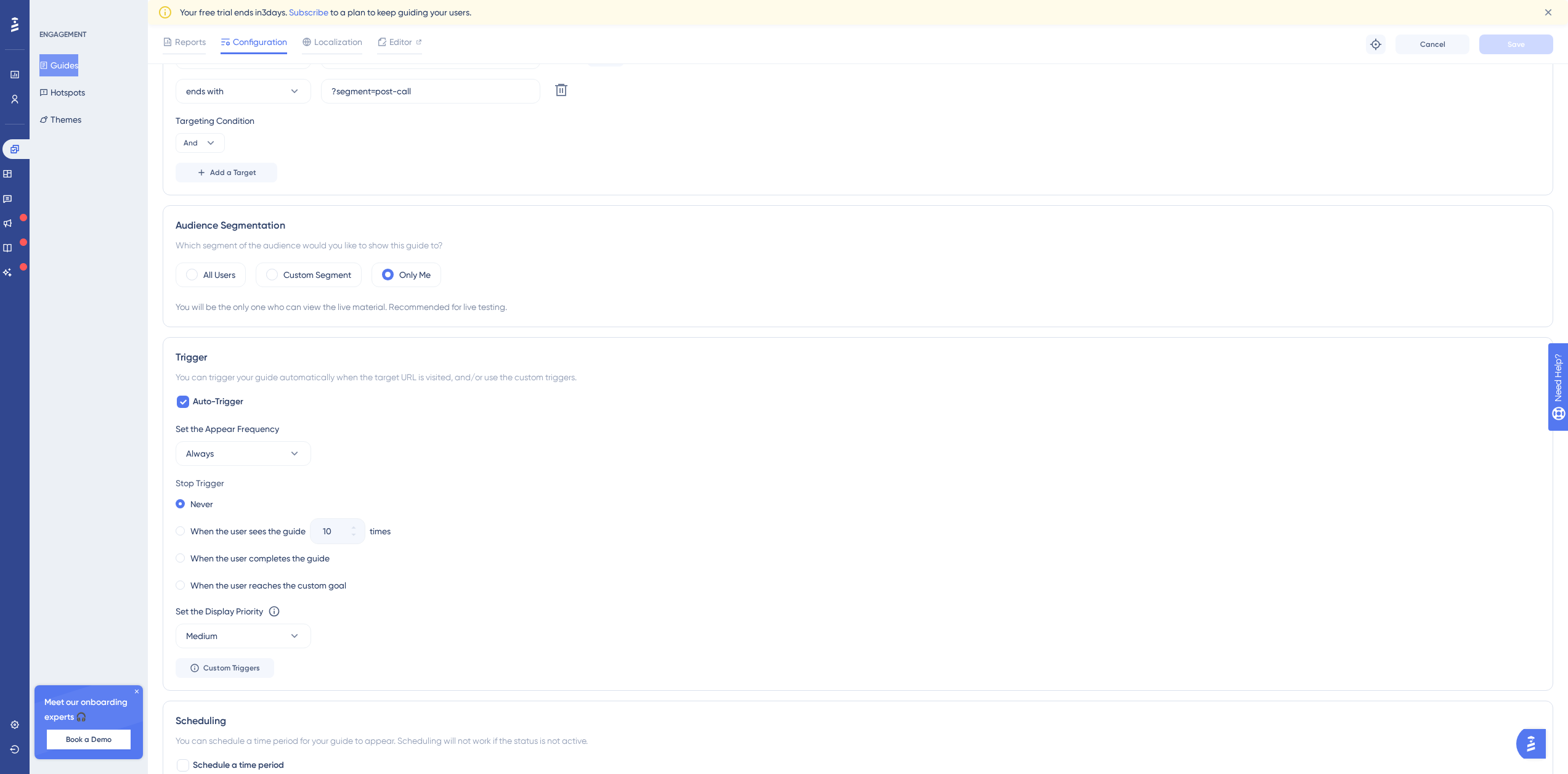
scroll to position [431, 0]
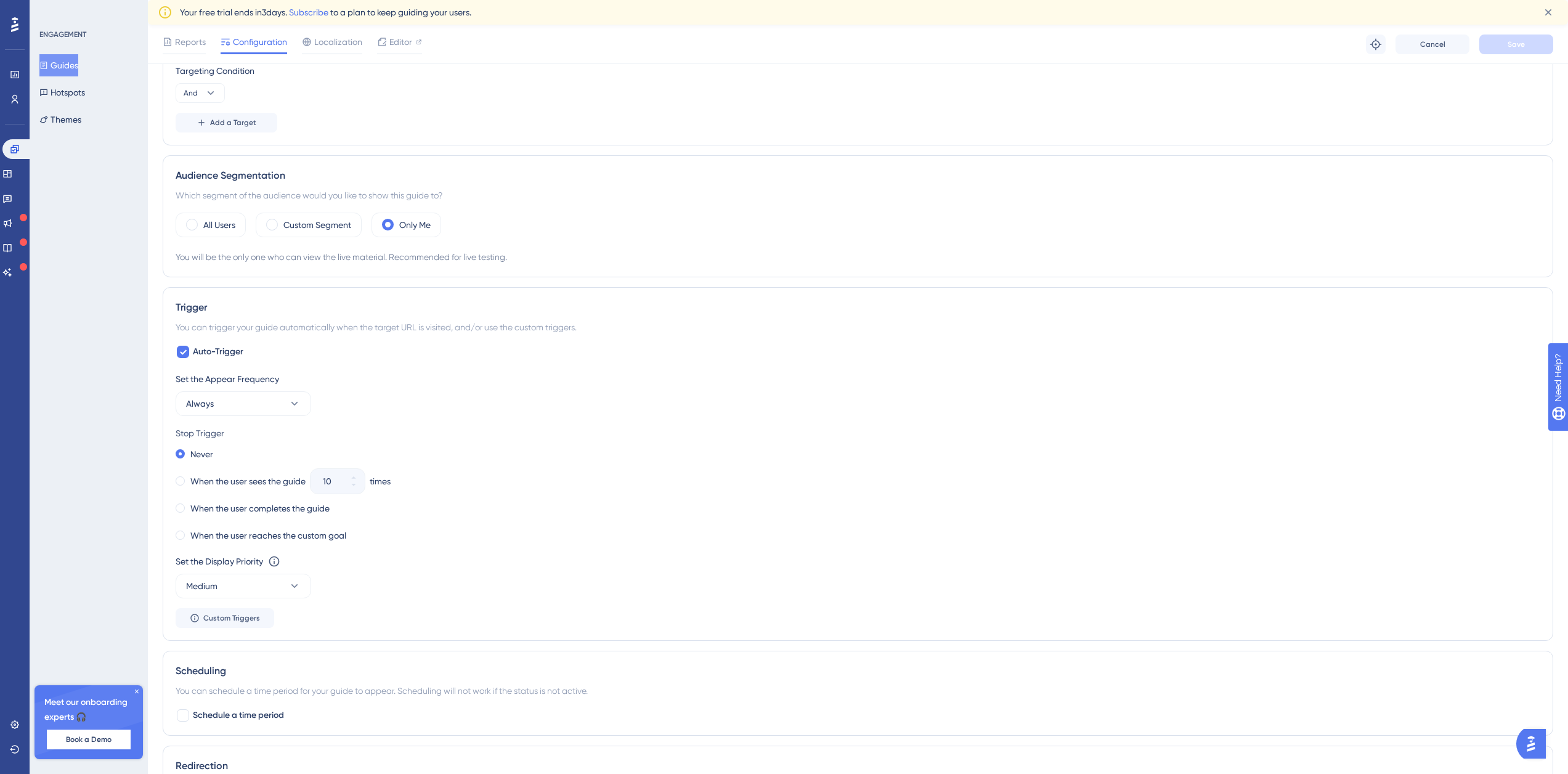
click at [64, 67] on button "Guides" at bounding box center [59, 65] width 39 height 22
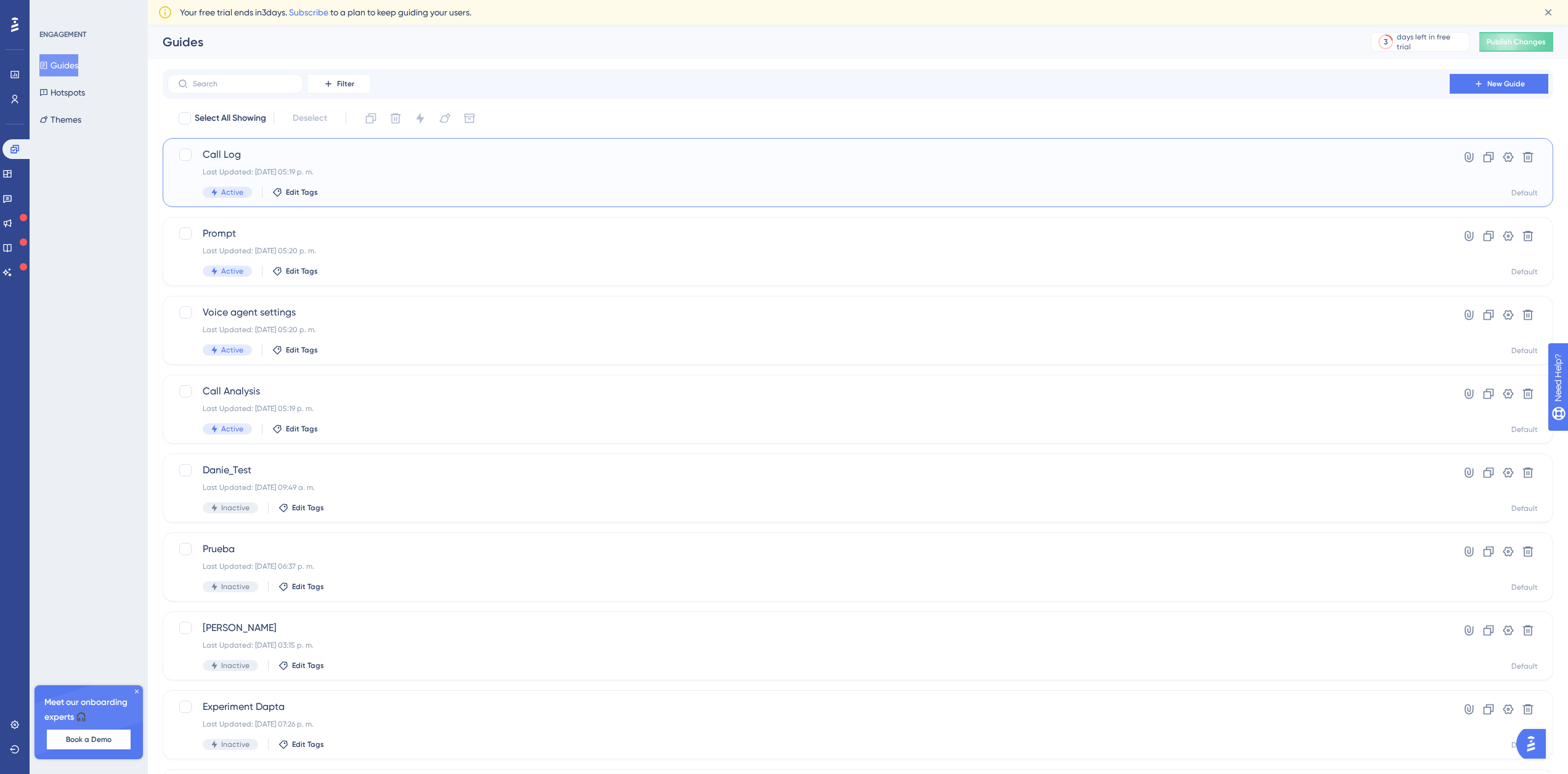
click at [248, 162] on div "Call Log Last Updated: [DATE] 05:19 p. m. Active Edit Tags" at bounding box center [809, 172] width 1212 height 51
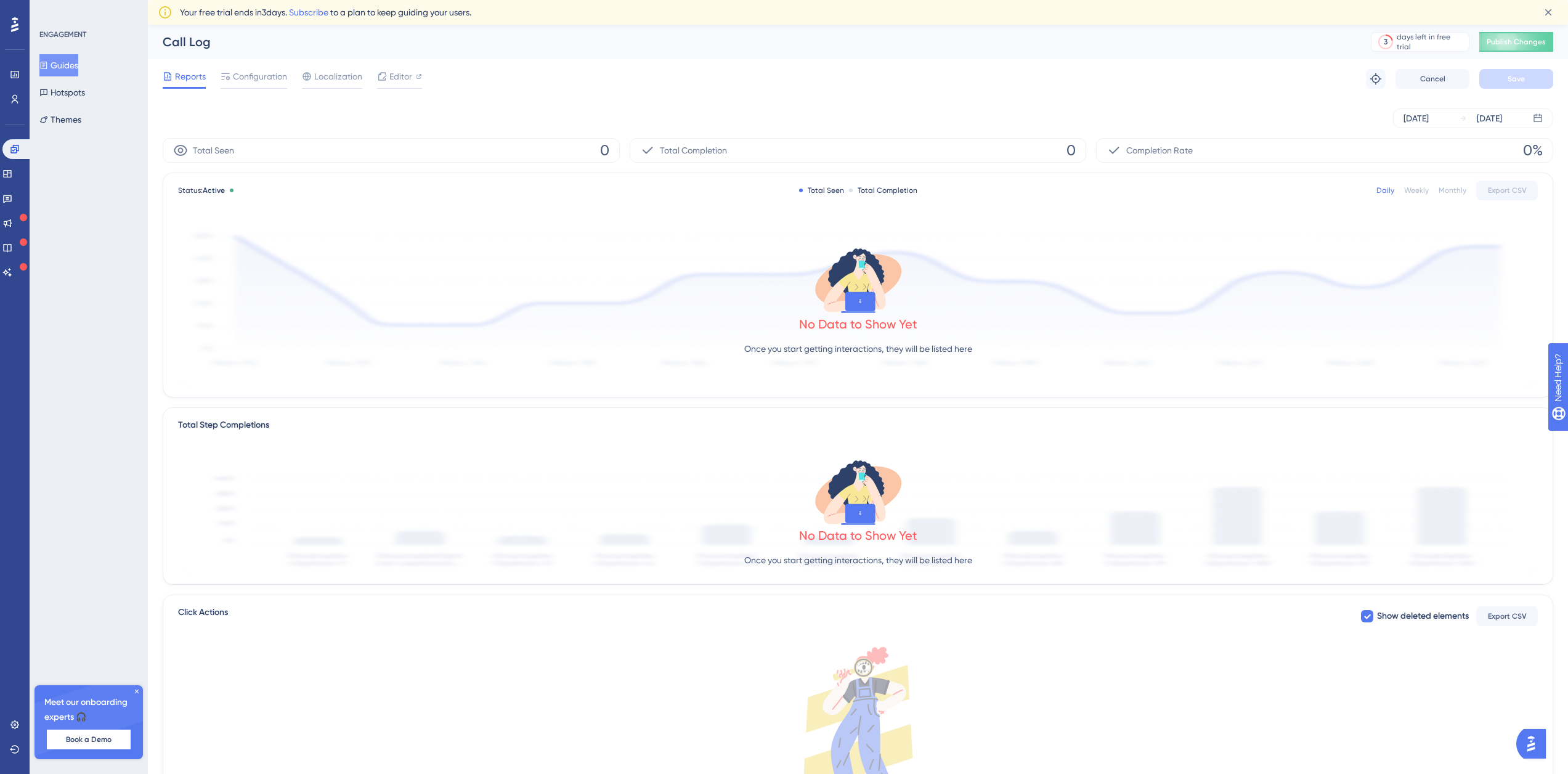
click at [59, 61] on button "Guides" at bounding box center [59, 65] width 39 height 22
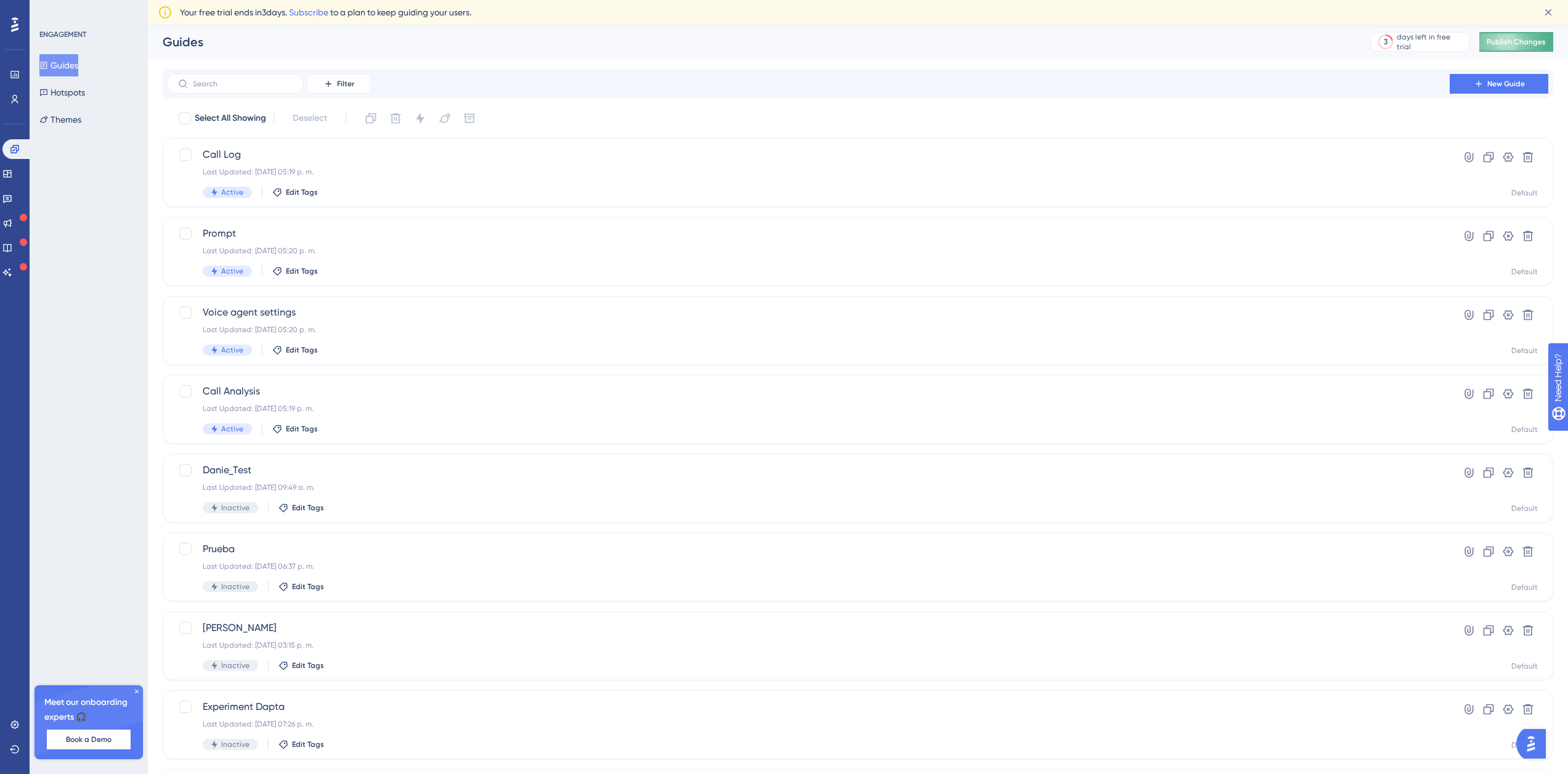
click at [1521, 37] on span "Publish Changes" at bounding box center [1516, 41] width 59 height 9
click at [10, 167] on link at bounding box center [7, 173] width 9 height 20
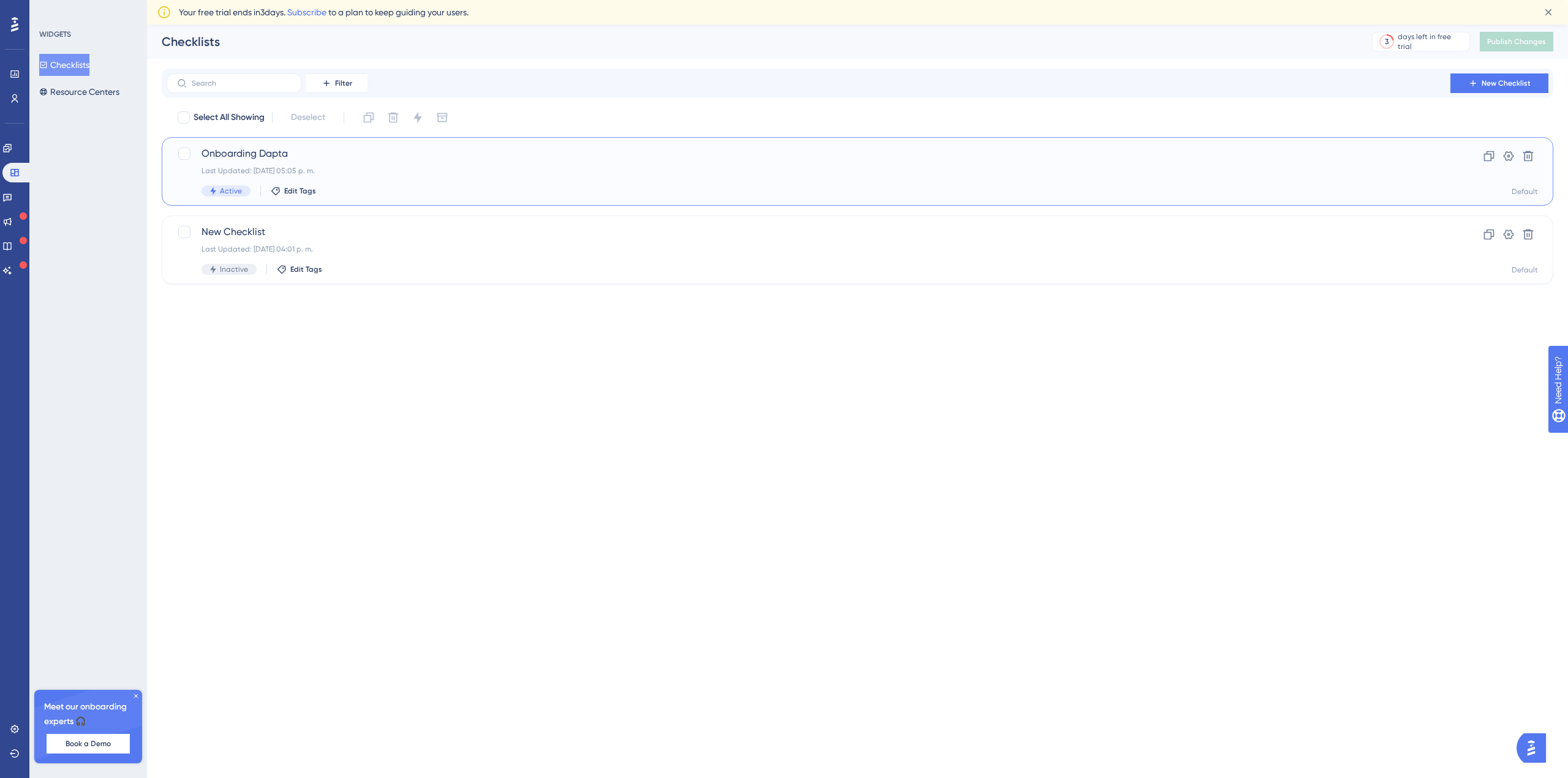
click at [228, 162] on div "Onboarding Dapta Last Updated: [DATE] 05:05 p. m. Active Edit Tags" at bounding box center [808, 171] width 1214 height 50
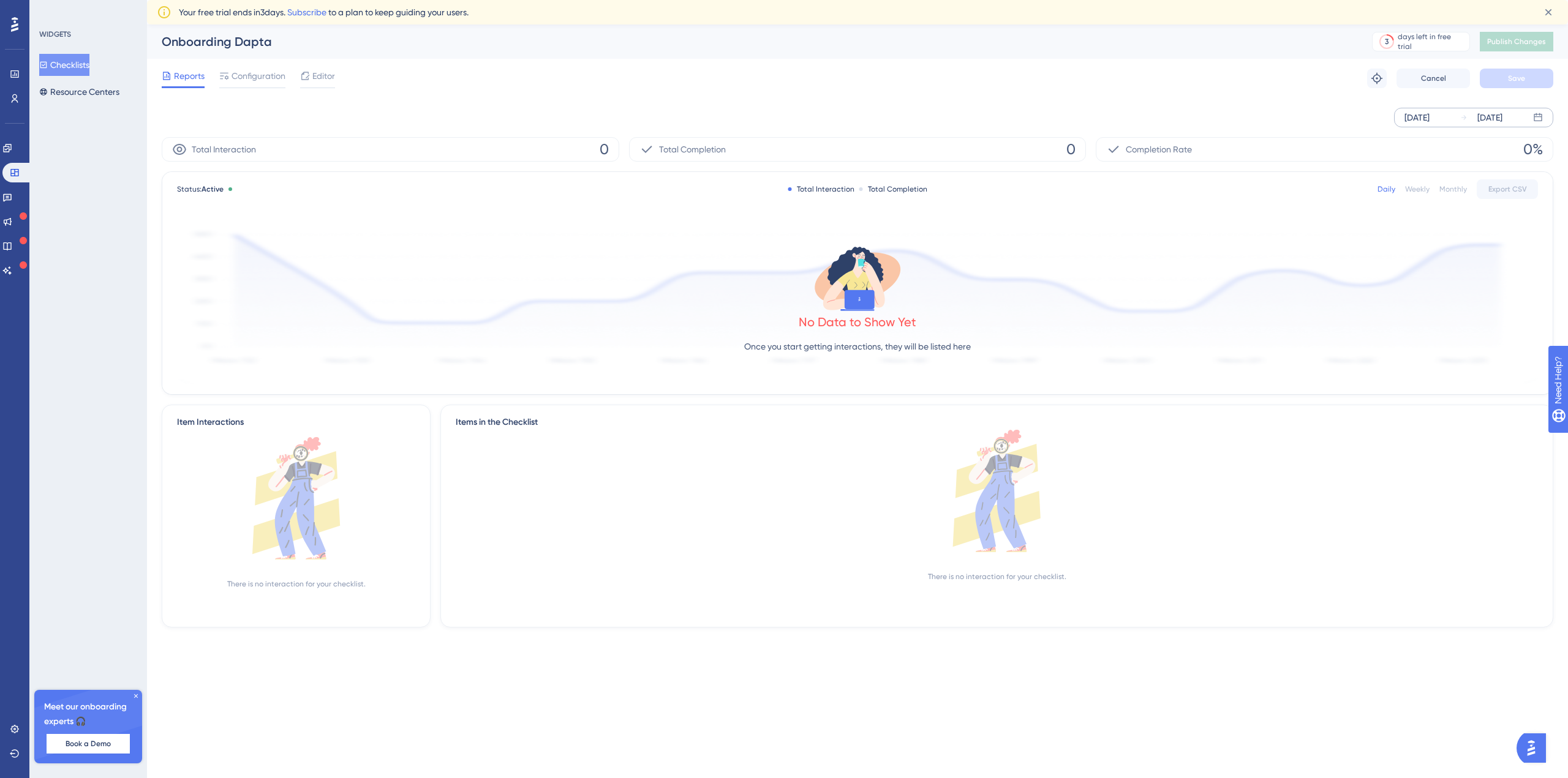
click at [1462, 118] on icon at bounding box center [1464, 117] width 8 height 8
